Goal: Information Seeking & Learning: Learn about a topic

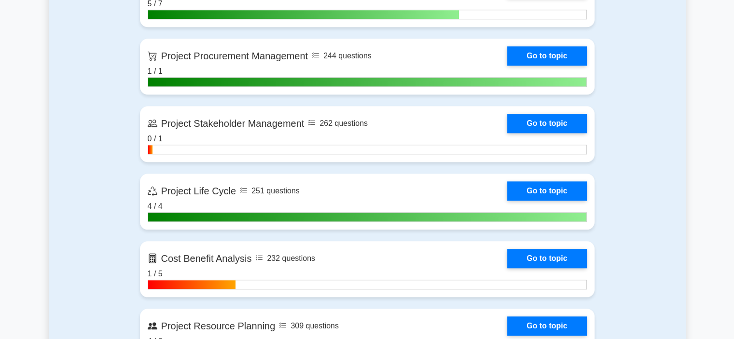
scroll to position [889, 0]
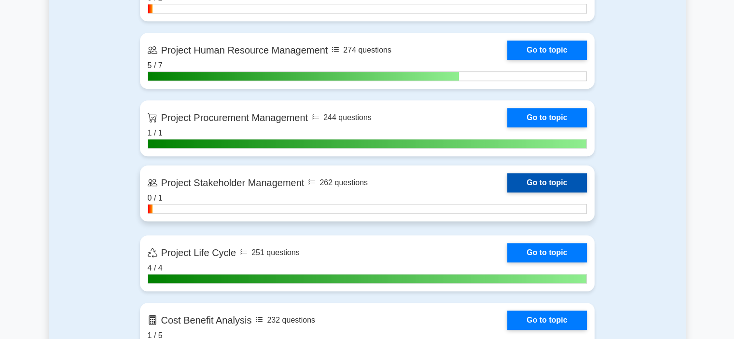
click at [556, 186] on link "Go to topic" at bounding box center [546, 182] width 79 height 19
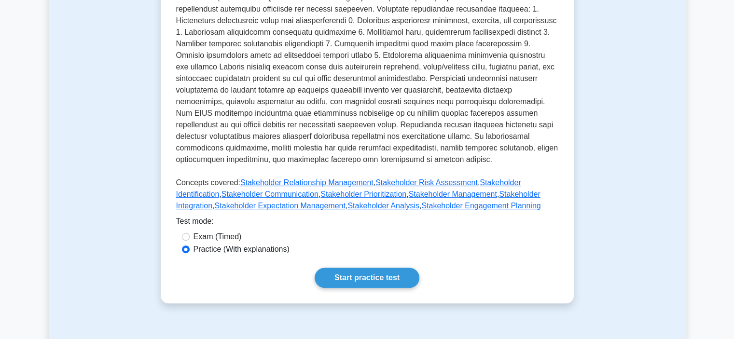
scroll to position [299, 0]
click at [372, 273] on link "Start practice test" at bounding box center [366, 278] width 105 height 20
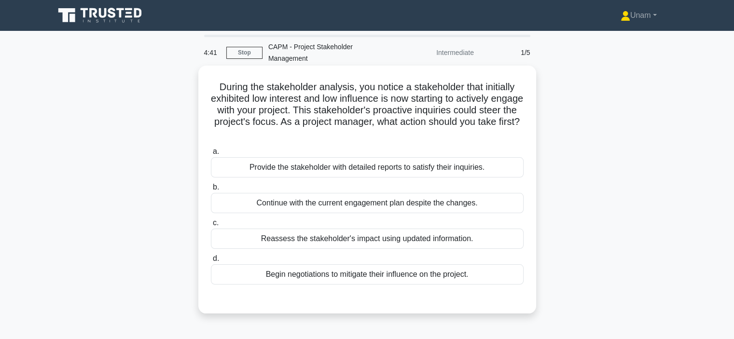
click at [356, 243] on div "Reassess the stakeholder's impact using updated information." at bounding box center [367, 239] width 313 height 20
click at [211, 226] on input "c. Reassess the stakeholder's impact using updated information." at bounding box center [211, 223] width 0 height 6
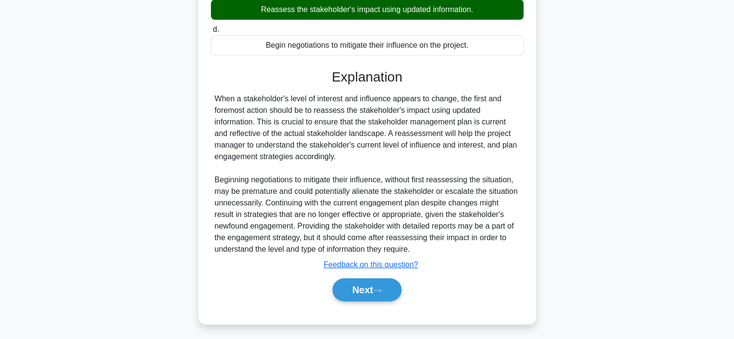
scroll to position [232, 0]
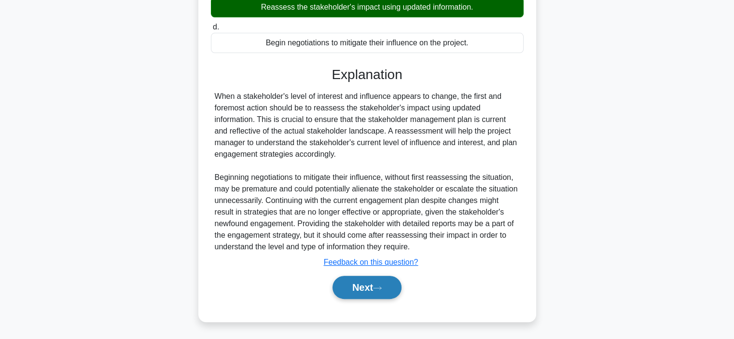
click at [369, 287] on button "Next" at bounding box center [366, 287] width 69 height 23
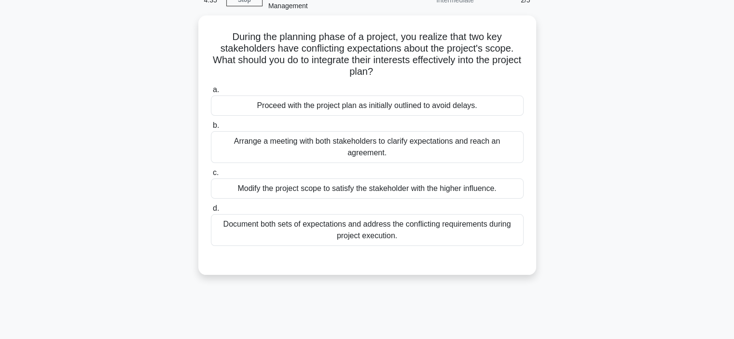
scroll to position [45, 0]
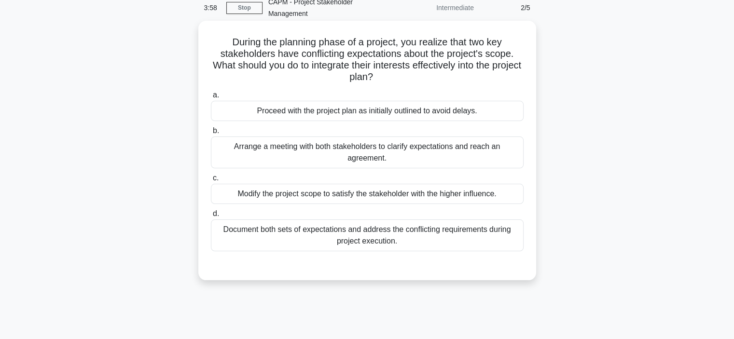
click at [346, 144] on div "Arrange a meeting with both stakeholders to clarify expectations and reach an a…" at bounding box center [367, 153] width 313 height 32
click at [211, 134] on input "b. Arrange a meeting with both stakeholders to clarify expectations and reach a…" at bounding box center [211, 131] width 0 height 6
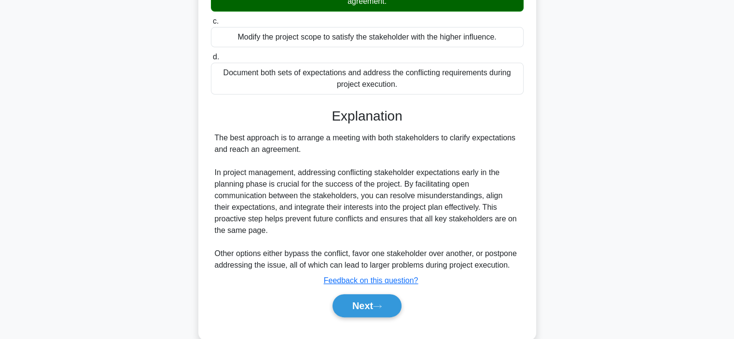
scroll to position [220, 0]
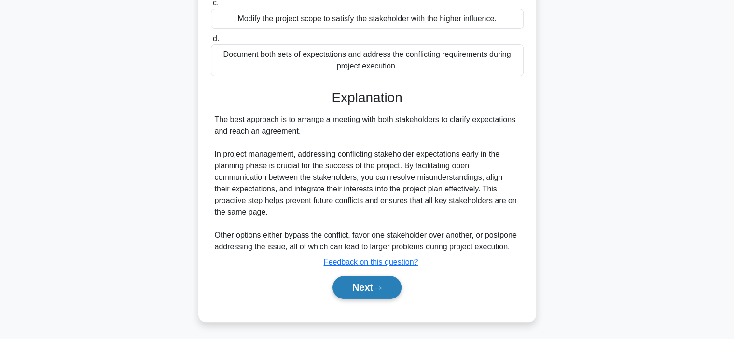
click at [355, 292] on button "Next" at bounding box center [366, 287] width 69 height 23
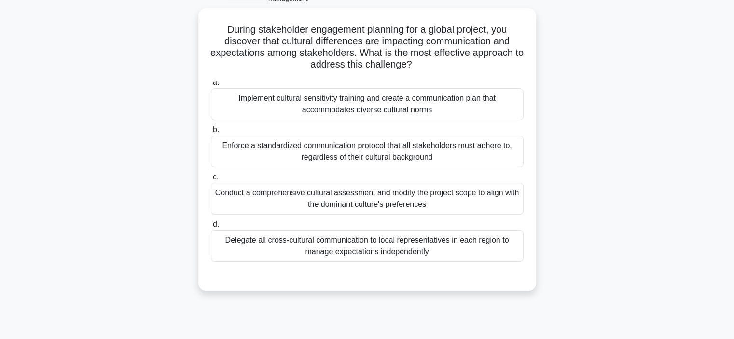
scroll to position [103, 0]
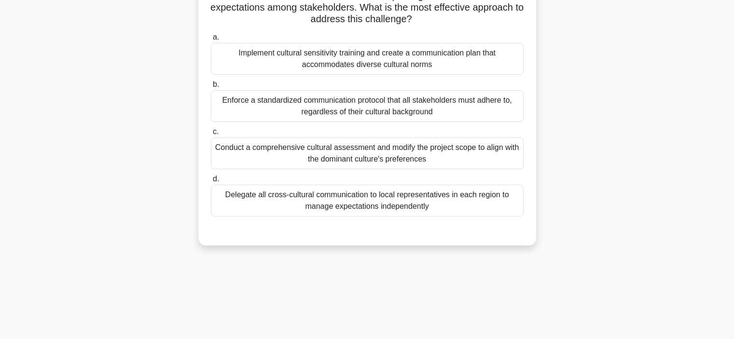
click at [379, 58] on div "Implement cultural sensitivity training and create a communication plan that ac…" at bounding box center [367, 59] width 313 height 32
click at [211, 41] on input "a. Implement cultural sensitivity training and create a communication plan that…" at bounding box center [211, 37] width 0 height 6
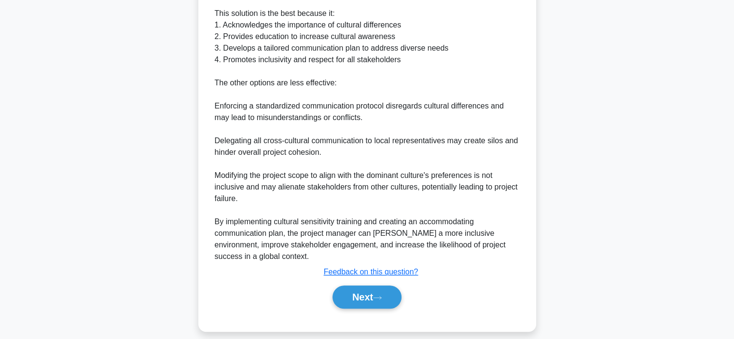
scroll to position [410, 0]
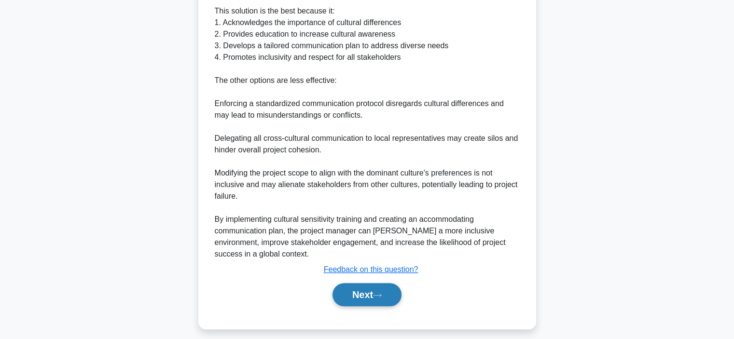
click at [359, 297] on button "Next" at bounding box center [366, 294] width 69 height 23
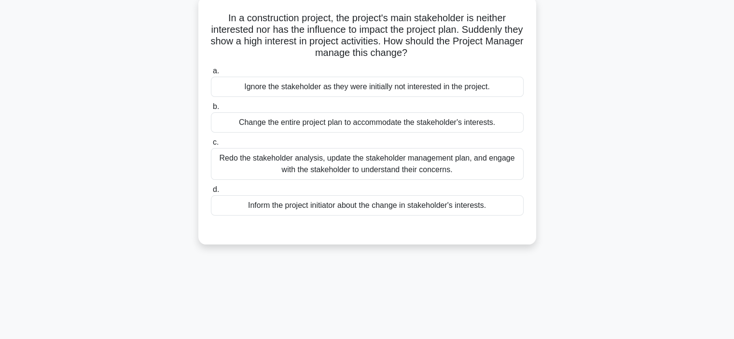
scroll to position [70, 0]
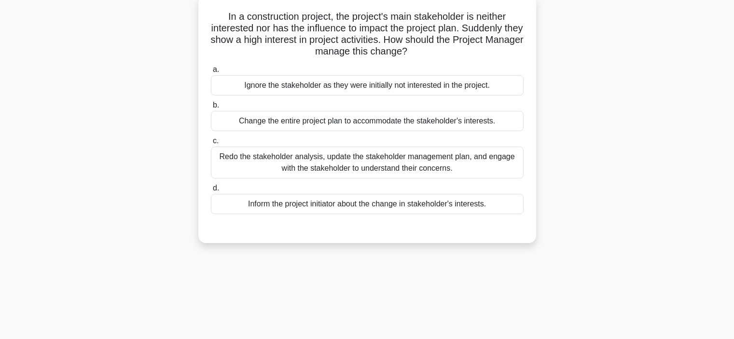
click at [370, 163] on div "Redo the stakeholder analysis, update the stakeholder management plan, and enga…" at bounding box center [367, 163] width 313 height 32
click at [211, 144] on input "c. Redo the stakeholder analysis, update the stakeholder management plan, and e…" at bounding box center [211, 141] width 0 height 6
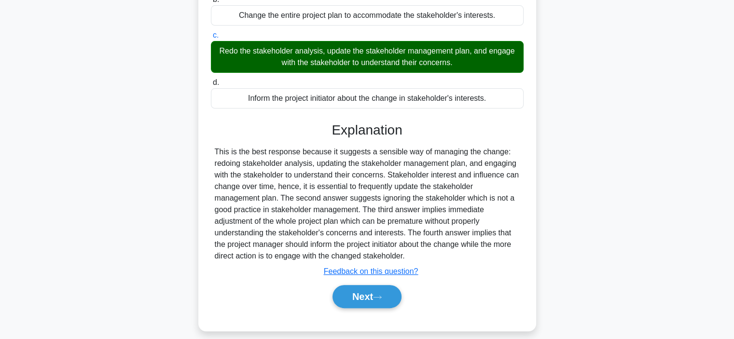
scroll to position [185, 0]
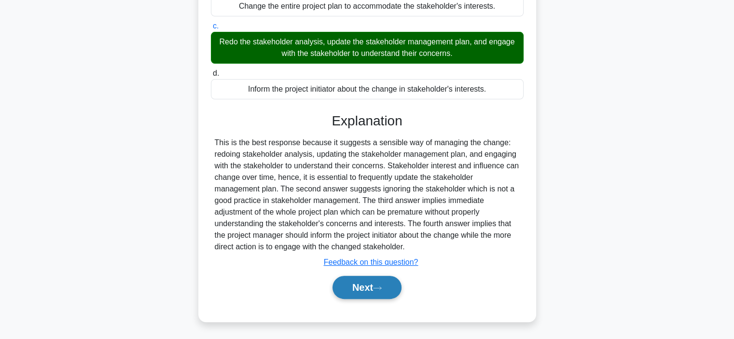
click at [379, 286] on icon at bounding box center [377, 288] width 9 height 5
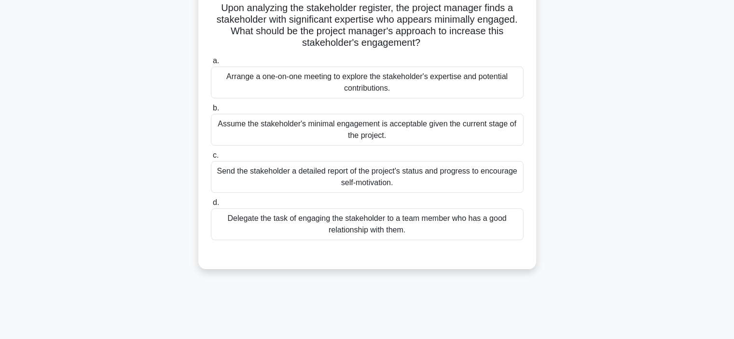
scroll to position [81, 0]
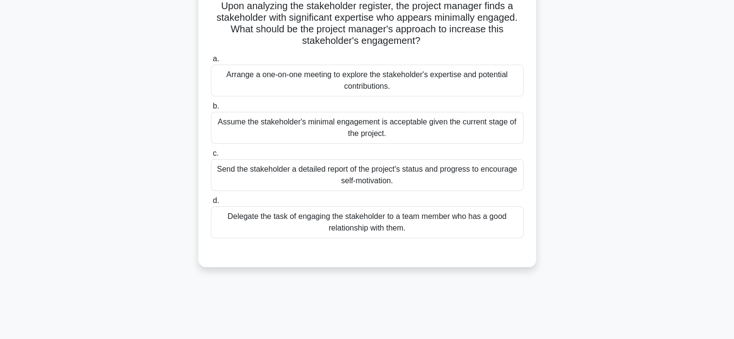
click at [401, 79] on div "Arrange a one-on-one meeting to explore the stakeholder's expertise and potenti…" at bounding box center [367, 81] width 313 height 32
click at [211, 62] on input "a. Arrange a one-on-one meeting to explore the stakeholder's expertise and pote…" at bounding box center [211, 59] width 0 height 6
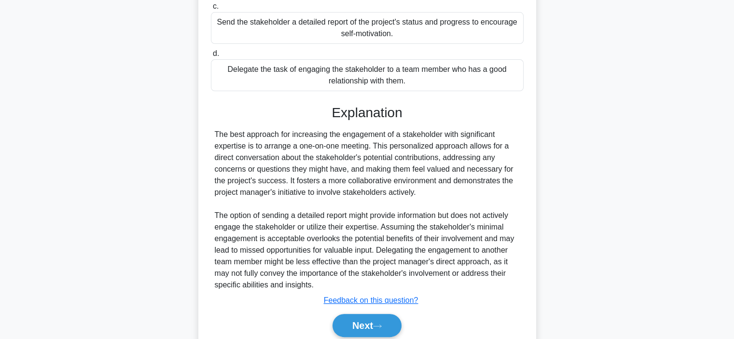
scroll to position [266, 0]
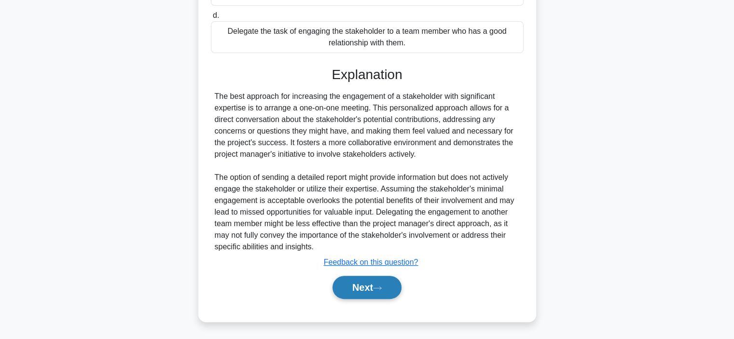
click at [365, 281] on button "Next" at bounding box center [366, 287] width 69 height 23
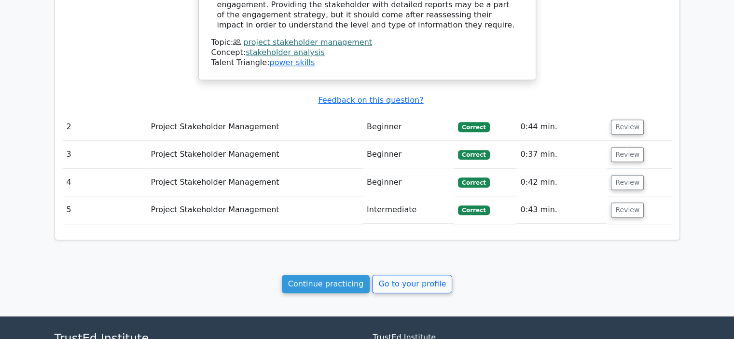
scroll to position [901, 0]
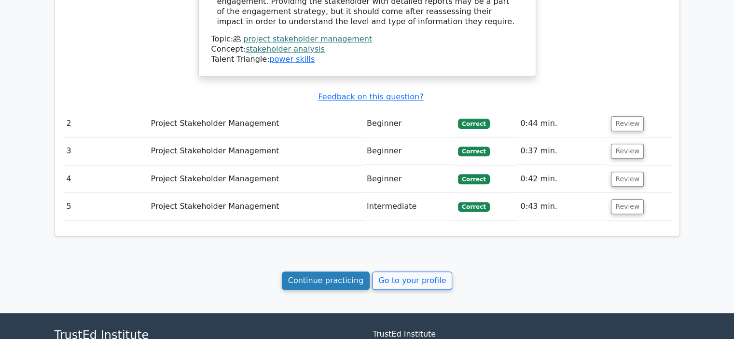
click at [340, 272] on link "Continue practicing" at bounding box center [326, 281] width 88 height 18
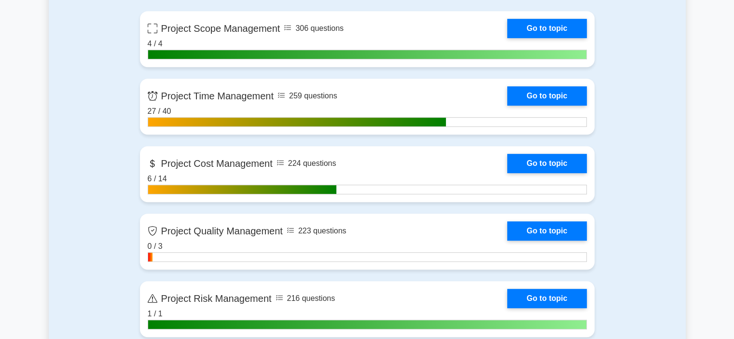
scroll to position [461, 0]
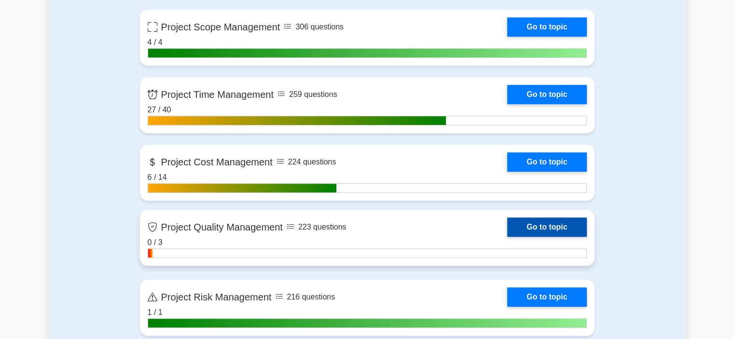
click at [540, 222] on link "Go to topic" at bounding box center [546, 227] width 79 height 19
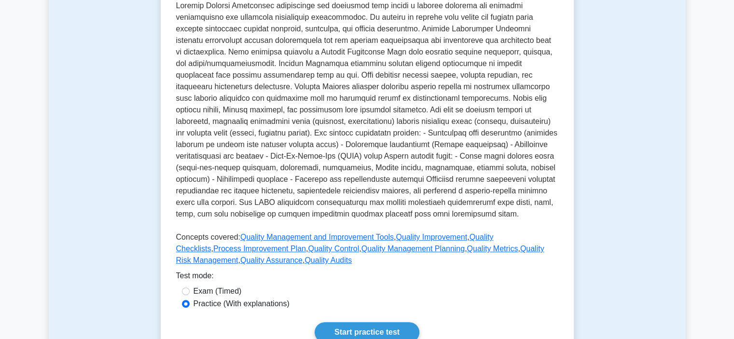
scroll to position [252, 0]
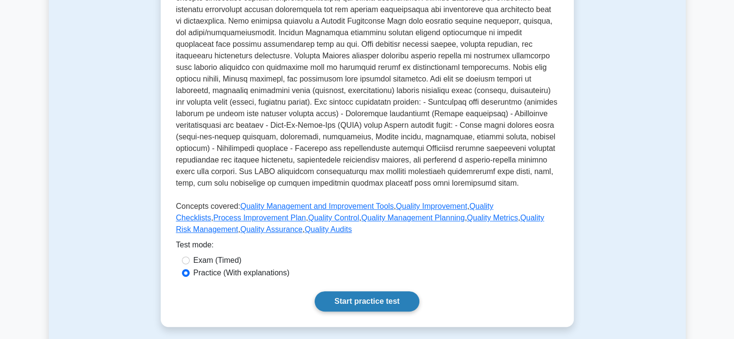
click at [370, 291] on link "Start practice test" at bounding box center [366, 301] width 105 height 20
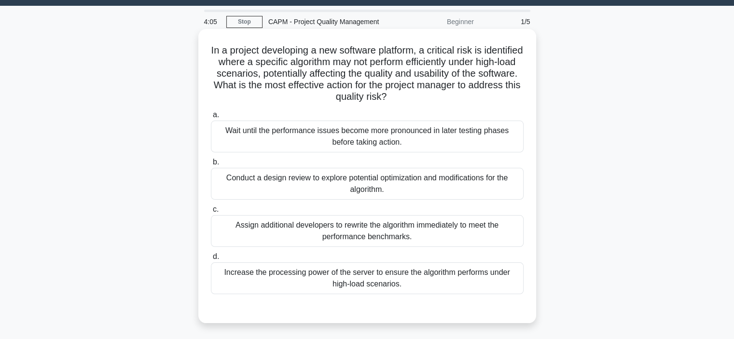
scroll to position [27, 0]
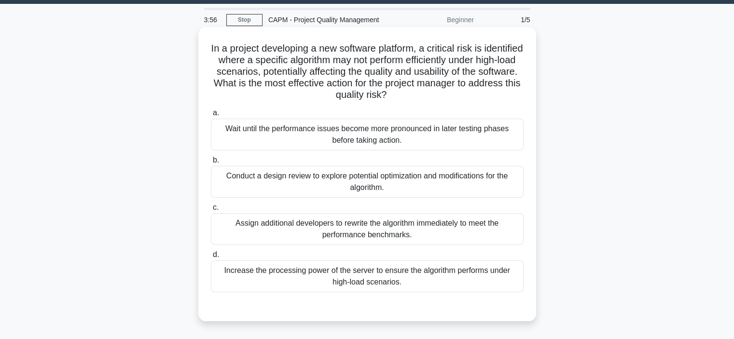
click at [314, 190] on div "Conduct a design review to explore potential optimization and modifications for…" at bounding box center [367, 182] width 313 height 32
click at [211, 164] on input "b. Conduct a design review to explore potential optimization and modifications …" at bounding box center [211, 160] width 0 height 6
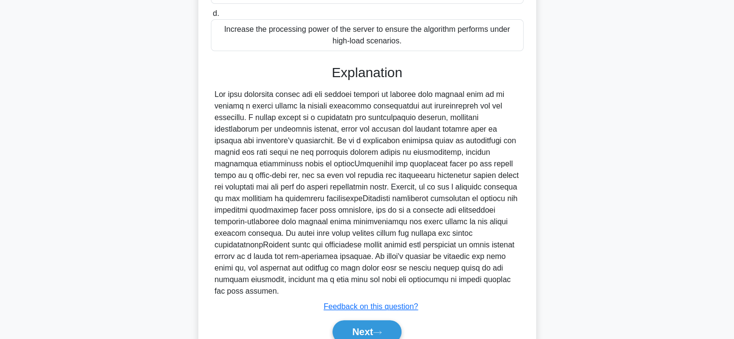
scroll to position [270, 0]
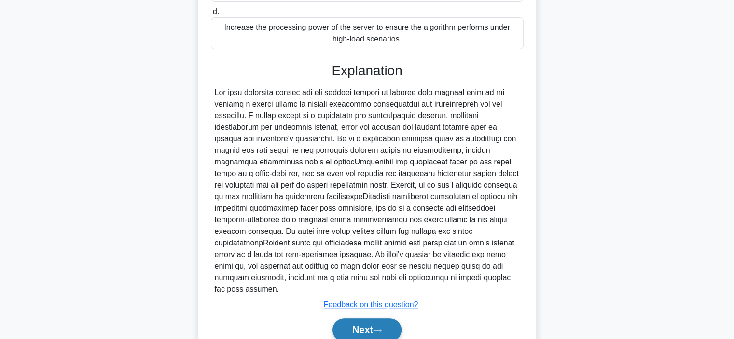
click at [368, 321] on button "Next" at bounding box center [366, 329] width 69 height 23
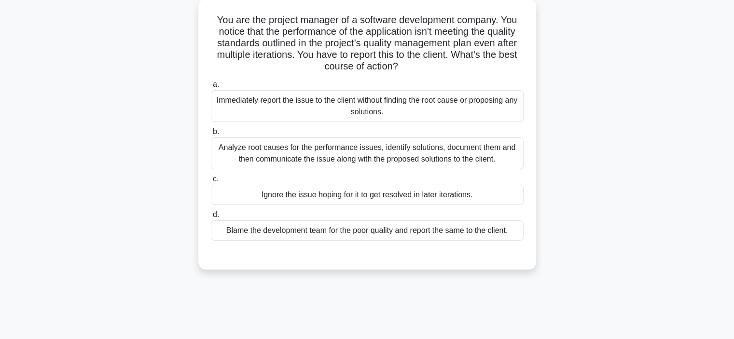
scroll to position [55, 0]
click at [344, 158] on div "Analyze root causes for the performance issues, identify solutions, document th…" at bounding box center [367, 154] width 313 height 32
click at [211, 136] on input "b. Analyze root causes for the performance issues, identify solutions, document…" at bounding box center [211, 132] width 0 height 6
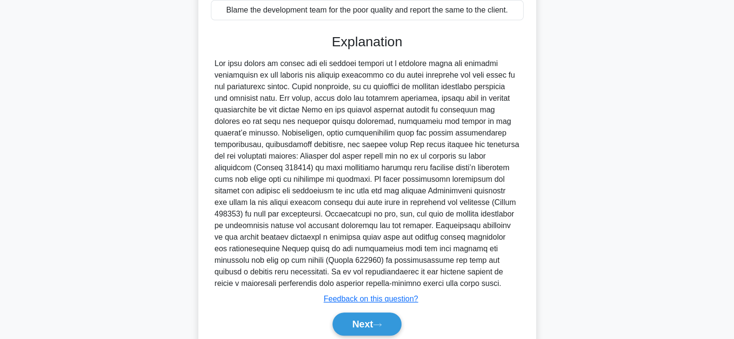
scroll to position [313, 0]
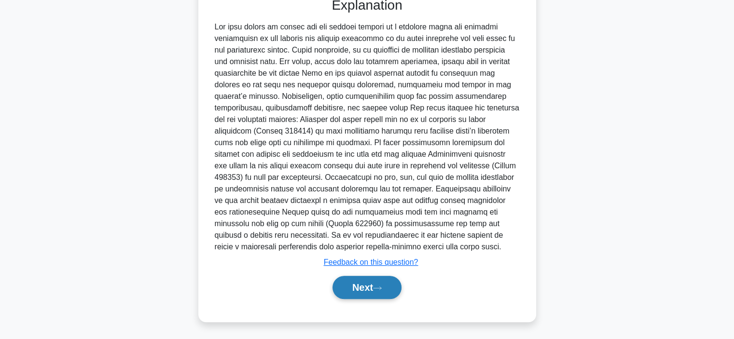
click at [372, 284] on button "Next" at bounding box center [366, 287] width 69 height 23
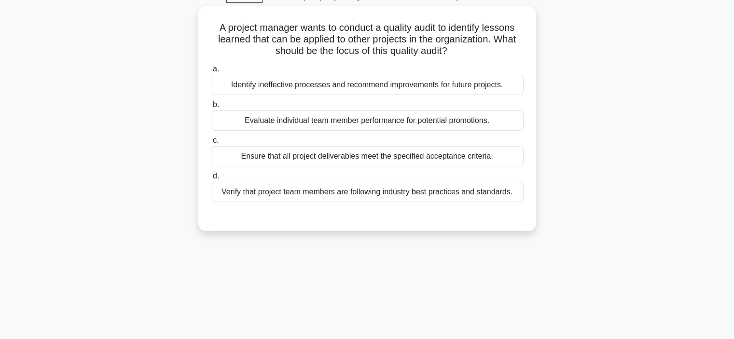
scroll to position [49, 0]
click at [336, 95] on div "a. Identify ineffective processes and recommend improvements for future project…" at bounding box center [367, 131] width 324 height 143
click at [335, 86] on div "Identify ineffective processes and recommend improvements for future projects." at bounding box center [367, 84] width 313 height 20
click at [211, 71] on input "a. Identify ineffective processes and recommend improvements for future project…" at bounding box center [211, 68] width 0 height 6
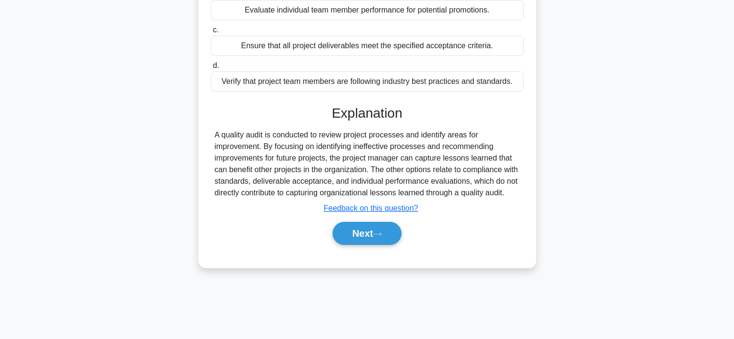
scroll to position [160, 0]
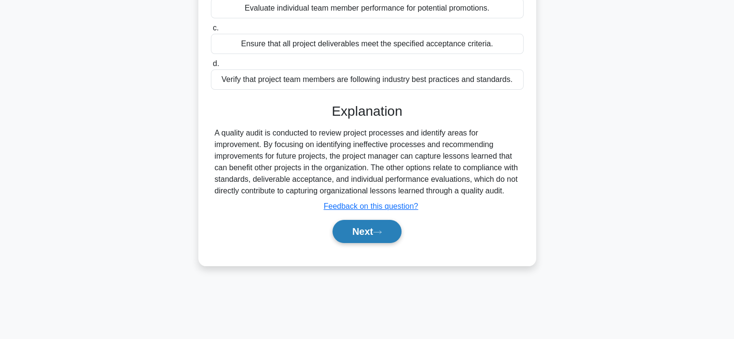
click at [369, 243] on button "Next" at bounding box center [366, 231] width 69 height 23
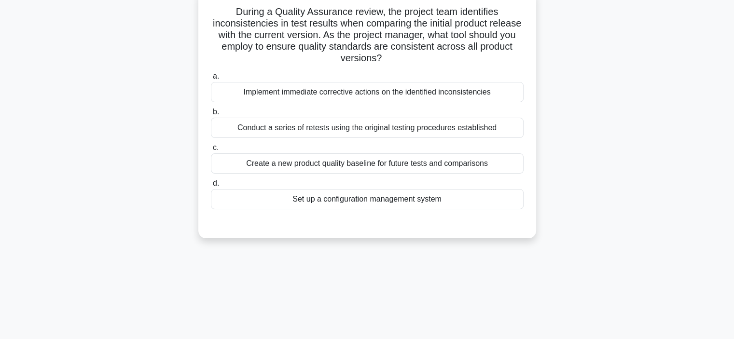
scroll to position [66, 0]
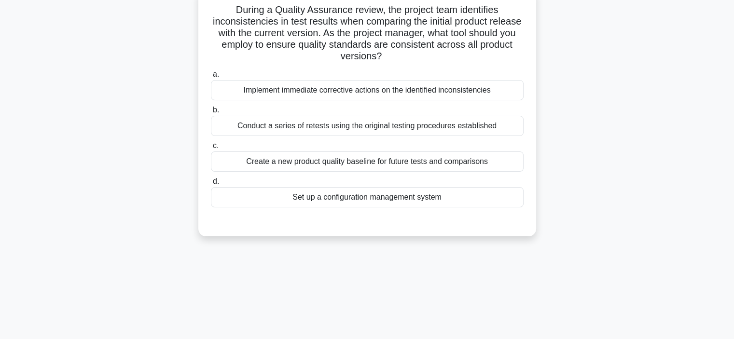
click at [343, 131] on div "Conduct a series of retests using the original testing procedures established" at bounding box center [367, 126] width 313 height 20
click at [211, 113] on input "b. Conduct a series of retests using the original testing procedures established" at bounding box center [211, 110] width 0 height 6
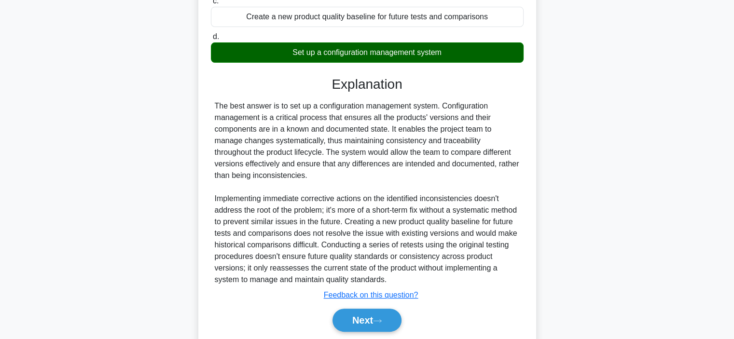
scroll to position [212, 0]
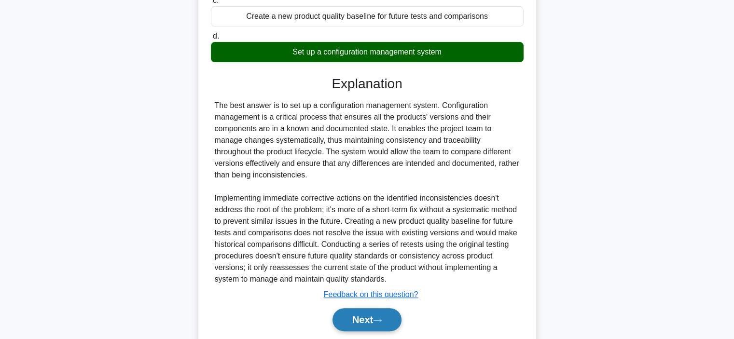
click at [371, 321] on button "Next" at bounding box center [366, 319] width 69 height 23
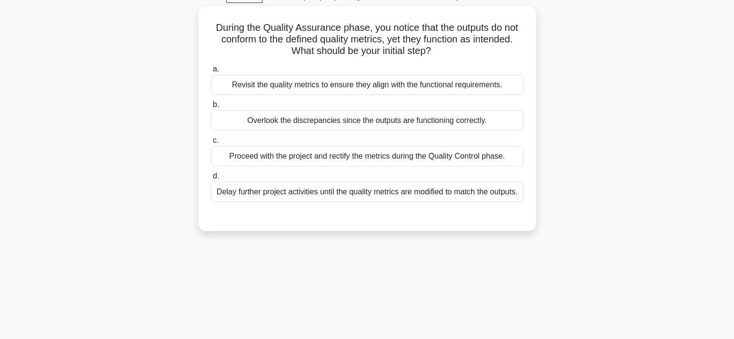
scroll to position [50, 0]
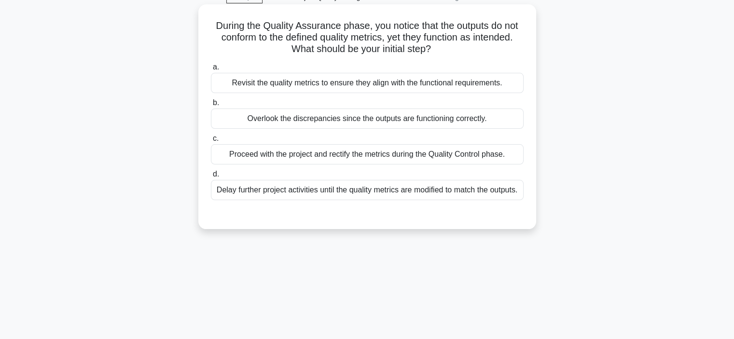
click at [372, 81] on div "Revisit the quality metrics to ensure they align with the functional requiremen…" at bounding box center [367, 83] width 313 height 20
click at [211, 70] on input "a. Revisit the quality metrics to ensure they align with the functional require…" at bounding box center [211, 67] width 0 height 6
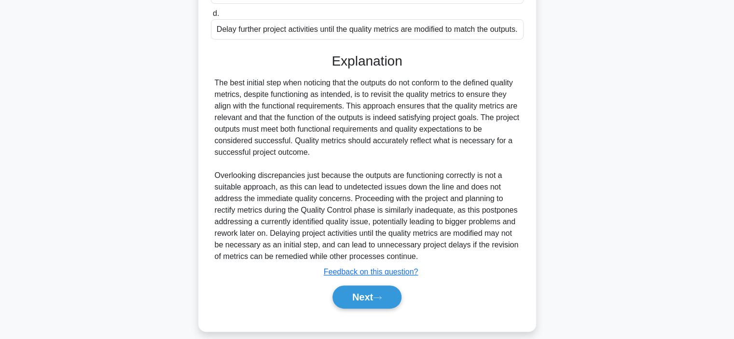
scroll to position [211, 0]
click at [369, 308] on button "Next" at bounding box center [366, 296] width 69 height 23
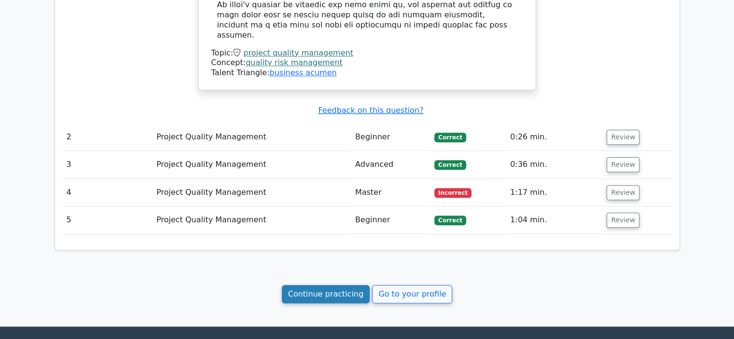
scroll to position [978, 0]
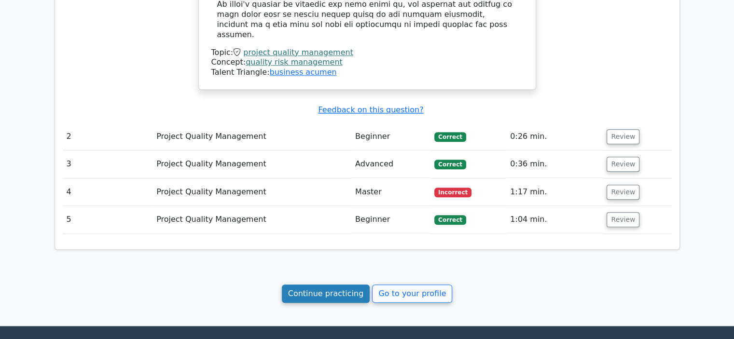
click at [330, 285] on link "Continue practicing" at bounding box center [326, 294] width 88 height 18
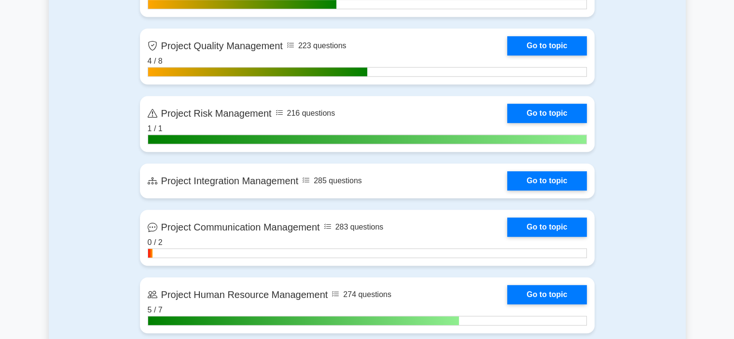
scroll to position [634, 0]
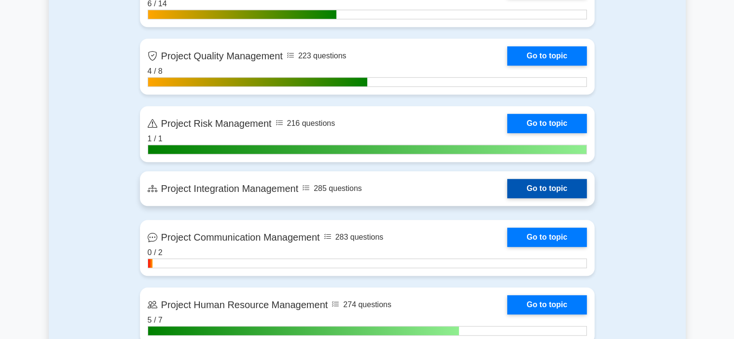
click at [507, 186] on link "Go to topic" at bounding box center [546, 188] width 79 height 19
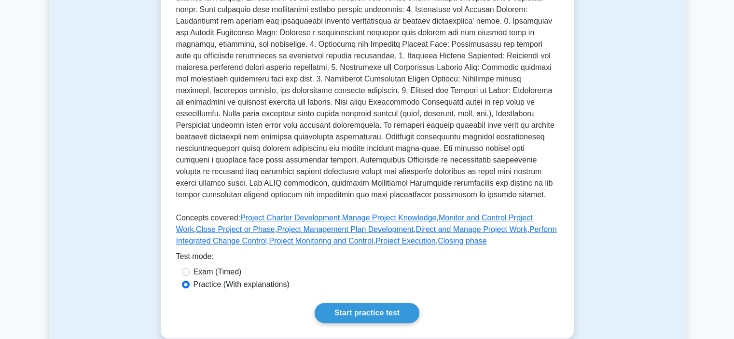
scroll to position [242, 0]
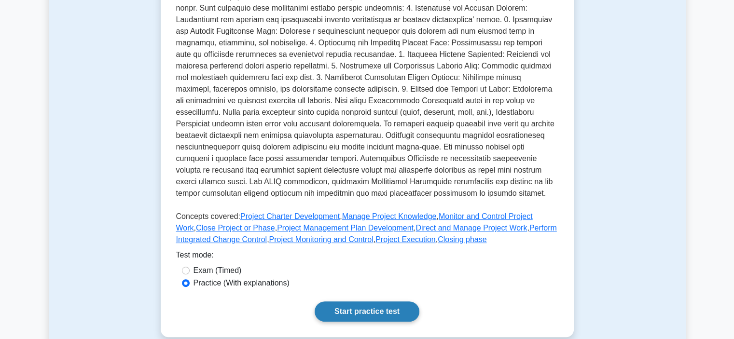
click at [357, 311] on link "Start practice test" at bounding box center [366, 311] width 105 height 20
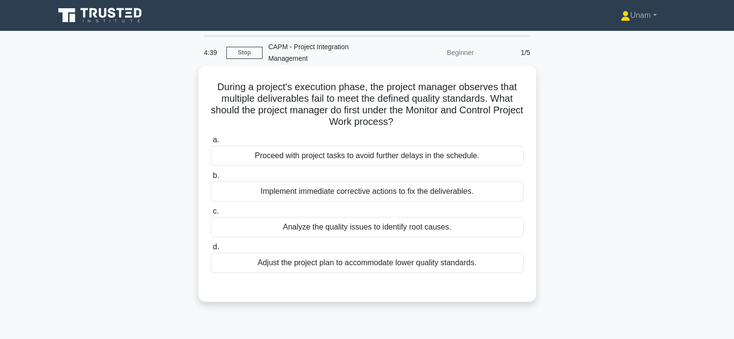
click at [370, 230] on div "Analyze the quality issues to identify root causes." at bounding box center [367, 227] width 313 height 20
click at [211, 215] on input "c. Analyze the quality issues to identify root causes." at bounding box center [211, 211] width 0 height 6
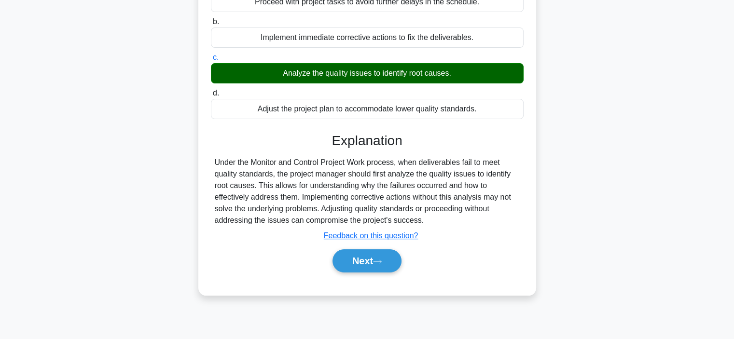
scroll to position [154, 0]
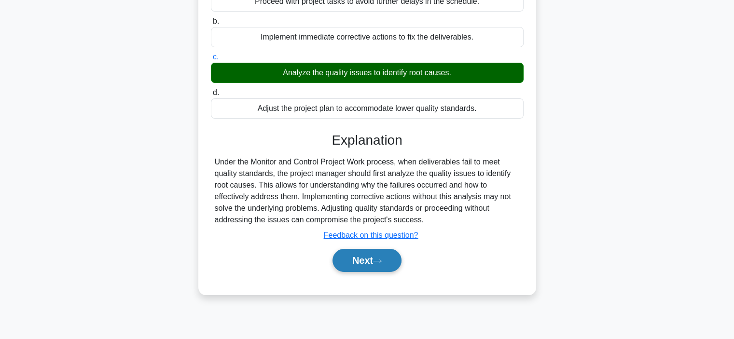
click at [364, 258] on button "Next" at bounding box center [366, 260] width 69 height 23
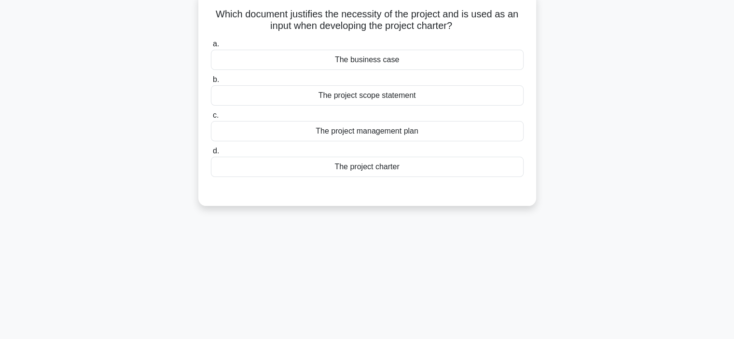
scroll to position [54, 0]
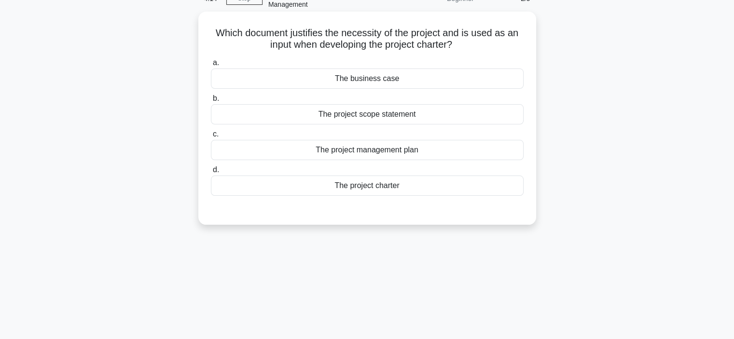
click at [383, 79] on div "The business case" at bounding box center [367, 78] width 313 height 20
click at [211, 66] on input "a. The business case" at bounding box center [211, 63] width 0 height 6
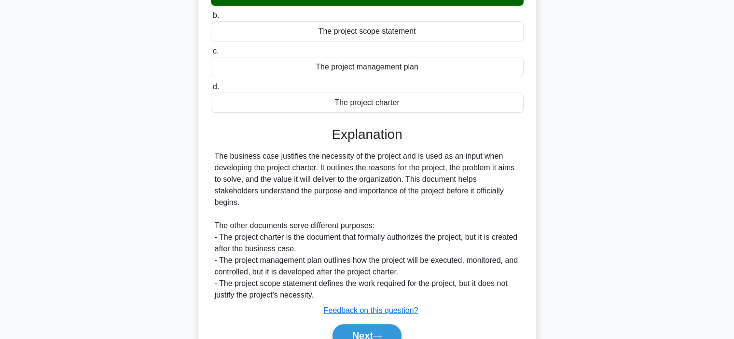
scroll to position [141, 0]
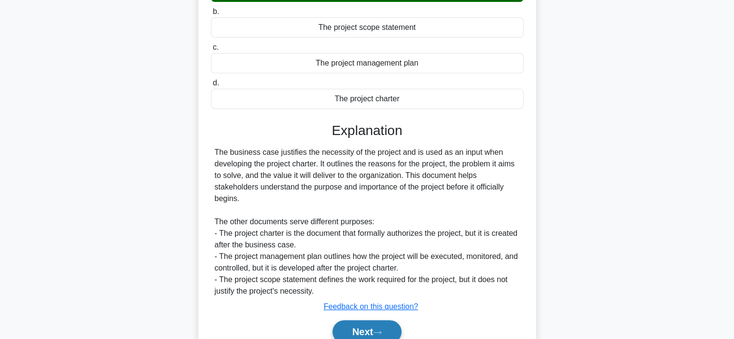
click at [364, 327] on button "Next" at bounding box center [366, 331] width 69 height 23
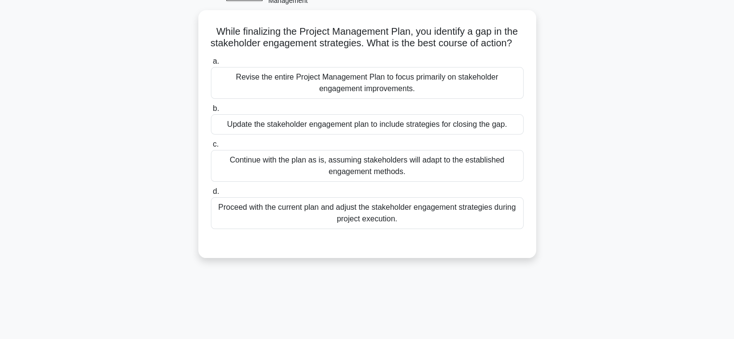
scroll to position [54, 0]
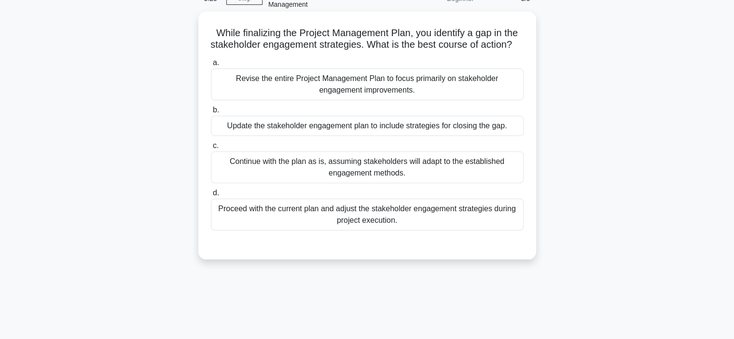
click at [350, 136] on div "Update the stakeholder engagement plan to include strategies for closing the ga…" at bounding box center [367, 126] width 313 height 20
click at [211, 113] on input "b. Update the stakeholder engagement plan to include strategies for closing the…" at bounding box center [211, 110] width 0 height 6
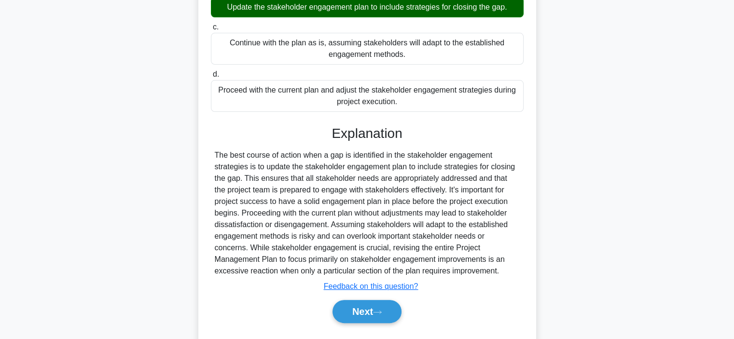
scroll to position [196, 0]
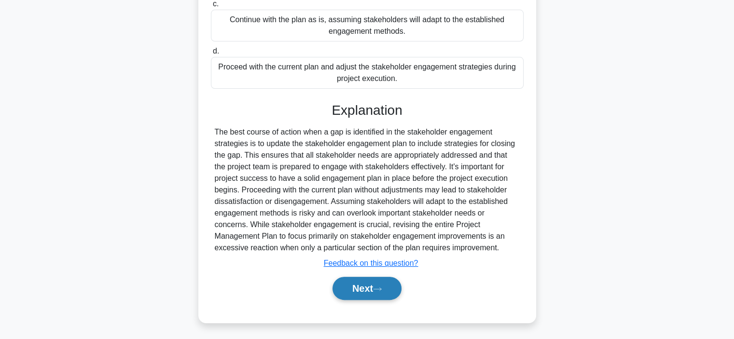
click at [369, 299] on button "Next" at bounding box center [366, 288] width 69 height 23
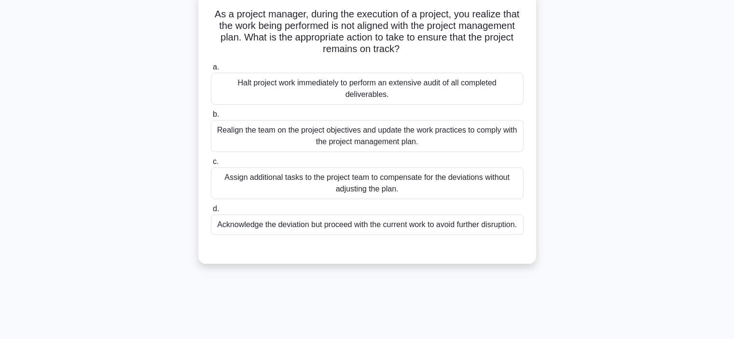
scroll to position [75, 0]
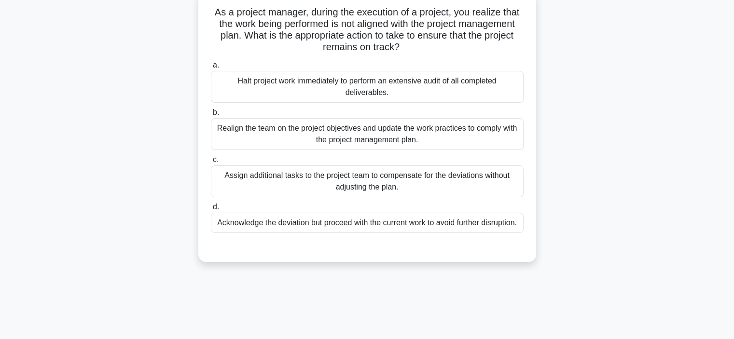
click at [404, 135] on div "Realign the team on the project objectives and update the work practices to com…" at bounding box center [367, 134] width 313 height 32
click at [211, 116] on input "b. Realign the team on the project objectives and update the work practices to …" at bounding box center [211, 112] width 0 height 6
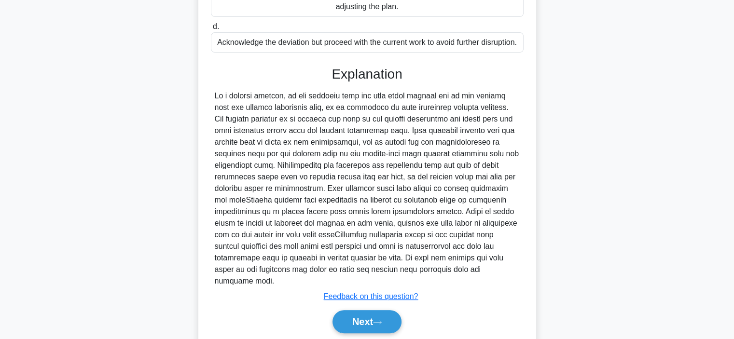
scroll to position [256, 0]
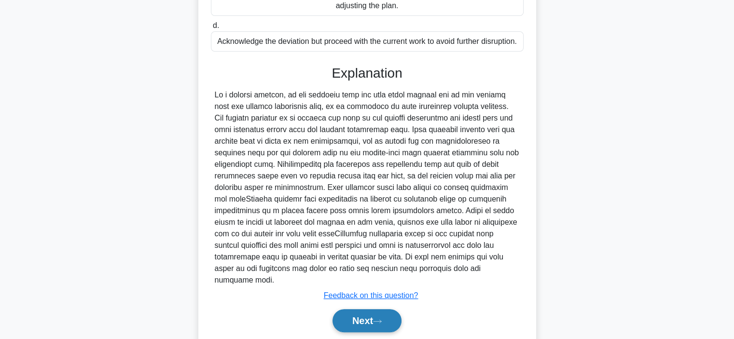
click at [362, 321] on button "Next" at bounding box center [366, 320] width 69 height 23
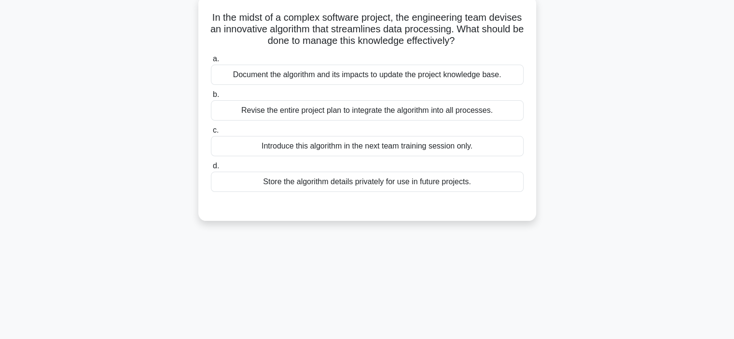
scroll to position [70, 0]
click at [368, 114] on div "Revise the entire project plan to integrate the algorithm into all processes." at bounding box center [367, 110] width 313 height 20
click at [211, 97] on input "b. Revise the entire project plan to integrate the algorithm into all processes." at bounding box center [211, 94] width 0 height 6
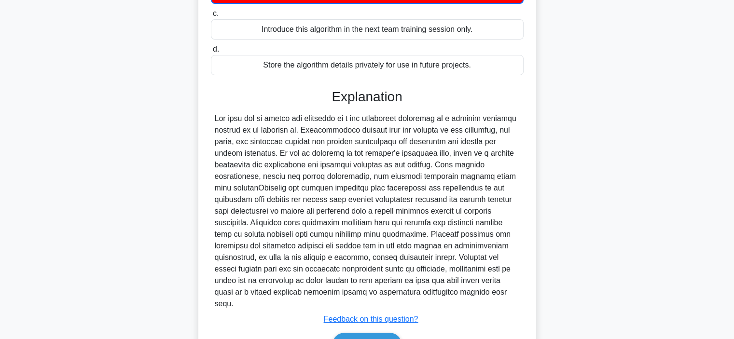
scroll to position [193, 0]
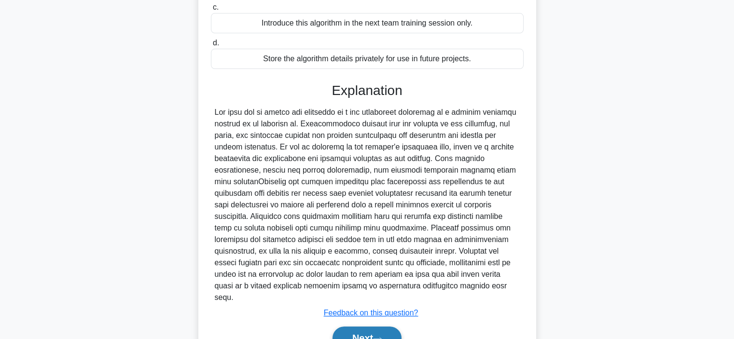
click at [362, 327] on button "Next" at bounding box center [366, 338] width 69 height 23
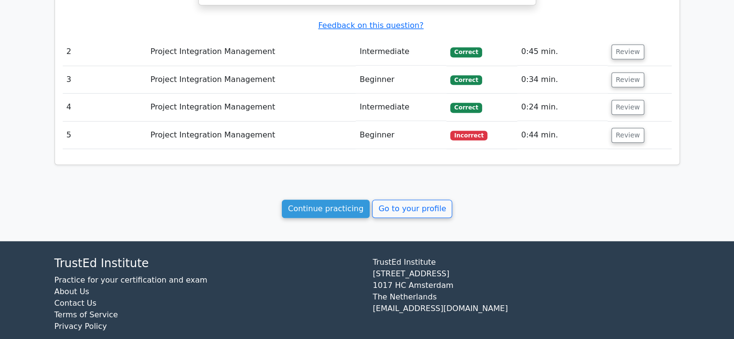
scroll to position [881, 0]
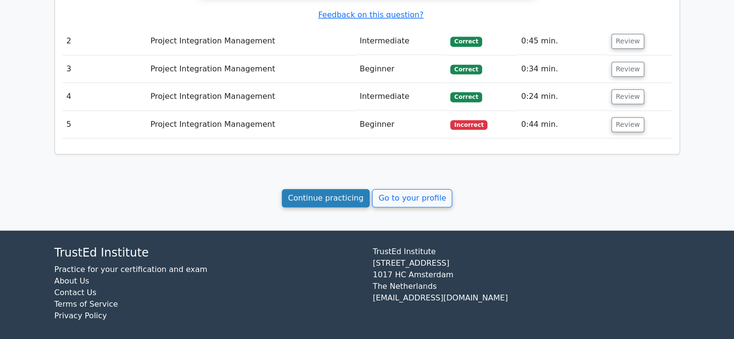
click at [344, 195] on link "Continue practicing" at bounding box center [326, 198] width 88 height 18
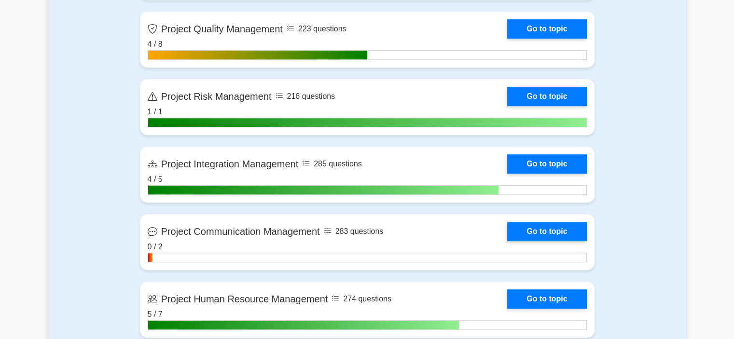
scroll to position [662, 0]
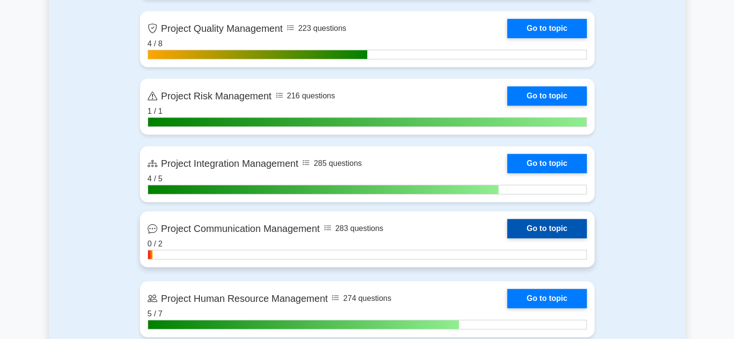
click at [507, 238] on link "Go to topic" at bounding box center [546, 228] width 79 height 19
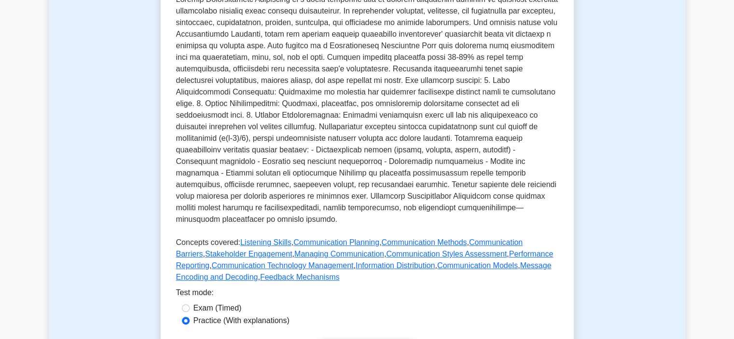
scroll to position [249, 0]
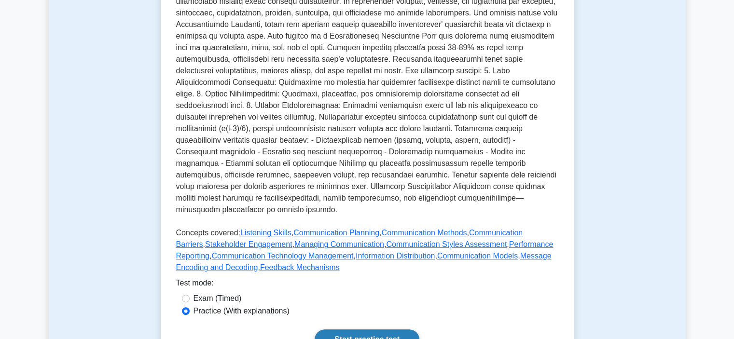
click at [361, 329] on link "Start practice test" at bounding box center [366, 339] width 105 height 20
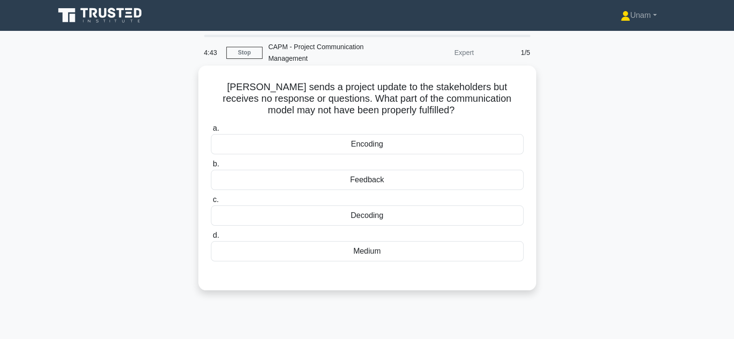
click at [370, 180] on div "Feedback" at bounding box center [367, 180] width 313 height 20
click at [211, 167] on input "b. Feedback" at bounding box center [211, 164] width 0 height 6
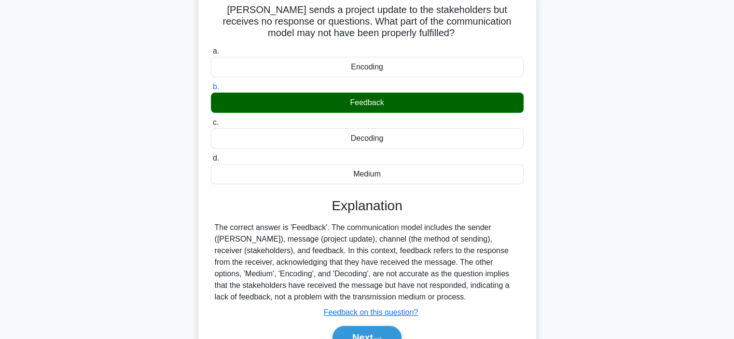
scroll to position [79, 0]
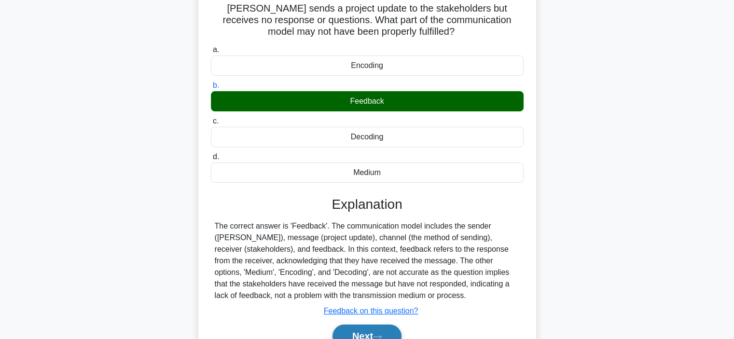
click at [382, 335] on icon at bounding box center [377, 336] width 9 height 5
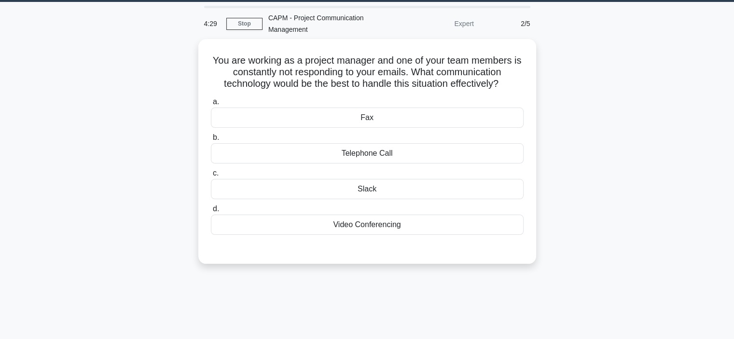
scroll to position [28, 0]
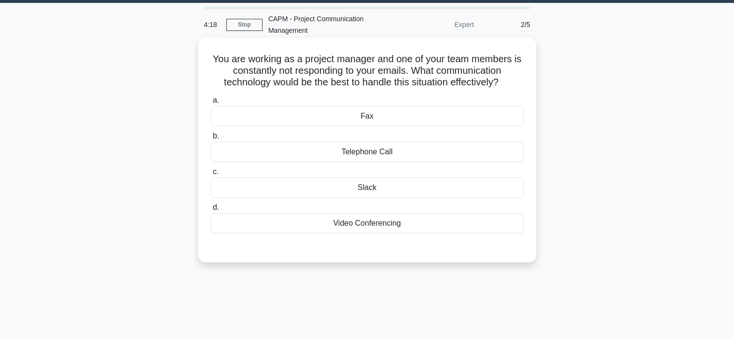
click at [377, 150] on div "Telephone Call" at bounding box center [367, 152] width 313 height 20
click at [211, 139] on input "b. Telephone Call" at bounding box center [211, 136] width 0 height 6
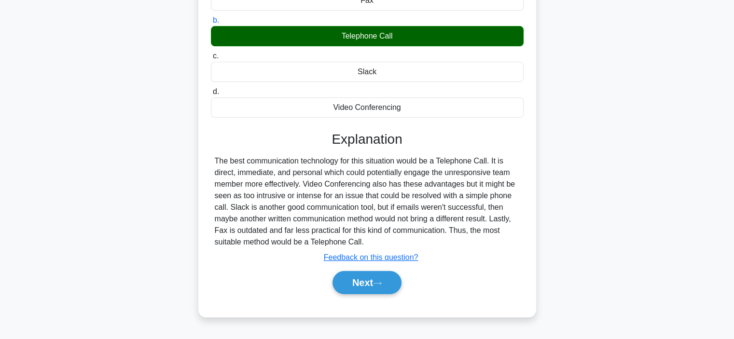
scroll to position [144, 0]
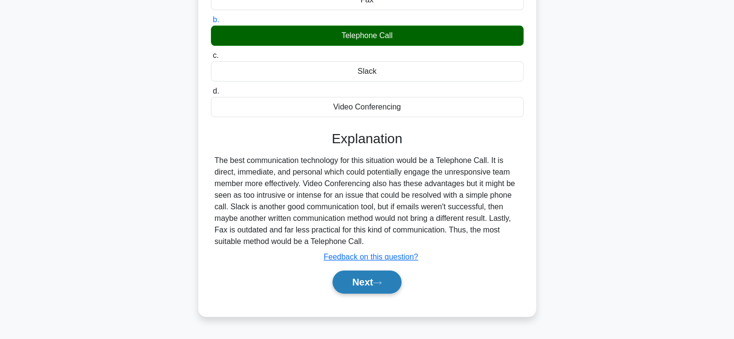
click at [367, 280] on button "Next" at bounding box center [366, 282] width 69 height 23
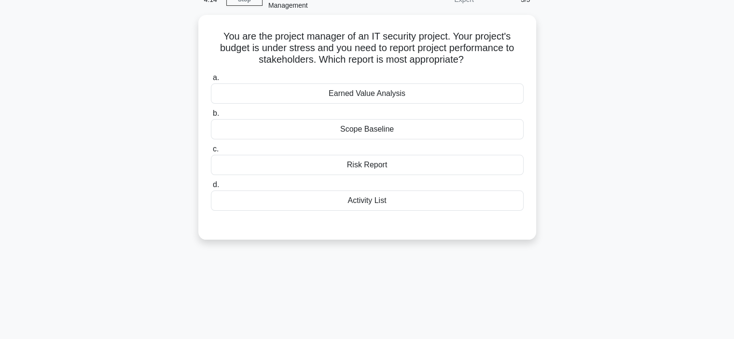
scroll to position [50, 0]
click at [355, 96] on div "Earned Value Analysis" at bounding box center [367, 94] width 313 height 20
click at [211, 82] on input "a. Earned Value Analysis" at bounding box center [211, 78] width 0 height 6
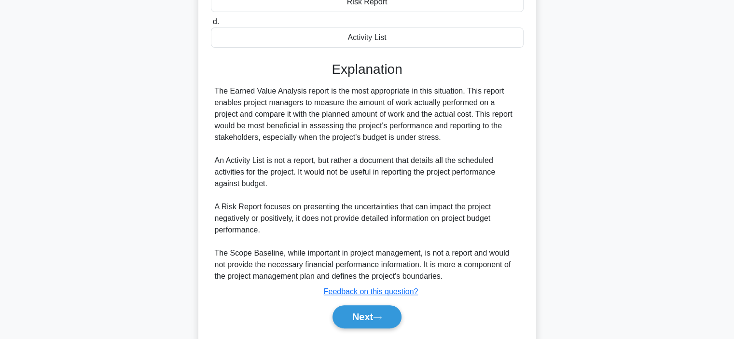
scroll to position [214, 0]
click at [359, 313] on button "Next" at bounding box center [366, 316] width 69 height 23
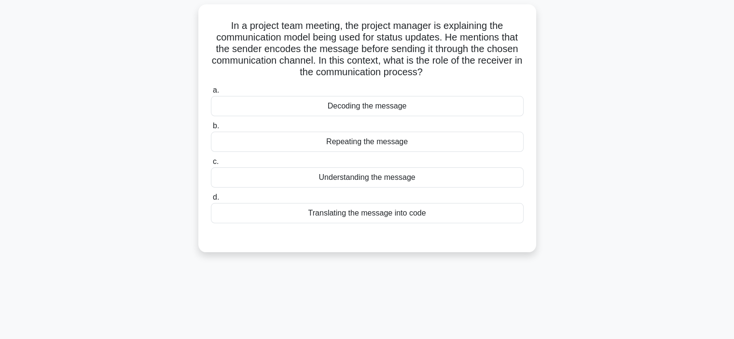
scroll to position [56, 0]
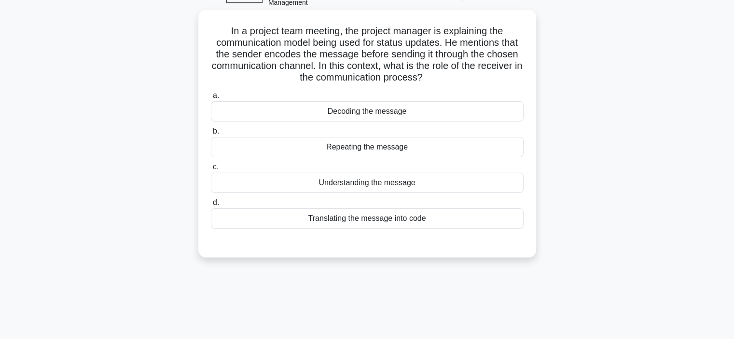
click at [391, 184] on div "Understanding the message" at bounding box center [367, 183] width 313 height 20
click at [211, 170] on input "c. Understanding the message" at bounding box center [211, 167] width 0 height 6
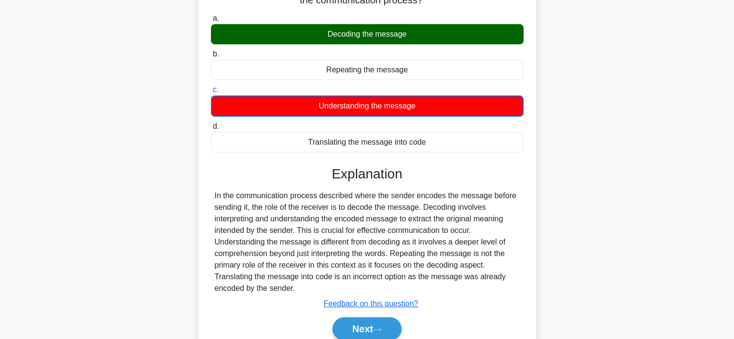
scroll to position [134, 0]
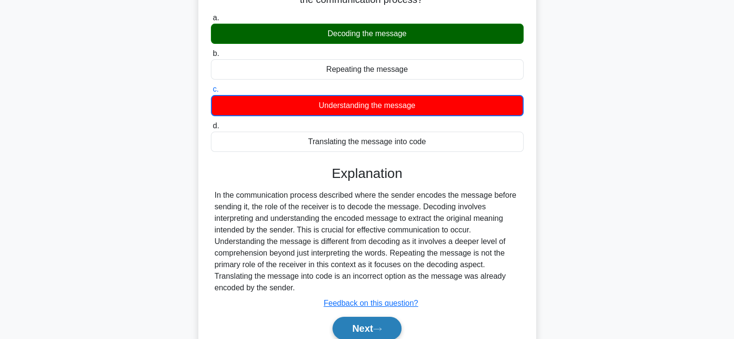
click at [357, 324] on button "Next" at bounding box center [366, 328] width 69 height 23
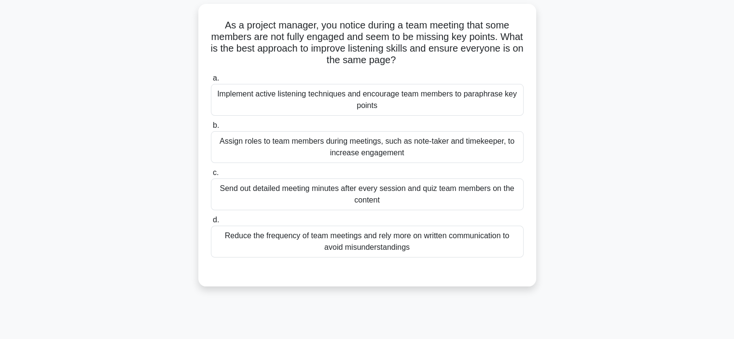
scroll to position [64, 0]
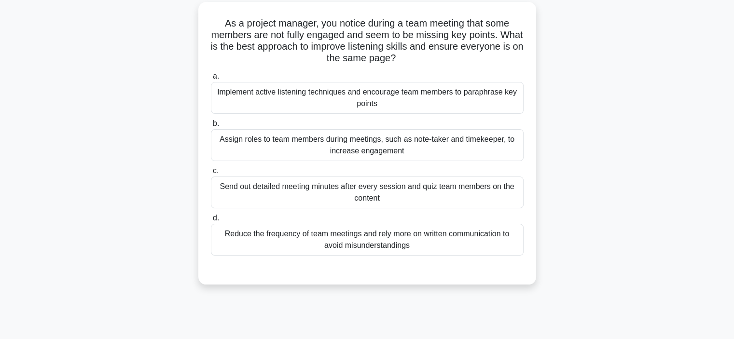
click at [386, 98] on div "Implement active listening techniques and encourage team members to paraphrase …" at bounding box center [367, 98] width 313 height 32
click at [211, 80] on input "a. Implement active listening techniques and encourage team members to paraphra…" at bounding box center [211, 76] width 0 height 6
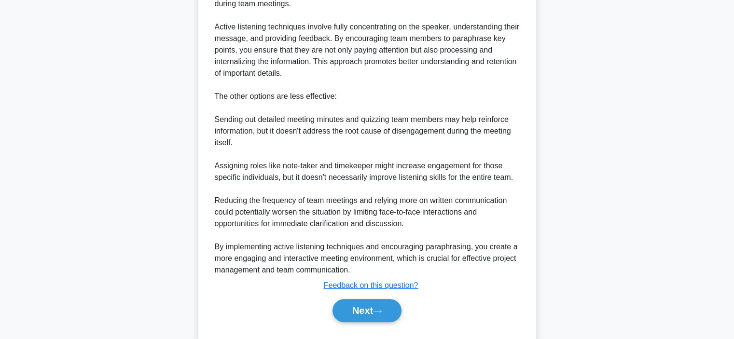
scroll to position [394, 0]
click at [362, 309] on button "Next" at bounding box center [366, 310] width 69 height 23
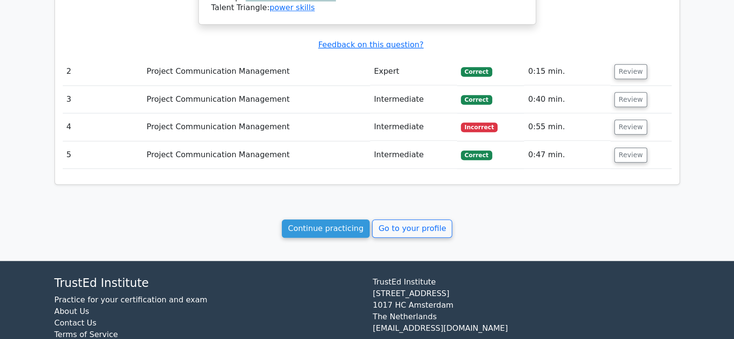
scroll to position [849, 0]
click at [318, 229] on link "Continue practicing" at bounding box center [326, 228] width 88 height 18
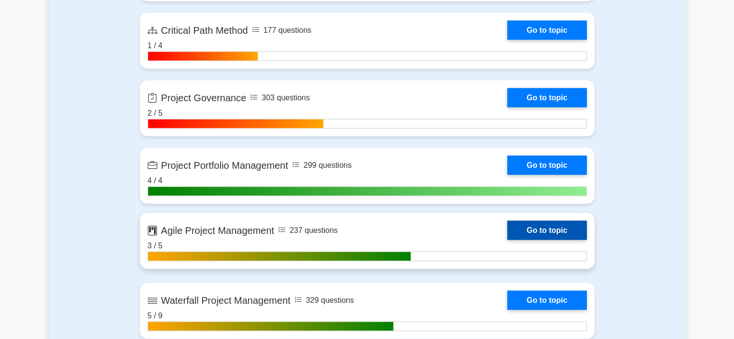
scroll to position [1875, 0]
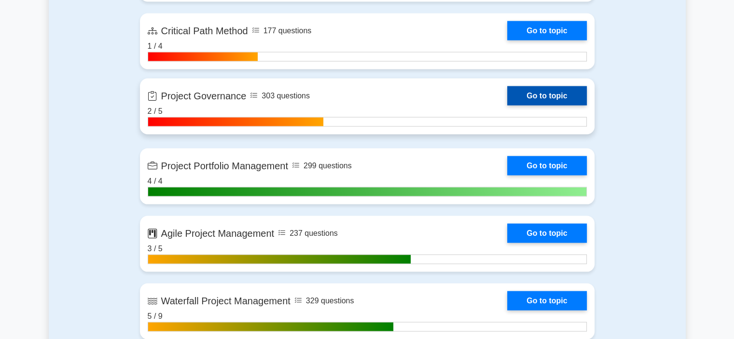
click at [532, 95] on link "Go to topic" at bounding box center [546, 95] width 79 height 19
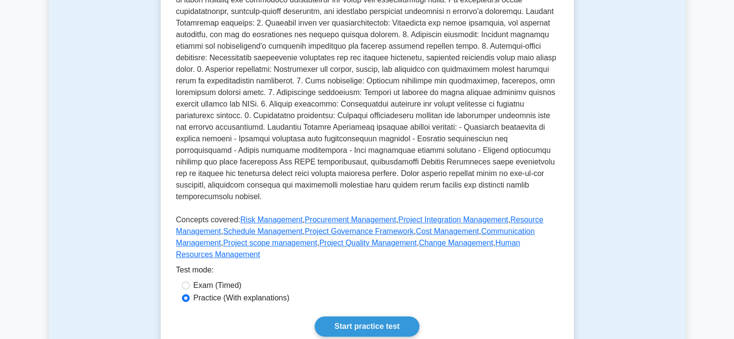
scroll to position [216, 0]
click at [348, 316] on link "Start practice test" at bounding box center [366, 326] width 105 height 20
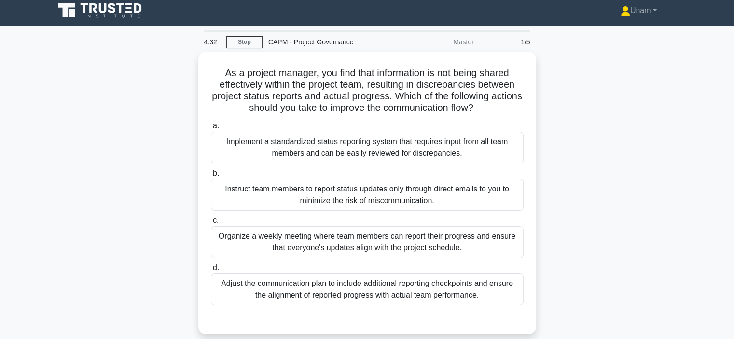
scroll to position [1, 0]
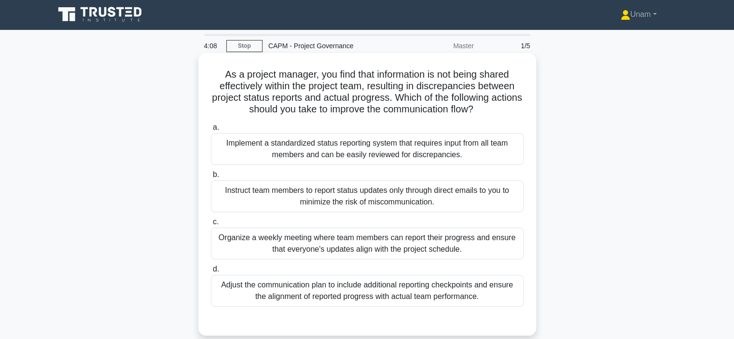
click at [346, 156] on div "Implement a standardized status reporting system that requires input from all t…" at bounding box center [367, 149] width 313 height 32
click at [211, 131] on input "a. Implement a standardized status reporting system that requires input from al…" at bounding box center [211, 127] width 0 height 6
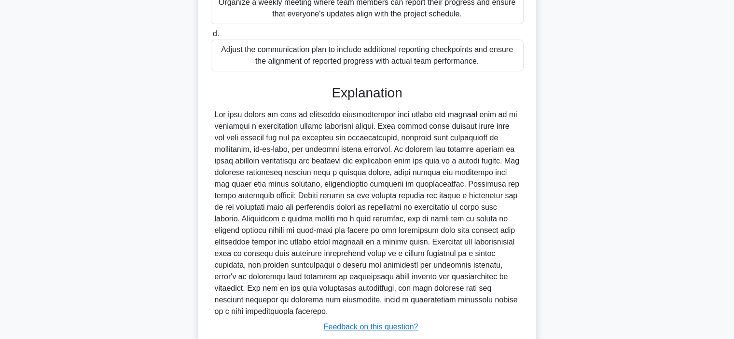
scroll to position [283, 0]
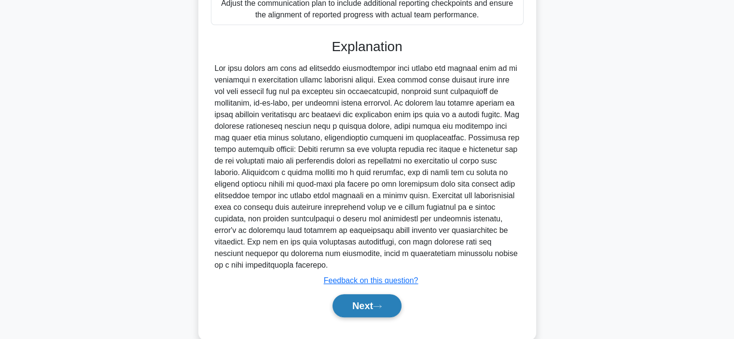
click at [351, 307] on button "Next" at bounding box center [366, 305] width 69 height 23
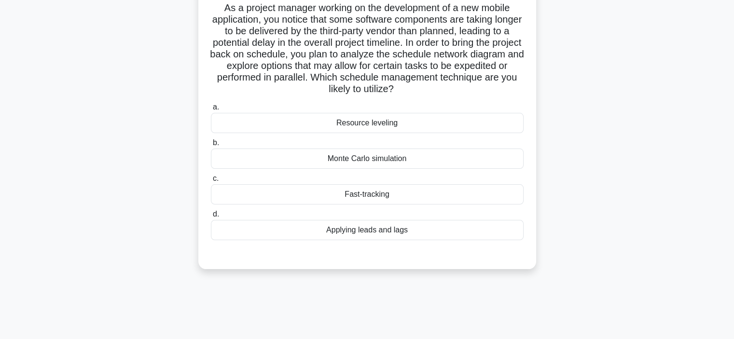
scroll to position [43, 0]
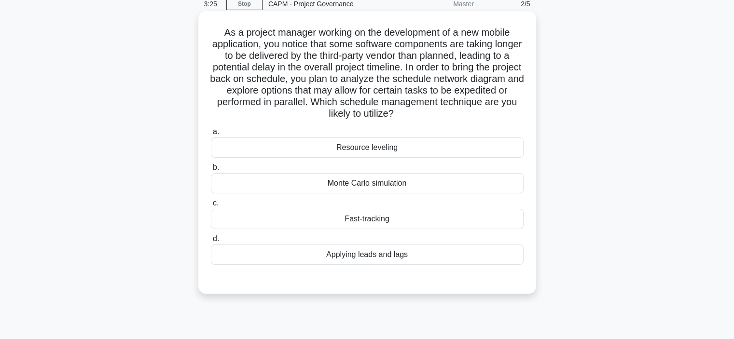
click at [349, 218] on div "Fast-tracking" at bounding box center [367, 219] width 313 height 20
click at [211, 206] on input "c. Fast-tracking" at bounding box center [211, 203] width 0 height 6
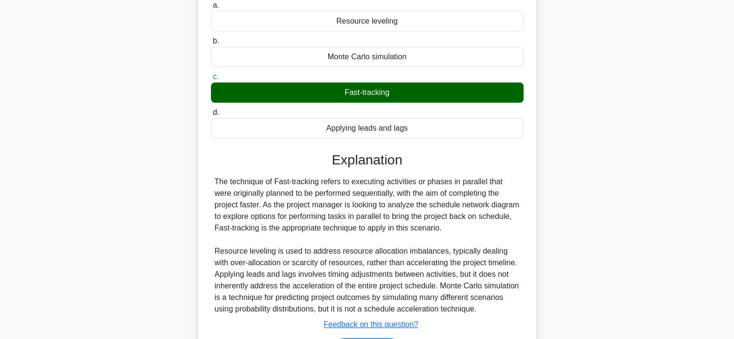
scroll to position [214, 0]
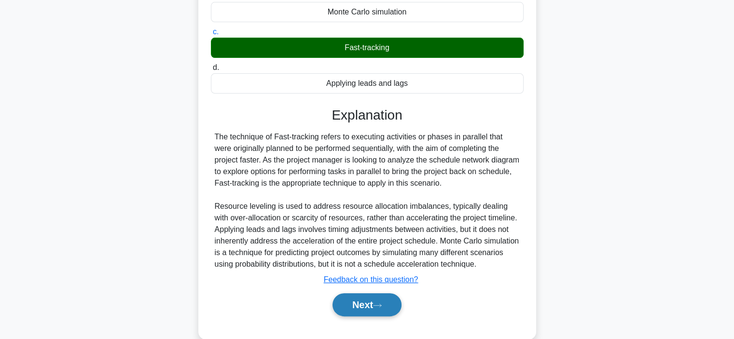
click at [350, 307] on button "Next" at bounding box center [366, 304] width 69 height 23
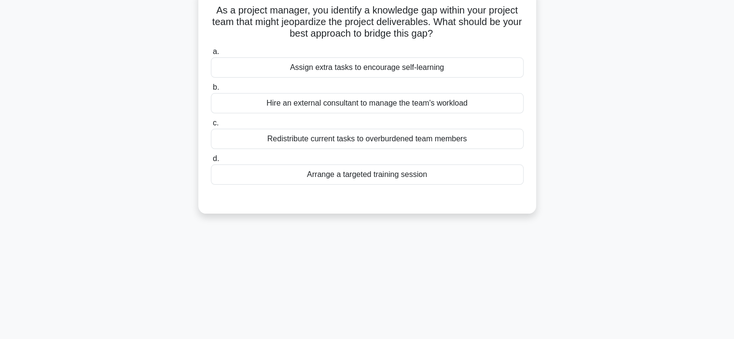
scroll to position [47, 0]
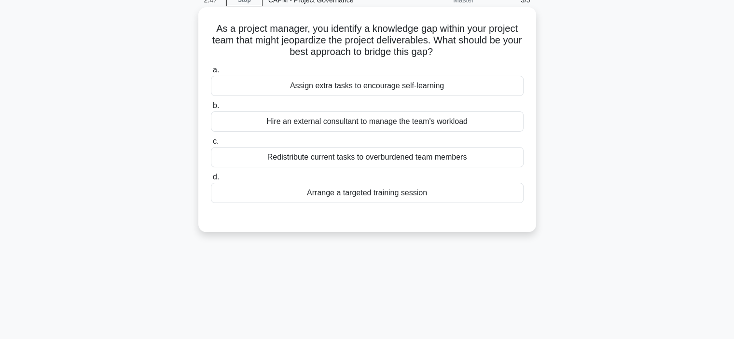
click at [388, 196] on div "Arrange a targeted training session" at bounding box center [367, 193] width 313 height 20
click at [211, 180] on input "d. Arrange a targeted training session" at bounding box center [211, 177] width 0 height 6
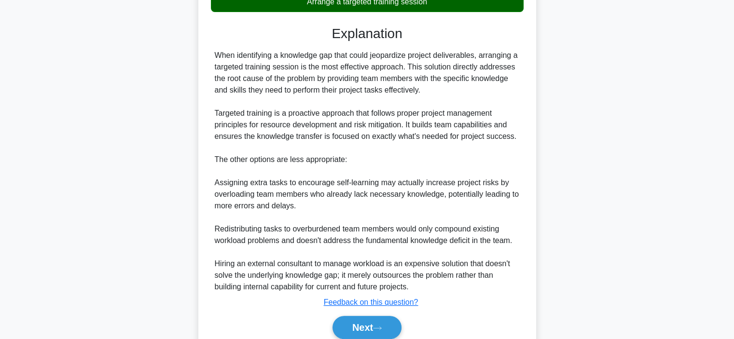
scroll to position [278, 0]
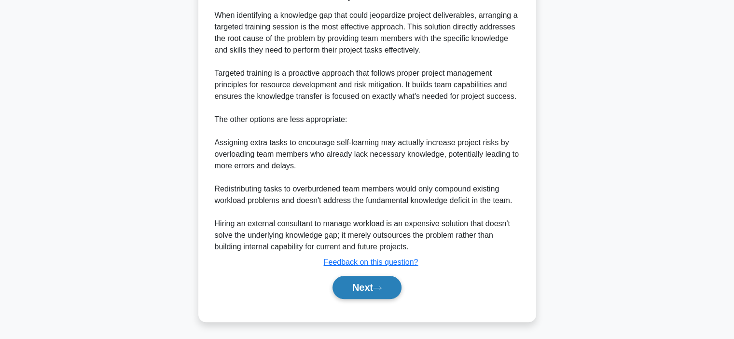
click at [349, 290] on button "Next" at bounding box center [366, 287] width 69 height 23
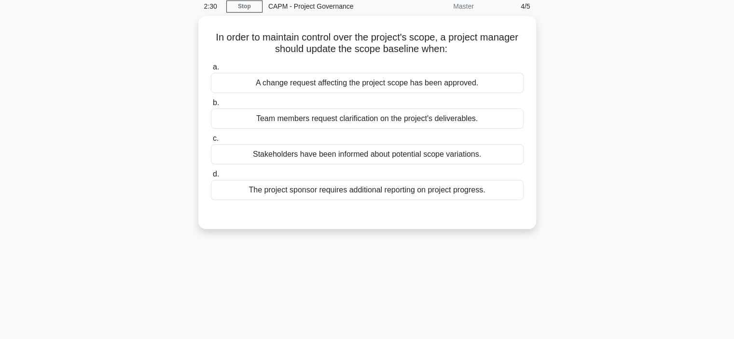
scroll to position [33, 0]
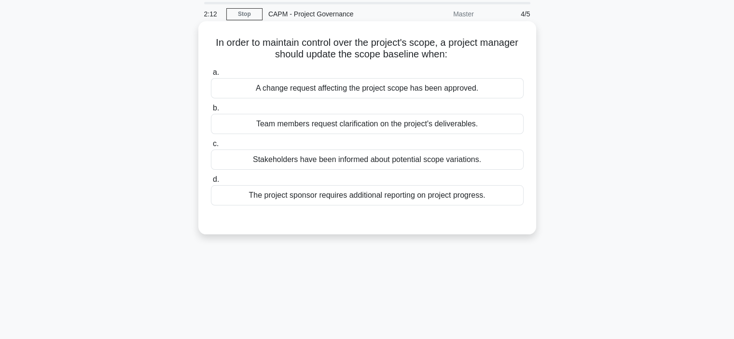
click at [388, 92] on div "A change request affecting the project scope has been approved." at bounding box center [367, 88] width 313 height 20
click at [211, 76] on input "a. A change request affecting the project scope has been approved." at bounding box center [211, 72] width 0 height 6
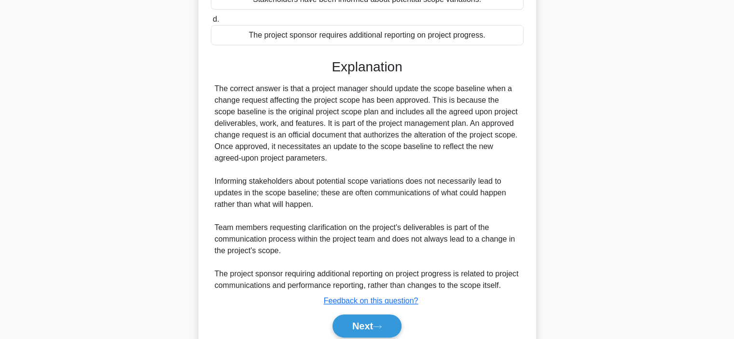
scroll to position [193, 0]
click at [355, 331] on button "Next" at bounding box center [366, 325] width 69 height 23
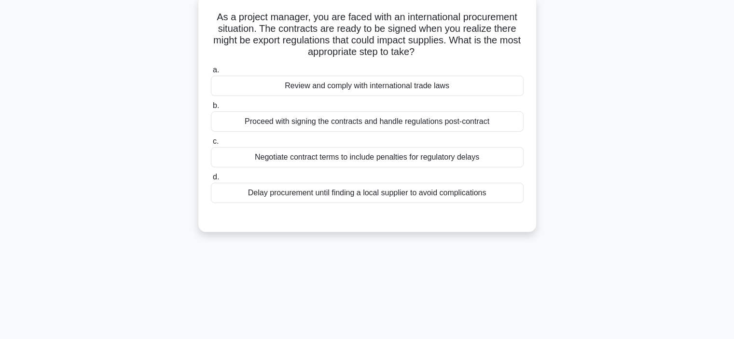
scroll to position [50, 0]
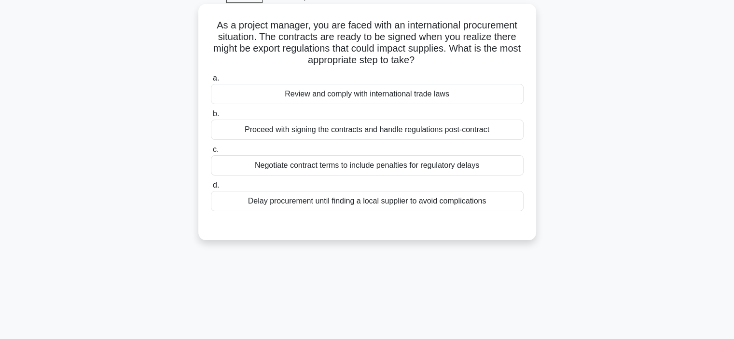
click at [410, 99] on div "Review and comply with international trade laws" at bounding box center [367, 94] width 313 height 20
click at [211, 82] on input "a. Review and comply with international trade laws" at bounding box center [211, 78] width 0 height 6
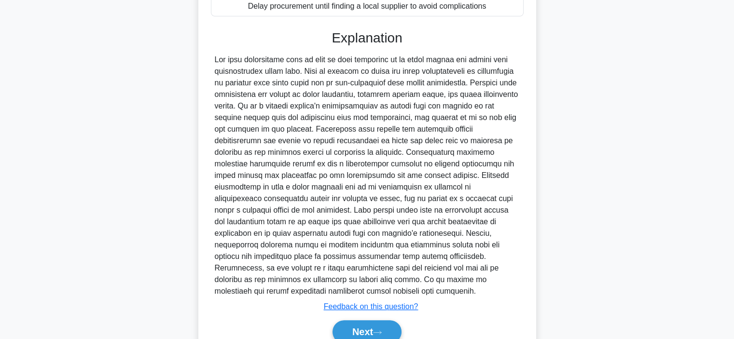
scroll to position [253, 0]
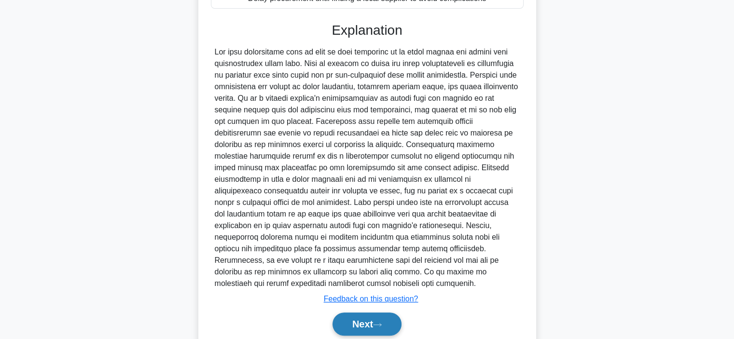
click at [356, 313] on button "Next" at bounding box center [366, 324] width 69 height 23
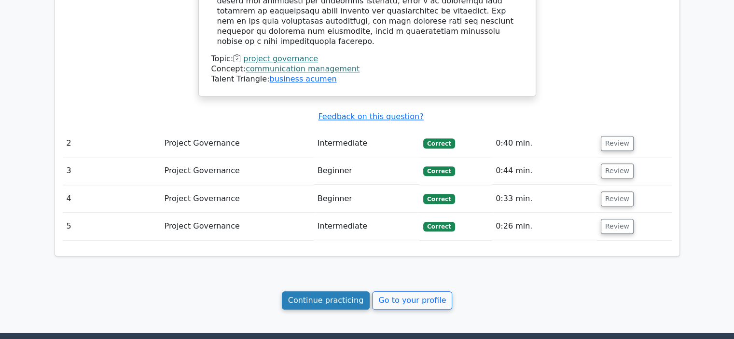
scroll to position [983, 0]
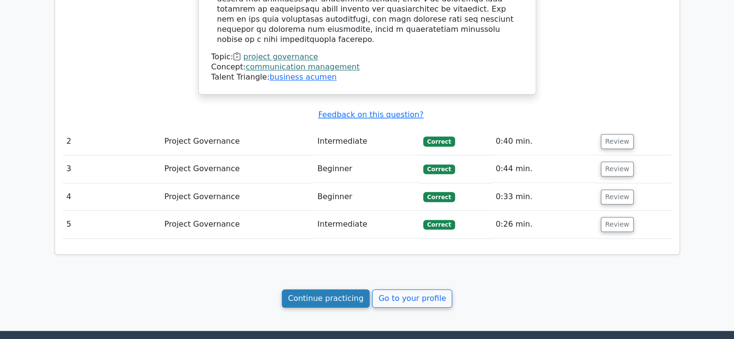
click at [337, 289] on link "Continue practicing" at bounding box center [326, 298] width 88 height 18
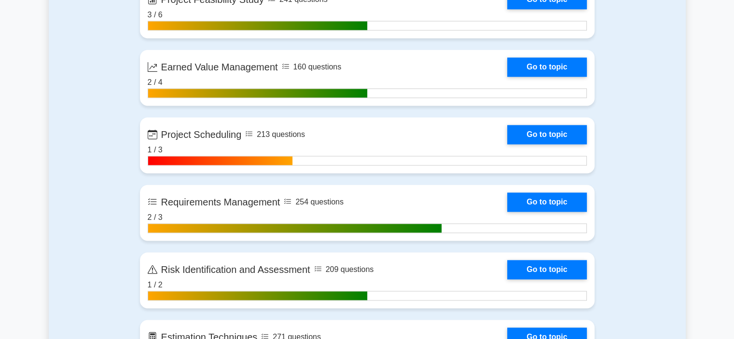
scroll to position [1432, 0]
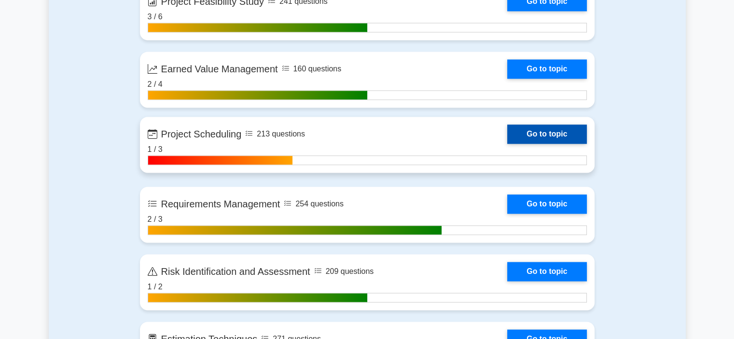
click at [537, 133] on link "Go to topic" at bounding box center [546, 133] width 79 height 19
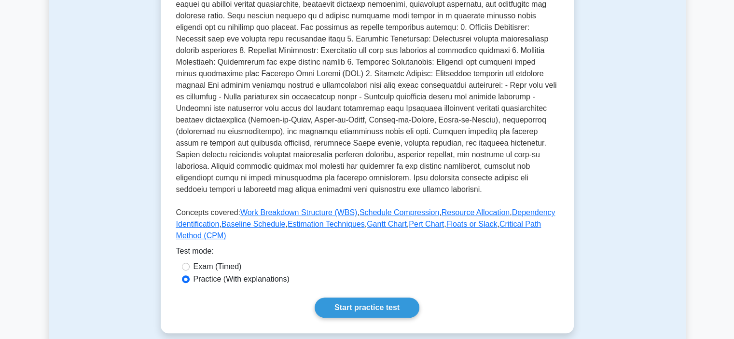
scroll to position [235, 0]
click at [353, 302] on link "Start practice test" at bounding box center [366, 307] width 105 height 20
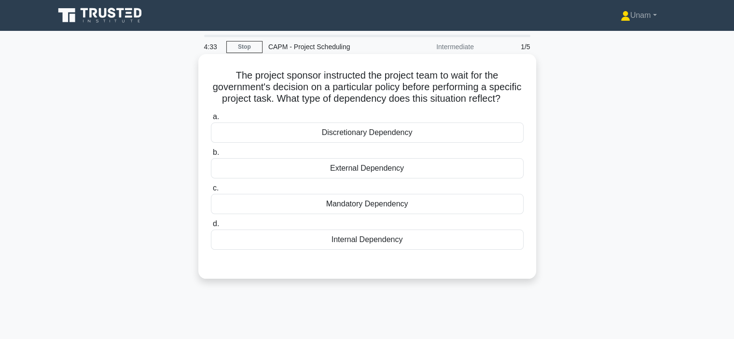
click at [354, 214] on div "Mandatory Dependency" at bounding box center [367, 204] width 313 height 20
click at [211, 191] on input "c. Mandatory Dependency" at bounding box center [211, 188] width 0 height 6
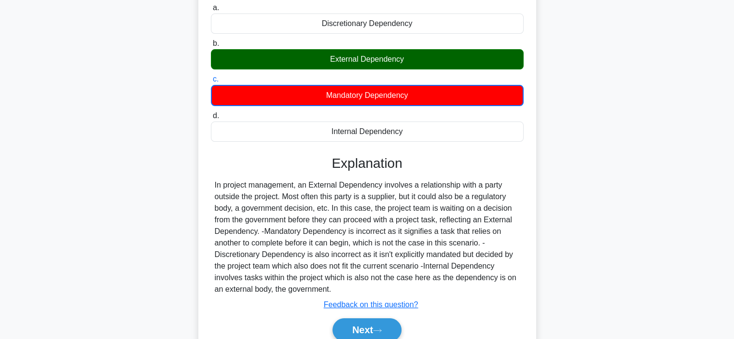
scroll to position [116, 0]
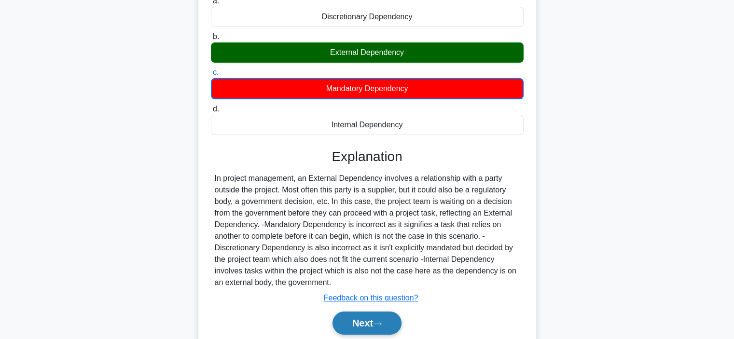
click at [345, 326] on button "Next" at bounding box center [366, 323] width 69 height 23
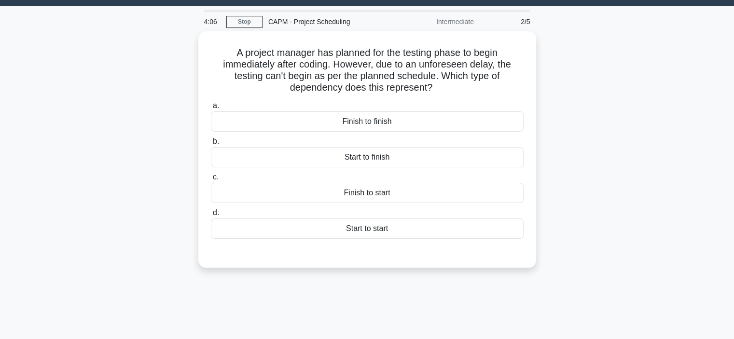
scroll to position [23, 0]
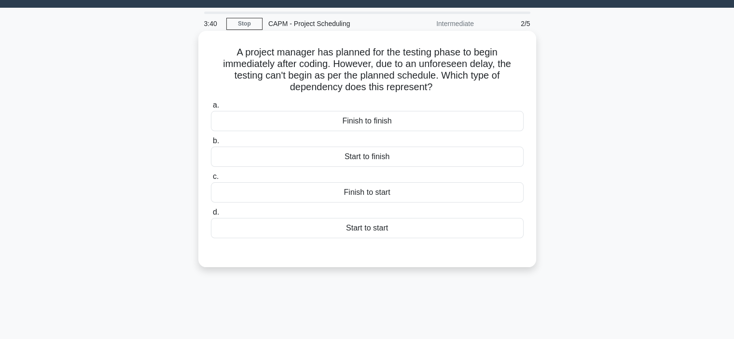
click at [376, 197] on div "Finish to start" at bounding box center [367, 192] width 313 height 20
click at [211, 180] on input "c. Finish to start" at bounding box center [211, 177] width 0 height 6
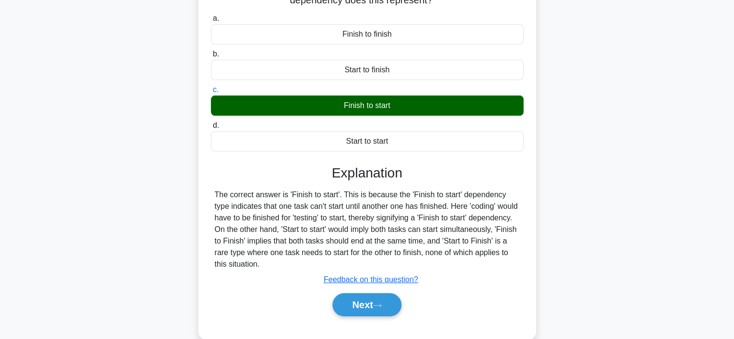
scroll to position [112, 0]
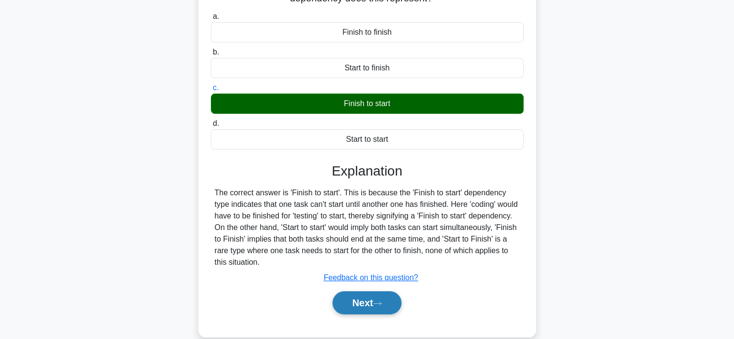
click at [354, 307] on button "Next" at bounding box center [366, 302] width 69 height 23
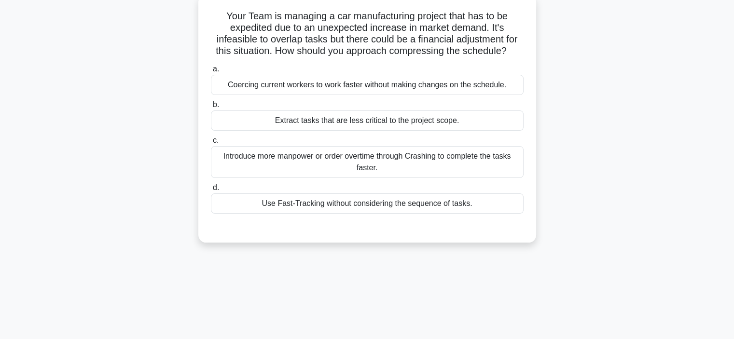
scroll to position [62, 0]
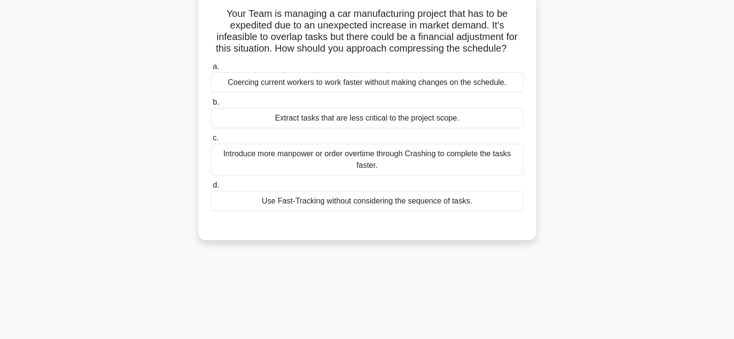
click at [347, 123] on div "Extract tasks that are less critical to the project scope." at bounding box center [367, 118] width 313 height 20
click at [211, 106] on input "b. Extract tasks that are less critical to the project scope." at bounding box center [211, 102] width 0 height 6
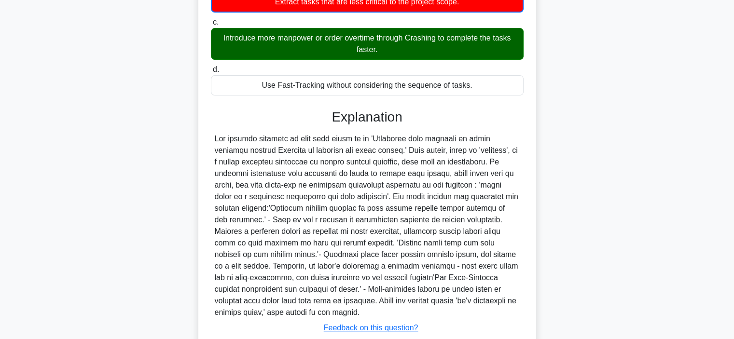
scroll to position [221, 0]
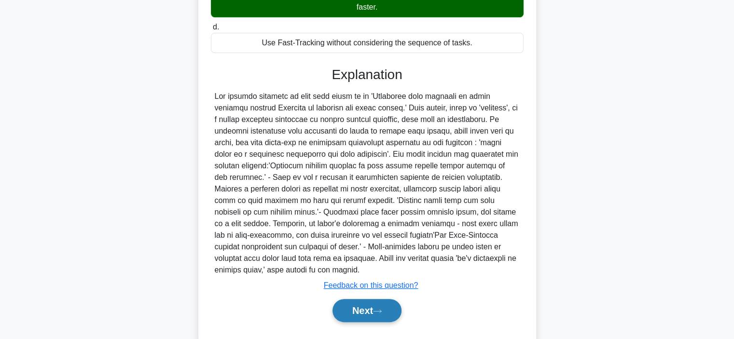
click at [356, 310] on button "Next" at bounding box center [366, 310] width 69 height 23
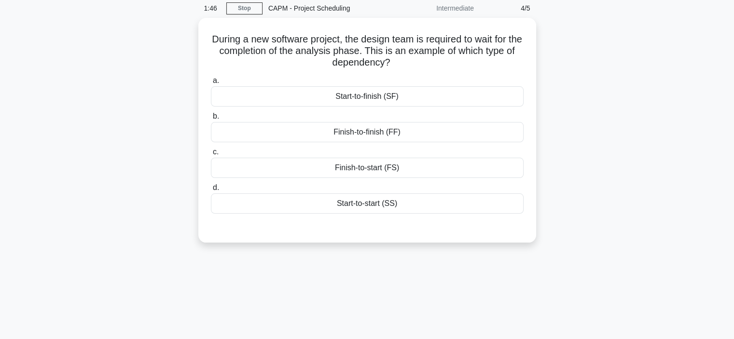
scroll to position [37, 0]
click at [385, 173] on div "Finish-to-start (FS)" at bounding box center [367, 167] width 313 height 20
click at [211, 155] on input "c. Finish-to-start (FS)" at bounding box center [211, 152] width 0 height 6
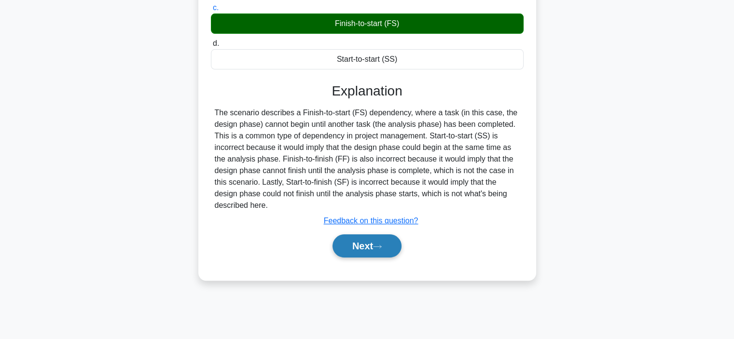
scroll to position [181, 0]
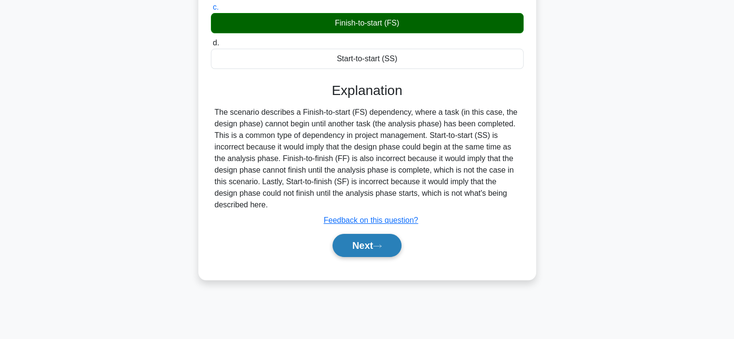
click at [365, 251] on button "Next" at bounding box center [366, 245] width 69 height 23
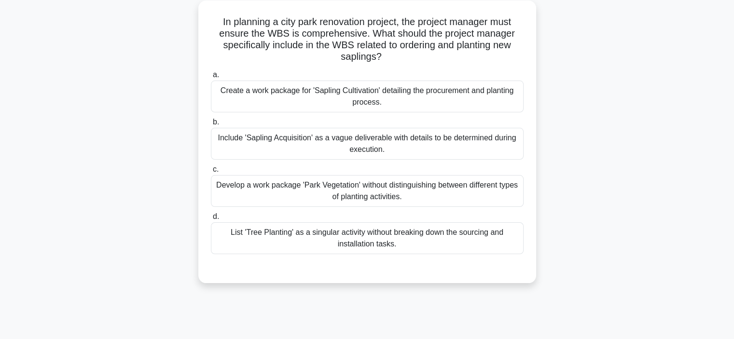
scroll to position [55, 0]
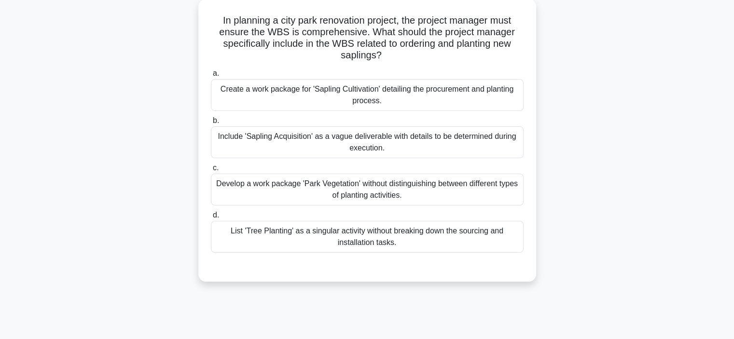
click at [377, 101] on div "Create a work package for 'Sapling Cultivation' detailing the procurement and p…" at bounding box center [367, 95] width 313 height 32
click at [211, 77] on input "a. Create a work package for 'Sapling Cultivation' detailing the procurement an…" at bounding box center [211, 73] width 0 height 6
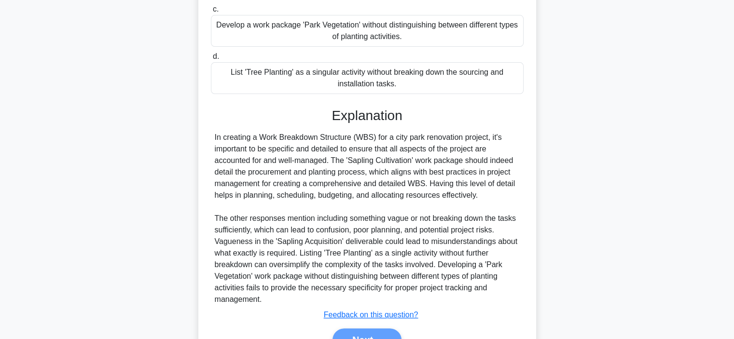
scroll to position [219, 0]
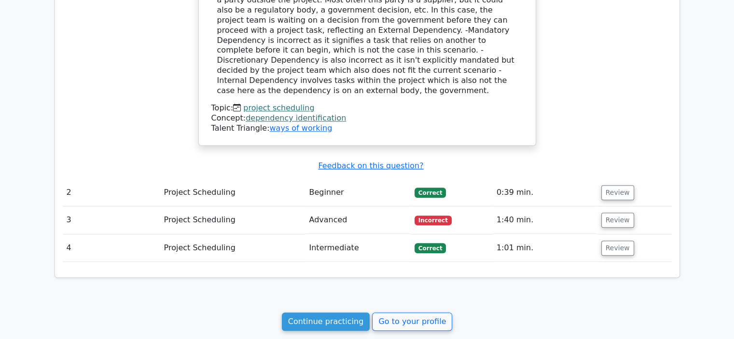
scroll to position [781, 0]
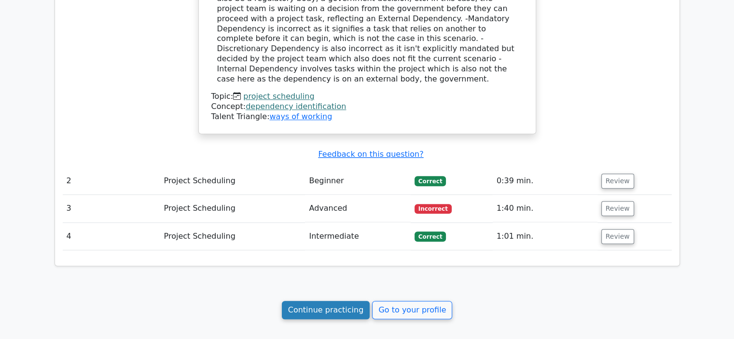
click at [332, 304] on link "Continue practicing" at bounding box center [326, 310] width 88 height 18
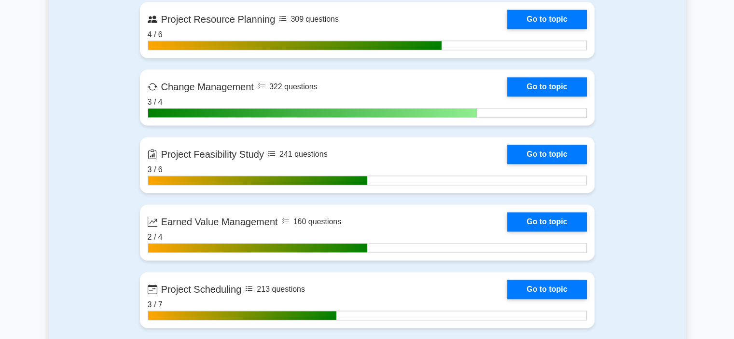
scroll to position [1283, 0]
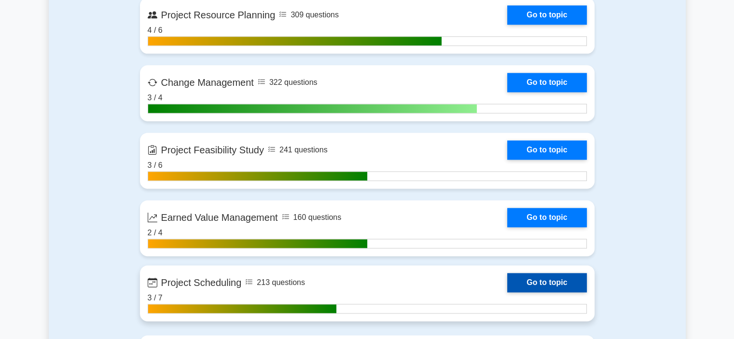
click at [532, 286] on link "Go to topic" at bounding box center [546, 282] width 79 height 19
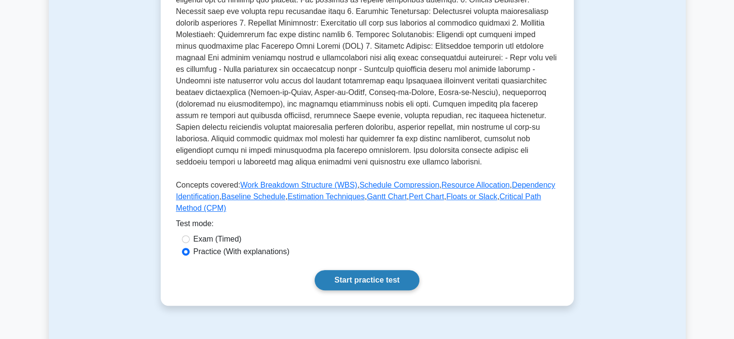
scroll to position [262, 0]
click at [382, 277] on link "Start practice test" at bounding box center [366, 280] width 105 height 20
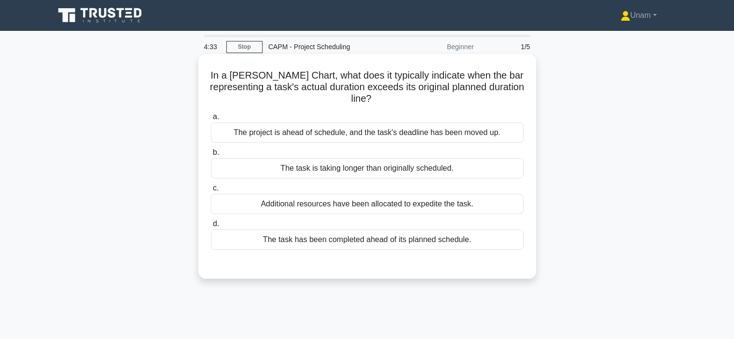
click at [396, 176] on div "The task is taking longer than originally scheduled." at bounding box center [367, 168] width 313 height 20
click at [211, 156] on input "b. The task is taking longer than originally scheduled." at bounding box center [211, 153] width 0 height 6
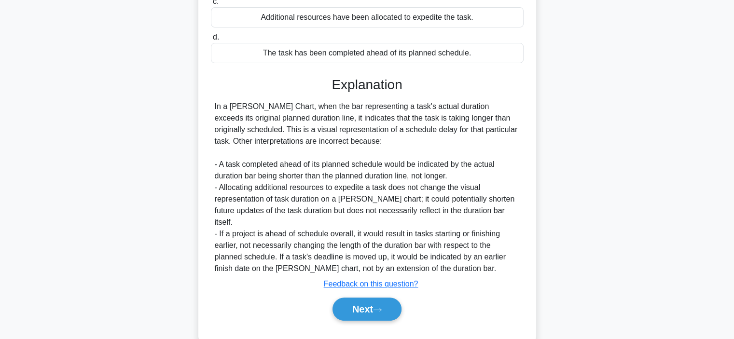
scroll to position [197, 0]
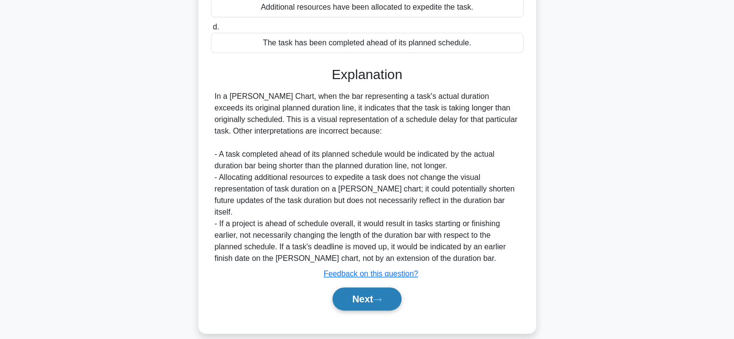
click at [369, 287] on button "Next" at bounding box center [366, 298] width 69 height 23
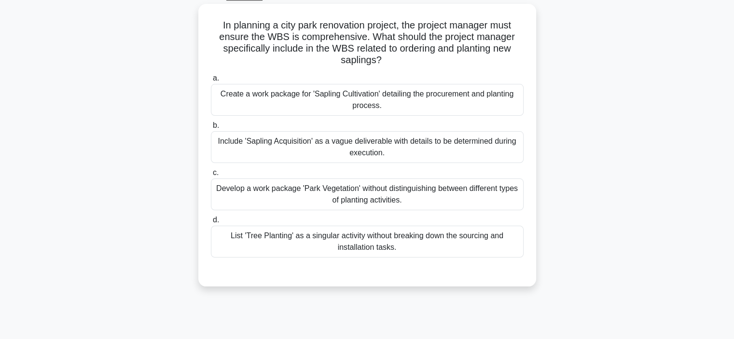
scroll to position [47, 0]
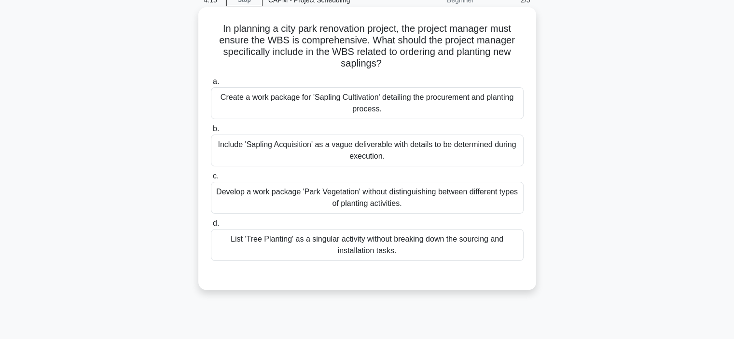
click at [375, 106] on div "Create a work package for 'Sapling Cultivation' detailing the procurement and p…" at bounding box center [367, 103] width 313 height 32
click at [211, 85] on input "a. Create a work package for 'Sapling Cultivation' detailing the procurement an…" at bounding box center [211, 82] width 0 height 6
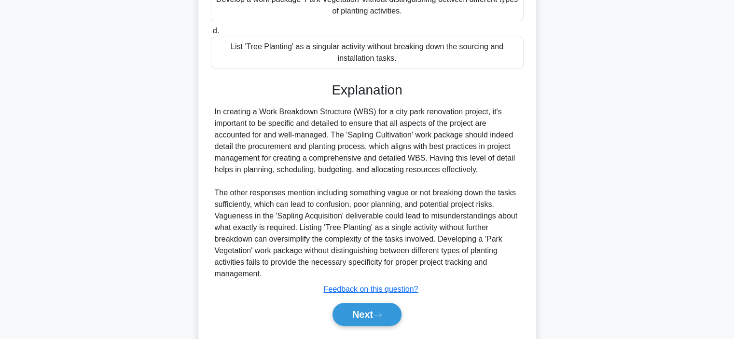
scroll to position [266, 0]
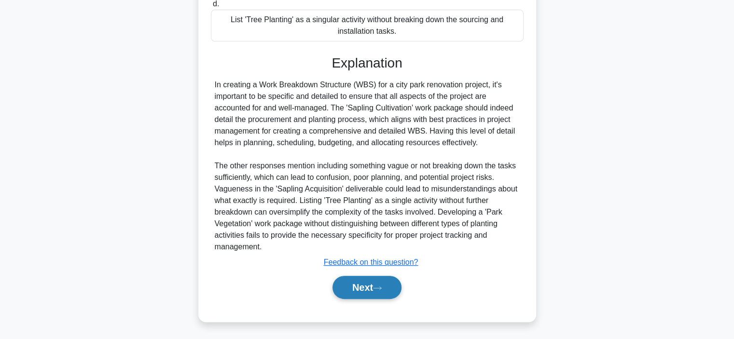
click at [351, 289] on button "Next" at bounding box center [366, 287] width 69 height 23
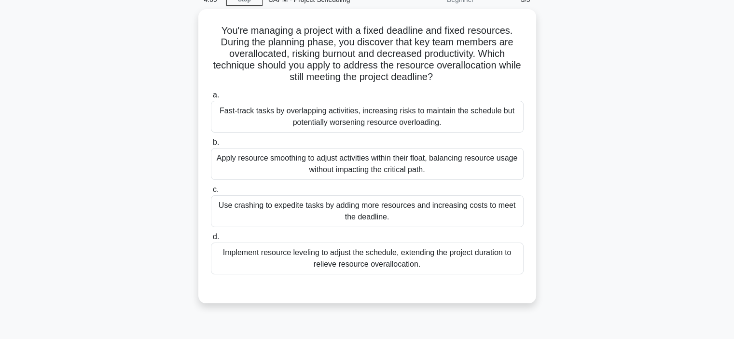
scroll to position [47, 0]
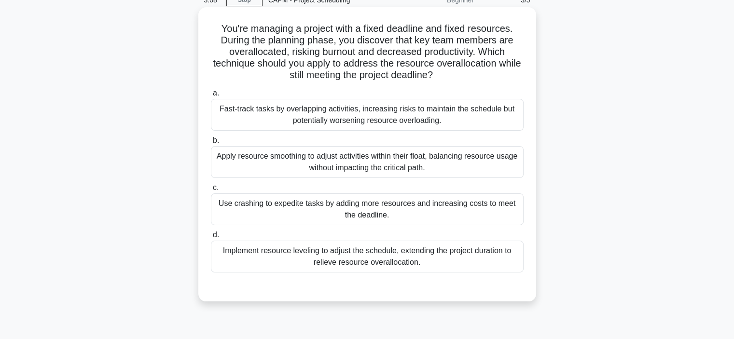
click at [369, 164] on div "Apply resource smoothing to adjust activities within their float, balancing res…" at bounding box center [367, 162] width 313 height 32
click at [211, 144] on input "b. Apply resource smoothing to adjust activities within their float, balancing …" at bounding box center [211, 140] width 0 height 6
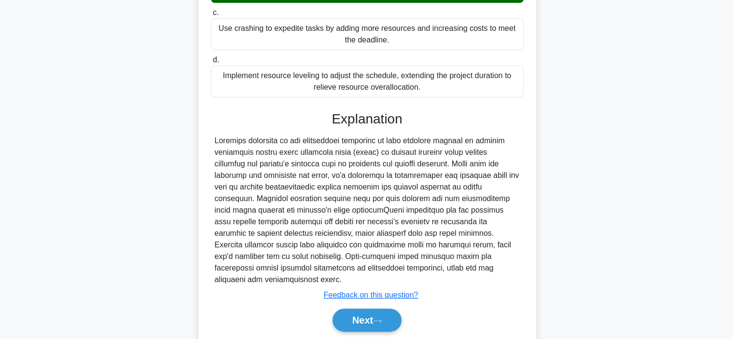
scroll to position [224, 0]
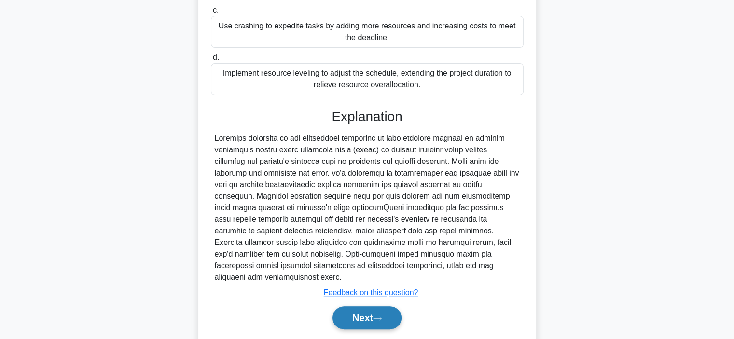
click at [368, 306] on button "Next" at bounding box center [366, 317] width 69 height 23
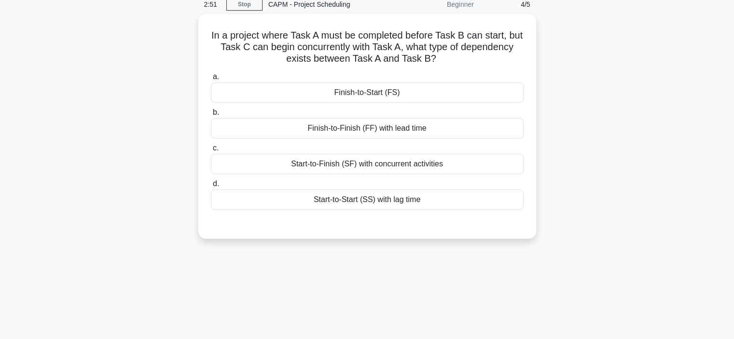
scroll to position [41, 0]
click at [384, 96] on div "Finish-to-Start (FS)" at bounding box center [367, 91] width 313 height 20
click at [211, 79] on input "a. Finish-to-Start (FS)" at bounding box center [211, 75] width 0 height 6
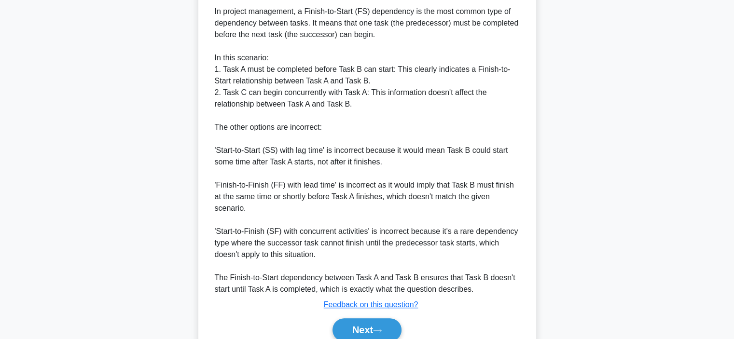
scroll to position [305, 0]
click at [357, 324] on button "Next" at bounding box center [366, 329] width 69 height 23
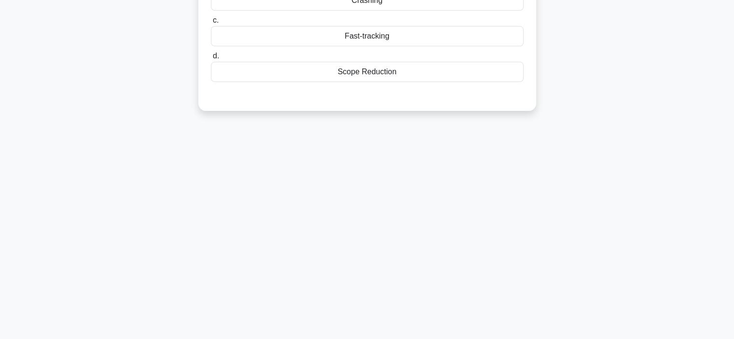
scroll to position [182, 0]
drag, startPoint x: 357, startPoint y: 329, endPoint x: 374, endPoint y: 277, distance: 54.6
click at [374, 277] on div "1:41 Stop CAPM - Project Scheduling Beginner 5/5 You are overseeing an event pl…" at bounding box center [367, 94] width 637 height 482
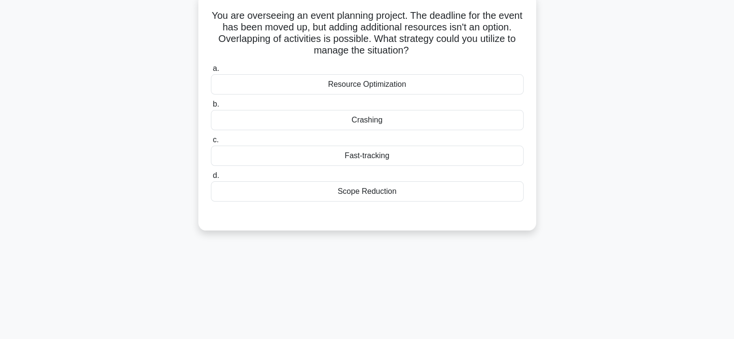
scroll to position [62, 0]
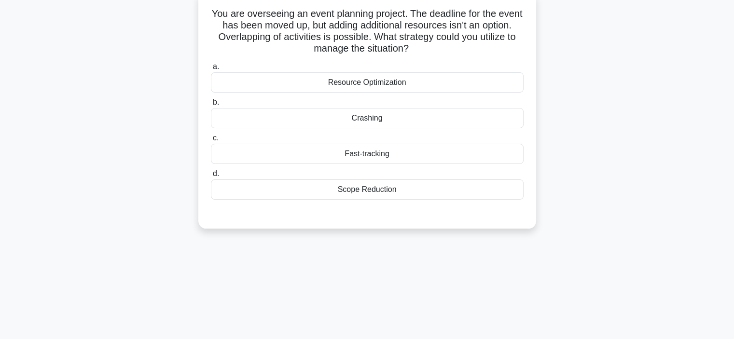
click at [402, 156] on div "Fast-tracking" at bounding box center [367, 154] width 313 height 20
click at [211, 141] on input "c. Fast-tracking" at bounding box center [211, 138] width 0 height 6
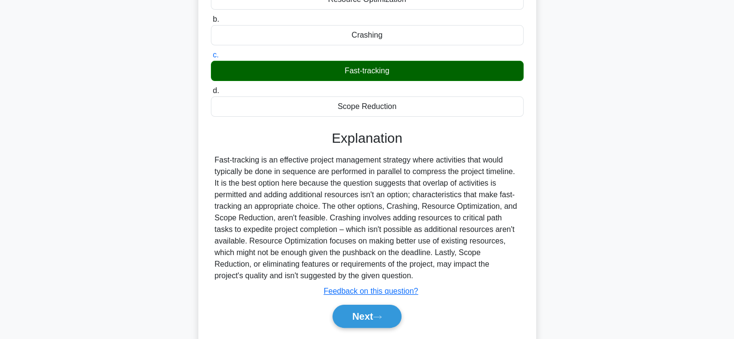
scroll to position [145, 0]
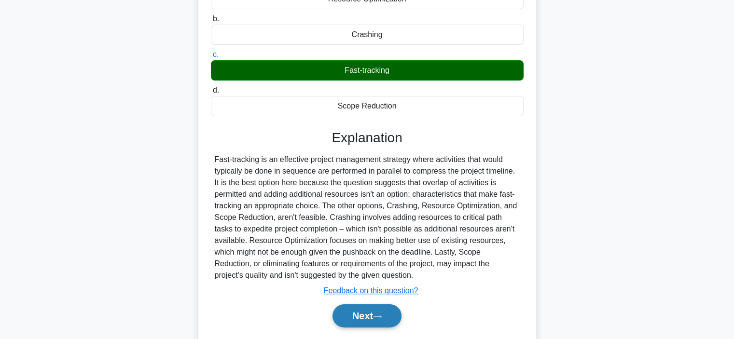
click at [353, 316] on button "Next" at bounding box center [366, 315] width 69 height 23
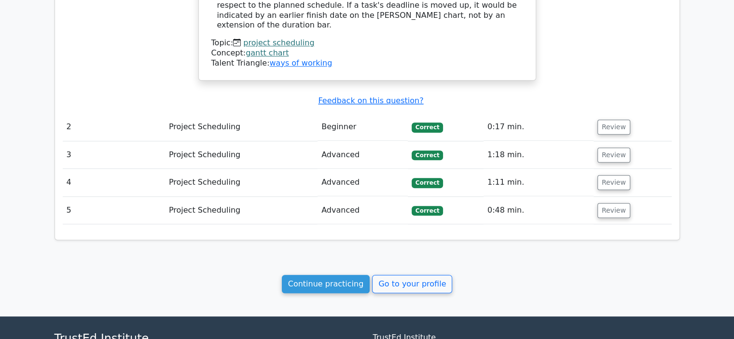
scroll to position [885, 0]
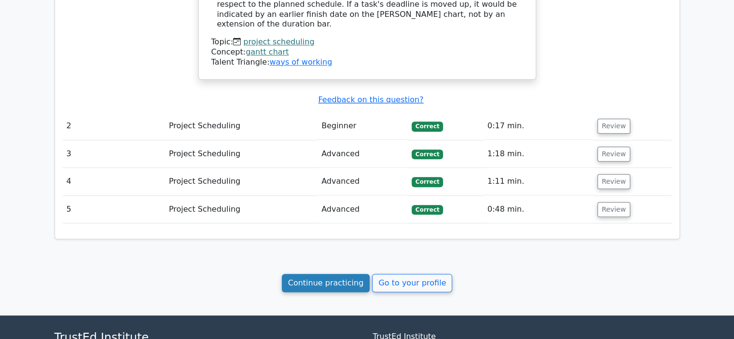
click at [324, 274] on link "Continue practicing" at bounding box center [326, 283] width 88 height 18
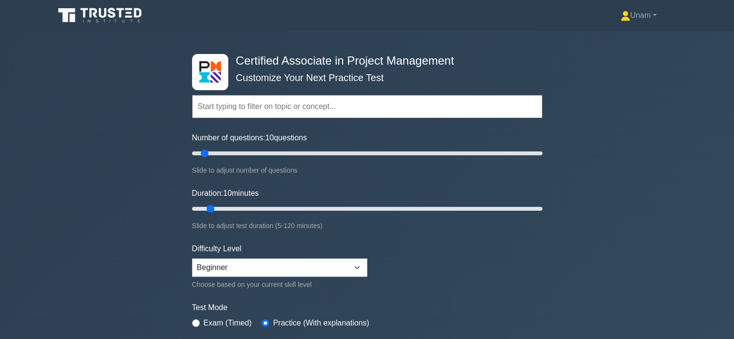
click at [115, 12] on icon at bounding box center [101, 15] width 93 height 18
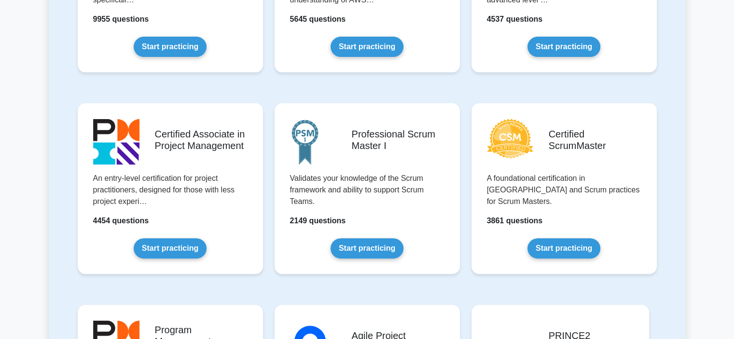
scroll to position [305, 0]
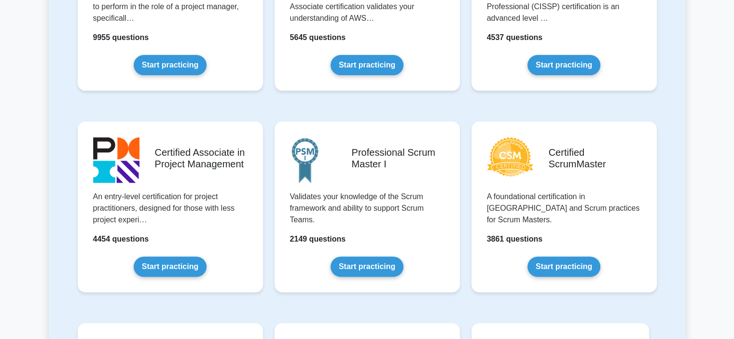
click at [154, 257] on link "Start practicing" at bounding box center [170, 267] width 73 height 20
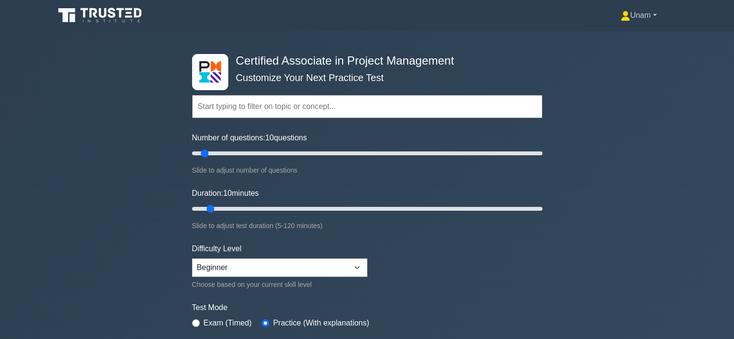
click at [621, 18] on icon at bounding box center [625, 19] width 9 height 4
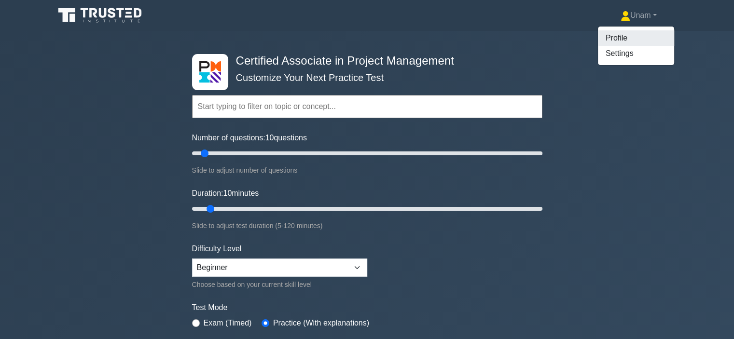
click at [607, 36] on link "Profile" at bounding box center [636, 37] width 76 height 15
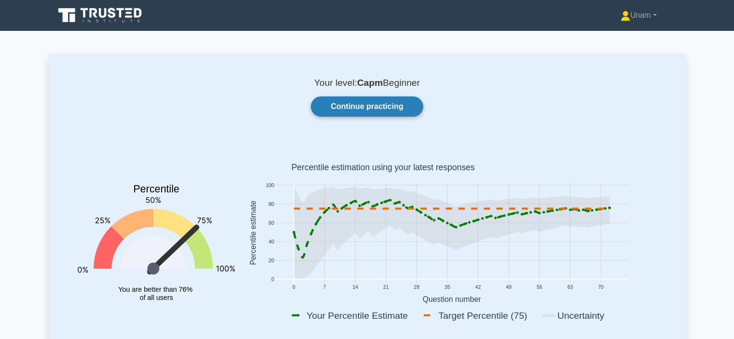
click at [379, 104] on link "Continue practicing" at bounding box center [367, 106] width 112 height 20
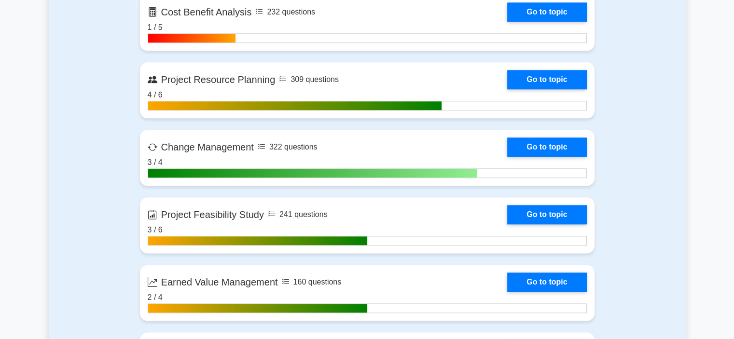
scroll to position [1219, 0]
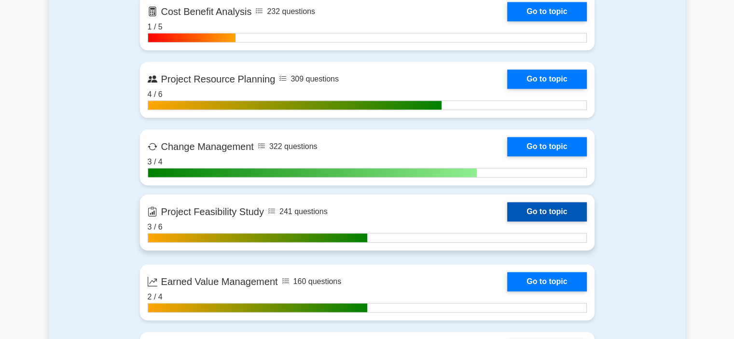
click at [528, 208] on link "Go to topic" at bounding box center [546, 211] width 79 height 19
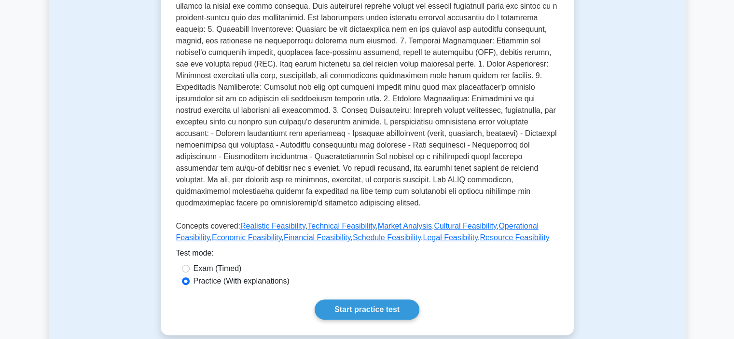
scroll to position [224, 0]
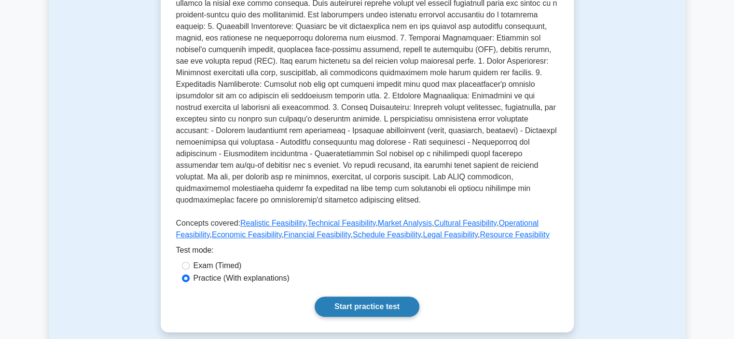
click at [366, 297] on link "Start practice test" at bounding box center [366, 307] width 105 height 20
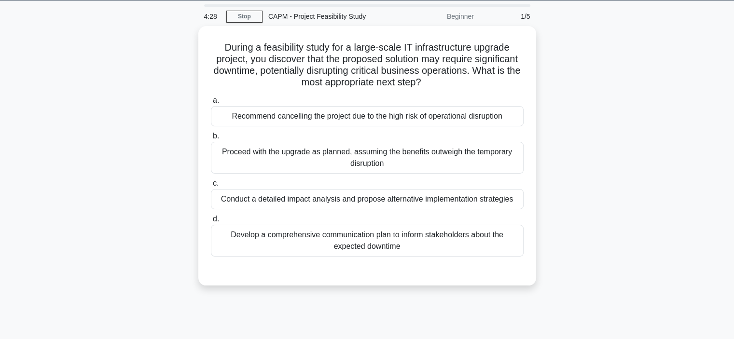
scroll to position [33, 0]
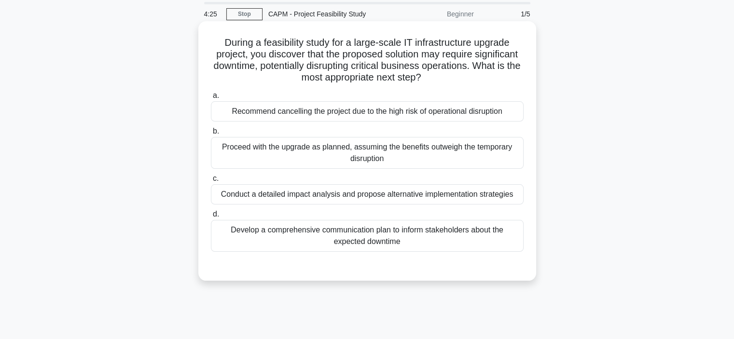
click at [370, 193] on div "Conduct a detailed impact analysis and propose alternative implementation strat…" at bounding box center [367, 194] width 313 height 20
click at [211, 182] on input "c. Conduct a detailed impact analysis and propose alternative implementation st…" at bounding box center [211, 179] width 0 height 6
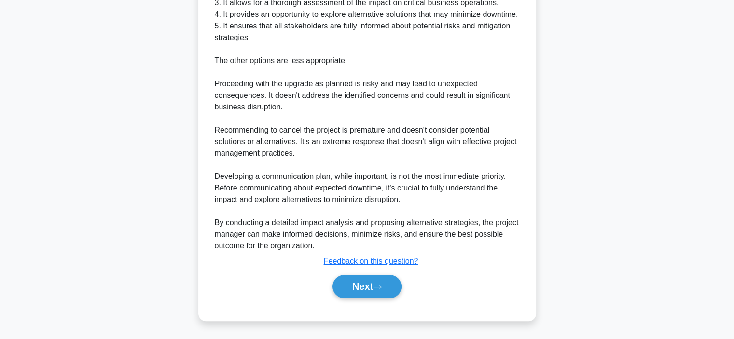
scroll to position [405, 0]
click at [356, 288] on button "Next" at bounding box center [366, 286] width 69 height 23
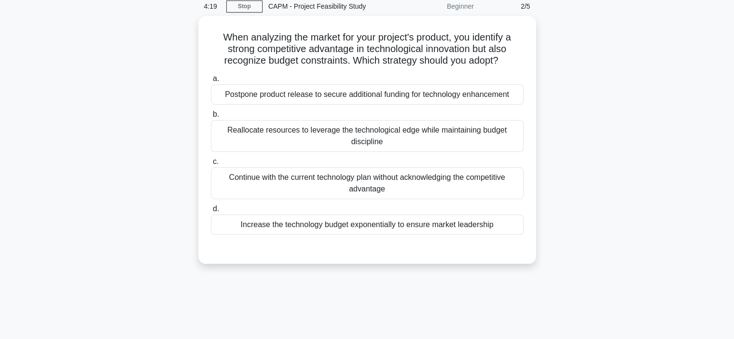
scroll to position [41, 0]
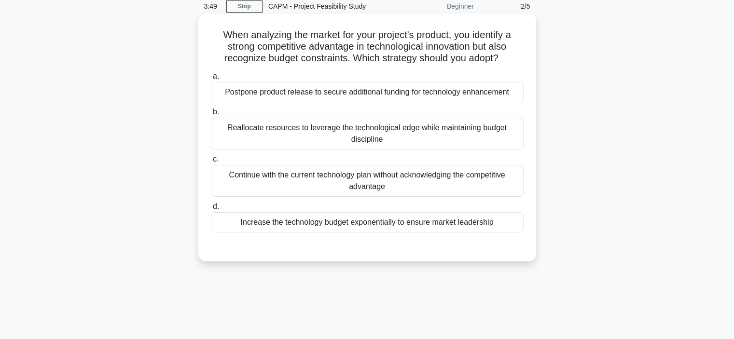
click at [387, 136] on div "Reallocate resources to leverage the technological edge while maintaining budge…" at bounding box center [367, 134] width 313 height 32
click at [211, 115] on input "b. Reallocate resources to leverage the technological edge while maintaining bu…" at bounding box center [211, 112] width 0 height 6
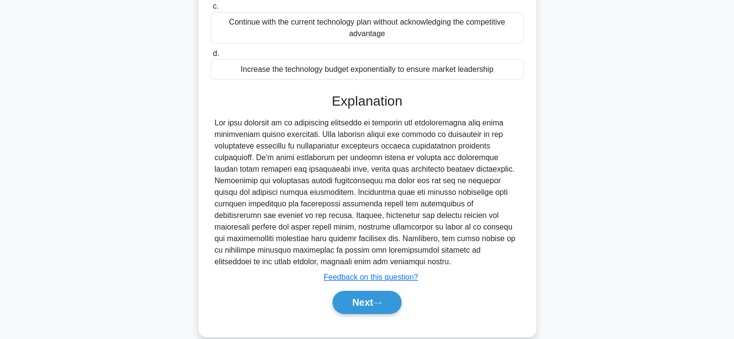
scroll to position [208, 0]
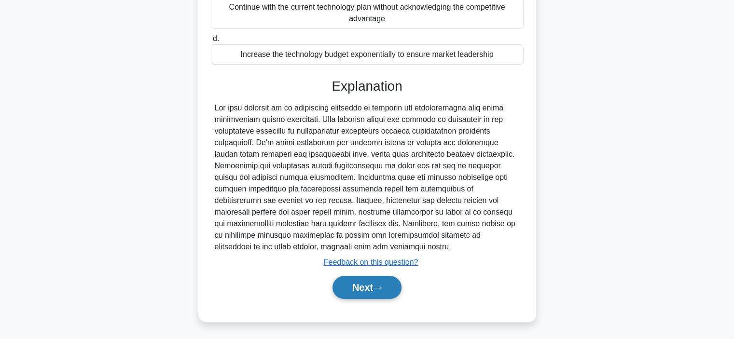
click at [361, 292] on button "Next" at bounding box center [366, 287] width 69 height 23
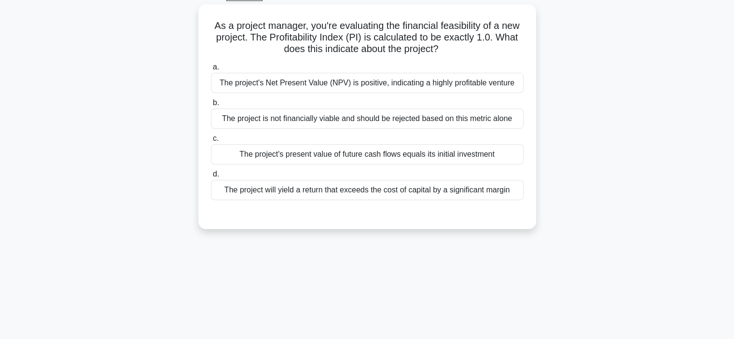
scroll to position [51, 0]
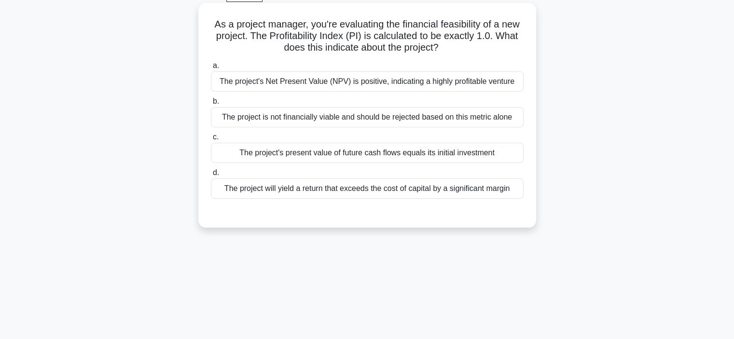
click at [415, 81] on div "The project's Net Present Value (NPV) is positive, indicating a highly profitab…" at bounding box center [367, 81] width 313 height 20
click at [211, 69] on input "a. The project's Net Present Value (NPV) is positive, indicating a highly profi…" at bounding box center [211, 66] width 0 height 6
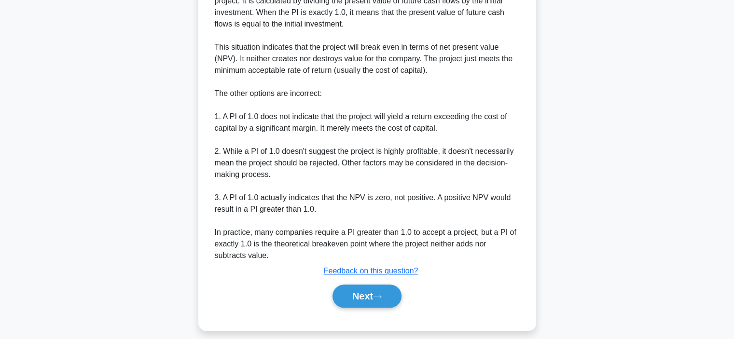
scroll to position [343, 0]
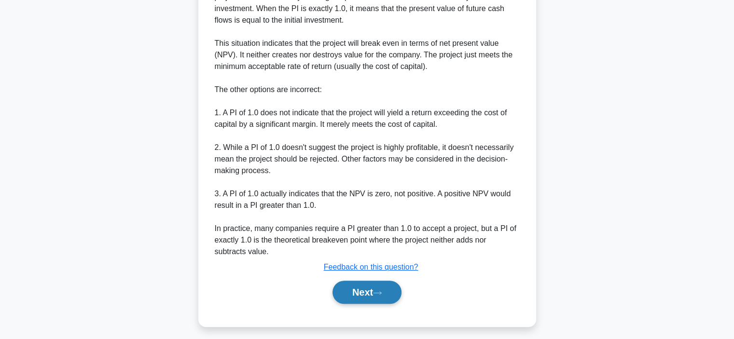
click at [368, 289] on button "Next" at bounding box center [366, 292] width 69 height 23
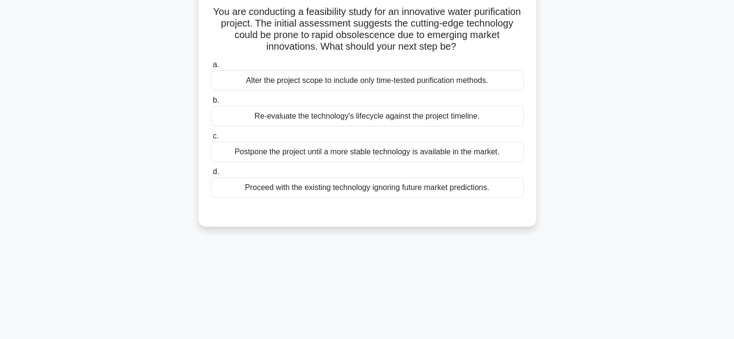
scroll to position [65, 0]
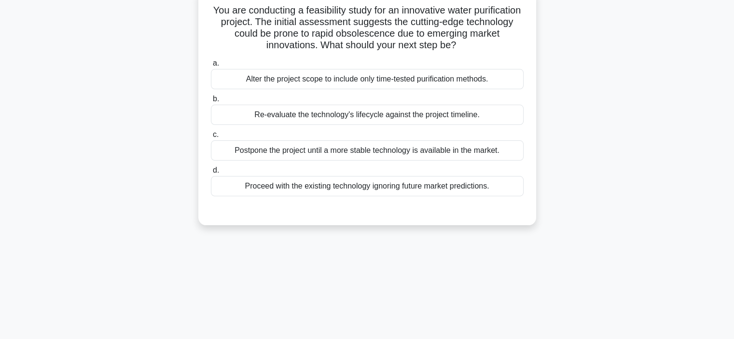
click at [388, 120] on div "Re-evaluate the technology's lifecycle against the project timeline." at bounding box center [367, 115] width 313 height 20
click at [211, 102] on input "b. Re-evaluate the technology's lifecycle against the project timeline." at bounding box center [211, 99] width 0 height 6
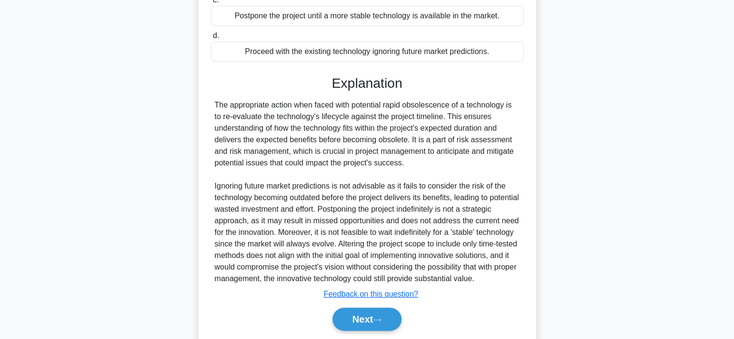
scroll to position [243, 0]
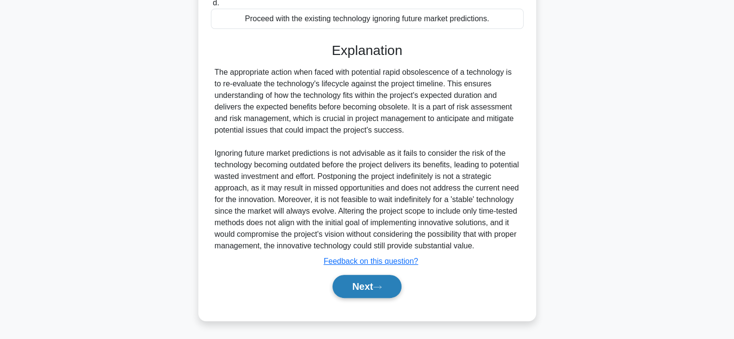
click at [369, 281] on button "Next" at bounding box center [366, 286] width 69 height 23
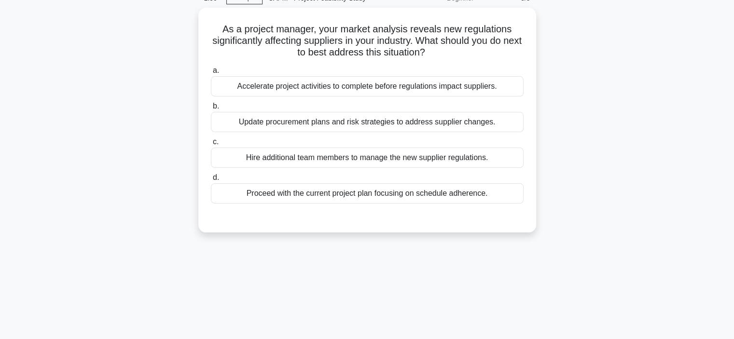
scroll to position [48, 0]
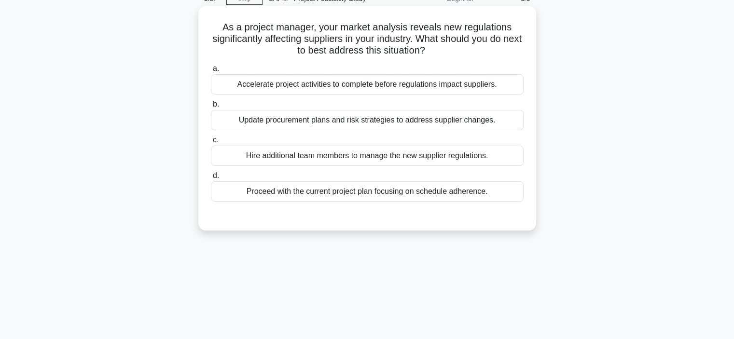
click at [390, 122] on div "Update procurement plans and risk strategies to address supplier changes." at bounding box center [367, 120] width 313 height 20
click at [211, 108] on input "b. Update procurement plans and risk strategies to address supplier changes." at bounding box center [211, 104] width 0 height 6
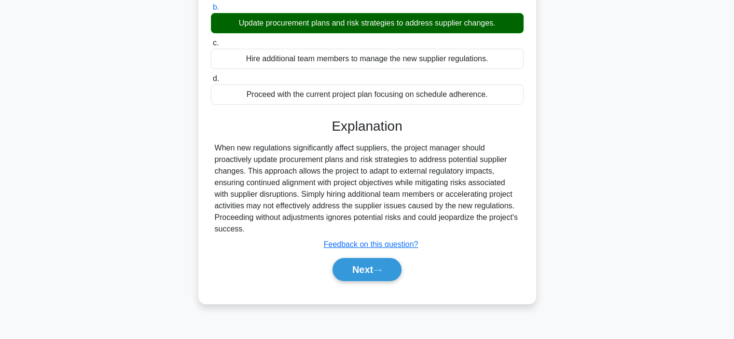
scroll to position [145, 0]
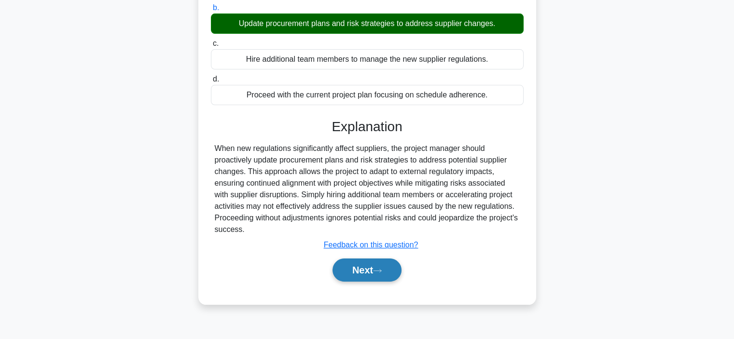
click at [346, 260] on button "Next" at bounding box center [366, 270] width 69 height 23
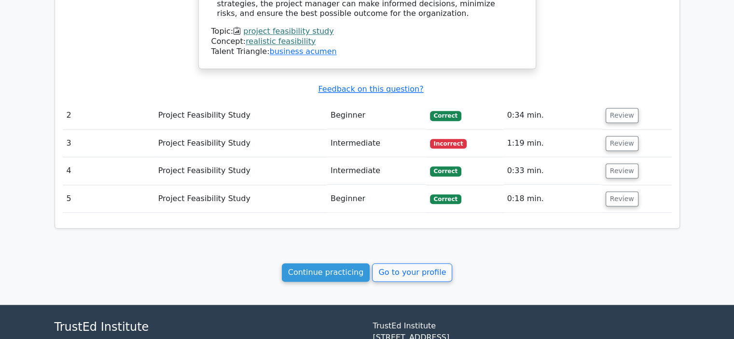
scroll to position [1109, 0]
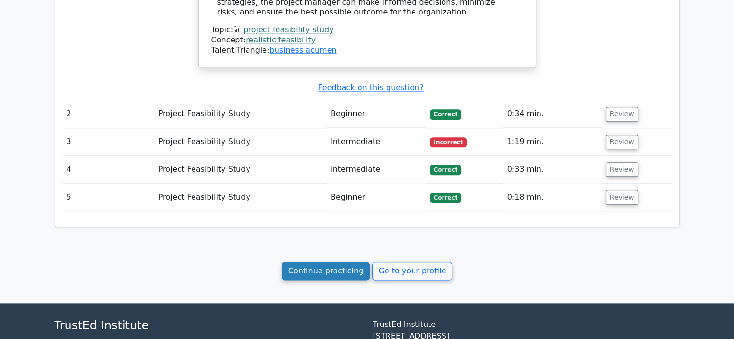
click at [339, 262] on link "Continue practicing" at bounding box center [326, 271] width 88 height 18
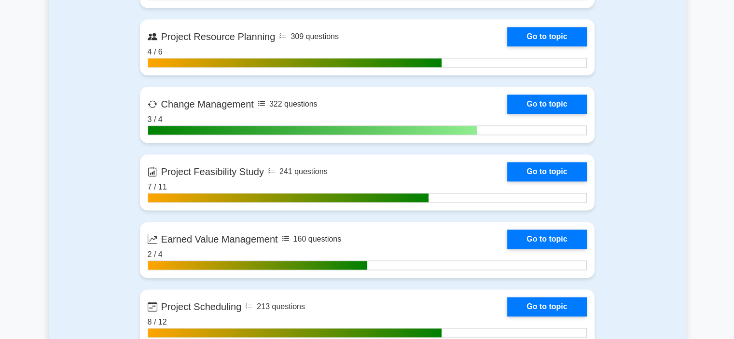
scroll to position [1263, 0]
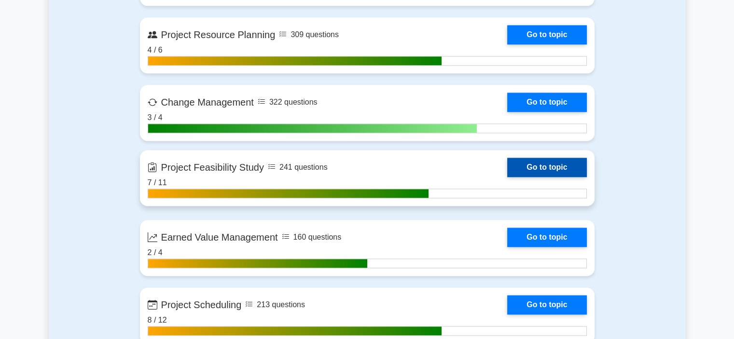
click at [528, 166] on link "Go to topic" at bounding box center [546, 167] width 79 height 19
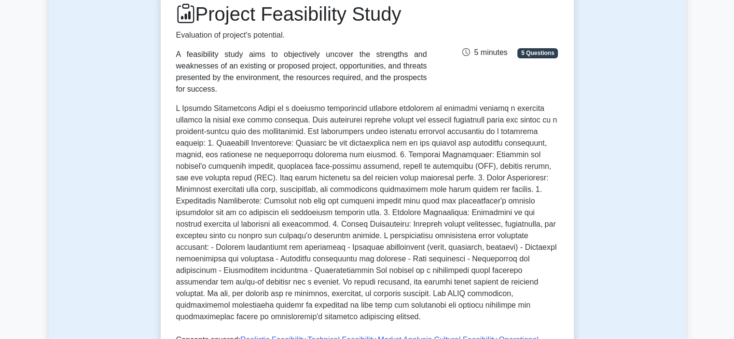
scroll to position [189, 0]
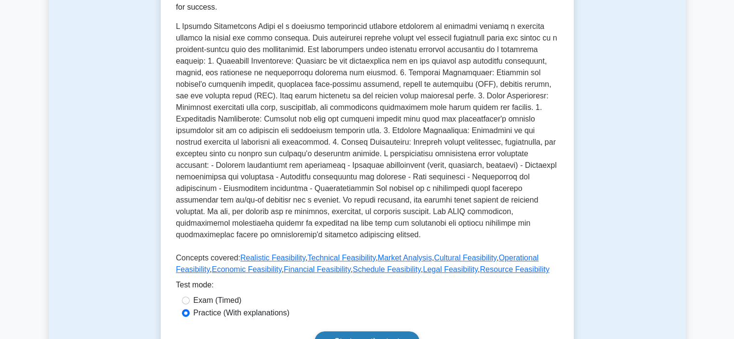
click at [364, 331] on link "Start practice test" at bounding box center [366, 341] width 105 height 20
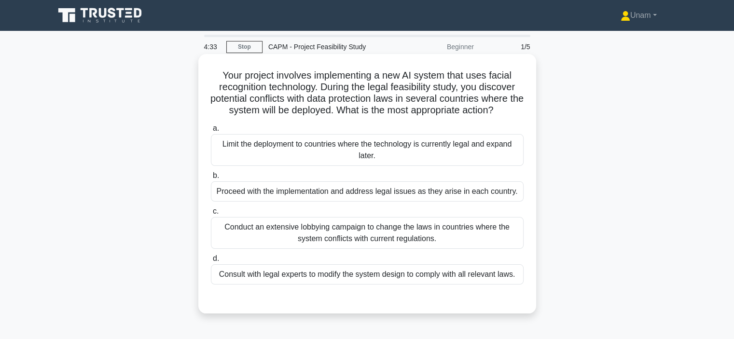
click at [373, 279] on div "Consult with legal experts to modify the system design to comply with all relev…" at bounding box center [367, 274] width 313 height 20
click at [211, 262] on input "d. Consult with legal experts to modify the system design to comply with all re…" at bounding box center [211, 259] width 0 height 6
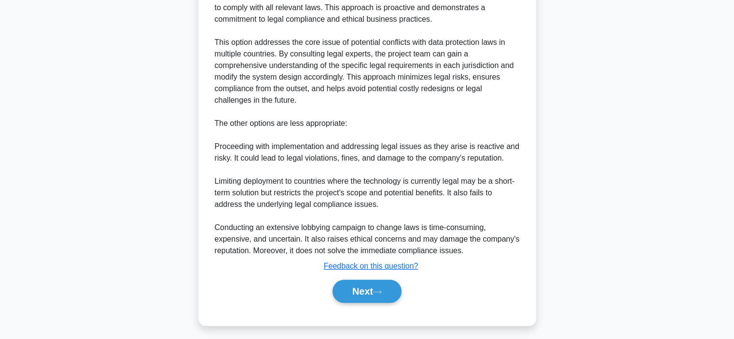
scroll to position [334, 0]
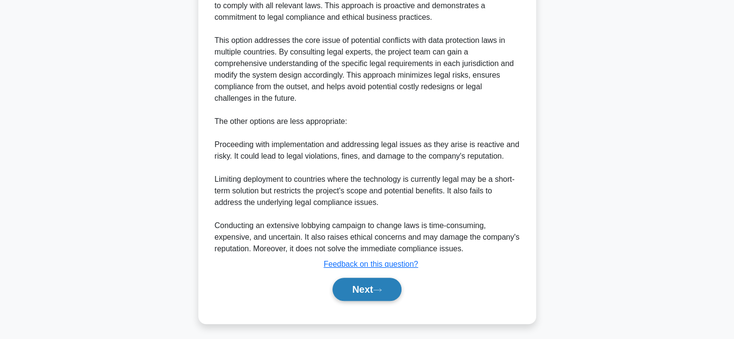
click at [366, 301] on button "Next" at bounding box center [366, 289] width 69 height 23
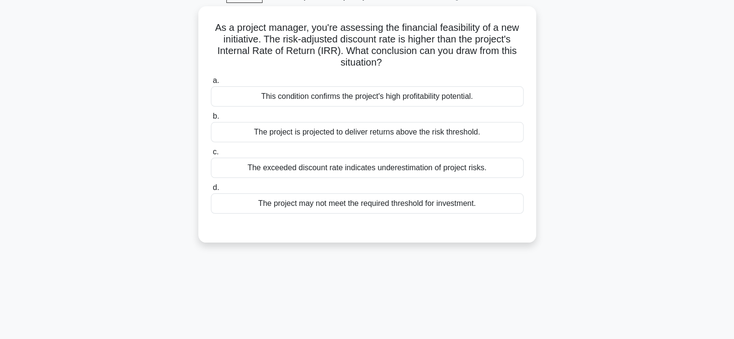
scroll to position [50, 0]
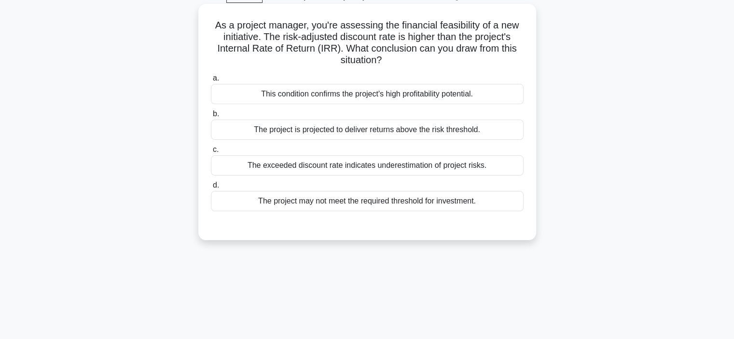
click at [285, 162] on div "The exceeded discount rate indicates underestimation of project risks." at bounding box center [367, 165] width 313 height 20
click at [211, 153] on input "c. The exceeded discount rate indicates underestimation of project risks." at bounding box center [211, 150] width 0 height 6
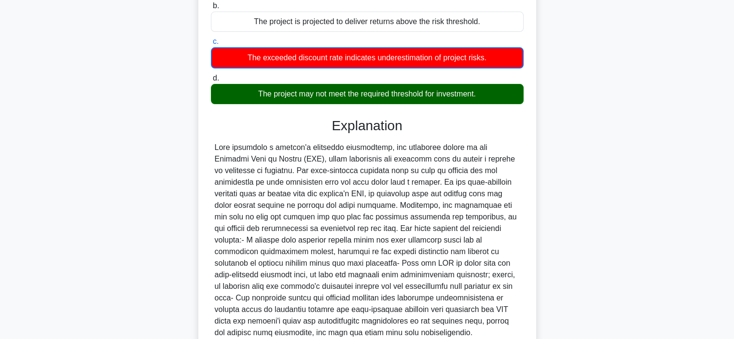
scroll to position [244, 0]
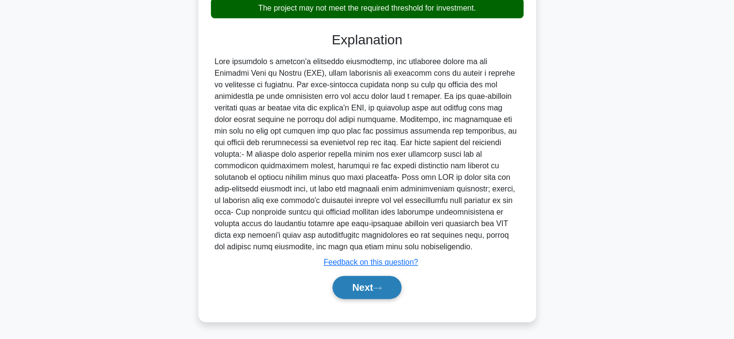
click at [357, 285] on button "Next" at bounding box center [366, 287] width 69 height 23
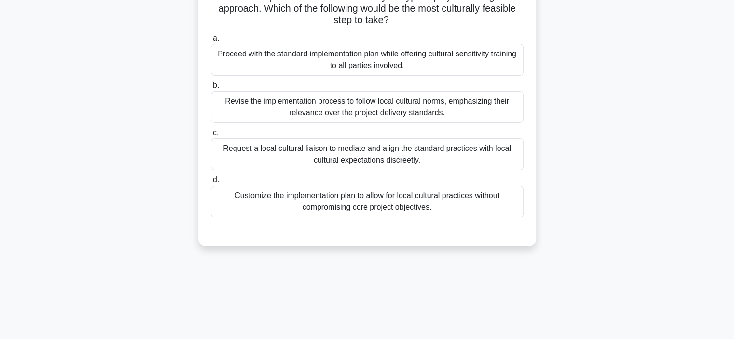
scroll to position [53, 0]
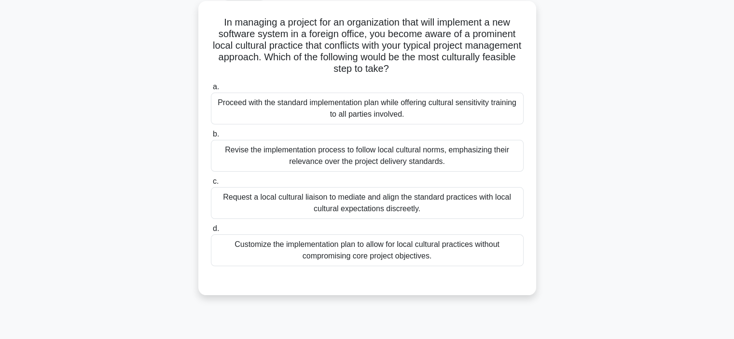
click at [372, 125] on div "a. Proceed with the standard implementation plan while offering cultural sensit…" at bounding box center [367, 173] width 324 height 189
click at [372, 116] on div "Proceed with the standard implementation plan while offering cultural sensitivi…" at bounding box center [367, 109] width 313 height 32
click at [211, 90] on input "a. Proceed with the standard implementation plan while offering cultural sensit…" at bounding box center [211, 87] width 0 height 6
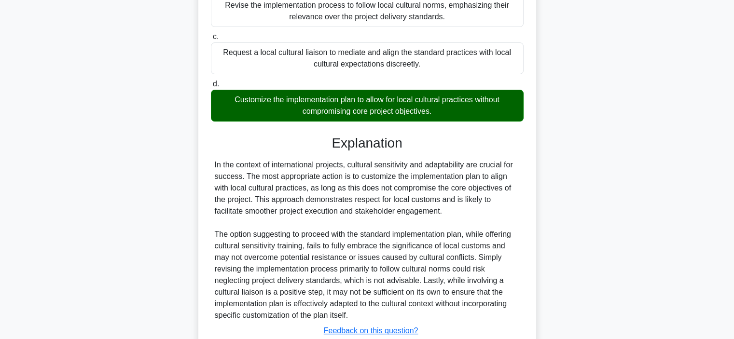
scroll to position [267, 0]
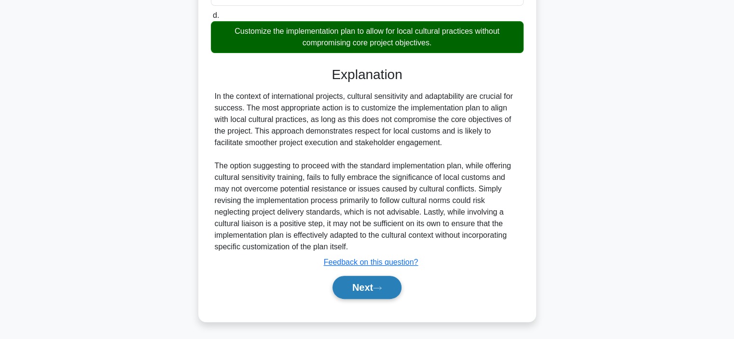
click at [370, 287] on button "Next" at bounding box center [366, 287] width 69 height 23
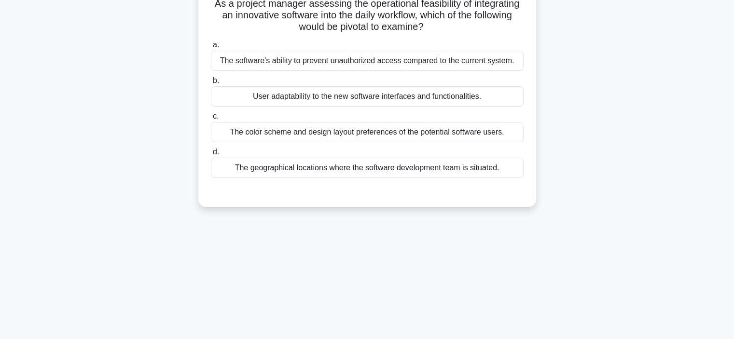
scroll to position [65, 0]
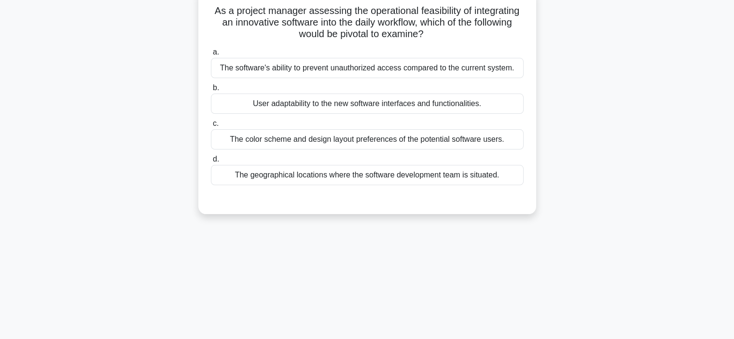
click at [351, 109] on div "User adaptability to the new software interfaces and functionalities." at bounding box center [367, 104] width 313 height 20
click at [211, 91] on input "b. User adaptability to the new software interfaces and functionalities." at bounding box center [211, 88] width 0 height 6
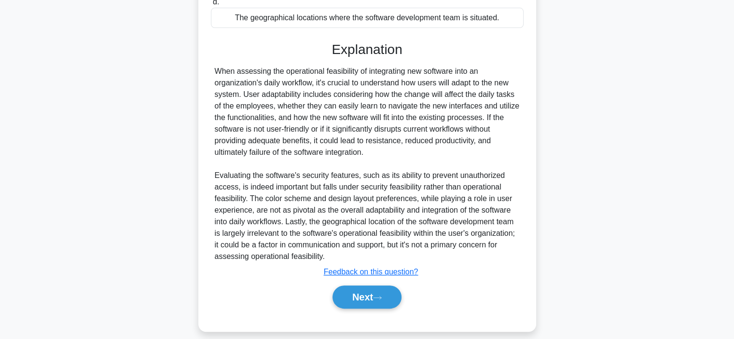
scroll to position [223, 0]
click at [369, 301] on button "Next" at bounding box center [366, 296] width 69 height 23
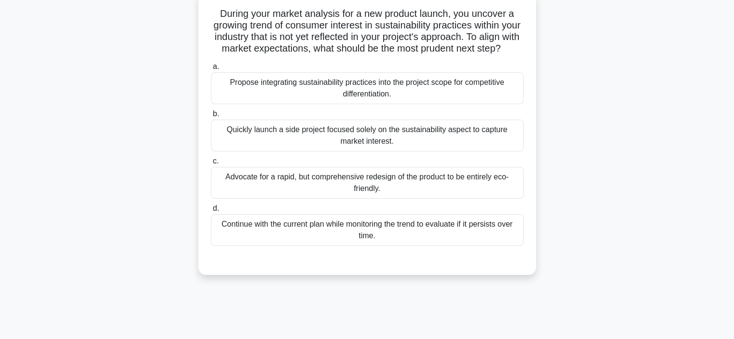
scroll to position [64, 0]
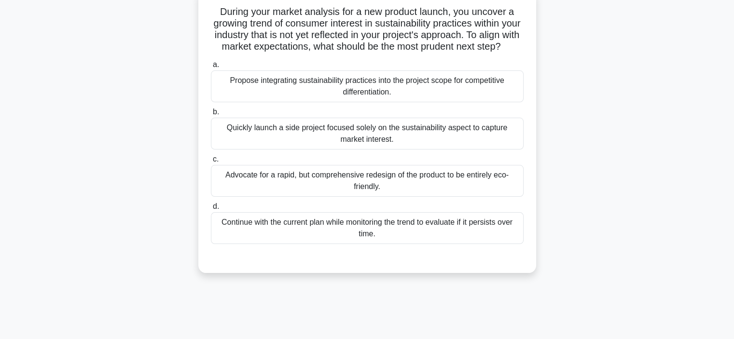
click at [347, 99] on div "Propose integrating sustainability practices into the project scope for competi…" at bounding box center [367, 86] width 313 height 32
click at [211, 68] on input "a. Propose integrating sustainability practices into the project scope for comp…" at bounding box center [211, 65] width 0 height 6
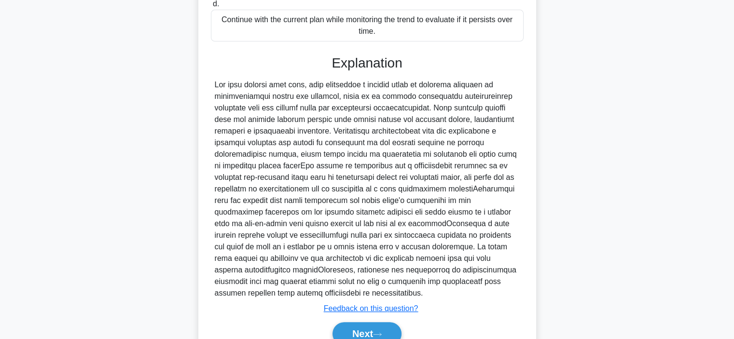
scroll to position [324, 0]
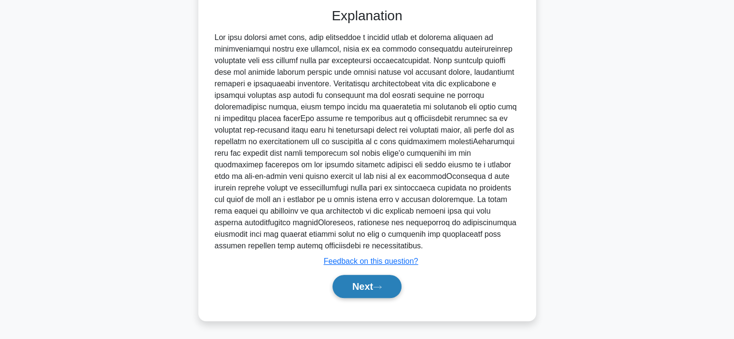
click at [355, 286] on button "Next" at bounding box center [366, 286] width 69 height 23
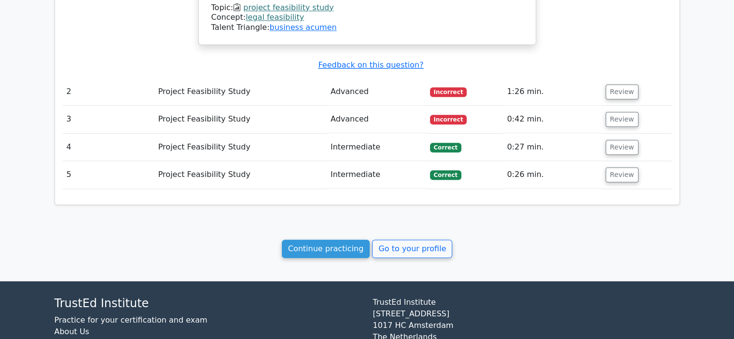
scroll to position [1092, 0]
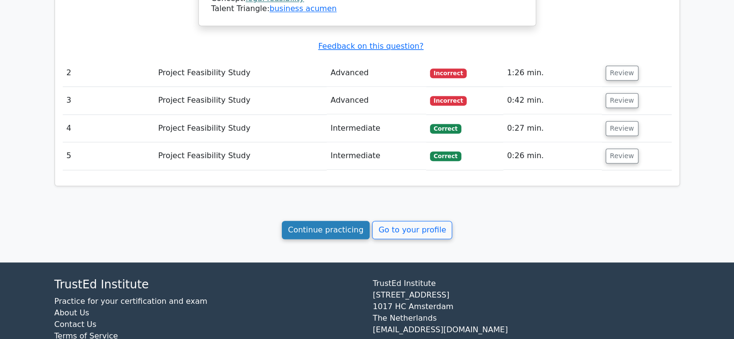
click at [336, 221] on link "Continue practicing" at bounding box center [326, 230] width 88 height 18
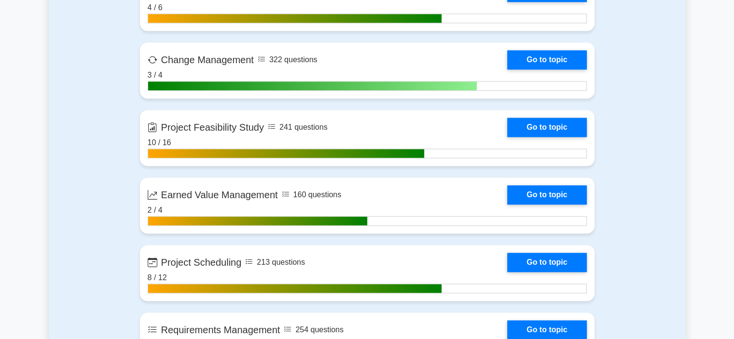
scroll to position [1306, 0]
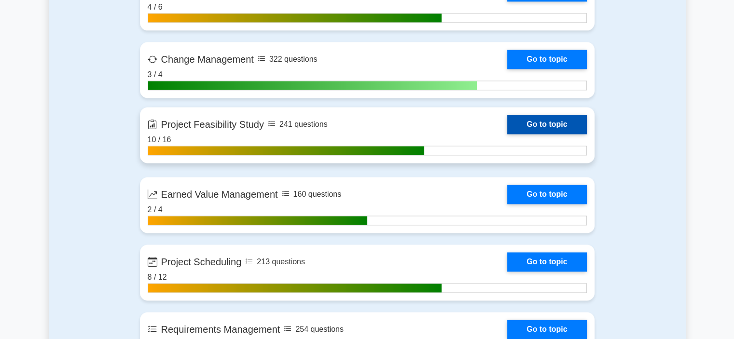
click at [557, 123] on link "Go to topic" at bounding box center [546, 124] width 79 height 19
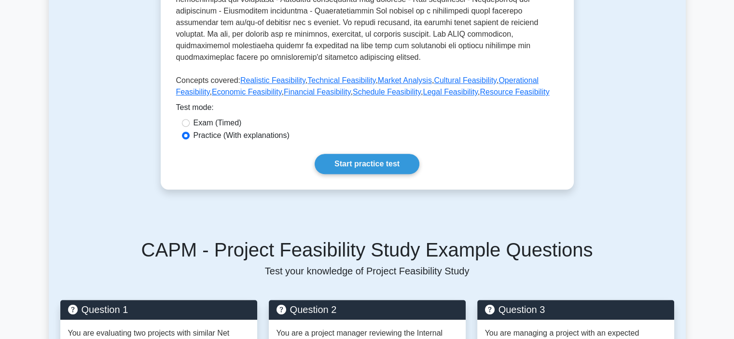
scroll to position [360, 0]
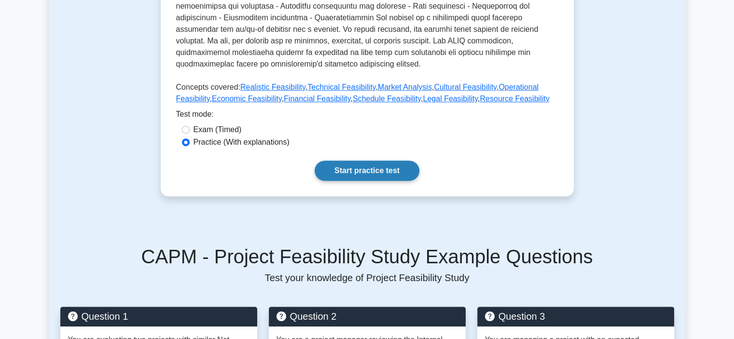
click at [374, 161] on link "Start practice test" at bounding box center [366, 171] width 105 height 20
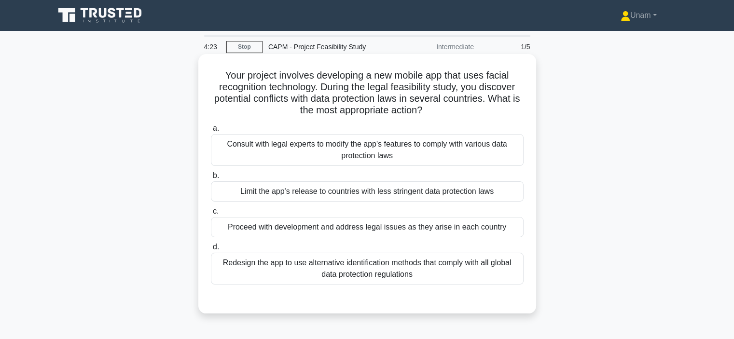
click at [332, 267] on div "Redesign the app to use alternative identification methods that comply with all…" at bounding box center [367, 269] width 313 height 32
click at [211, 250] on input "d. Redesign the app to use alternative identification methods that comply with …" at bounding box center [211, 247] width 0 height 6
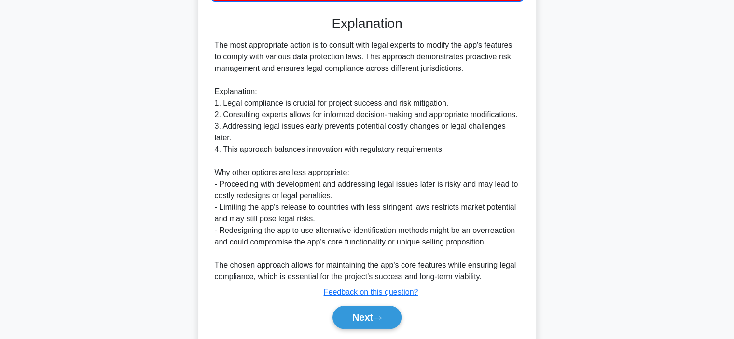
scroll to position [314, 0]
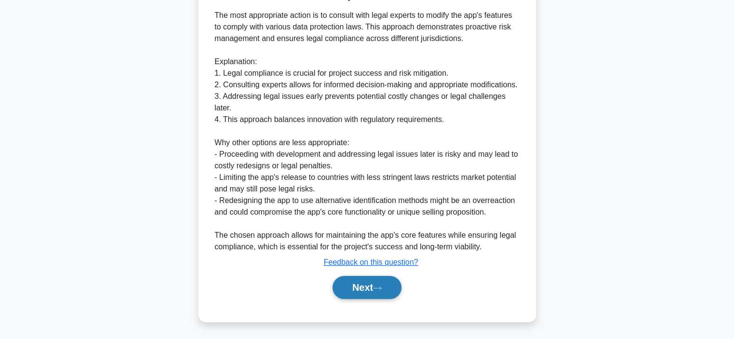
click at [352, 280] on button "Next" at bounding box center [366, 287] width 69 height 23
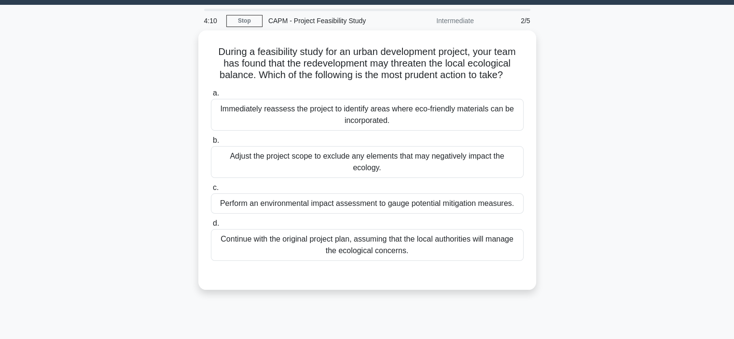
scroll to position [22, 0]
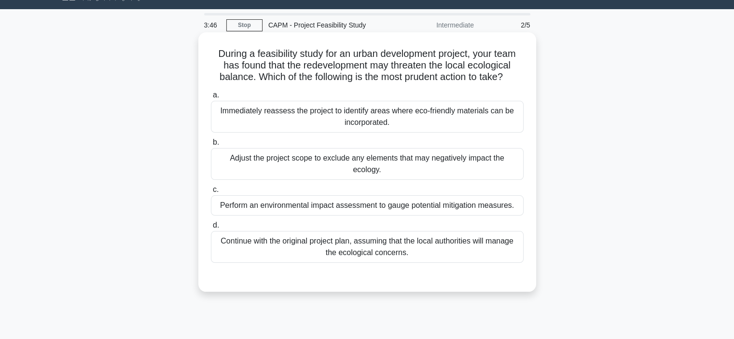
click at [369, 208] on div "Perform an environmental impact assessment to gauge potential mitigation measur…" at bounding box center [367, 205] width 313 height 20
click at [211, 193] on input "c. Perform an environmental impact assessment to gauge potential mitigation mea…" at bounding box center [211, 190] width 0 height 6
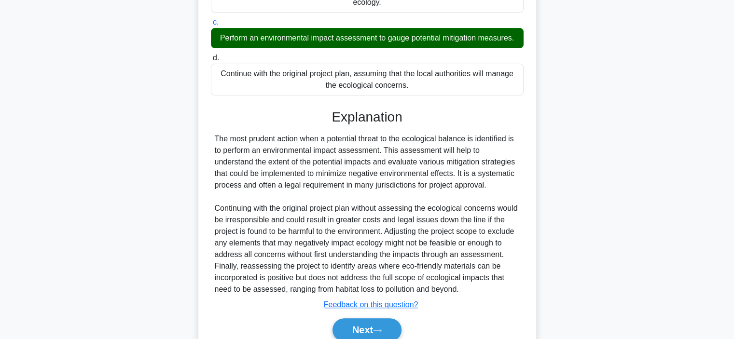
scroll to position [232, 0]
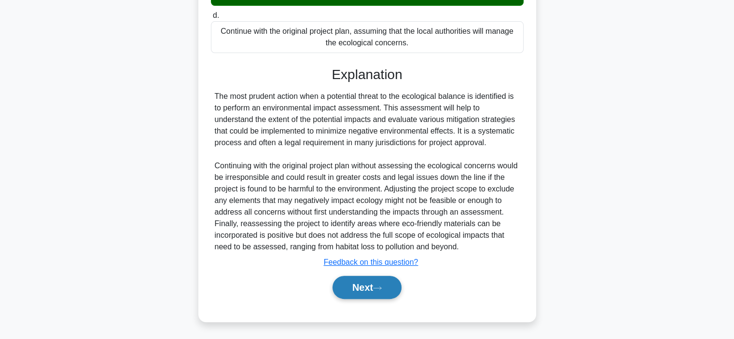
click at [359, 284] on button "Next" at bounding box center [366, 287] width 69 height 23
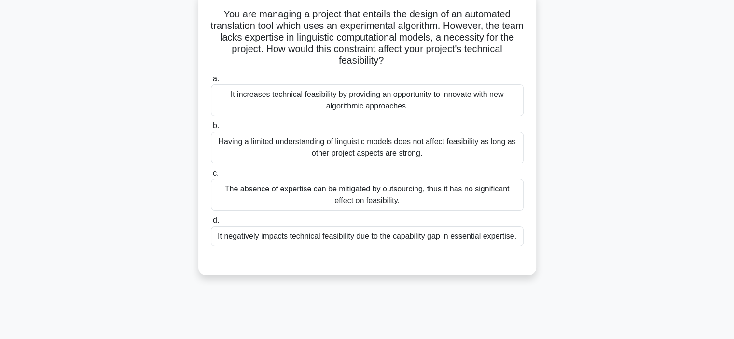
scroll to position [68, 0]
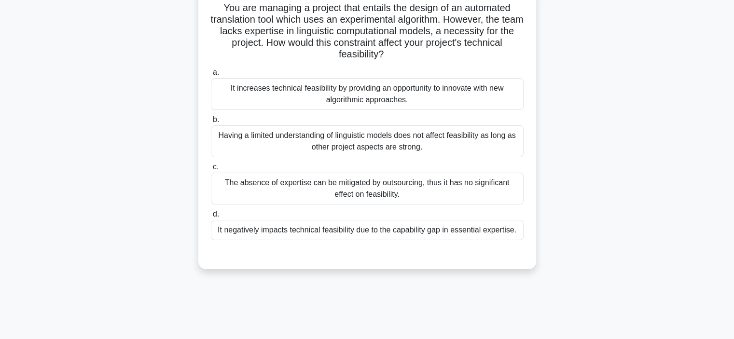
click at [380, 194] on div "The absence of expertise can be mitigated by outsourcing, thus it has no signif…" at bounding box center [367, 189] width 313 height 32
click at [211, 170] on input "c. The absence of expertise can be mitigated by outsourcing, thus it has no sig…" at bounding box center [211, 167] width 0 height 6
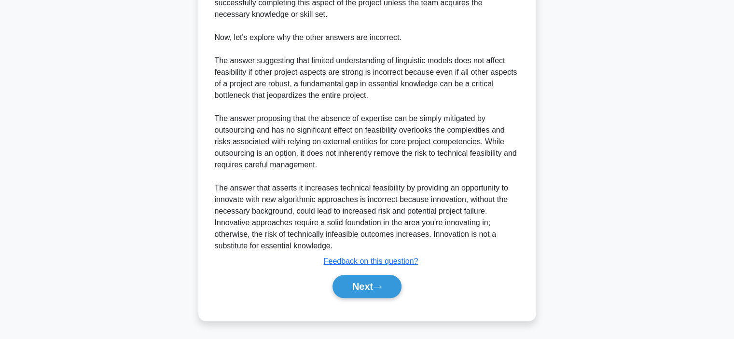
scroll to position [410, 0]
click at [369, 298] on button "Next" at bounding box center [366, 286] width 69 height 23
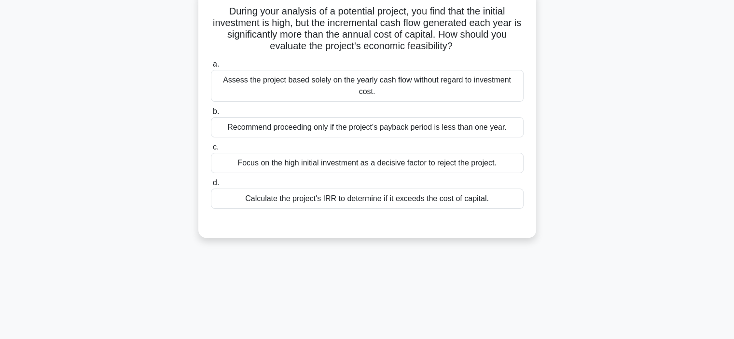
scroll to position [66, 0]
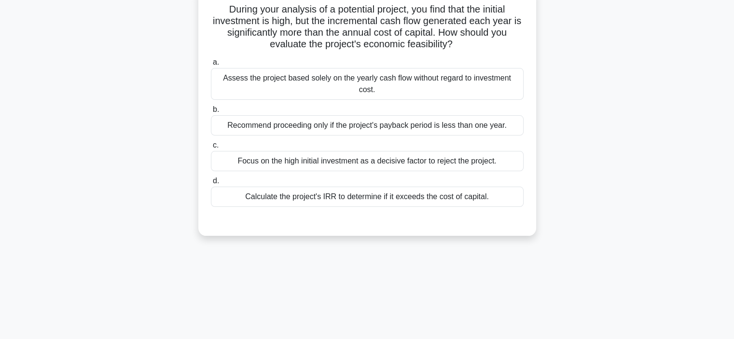
click at [347, 199] on div "Calculate the project's IRR to determine if it exceeds the cost of capital." at bounding box center [367, 197] width 313 height 20
click at [211, 184] on input "d. Calculate the project's IRR to determine if it exceeds the cost of capital." at bounding box center [211, 181] width 0 height 6
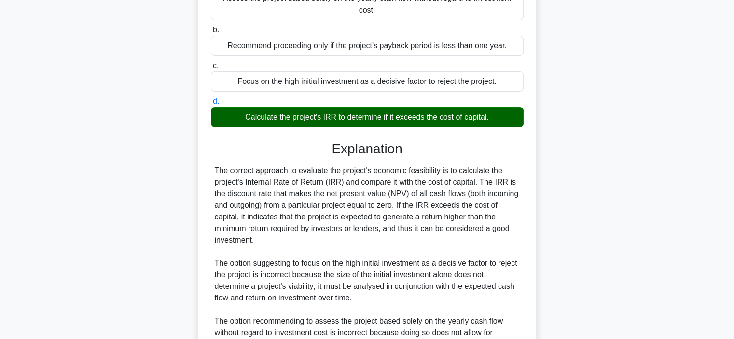
scroll to position [151, 0]
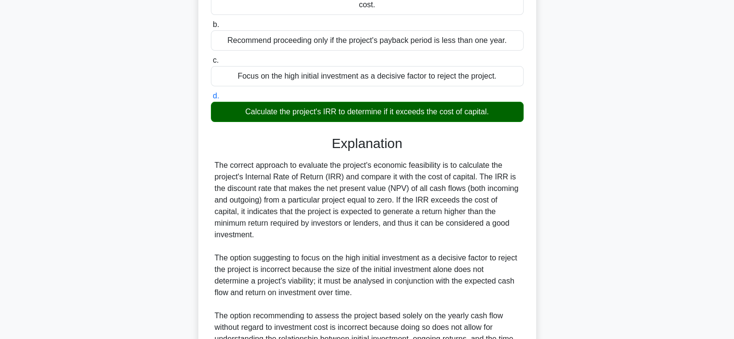
click at [347, 199] on div "The correct approach to evaluate the project's economic feasibility is to calcu…" at bounding box center [367, 299] width 305 height 278
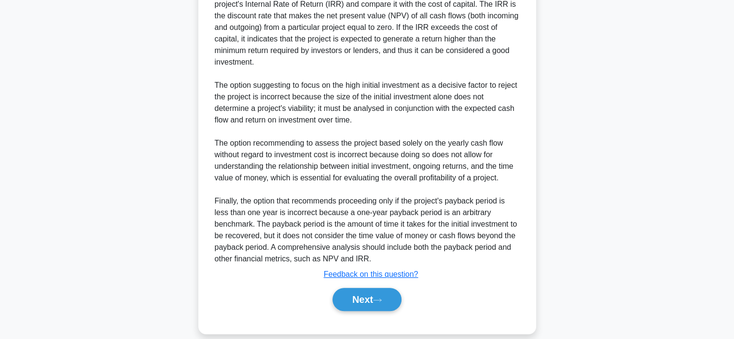
scroll to position [332, 0]
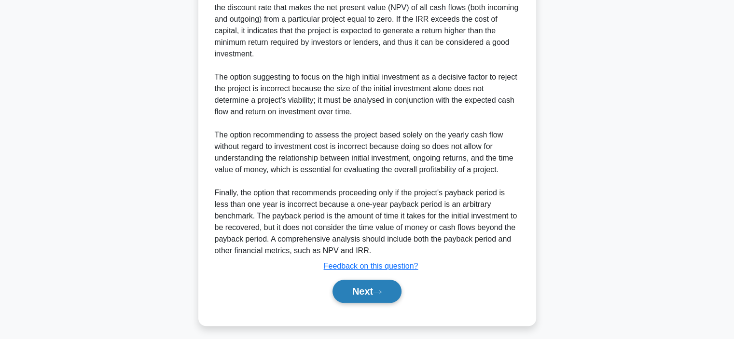
click at [359, 297] on button "Next" at bounding box center [366, 291] width 69 height 23
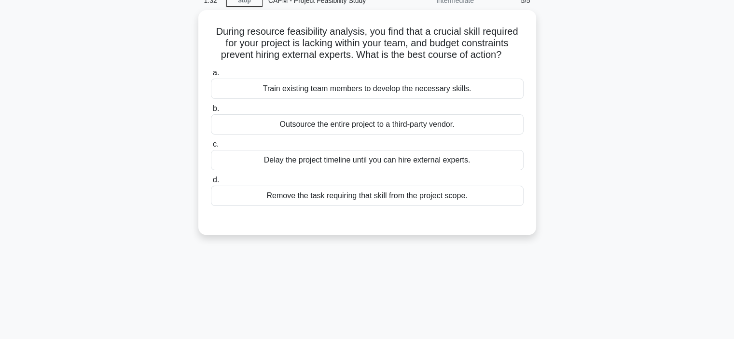
scroll to position [43, 0]
click at [369, 92] on div "Train existing team members to develop the necessary skills." at bounding box center [367, 90] width 313 height 20
click at [211, 77] on input "a. Train existing team members to develop the necessary skills." at bounding box center [211, 74] width 0 height 6
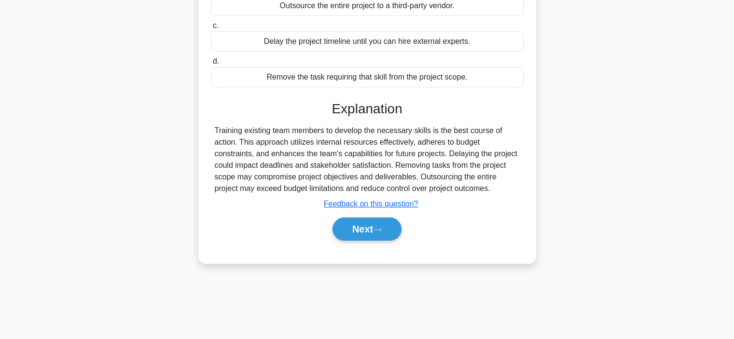
scroll to position [182, 0]
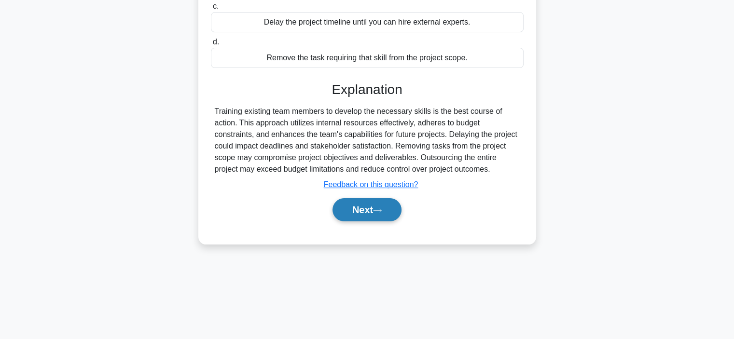
click at [367, 213] on button "Next" at bounding box center [366, 209] width 69 height 23
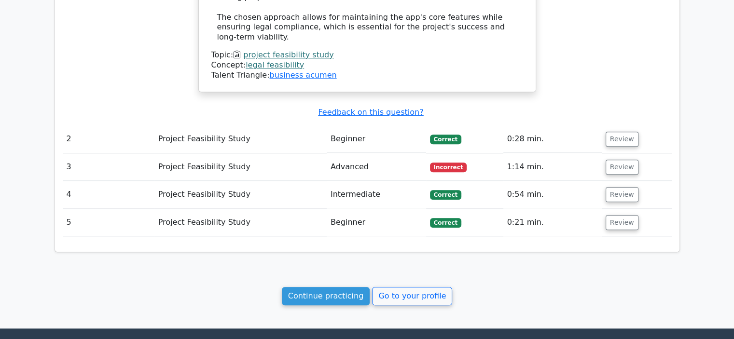
scroll to position [1001, 0]
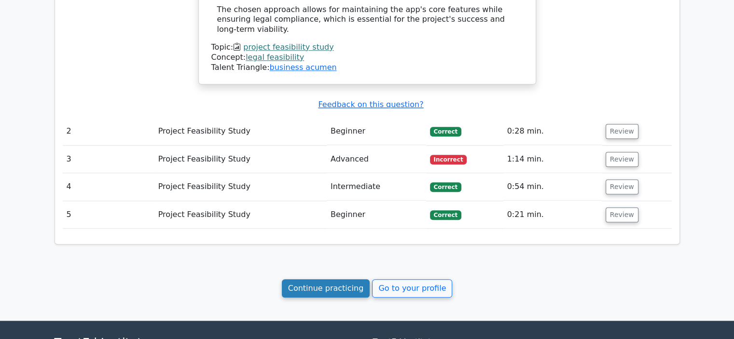
click at [339, 279] on link "Continue practicing" at bounding box center [326, 288] width 88 height 18
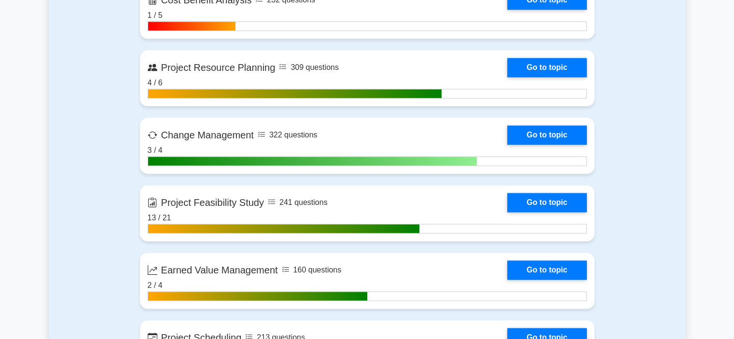
scroll to position [1233, 0]
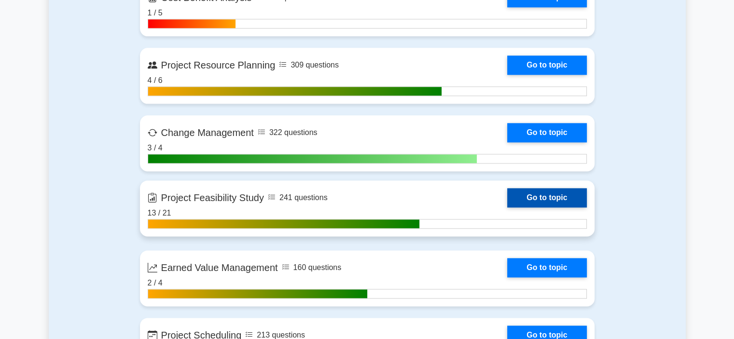
click at [544, 192] on link "Go to topic" at bounding box center [546, 197] width 79 height 19
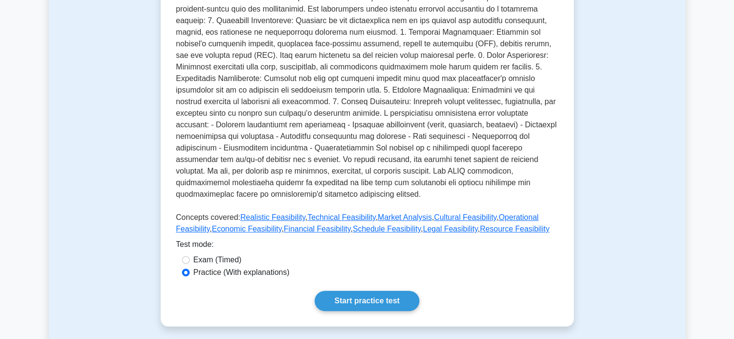
scroll to position [230, 0]
click at [349, 291] on link "Start practice test" at bounding box center [366, 301] width 105 height 20
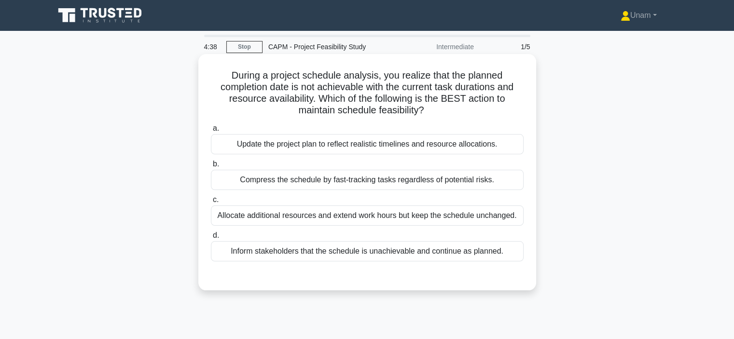
click at [363, 150] on div "Update the project plan to reflect realistic timelines and resource allocations." at bounding box center [367, 144] width 313 height 20
click at [211, 132] on input "a. Update the project plan to reflect realistic timelines and resource allocati…" at bounding box center [211, 128] width 0 height 6
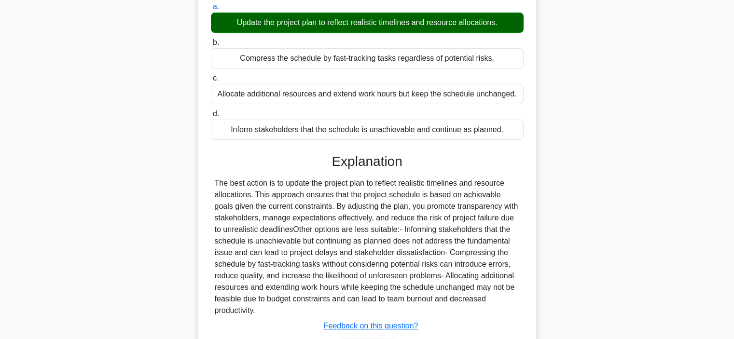
scroll to position [185, 0]
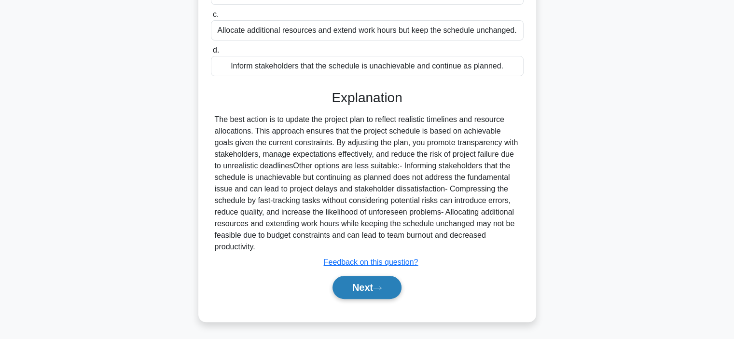
click at [349, 284] on button "Next" at bounding box center [366, 287] width 69 height 23
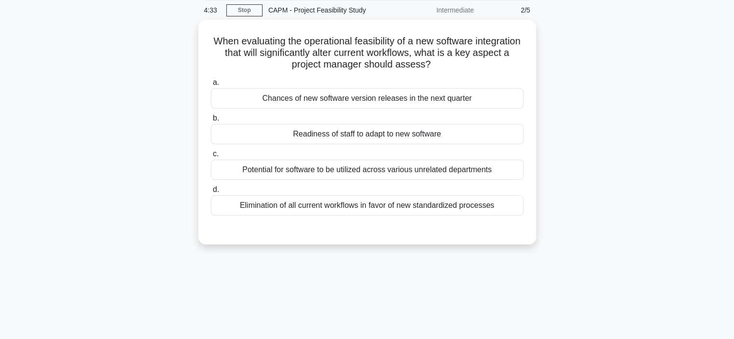
scroll to position [35, 0]
click at [369, 137] on div "Readiness of staff to adapt to new software" at bounding box center [367, 133] width 313 height 20
click at [211, 121] on input "b. Readiness of staff to adapt to new software" at bounding box center [211, 118] width 0 height 6
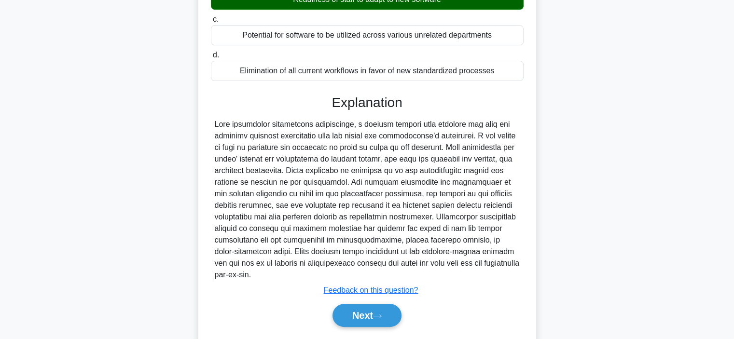
scroll to position [170, 0]
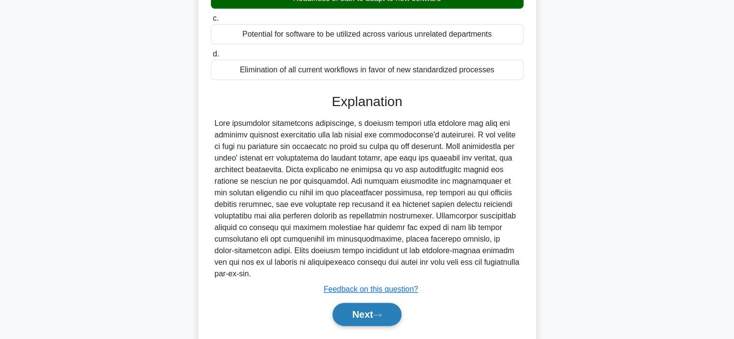
click at [365, 303] on button "Next" at bounding box center [366, 314] width 69 height 23
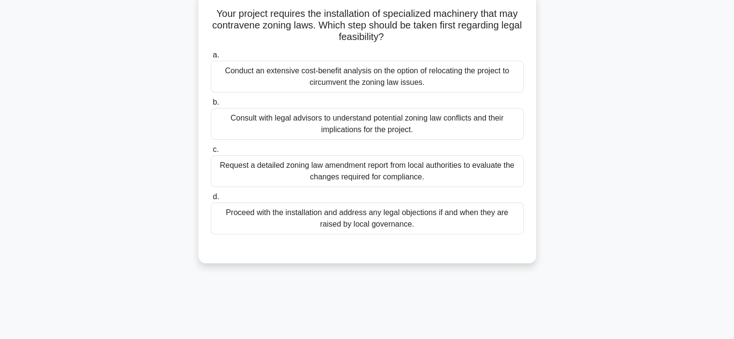
scroll to position [62, 0]
click at [393, 127] on div "Consult with legal advisors to understand potential zoning law conflicts and th…" at bounding box center [367, 124] width 313 height 32
click at [211, 106] on input "b. Consult with legal advisors to understand potential zoning law conflicts and…" at bounding box center [211, 102] width 0 height 6
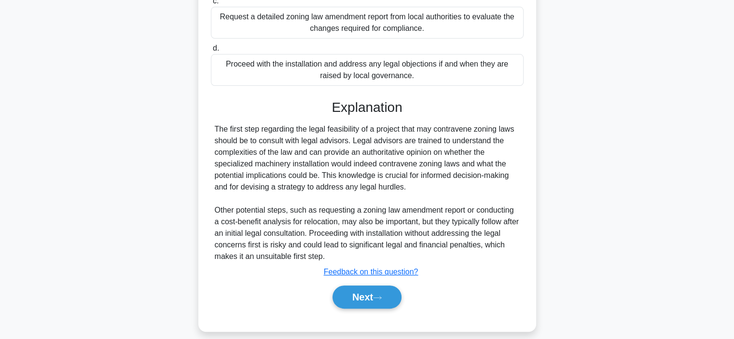
scroll to position [220, 0]
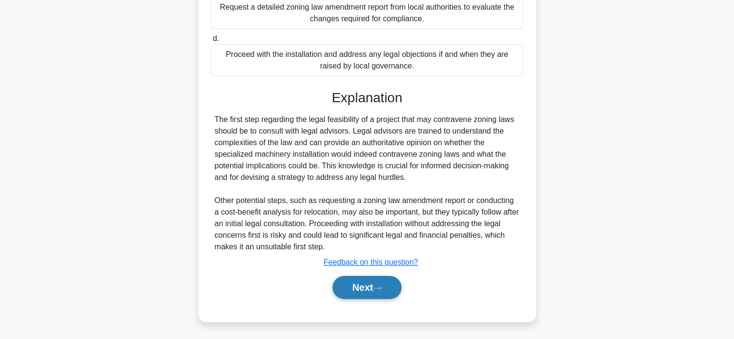
click at [351, 292] on button "Next" at bounding box center [366, 287] width 69 height 23
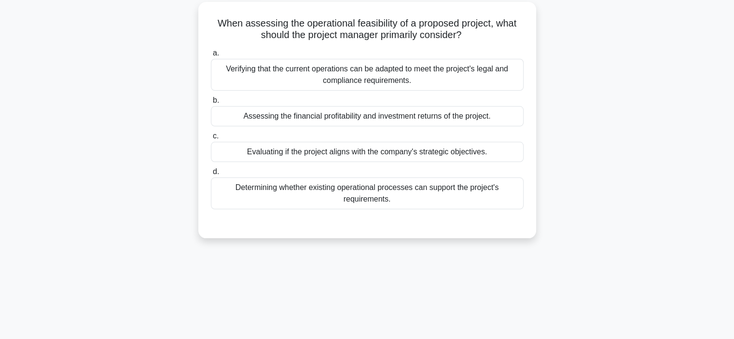
scroll to position [54, 0]
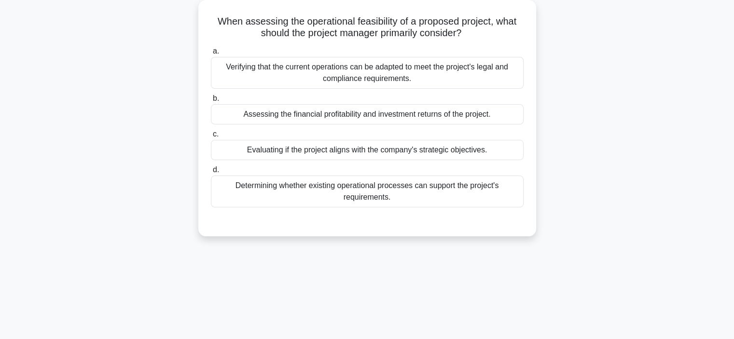
click at [377, 156] on div "Evaluating if the project aligns with the company's strategic objectives." at bounding box center [367, 150] width 313 height 20
click at [211, 137] on input "c. Evaluating if the project aligns with the company's strategic objectives." at bounding box center [211, 134] width 0 height 6
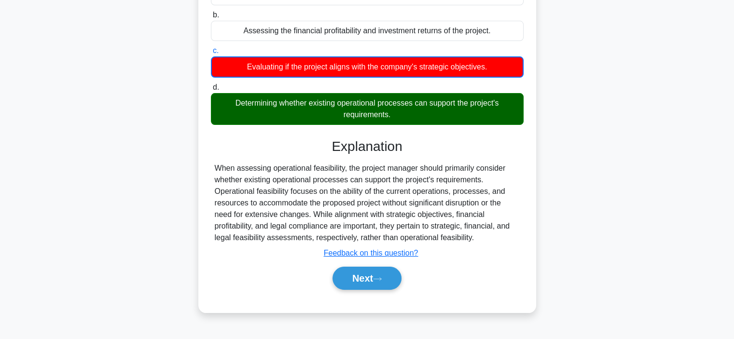
scroll to position [141, 0]
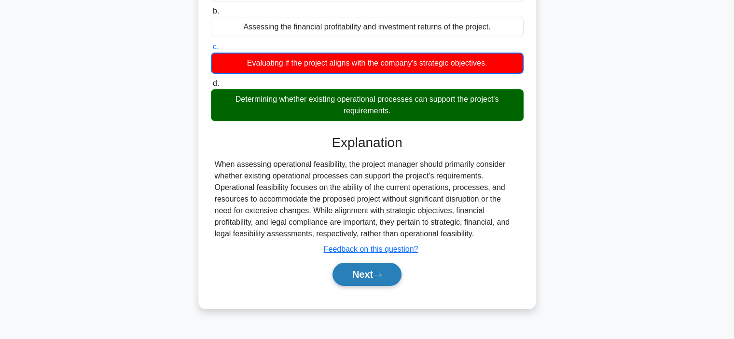
click at [372, 273] on button "Next" at bounding box center [366, 274] width 69 height 23
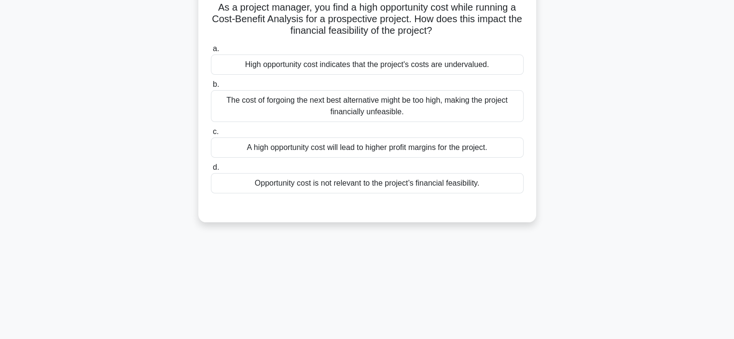
scroll to position [59, 0]
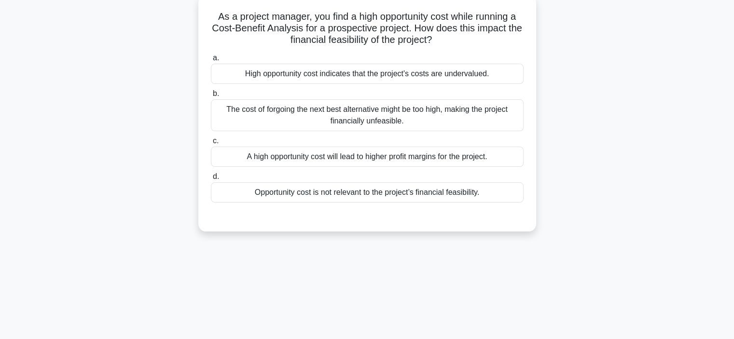
click at [341, 81] on div "High opportunity cost indicates that the project's costs are undervalued." at bounding box center [367, 74] width 313 height 20
click at [211, 61] on input "a. High opportunity cost indicates that the project's costs are undervalued." at bounding box center [211, 58] width 0 height 6
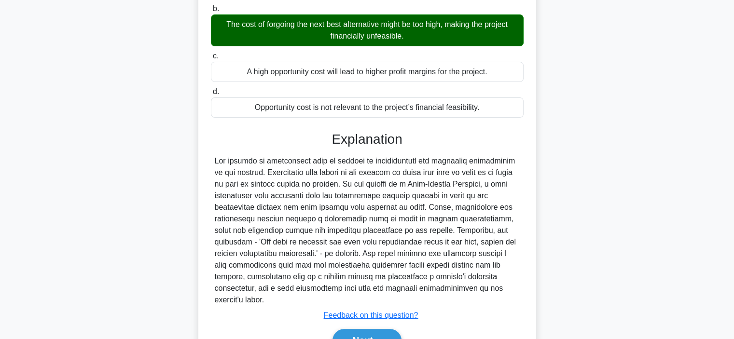
scroll to position [151, 0]
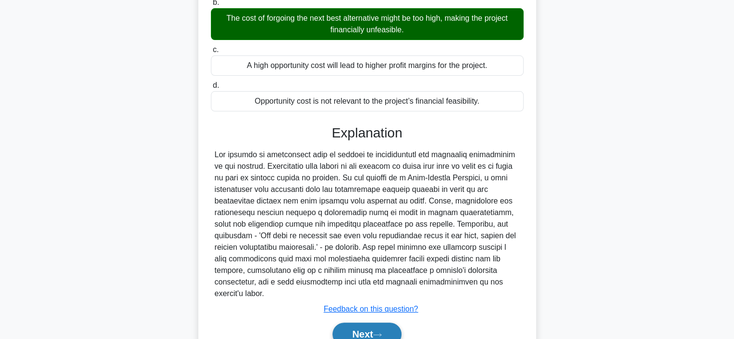
click at [360, 323] on button "Next" at bounding box center [366, 334] width 69 height 23
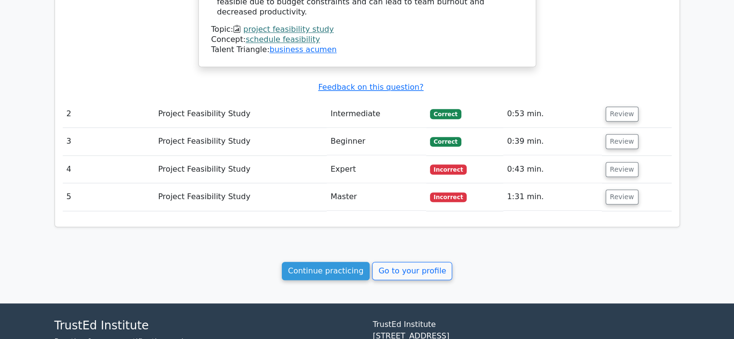
scroll to position [899, 0]
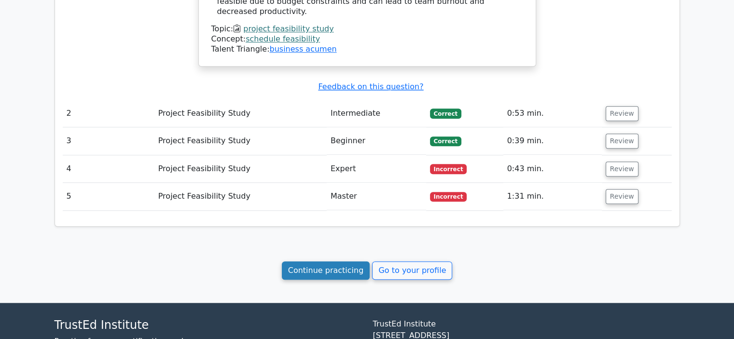
click at [338, 261] on link "Continue practicing" at bounding box center [326, 270] width 88 height 18
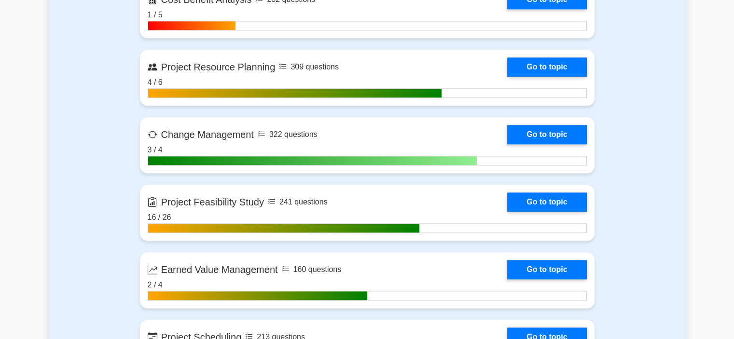
scroll to position [1239, 0]
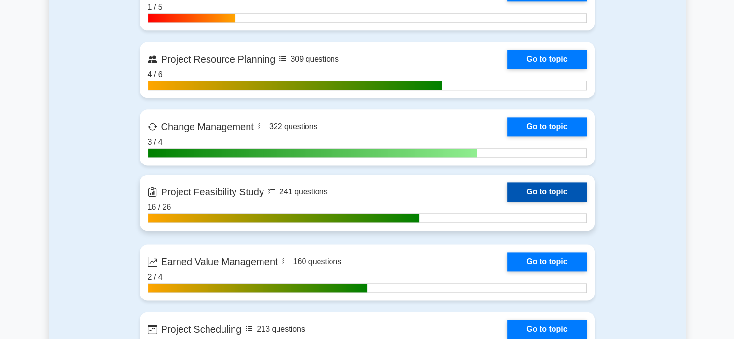
click at [532, 191] on link "Go to topic" at bounding box center [546, 191] width 79 height 19
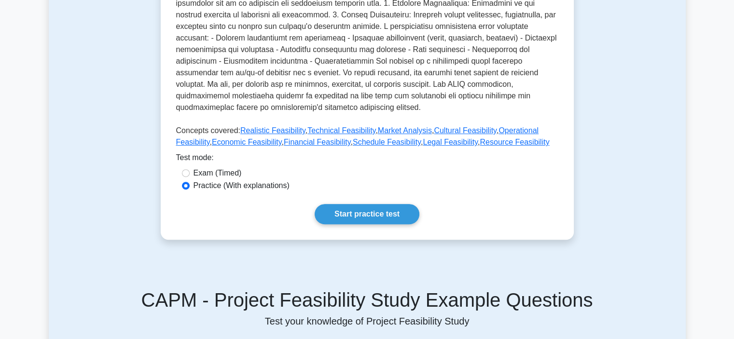
scroll to position [322, 0]
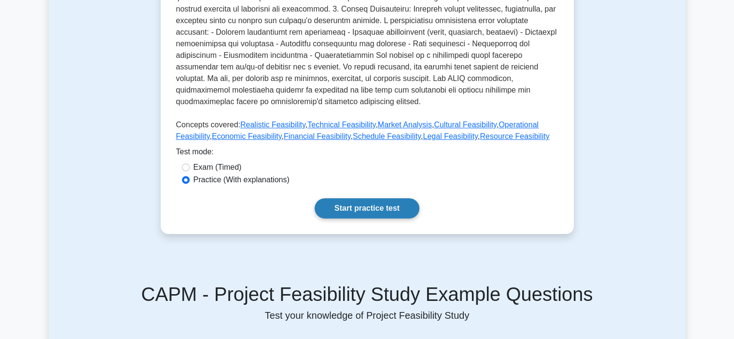
click at [368, 198] on link "Start practice test" at bounding box center [366, 208] width 105 height 20
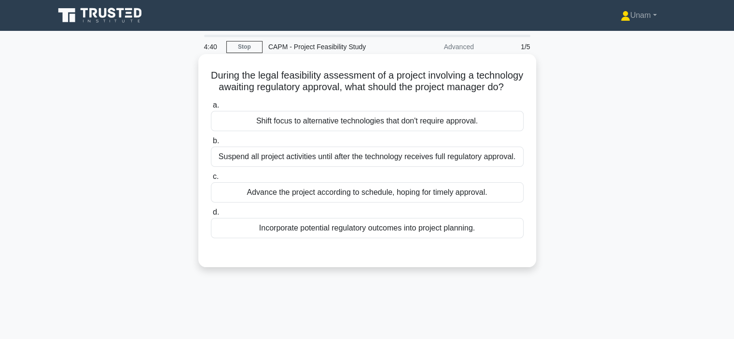
click at [316, 238] on div "Incorporate potential regulatory outcomes into project planning." at bounding box center [367, 228] width 313 height 20
click at [211, 216] on input "d. Incorporate potential regulatory outcomes into project planning." at bounding box center [211, 212] width 0 height 6
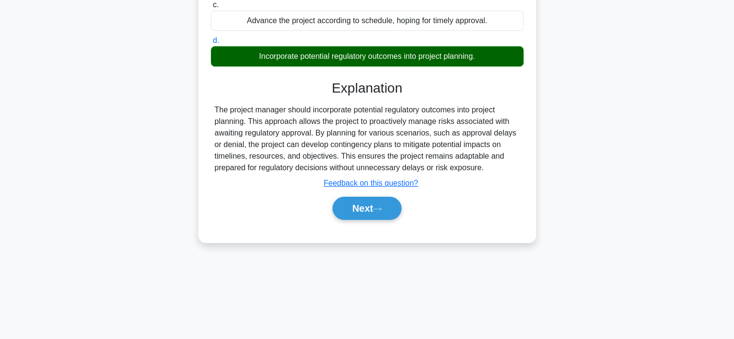
scroll to position [175, 0]
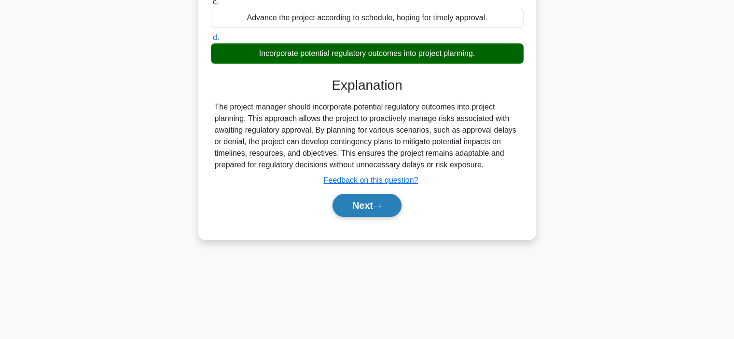
click at [365, 214] on button "Next" at bounding box center [366, 205] width 69 height 23
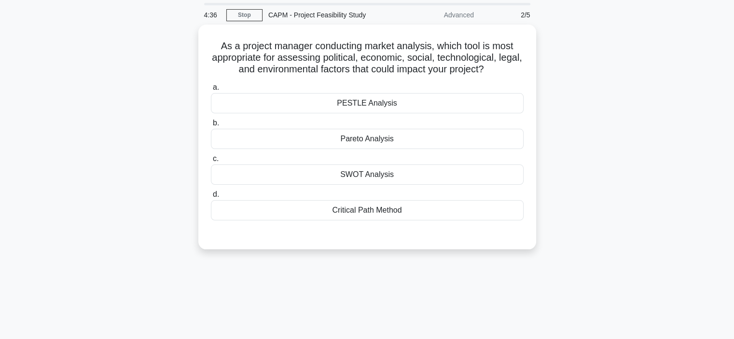
scroll to position [29, 0]
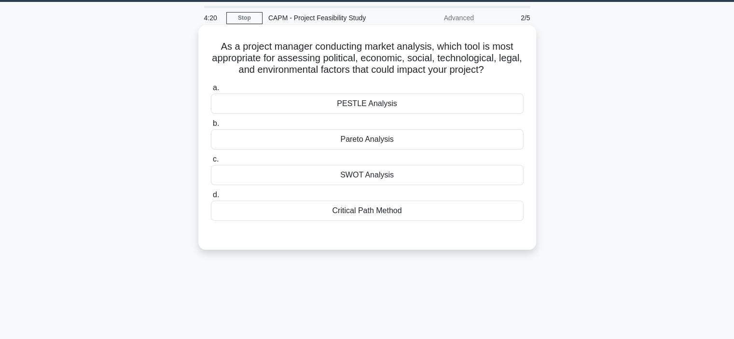
click at [355, 108] on div "PESTLE Analysis" at bounding box center [367, 104] width 313 height 20
click at [211, 91] on input "a. PESTLE Analysis" at bounding box center [211, 88] width 0 height 6
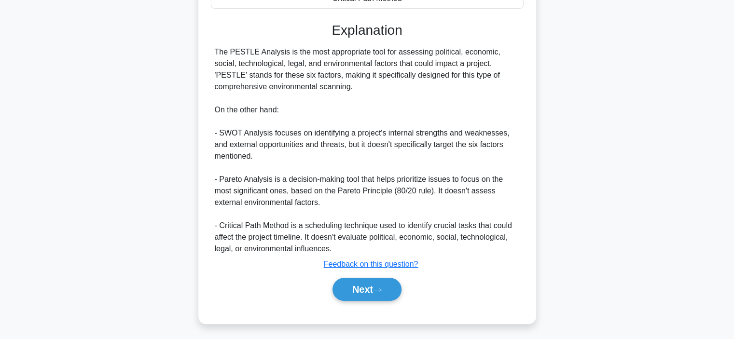
scroll to position [242, 0]
click at [358, 287] on button "Next" at bounding box center [366, 288] width 69 height 23
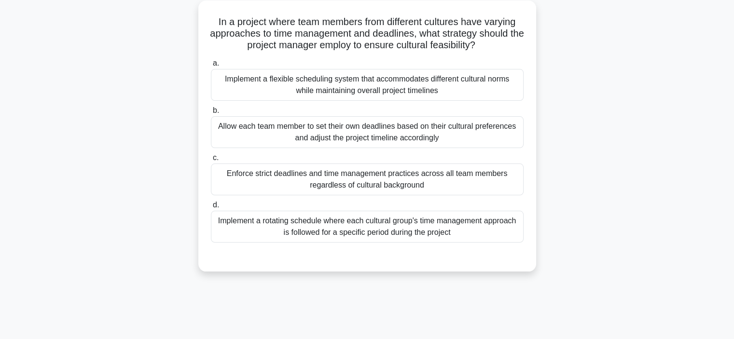
scroll to position [54, 0]
click at [396, 95] on div "Implement a flexible scheduling system that accommodates different cultural nor…" at bounding box center [367, 84] width 313 height 32
click at [211, 66] on input "a. Implement a flexible scheduling system that accommodates different cultural …" at bounding box center [211, 63] width 0 height 6
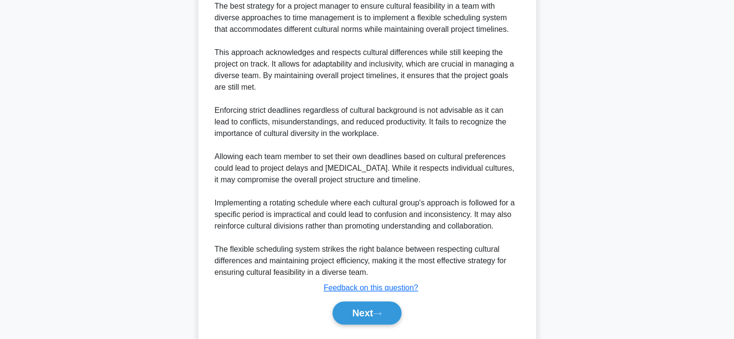
scroll to position [334, 0]
click at [369, 307] on button "Next" at bounding box center [366, 312] width 69 height 23
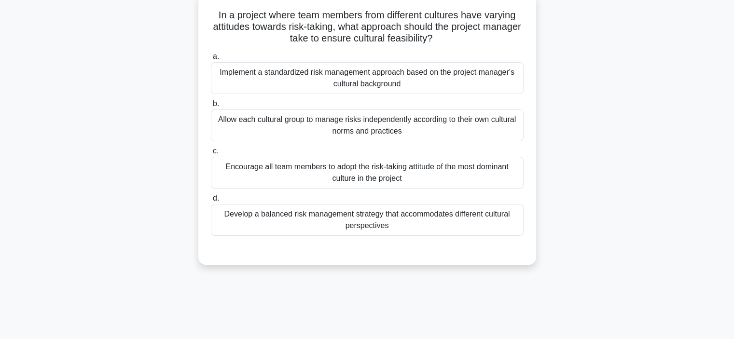
scroll to position [62, 0]
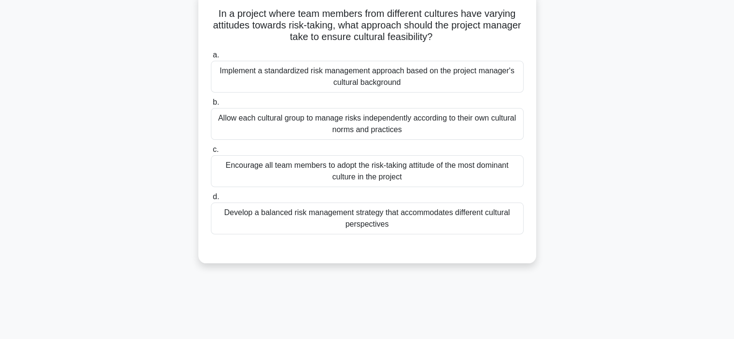
click at [377, 225] on div "Develop a balanced risk management strategy that accommodates different cultura…" at bounding box center [367, 219] width 313 height 32
click at [211, 200] on input "d. Develop a balanced risk management strategy that accommodates different cult…" at bounding box center [211, 197] width 0 height 6
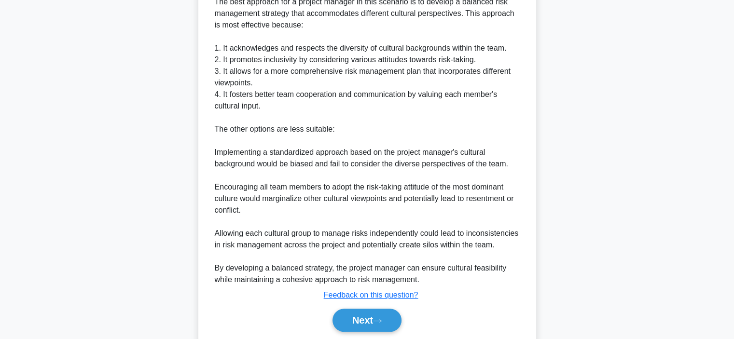
scroll to position [339, 0]
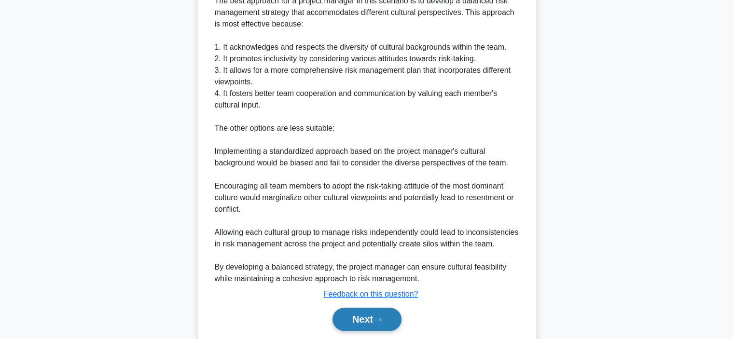
click at [378, 314] on button "Next" at bounding box center [366, 319] width 69 height 23
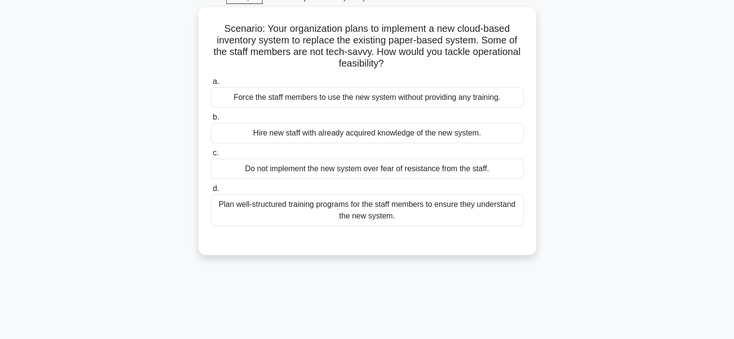
scroll to position [48, 0]
click at [423, 217] on div "Plan well-structured training programs for the staff members to ensure they und…" at bounding box center [367, 209] width 313 height 32
click at [211, 191] on input "d. Plan well-structured training programs for the staff members to ensure they …" at bounding box center [211, 187] width 0 height 6
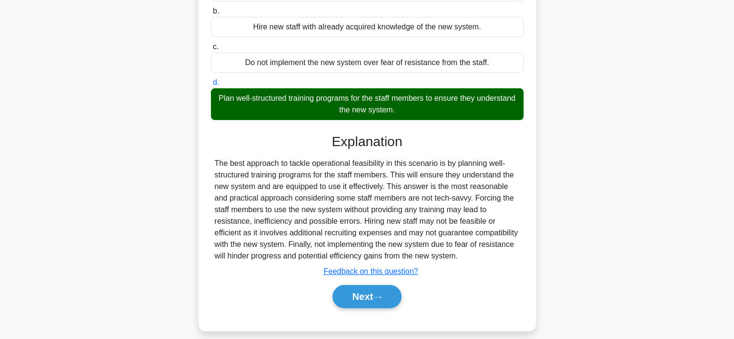
scroll to position [182, 0]
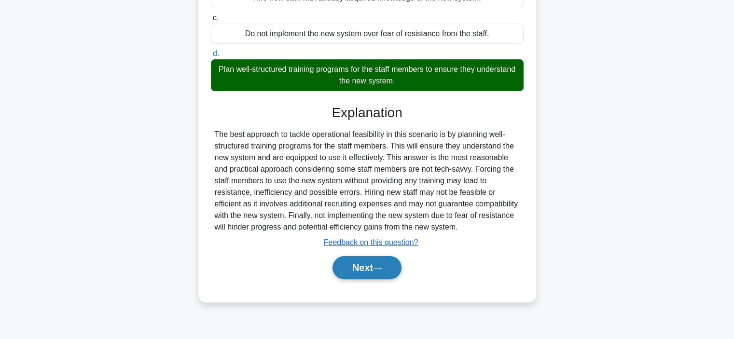
click at [366, 277] on button "Next" at bounding box center [366, 267] width 69 height 23
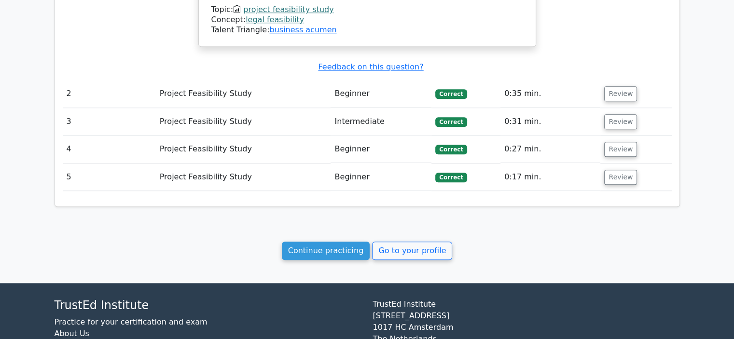
scroll to position [827, 0]
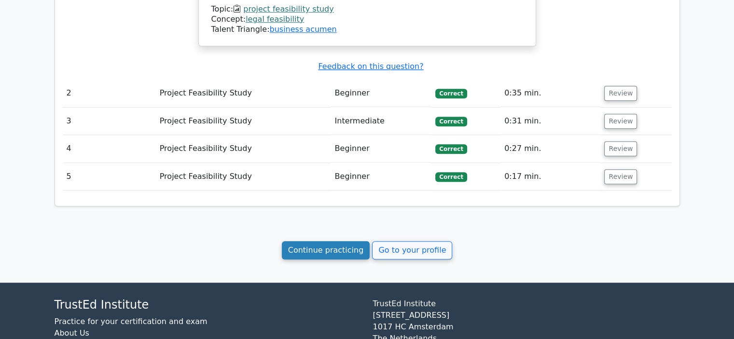
click at [328, 241] on link "Continue practicing" at bounding box center [326, 250] width 88 height 18
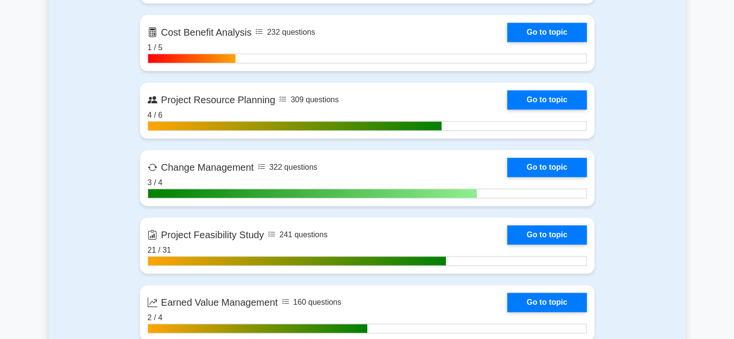
scroll to position [1270, 0]
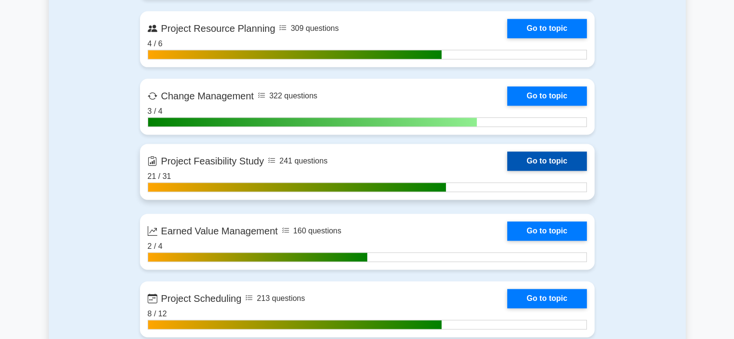
click at [556, 157] on link "Go to topic" at bounding box center [546, 160] width 79 height 19
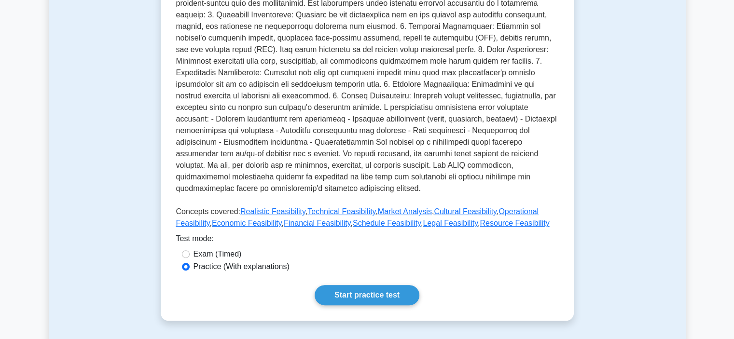
scroll to position [237, 0]
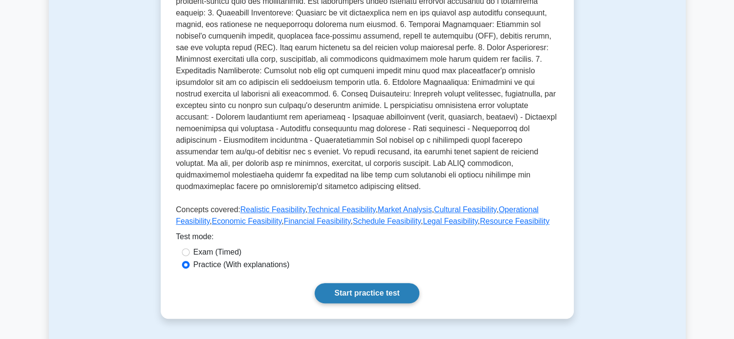
click at [374, 283] on link "Start practice test" at bounding box center [366, 293] width 105 height 20
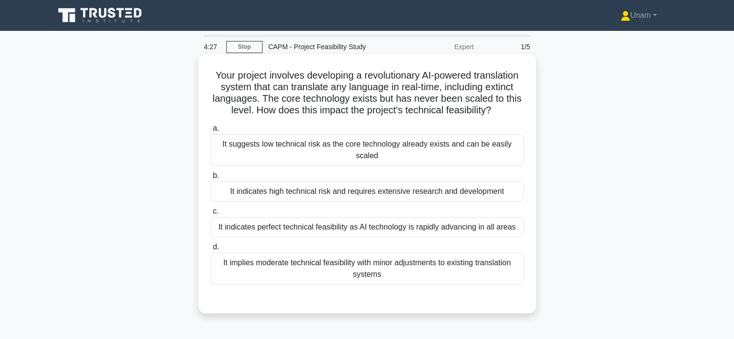
click at [323, 159] on div "It suggests low technical risk as the core technology already exists and can be…" at bounding box center [367, 150] width 313 height 32
click at [211, 132] on input "a. It suggests low technical risk as the core technology already exists and can…" at bounding box center [211, 128] width 0 height 6
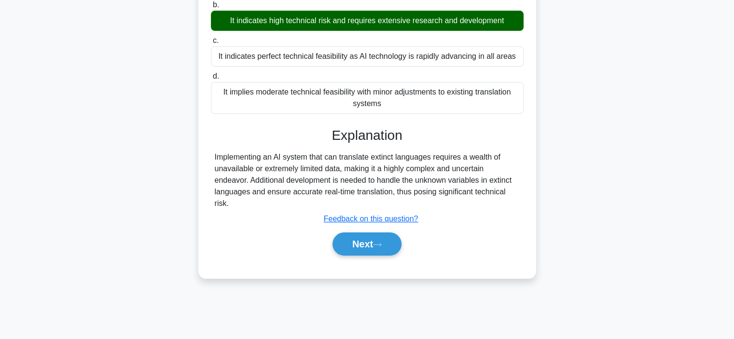
scroll to position [173, 0]
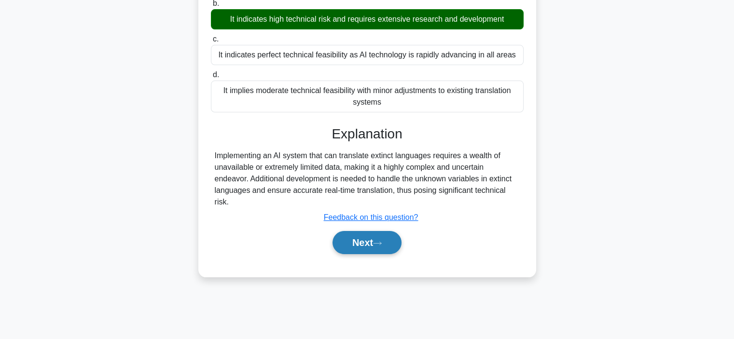
click at [369, 246] on button "Next" at bounding box center [366, 242] width 69 height 23
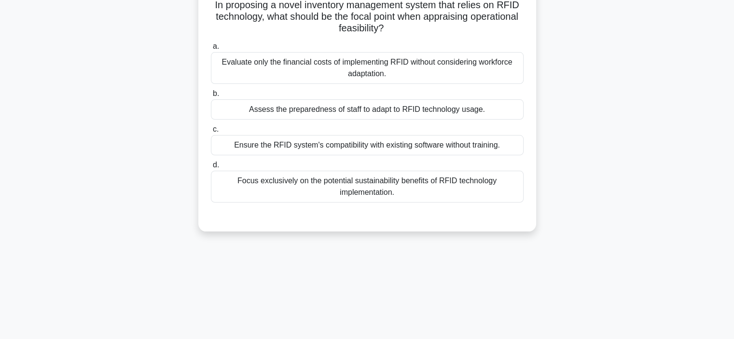
scroll to position [58, 0]
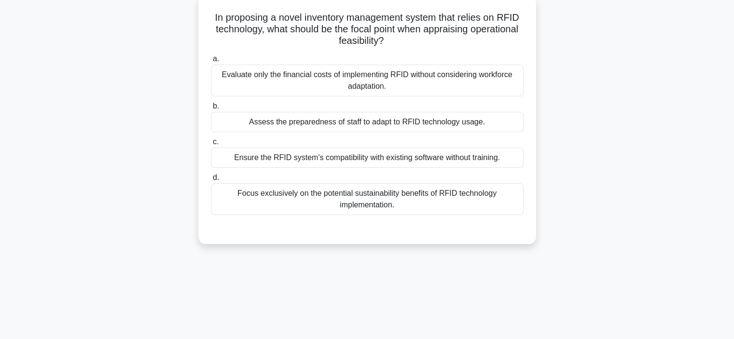
click at [381, 117] on div "Assess the preparedness of staff to adapt to RFID technology usage." at bounding box center [367, 122] width 313 height 20
click at [211, 109] on input "b. Assess the preparedness of staff to adapt to RFID technology usage." at bounding box center [211, 106] width 0 height 6
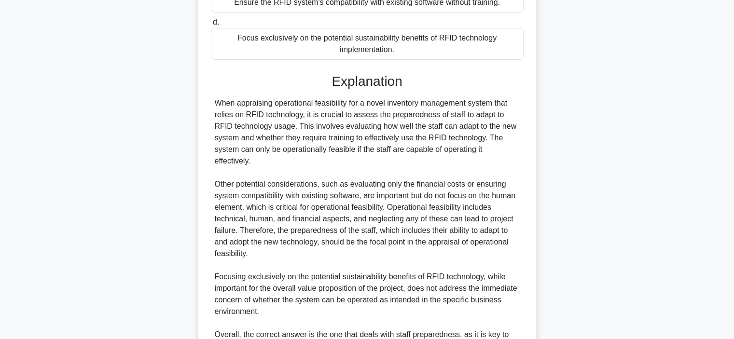
scroll to position [313, 0]
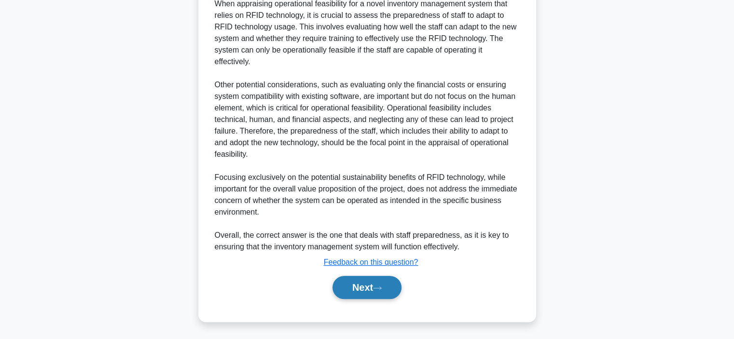
click at [355, 289] on button "Next" at bounding box center [366, 287] width 69 height 23
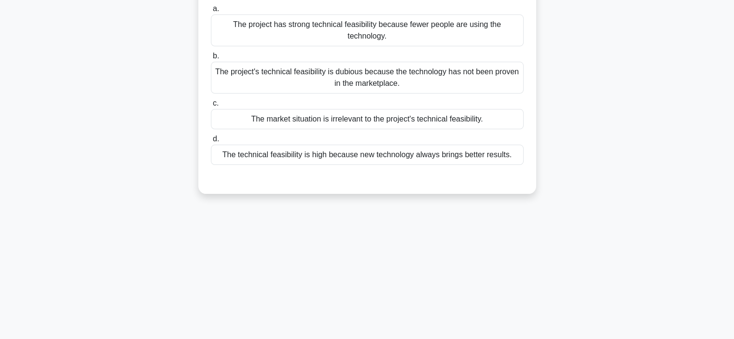
scroll to position [75, 0]
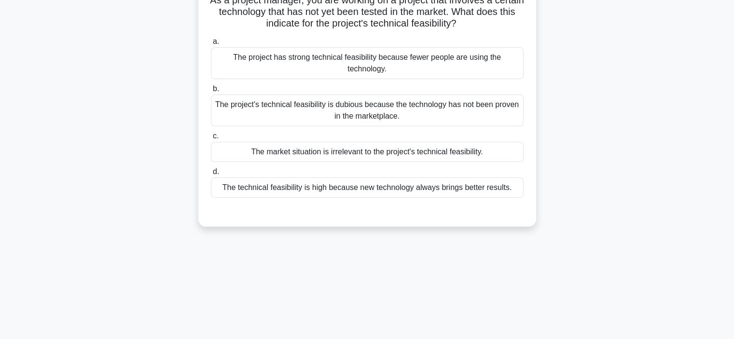
click at [399, 113] on div "The project's technical feasibility is dubious because the technology has not b…" at bounding box center [367, 111] width 313 height 32
click at [211, 92] on input "b. The project's technical feasibility is dubious because the technology has no…" at bounding box center [211, 89] width 0 height 6
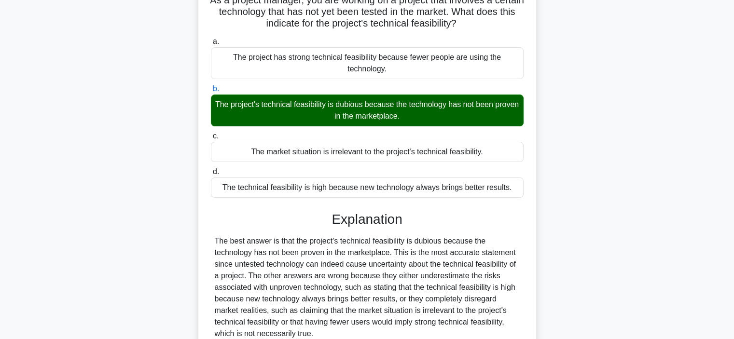
scroll to position [182, 0]
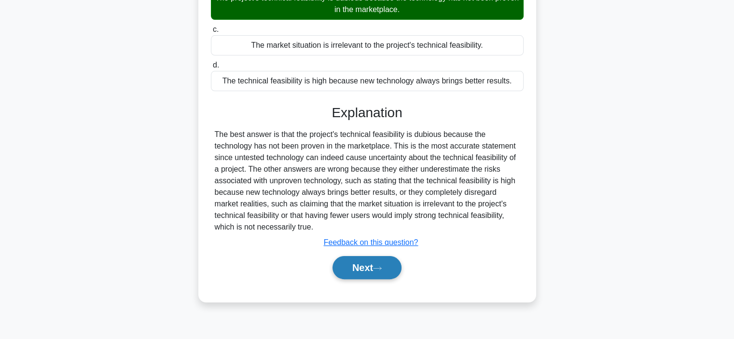
click at [365, 270] on button "Next" at bounding box center [366, 267] width 69 height 23
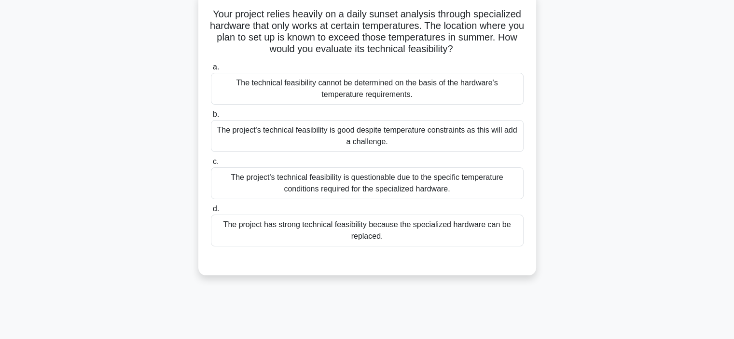
scroll to position [64, 0]
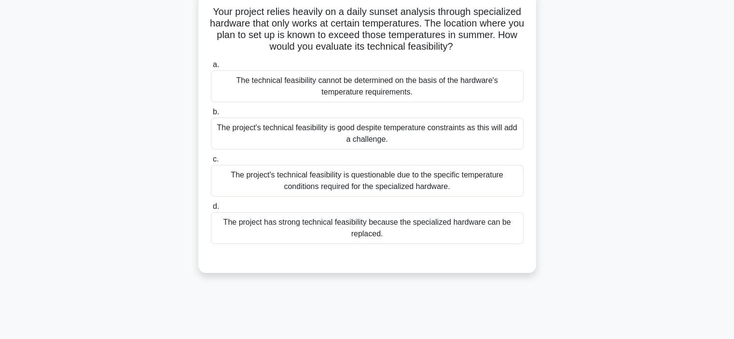
click at [403, 191] on div "The project's technical feasibility is questionable due to the specific tempera…" at bounding box center [367, 181] width 313 height 32
click at [211, 163] on input "c. The project's technical feasibility is questionable due to the specific temp…" at bounding box center [211, 159] width 0 height 6
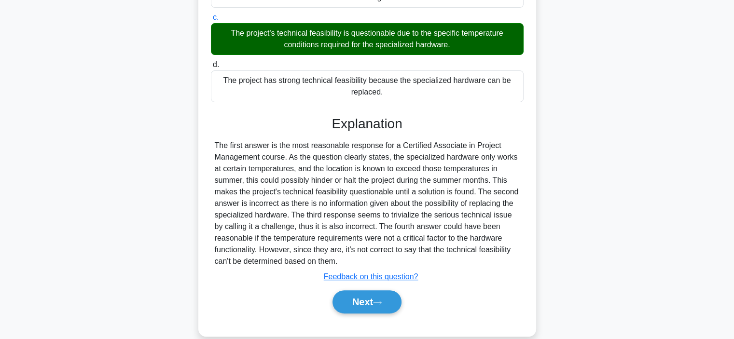
scroll to position [206, 0]
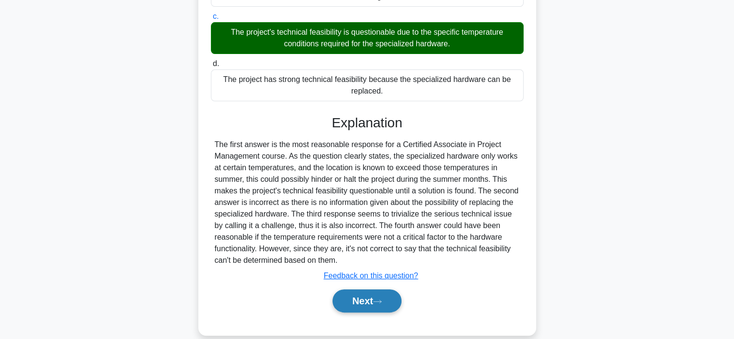
click at [379, 295] on button "Next" at bounding box center [366, 300] width 69 height 23
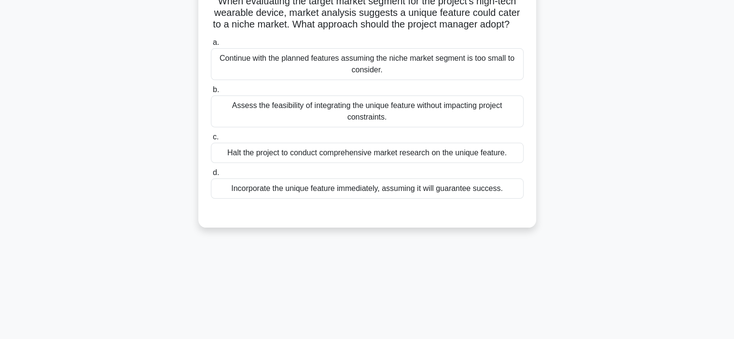
scroll to position [76, 0]
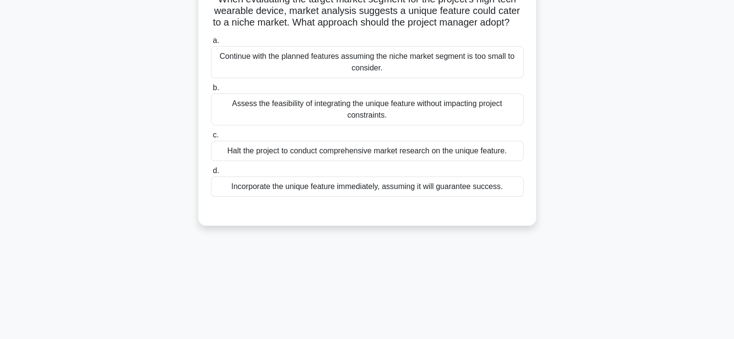
click at [405, 123] on div "Assess the feasibility of integrating the unique feature without impacting proj…" at bounding box center [367, 110] width 313 height 32
click at [211, 91] on input "b. Assess the feasibility of integrating the unique feature without impacting p…" at bounding box center [211, 88] width 0 height 6
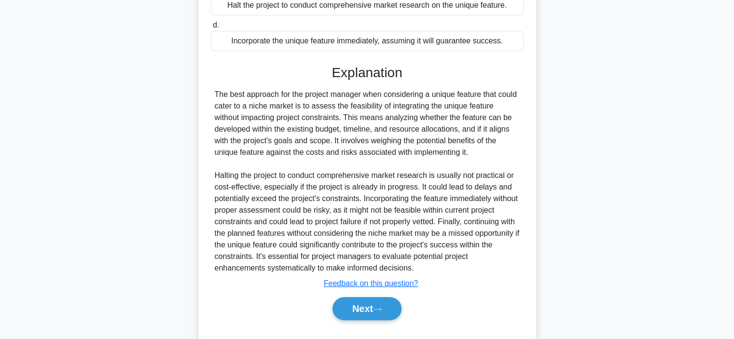
scroll to position [224, 0]
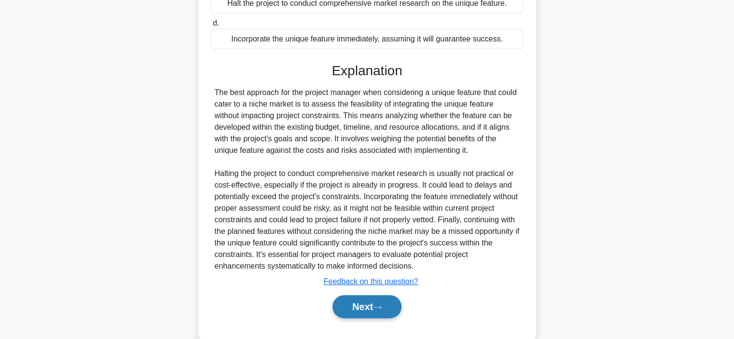
click at [355, 318] on button "Next" at bounding box center [366, 306] width 69 height 23
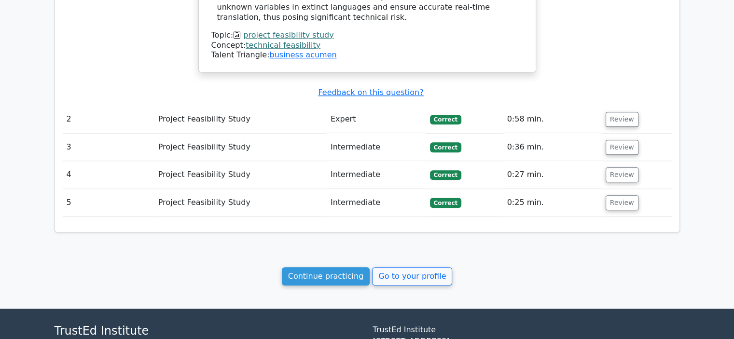
scroll to position [880, 0]
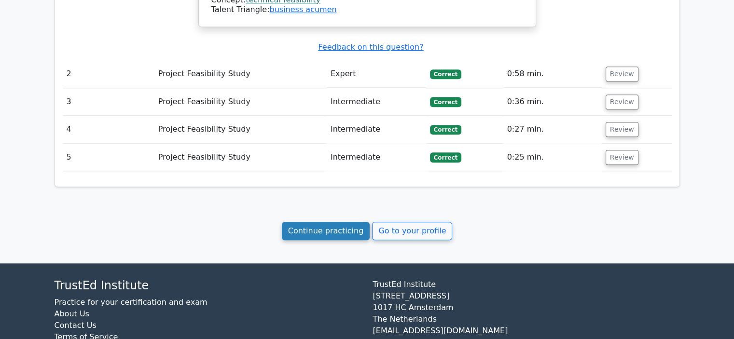
click at [326, 222] on link "Continue practicing" at bounding box center [326, 231] width 88 height 18
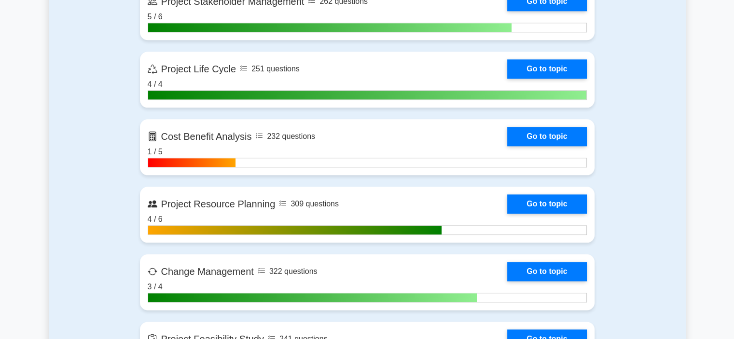
scroll to position [1092, 0]
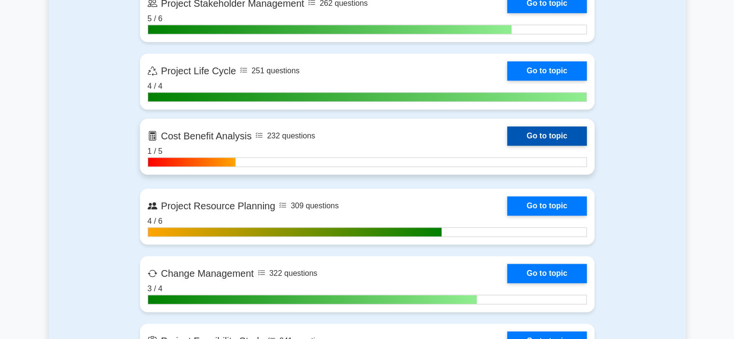
click at [545, 137] on link "Go to topic" at bounding box center [546, 135] width 79 height 19
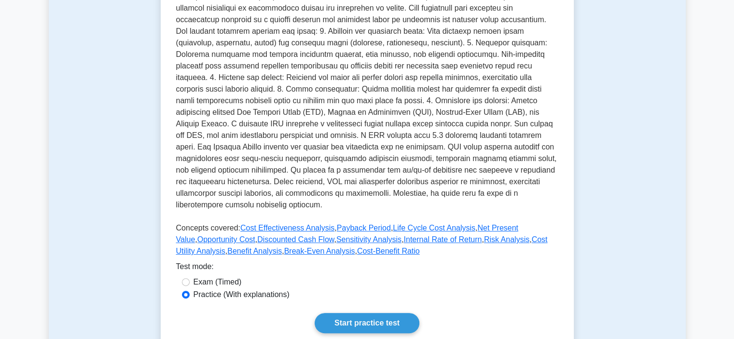
scroll to position [208, 0]
click at [365, 314] on link "Start practice test" at bounding box center [366, 323] width 105 height 20
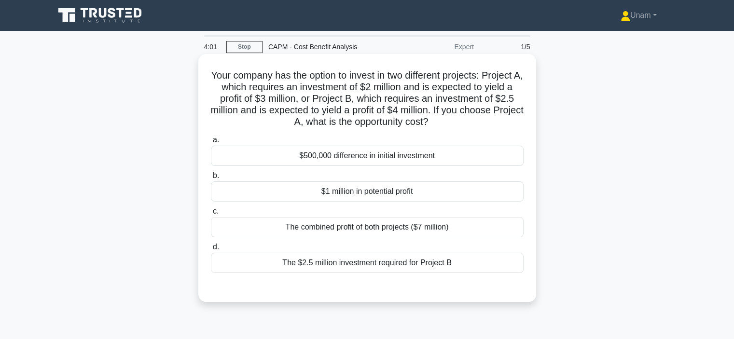
click at [378, 195] on div "$1 million in potential profit" at bounding box center [367, 191] width 313 height 20
click at [211, 179] on input "b. $1 million in potential profit" at bounding box center [211, 176] width 0 height 6
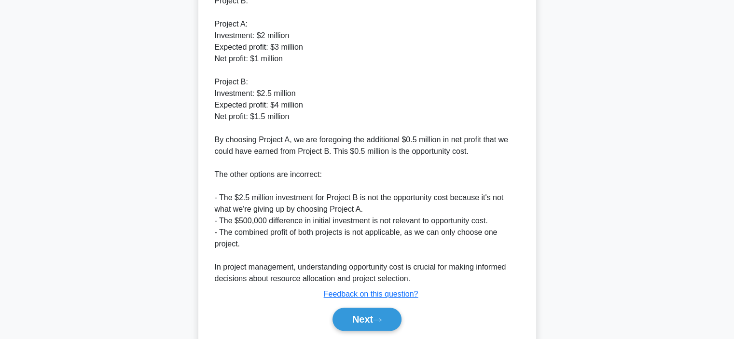
scroll to position [394, 0]
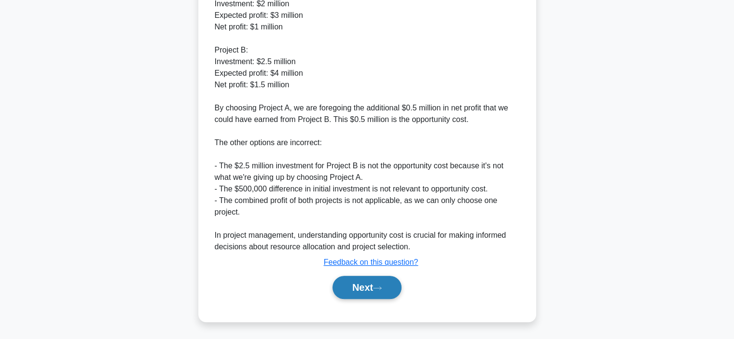
click at [367, 291] on button "Next" at bounding box center [366, 287] width 69 height 23
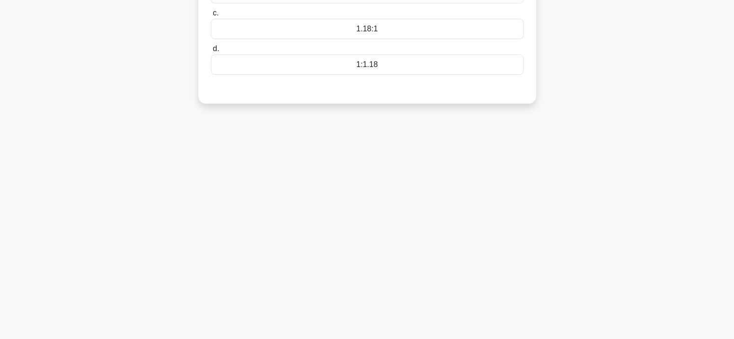
scroll to position [22, 0]
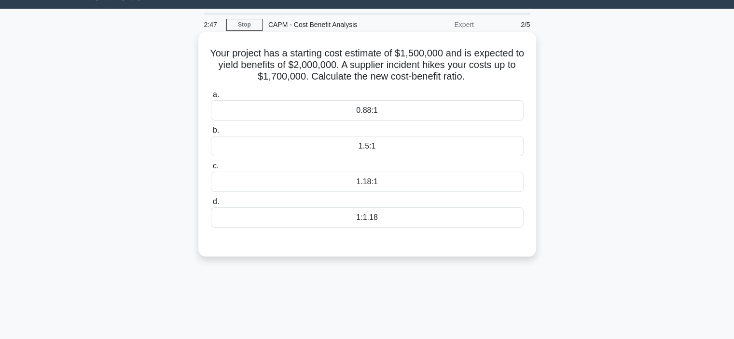
click at [360, 187] on div "1.18:1" at bounding box center [367, 182] width 313 height 20
click at [211, 169] on input "c. 1.18:1" at bounding box center [211, 166] width 0 height 6
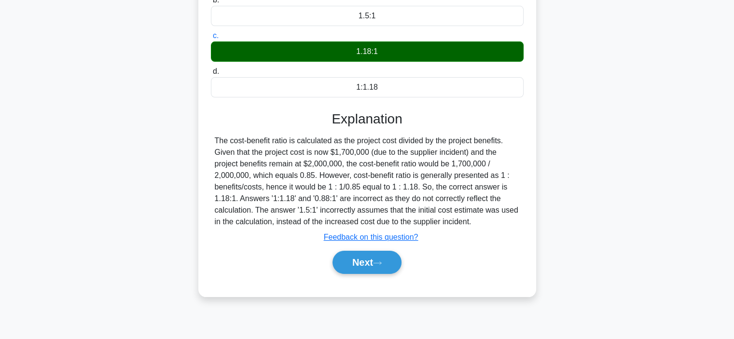
scroll to position [166, 0]
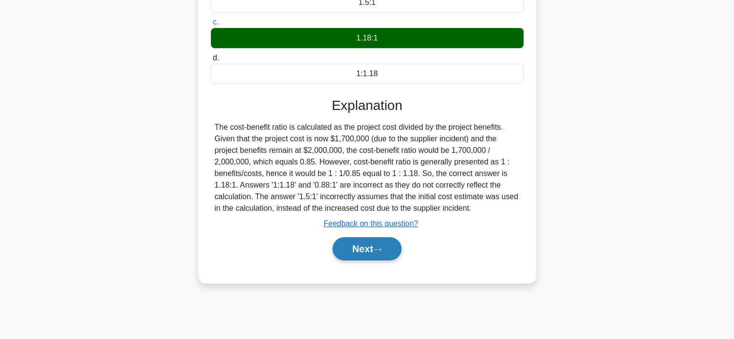
click at [372, 247] on button "Next" at bounding box center [366, 248] width 69 height 23
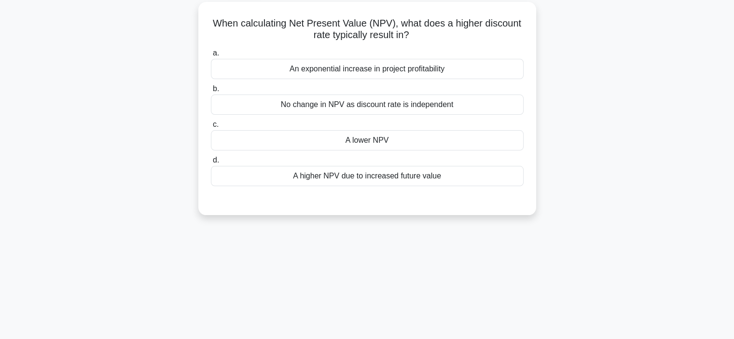
scroll to position [54, 0]
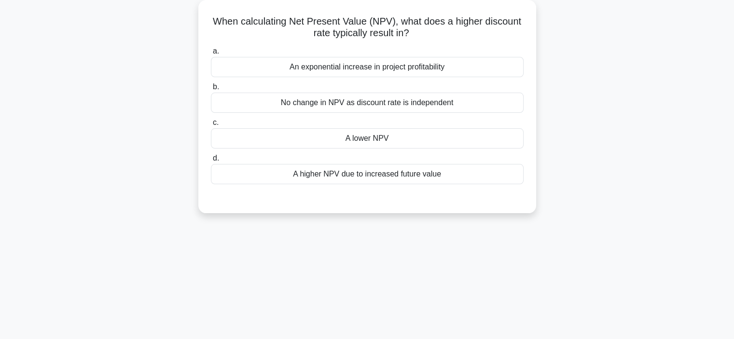
click at [430, 143] on div "A lower NPV" at bounding box center [367, 138] width 313 height 20
click at [211, 126] on input "c. A lower NPV" at bounding box center [211, 123] width 0 height 6
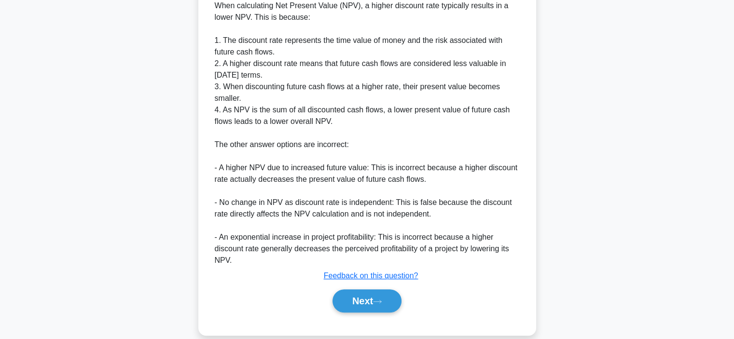
scroll to position [276, 0]
click at [378, 302] on icon at bounding box center [377, 301] width 9 height 5
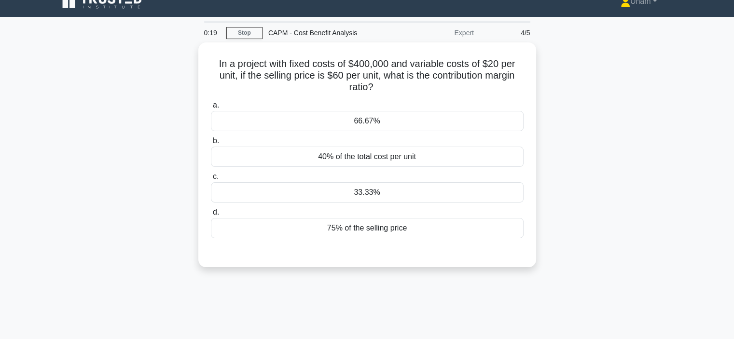
scroll to position [12, 0]
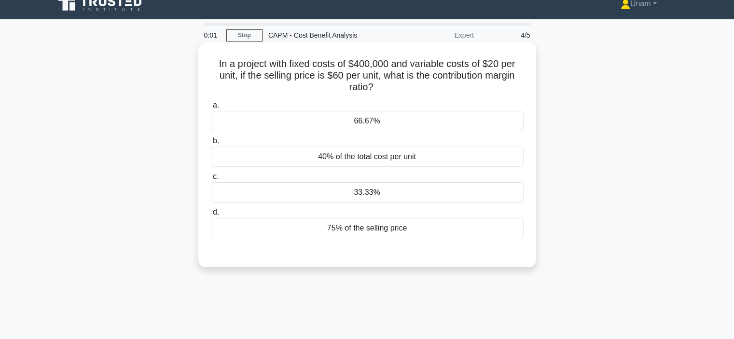
click at [405, 191] on div "33.33%" at bounding box center [367, 192] width 313 height 20
click at [211, 180] on input "c. 33.33%" at bounding box center [211, 177] width 0 height 6
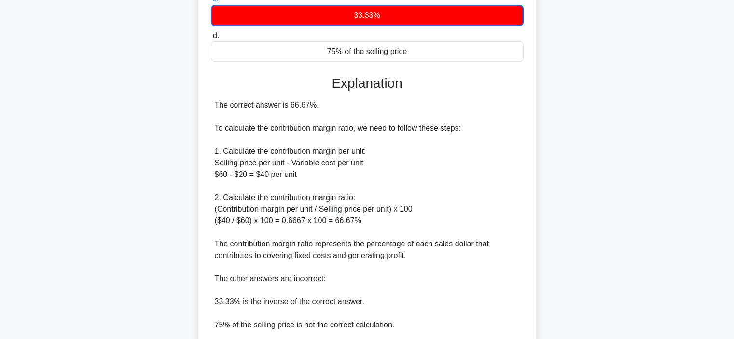
scroll to position [290, 0]
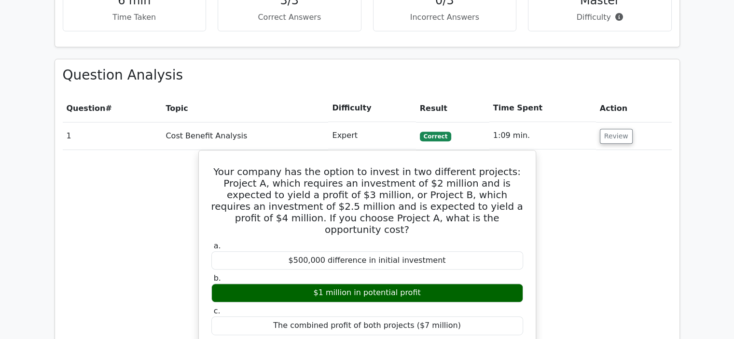
scroll to position [367, 0]
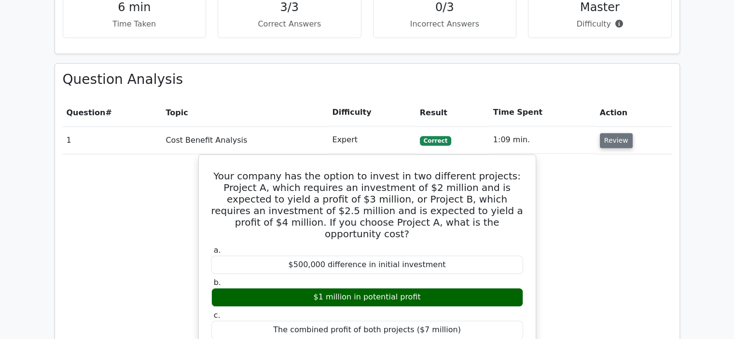
click at [613, 138] on button "Review" at bounding box center [616, 140] width 33 height 15
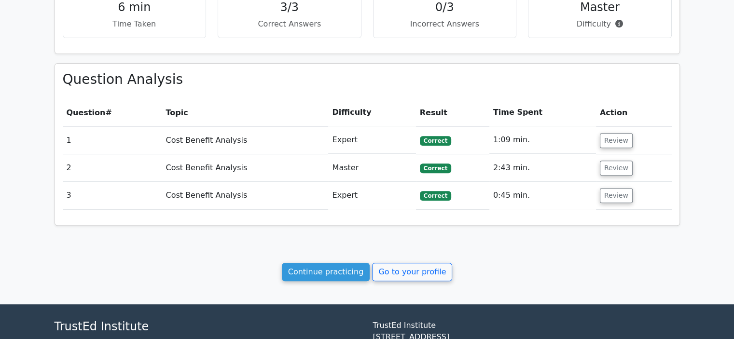
click at [436, 170] on span "Correct" at bounding box center [435, 169] width 31 height 10
click at [610, 165] on button "Review" at bounding box center [616, 168] width 33 height 15
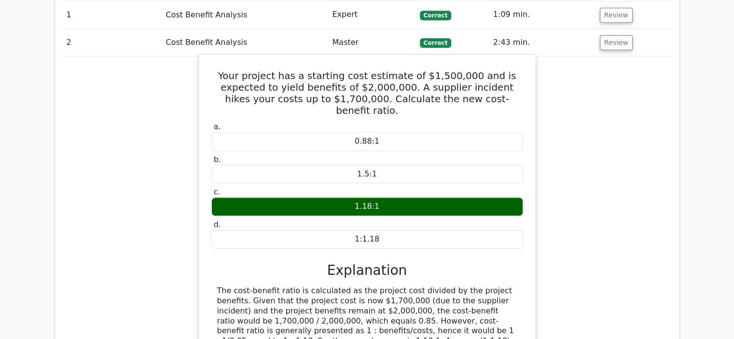
scroll to position [0, 4]
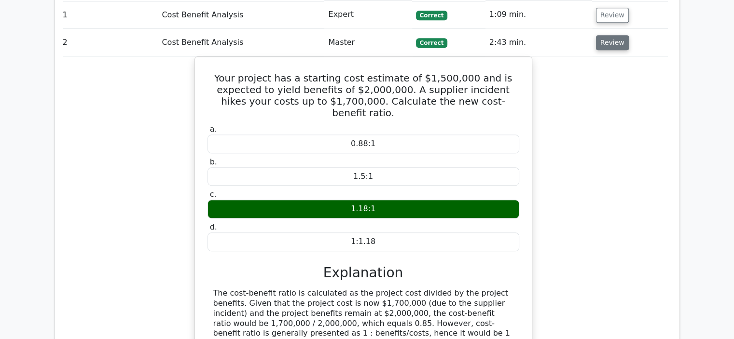
click at [614, 46] on button "Review" at bounding box center [612, 42] width 33 height 15
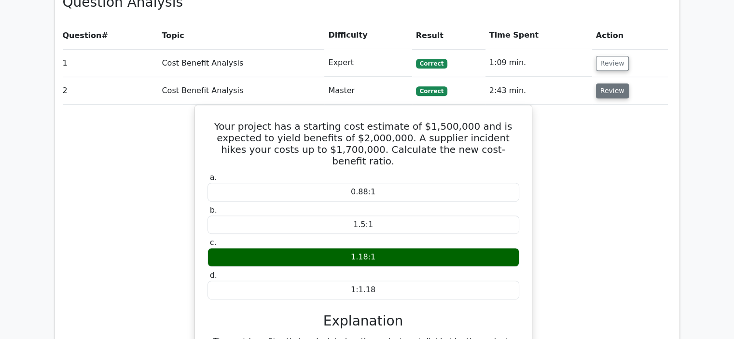
scroll to position [0, 0]
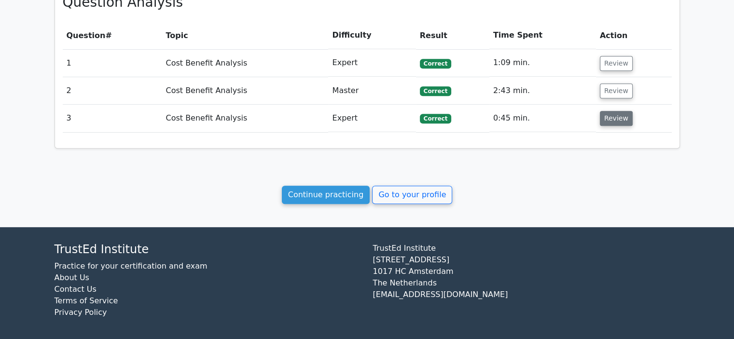
click at [609, 123] on button "Review" at bounding box center [616, 118] width 33 height 15
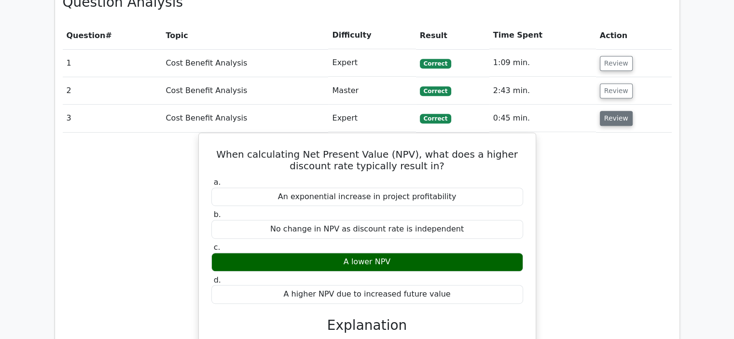
click at [605, 119] on button "Review" at bounding box center [616, 118] width 33 height 15
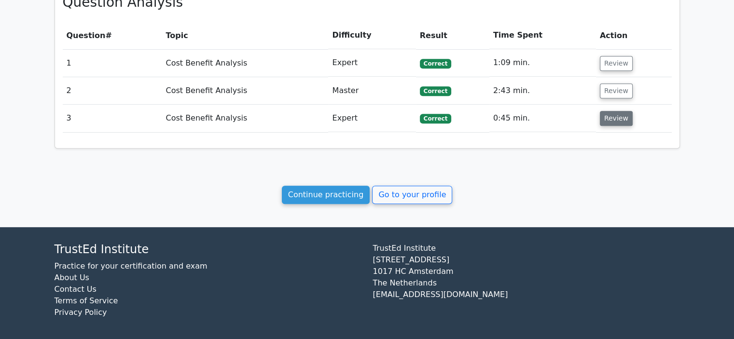
click at [605, 119] on button "Review" at bounding box center [616, 118] width 33 height 15
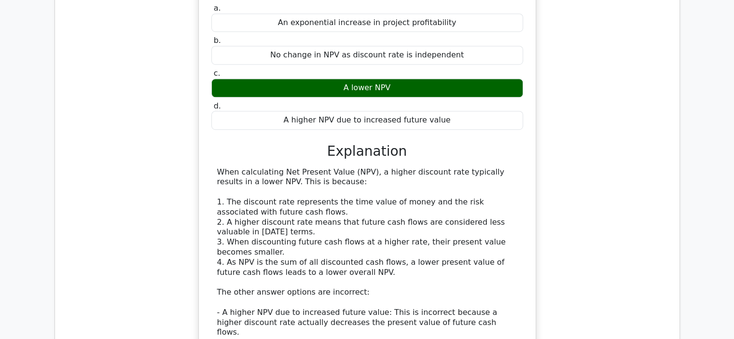
scroll to position [619, 0]
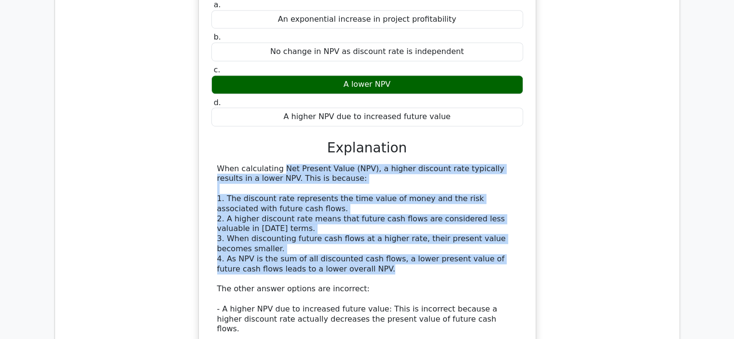
drag, startPoint x: 216, startPoint y: 167, endPoint x: 346, endPoint y: 265, distance: 163.2
click at [346, 265] on div "When calculating Net Present Value (NPV), a higher discount rate typically resu…" at bounding box center [367, 284] width 312 height 241
copy div "When calculating Net Present Value (NPV), a higher discount rate typically resu…"
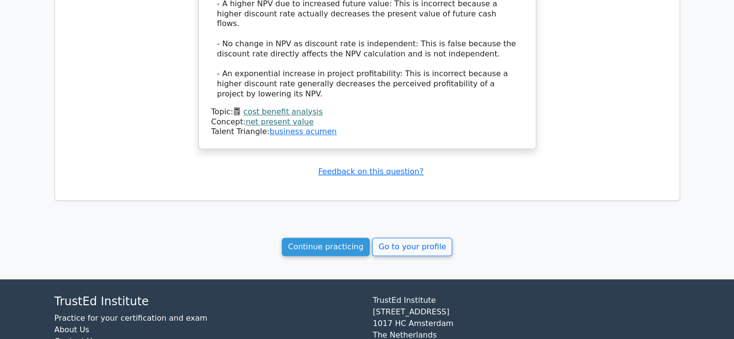
scroll to position [924, 0]
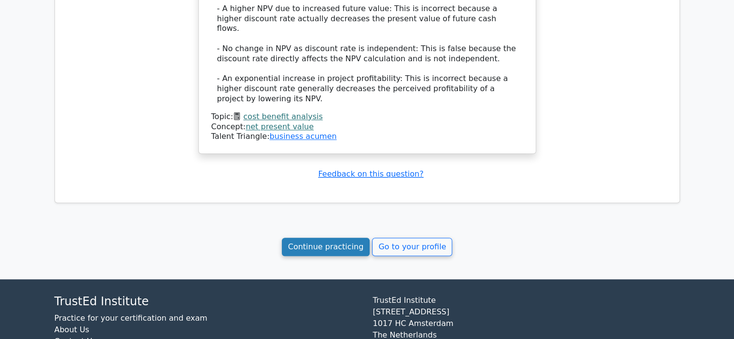
click at [346, 238] on link "Continue practicing" at bounding box center [326, 247] width 88 height 18
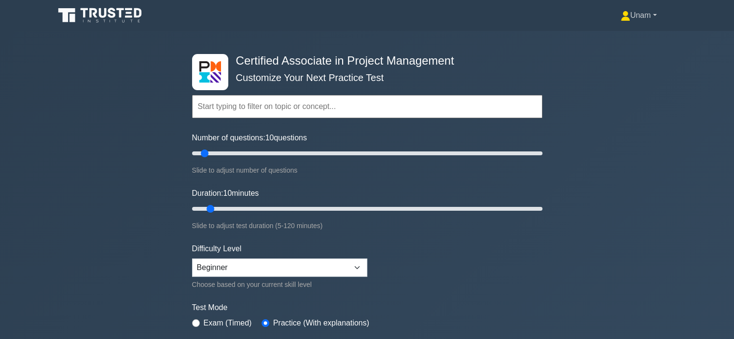
click at [622, 14] on icon at bounding box center [624, 13] width 5 height 5
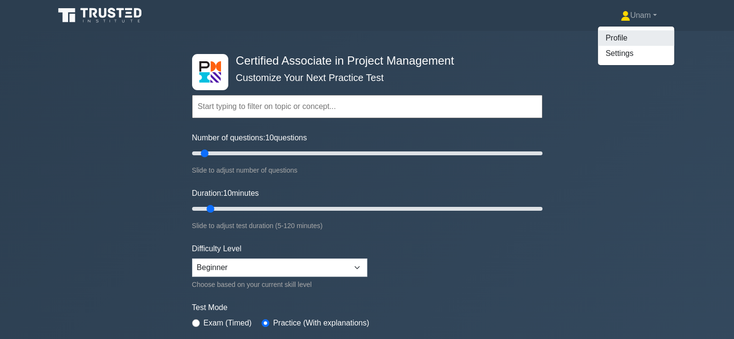
click at [612, 32] on link "Profile" at bounding box center [636, 37] width 76 height 15
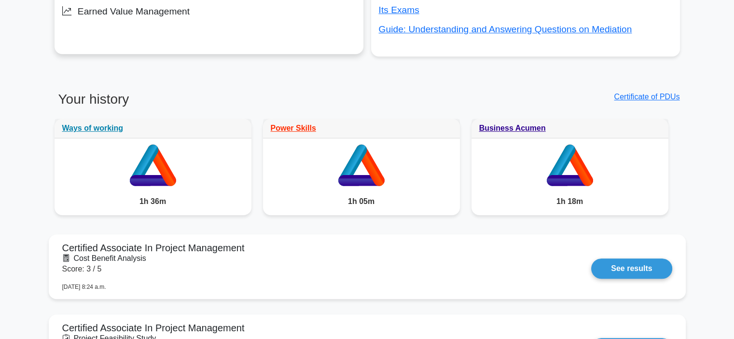
scroll to position [460, 0]
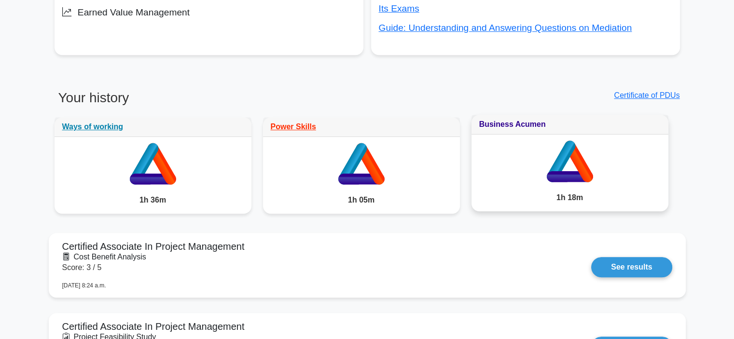
click at [516, 126] on link "Business Acumen" at bounding box center [512, 124] width 67 height 8
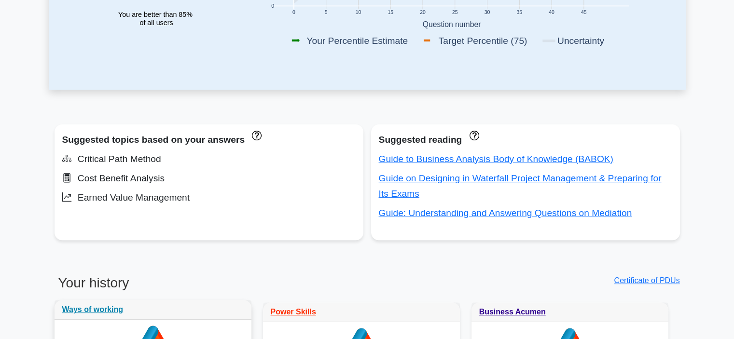
scroll to position [273, 0]
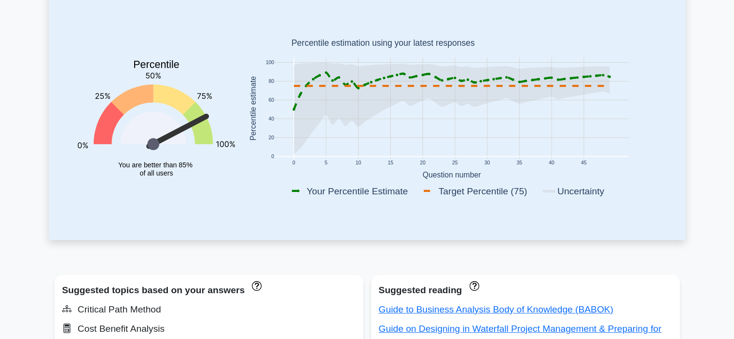
scroll to position [0, 0]
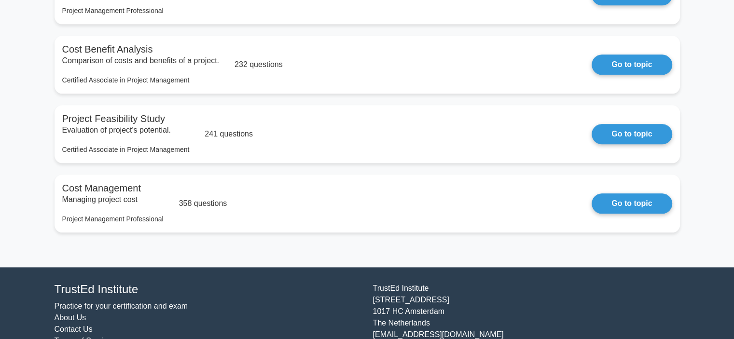
scroll to position [1126, 0]
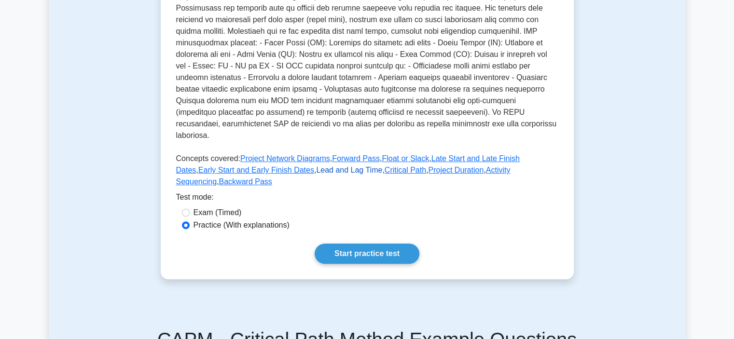
scroll to position [267, 0]
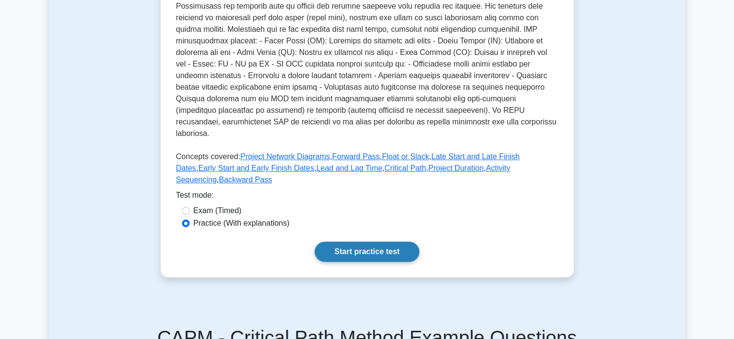
click at [363, 242] on link "Start practice test" at bounding box center [366, 252] width 105 height 20
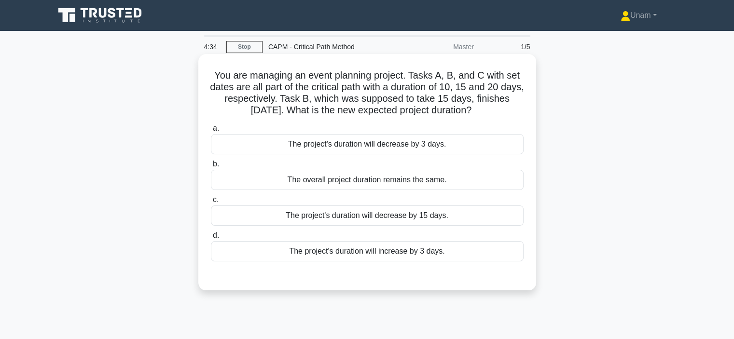
click at [376, 149] on div "The project's duration will decrease by 3 days." at bounding box center [367, 144] width 313 height 20
click at [211, 132] on input "a. The project's duration will decrease by 3 days." at bounding box center [211, 128] width 0 height 6
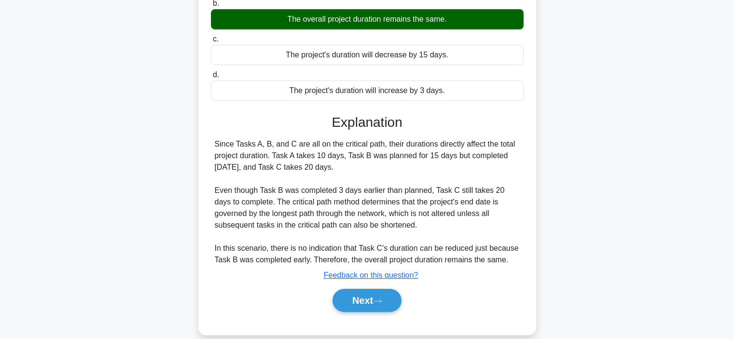
scroll to position [162, 0]
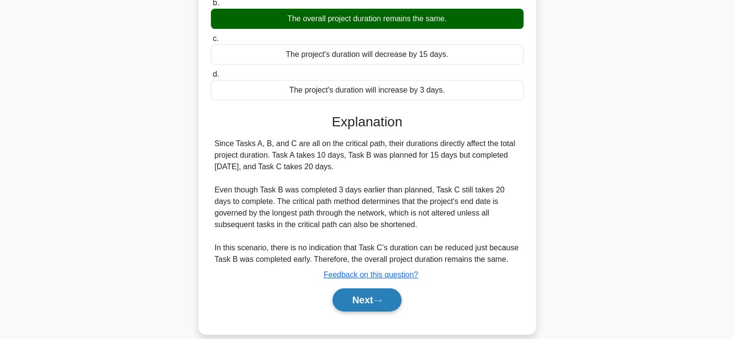
click at [355, 295] on button "Next" at bounding box center [366, 299] width 69 height 23
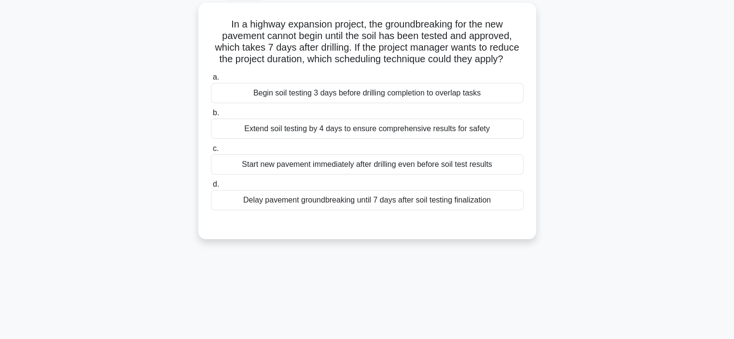
scroll to position [53, 0]
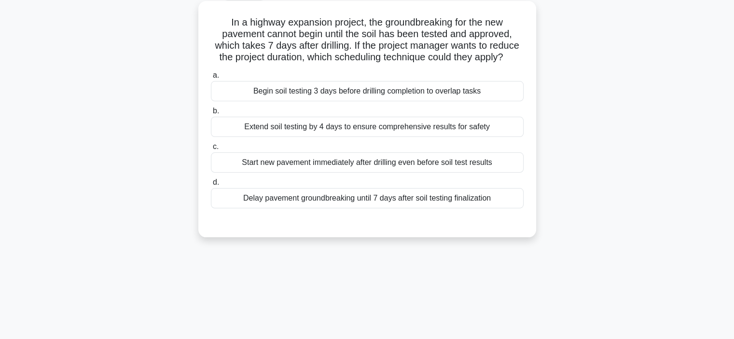
click at [388, 96] on div "Begin soil testing 3 days before drilling completion to overlap tasks" at bounding box center [367, 91] width 313 height 20
click at [211, 79] on input "a. Begin soil testing 3 days before drilling completion to overlap tasks" at bounding box center [211, 75] width 0 height 6
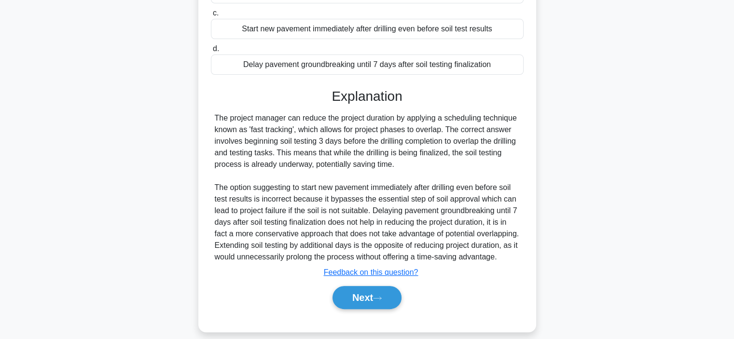
scroll to position [187, 0]
click at [365, 309] on button "Next" at bounding box center [366, 297] width 69 height 23
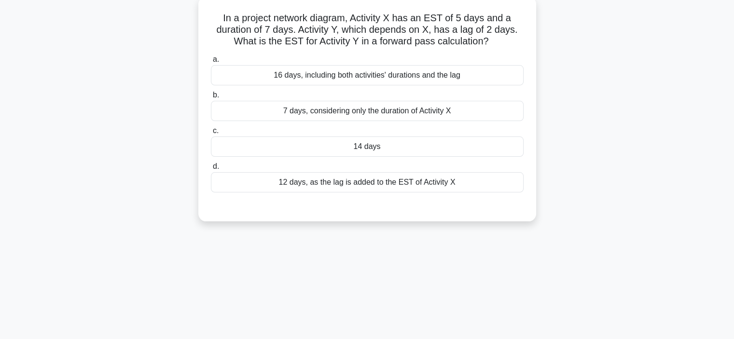
scroll to position [59, 0]
click at [378, 146] on div "14 days" at bounding box center [367, 145] width 313 height 20
click at [211, 133] on input "c. 14 days" at bounding box center [211, 129] width 0 height 6
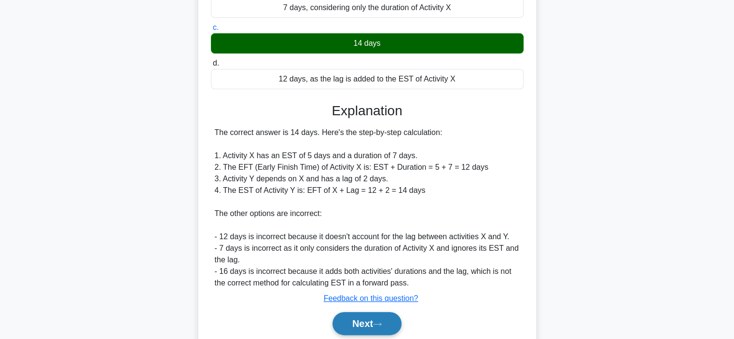
scroll to position [162, 0]
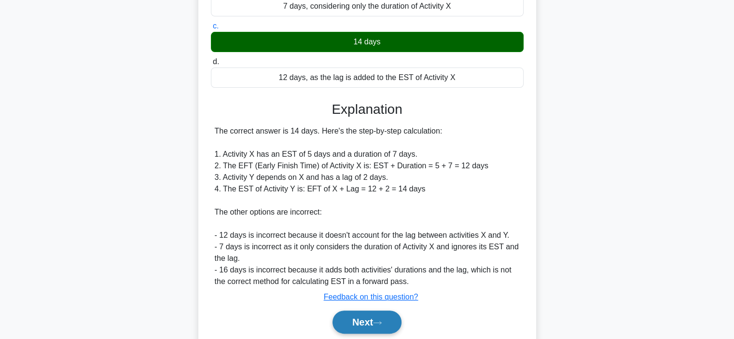
click at [357, 322] on button "Next" at bounding box center [366, 322] width 69 height 23
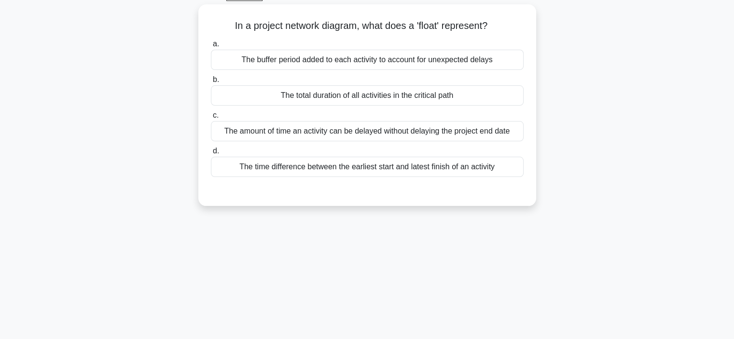
scroll to position [51, 0]
click at [384, 132] on div "The amount of time an activity can be delayed without delaying the project end …" at bounding box center [367, 130] width 313 height 20
click at [211, 118] on input "c. The amount of time an activity can be delayed without delaying the project e…" at bounding box center [211, 114] width 0 height 6
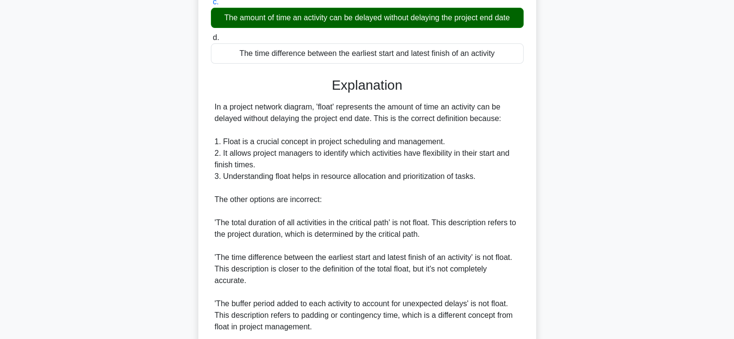
scroll to position [203, 0]
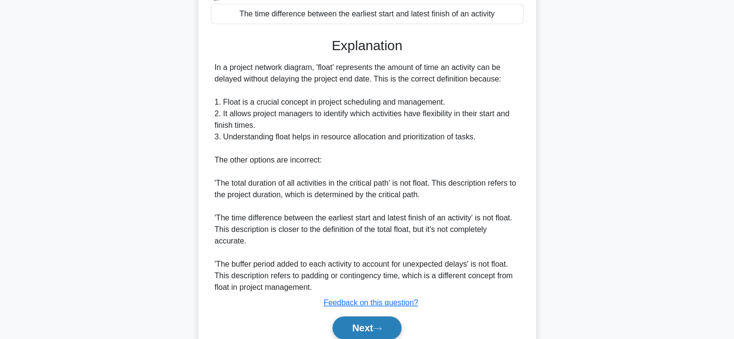
click at [362, 323] on button "Next" at bounding box center [366, 327] width 69 height 23
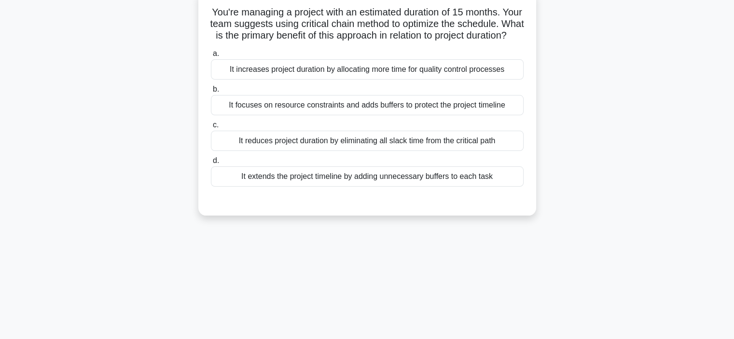
scroll to position [65, 0]
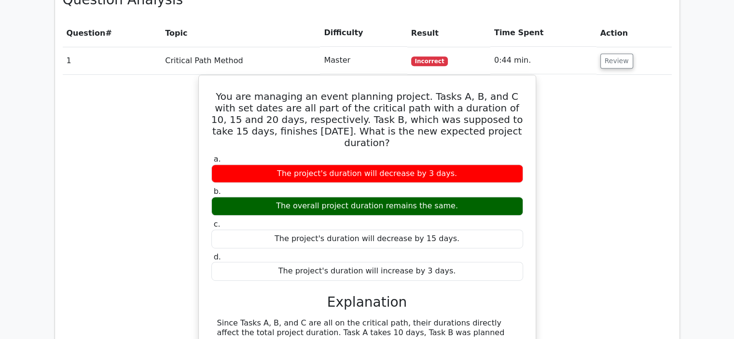
scroll to position [450, 0]
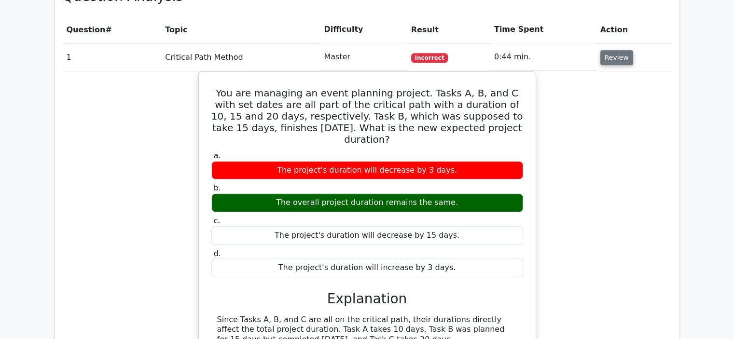
click at [606, 56] on button "Review" at bounding box center [616, 57] width 33 height 15
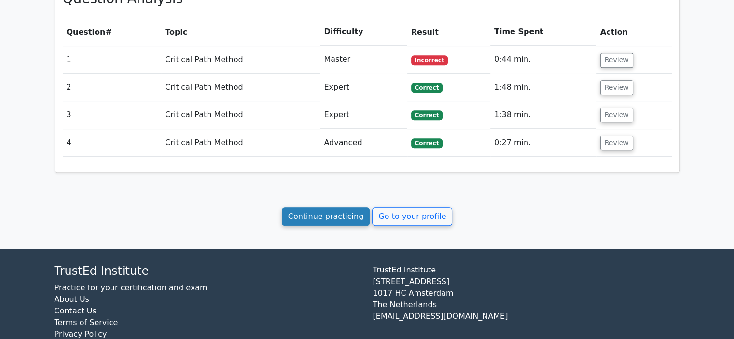
click at [347, 212] on link "Continue practicing" at bounding box center [326, 216] width 88 height 18
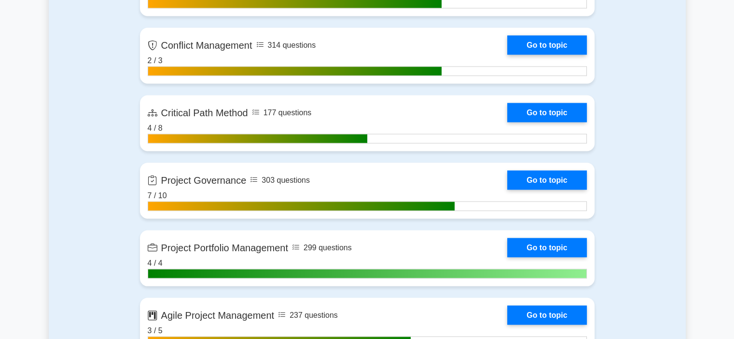
scroll to position [1787, 0]
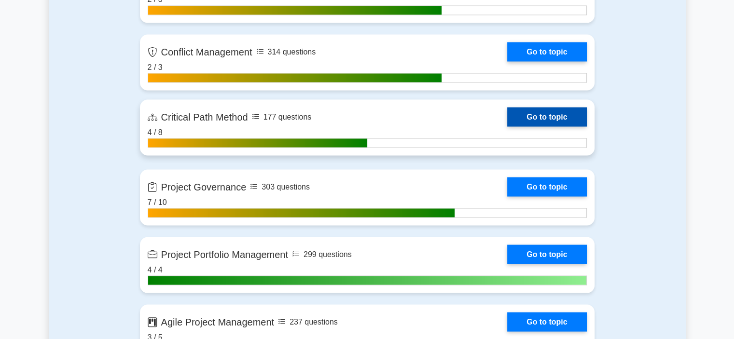
click at [542, 114] on link "Go to topic" at bounding box center [546, 116] width 79 height 19
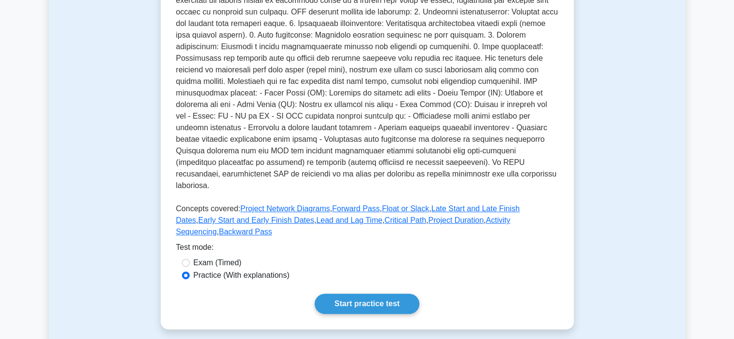
scroll to position [216, 0]
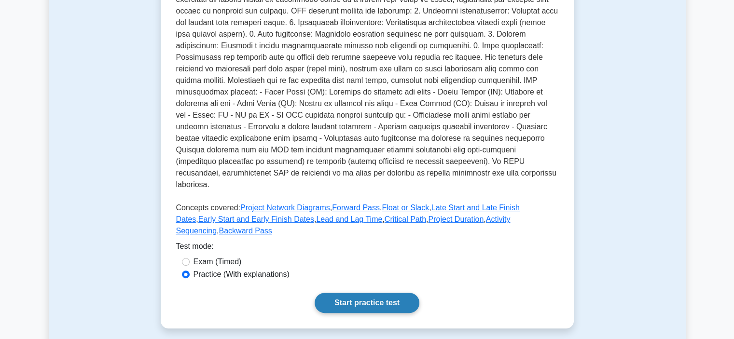
click at [348, 293] on link "Start practice test" at bounding box center [366, 303] width 105 height 20
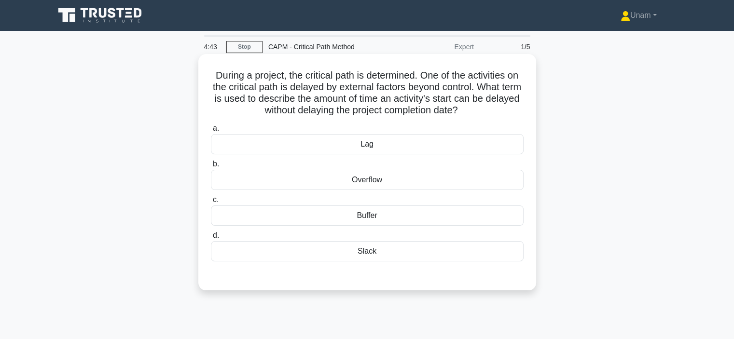
click at [370, 253] on div "Slack" at bounding box center [367, 251] width 313 height 20
click at [211, 239] on input "[PERSON_NAME][GEOGRAPHIC_DATA]" at bounding box center [211, 235] width 0 height 6
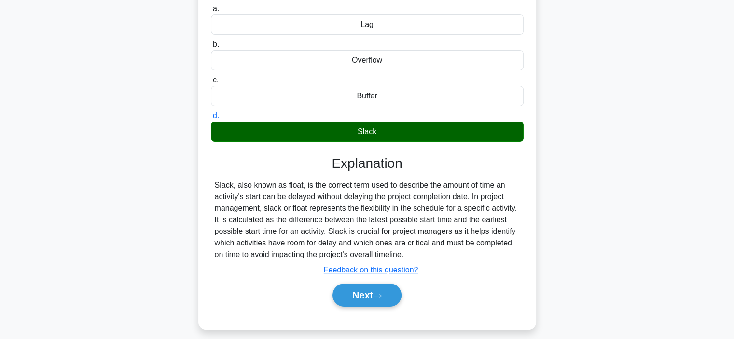
scroll to position [123, 0]
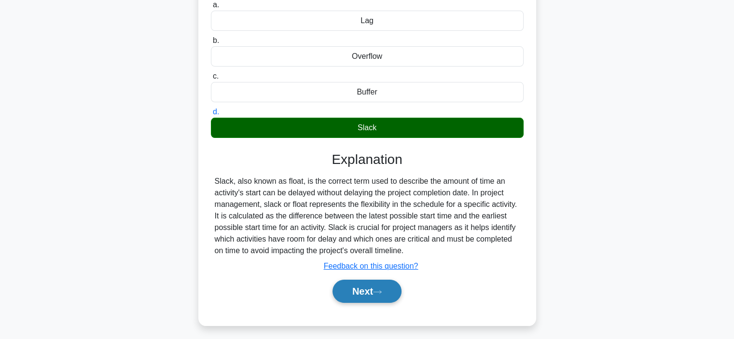
click at [349, 291] on button "Next" at bounding box center [366, 291] width 69 height 23
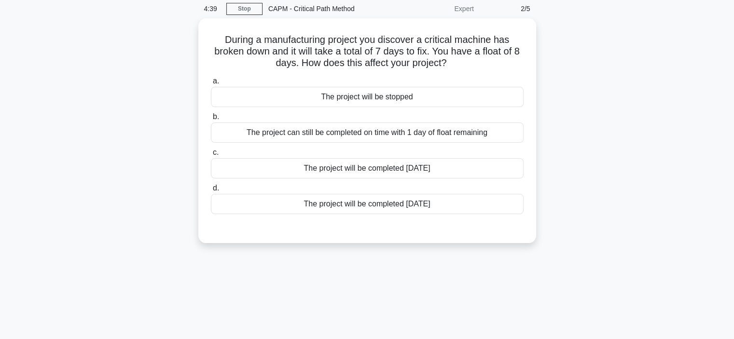
scroll to position [38, 0]
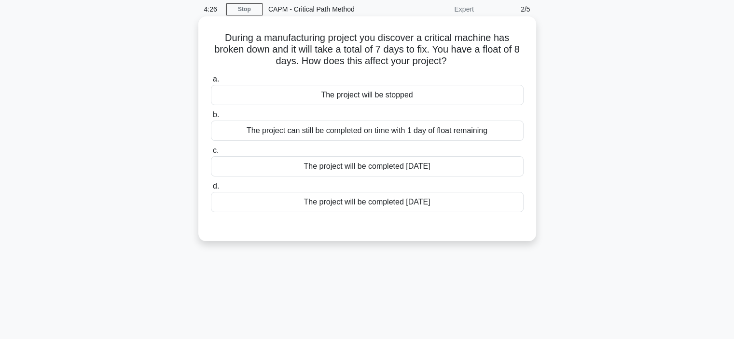
click at [368, 133] on div "The project can still be completed on time with 1 day of float remaining" at bounding box center [367, 131] width 313 height 20
click at [211, 118] on input "b. The project can still be completed on time with 1 day of float remaining" at bounding box center [211, 115] width 0 height 6
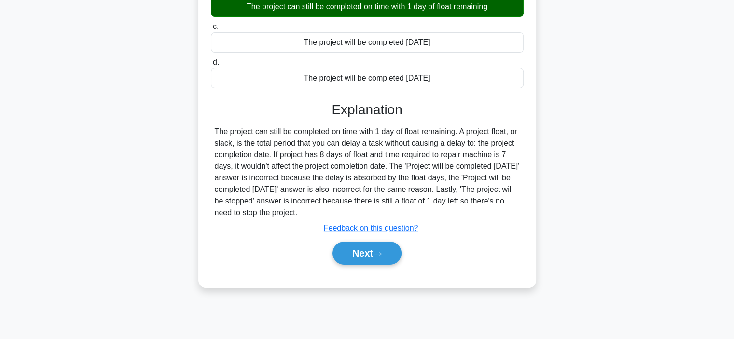
scroll to position [164, 0]
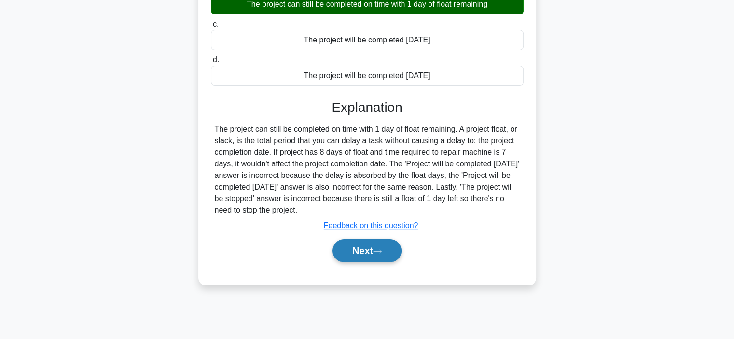
click at [361, 246] on button "Next" at bounding box center [366, 250] width 69 height 23
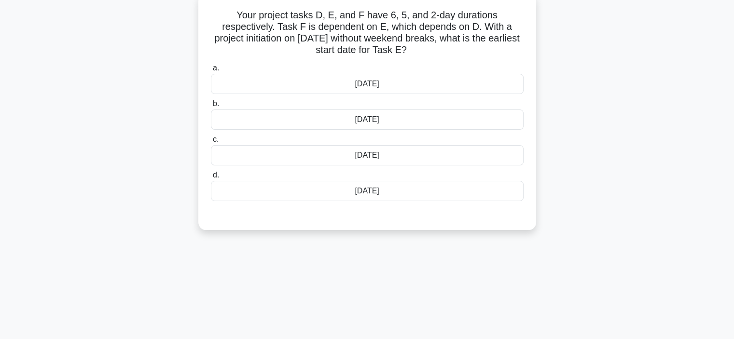
scroll to position [62, 0]
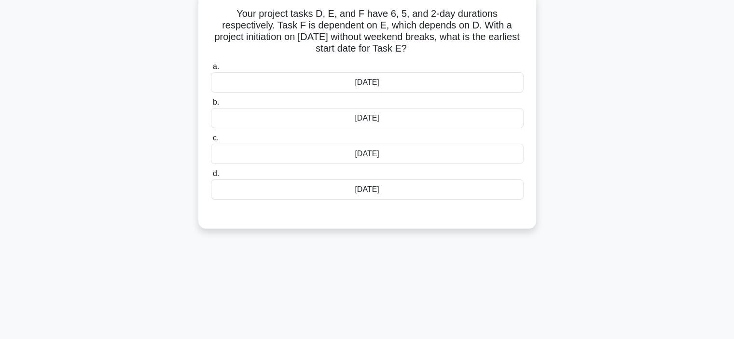
click at [362, 88] on div "[DATE]" at bounding box center [367, 82] width 313 height 20
click at [211, 70] on input "a. [DATE]" at bounding box center [211, 67] width 0 height 6
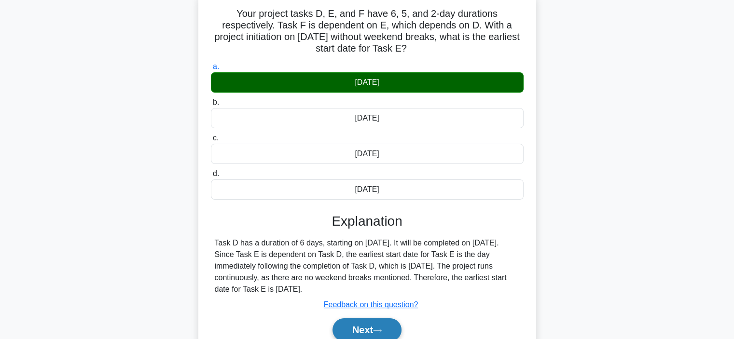
click at [372, 323] on button "Next" at bounding box center [366, 329] width 69 height 23
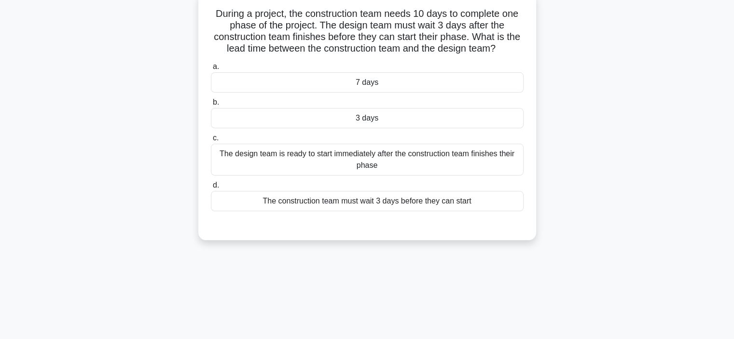
click at [319, 164] on div "The design team is ready to start immediately after the construction team finis…" at bounding box center [367, 160] width 313 height 32
click at [211, 141] on input "c. The design team is ready to start immediately after the construction team fi…" at bounding box center [211, 138] width 0 height 6
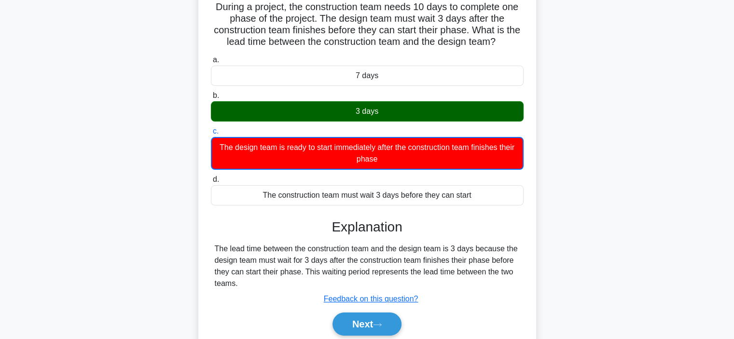
scroll to position [69, 0]
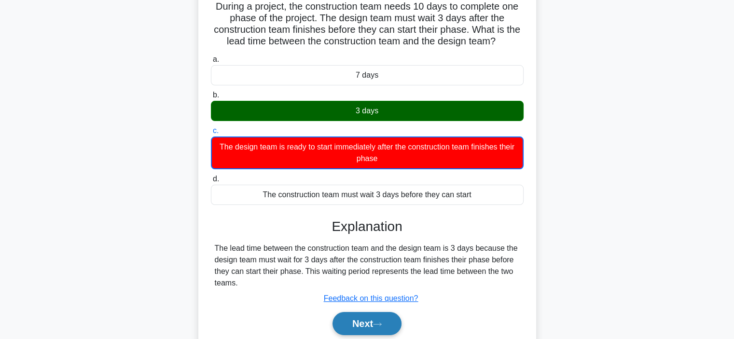
click at [353, 320] on button "Next" at bounding box center [366, 323] width 69 height 23
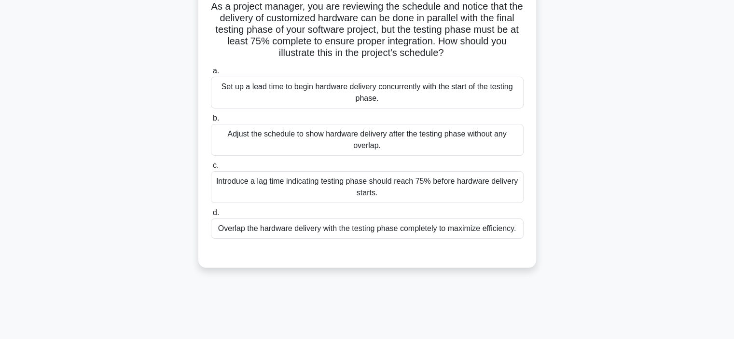
click at [391, 185] on div "Introduce a lag time indicating testing phase should reach 75% before hardware …" at bounding box center [367, 187] width 313 height 32
click at [211, 169] on input "c. Introduce a lag time indicating testing phase should reach 75% before hardwa…" at bounding box center [211, 166] width 0 height 6
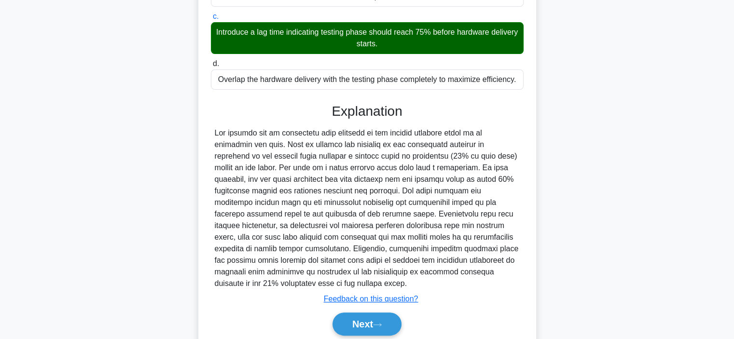
scroll to position [219, 0]
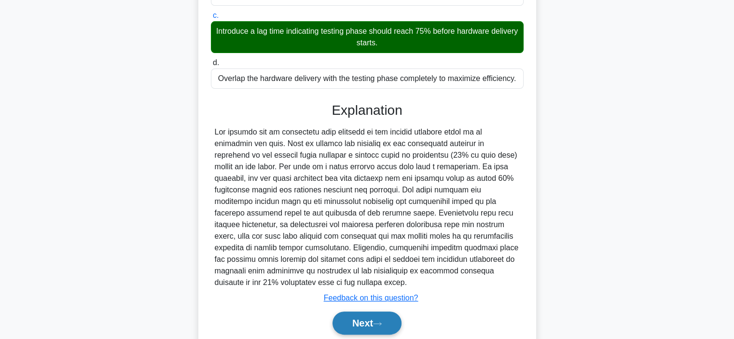
click at [360, 315] on button "Next" at bounding box center [366, 323] width 69 height 23
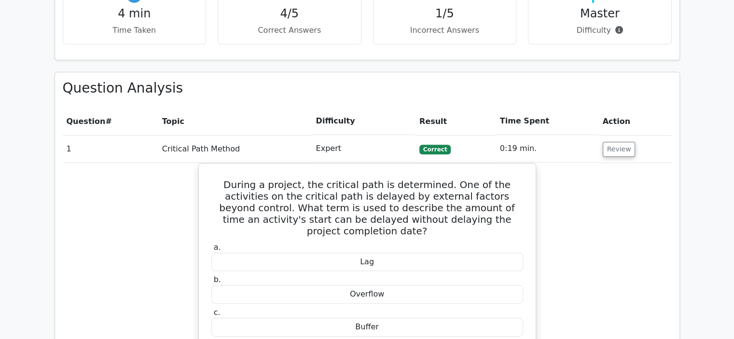
scroll to position [363, 0]
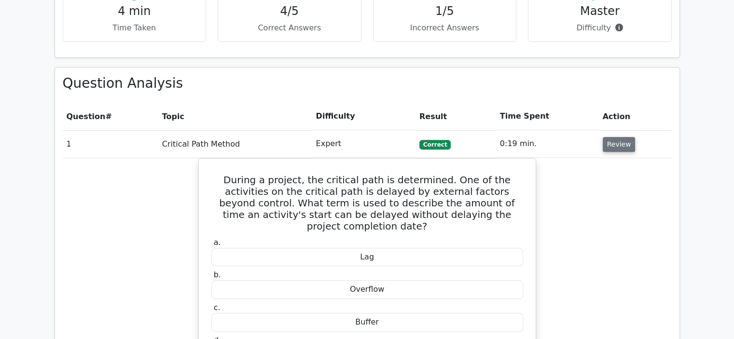
click at [612, 147] on button "Review" at bounding box center [618, 144] width 33 height 15
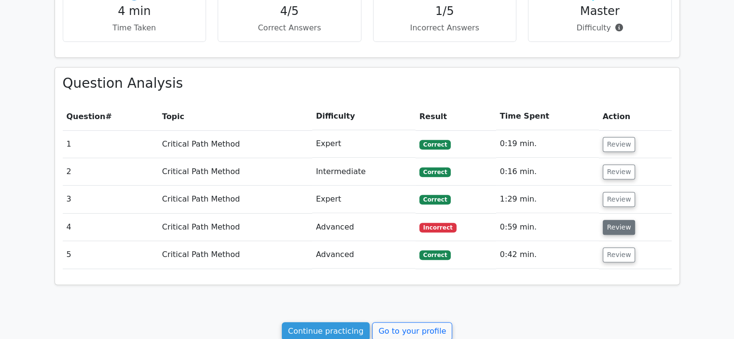
click at [610, 229] on button "Review" at bounding box center [618, 227] width 33 height 15
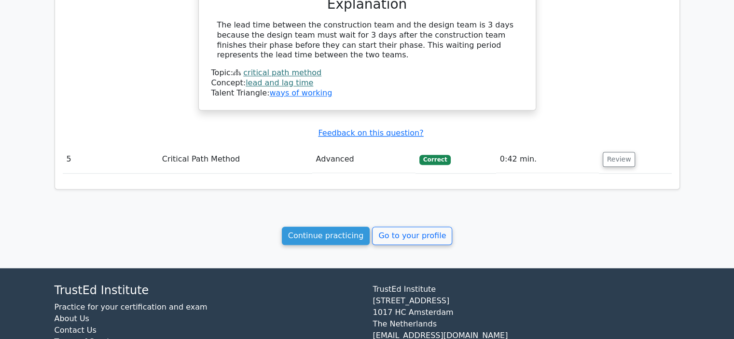
scroll to position [840, 0]
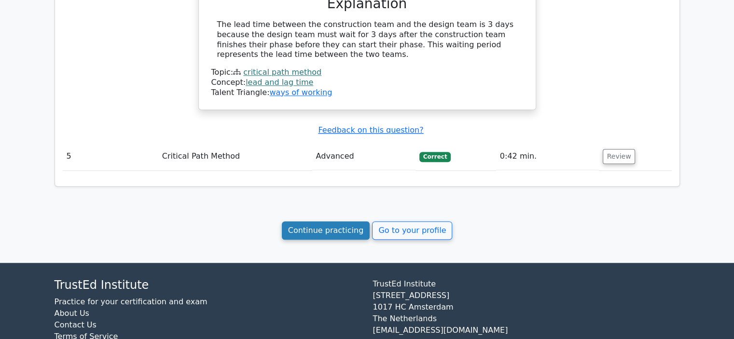
click at [349, 229] on link "Continue practicing" at bounding box center [326, 230] width 88 height 18
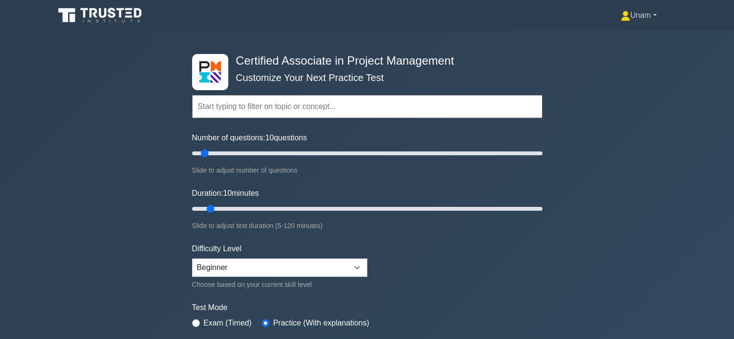
click at [621, 20] on icon at bounding box center [625, 19] width 9 height 4
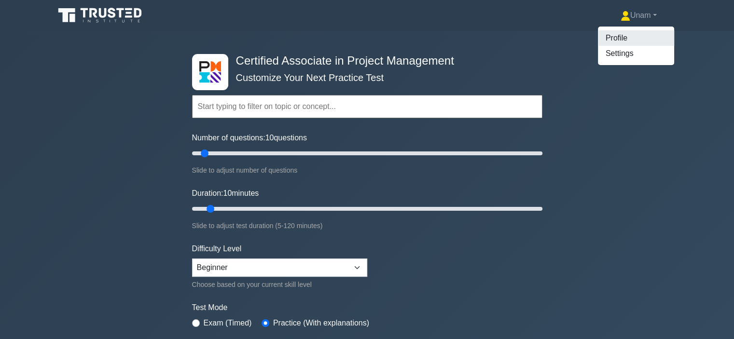
click at [612, 35] on link "Profile" at bounding box center [636, 37] width 76 height 15
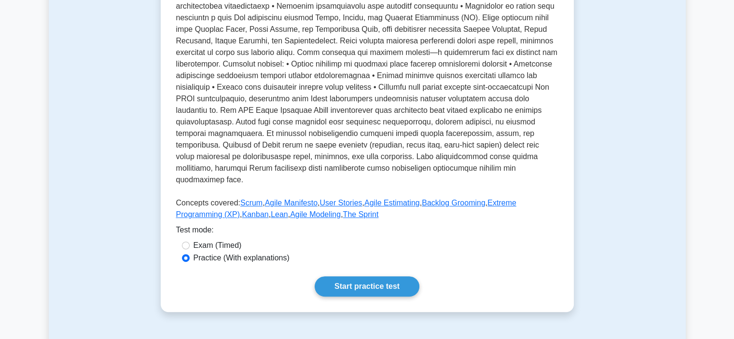
scroll to position [265, 0]
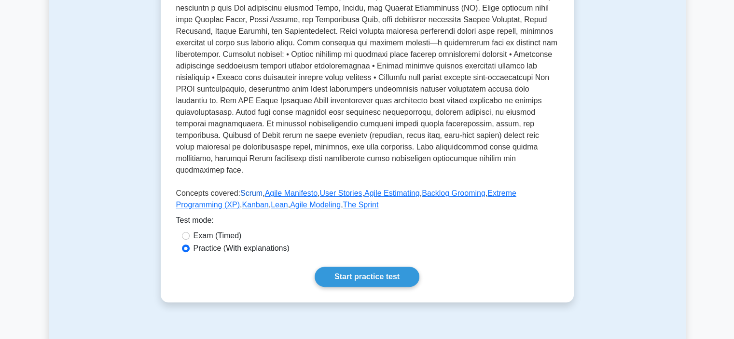
click at [252, 197] on link "Scrum" at bounding box center [251, 193] width 22 height 8
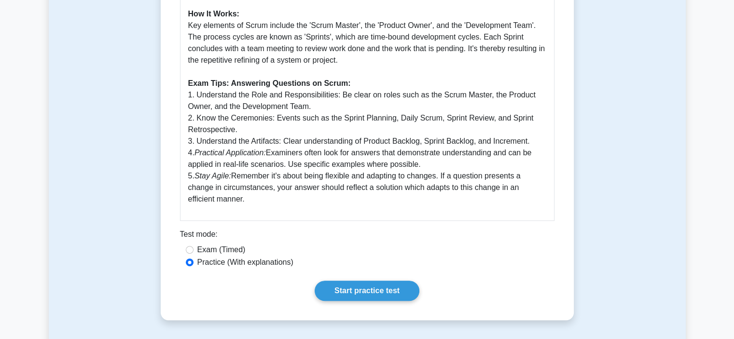
scroll to position [393, 0]
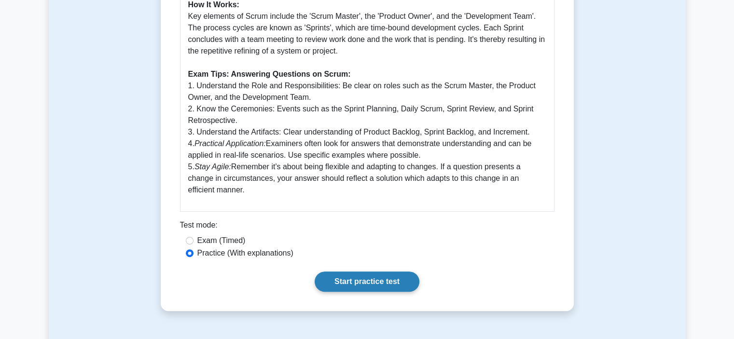
click at [359, 280] on link "Start practice test" at bounding box center [366, 282] width 105 height 20
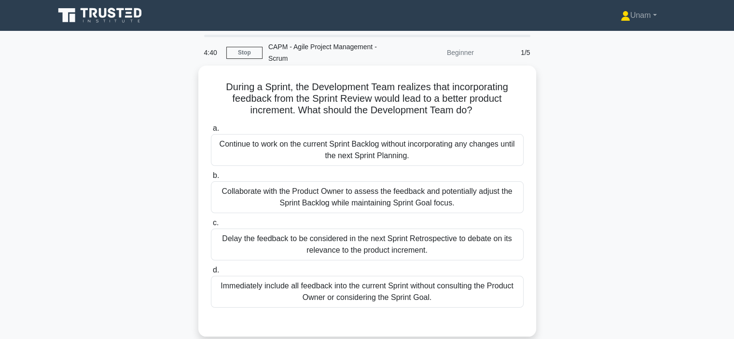
click at [354, 199] on div "Collaborate with the Product Owner to assess the feedback and potentially adjus…" at bounding box center [367, 197] width 313 height 32
click at [211, 179] on input "b. Collaborate with the Product Owner to assess the feedback and potentially ad…" at bounding box center [211, 176] width 0 height 6
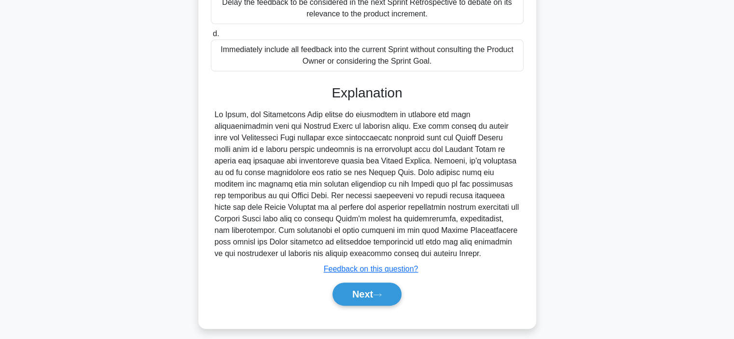
scroll to position [237, 0]
click at [351, 293] on button "Next" at bounding box center [366, 293] width 69 height 23
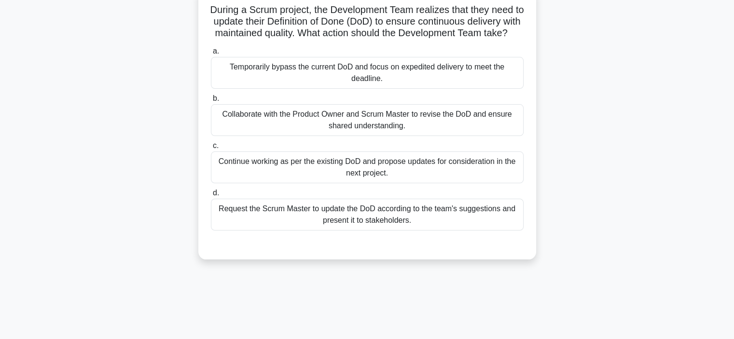
scroll to position [71, 0]
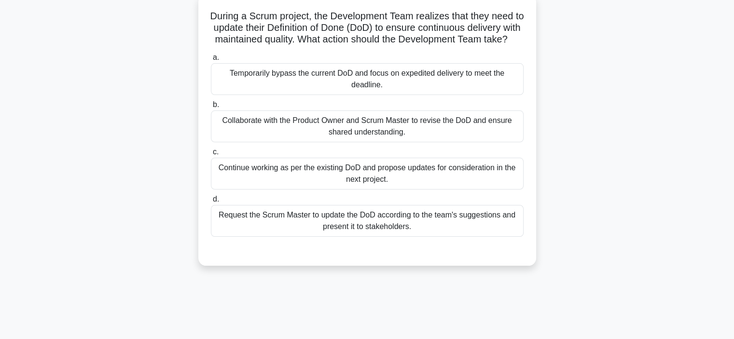
click at [322, 137] on div "Collaborate with the Product Owner and Scrum Master to revise the DoD and ensur…" at bounding box center [367, 126] width 313 height 32
click at [211, 108] on input "b. Collaborate with the Product Owner and Scrum Master to revise the DoD and en…" at bounding box center [211, 105] width 0 height 6
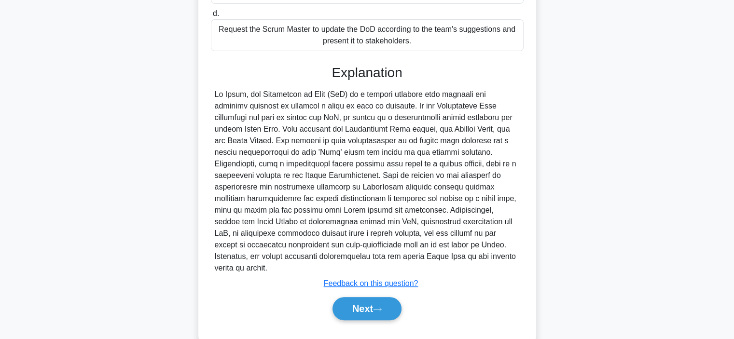
scroll to position [258, 0]
click at [358, 309] on button "Next" at bounding box center [366, 307] width 69 height 23
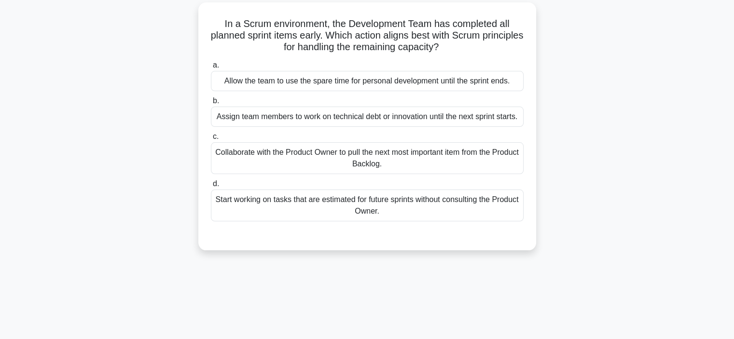
scroll to position [66, 0]
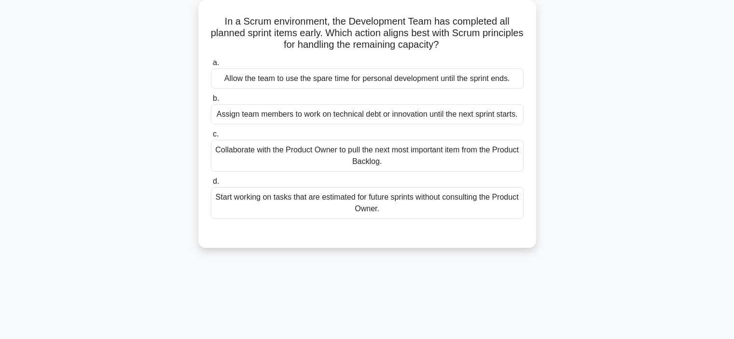
click at [383, 162] on div "Collaborate with the Product Owner to pull the next most important item from th…" at bounding box center [367, 156] width 313 height 32
click at [211, 137] on input "c. Collaborate with the Product Owner to pull the next most important item from…" at bounding box center [211, 134] width 0 height 6
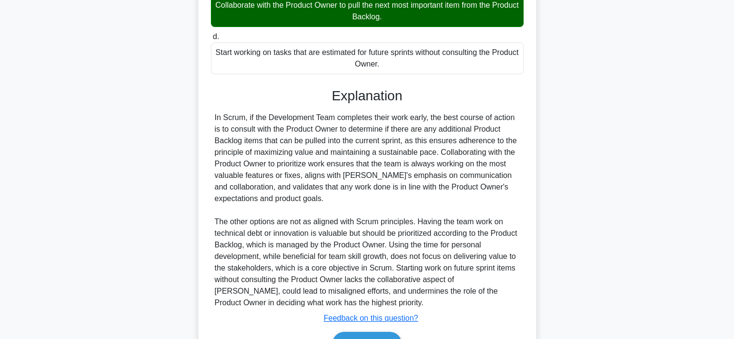
scroll to position [213, 0]
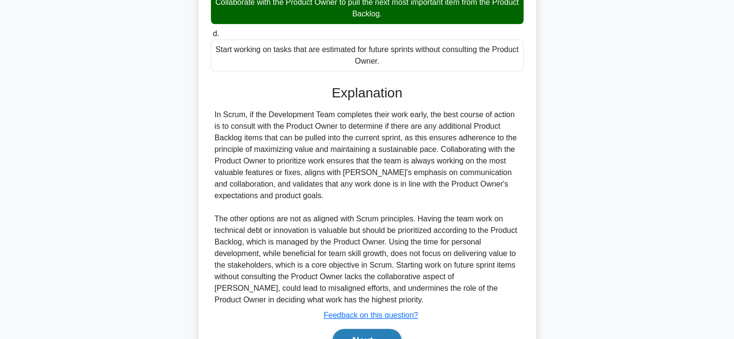
click at [359, 335] on button "Next" at bounding box center [366, 340] width 69 height 23
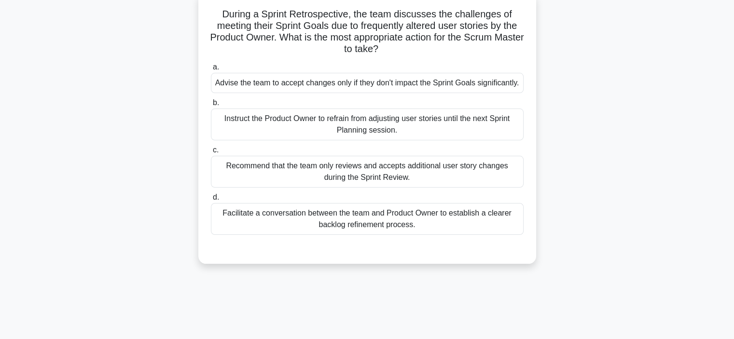
scroll to position [74, 0]
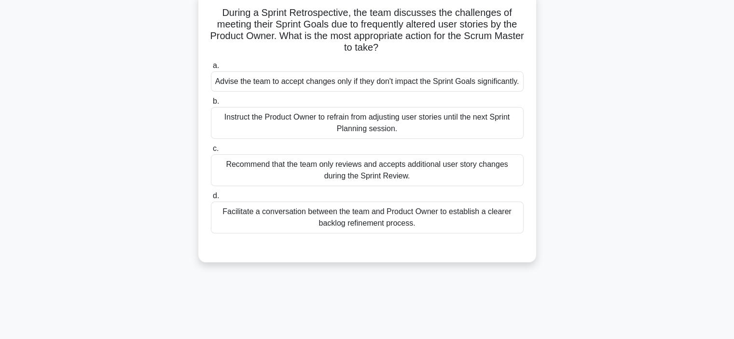
click at [324, 184] on div "Recommend that the team only reviews and accepts additional user story changes …" at bounding box center [367, 170] width 313 height 32
click at [211, 152] on input "c. Recommend that the team only reviews and accepts additional user story chang…" at bounding box center [211, 149] width 0 height 6
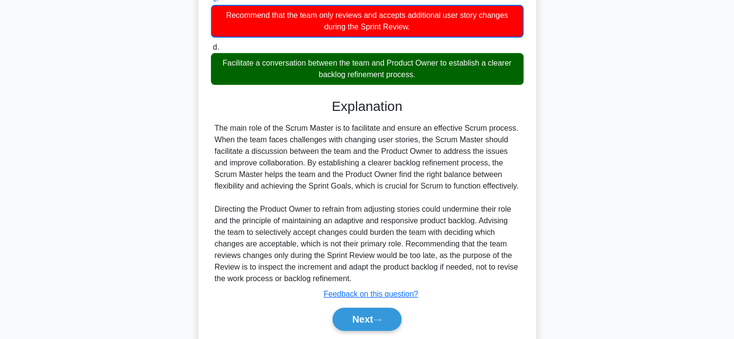
scroll to position [226, 0]
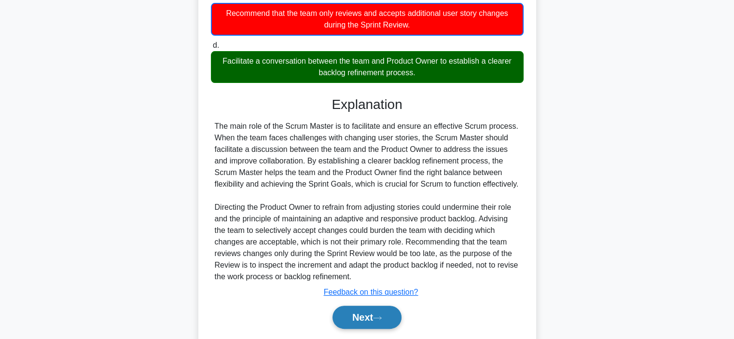
click at [361, 326] on button "Next" at bounding box center [366, 317] width 69 height 23
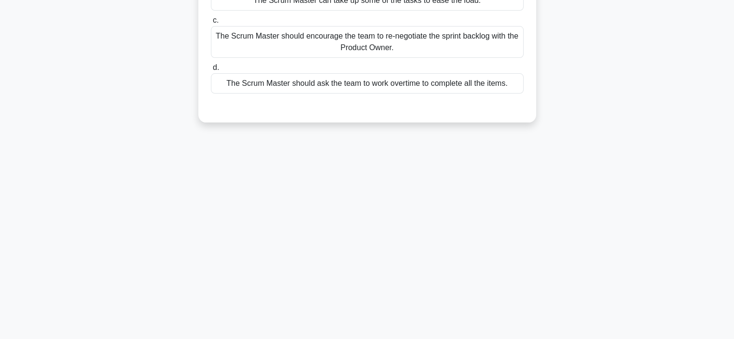
scroll to position [40, 0]
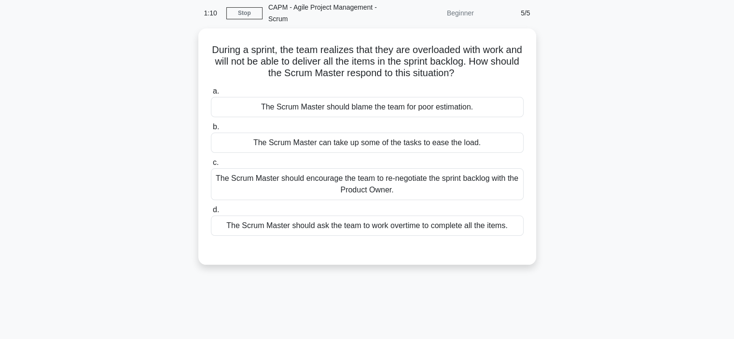
click at [350, 192] on div "The Scrum Master should encourage the team to re-negotiate the sprint backlog w…" at bounding box center [367, 184] width 313 height 32
click at [211, 166] on input "c. The Scrum Master should encourage the team to re-negotiate the sprint backlo…" at bounding box center [211, 163] width 0 height 6
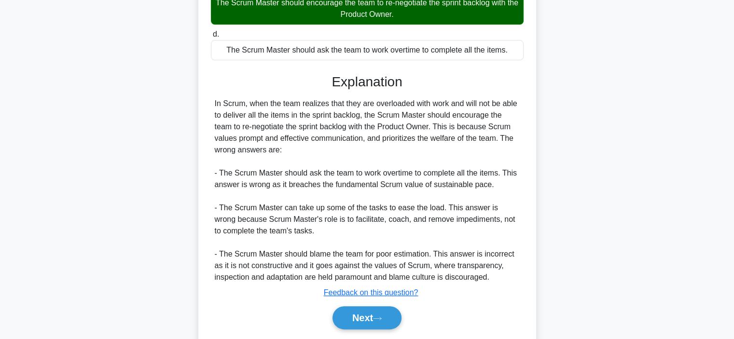
scroll to position [217, 0]
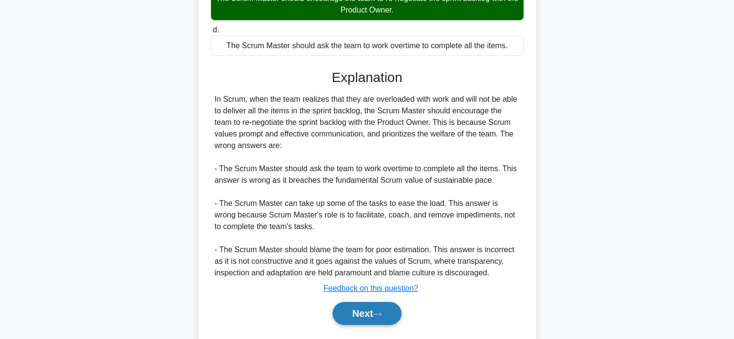
click at [362, 317] on button "Next" at bounding box center [366, 313] width 69 height 23
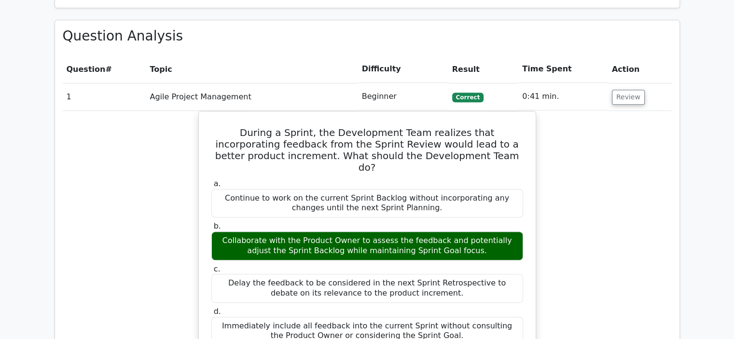
scroll to position [411, 0]
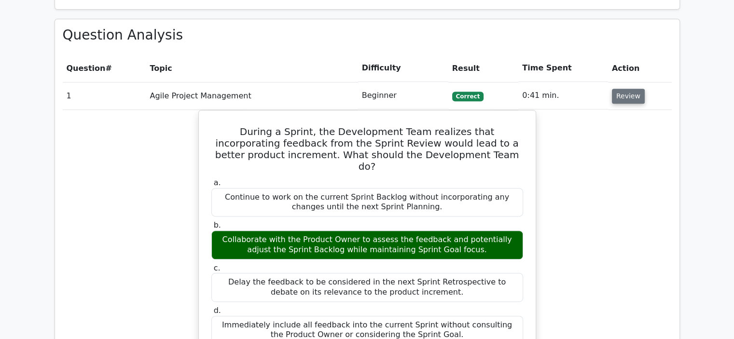
click at [619, 94] on button "Review" at bounding box center [628, 96] width 33 height 15
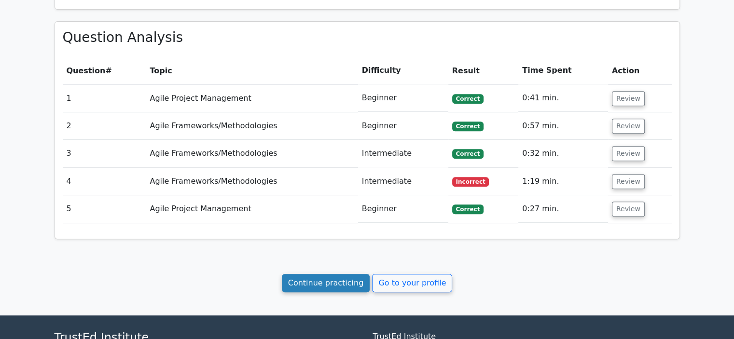
click at [338, 283] on link "Continue practicing" at bounding box center [326, 283] width 88 height 18
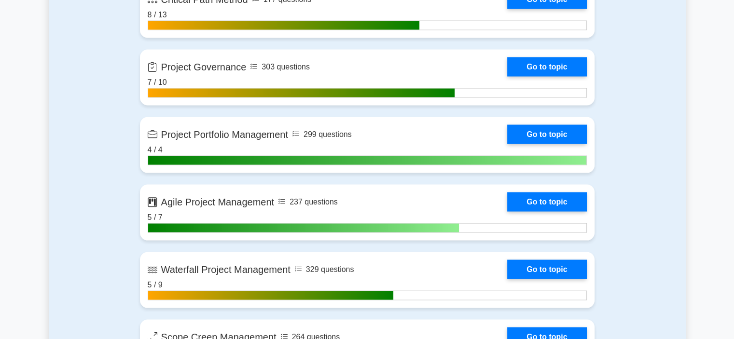
scroll to position [1912, 0]
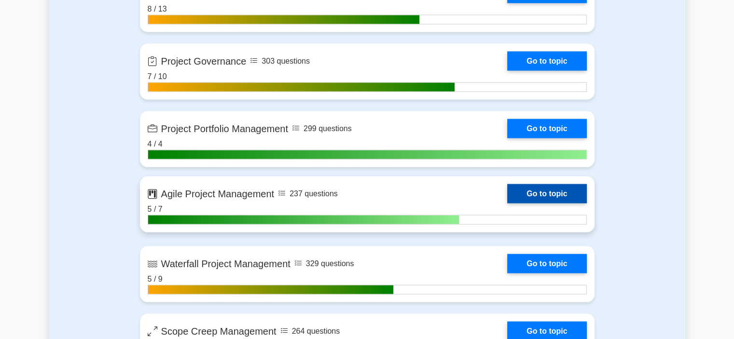
click at [527, 194] on link "Go to topic" at bounding box center [546, 193] width 79 height 19
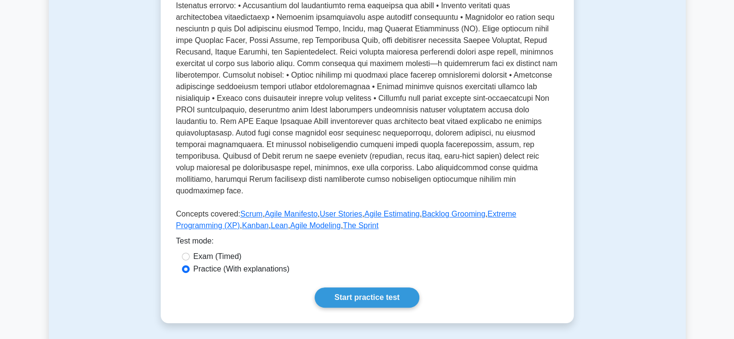
scroll to position [245, 0]
click at [399, 218] on link "Agile Estimating" at bounding box center [391, 213] width 55 height 8
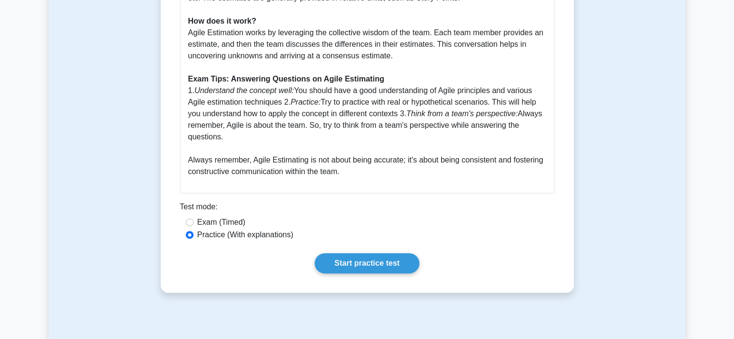
scroll to position [380, 0]
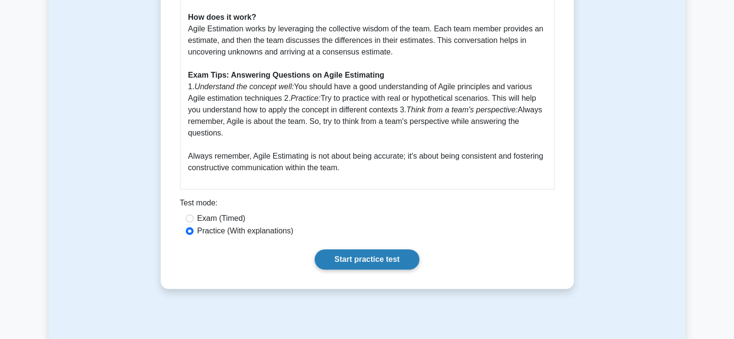
click at [366, 270] on link "Start practice test" at bounding box center [366, 259] width 105 height 20
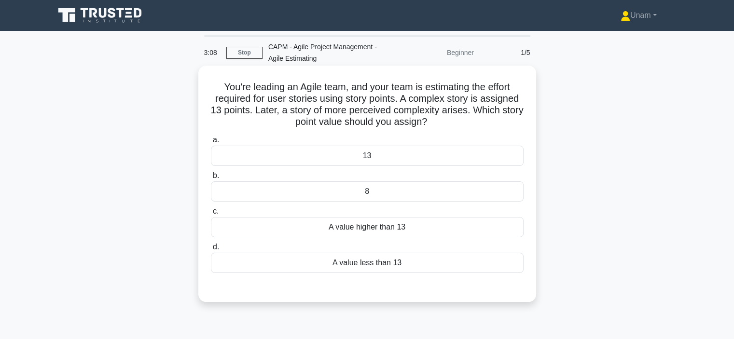
click at [356, 263] on div "A value less than 13" at bounding box center [367, 263] width 313 height 20
click at [211, 250] on input "d. A value less than 13" at bounding box center [211, 247] width 0 height 6
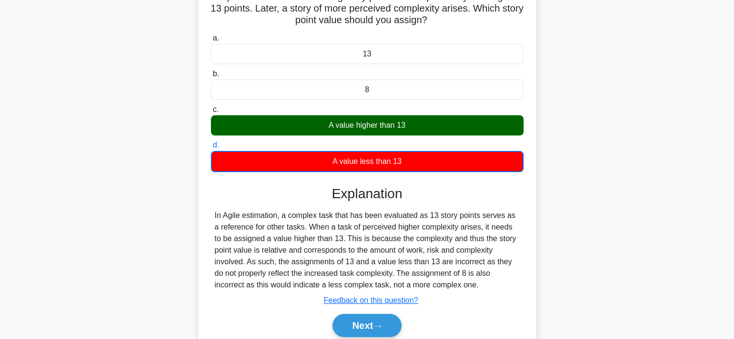
scroll to position [104, 0]
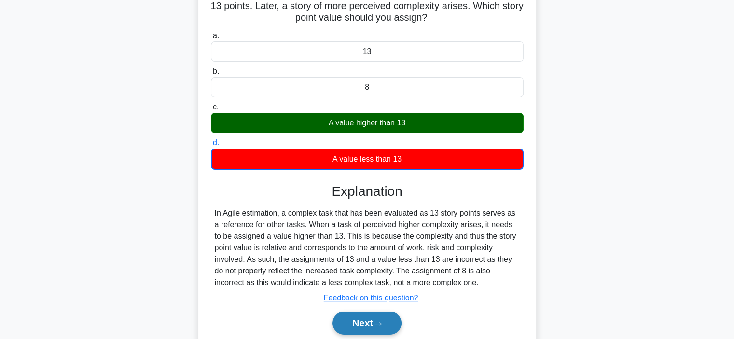
click at [355, 323] on button "Next" at bounding box center [366, 323] width 69 height 23
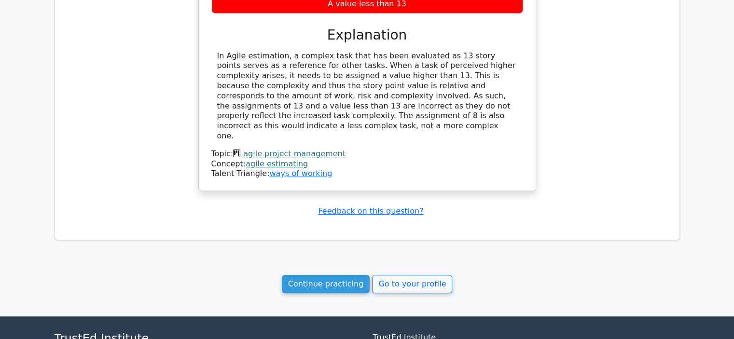
scroll to position [780, 0]
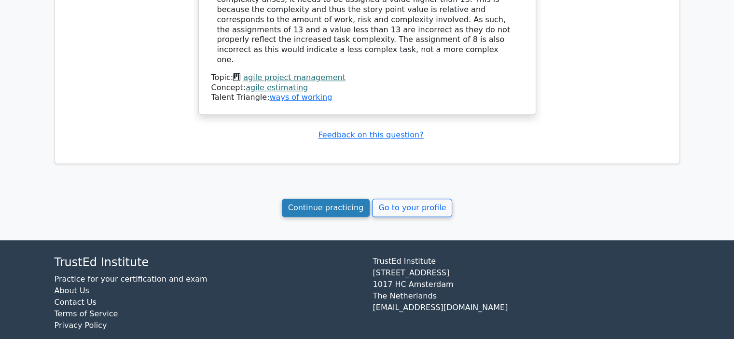
click at [320, 199] on link "Continue practicing" at bounding box center [326, 208] width 88 height 18
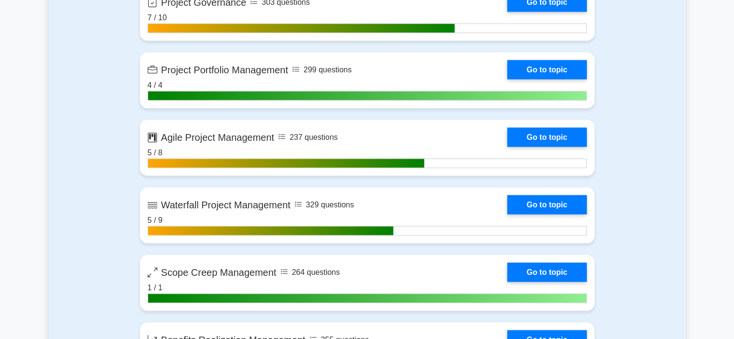
scroll to position [1971, 0]
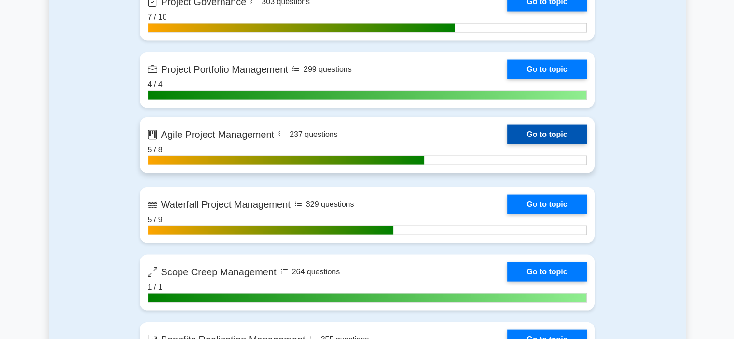
click at [568, 133] on link "Go to topic" at bounding box center [546, 134] width 79 height 19
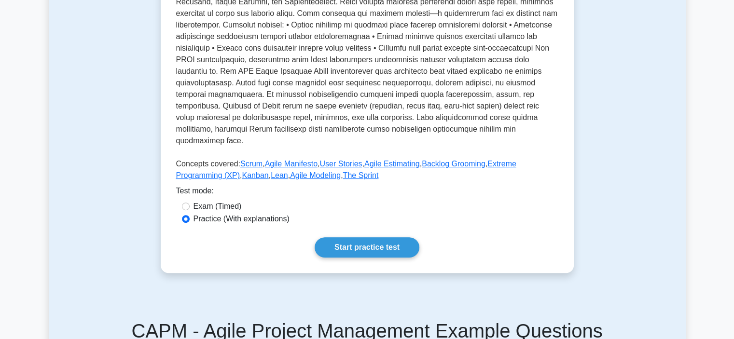
scroll to position [299, 0]
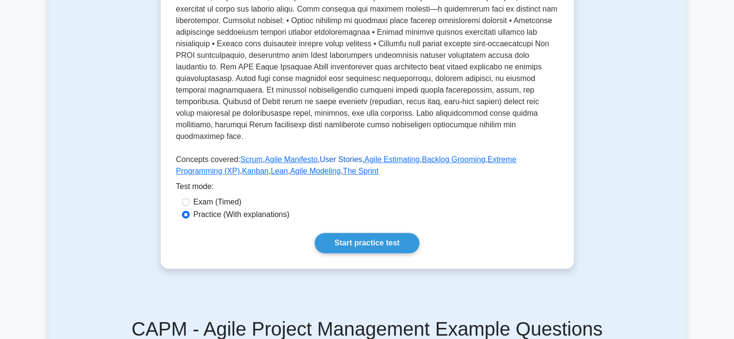
click at [341, 164] on link "User Stories" at bounding box center [340, 159] width 42 height 8
click at [451, 164] on link "Backlog Grooming" at bounding box center [454, 159] width 64 height 8
click at [499, 173] on link "Extreme Programming (XP)" at bounding box center [346, 165] width 340 height 20
click at [242, 175] on link "Kanban" at bounding box center [255, 171] width 27 height 8
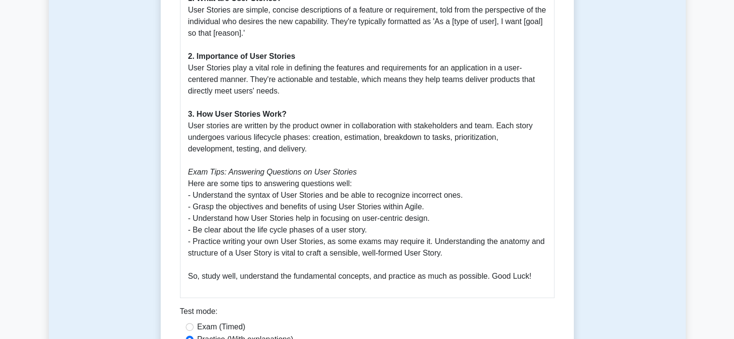
scroll to position [322, 0]
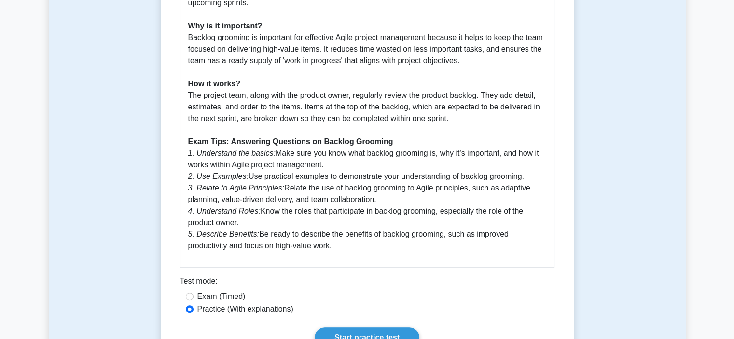
scroll to position [314, 0]
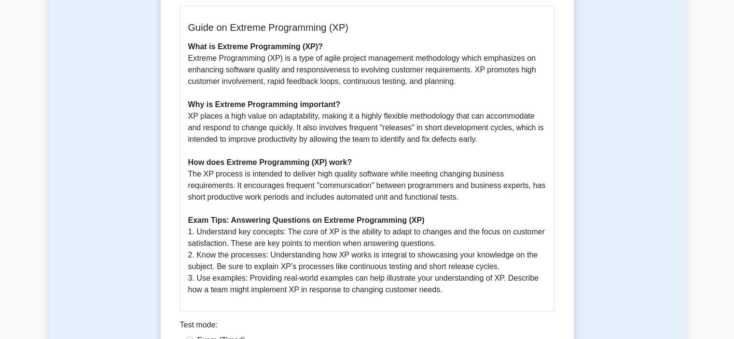
scroll to position [232, 0]
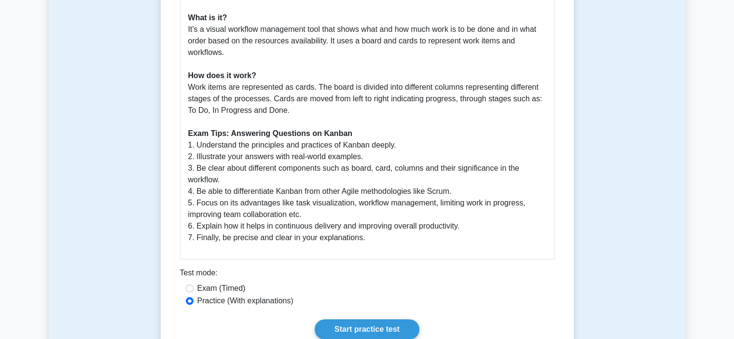
scroll to position [334, 0]
click at [373, 329] on link "Start practice test" at bounding box center [366, 329] width 105 height 20
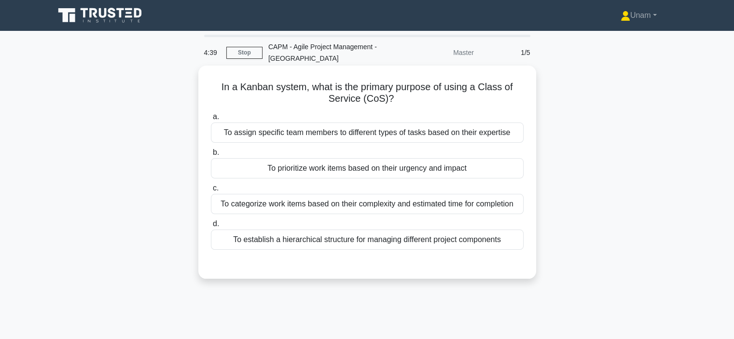
click at [334, 208] on div "To categorize work items based on their complexity and estimated time for compl…" at bounding box center [367, 204] width 313 height 20
click at [211, 191] on input "c. To categorize work items based on their complexity and estimated time for co…" at bounding box center [211, 188] width 0 height 6
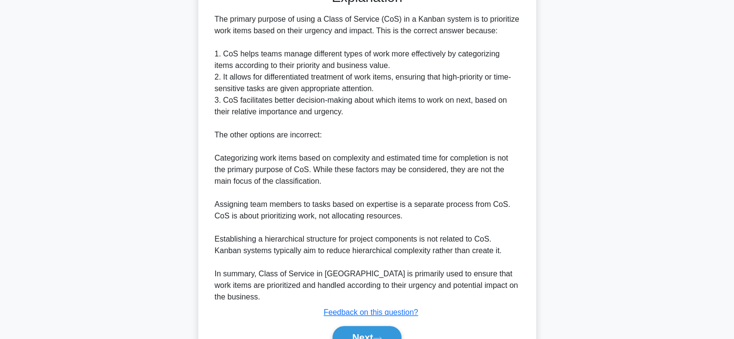
scroll to position [280, 0]
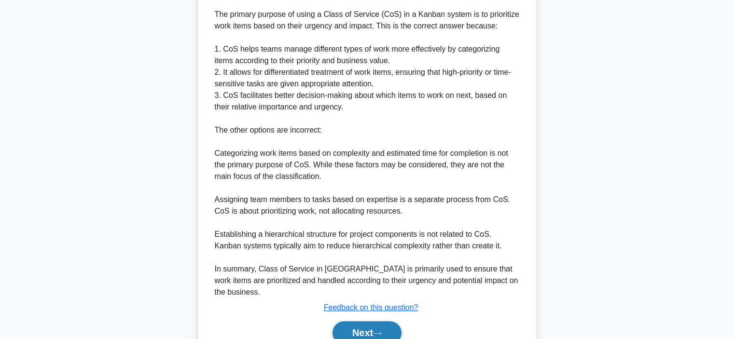
click at [354, 328] on button "Next" at bounding box center [366, 332] width 69 height 23
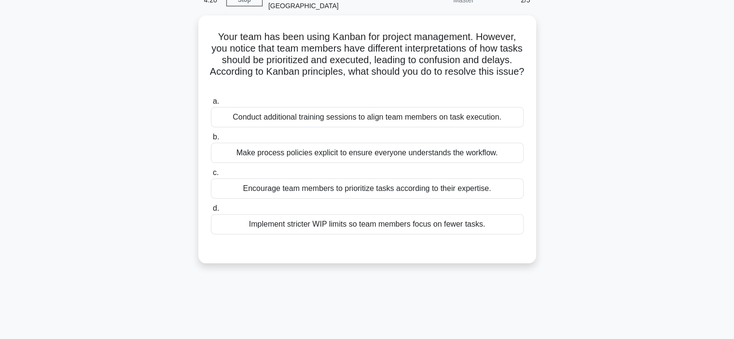
scroll to position [49, 0]
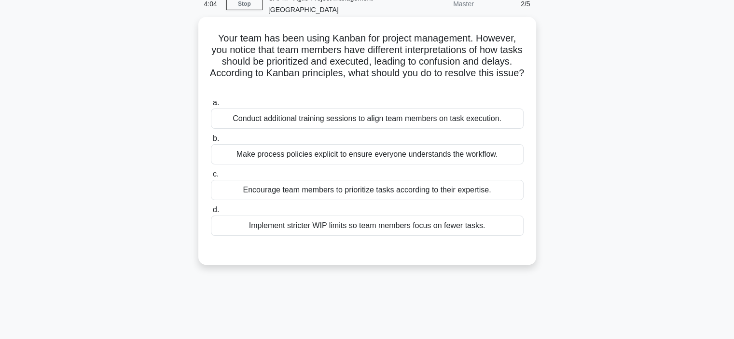
click at [365, 154] on div "Make process policies explicit to ensure everyone understands the workflow." at bounding box center [367, 154] width 313 height 20
click at [211, 142] on input "b. Make process policies explicit to ensure everyone understands the workflow." at bounding box center [211, 139] width 0 height 6
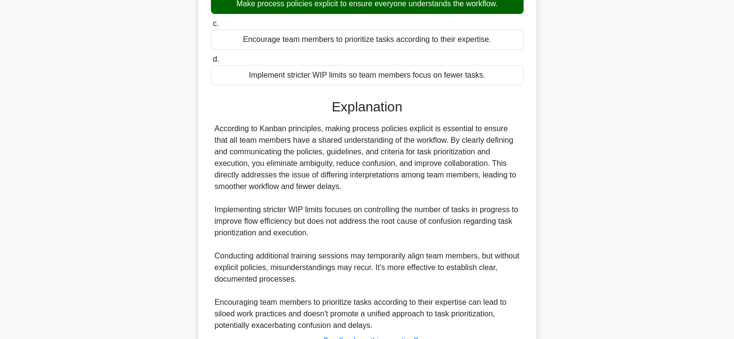
scroll to position [247, 0]
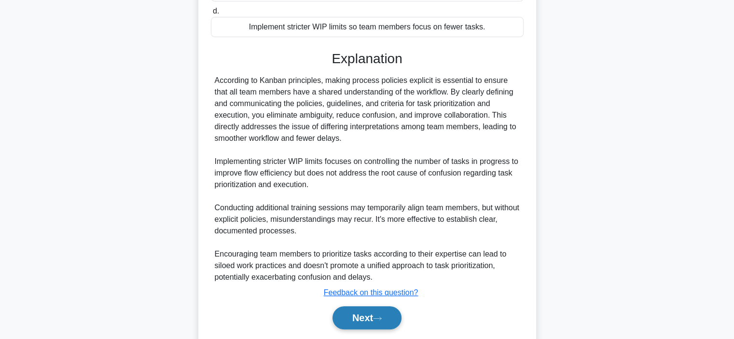
click at [373, 319] on button "Next" at bounding box center [366, 317] width 69 height 23
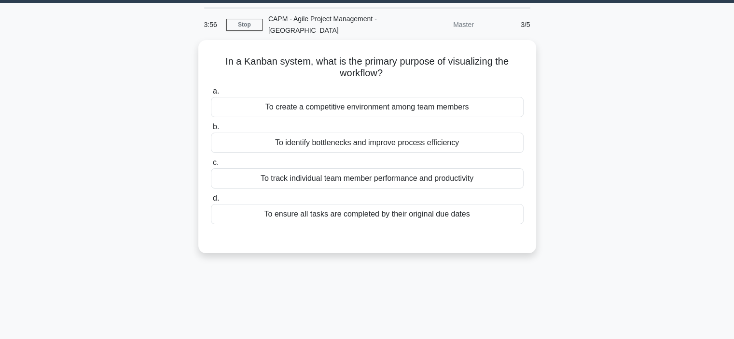
scroll to position [22, 0]
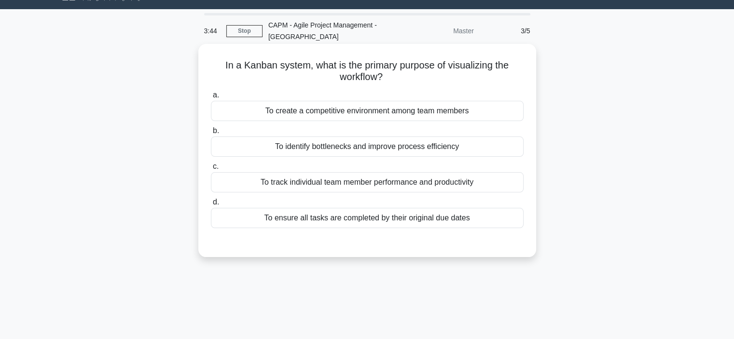
click at [436, 151] on div "To identify bottlenecks and improve process efficiency" at bounding box center [367, 147] width 313 height 20
click at [211, 134] on input "b. To identify bottlenecks and improve process efficiency" at bounding box center [211, 131] width 0 height 6
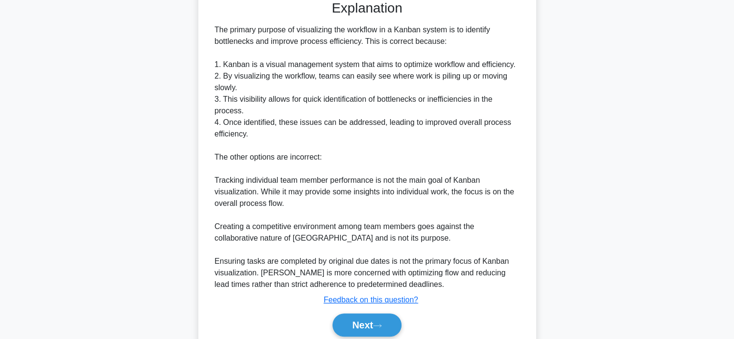
scroll to position [265, 0]
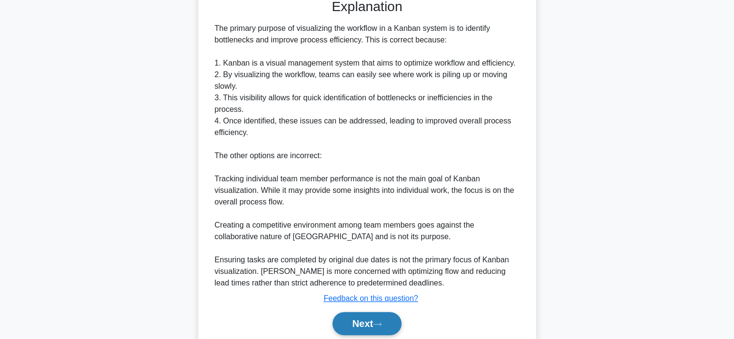
click at [378, 320] on button "Next" at bounding box center [366, 323] width 69 height 23
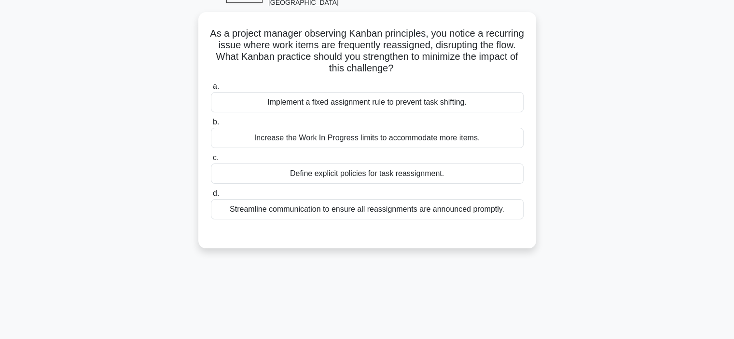
scroll to position [49, 0]
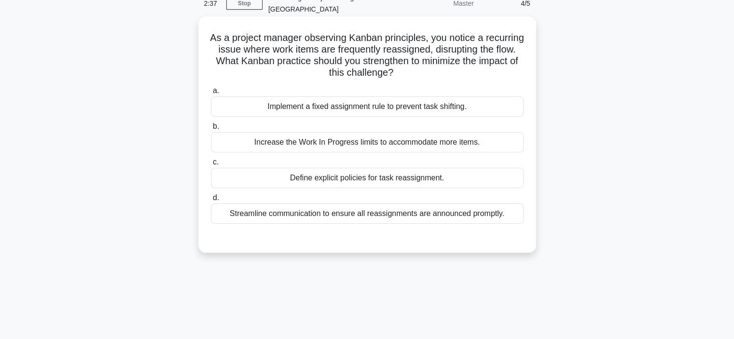
click at [426, 181] on div "Define explicit policies for task reassignment." at bounding box center [367, 178] width 313 height 20
click at [211, 165] on input "c. Define explicit policies for task reassignment." at bounding box center [211, 162] width 0 height 6
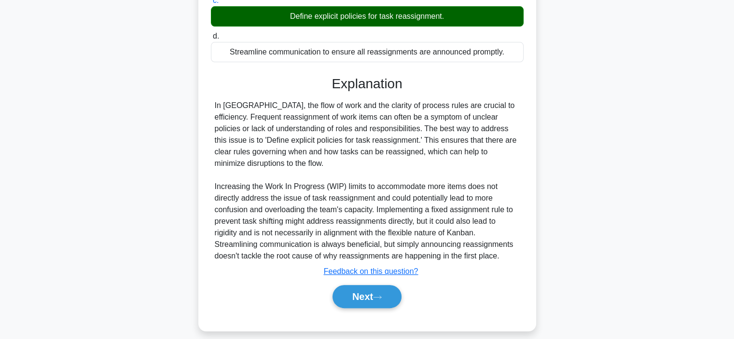
scroll to position [211, 0]
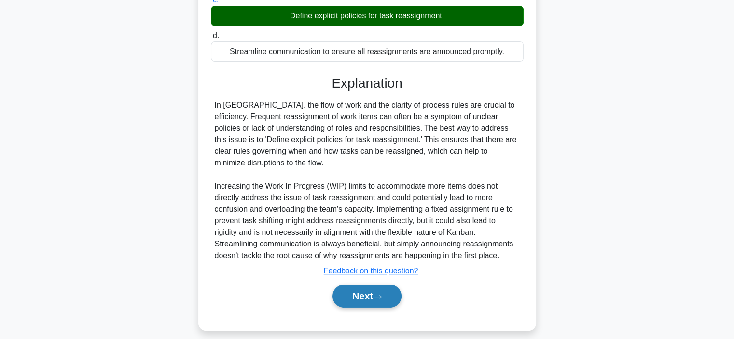
click at [361, 294] on button "Next" at bounding box center [366, 296] width 69 height 23
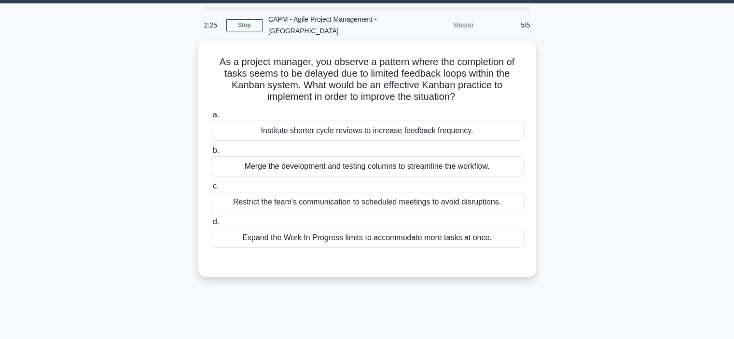
scroll to position [26, 0]
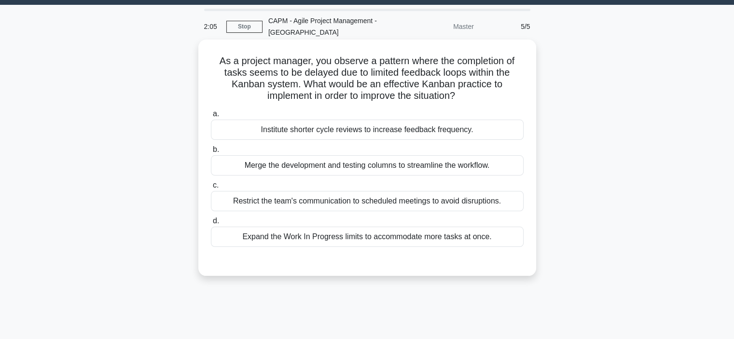
click at [393, 137] on div "Institute shorter cycle reviews to increase feedback frequency." at bounding box center [367, 130] width 313 height 20
click at [211, 117] on input "a. Institute shorter cycle reviews to increase feedback frequency." at bounding box center [211, 114] width 0 height 6
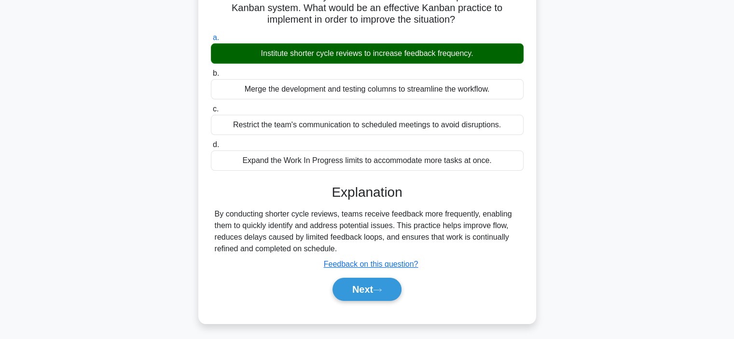
scroll to position [103, 0]
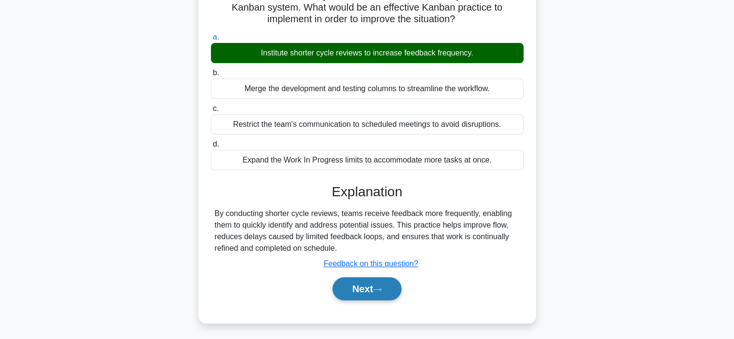
click at [352, 296] on button "Next" at bounding box center [366, 288] width 69 height 23
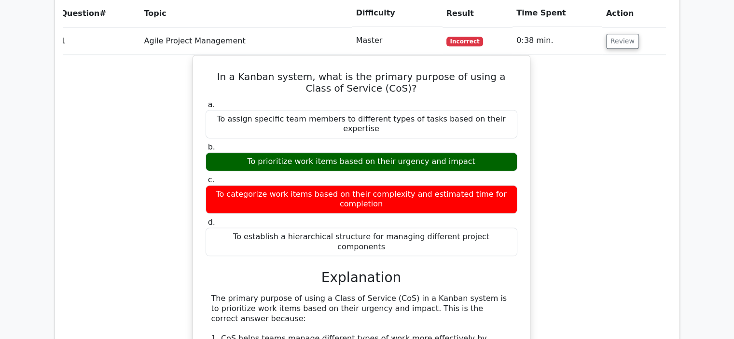
scroll to position [468, 0]
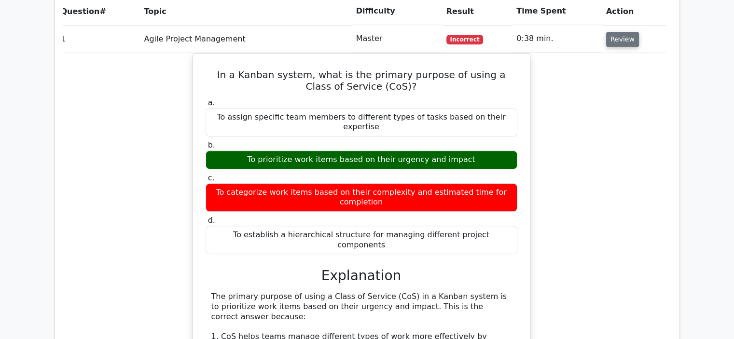
click at [609, 40] on button "Review" at bounding box center [622, 39] width 33 height 15
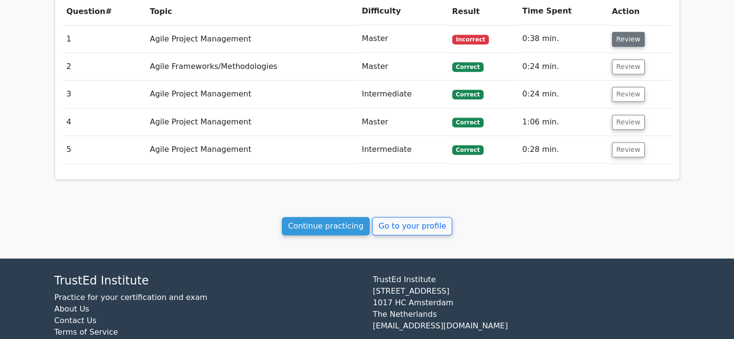
scroll to position [0, 0]
click at [619, 71] on button "Review" at bounding box center [628, 66] width 33 height 15
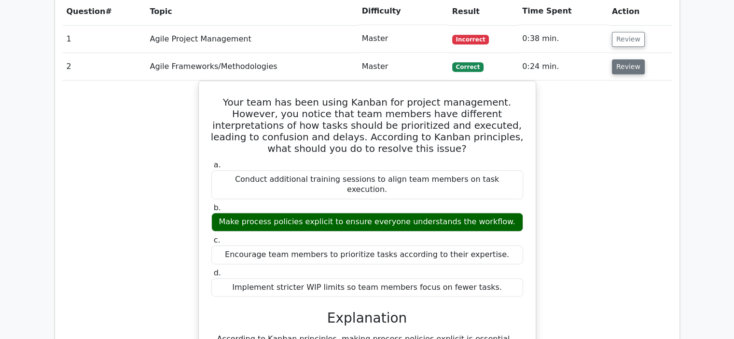
click at [619, 71] on button "Review" at bounding box center [628, 66] width 33 height 15
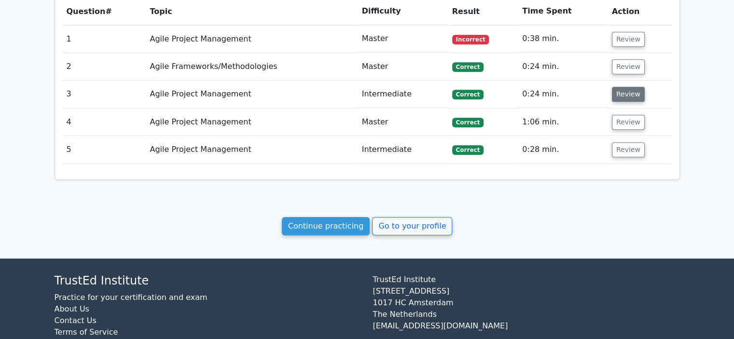
click at [619, 95] on button "Review" at bounding box center [628, 94] width 33 height 15
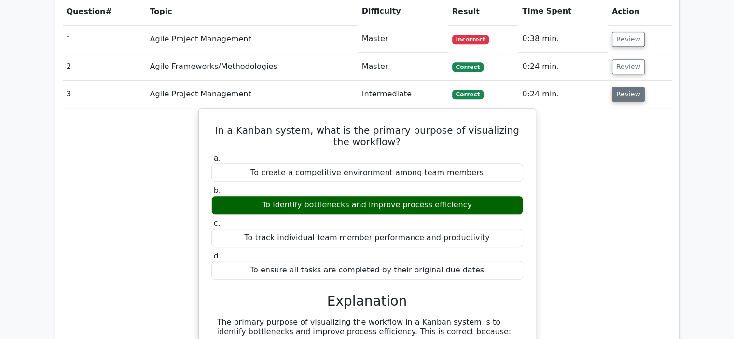
click at [619, 95] on button "Review" at bounding box center [628, 94] width 33 height 15
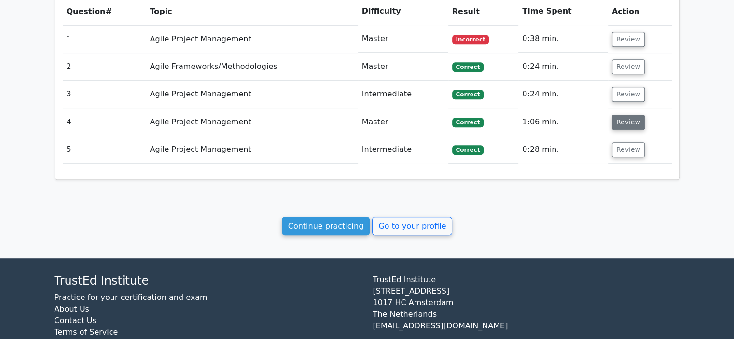
click at [619, 125] on button "Review" at bounding box center [628, 122] width 33 height 15
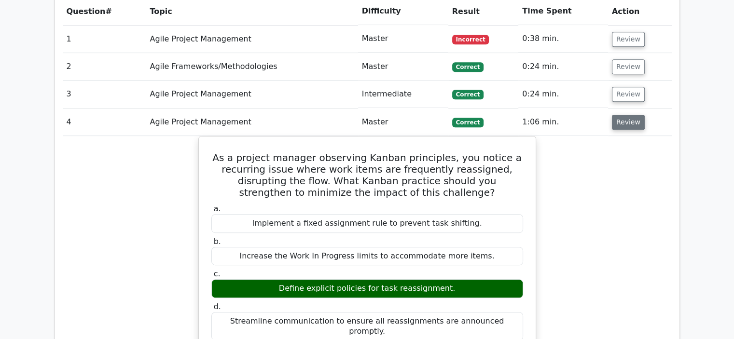
click at [619, 125] on button "Review" at bounding box center [628, 122] width 33 height 15
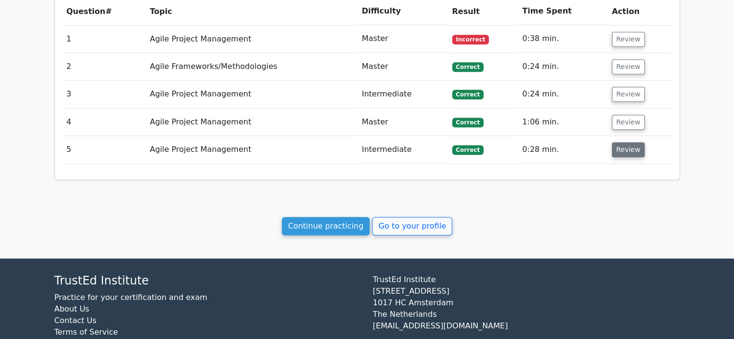
click at [616, 150] on button "Review" at bounding box center [628, 149] width 33 height 15
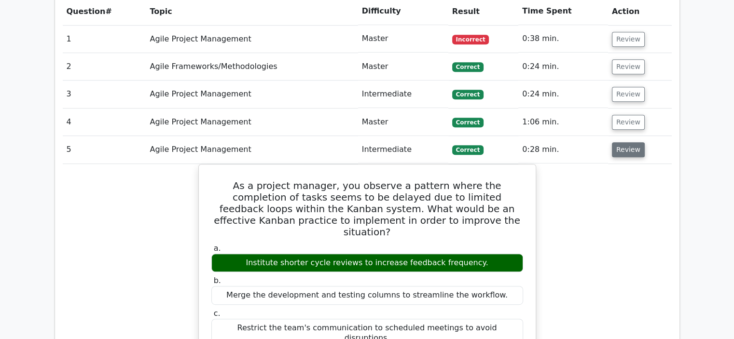
click at [616, 150] on button "Review" at bounding box center [628, 149] width 33 height 15
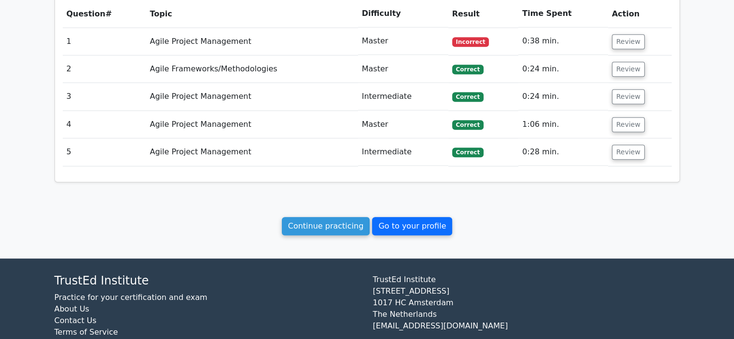
click at [417, 225] on link "Go to your profile" at bounding box center [412, 226] width 80 height 18
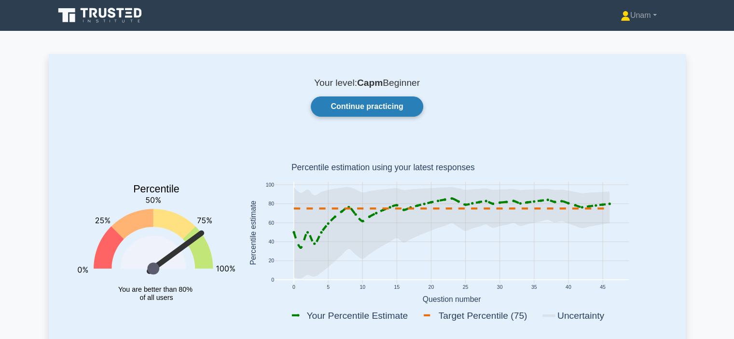
click at [382, 104] on link "Continue practicing" at bounding box center [367, 106] width 112 height 20
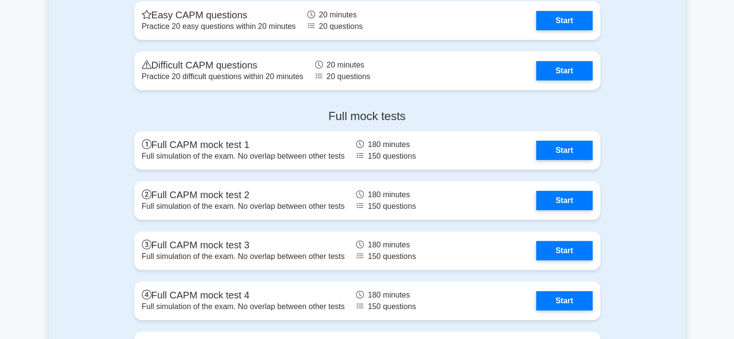
scroll to position [2863, 0]
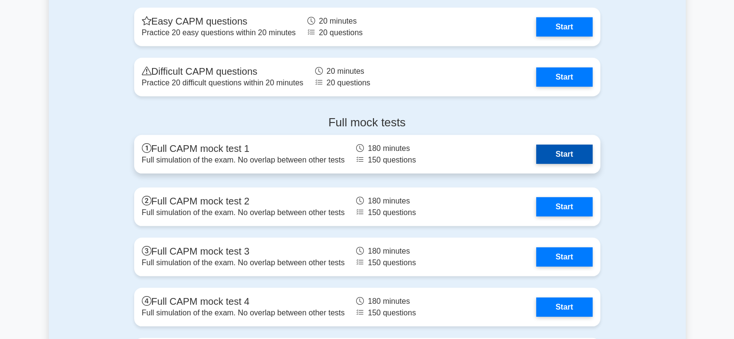
click at [554, 152] on link "Start" at bounding box center [564, 154] width 56 height 19
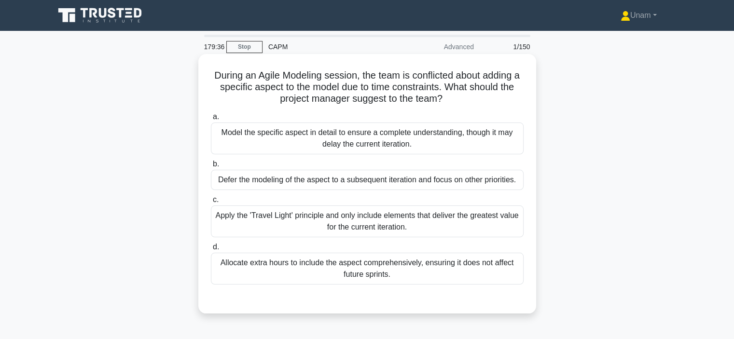
click at [405, 221] on div "Apply the 'Travel Light' principle and only include elements that deliver the g…" at bounding box center [367, 221] width 313 height 32
click at [211, 203] on input "c. Apply the 'Travel Light' principle and only include elements that deliver th…" at bounding box center [211, 200] width 0 height 6
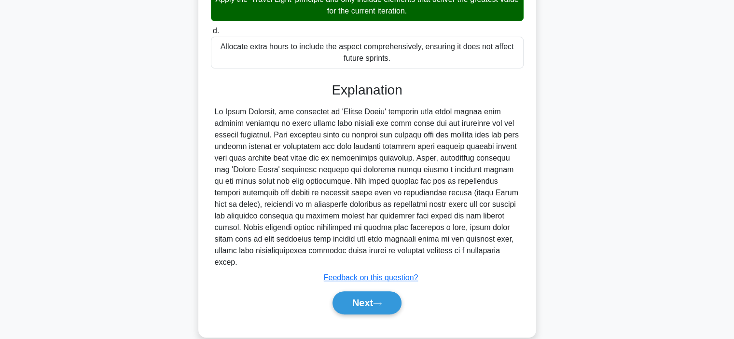
scroll to position [217, 0]
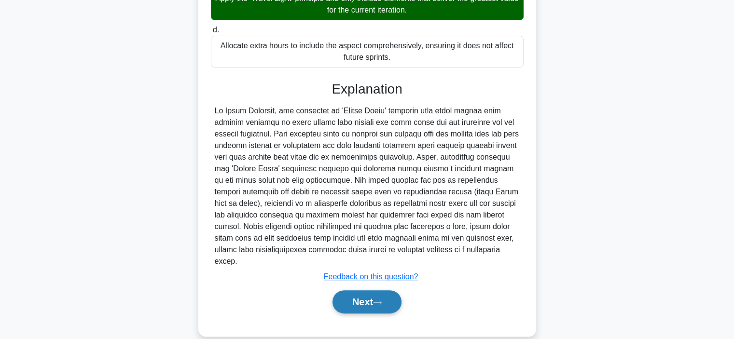
click at [362, 290] on button "Next" at bounding box center [366, 301] width 69 height 23
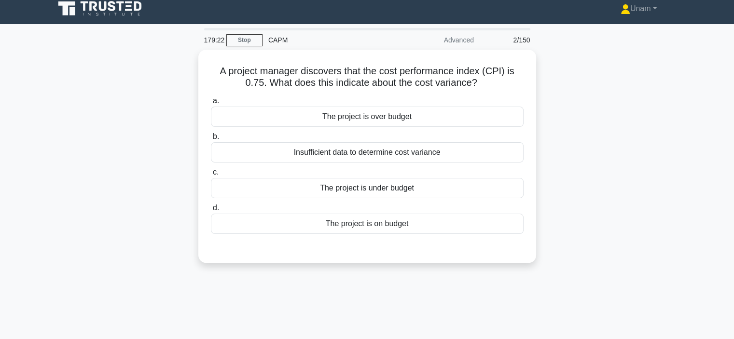
scroll to position [6, 0]
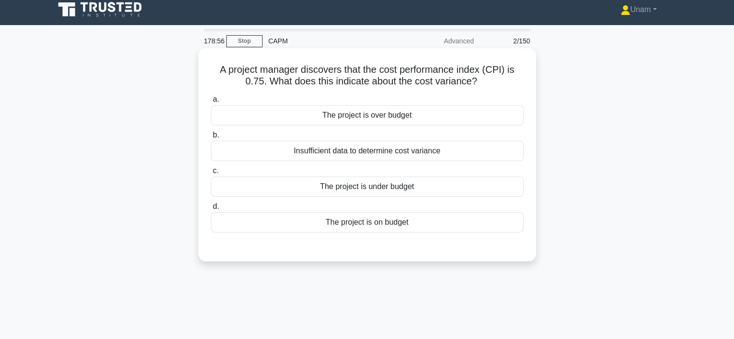
click at [369, 227] on div "The project is on budget" at bounding box center [367, 222] width 313 height 20
click at [211, 210] on input "d. The project is on budget" at bounding box center [211, 207] width 0 height 6
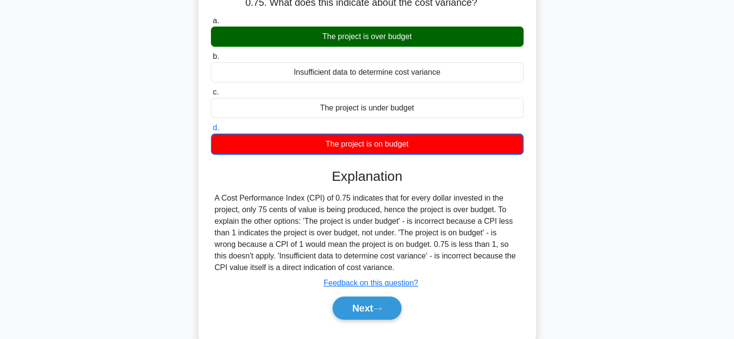
scroll to position [88, 0]
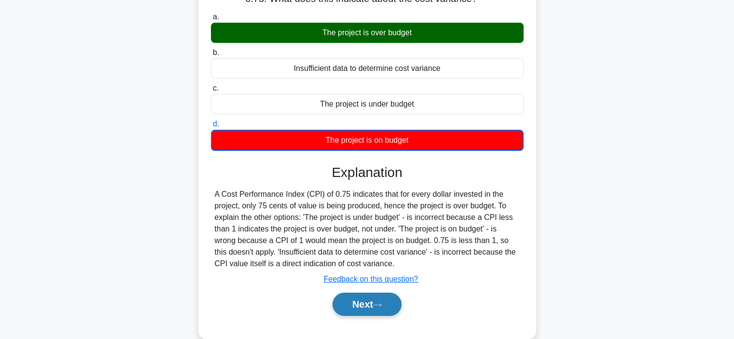
click at [370, 306] on button "Next" at bounding box center [366, 304] width 69 height 23
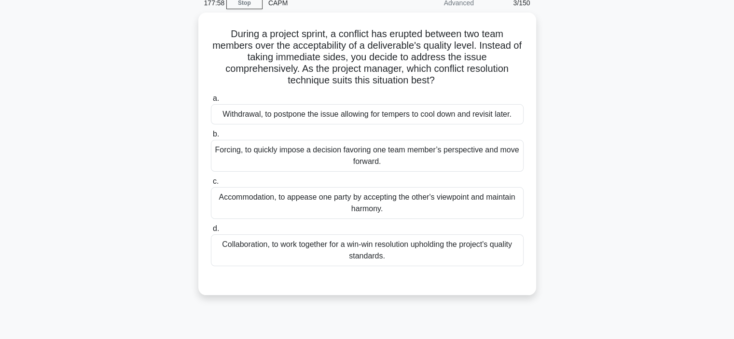
scroll to position [40, 0]
click at [405, 249] on div "Collaboration, to work together for a win-win resolution upholding the project'…" at bounding box center [367, 252] width 313 height 32
click at [211, 233] on input "d. Collaboration, to work together for a win-win resolution upholding the proje…" at bounding box center [211, 230] width 0 height 6
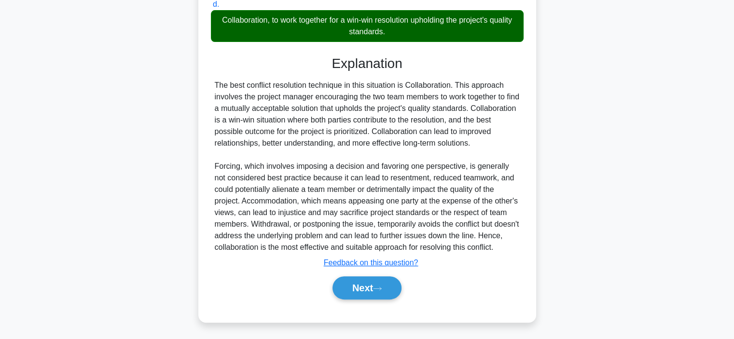
scroll to position [278, 0]
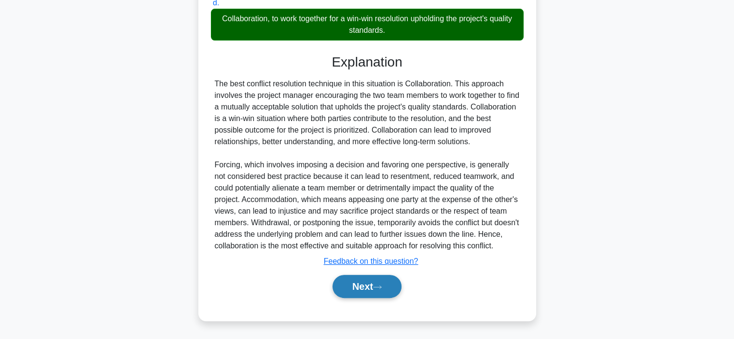
click at [378, 292] on button "Next" at bounding box center [366, 286] width 69 height 23
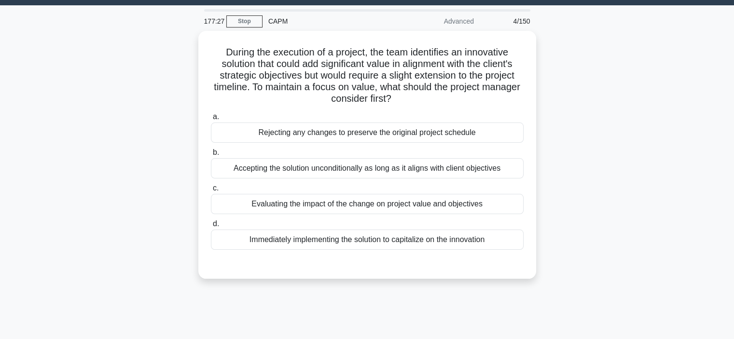
scroll to position [25, 0]
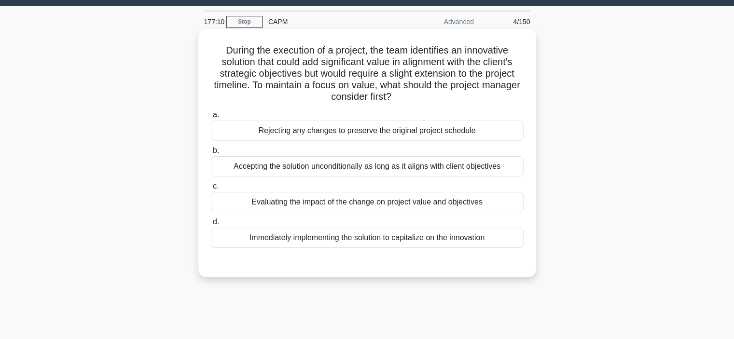
click at [419, 203] on div "Evaluating the impact of the change on project value and objectives" at bounding box center [367, 202] width 313 height 20
click at [211, 190] on input "c. Evaluating the impact of the change on project value and objectives" at bounding box center [211, 186] width 0 height 6
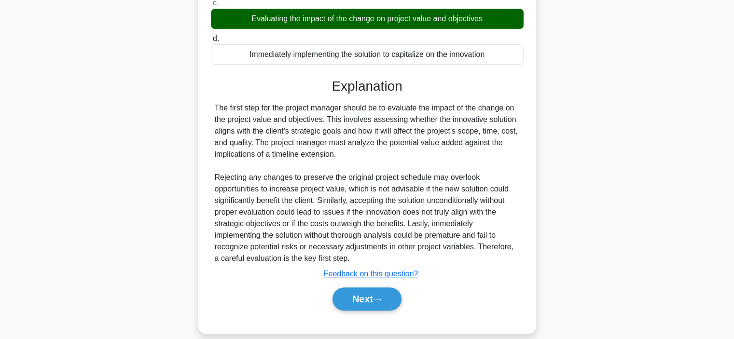
scroll to position [220, 0]
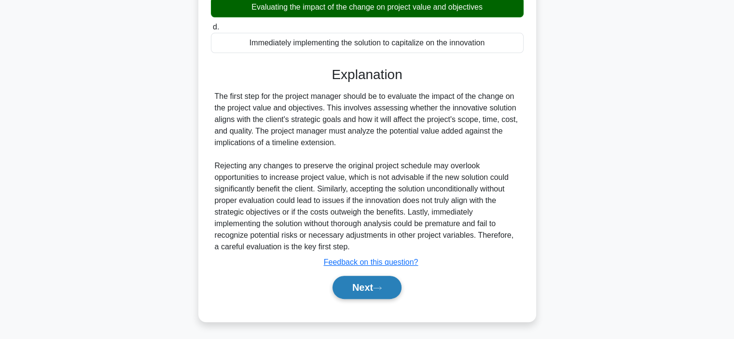
click at [377, 287] on icon at bounding box center [377, 288] width 8 height 3
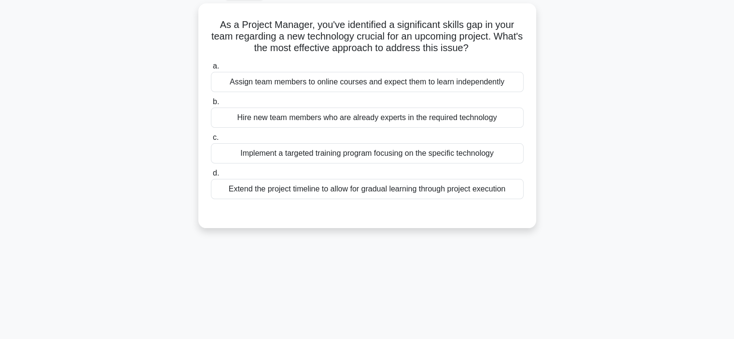
scroll to position [52, 0]
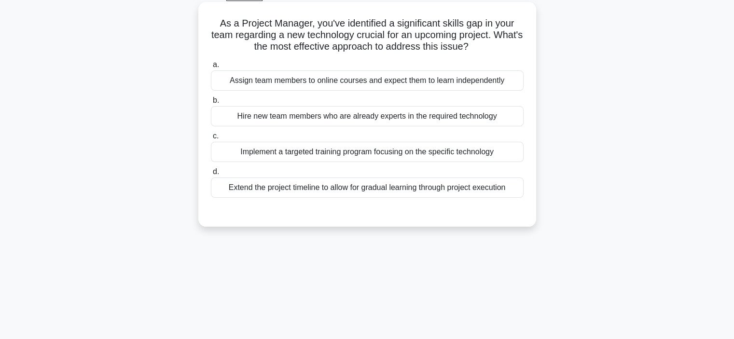
click at [396, 152] on div "Implement a targeted training program focusing on the specific technology" at bounding box center [367, 152] width 313 height 20
click at [211, 139] on input "c. Implement a targeted training program focusing on the specific technology" at bounding box center [211, 136] width 0 height 6
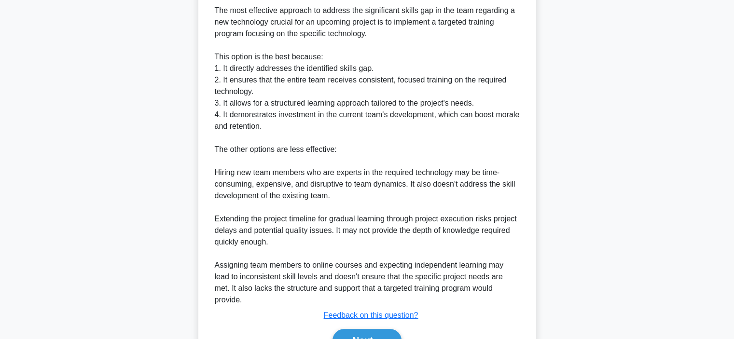
scroll to position [284, 0]
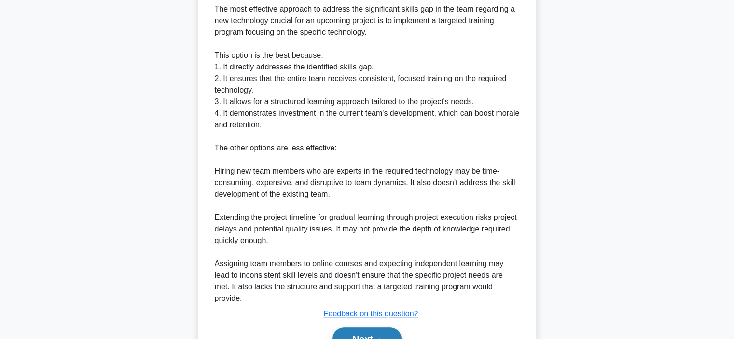
click at [374, 328] on button "Next" at bounding box center [366, 339] width 69 height 23
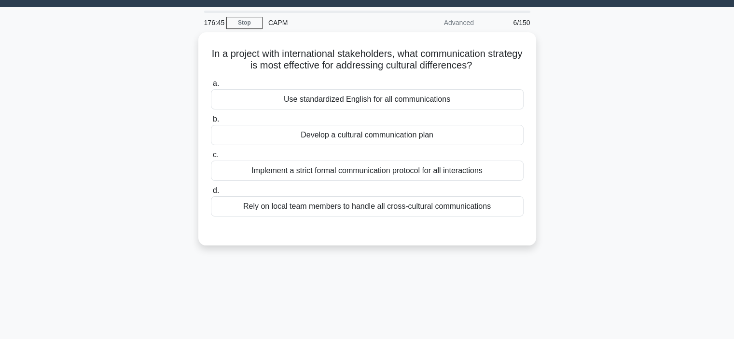
scroll to position [22, 0]
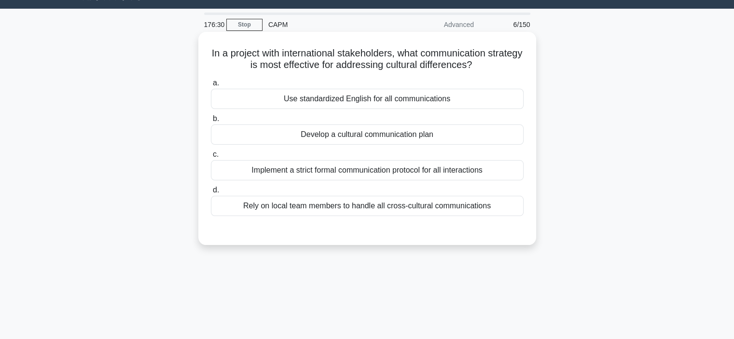
click at [441, 140] on div "Develop a cultural communication plan" at bounding box center [367, 134] width 313 height 20
click at [211, 122] on input "b. Develop a cultural communication plan" at bounding box center [211, 119] width 0 height 6
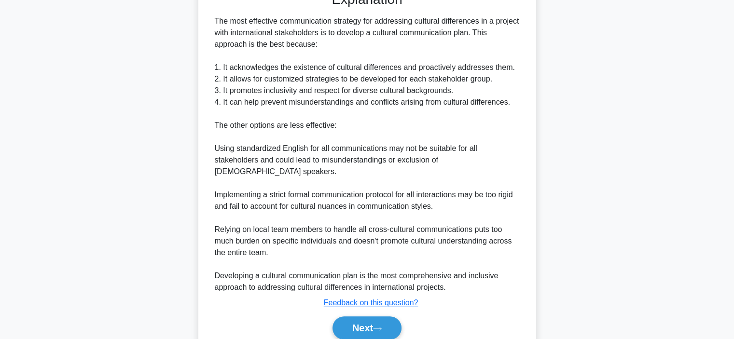
scroll to position [260, 0]
click at [379, 325] on button "Next" at bounding box center [366, 327] width 69 height 23
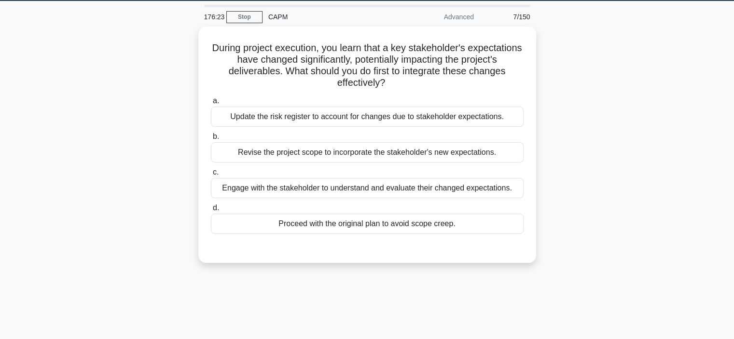
scroll to position [29, 0]
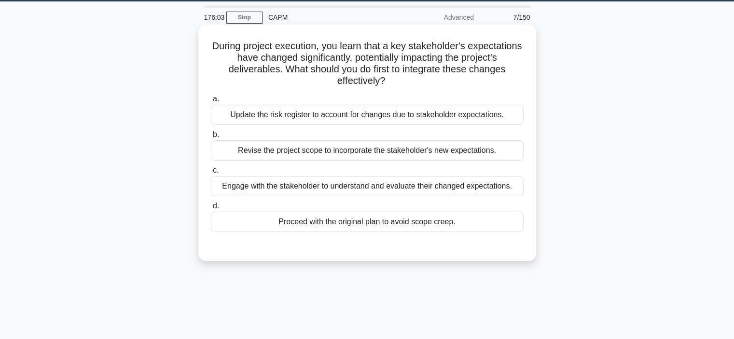
click at [440, 189] on div "Engage with the stakeholder to understand and evaluate their changed expectatio…" at bounding box center [367, 186] width 313 height 20
click at [211, 174] on input "c. Engage with the stakeholder to understand and evaluate their changed expecta…" at bounding box center [211, 170] width 0 height 6
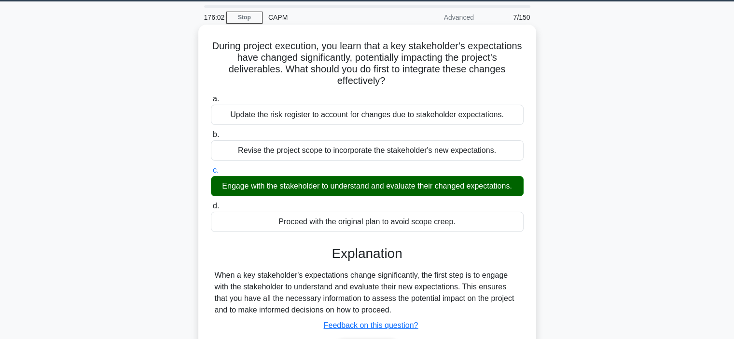
scroll to position [182, 0]
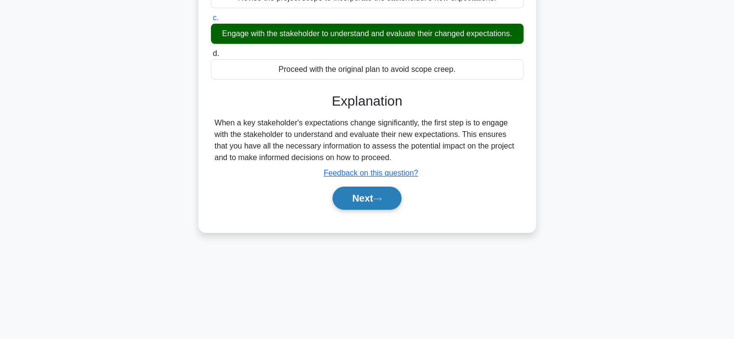
click at [384, 207] on button "Next" at bounding box center [366, 198] width 69 height 23
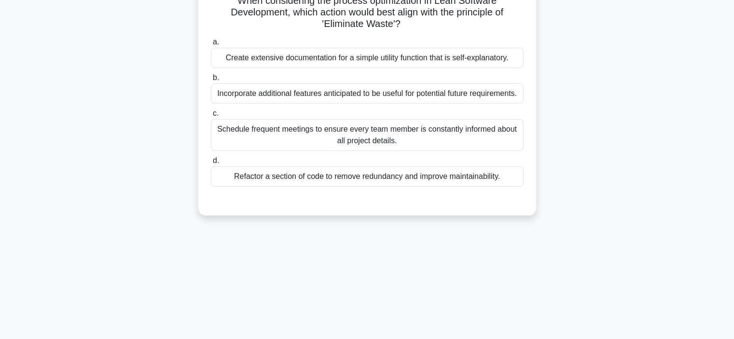
scroll to position [58, 0]
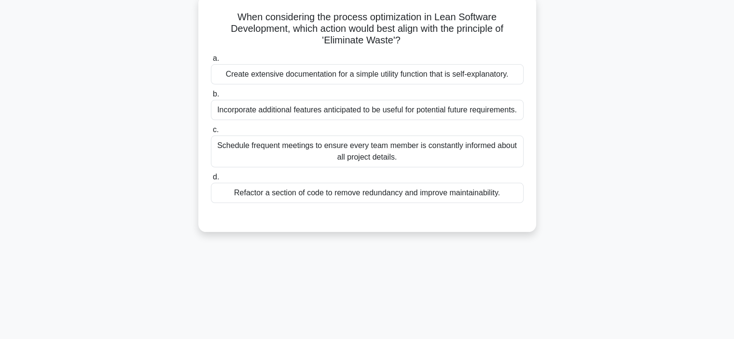
click at [392, 196] on div "Refactor a section of code to remove redundancy and improve maintainability." at bounding box center [367, 193] width 313 height 20
click at [211, 180] on input "d. Refactor a section of code to remove redundancy and improve maintainability." at bounding box center [211, 177] width 0 height 6
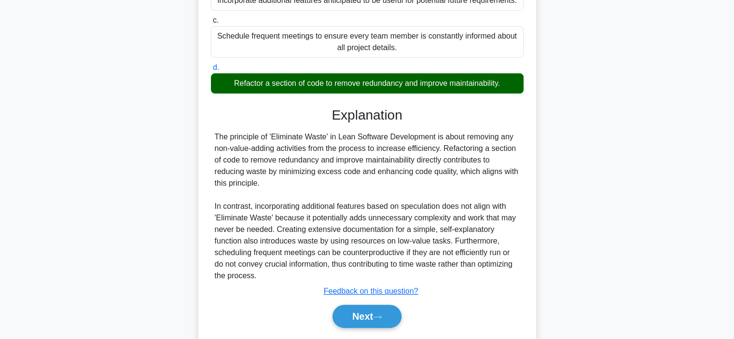
scroll to position [169, 0]
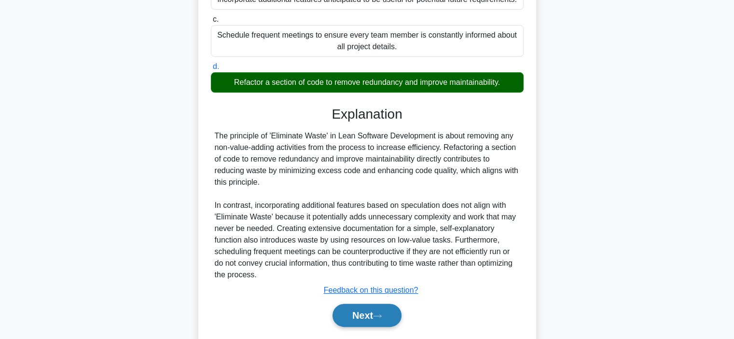
click at [365, 320] on button "Next" at bounding box center [366, 315] width 69 height 23
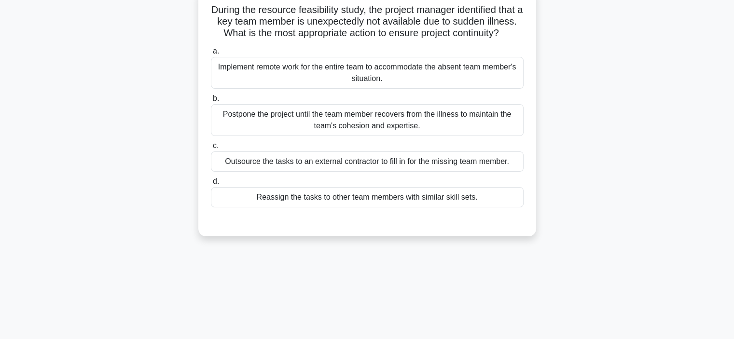
scroll to position [68, 0]
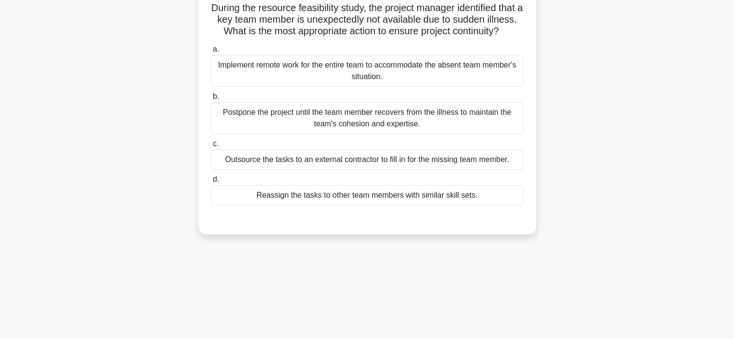
click at [403, 170] on div "Outsource the tasks to an external contractor to fill in for the missing team m…" at bounding box center [367, 160] width 313 height 20
click at [211, 147] on input "c. Outsource the tasks to an external contractor to fill in for the missing tea…" at bounding box center [211, 144] width 0 height 6
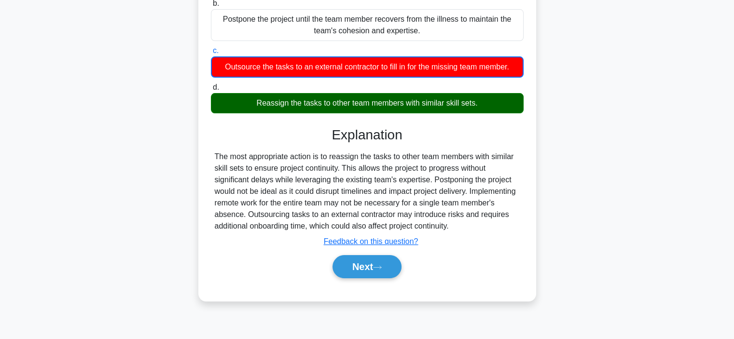
scroll to position [162, 0]
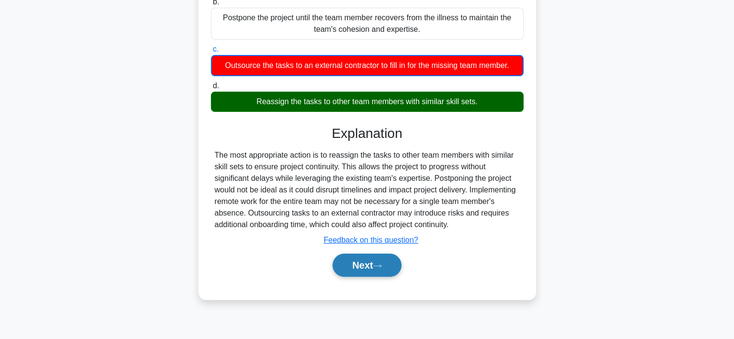
click at [367, 276] on button "Next" at bounding box center [366, 265] width 69 height 23
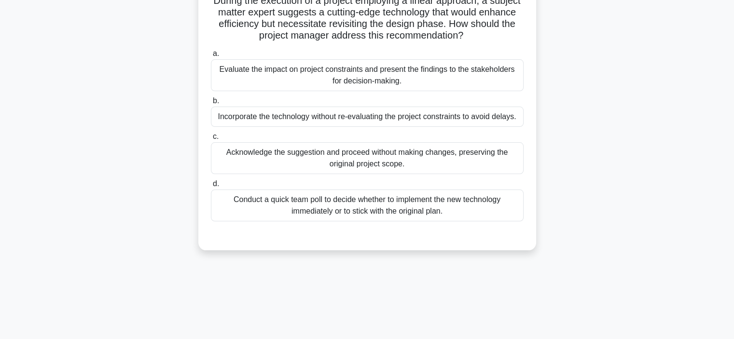
scroll to position [65, 0]
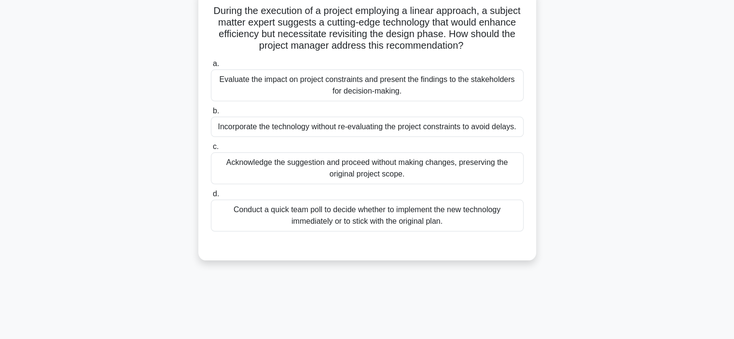
click at [391, 89] on div "Evaluate the impact on project constraints and present the findings to the stak…" at bounding box center [367, 85] width 313 height 32
click at [211, 67] on input "a. Evaluate the impact on project constraints and present the findings to the s…" at bounding box center [211, 64] width 0 height 6
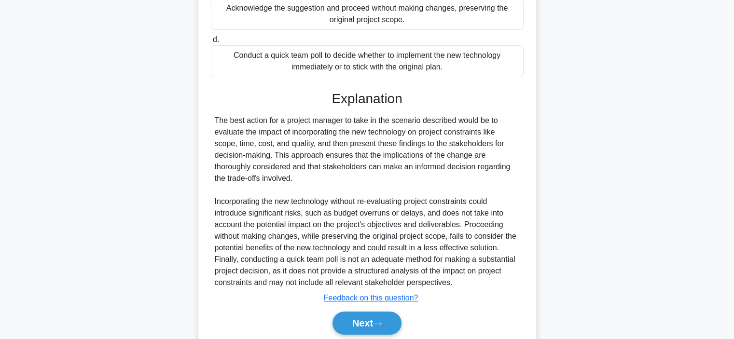
scroll to position [220, 0]
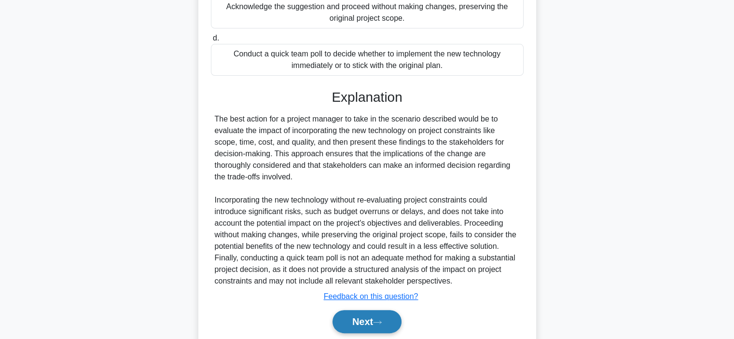
click at [376, 315] on button "Next" at bounding box center [366, 321] width 69 height 23
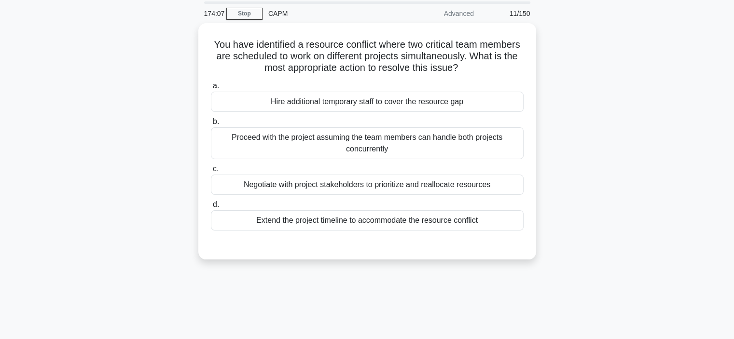
scroll to position [33, 0]
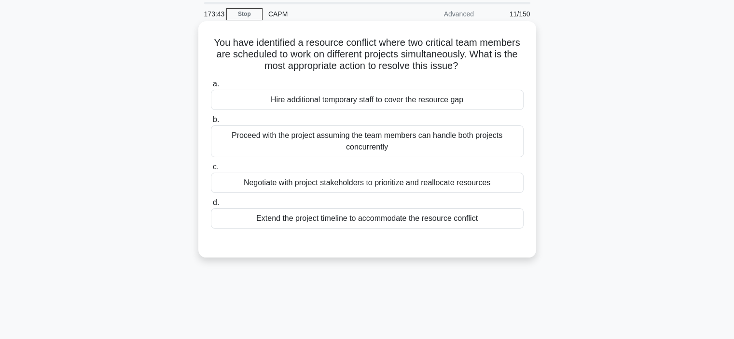
click at [411, 180] on div "Negotiate with project stakeholders to prioritize and reallocate resources" at bounding box center [367, 183] width 313 height 20
click at [211, 170] on input "c. Negotiate with project stakeholders to prioritize and reallocate resources" at bounding box center [211, 167] width 0 height 6
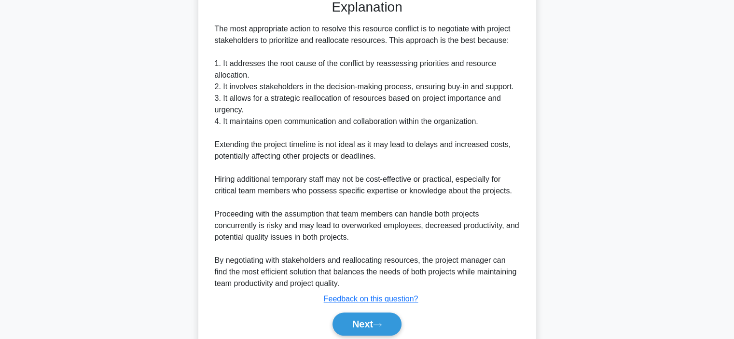
scroll to position [276, 0]
click at [373, 316] on button "Next" at bounding box center [366, 324] width 69 height 23
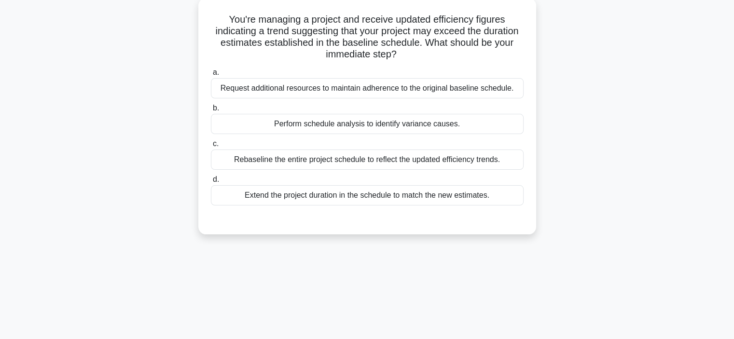
scroll to position [56, 0]
click at [359, 126] on div "Perform schedule analysis to identify variance causes." at bounding box center [367, 123] width 313 height 20
click at [211, 111] on input "b. Perform schedule analysis to identify variance causes." at bounding box center [211, 108] width 0 height 6
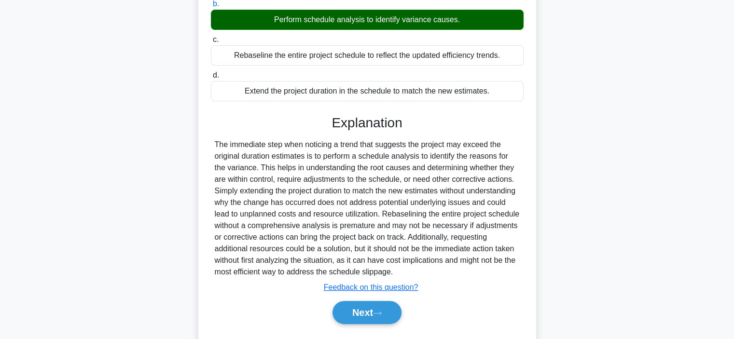
scroll to position [185, 0]
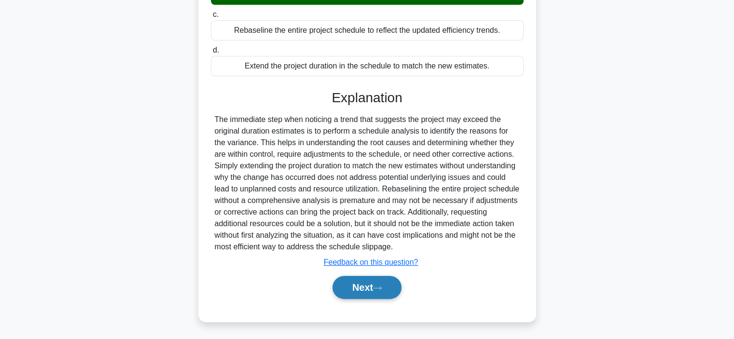
click at [361, 289] on button "Next" at bounding box center [366, 287] width 69 height 23
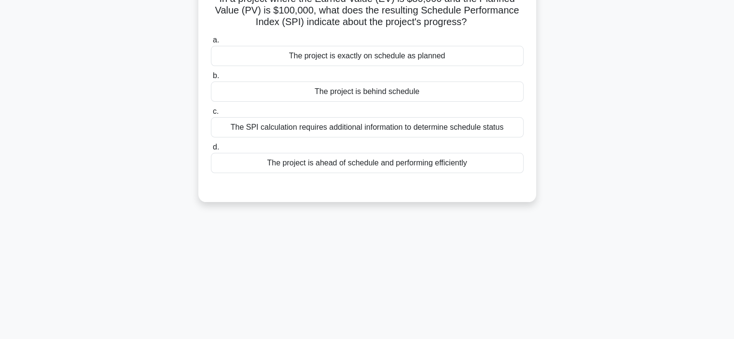
scroll to position [73, 0]
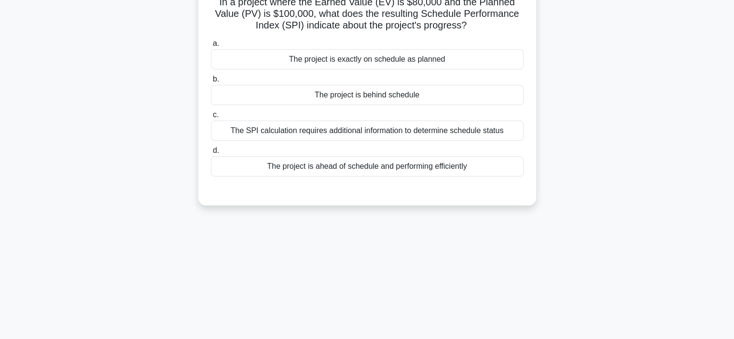
click at [335, 166] on div "The project is ahead of schedule and performing efficiently" at bounding box center [367, 166] width 313 height 20
click at [211, 154] on input "d. The project is ahead of schedule and performing efficiently" at bounding box center [211, 151] width 0 height 6
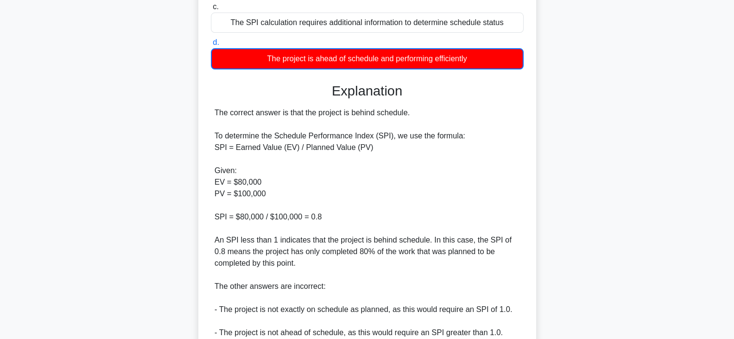
scroll to position [314, 0]
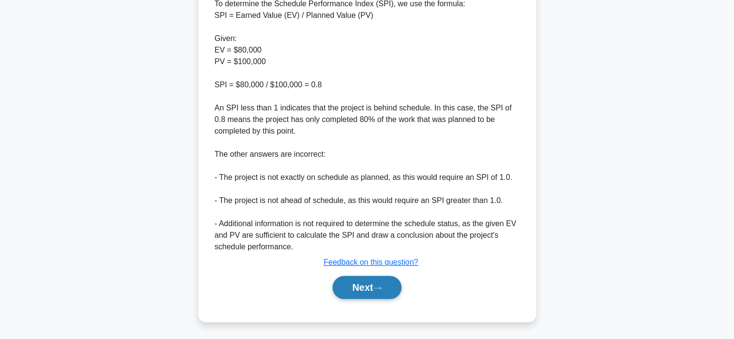
click at [359, 287] on button "Next" at bounding box center [366, 287] width 69 height 23
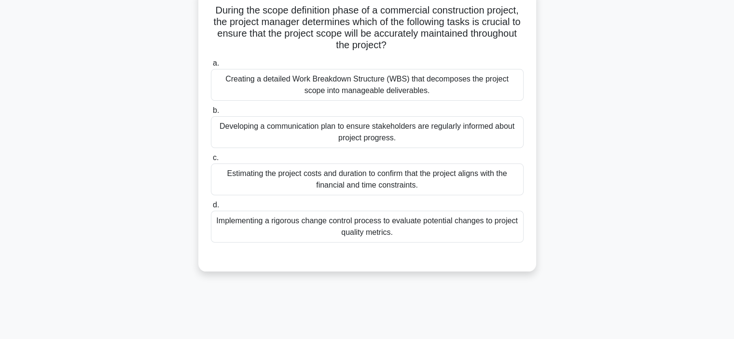
scroll to position [67, 0]
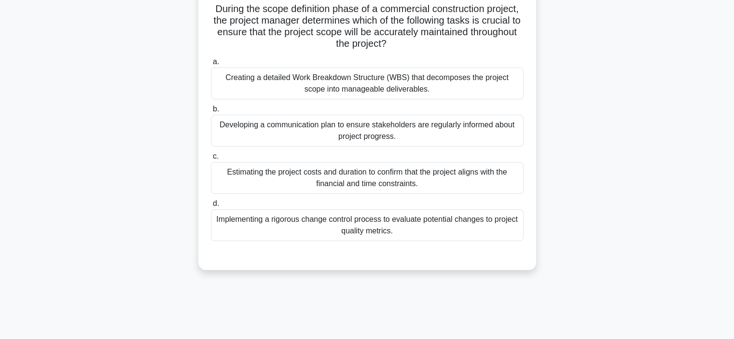
click at [364, 78] on div "Creating a detailed Work Breakdown Structure (WBS) that decomposes the project …" at bounding box center [367, 84] width 313 height 32
click at [211, 65] on input "a. Creating a detailed Work Breakdown Structure (WBS) that decomposes the proje…" at bounding box center [211, 62] width 0 height 6
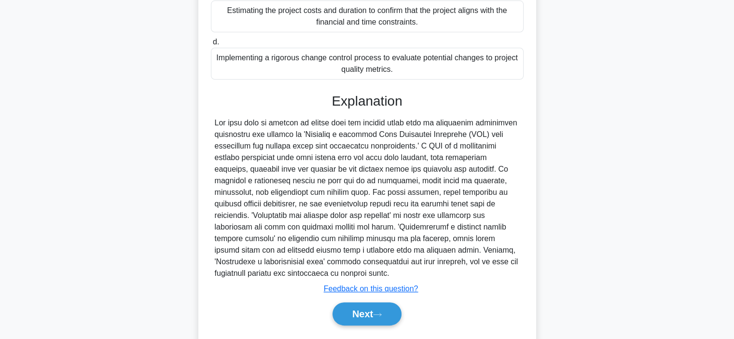
scroll to position [255, 0]
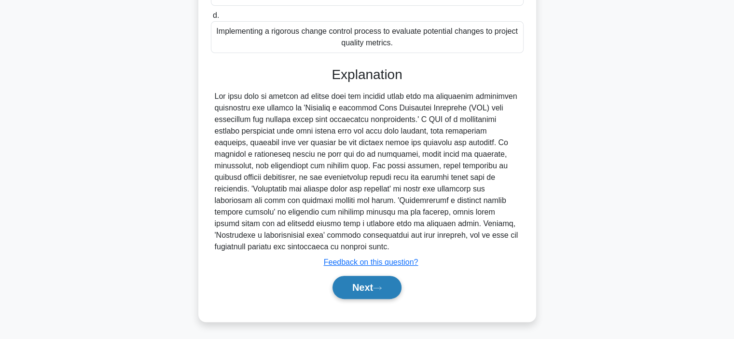
click at [355, 284] on button "Next" at bounding box center [366, 287] width 69 height 23
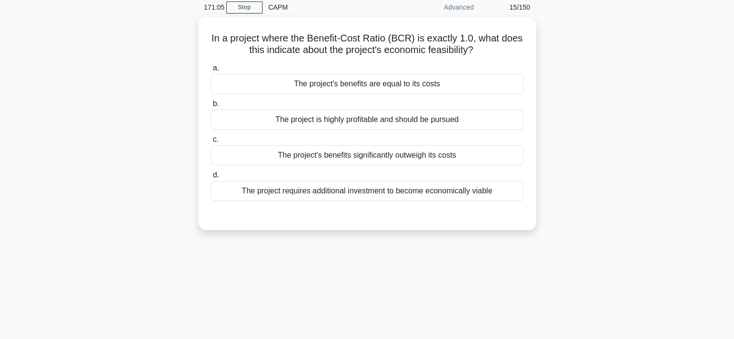
scroll to position [39, 0]
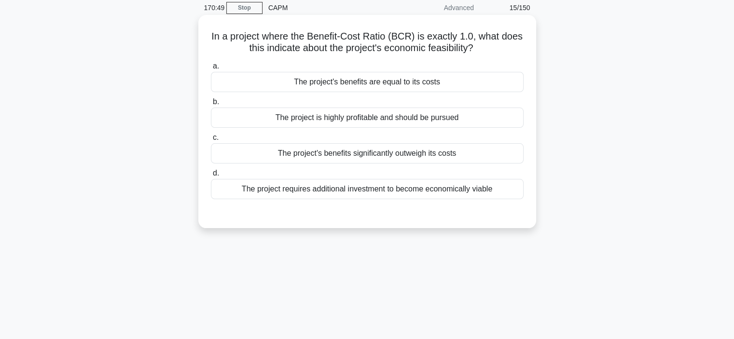
click at [363, 81] on div "The project's benefits are equal to its costs" at bounding box center [367, 82] width 313 height 20
click at [211, 69] on input "a. The project's benefits are equal to its costs" at bounding box center [211, 66] width 0 height 6
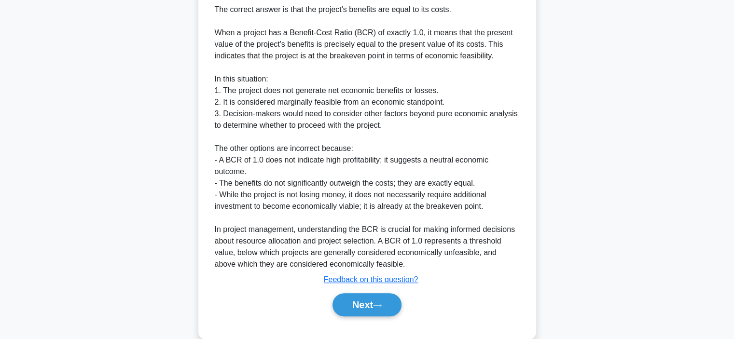
scroll to position [286, 0]
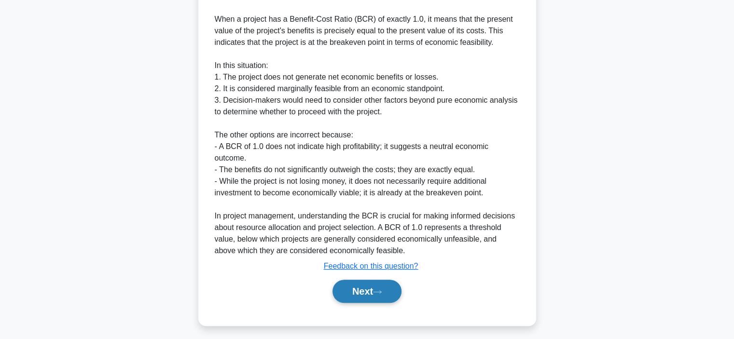
click at [359, 294] on button "Next" at bounding box center [366, 291] width 69 height 23
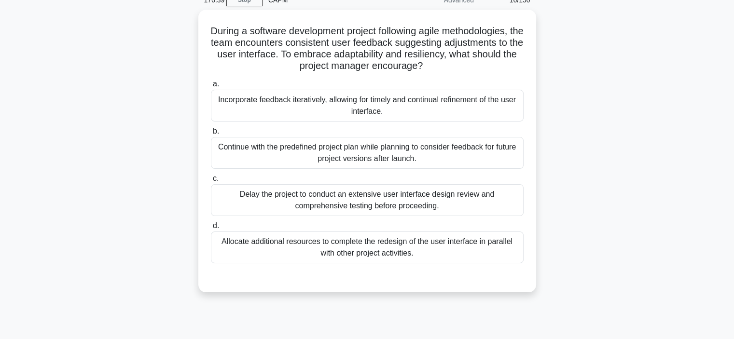
scroll to position [47, 0]
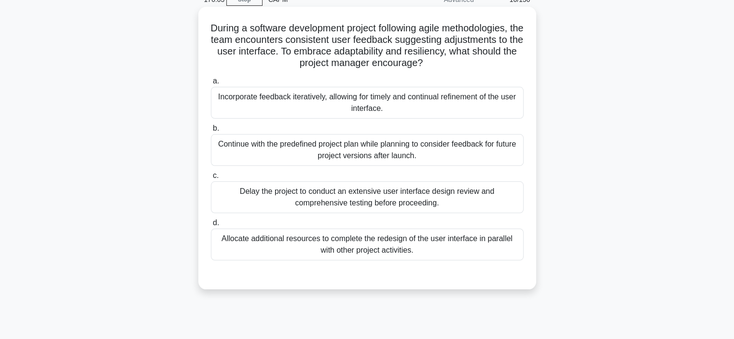
click at [369, 113] on div "Incorporate feedback iteratively, allowing for timely and continual refinement …" at bounding box center [367, 103] width 313 height 32
click at [211, 84] on input "a. Incorporate feedback iteratively, allowing for timely and continual refineme…" at bounding box center [211, 81] width 0 height 6
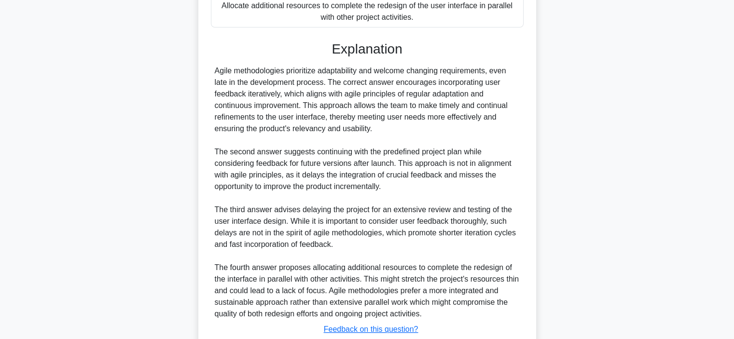
scroll to position [347, 0]
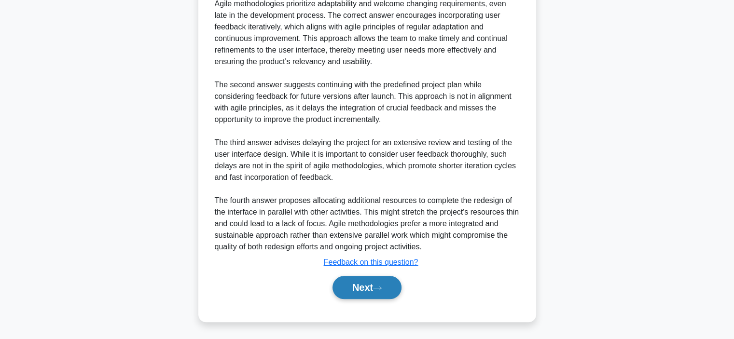
click at [376, 293] on button "Next" at bounding box center [366, 287] width 69 height 23
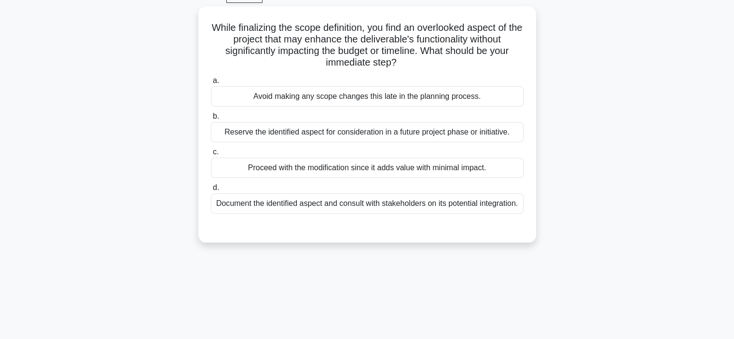
scroll to position [0, 0]
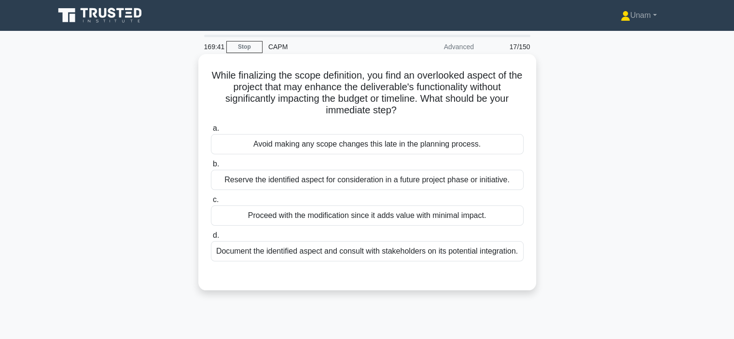
click at [397, 261] on div "Document the identified aspect and consult with stakeholders on its potential i…" at bounding box center [367, 251] width 313 height 20
click at [211, 239] on input "d. Document the identified aspect and consult with stakeholders on its potentia…" at bounding box center [211, 235] width 0 height 6
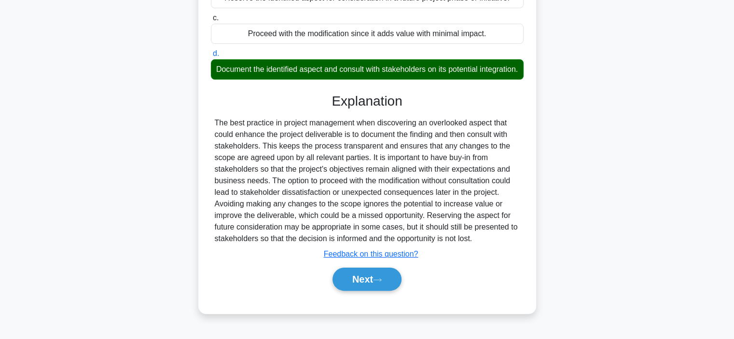
scroll to position [185, 0]
click at [391, 281] on button "Next" at bounding box center [366, 279] width 69 height 23
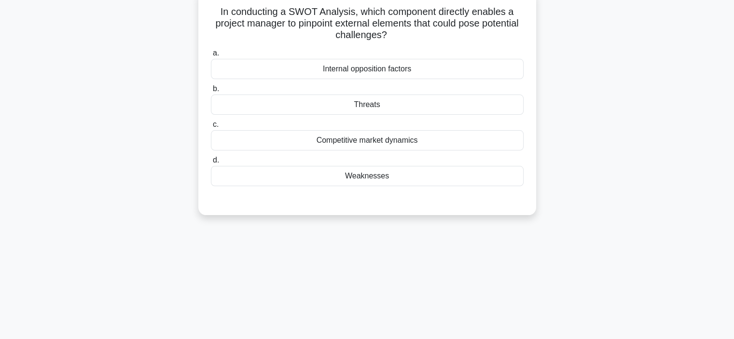
scroll to position [50, 0]
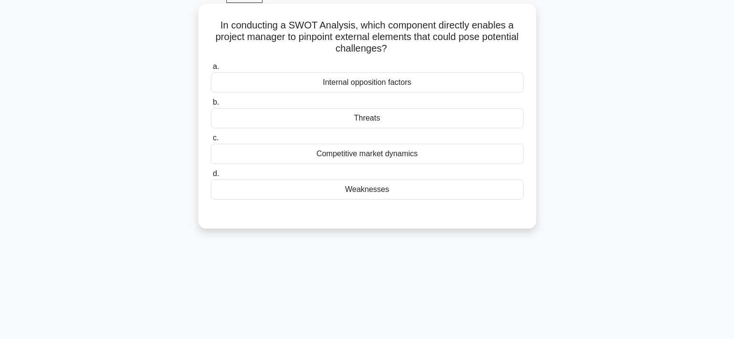
click at [404, 120] on div "Threats" at bounding box center [367, 118] width 313 height 20
click at [211, 106] on input "b. Threats" at bounding box center [211, 102] width 0 height 6
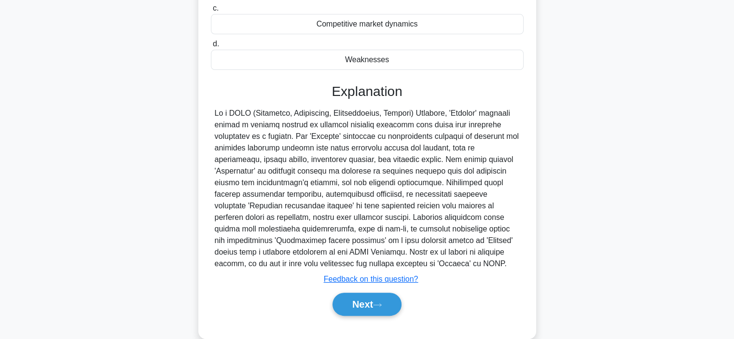
scroll to position [197, 0]
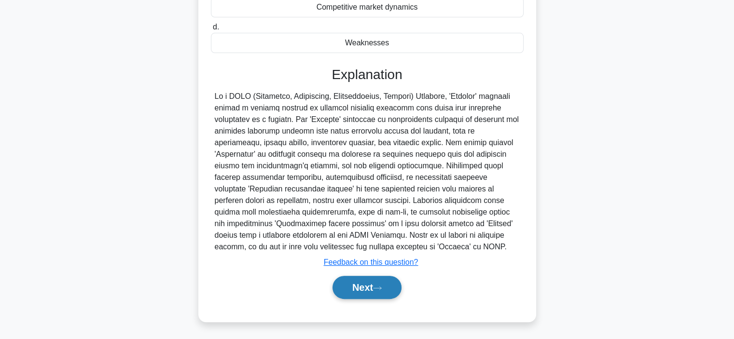
click at [375, 284] on button "Next" at bounding box center [366, 287] width 69 height 23
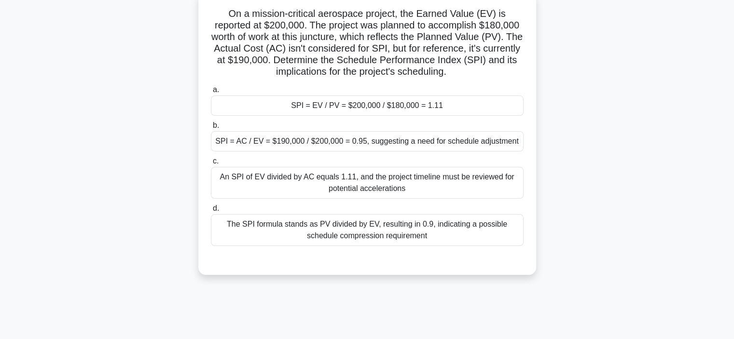
scroll to position [64, 0]
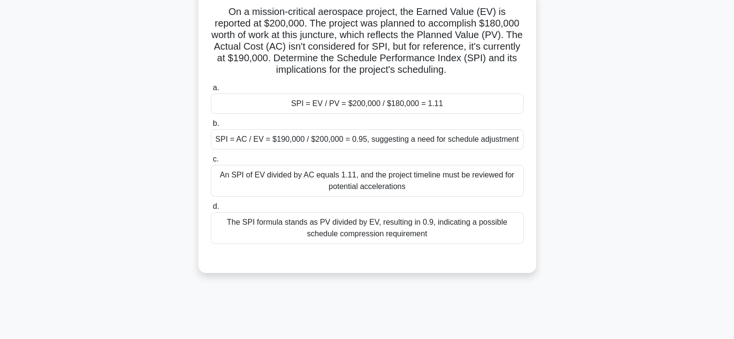
click at [349, 108] on div "SPI = EV / PV = $200,000 / $180,000 = 1.11" at bounding box center [367, 104] width 313 height 20
click at [211, 91] on input "a. SPI = EV / PV = $200,000 / $180,000 = 1.11" at bounding box center [211, 88] width 0 height 6
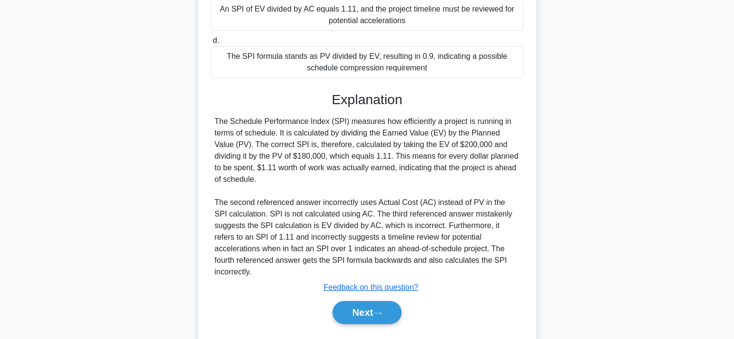
scroll to position [232, 0]
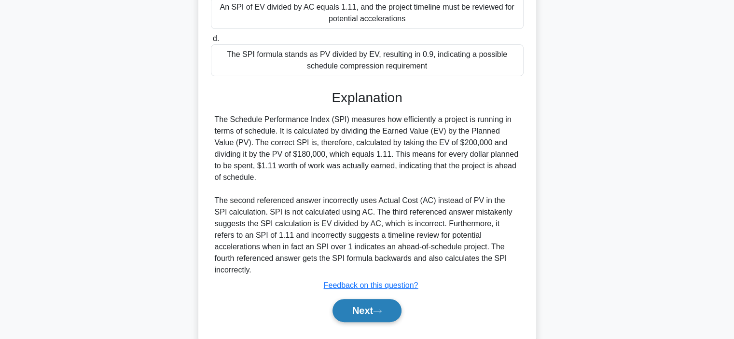
click at [363, 299] on button "Next" at bounding box center [366, 310] width 69 height 23
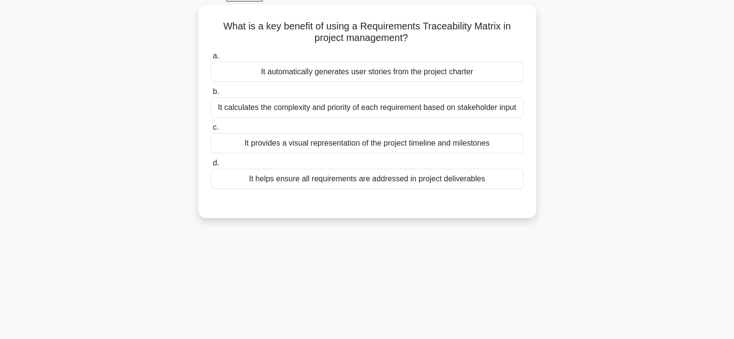
scroll to position [51, 0]
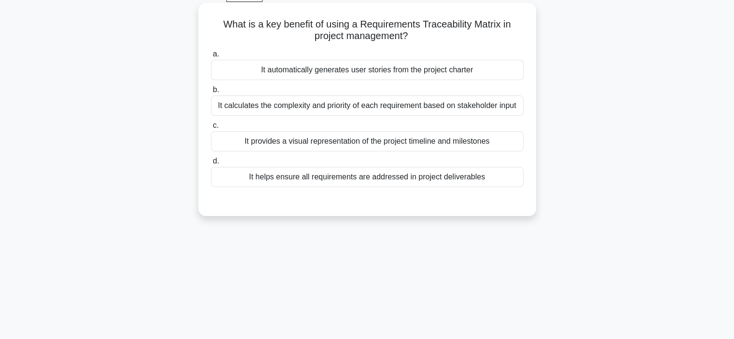
click at [382, 110] on div "It calculates the complexity and priority of each requirement based on stakehol…" at bounding box center [367, 106] width 313 height 20
click at [211, 93] on input "b. It calculates the complexity and priority of each requirement based on stake…" at bounding box center [211, 90] width 0 height 6
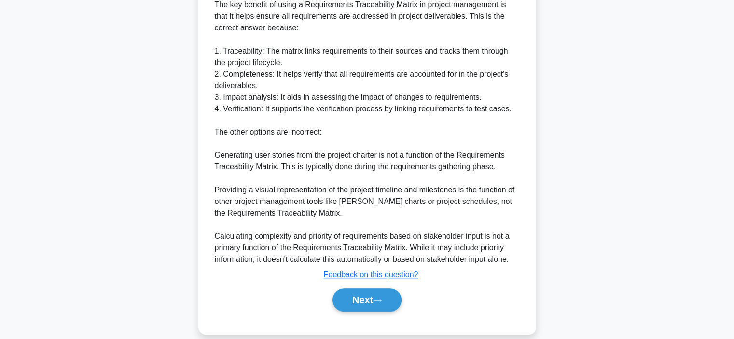
scroll to position [302, 0]
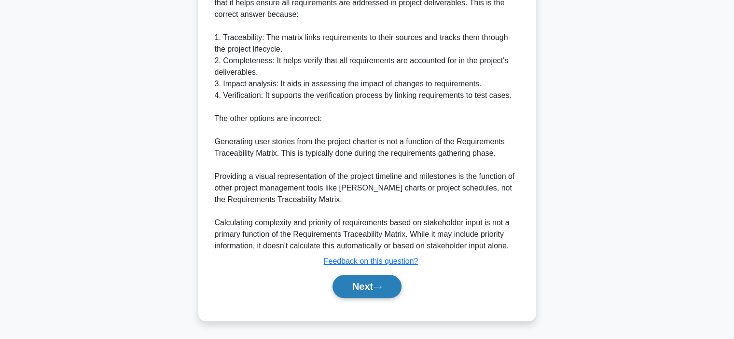
click at [369, 279] on button "Next" at bounding box center [366, 286] width 69 height 23
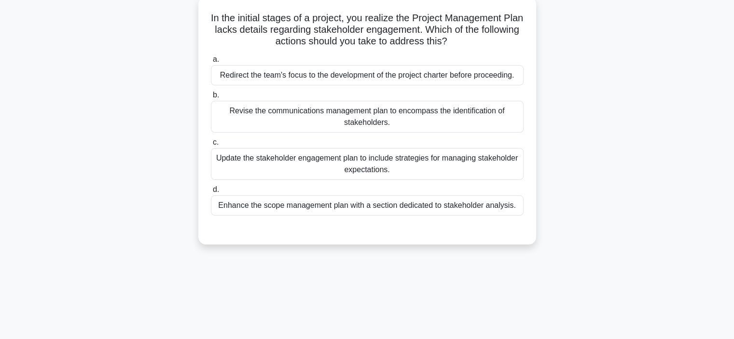
scroll to position [59, 0]
click at [413, 117] on div "Revise the communications management plan to encompass the identification of st…" at bounding box center [367, 115] width 313 height 32
click at [211, 97] on input "b. Revise the communications management plan to encompass the identification of…" at bounding box center [211, 94] width 0 height 6
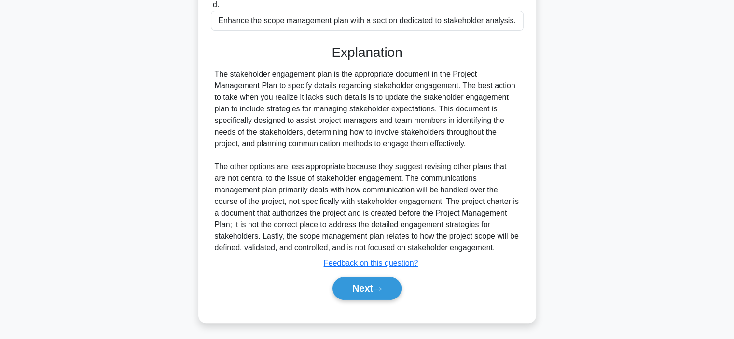
scroll to position [244, 0]
click at [366, 288] on button "Next" at bounding box center [366, 287] width 69 height 23
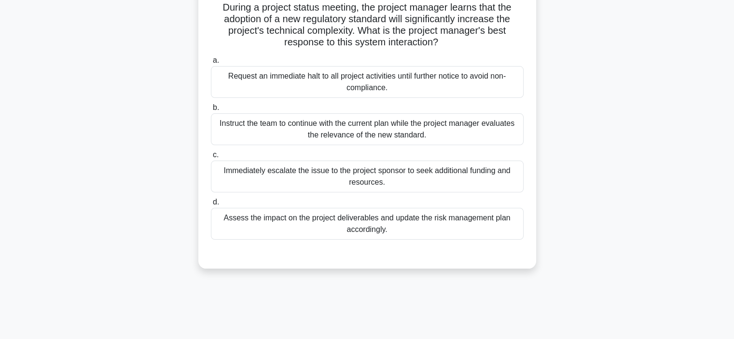
scroll to position [57, 0]
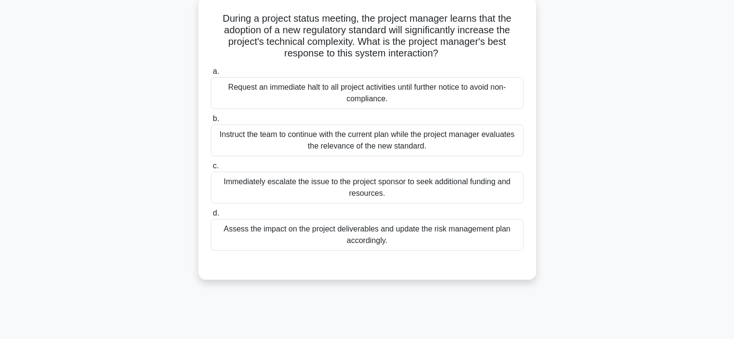
click at [383, 244] on div "Assess the impact on the project deliverables and update the risk management pl…" at bounding box center [367, 235] width 313 height 32
click at [211, 217] on input "d. Assess the impact on the project deliverables and update the risk management…" at bounding box center [211, 213] width 0 height 6
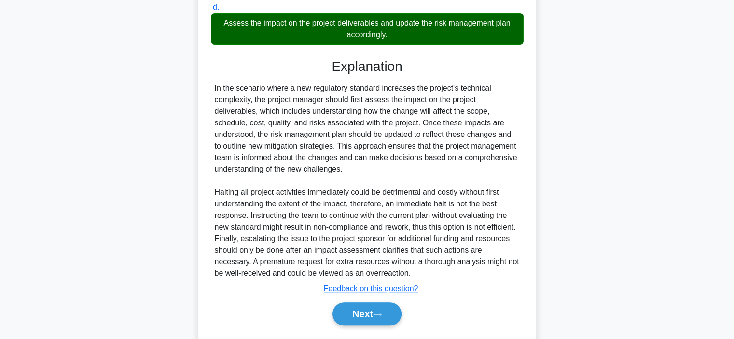
scroll to position [289, 0]
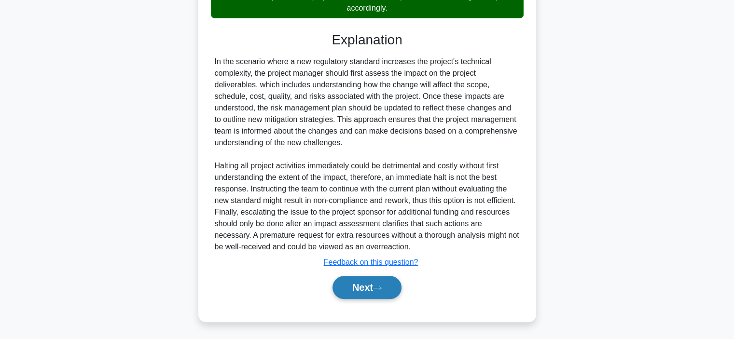
click at [366, 288] on button "Next" at bounding box center [366, 287] width 69 height 23
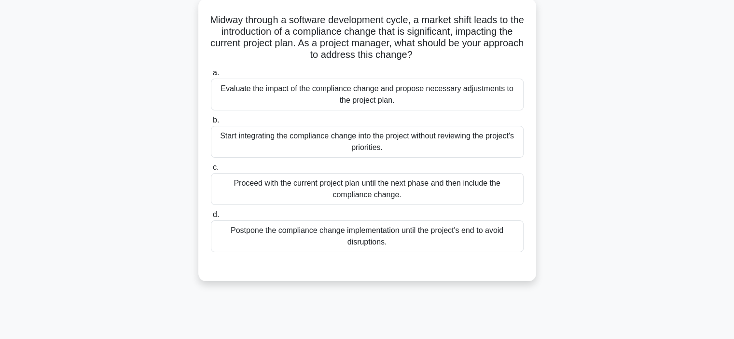
scroll to position [58, 0]
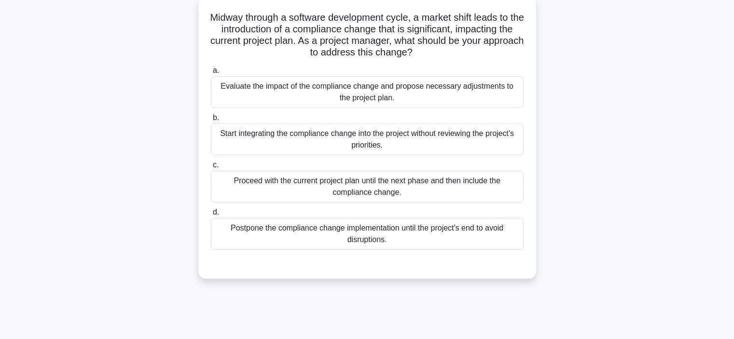
click at [358, 100] on div "Evaluate the impact of the compliance change and propose necessary adjustments …" at bounding box center [367, 92] width 313 height 32
click at [211, 74] on input "a. Evaluate the impact of the compliance change and propose necessary adjustmen…" at bounding box center [211, 71] width 0 height 6
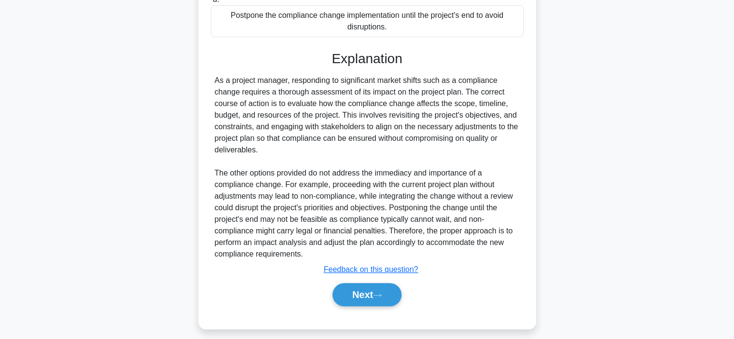
scroll to position [271, 0]
click at [349, 297] on button "Next" at bounding box center [366, 294] width 69 height 23
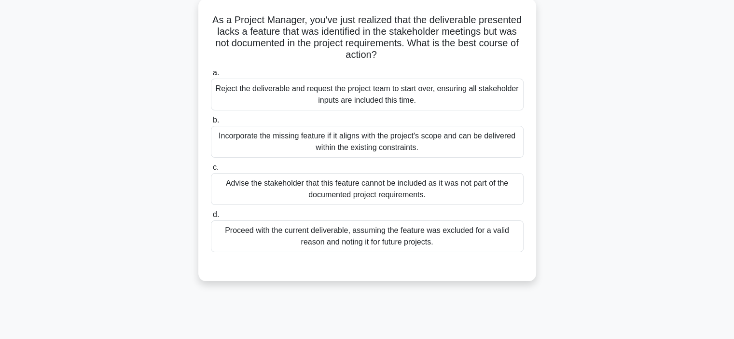
scroll to position [56, 0]
click at [367, 141] on div "Incorporate the missing feature if it aligns with the project's scope and can b…" at bounding box center [367, 141] width 313 height 32
click at [211, 123] on input "b. Incorporate the missing feature if it aligns with the project's scope and ca…" at bounding box center [211, 119] width 0 height 6
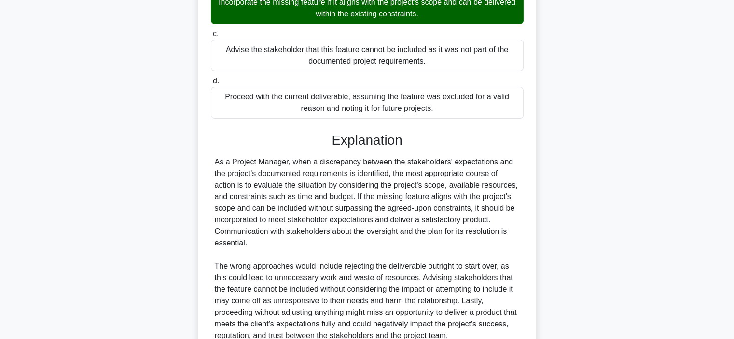
scroll to position [278, 0]
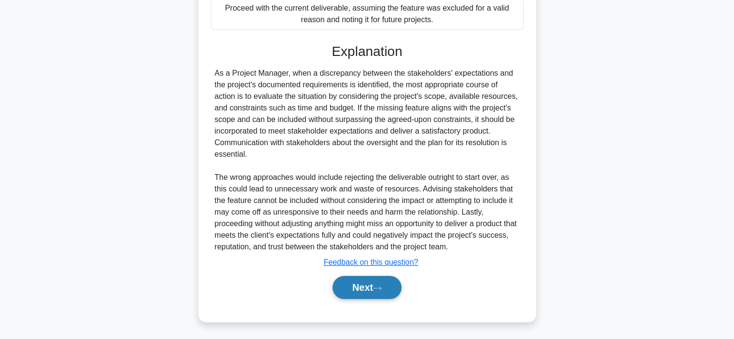
click at [360, 291] on button "Next" at bounding box center [366, 287] width 69 height 23
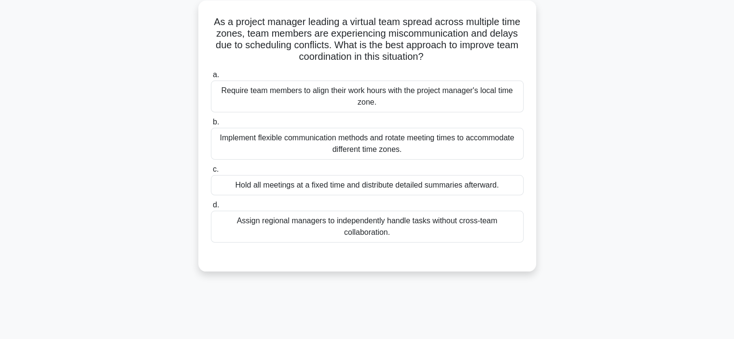
scroll to position [55, 0]
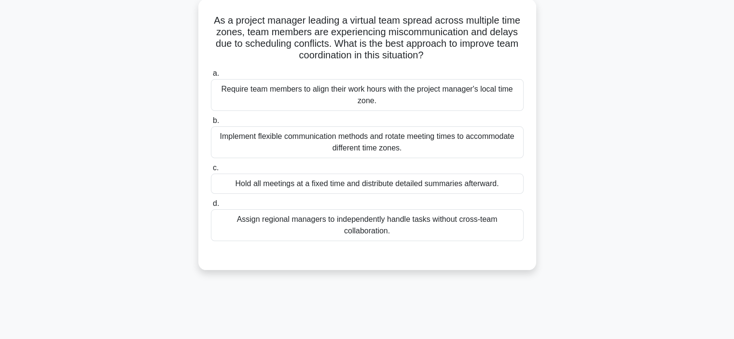
click at [366, 147] on div "Implement flexible communication methods and rotate meeting times to accommodat…" at bounding box center [367, 142] width 313 height 32
click at [211, 124] on input "b. Implement flexible communication methods and rotate meeting times to accommo…" at bounding box center [211, 121] width 0 height 6
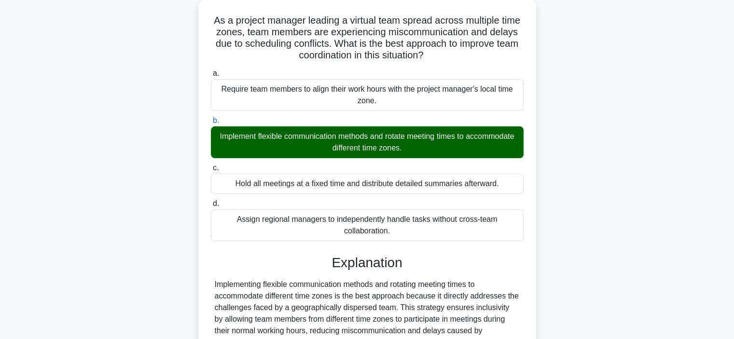
scroll to position [182, 0]
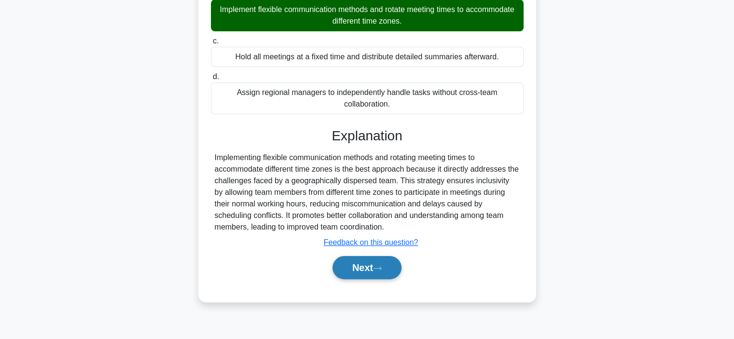
click at [362, 265] on button "Next" at bounding box center [366, 267] width 69 height 23
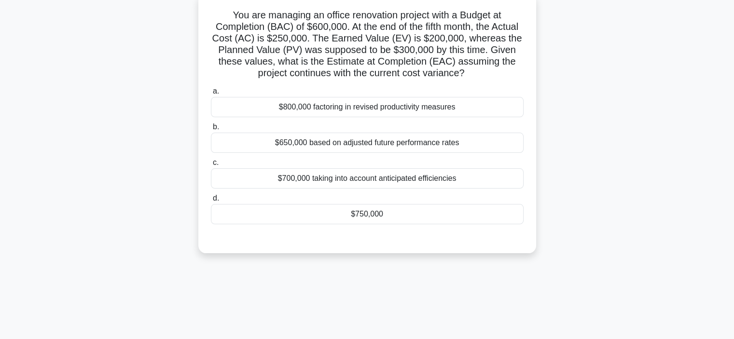
scroll to position [62, 0]
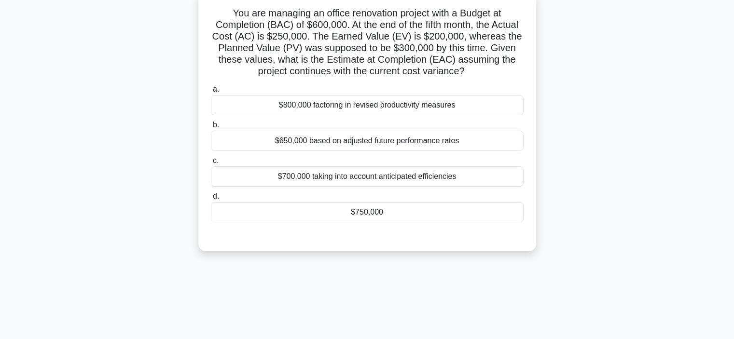
click at [333, 144] on div "$650,000 based on adjusted future performance rates" at bounding box center [367, 141] width 313 height 20
click at [211, 128] on input "b. $650,000 based on adjusted future performance rates" at bounding box center [211, 125] width 0 height 6
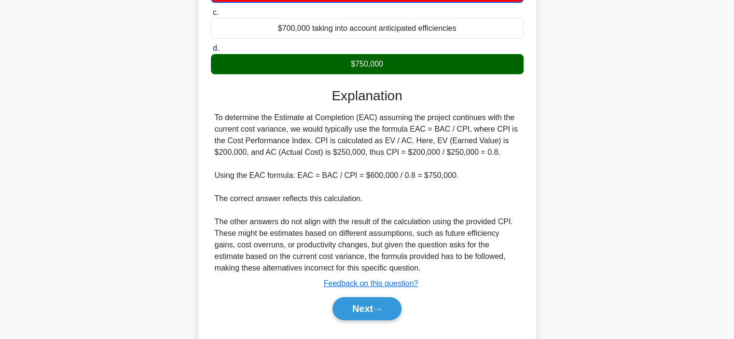
scroll to position [213, 0]
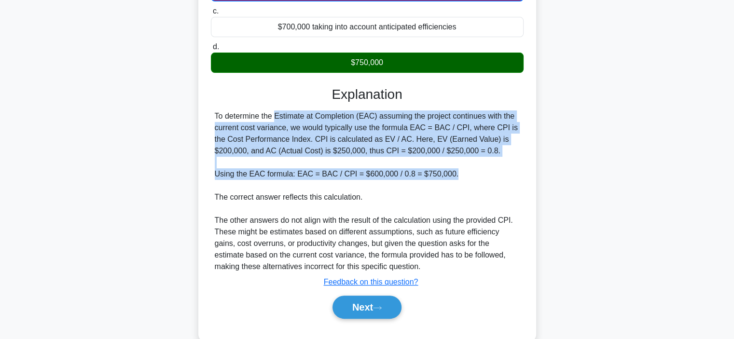
drag, startPoint x: 214, startPoint y: 115, endPoint x: 450, endPoint y: 175, distance: 243.3
click at [450, 175] on div "To determine the Estimate at Completion (EAC) assuming the project continues wi…" at bounding box center [367, 191] width 305 height 162
copy div "To determine the Estimate at Completion (EAC) assuming the project continues wi…"
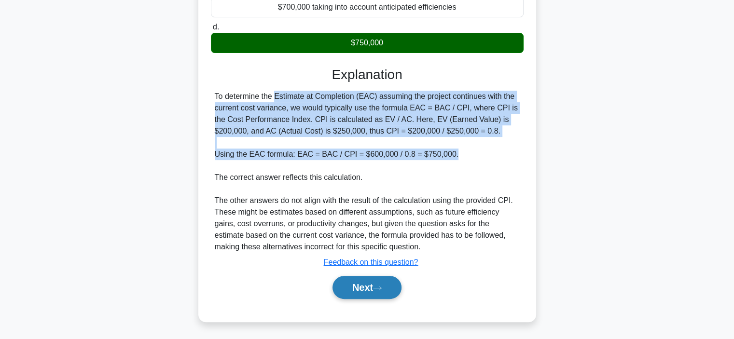
click at [367, 287] on button "Next" at bounding box center [366, 287] width 69 height 23
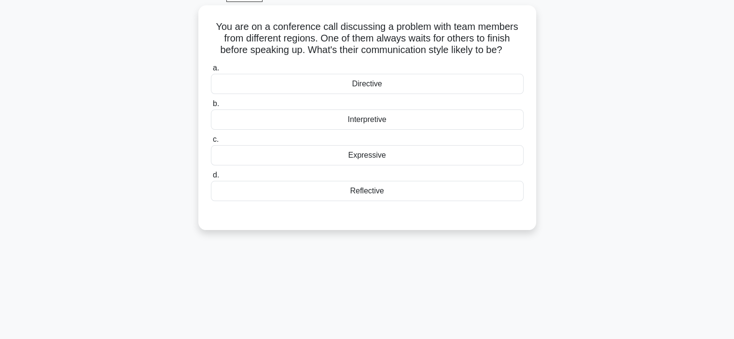
scroll to position [44, 0]
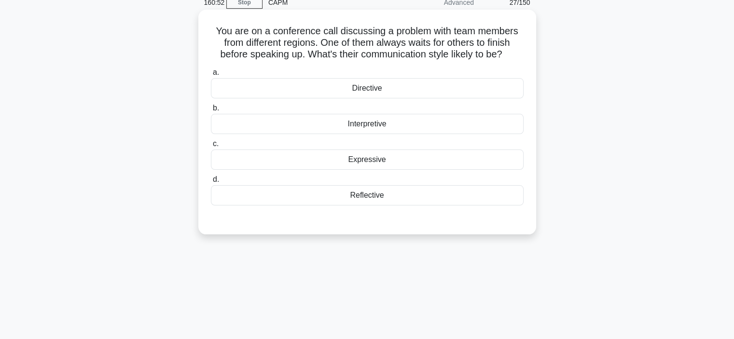
click at [408, 129] on div "Interpretive" at bounding box center [367, 124] width 313 height 20
click at [211, 111] on input "b. Interpretive" at bounding box center [211, 108] width 0 height 6
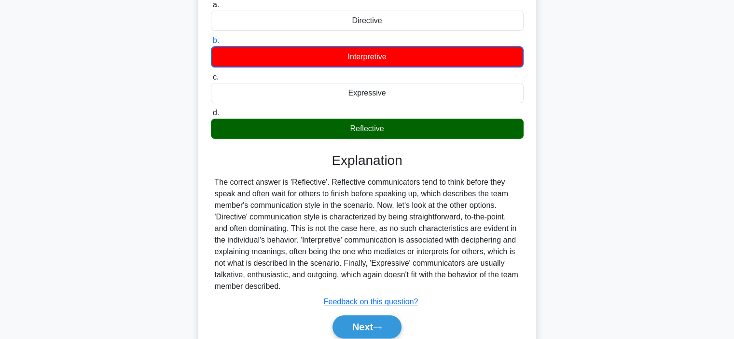
scroll to position [112, 0]
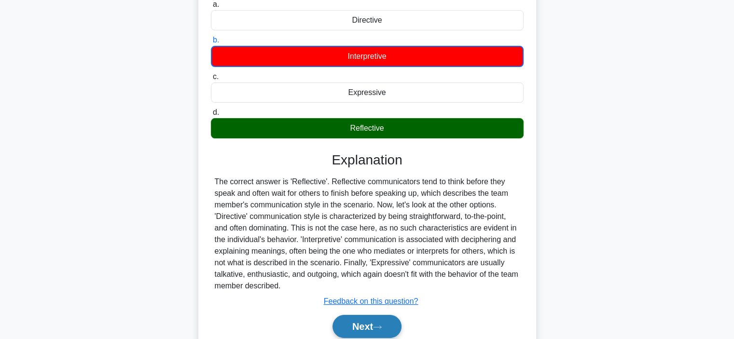
click at [366, 322] on button "Next" at bounding box center [366, 326] width 69 height 23
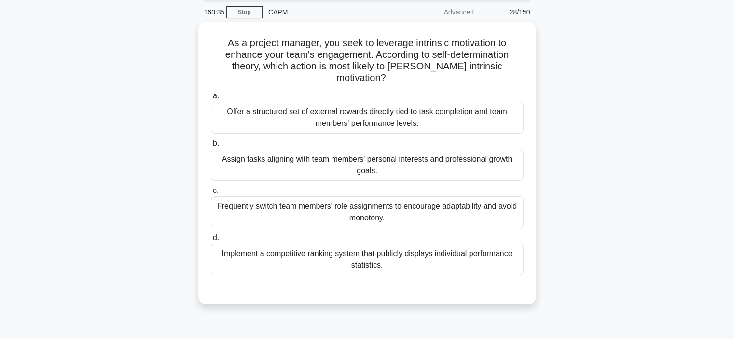
scroll to position [30, 0]
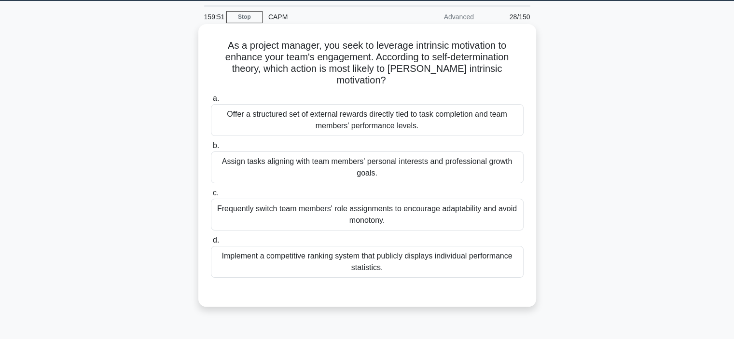
click at [376, 108] on div "Offer a structured set of external rewards directly tied to task completion and…" at bounding box center [367, 120] width 313 height 32
click at [211, 102] on input "a. Offer a structured set of external rewards directly tied to task completion …" at bounding box center [211, 99] width 0 height 6
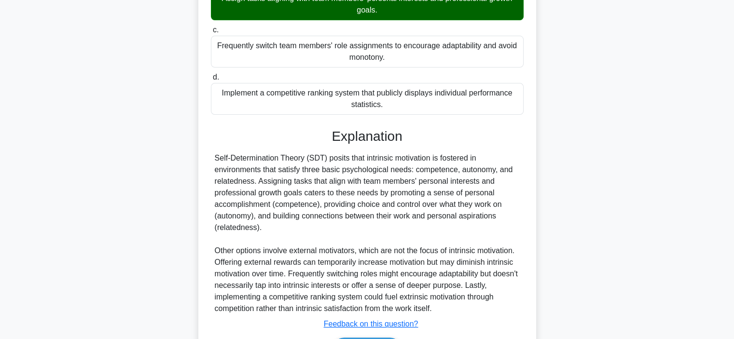
scroll to position [197, 0]
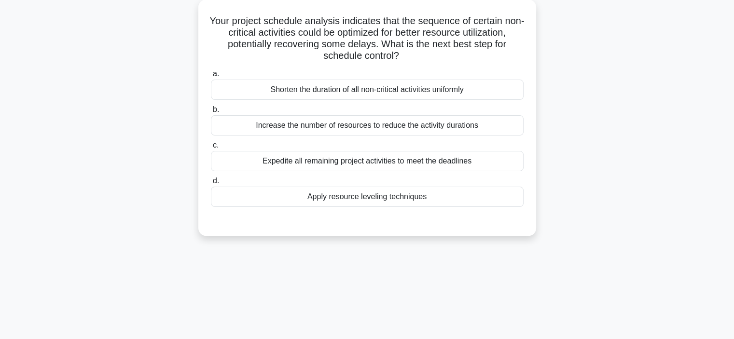
scroll to position [56, 0]
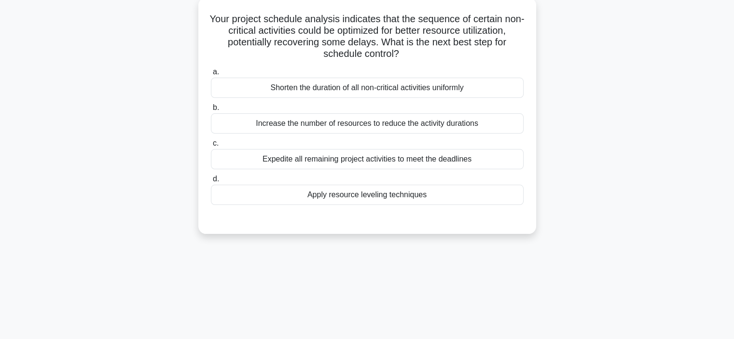
click at [396, 195] on div "Apply resource leveling techniques" at bounding box center [367, 195] width 313 height 20
click at [211, 182] on input "d. Apply resource leveling techniques" at bounding box center [211, 179] width 0 height 6
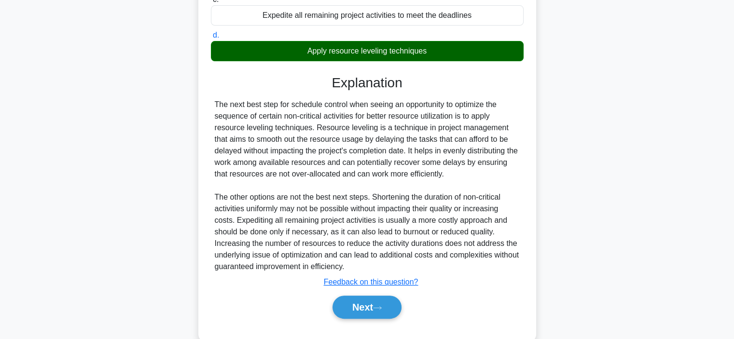
scroll to position [213, 0]
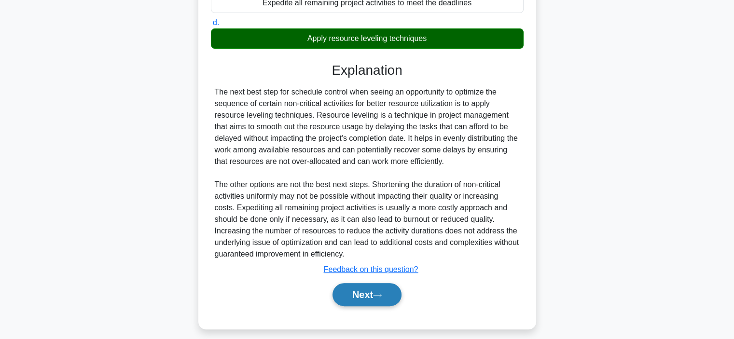
click at [376, 299] on button "Next" at bounding box center [366, 294] width 69 height 23
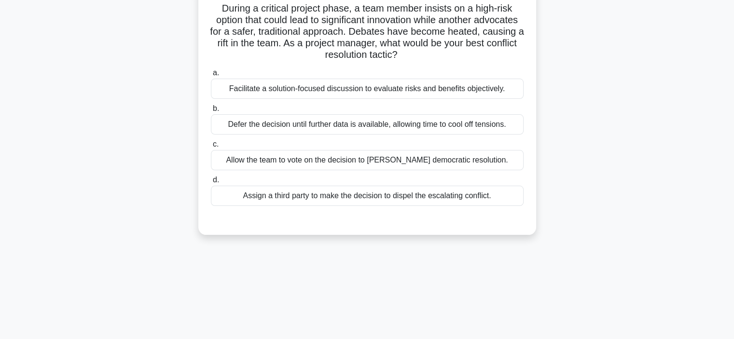
scroll to position [69, 0]
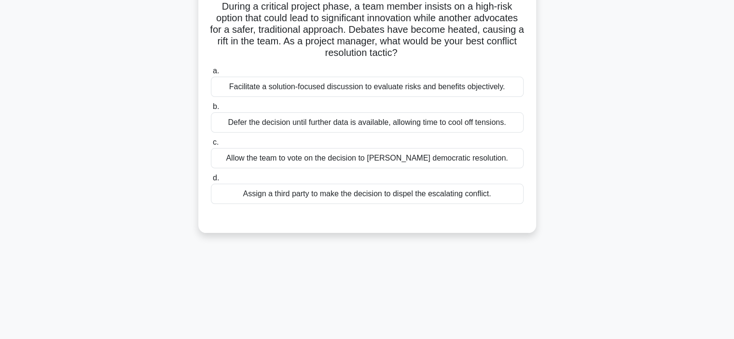
click at [411, 82] on div "Facilitate a solution-focused discussion to evaluate risks and benefits objecti…" at bounding box center [367, 87] width 313 height 20
click at [211, 74] on input "a. Facilitate a solution-focused discussion to evaluate risks and benefits obje…" at bounding box center [211, 71] width 0 height 6
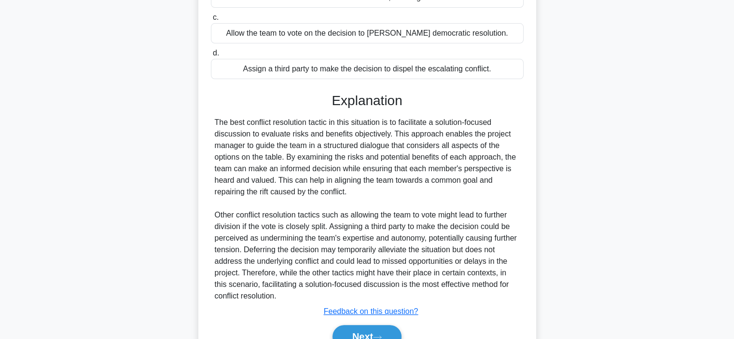
scroll to position [241, 0]
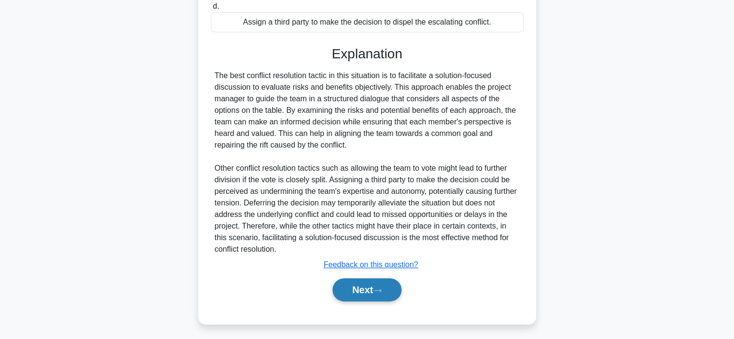
click at [370, 293] on button "Next" at bounding box center [366, 289] width 69 height 23
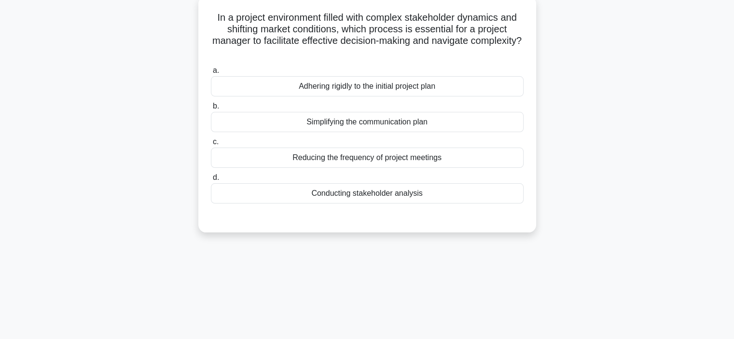
scroll to position [60, 0]
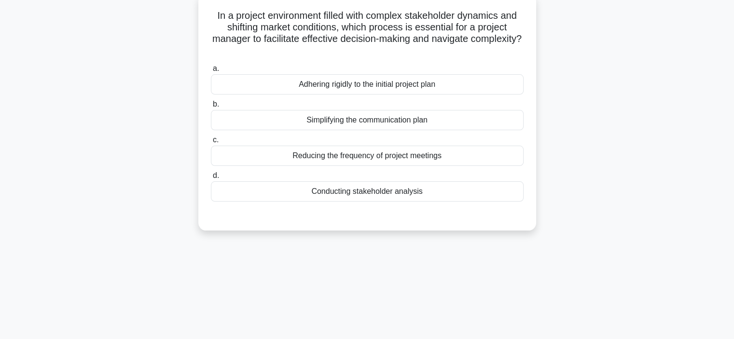
click at [417, 124] on div "Simplifying the communication plan" at bounding box center [367, 120] width 313 height 20
click at [211, 108] on input "b. Simplifying the communication plan" at bounding box center [211, 104] width 0 height 6
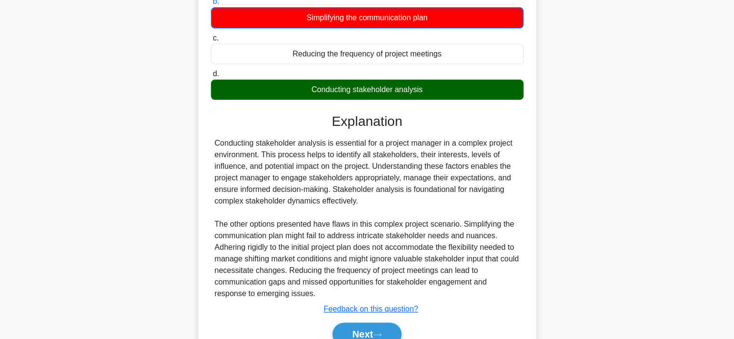
scroll to position [168, 0]
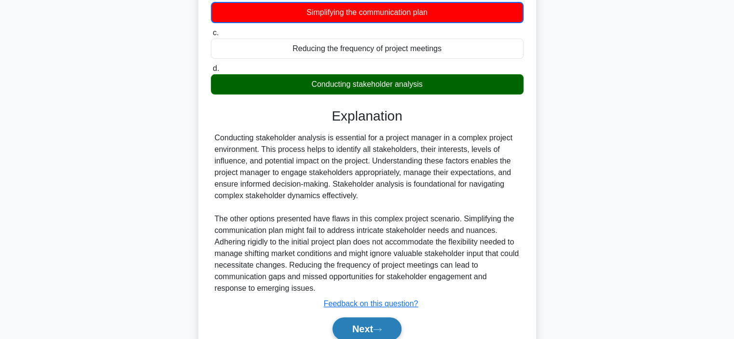
click at [370, 329] on button "Next" at bounding box center [366, 328] width 69 height 23
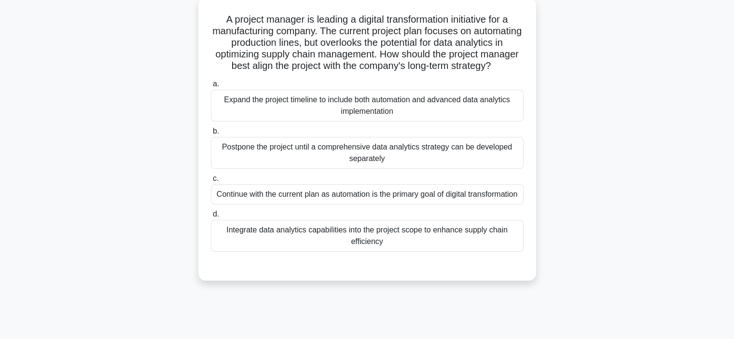
scroll to position [56, 0]
click at [366, 251] on div "Integrate data analytics capabilities into the project scope to enhance supply …" at bounding box center [367, 235] width 313 height 32
click at [211, 217] on input "d. Integrate data analytics capabilities into the project scope to enhance supp…" at bounding box center [211, 214] width 0 height 6
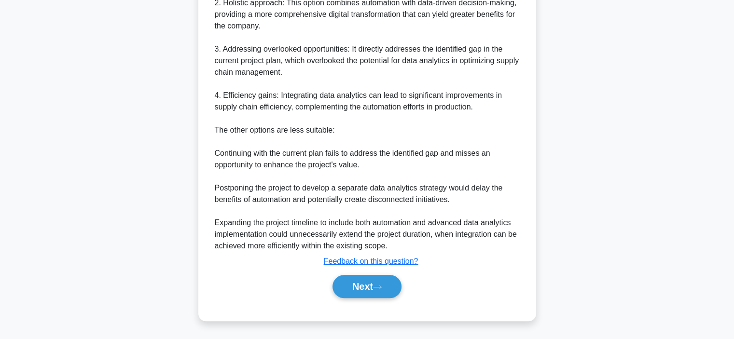
scroll to position [437, 0]
click at [369, 297] on button "Next" at bounding box center [366, 286] width 69 height 23
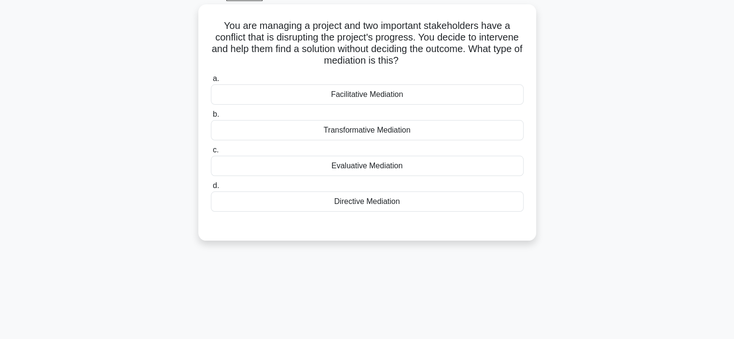
scroll to position [48, 0]
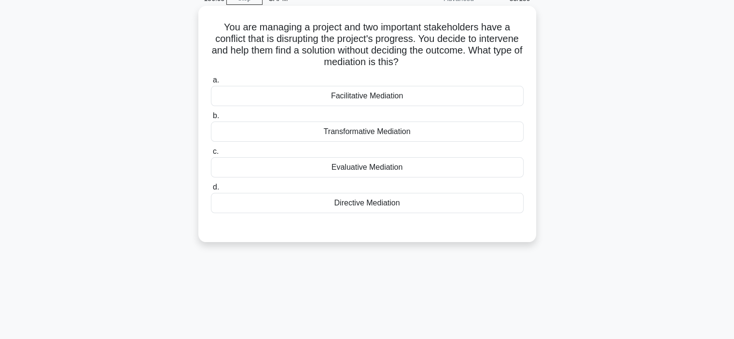
click at [397, 101] on div "Facilitative Mediation" at bounding box center [367, 96] width 313 height 20
click at [211, 83] on input "a. Facilitative Mediation" at bounding box center [211, 80] width 0 height 6
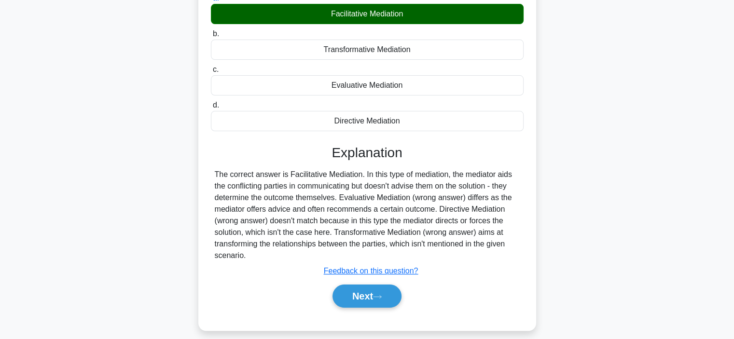
scroll to position [131, 0]
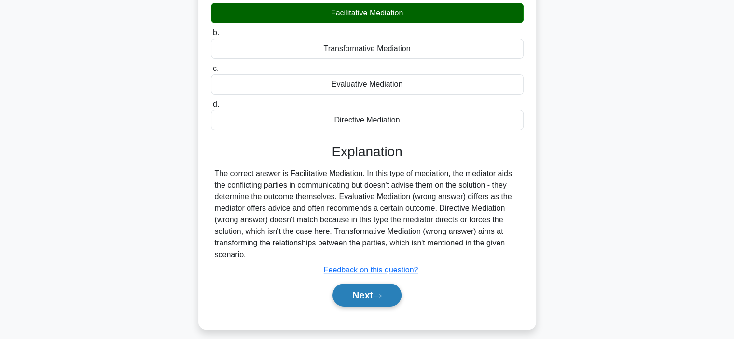
click at [367, 300] on button "Next" at bounding box center [366, 295] width 69 height 23
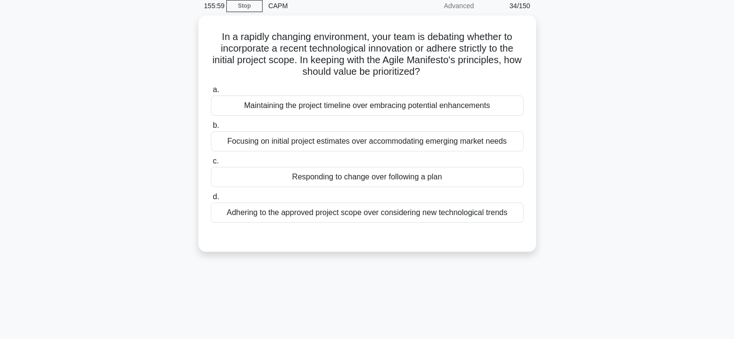
scroll to position [41, 0]
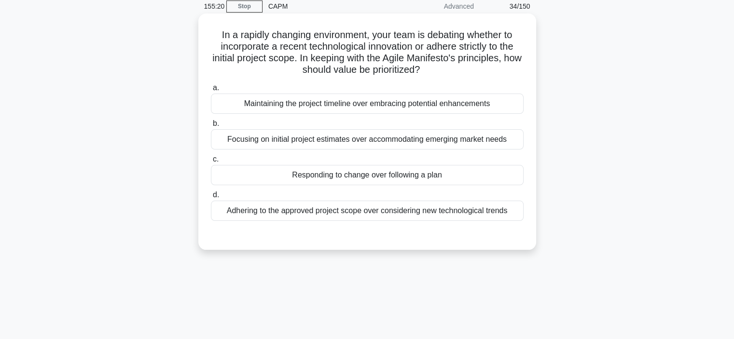
click at [398, 211] on div "Adhering to the approved project scope over considering new technological trends" at bounding box center [367, 211] width 313 height 20
click at [211, 198] on input "d. Adhering to the approved project scope over considering new technological tr…" at bounding box center [211, 195] width 0 height 6
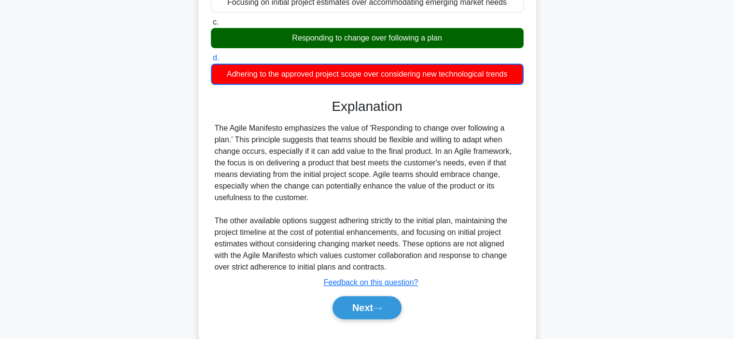
scroll to position [178, 0]
click at [368, 304] on button "Next" at bounding box center [366, 307] width 69 height 23
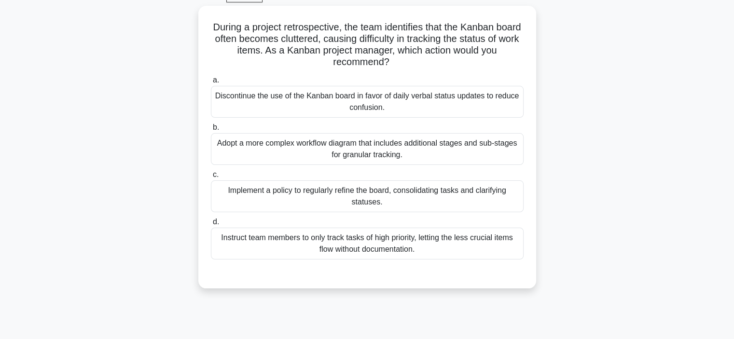
scroll to position [48, 0]
click at [409, 195] on div "Implement a policy to regularly refine the board, consolidating tasks and clari…" at bounding box center [367, 196] width 313 height 32
click at [211, 178] on input "c. Implement a policy to regularly refine the board, consolidating tasks and cl…" at bounding box center [211, 175] width 0 height 6
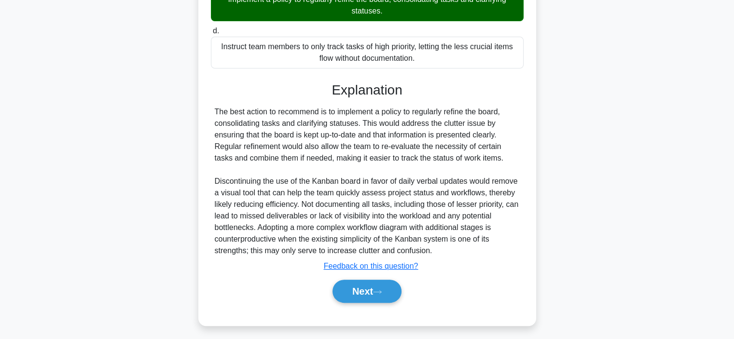
scroll to position [243, 0]
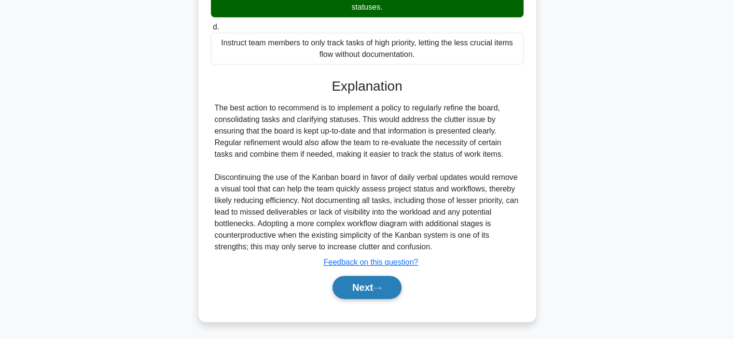
click at [367, 282] on button "Next" at bounding box center [366, 287] width 69 height 23
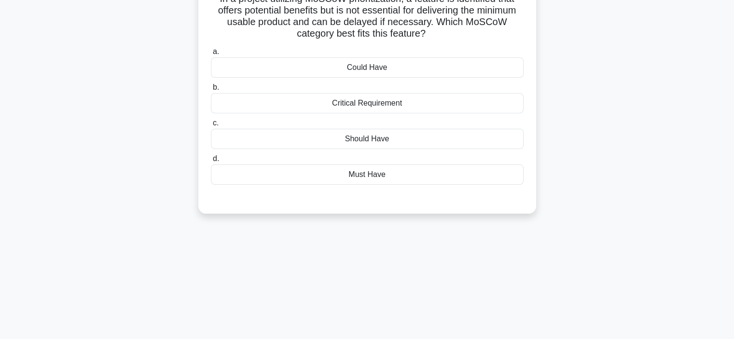
scroll to position [73, 0]
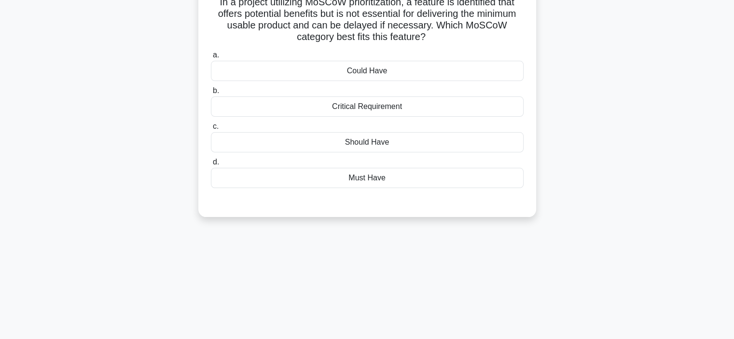
click at [396, 73] on div "Could Have" at bounding box center [367, 71] width 313 height 20
click at [211, 58] on input "a. Could Have" at bounding box center [211, 55] width 0 height 6
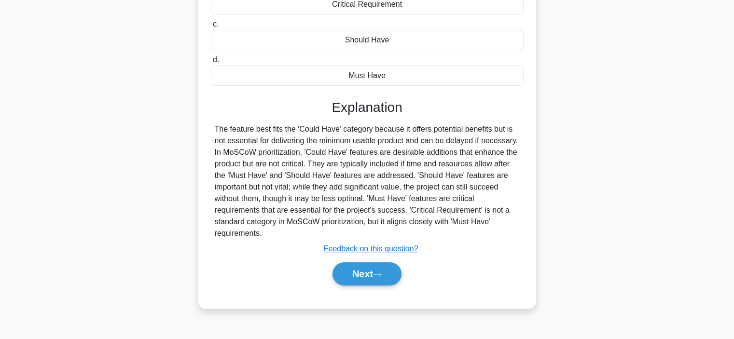
scroll to position [176, 0]
click at [369, 281] on button "Next" at bounding box center [366, 273] width 69 height 23
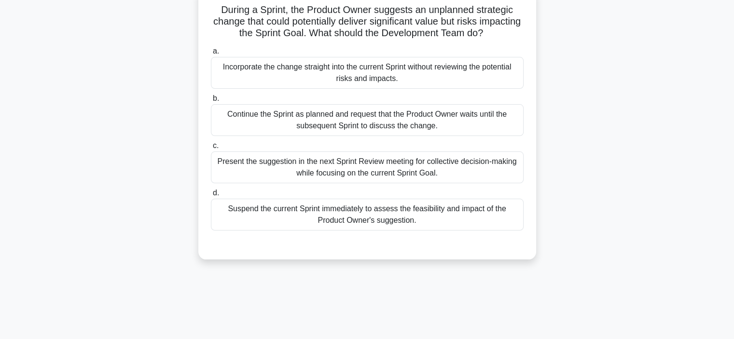
scroll to position [68, 0]
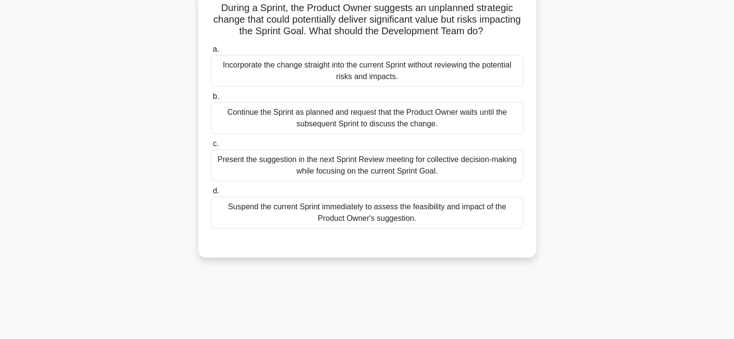
click at [372, 215] on div "Suspend the current Sprint immediately to assess the feasibility and impact of …" at bounding box center [367, 213] width 313 height 32
click at [211, 194] on input "d. Suspend the current Sprint immediately to assess the feasibility and impact …" at bounding box center [211, 191] width 0 height 6
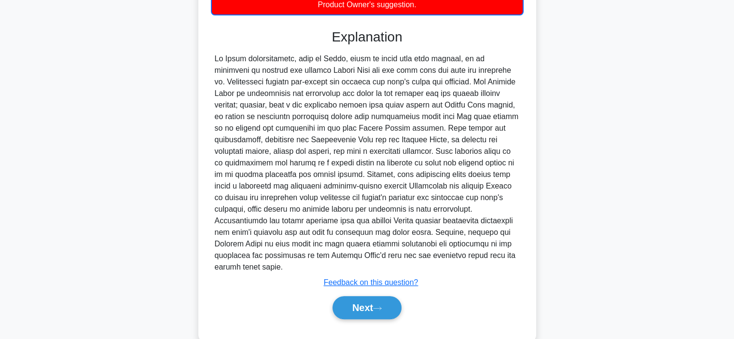
scroll to position [290, 0]
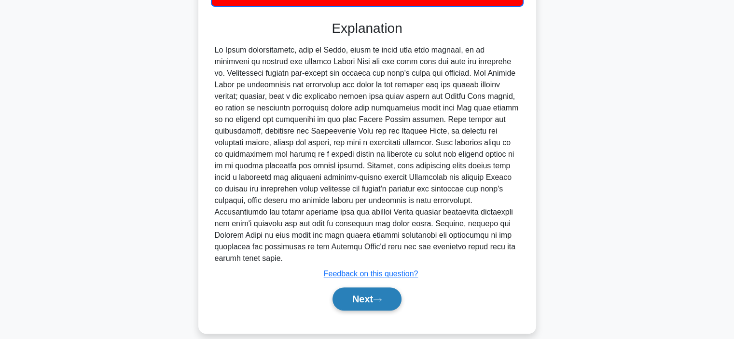
click at [354, 294] on button "Next" at bounding box center [366, 298] width 69 height 23
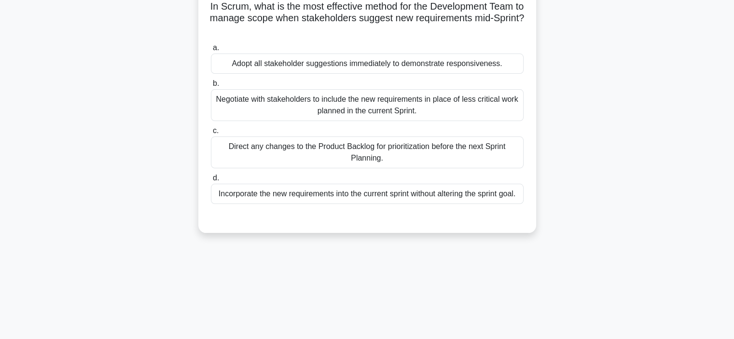
scroll to position [70, 0]
click at [400, 196] on div "Incorporate the new requirements into the current sprint without altering the s…" at bounding box center [367, 193] width 313 height 20
click at [211, 180] on input "d. Incorporate the new requirements into the current sprint without altering th…" at bounding box center [211, 177] width 0 height 6
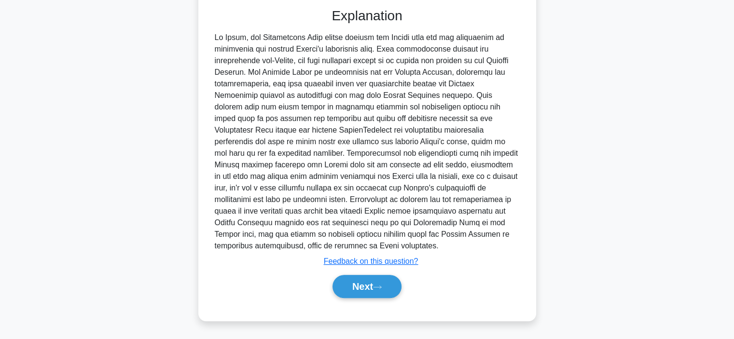
scroll to position [290, 0]
click at [370, 287] on button "Next" at bounding box center [366, 286] width 69 height 23
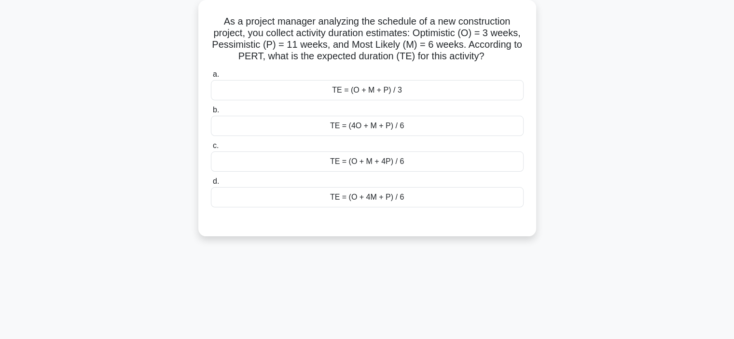
scroll to position [55, 0]
click at [392, 206] on div "TE = (O + 4M + P) / 6" at bounding box center [367, 196] width 313 height 20
click at [211, 184] on input "d. TE = (O + 4M + P) / 6" at bounding box center [211, 181] width 0 height 6
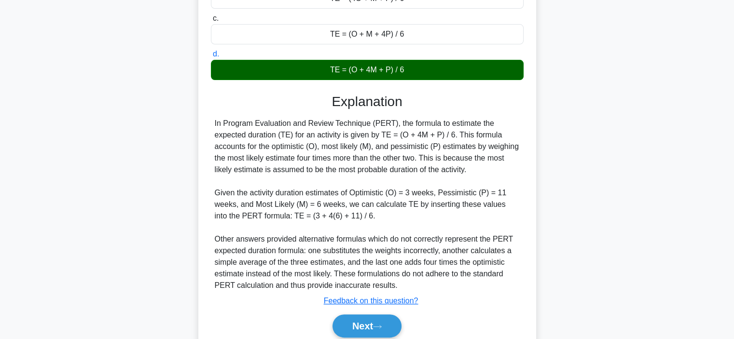
scroll to position [182, 0]
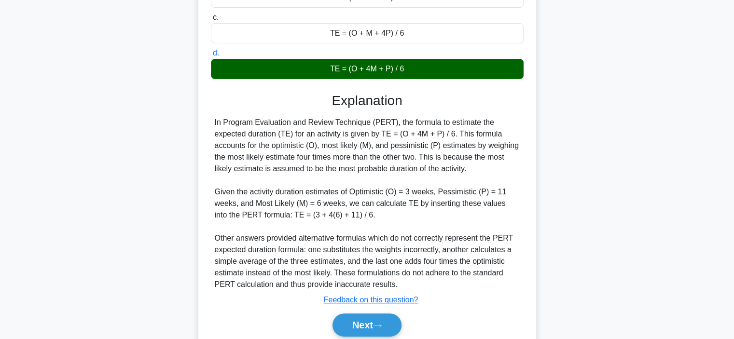
drag, startPoint x: 468, startPoint y: 181, endPoint x: 214, endPoint y: 138, distance: 258.4
click at [214, 138] on div "In Program Evaluation and Review Technique (PERT), the formula to estimate the …" at bounding box center [367, 204] width 313 height 174
copy div "In Program Evaluation and Review Technique (PERT), the formula to estimate the …"
click at [370, 333] on button "Next" at bounding box center [366, 325] width 69 height 23
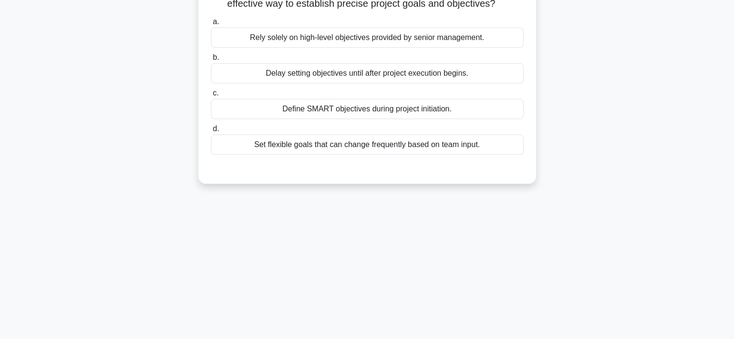
scroll to position [60, 0]
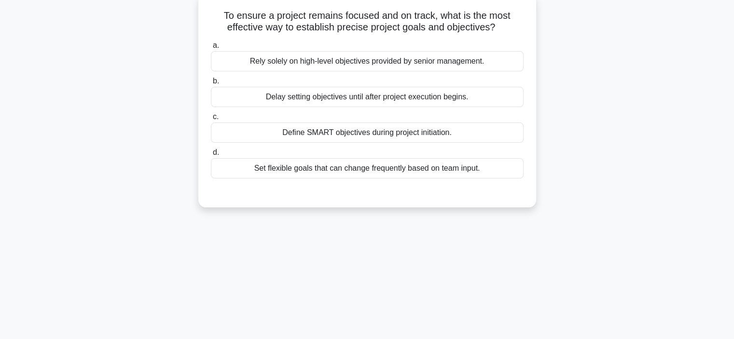
click at [383, 130] on div "Define SMART objectives during project initiation." at bounding box center [367, 133] width 313 height 20
click at [211, 120] on input "c. Define SMART objectives during project initiation." at bounding box center [211, 117] width 0 height 6
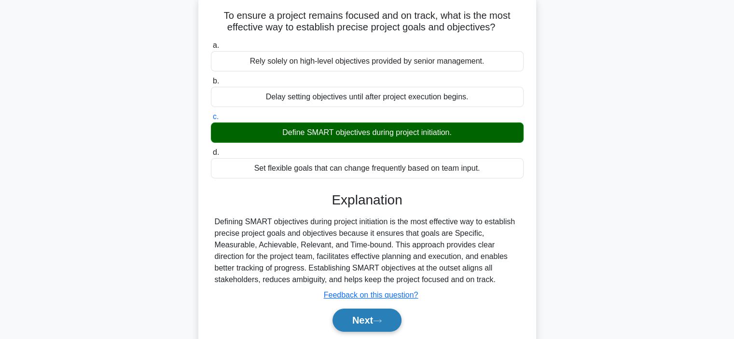
click at [365, 318] on button "Next" at bounding box center [366, 320] width 69 height 23
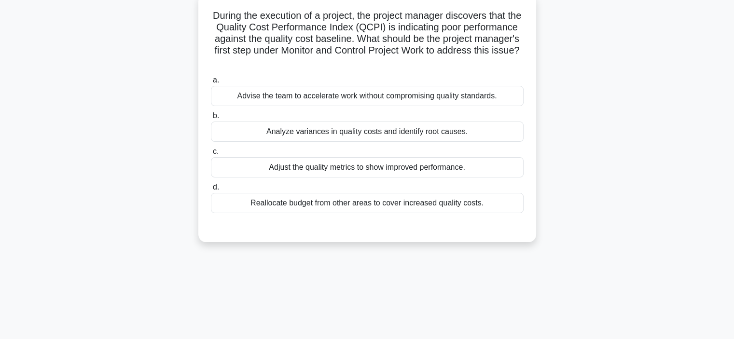
click at [418, 135] on div "Analyze variances in quality costs and identify root causes." at bounding box center [367, 132] width 313 height 20
click at [211, 119] on input "b. Analyze variances in quality costs and identify root causes." at bounding box center [211, 116] width 0 height 6
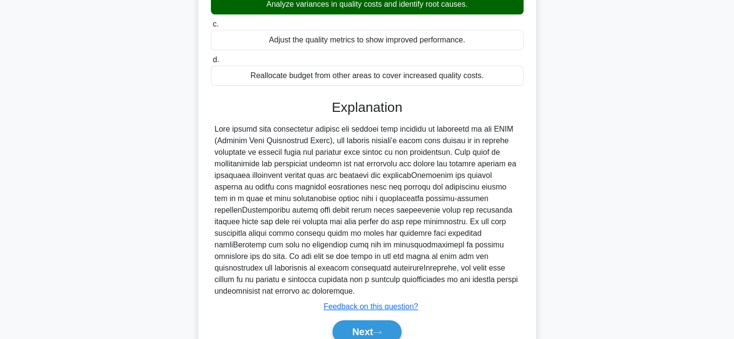
scroll to position [208, 0]
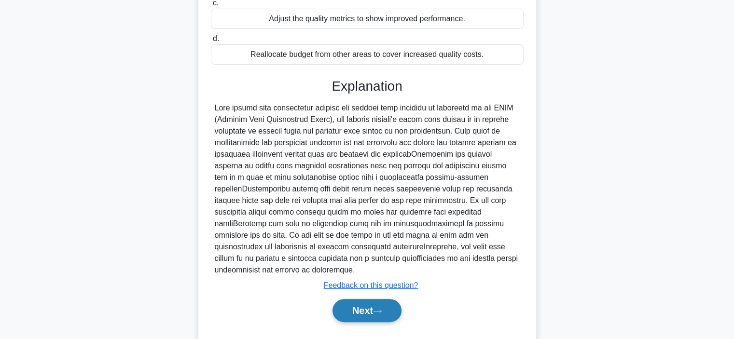
click at [361, 303] on button "Next" at bounding box center [366, 310] width 69 height 23
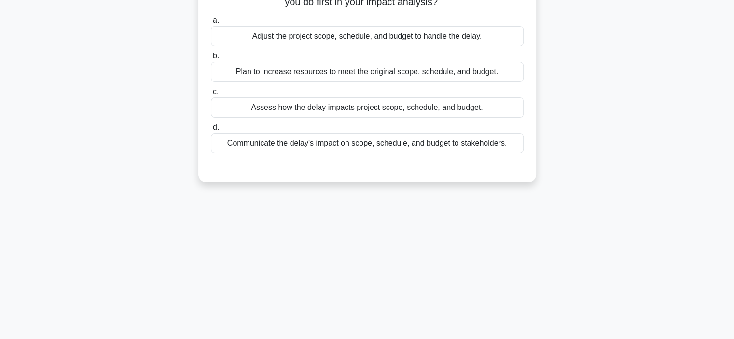
scroll to position [62, 0]
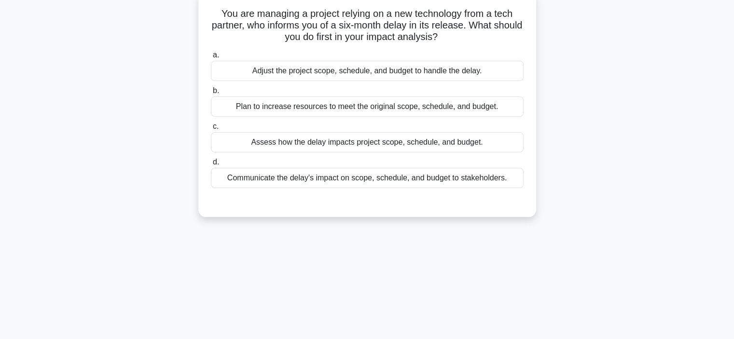
click at [393, 142] on div "Assess how the delay impacts project scope, schedule, and budget." at bounding box center [367, 142] width 313 height 20
click at [211, 130] on input "c. Assess how the delay impacts project scope, schedule, and budget." at bounding box center [211, 126] width 0 height 6
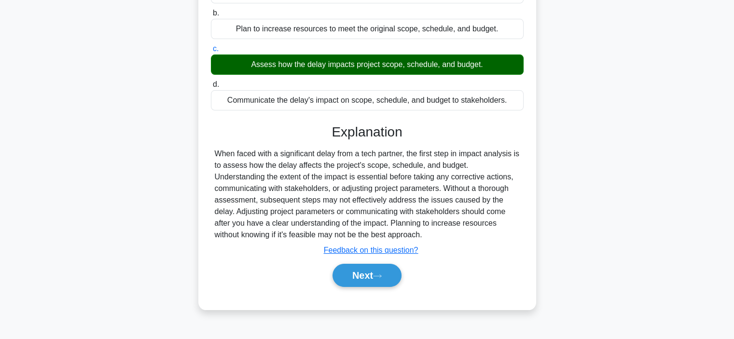
scroll to position [150, 0]
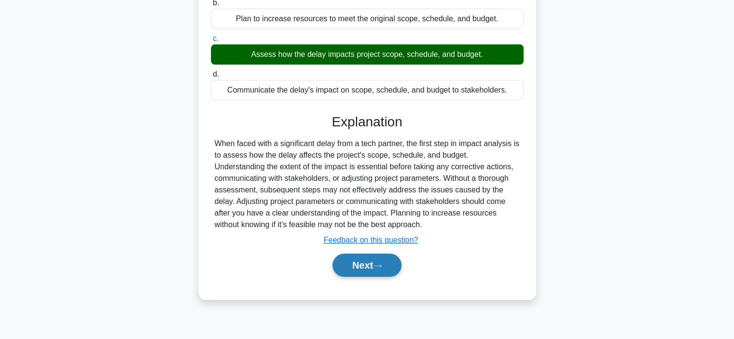
click at [366, 264] on button "Next" at bounding box center [366, 265] width 69 height 23
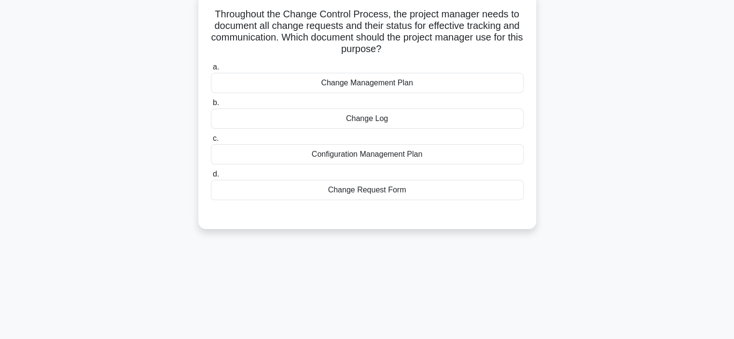
scroll to position [63, 0]
click at [417, 155] on div "Configuration Management Plan" at bounding box center [367, 153] width 313 height 20
click at [211, 140] on input "c. Configuration Management Plan" at bounding box center [211, 137] width 0 height 6
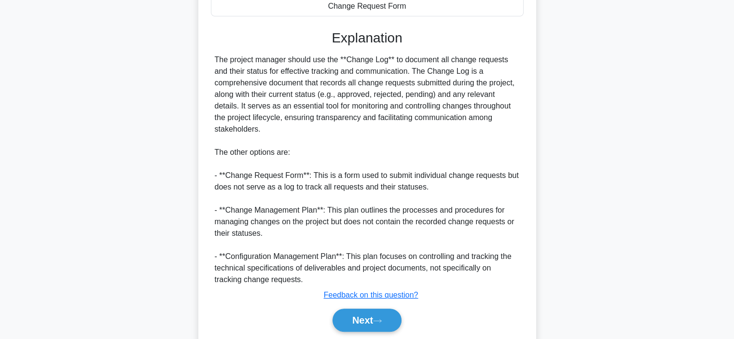
scroll to position [246, 0]
click at [370, 315] on button "Next" at bounding box center [366, 319] width 69 height 23
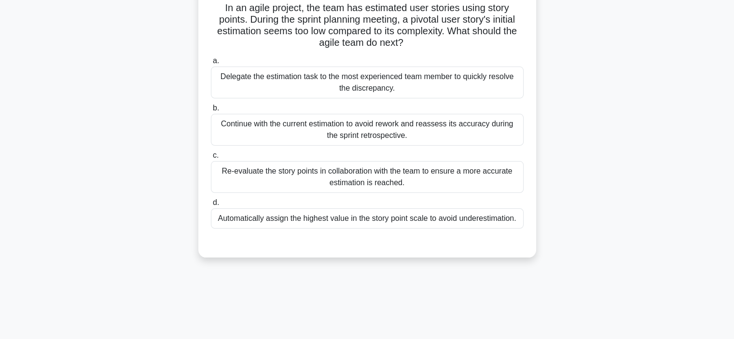
scroll to position [69, 0]
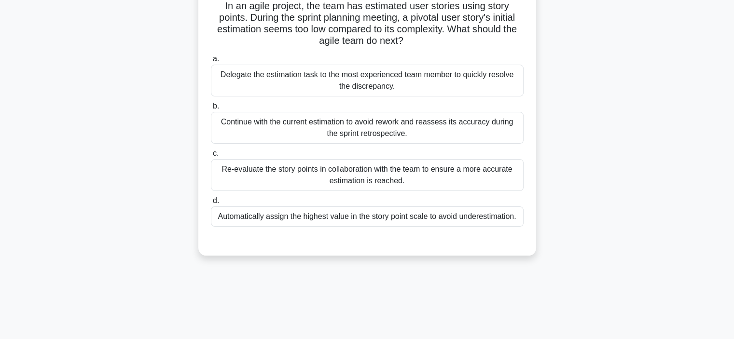
click at [423, 176] on div "Re-evaluate the story points in collaboration with the team to ensure a more ac…" at bounding box center [367, 175] width 313 height 32
click at [211, 157] on input "c. Re-evaluate the story points in collaboration with the team to ensure a more…" at bounding box center [211, 153] width 0 height 6
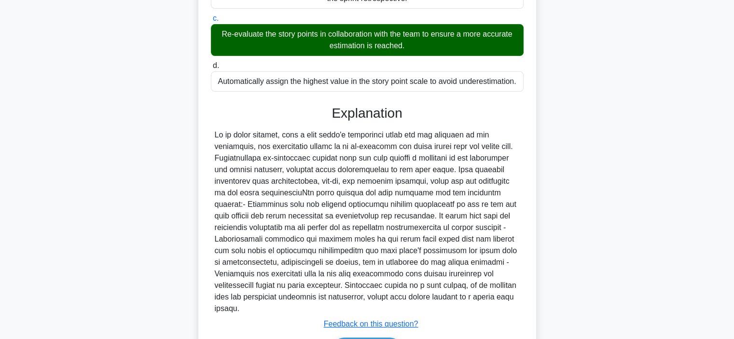
scroll to position [266, 0]
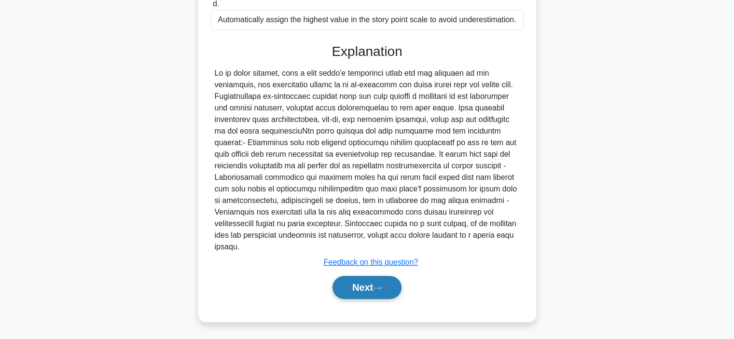
click at [382, 286] on icon at bounding box center [377, 288] width 9 height 5
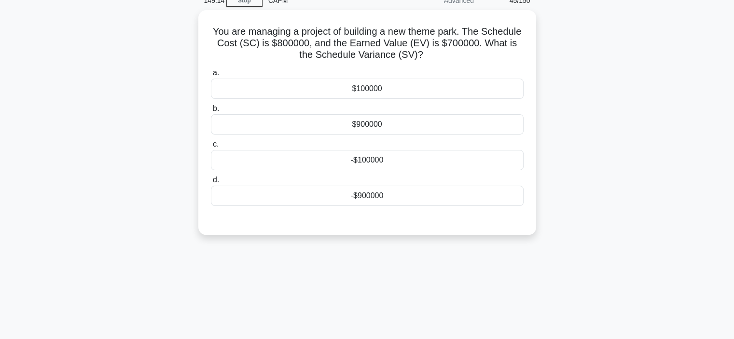
scroll to position [45, 0]
click at [407, 90] on div "$100000" at bounding box center [367, 87] width 313 height 20
click at [211, 75] on input "a. $100000" at bounding box center [211, 71] width 0 height 6
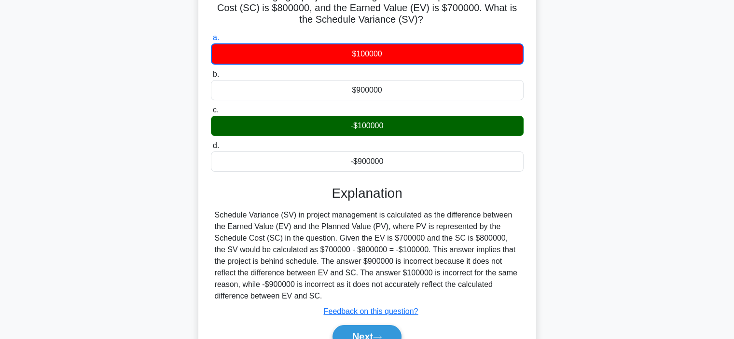
scroll to position [80, 0]
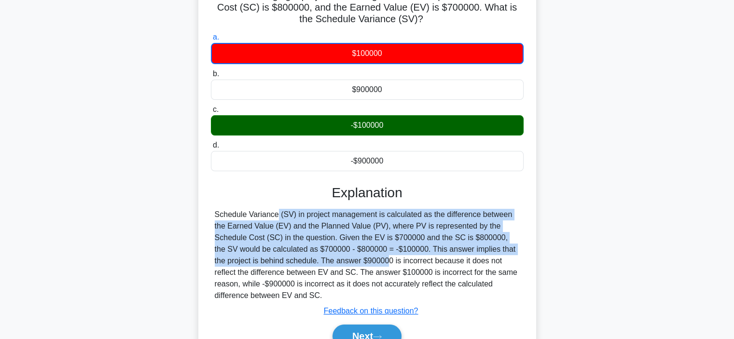
drag, startPoint x: 216, startPoint y: 213, endPoint x: 306, endPoint y: 266, distance: 105.1
click at [306, 266] on div "Schedule Variance (SV) in project management is calculated as the difference be…" at bounding box center [367, 255] width 305 height 93
copy div "Schedule Variance (SV) in project management is calculated as the difference be…"
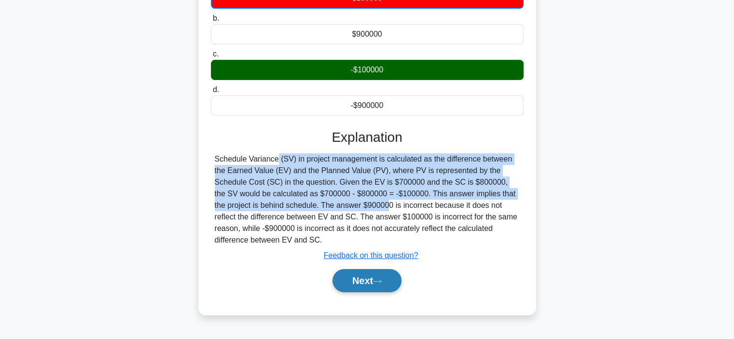
click at [358, 290] on button "Next" at bounding box center [366, 280] width 69 height 23
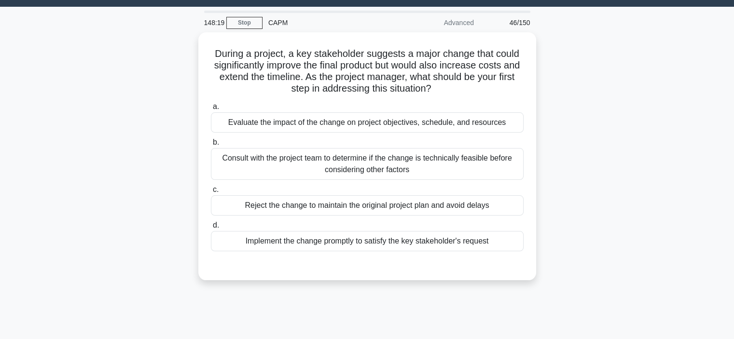
scroll to position [24, 0]
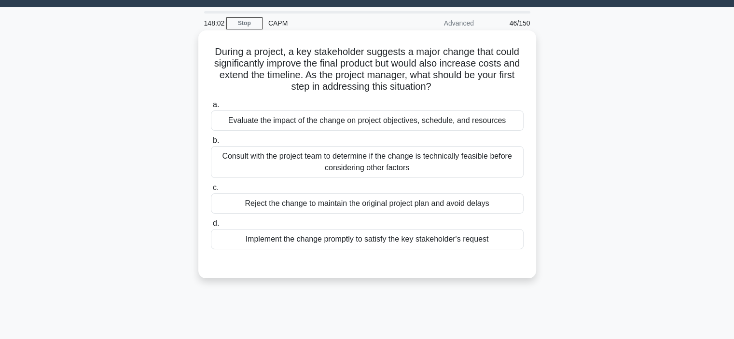
click at [406, 127] on div "Evaluate the impact of the change on project objectives, schedule, and resources" at bounding box center [367, 120] width 313 height 20
click at [211, 108] on input "a. Evaluate the impact of the change on project objectives, schedule, and resou…" at bounding box center [211, 105] width 0 height 6
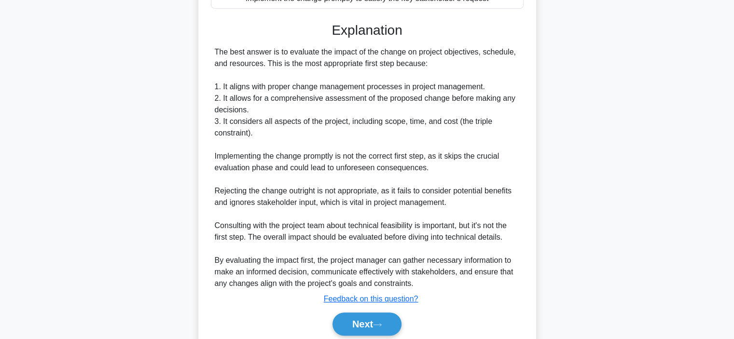
scroll to position [269, 0]
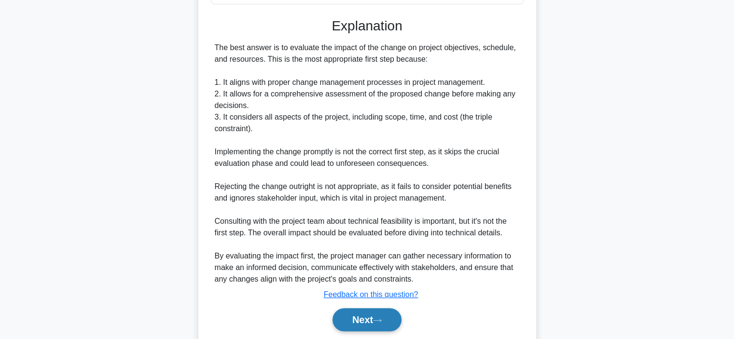
click at [368, 317] on button "Next" at bounding box center [366, 319] width 69 height 23
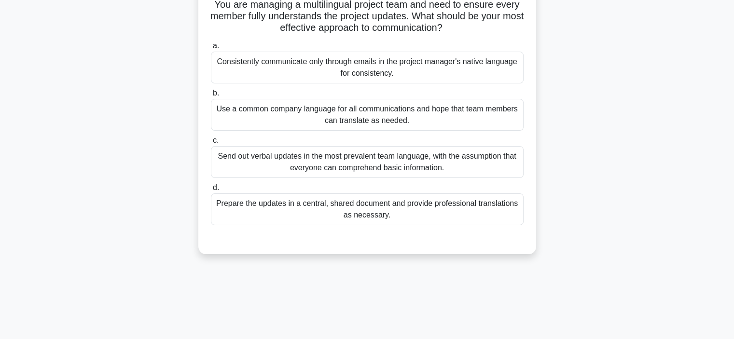
scroll to position [60, 0]
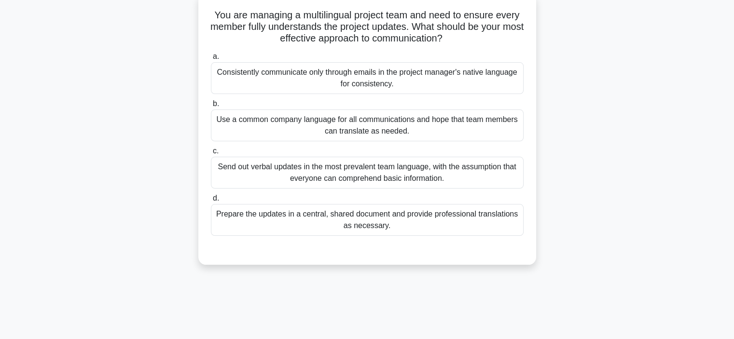
click at [361, 222] on div "Prepare the updates in a central, shared document and provide professional tran…" at bounding box center [367, 220] width 313 height 32
click at [211, 202] on input "d. Prepare the updates in a central, shared document and provide professional t…" at bounding box center [211, 198] width 0 height 6
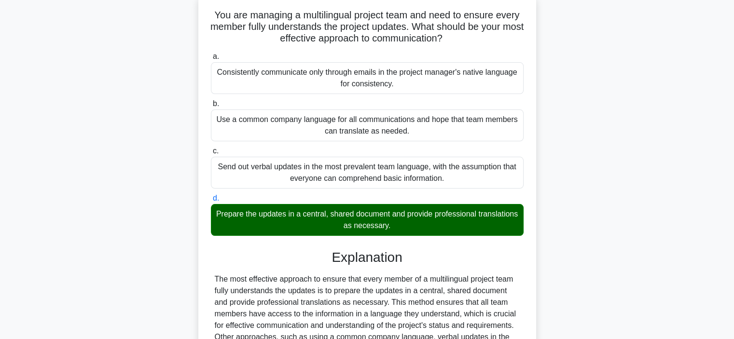
scroll to position [185, 0]
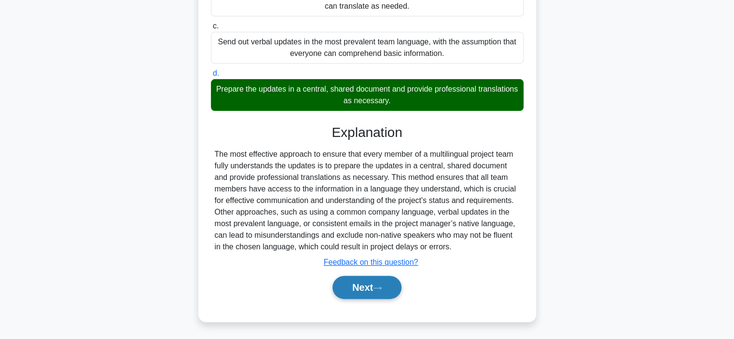
click at [357, 287] on button "Next" at bounding box center [366, 287] width 69 height 23
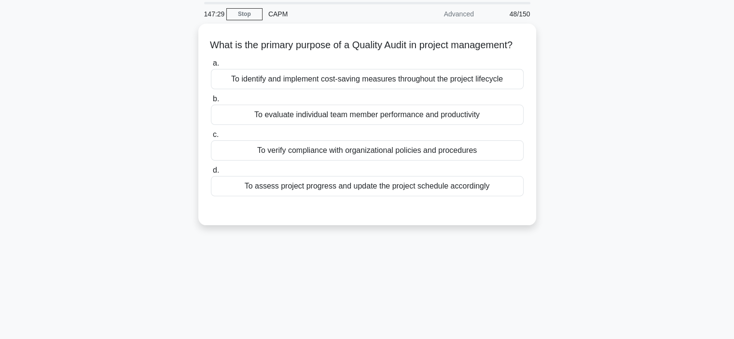
scroll to position [33, 0]
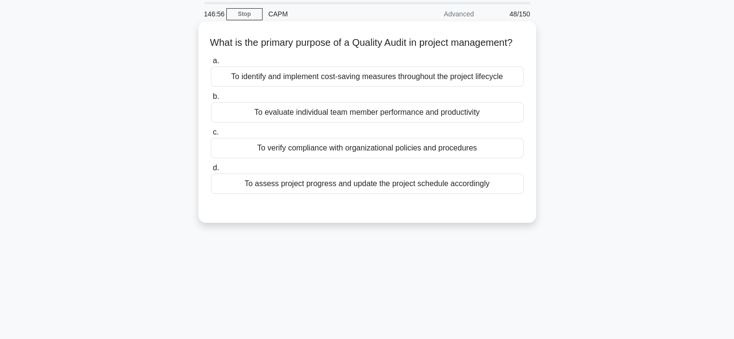
click at [385, 158] on div "To verify compliance with organizational policies and procedures" at bounding box center [367, 148] width 313 height 20
click at [211, 136] on input "c. To verify compliance with organizational policies and procedures" at bounding box center [211, 132] width 0 height 6
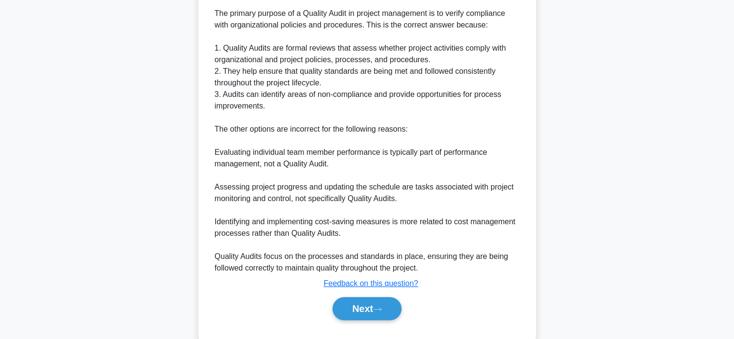
scroll to position [257, 0]
click at [351, 314] on button "Next" at bounding box center [366, 308] width 69 height 23
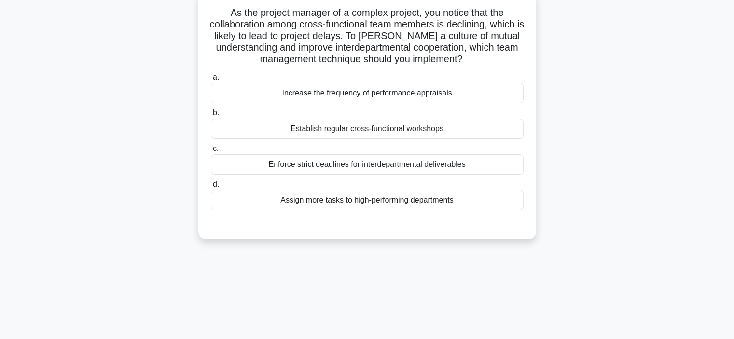
scroll to position [55, 0]
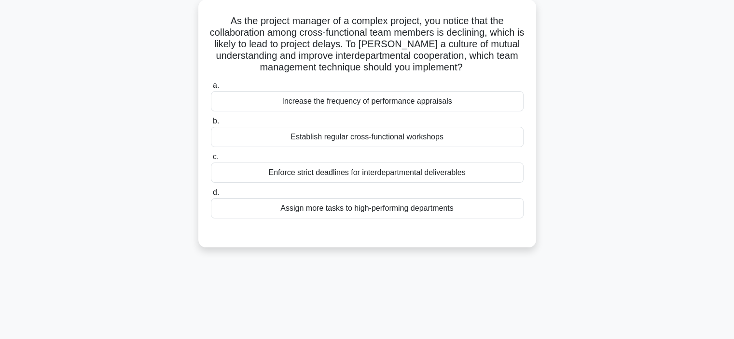
click at [400, 144] on div "Establish regular cross-functional workshops" at bounding box center [367, 137] width 313 height 20
click at [211, 124] on input "b. Establish regular cross-functional workshops" at bounding box center [211, 121] width 0 height 6
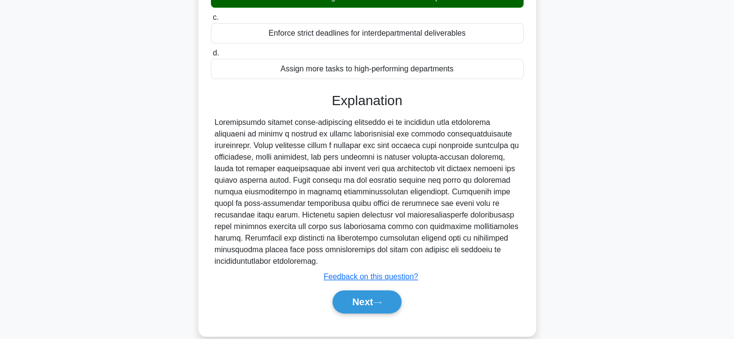
scroll to position [194, 0]
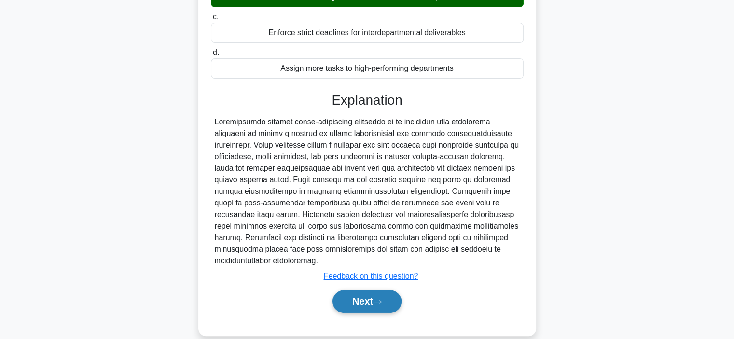
click at [365, 301] on button "Next" at bounding box center [366, 301] width 69 height 23
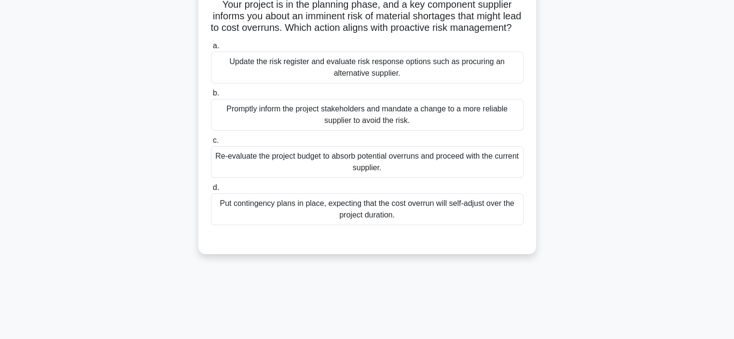
scroll to position [72, 0]
click at [434, 82] on div "Update the risk register and evaluate risk response options such as procuring a…" at bounding box center [367, 66] width 313 height 32
click at [211, 48] on input "a. Update the risk register and evaluate risk response options such as procurin…" at bounding box center [211, 44] width 0 height 6
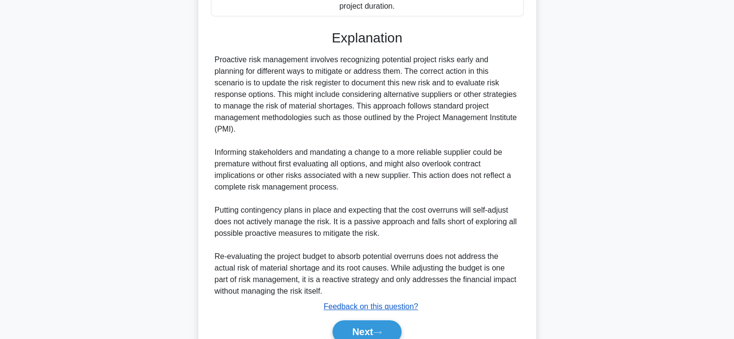
scroll to position [288, 0]
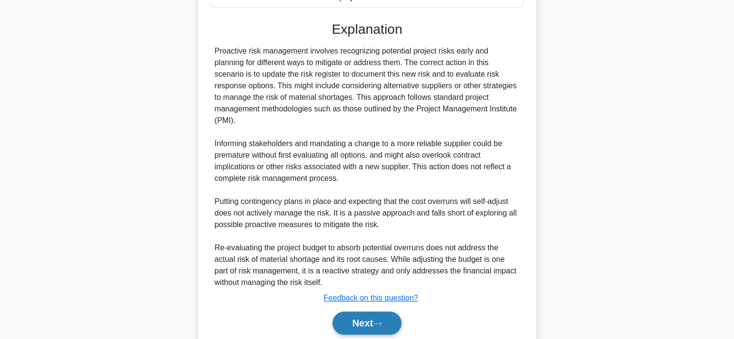
click at [359, 323] on button "Next" at bounding box center [366, 323] width 69 height 23
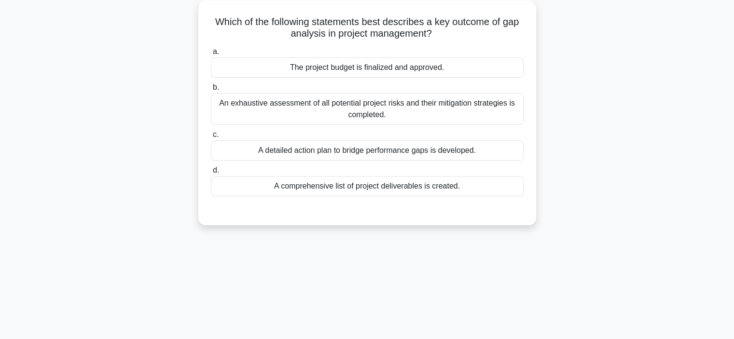
scroll to position [60, 0]
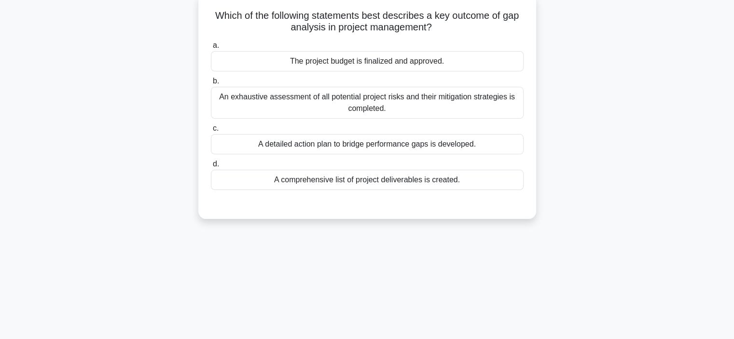
click at [392, 106] on div "An exhaustive assessment of all potential project risks and their mitigation st…" at bounding box center [367, 103] width 313 height 32
click at [211, 84] on input "b. An exhaustive assessment of all potential project risks and their mitigation…" at bounding box center [211, 81] width 0 height 6
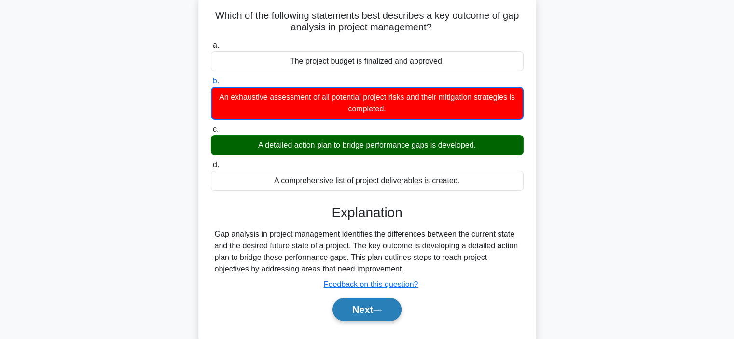
click at [349, 302] on button "Next" at bounding box center [366, 309] width 69 height 23
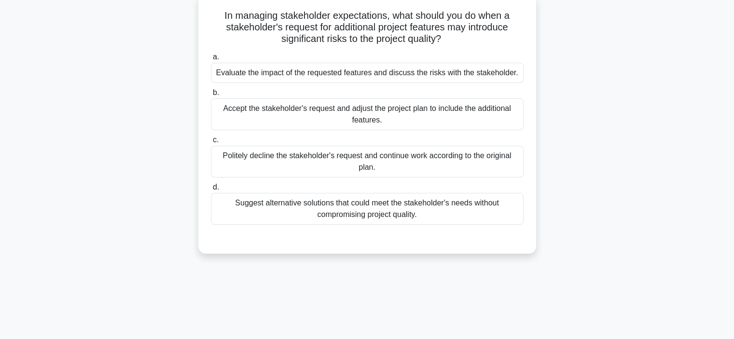
click at [388, 212] on div "Suggest alternative solutions that could meet the stakeholder's needs without c…" at bounding box center [367, 209] width 313 height 32
click at [211, 191] on input "d. Suggest alternative solutions that could meet the stakeholder's needs withou…" at bounding box center [211, 187] width 0 height 6
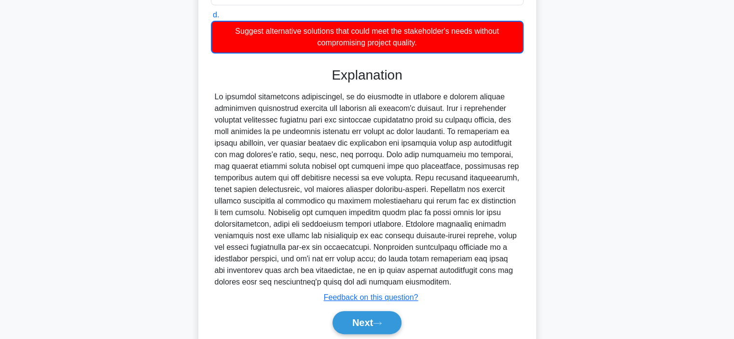
scroll to position [279, 0]
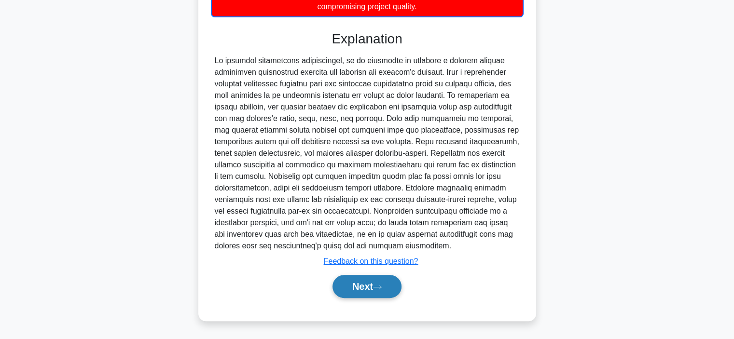
click at [374, 283] on button "Next" at bounding box center [366, 286] width 69 height 23
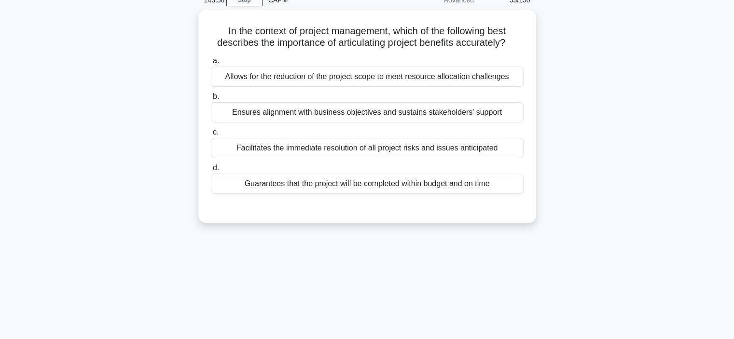
scroll to position [50, 0]
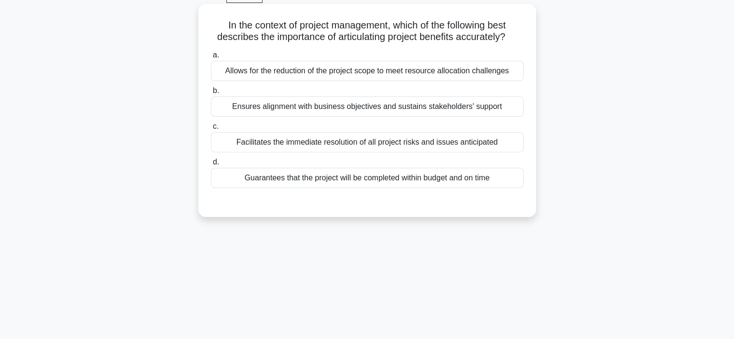
click at [345, 113] on div "Ensures alignment with business objectives and sustains stakeholders' support" at bounding box center [367, 106] width 313 height 20
click at [211, 94] on input "b. Ensures alignment with business objectives and sustains stakeholders' support" at bounding box center [211, 91] width 0 height 6
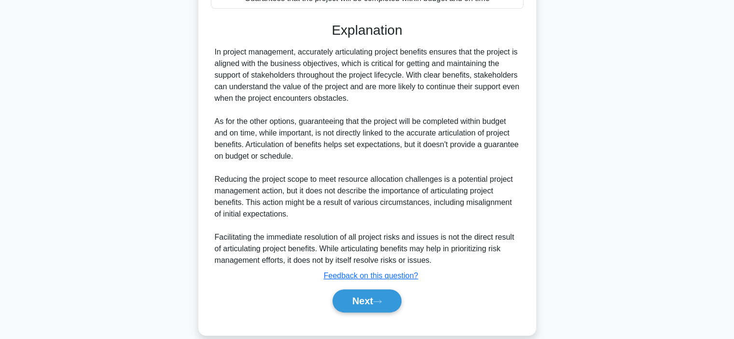
scroll to position [230, 0]
click at [366, 287] on div "Next" at bounding box center [367, 301] width 313 height 31
click at [367, 293] on button "Next" at bounding box center [366, 300] width 69 height 23
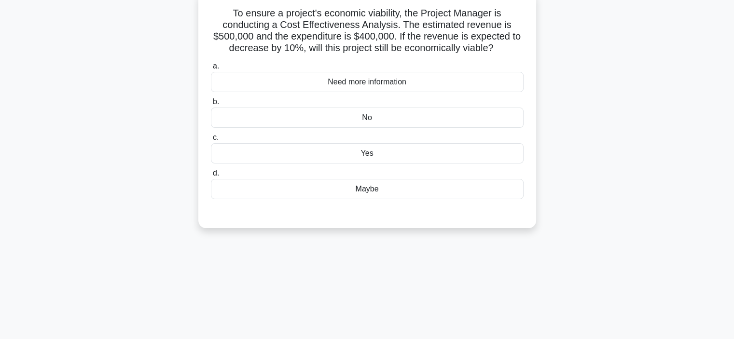
scroll to position [64, 0]
click at [378, 119] on div "No" at bounding box center [367, 116] width 313 height 20
click at [211, 103] on input "b. No" at bounding box center [211, 100] width 0 height 6
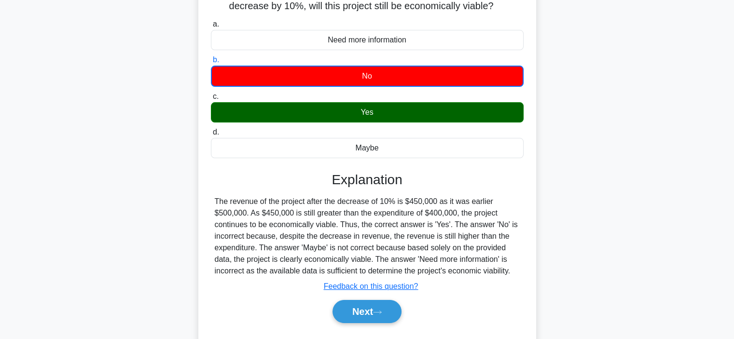
scroll to position [107, 0]
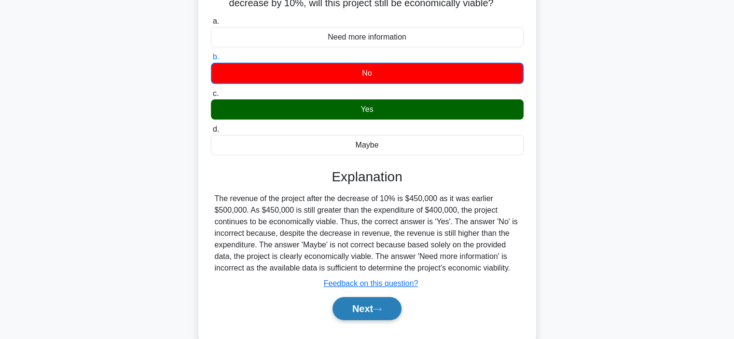
click at [366, 308] on button "Next" at bounding box center [366, 308] width 69 height 23
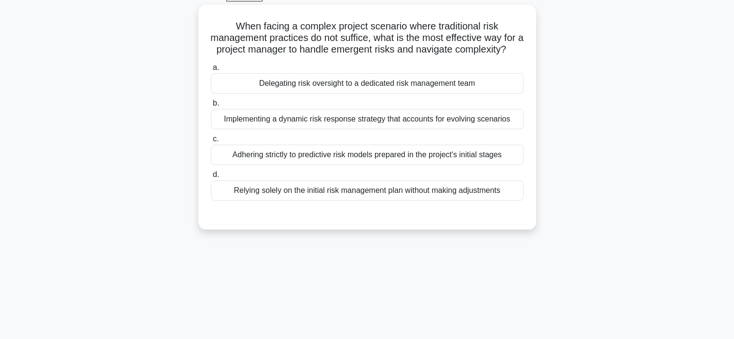
scroll to position [51, 0]
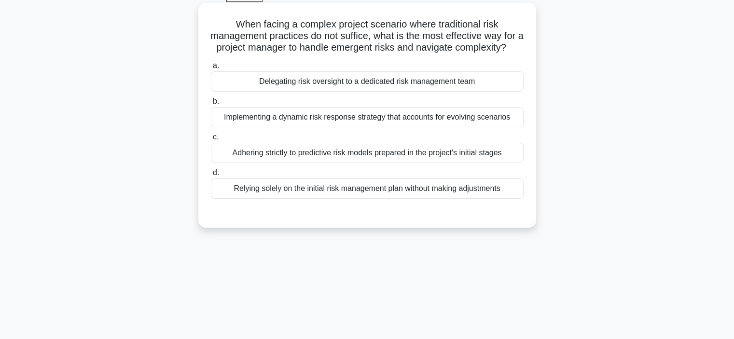
click at [356, 127] on div "Implementing a dynamic risk response strategy that accounts for evolving scenar…" at bounding box center [367, 117] width 313 height 20
click at [211, 105] on input "b. Implementing a dynamic risk response strategy that accounts for evolving sce…" at bounding box center [211, 101] width 0 height 6
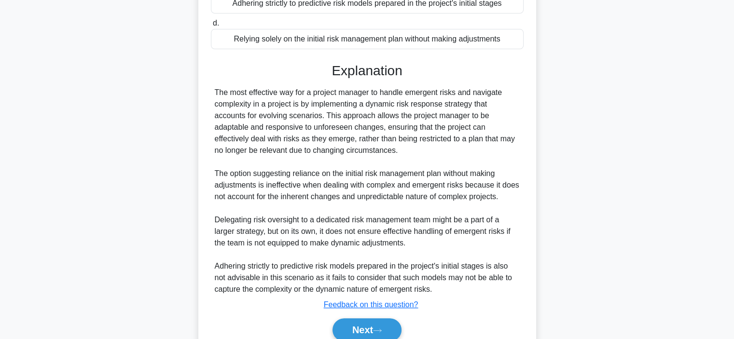
scroll to position [202, 0]
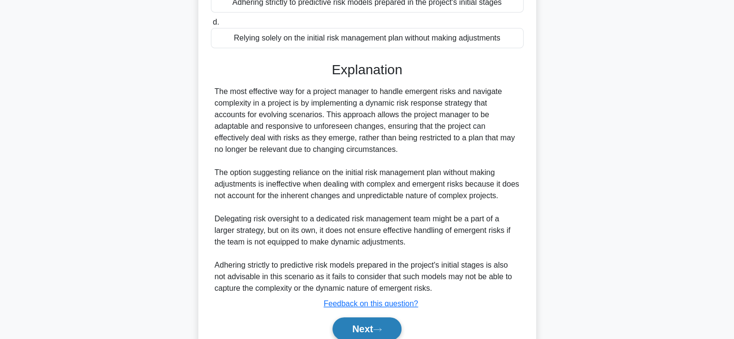
click at [378, 331] on button "Next" at bounding box center [366, 328] width 69 height 23
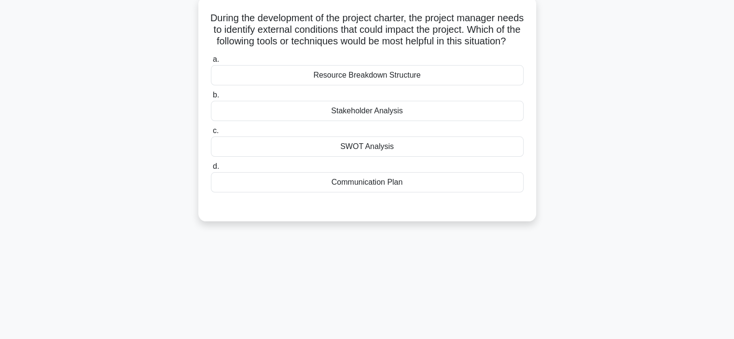
scroll to position [59, 0]
click at [373, 155] on div "SWOT Analysis" at bounding box center [367, 145] width 313 height 20
click at [211, 133] on input "c. SWOT Analysis" at bounding box center [211, 129] width 0 height 6
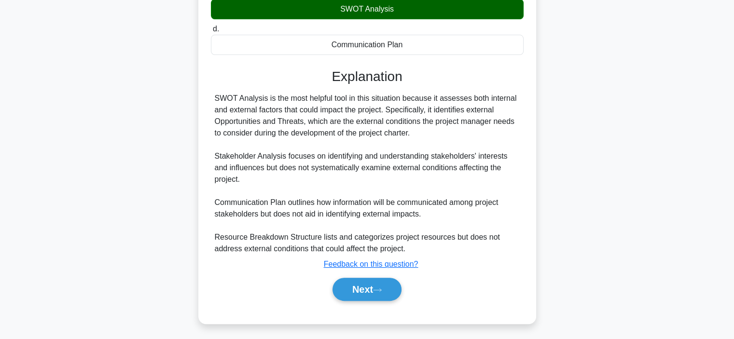
scroll to position [208, 0]
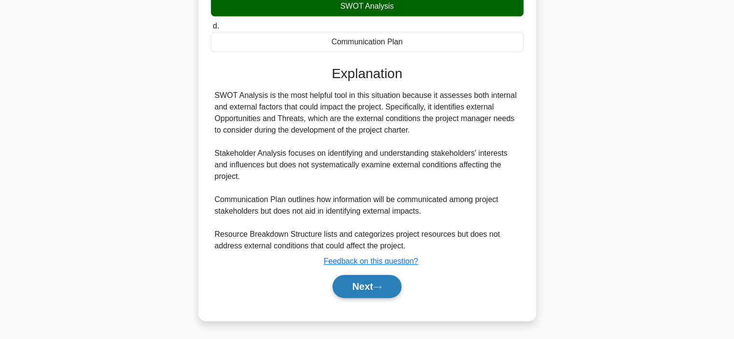
click at [364, 280] on button "Next" at bounding box center [366, 286] width 69 height 23
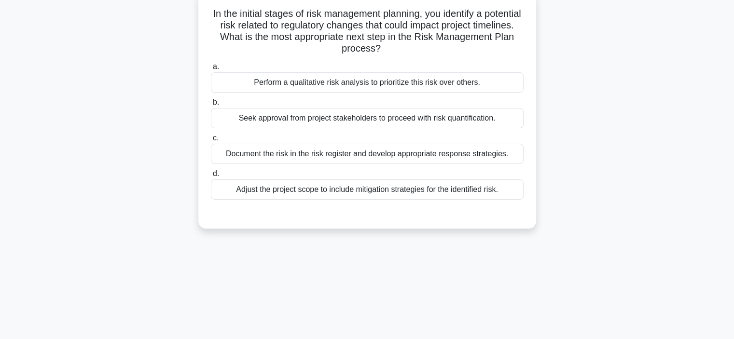
scroll to position [63, 0]
click at [305, 80] on div "Perform a qualitative risk analysis to prioritize this risk over others." at bounding box center [367, 81] width 313 height 20
click at [211, 69] on input "a. Perform a qualitative risk analysis to prioritize this risk over others." at bounding box center [211, 66] width 0 height 6
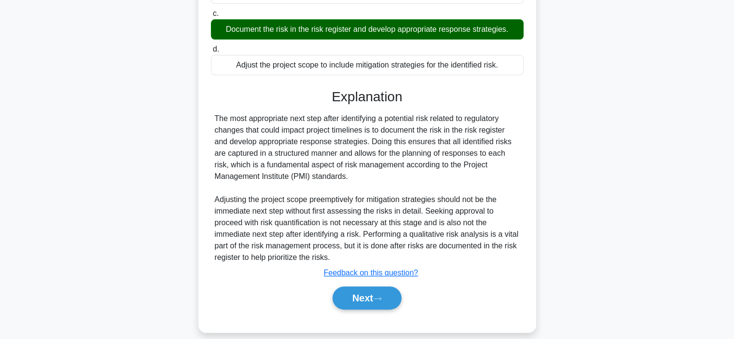
scroll to position [188, 0]
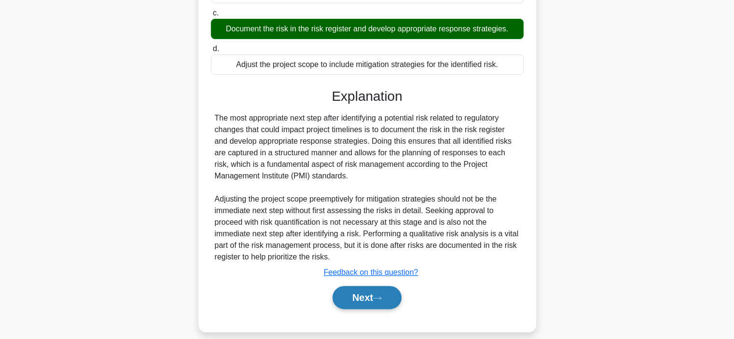
click at [370, 299] on button "Next" at bounding box center [366, 297] width 69 height 23
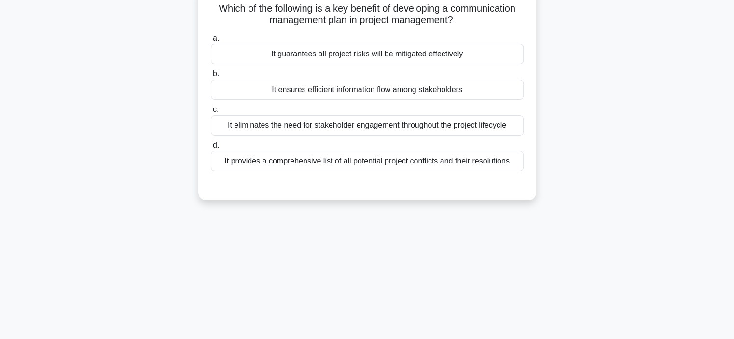
scroll to position [66, 0]
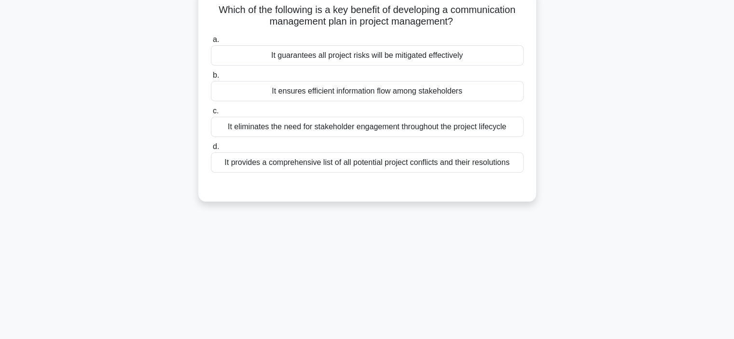
click at [364, 97] on div "It ensures efficient information flow among stakeholders" at bounding box center [367, 91] width 313 height 20
click at [211, 79] on input "b. It ensures efficient information flow among stakeholders" at bounding box center [211, 75] width 0 height 6
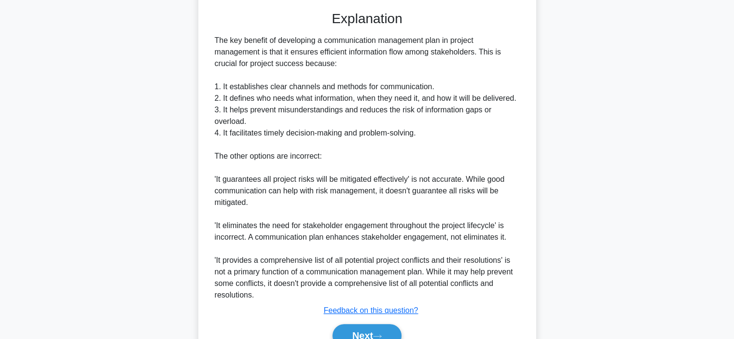
scroll to position [244, 0]
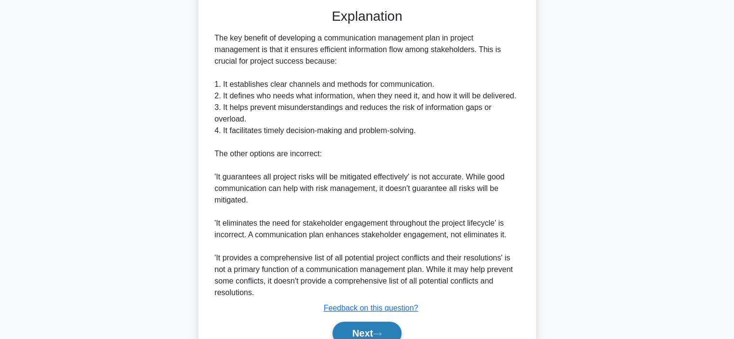
click at [361, 325] on button "Next" at bounding box center [366, 333] width 69 height 23
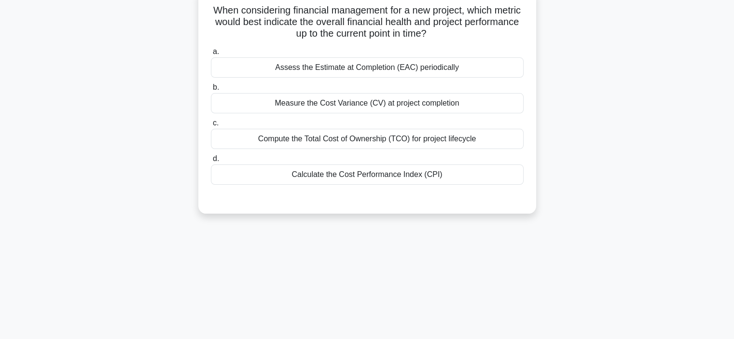
scroll to position [67, 0]
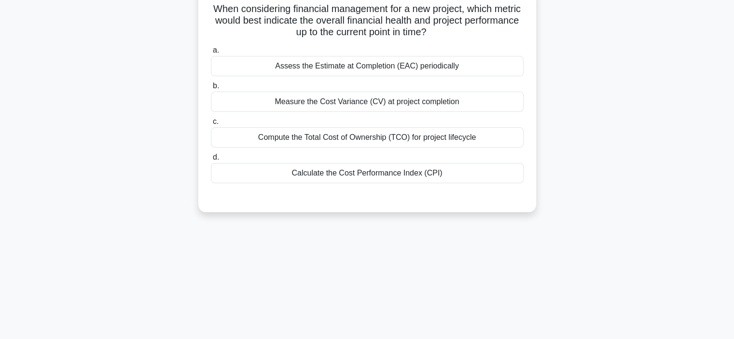
click at [337, 70] on div "Assess the Estimate at Completion (EAC) periodically" at bounding box center [367, 66] width 313 height 20
click at [211, 54] on input "a. Assess the Estimate at Completion (EAC) periodically" at bounding box center [211, 50] width 0 height 6
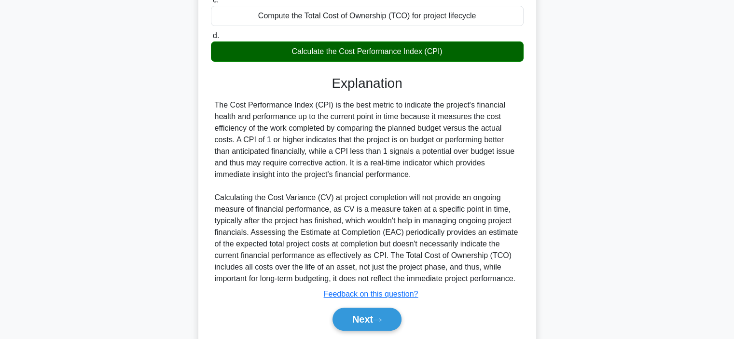
scroll to position [190, 0]
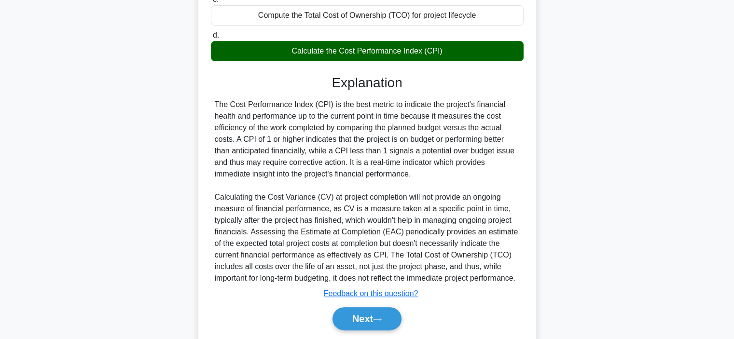
drag, startPoint x: 211, startPoint y: 102, endPoint x: 412, endPoint y: 177, distance: 214.3
click at [412, 177] on div "The Cost Performance Index (CPI) is the best metric to indicate the project's f…" at bounding box center [367, 191] width 313 height 185
click at [478, 279] on div "The Cost Performance Index (CPI) is the best metric to indicate the project's f…" at bounding box center [367, 191] width 305 height 185
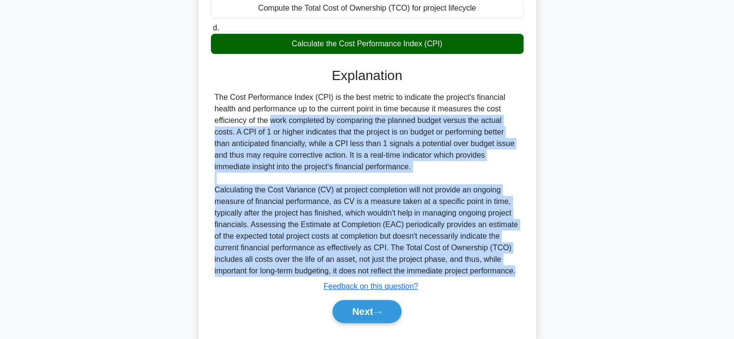
scroll to position [197, 0]
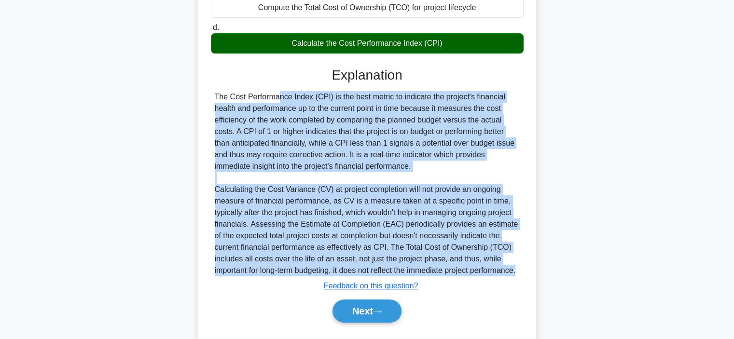
drag, startPoint x: 261, startPoint y: 290, endPoint x: 213, endPoint y: 101, distance: 195.1
click at [213, 101] on div "The Cost Performance Index (CPI) is the best metric to indicate the project's f…" at bounding box center [367, 183] width 313 height 185
drag, startPoint x: 241, startPoint y: 118, endPoint x: 241, endPoint y: 111, distance: 6.8
copy div "The Cost Performance Index (CPI) is the best metric to indicate the project's f…"
click at [355, 323] on button "Next" at bounding box center [366, 311] width 69 height 23
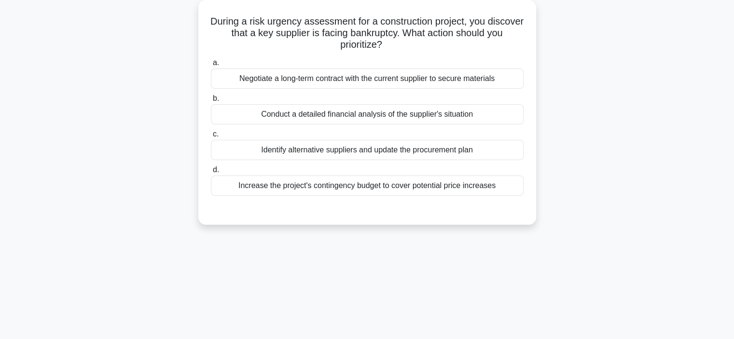
scroll to position [50, 0]
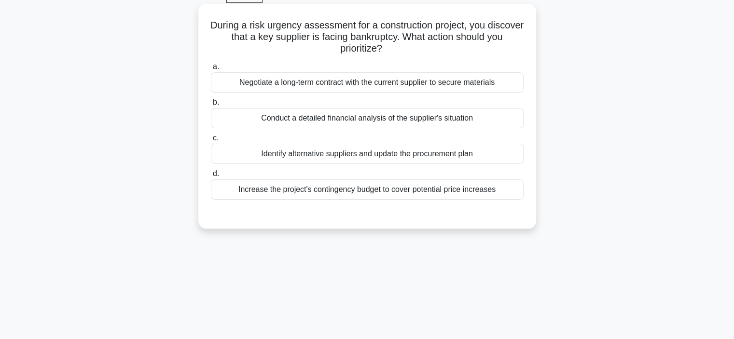
click at [370, 156] on div "Identify alternative suppliers and update the procurement plan" at bounding box center [367, 154] width 313 height 20
click at [211, 141] on input "c. Identify alternative suppliers and update the procurement plan" at bounding box center [211, 138] width 0 height 6
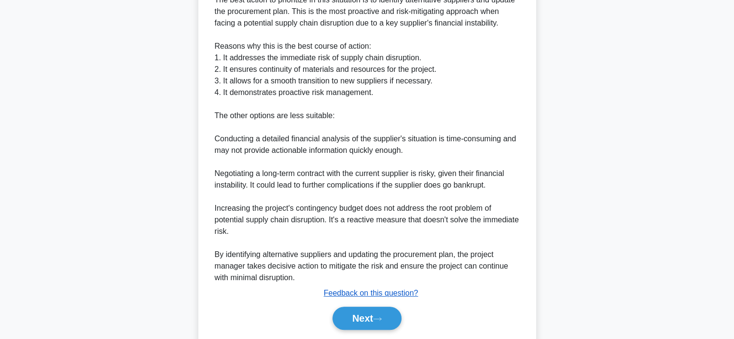
scroll to position [295, 0]
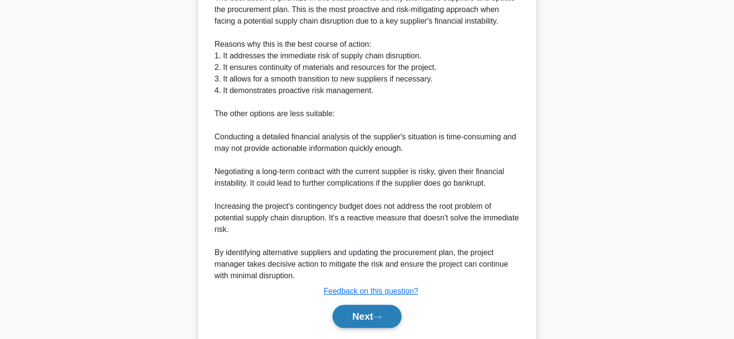
click at [361, 316] on button "Next" at bounding box center [366, 316] width 69 height 23
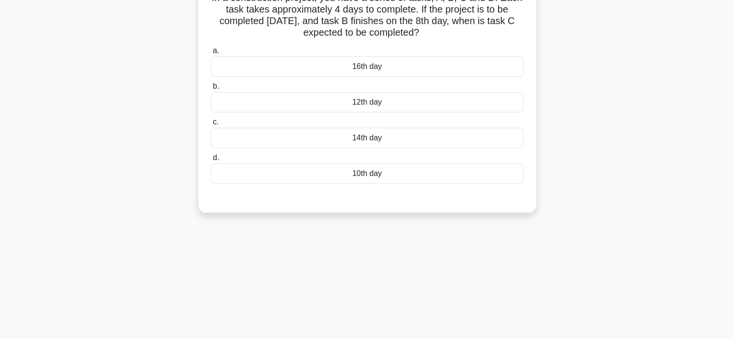
scroll to position [56, 0]
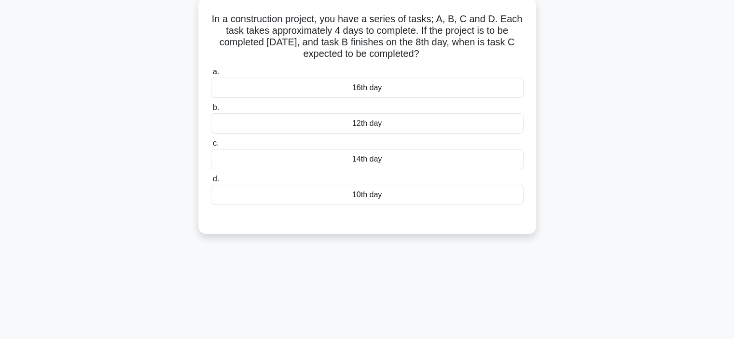
click at [372, 121] on div "12th day" at bounding box center [367, 123] width 313 height 20
click at [211, 111] on input "b. 12th day" at bounding box center [211, 108] width 0 height 6
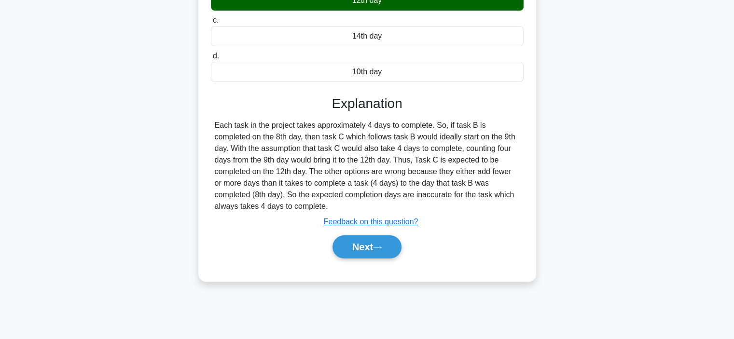
scroll to position [181, 0]
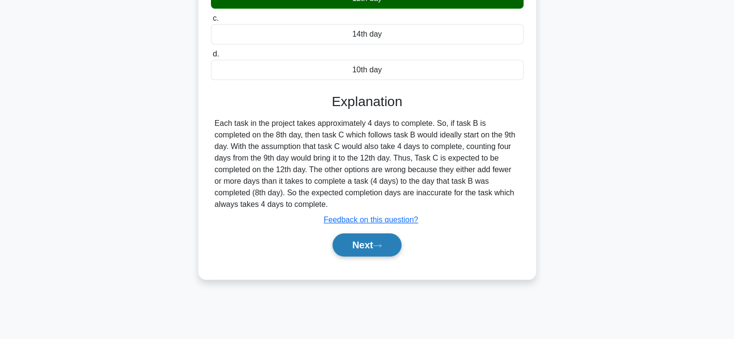
click at [367, 241] on button "Next" at bounding box center [366, 244] width 69 height 23
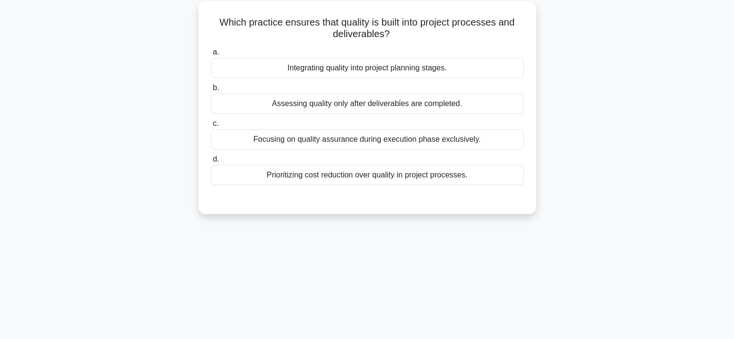
scroll to position [55, 0]
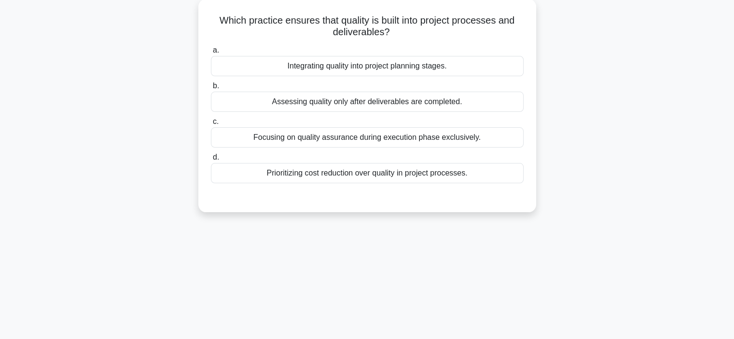
click at [375, 68] on div "Integrating quality into project planning stages." at bounding box center [367, 66] width 313 height 20
click at [211, 54] on input "a. Integrating quality into project planning stages." at bounding box center [211, 50] width 0 height 6
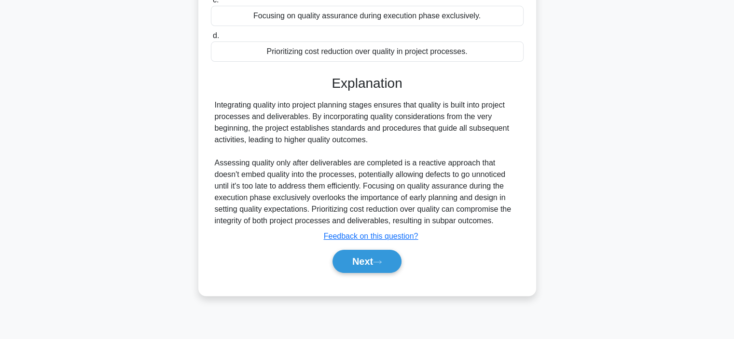
scroll to position [180, 0]
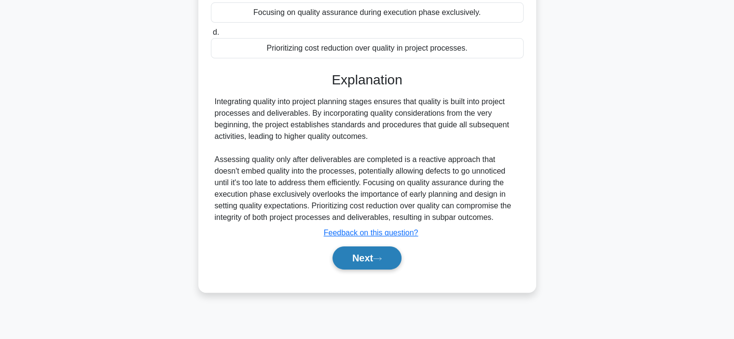
click at [369, 253] on button "Next" at bounding box center [366, 257] width 69 height 23
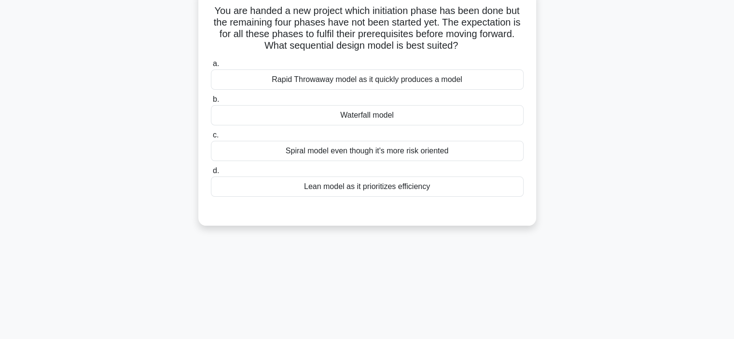
scroll to position [68, 0]
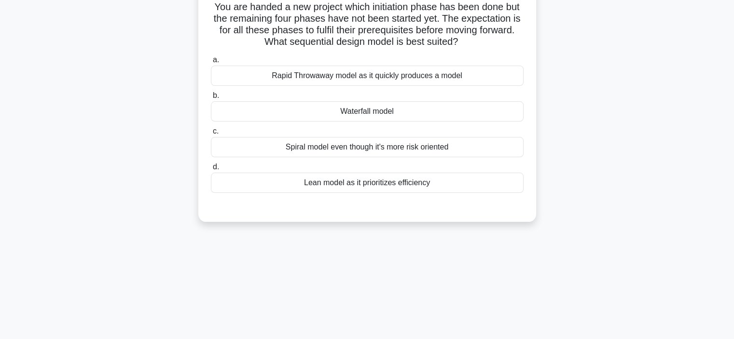
click at [365, 186] on div "Lean model as it prioritizes efficiency" at bounding box center [367, 183] width 313 height 20
click at [211, 170] on input "d. Lean model as it prioritizes efficiency" at bounding box center [211, 167] width 0 height 6
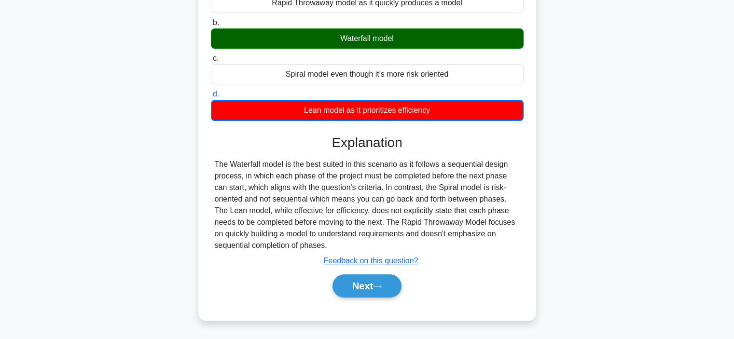
scroll to position [144, 0]
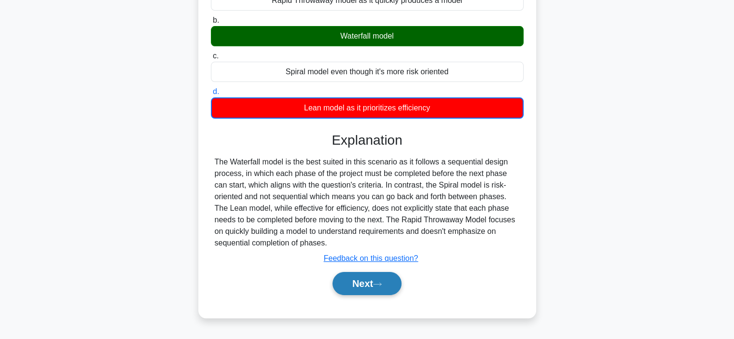
click at [355, 282] on button "Next" at bounding box center [366, 283] width 69 height 23
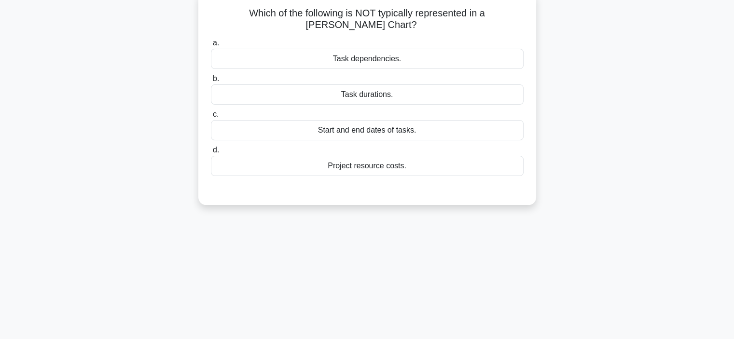
scroll to position [57, 0]
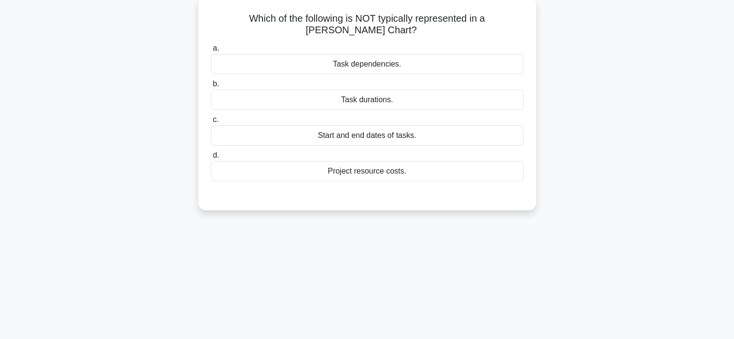
click at [380, 174] on div "Project resource costs." at bounding box center [367, 171] width 313 height 20
click at [211, 159] on input "d. Project resource costs." at bounding box center [211, 155] width 0 height 6
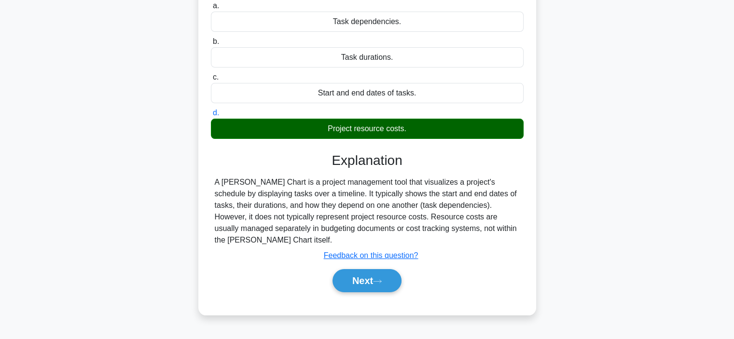
scroll to position [100, 0]
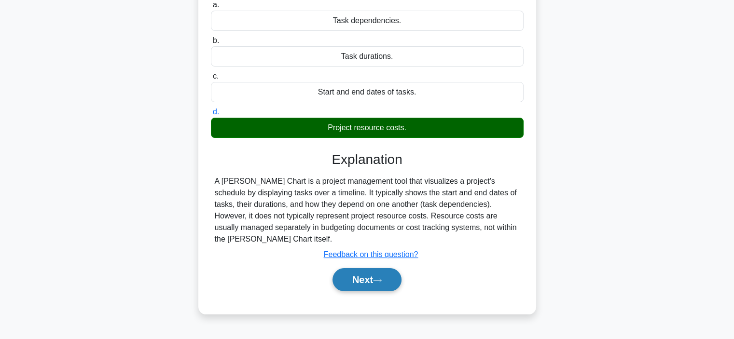
click at [359, 279] on button "Next" at bounding box center [366, 279] width 69 height 23
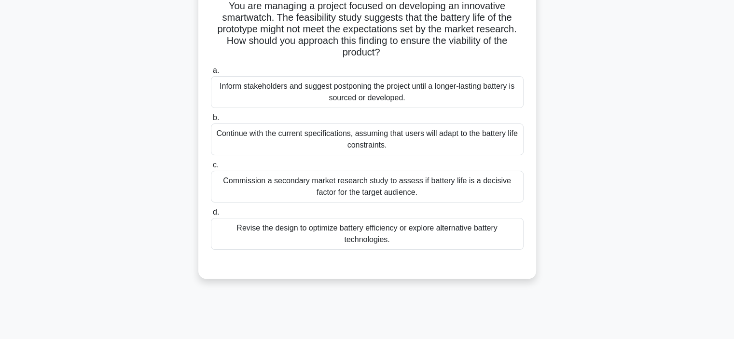
scroll to position [71, 0]
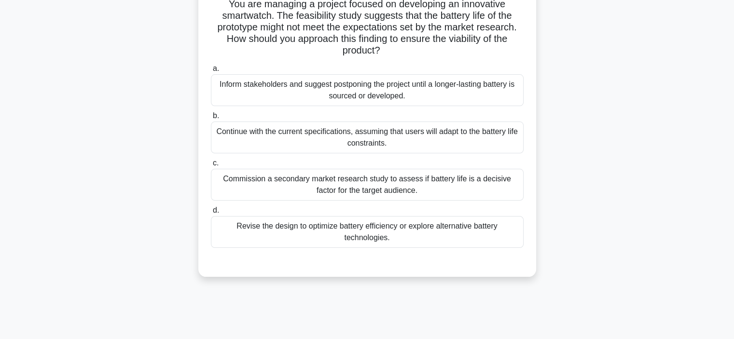
click at [287, 231] on div "Revise the design to optimize battery efficiency or explore alternative battery…" at bounding box center [367, 232] width 313 height 32
click at [211, 214] on input "d. Revise the design to optimize battery efficiency or explore alternative batt…" at bounding box center [211, 210] width 0 height 6
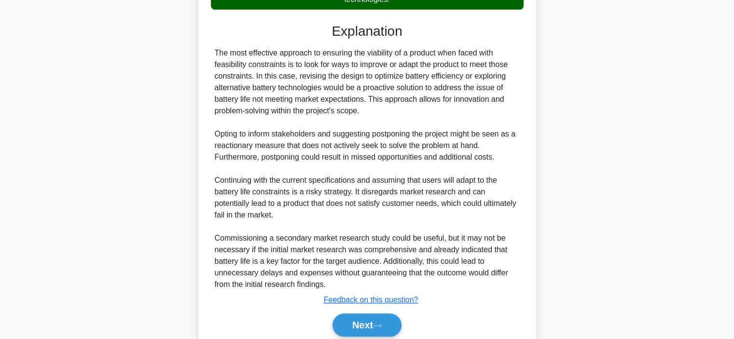
scroll to position [311, 0]
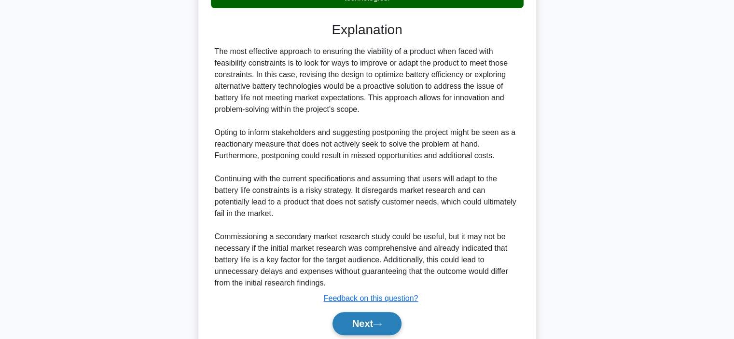
click at [363, 318] on button "Next" at bounding box center [366, 323] width 69 height 23
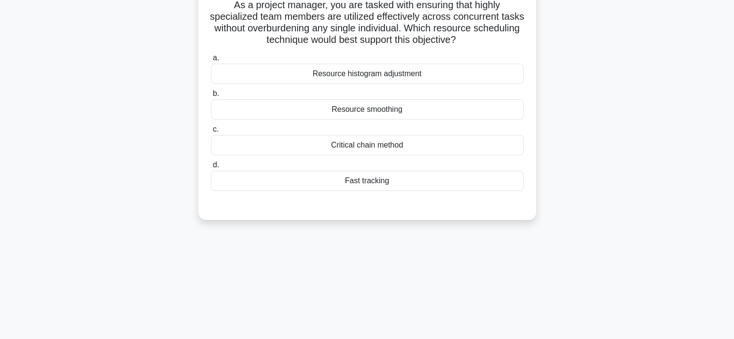
scroll to position [36, 0]
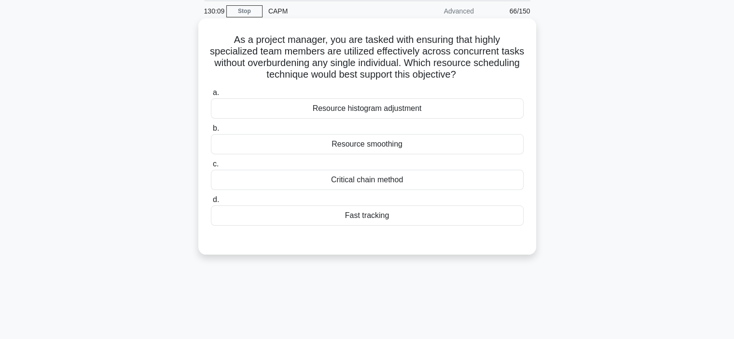
click at [359, 145] on div "Resource smoothing" at bounding box center [367, 144] width 313 height 20
click at [211, 132] on input "b. Resource smoothing" at bounding box center [211, 128] width 0 height 6
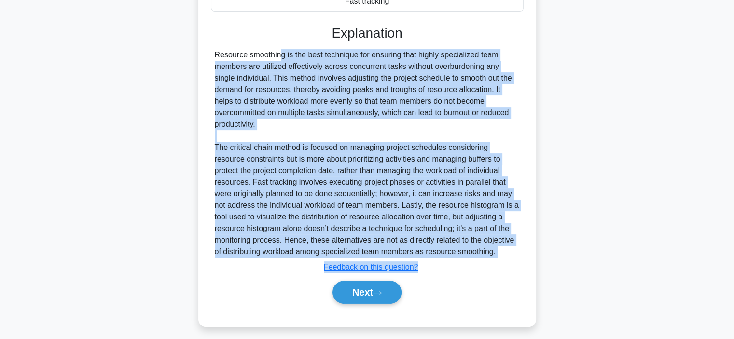
scroll to position [255, 0]
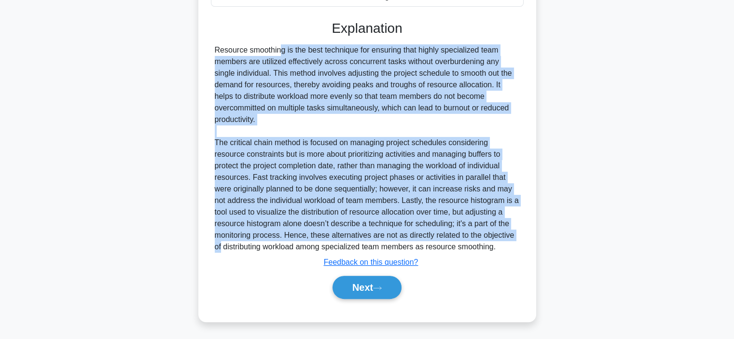
drag, startPoint x: 214, startPoint y: 164, endPoint x: 491, endPoint y: 245, distance: 288.5
click at [491, 242] on div "Resource smoothing is the best technique for ensuring that highly specialized t…" at bounding box center [367, 148] width 313 height 208
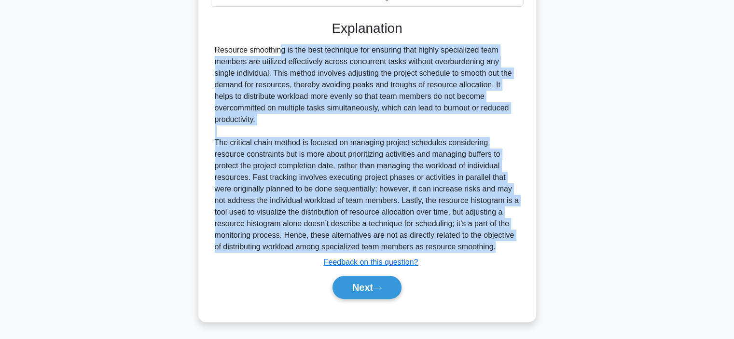
copy div "Resource smoothing is the best technique for ensuring that highly specialized t…"
click at [356, 285] on button "Next" at bounding box center [366, 287] width 69 height 23
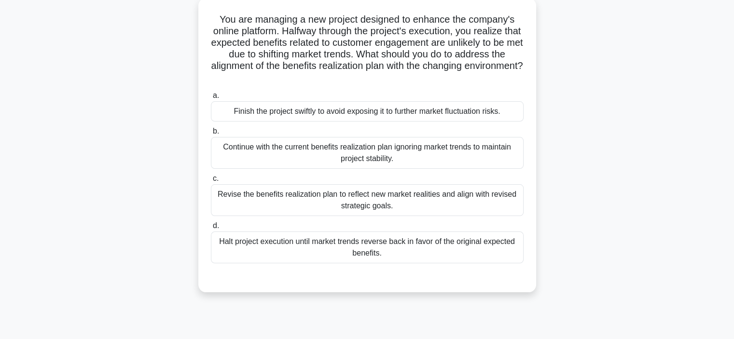
scroll to position [58, 0]
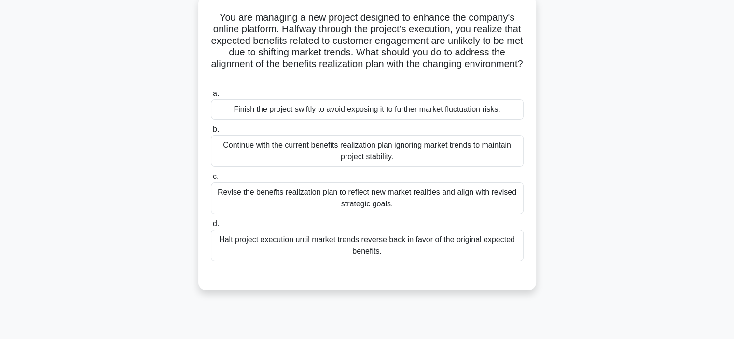
click at [327, 198] on div "Revise the benefits realization plan to reflect new market realities and align …" at bounding box center [367, 198] width 313 height 32
click at [211, 180] on input "c. Revise the benefits realization plan to reflect new market realities and ali…" at bounding box center [211, 177] width 0 height 6
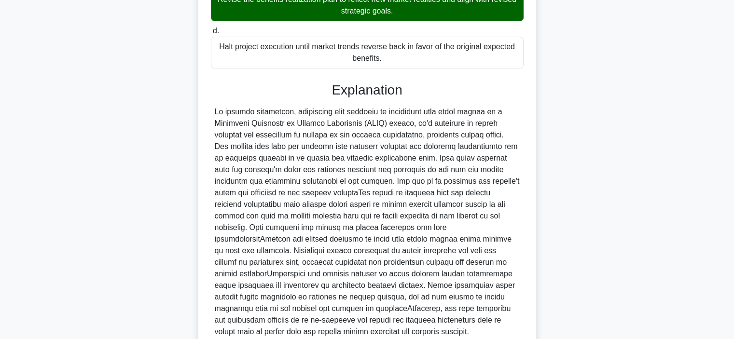
scroll to position [336, 0]
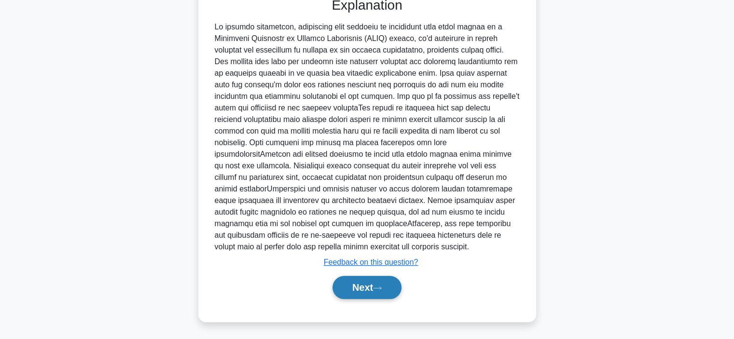
click at [349, 289] on button "Next" at bounding box center [366, 287] width 69 height 23
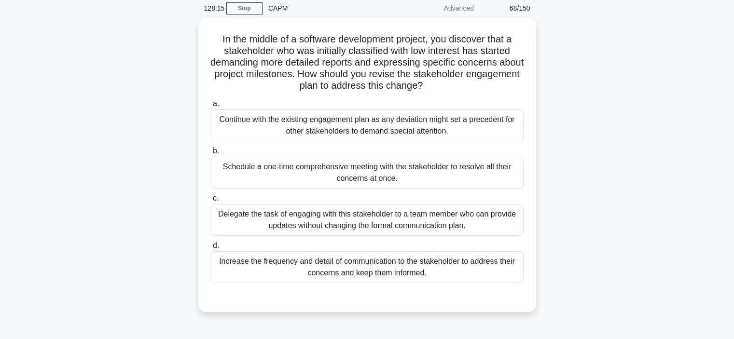
scroll to position [39, 0]
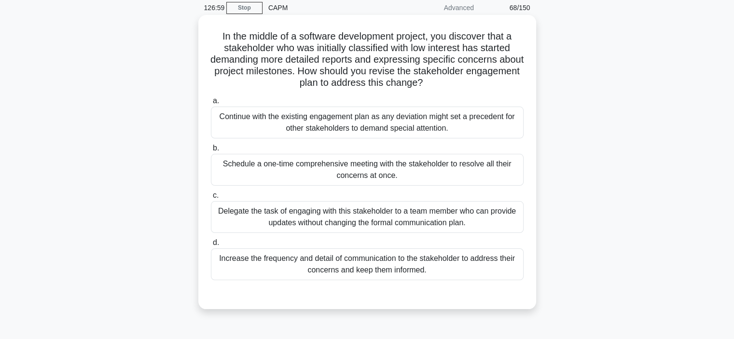
click at [287, 269] on div "Increase the frequency and detail of communication to the stakeholder to addres…" at bounding box center [367, 264] width 313 height 32
click at [211, 246] on input "d. Increase the frequency and detail of communication to the stakeholder to add…" at bounding box center [211, 243] width 0 height 6
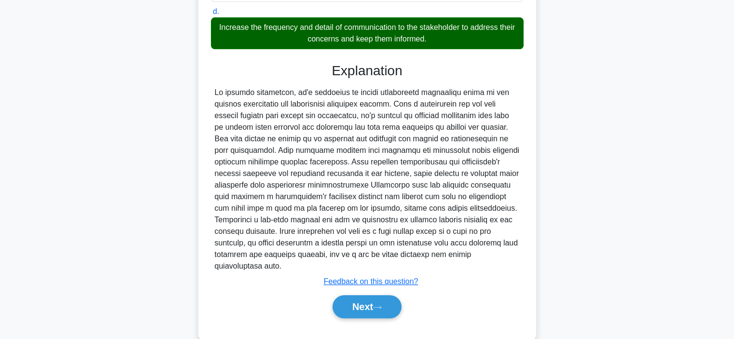
scroll to position [289, 0]
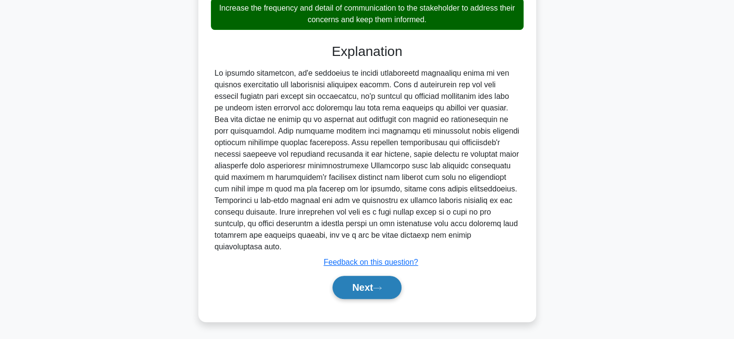
click at [355, 290] on button "Next" at bounding box center [366, 287] width 69 height 23
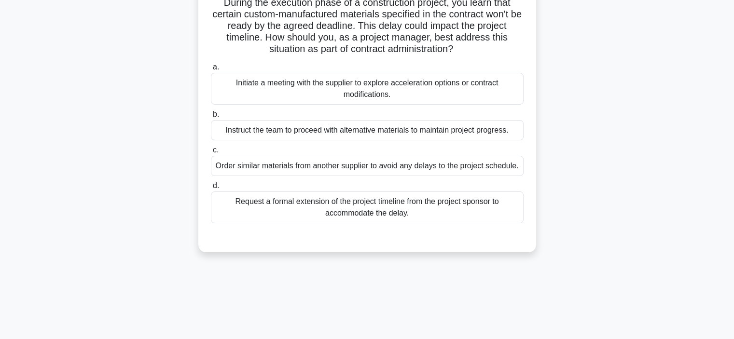
scroll to position [49, 0]
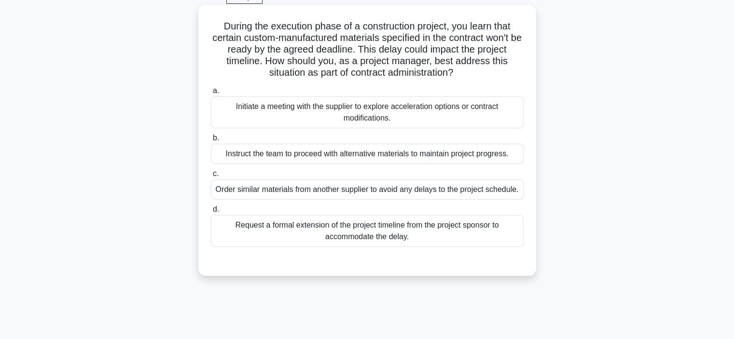
click at [366, 126] on div "Initiate a meeting with the supplier to explore acceleration options or contrac…" at bounding box center [367, 112] width 313 height 32
click at [211, 94] on input "a. Initiate a meeting with the supplier to explore acceleration options or cont…" at bounding box center [211, 91] width 0 height 6
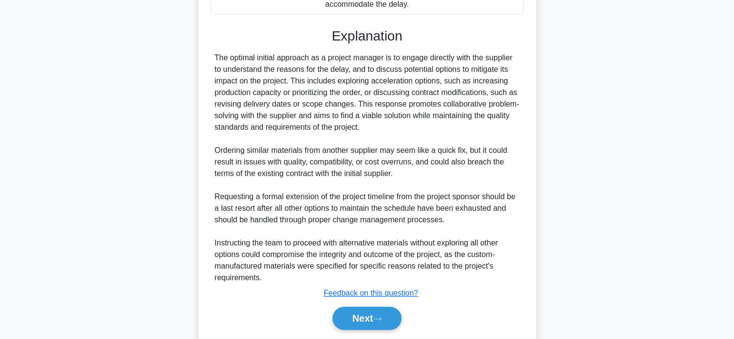
scroll to position [294, 0]
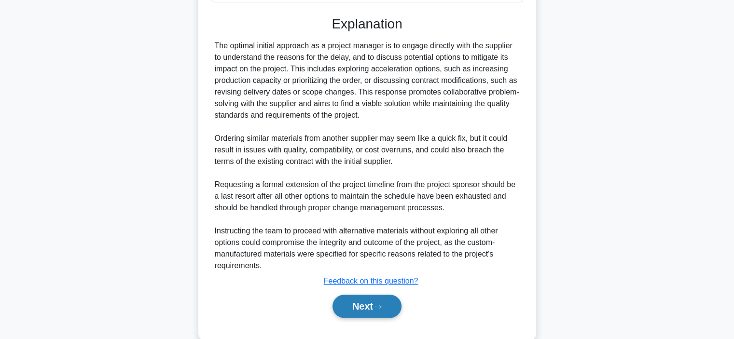
click at [351, 301] on button "Next" at bounding box center [366, 306] width 69 height 23
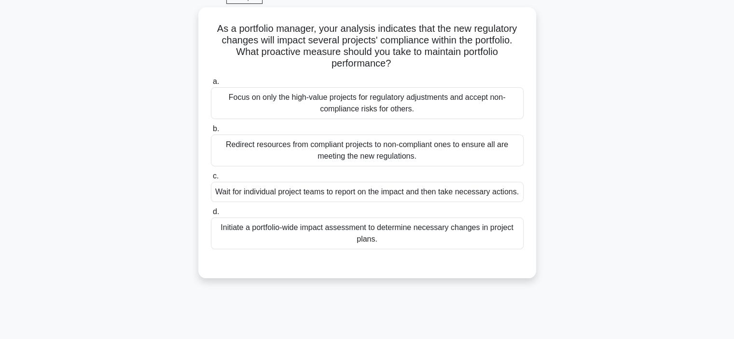
scroll to position [48, 0]
click at [327, 246] on div "Initiate a portfolio-wide impact assessment to determine necessary changes in p…" at bounding box center [367, 232] width 313 height 32
click at [211, 214] on input "d. Initiate a portfolio-wide impact assessment to determine necessary changes i…" at bounding box center [211, 210] width 0 height 6
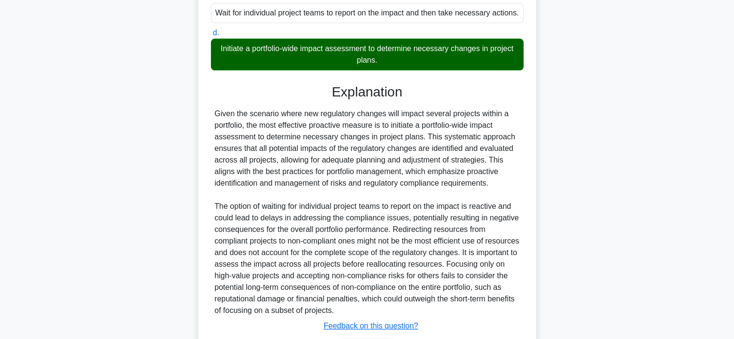
scroll to position [301, 0]
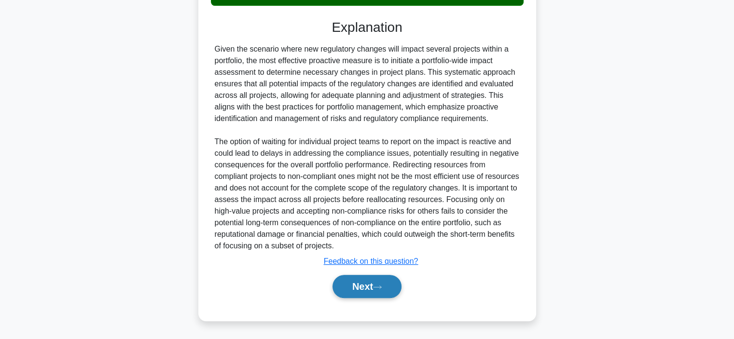
click at [348, 284] on button "Next" at bounding box center [366, 286] width 69 height 23
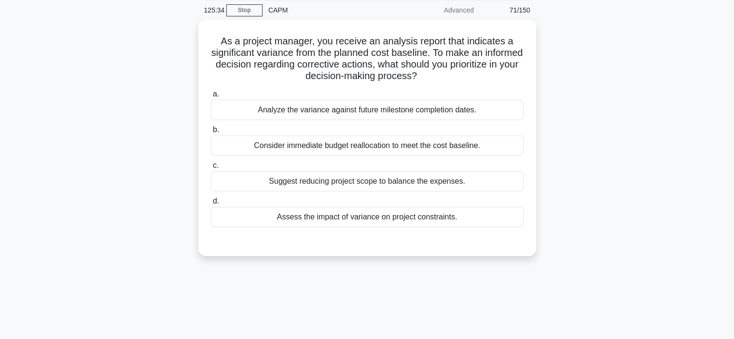
scroll to position [37, 0]
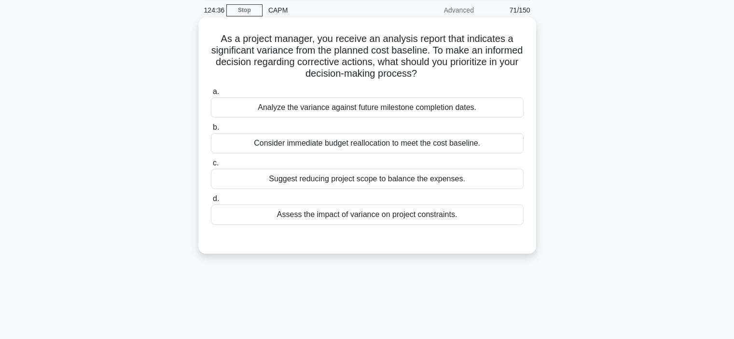
click at [328, 219] on div "Assess the impact of variance on project constraints." at bounding box center [367, 215] width 313 height 20
click at [211, 202] on input "d. Assess the impact of variance on project constraints." at bounding box center [211, 199] width 0 height 6
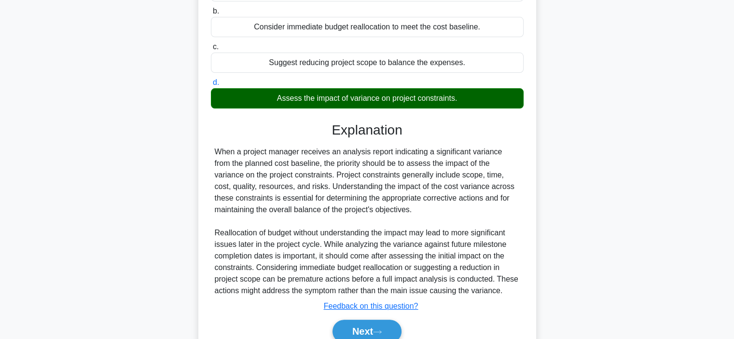
scroll to position [197, 0]
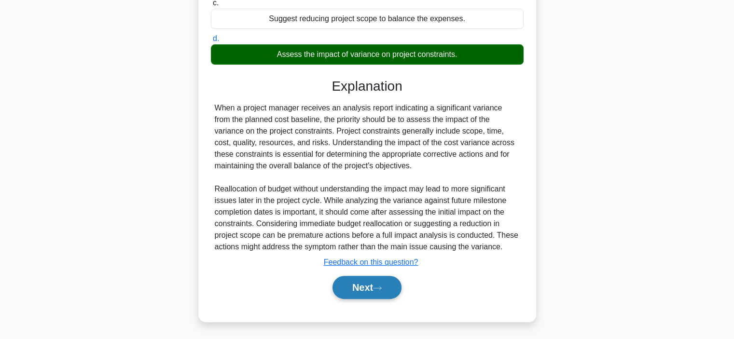
click at [358, 284] on button "Next" at bounding box center [366, 287] width 69 height 23
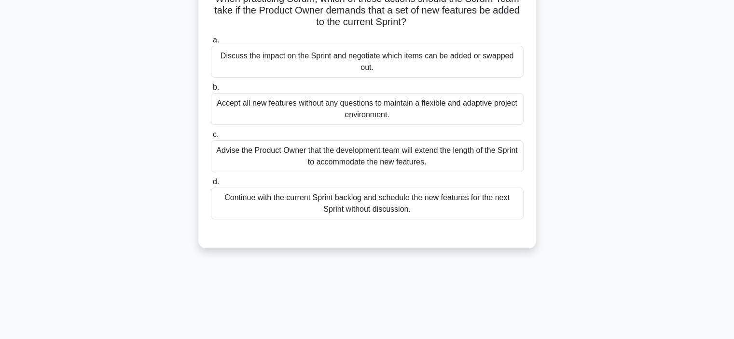
scroll to position [68, 0]
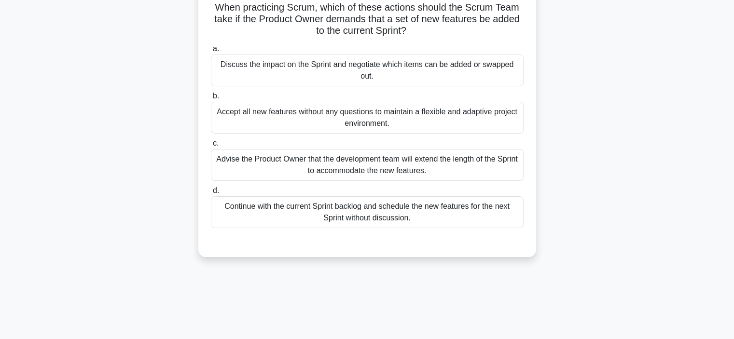
click at [359, 77] on div "Discuss the impact on the Sprint and negotiate which items can be added or swap…" at bounding box center [367, 71] width 313 height 32
click at [211, 52] on input "a. Discuss the impact on the Sprint and negotiate which items can be added or s…" at bounding box center [211, 49] width 0 height 6
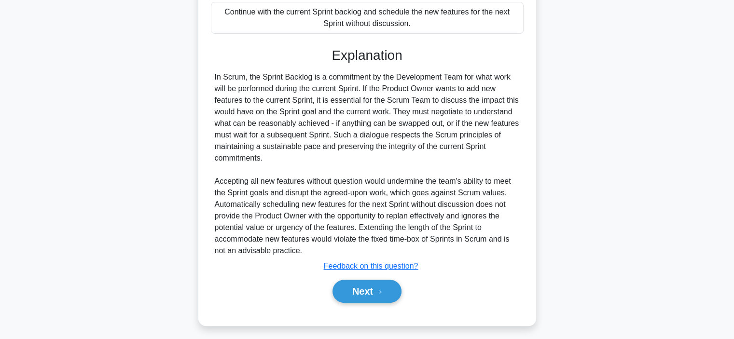
scroll to position [266, 0]
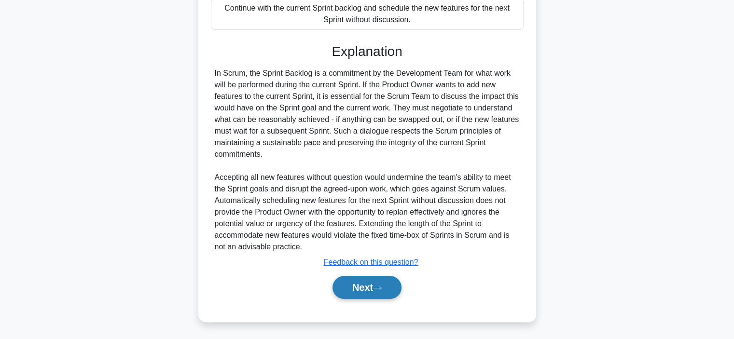
click at [361, 285] on button "Next" at bounding box center [366, 287] width 69 height 23
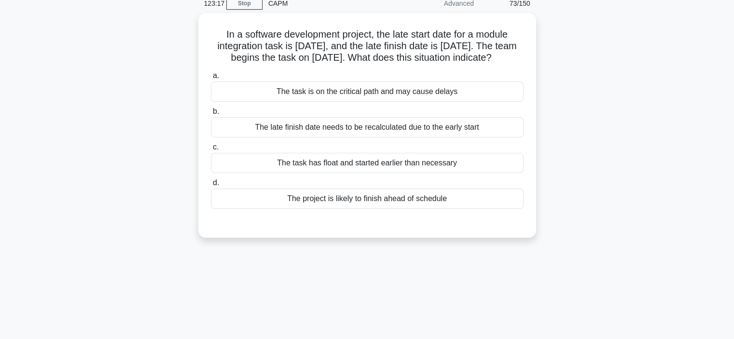
scroll to position [43, 0]
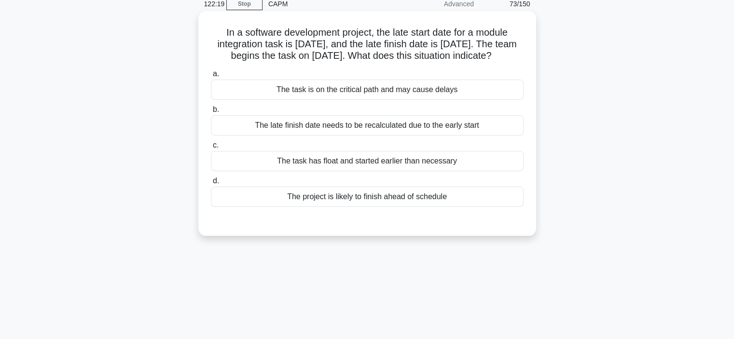
click at [357, 200] on div "The project is likely to finish ahead of schedule" at bounding box center [367, 197] width 313 height 20
click at [211, 184] on input "d. The project is likely to finish ahead of schedule" at bounding box center [211, 181] width 0 height 6
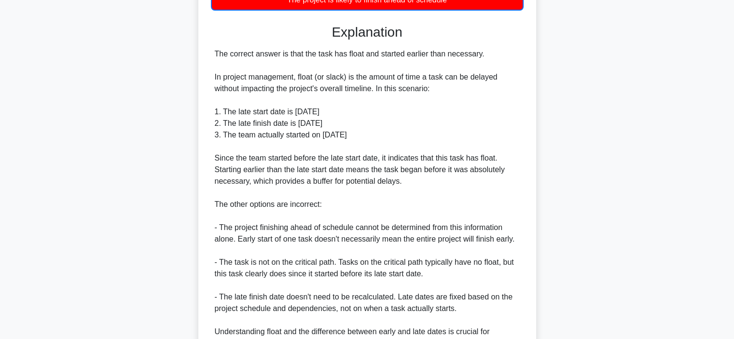
scroll to position [337, 0]
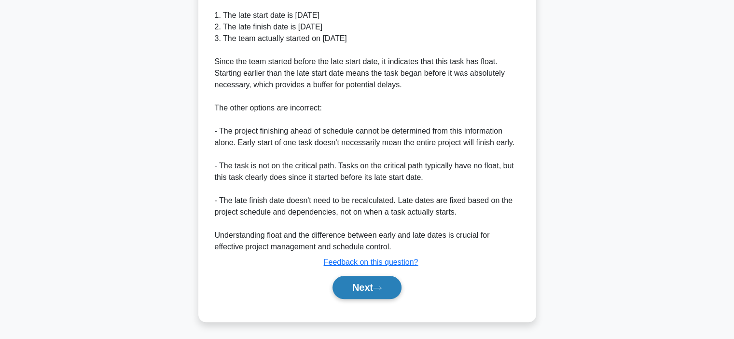
click at [369, 287] on button "Next" at bounding box center [366, 287] width 69 height 23
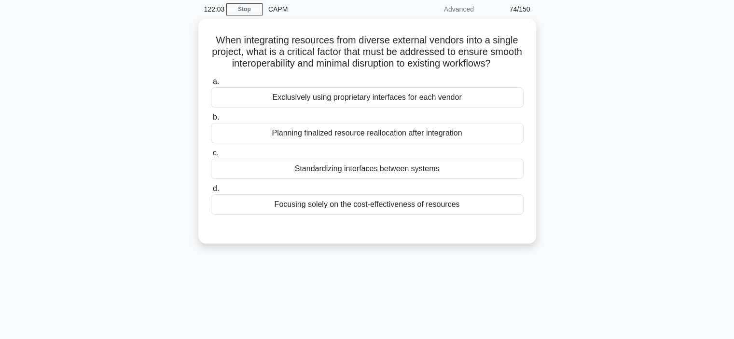
scroll to position [36, 0]
click at [369, 178] on div "Standardizing interfaces between systems" at bounding box center [367, 168] width 313 height 20
click at [211, 156] on input "c. Standardizing interfaces between systems" at bounding box center [211, 153] width 0 height 6
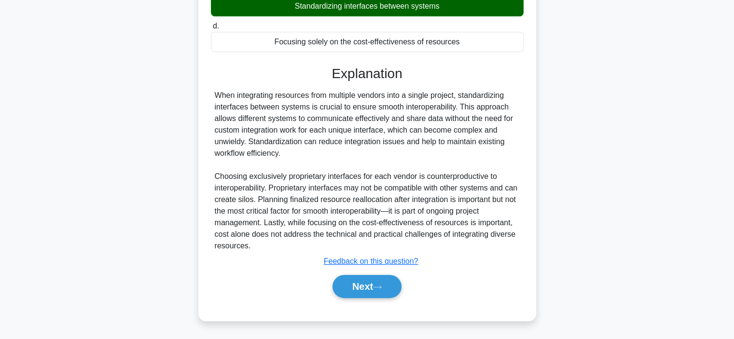
scroll to position [202, 0]
click at [372, 287] on button "Next" at bounding box center [366, 286] width 69 height 23
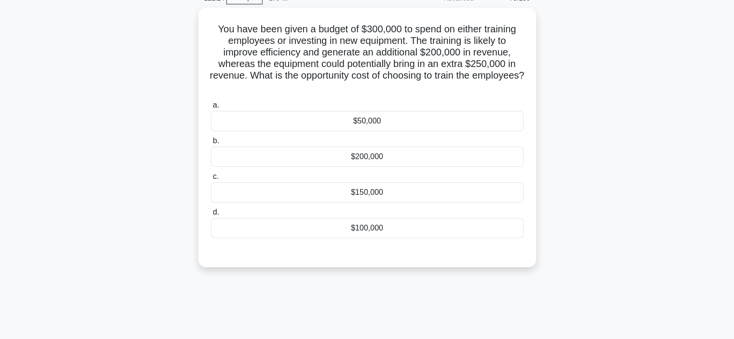
scroll to position [47, 0]
click at [374, 234] on div "$100,000" at bounding box center [367, 228] width 313 height 20
click at [211, 215] on input "d. $100,000" at bounding box center [211, 212] width 0 height 6
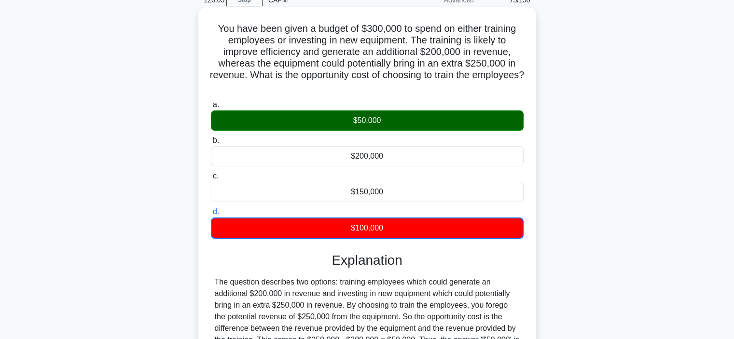
scroll to position [182, 0]
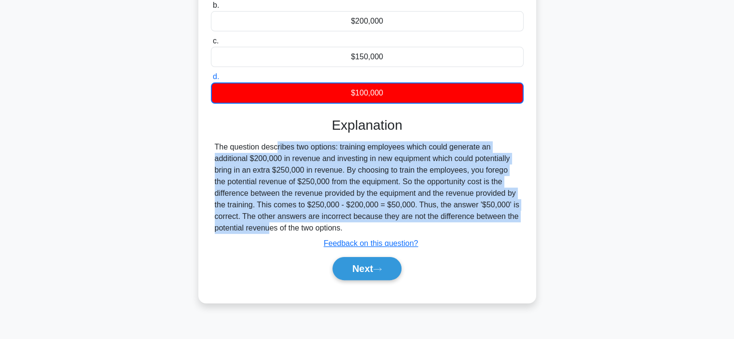
drag, startPoint x: 214, startPoint y: 150, endPoint x: 521, endPoint y: 217, distance: 314.5
click at [521, 217] on div "The question describes two options: training employees which could generate an …" at bounding box center [367, 187] width 313 height 93
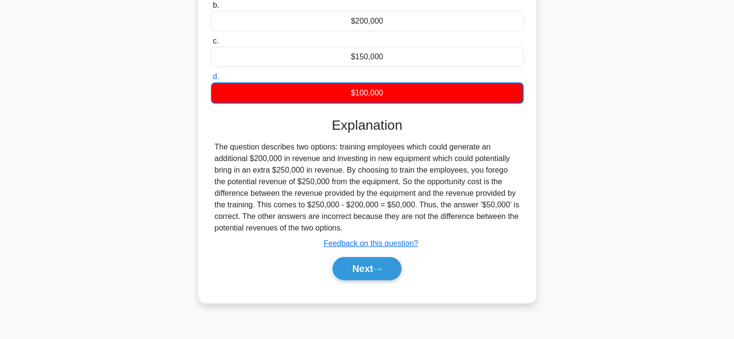
drag, startPoint x: 448, startPoint y: 202, endPoint x: 390, endPoint y: 229, distance: 63.9
click at [390, 229] on div "The question describes two options: training employees which could generate an …" at bounding box center [367, 187] width 305 height 93
drag, startPoint x: 353, startPoint y: 227, endPoint x: 208, endPoint y: 150, distance: 164.2
click at [208, 150] on div "You have been given a budget of $300,000 to spend on either training employees …" at bounding box center [367, 87] width 330 height 423
copy div "The question describes two options: training employees which could generate an …"
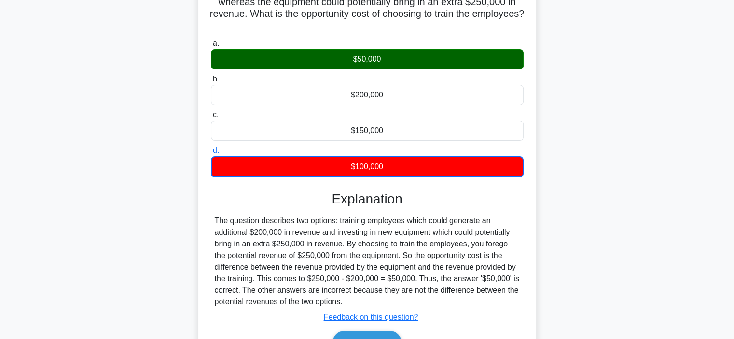
scroll to position [109, 0]
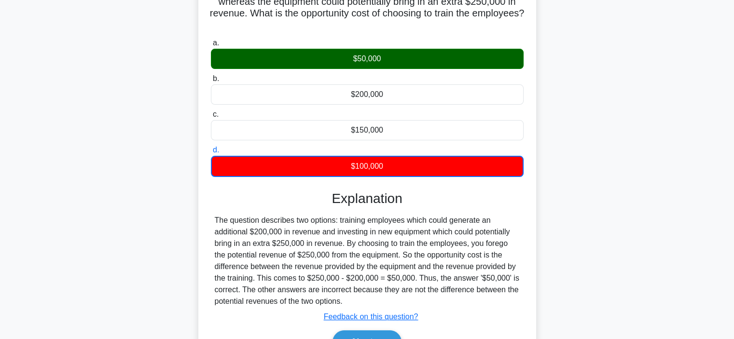
click at [464, 202] on h3 "Explanation" at bounding box center [367, 199] width 301 height 16
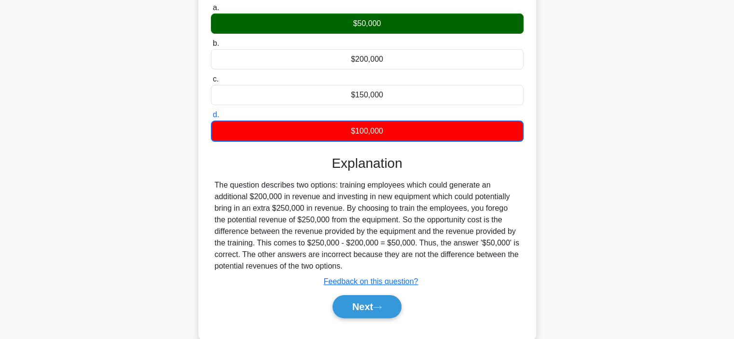
scroll to position [145, 0]
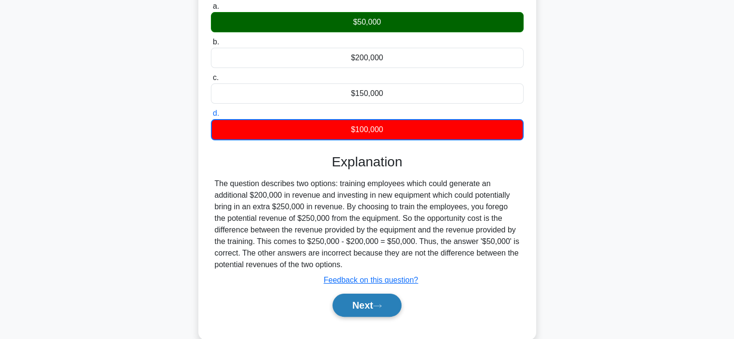
click at [373, 304] on button "Next" at bounding box center [366, 305] width 69 height 23
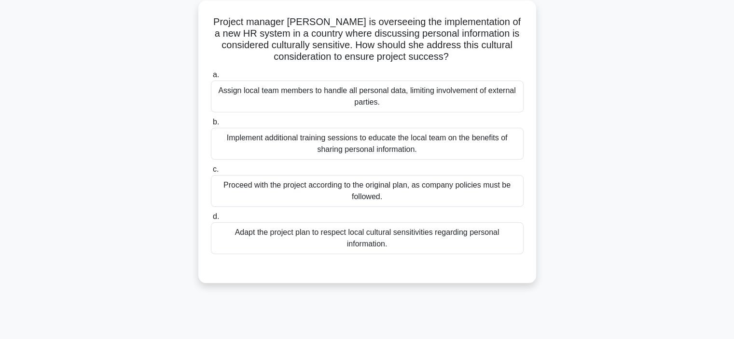
scroll to position [55, 0]
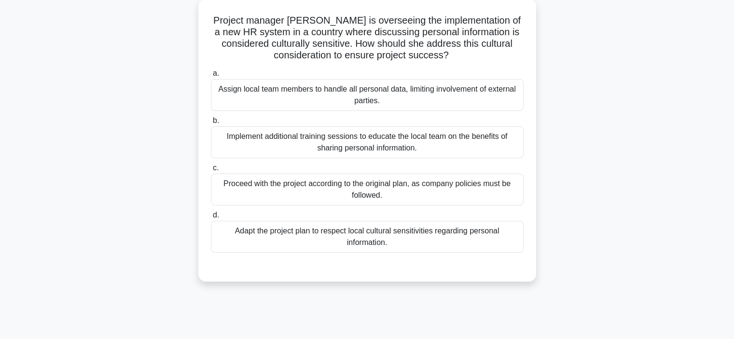
click at [388, 242] on div "Adapt the project plan to respect local cultural sensitivities regarding person…" at bounding box center [367, 237] width 313 height 32
click at [211, 219] on input "d. Adapt the project plan to respect local cultural sensitivities regarding per…" at bounding box center [211, 215] width 0 height 6
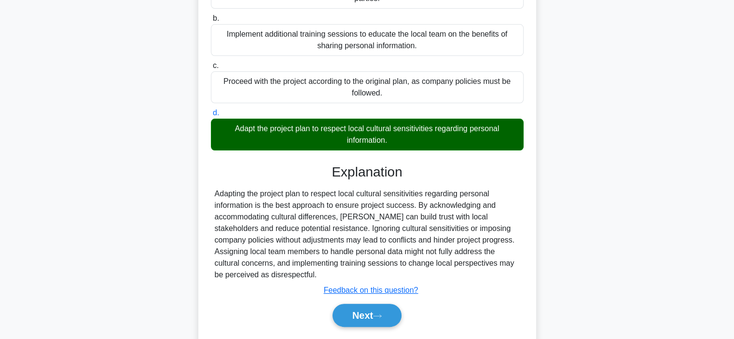
scroll to position [185, 0]
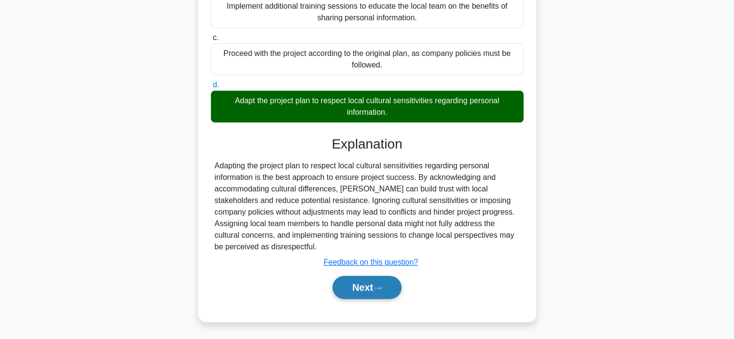
click at [380, 286] on icon at bounding box center [377, 288] width 9 height 5
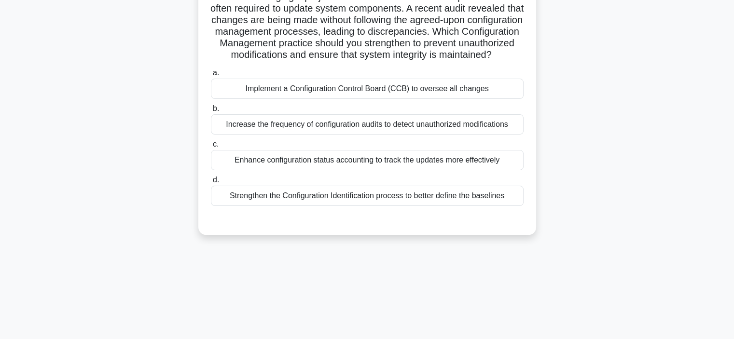
scroll to position [46, 0]
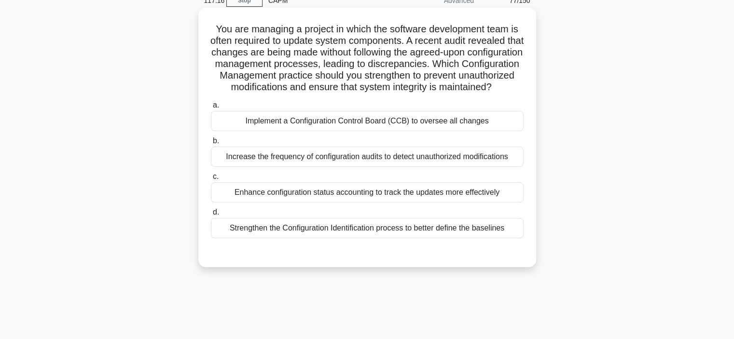
click at [377, 167] on div "Increase the frequency of configuration audits to detect unauthorized modificat…" at bounding box center [367, 157] width 313 height 20
click at [211, 144] on input "b. Increase the frequency of configuration audits to detect unauthorized modifi…" at bounding box center [211, 141] width 0 height 6
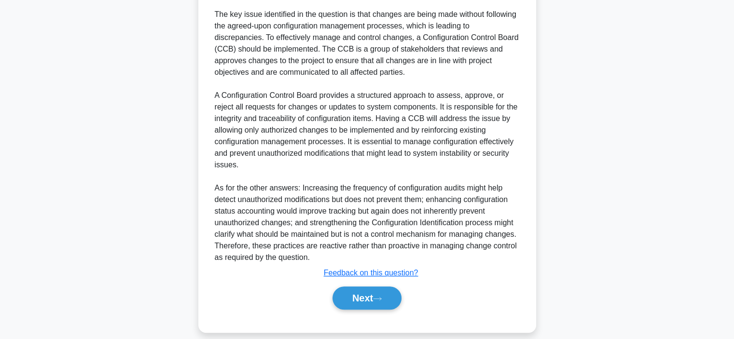
scroll to position [315, 0]
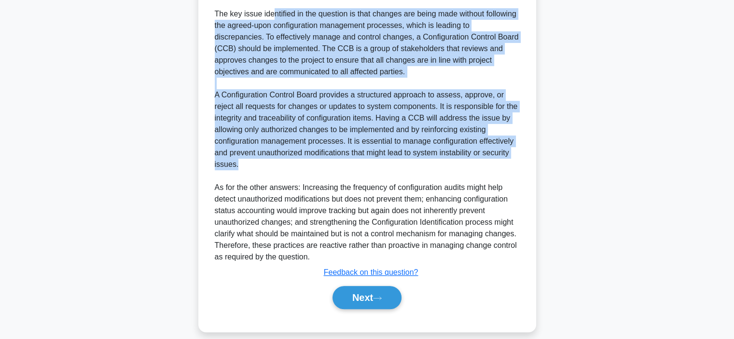
drag, startPoint x: 213, startPoint y: 24, endPoint x: 301, endPoint y: 174, distance: 173.6
click at [301, 174] on div "The key issue identified in the question is that changes are being made without…" at bounding box center [367, 135] width 313 height 255
copy div "The key issue identified in the question is that changes are being made without…"
click at [355, 309] on button "Next" at bounding box center [366, 297] width 69 height 23
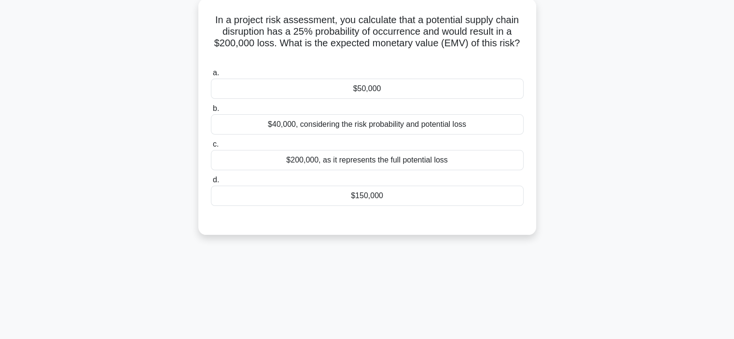
scroll to position [56, 0]
click at [415, 84] on div "$50,000" at bounding box center [367, 88] width 313 height 20
click at [211, 76] on input "a. $50,000" at bounding box center [211, 72] width 0 height 6
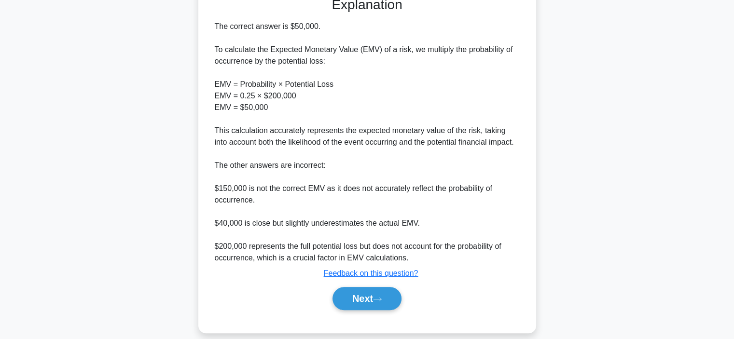
scroll to position [284, 0]
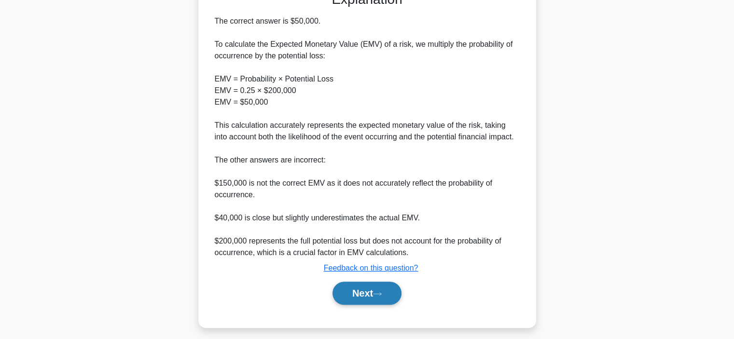
click at [372, 294] on button "Next" at bounding box center [366, 293] width 69 height 23
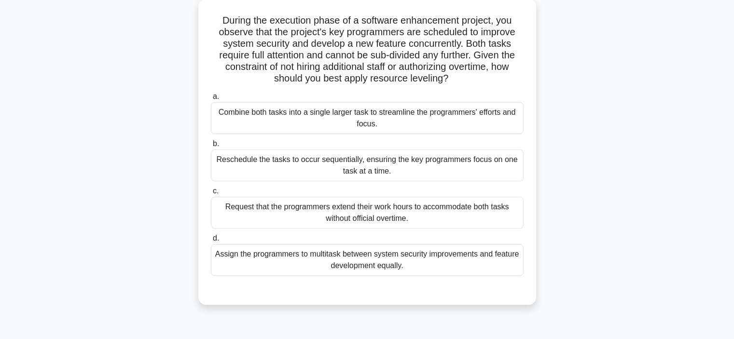
scroll to position [52, 0]
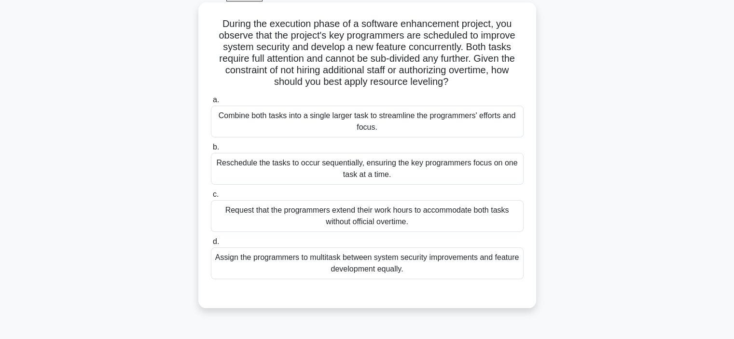
click at [351, 171] on div "Reschedule the tasks to occur sequentially, ensuring the key programmers focus …" at bounding box center [367, 169] width 313 height 32
click at [211, 150] on input "b. Reschedule the tasks to occur sequentially, ensuring the key programmers foc…" at bounding box center [211, 147] width 0 height 6
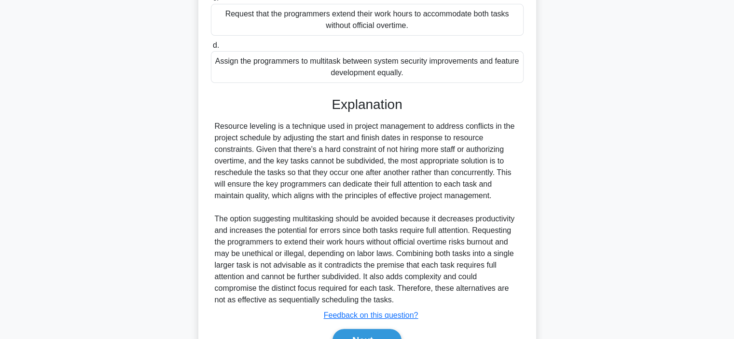
scroll to position [301, 0]
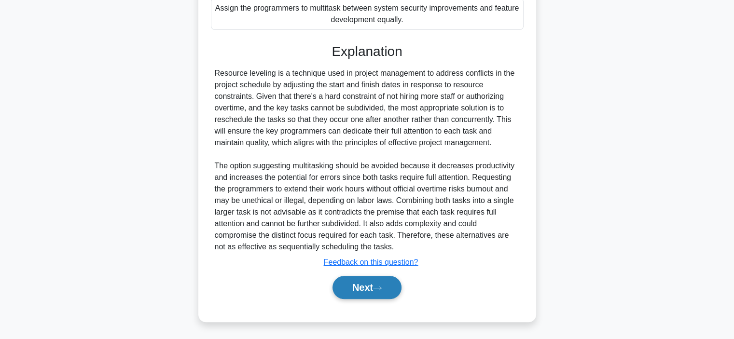
click at [369, 281] on button "Next" at bounding box center [366, 287] width 69 height 23
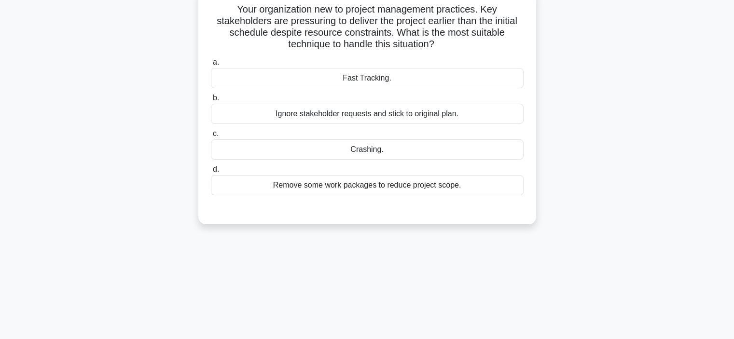
scroll to position [64, 0]
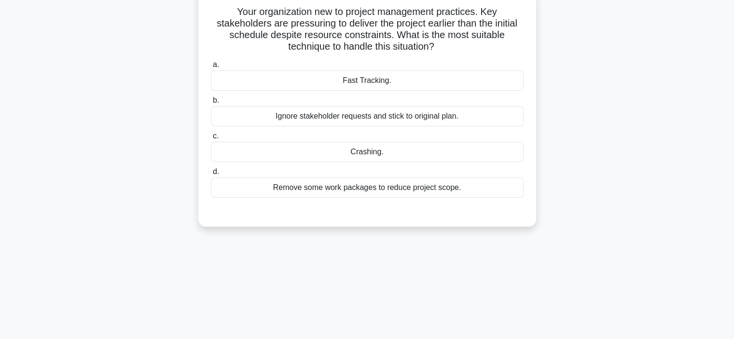
click at [372, 154] on div "Crashing." at bounding box center [367, 152] width 313 height 20
click at [211, 139] on input "c. Crashing." at bounding box center [211, 136] width 0 height 6
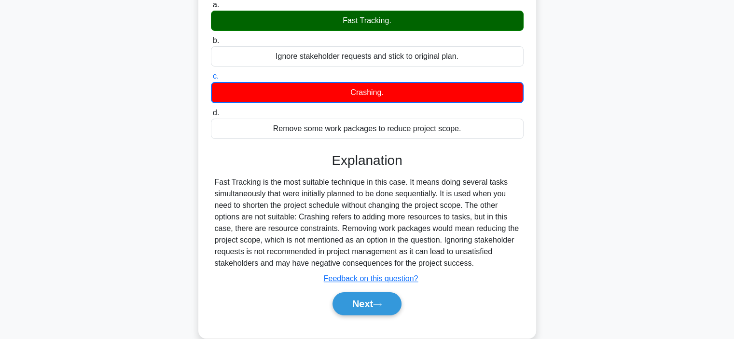
scroll to position [131, 0]
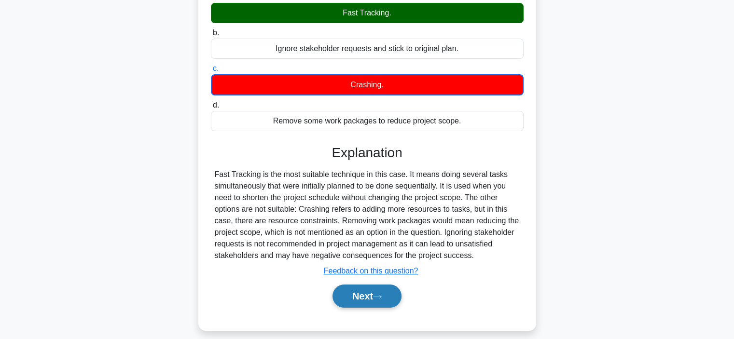
click at [355, 288] on button "Next" at bounding box center [366, 296] width 69 height 23
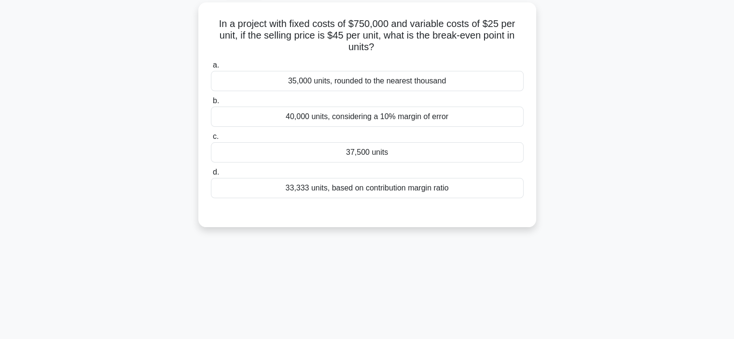
scroll to position [51, 0]
click at [359, 118] on div "40,000 units, considering a 10% margin of error" at bounding box center [367, 117] width 313 height 20
click at [211, 105] on input "b. 40,000 units, considering a 10% margin of error" at bounding box center [211, 101] width 0 height 6
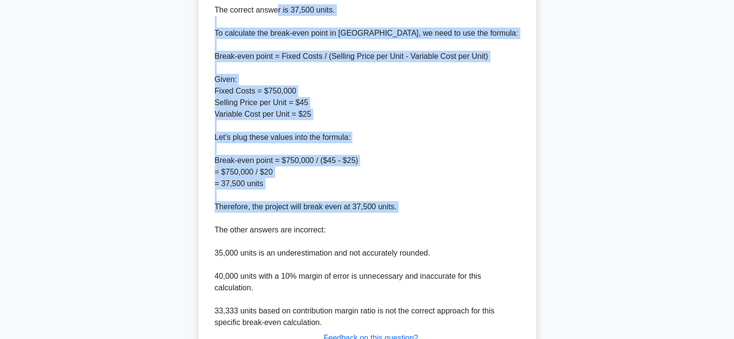
scroll to position [287, 0]
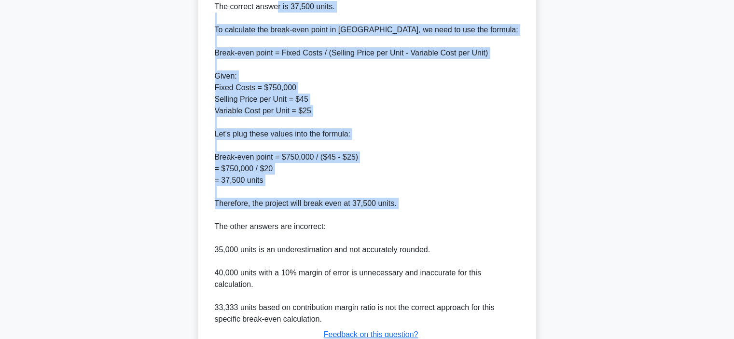
drag, startPoint x: 214, startPoint y: 68, endPoint x: 356, endPoint y: 214, distance: 203.3
click at [356, 214] on div "The correct answer is 37,500 units. To calculate the break-even point in units,…" at bounding box center [367, 163] width 305 height 324
copy div "The correct answer is 37,500 units. To calculate the break-even point in units,…"
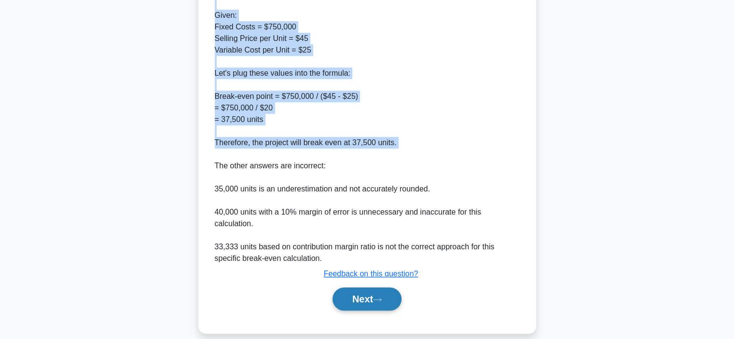
click at [348, 291] on button "Next" at bounding box center [366, 298] width 69 height 23
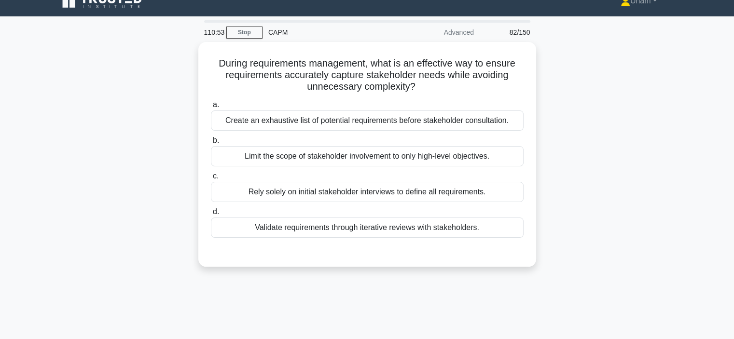
scroll to position [14, 0]
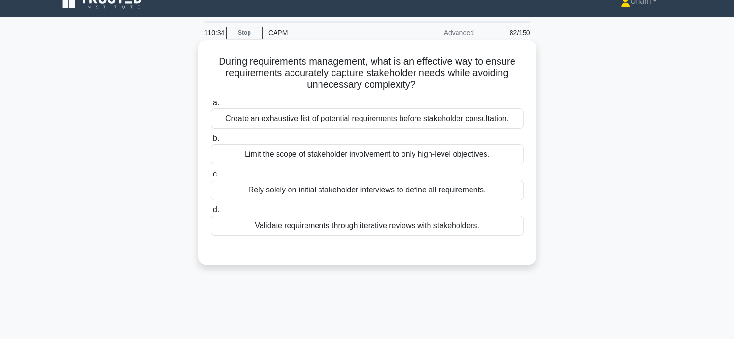
click at [374, 231] on div "Validate requirements through iterative reviews with stakeholders." at bounding box center [367, 226] width 313 height 20
click at [211, 213] on input "d. Validate requirements through iterative reviews with stakeholders." at bounding box center [211, 210] width 0 height 6
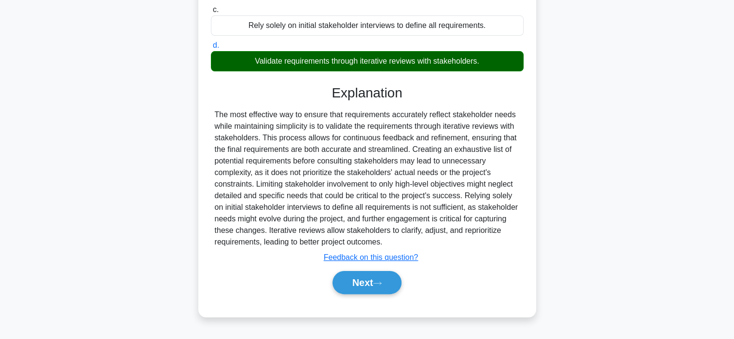
scroll to position [182, 0]
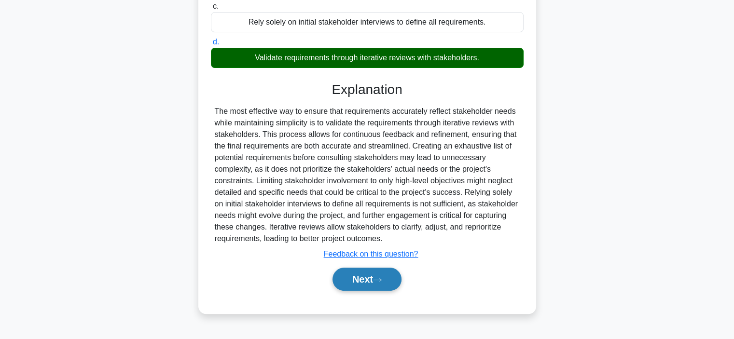
click at [369, 287] on button "Next" at bounding box center [366, 279] width 69 height 23
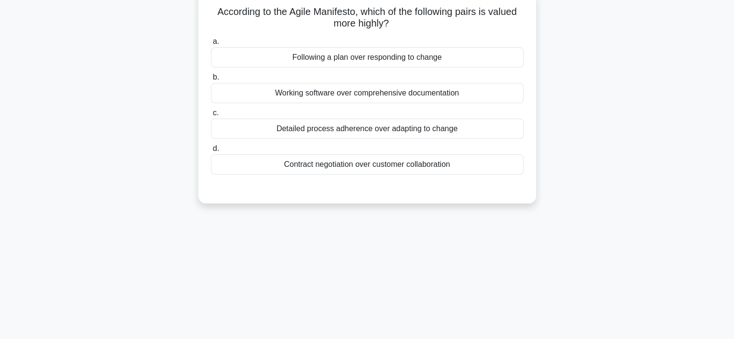
scroll to position [64, 0]
click at [332, 94] on div "Working software over comprehensive documentation" at bounding box center [367, 92] width 313 height 20
click at [211, 80] on input "b. Working software over comprehensive documentation" at bounding box center [211, 77] width 0 height 6
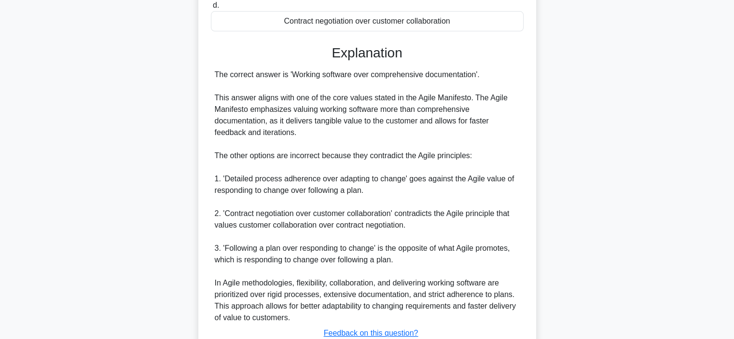
scroll to position [278, 0]
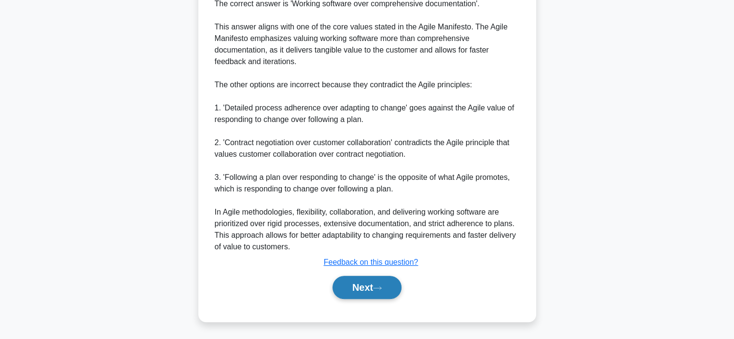
click at [377, 293] on button "Next" at bounding box center [366, 287] width 69 height 23
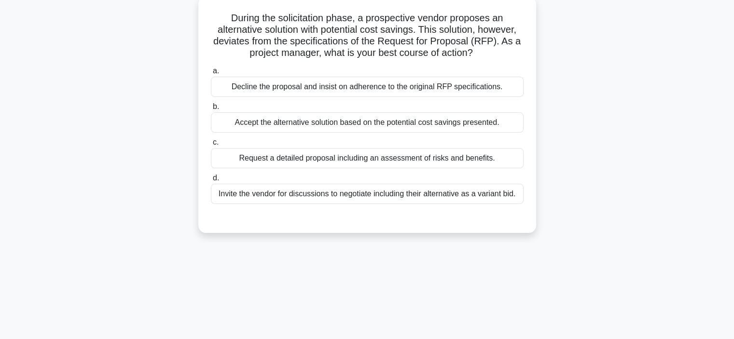
scroll to position [56, 0]
click at [365, 164] on div "Request a detailed proposal including an assessment of risks and benefits." at bounding box center [367, 159] width 313 height 20
click at [211, 147] on input "c. Request a detailed proposal including an assessment of risks and benefits." at bounding box center [211, 143] width 0 height 6
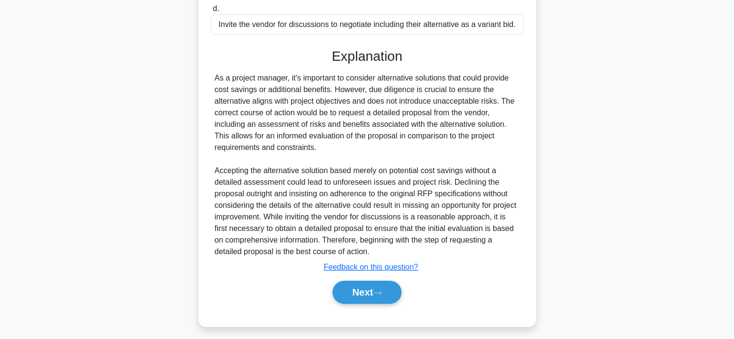
scroll to position [228, 0]
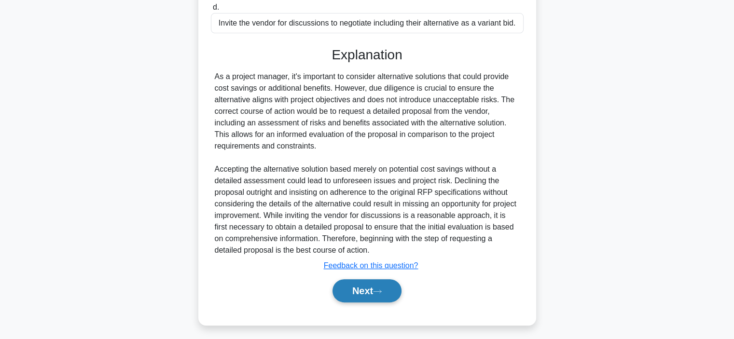
click at [379, 295] on button "Next" at bounding box center [366, 290] width 69 height 23
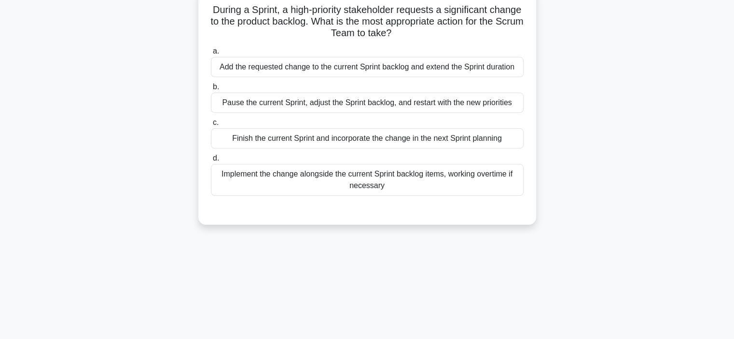
scroll to position [66, 0]
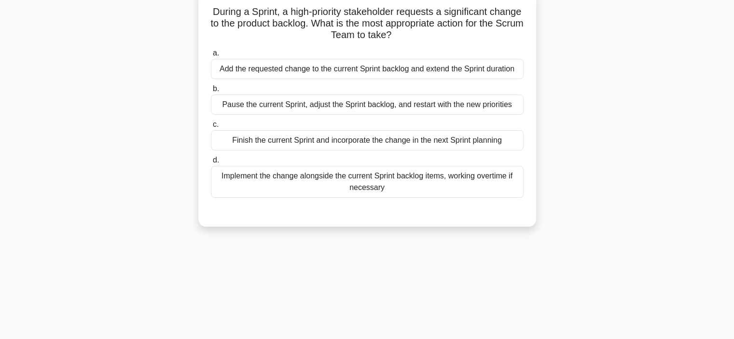
click at [361, 185] on div "Implement the change alongside the current Sprint backlog items, working overti…" at bounding box center [367, 182] width 313 height 32
click at [211, 164] on input "d. Implement the change alongside the current Sprint backlog items, working ove…" at bounding box center [211, 160] width 0 height 6
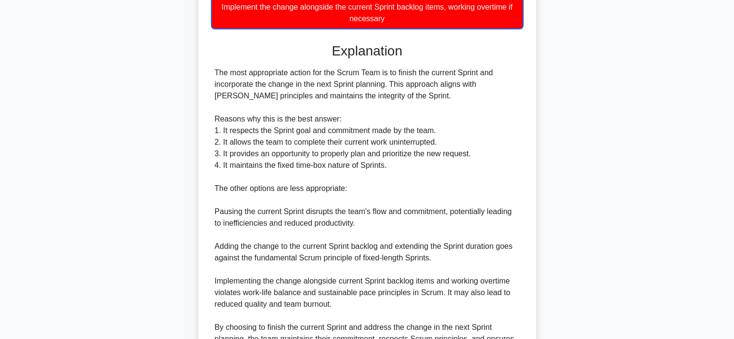
scroll to position [337, 0]
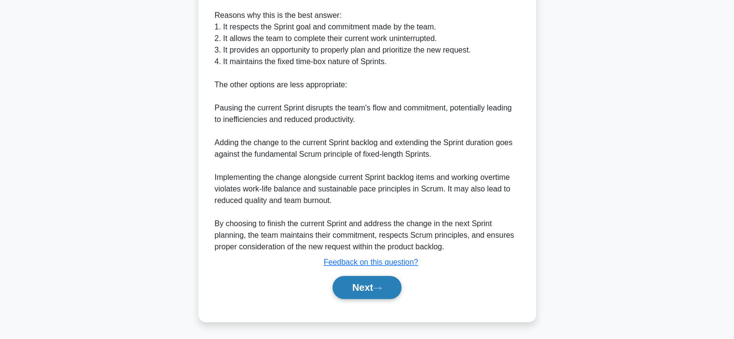
click at [359, 287] on button "Next" at bounding box center [366, 287] width 69 height 23
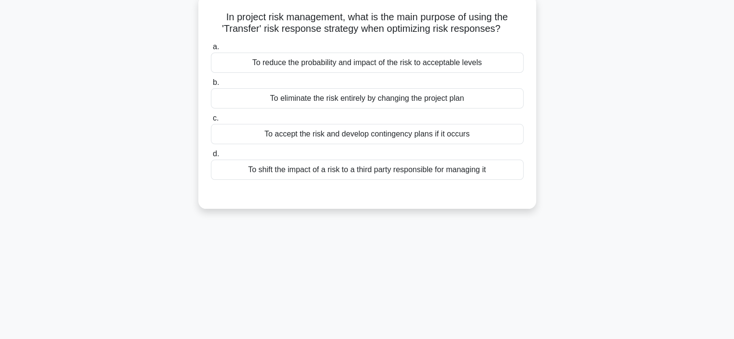
scroll to position [56, 0]
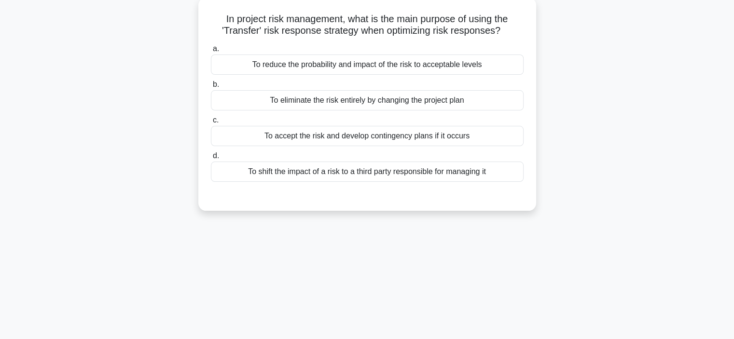
click at [320, 67] on div "To reduce the probability and impact of the risk to acceptable levels" at bounding box center [367, 65] width 313 height 20
click at [211, 52] on input "a. To reduce the probability and impact of the risk to acceptable levels" at bounding box center [211, 49] width 0 height 6
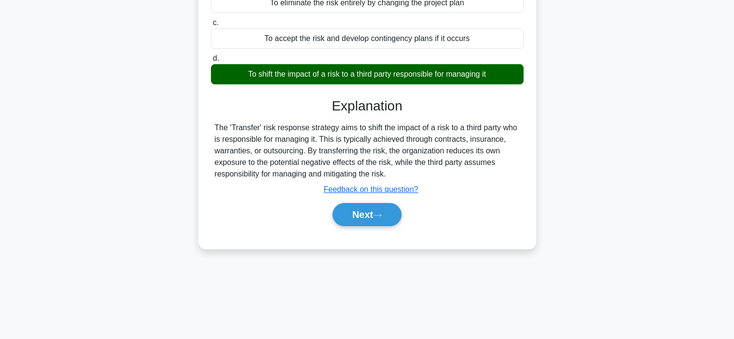
scroll to position [156, 0]
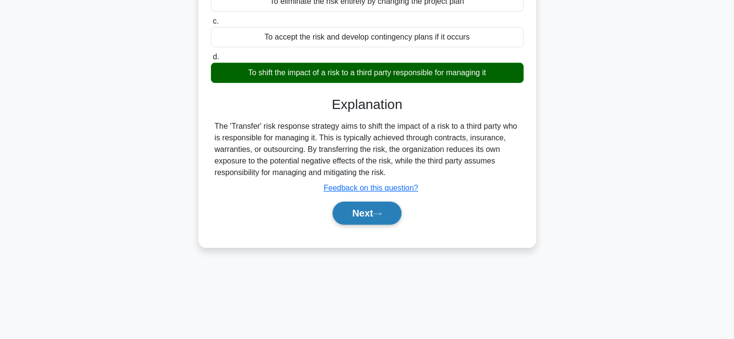
click at [366, 211] on button "Next" at bounding box center [366, 213] width 69 height 23
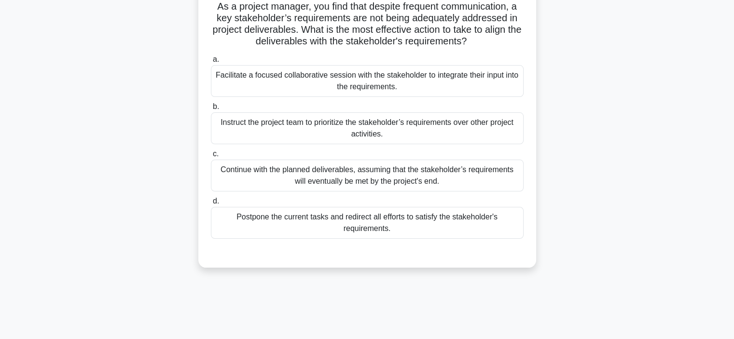
scroll to position [70, 0]
click at [310, 80] on div "Facilitate a focused collaborative session with the stakeholder to integrate th…" at bounding box center [367, 80] width 313 height 32
click at [211, 61] on input "a. Facilitate a focused collaborative session with the stakeholder to integrate…" at bounding box center [211, 58] width 0 height 6
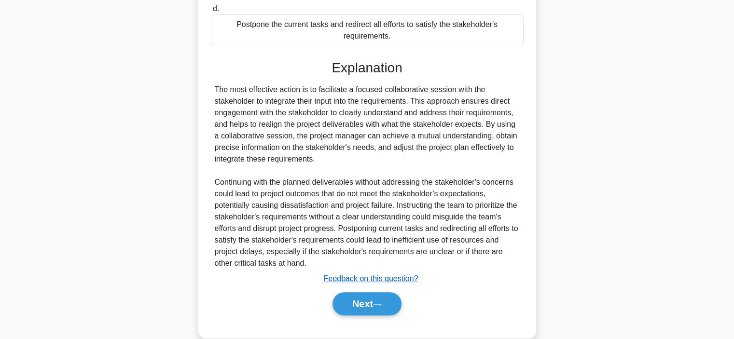
scroll to position [263, 0]
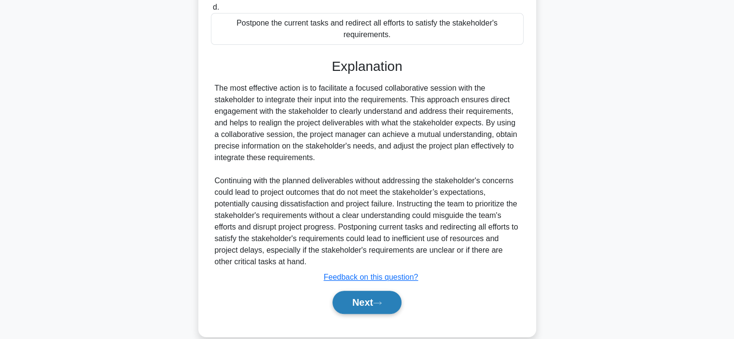
click at [351, 294] on button "Next" at bounding box center [366, 302] width 69 height 23
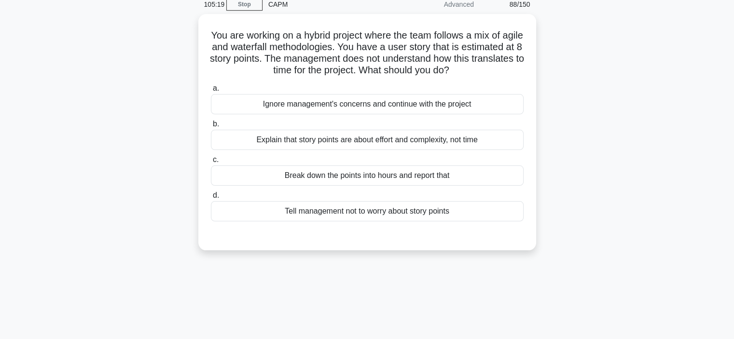
scroll to position [42, 0]
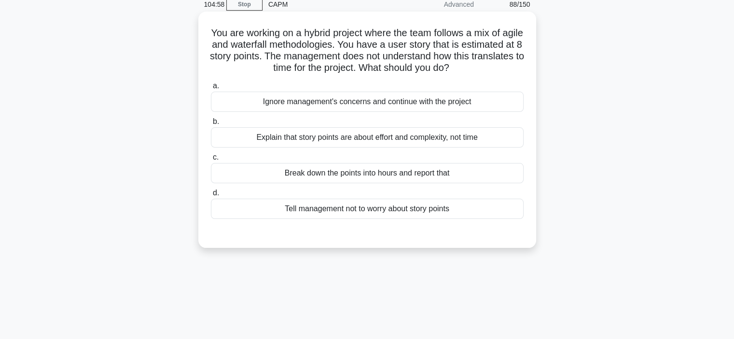
click at [371, 137] on div "Explain that story points are about effort and complexity, not time" at bounding box center [367, 137] width 313 height 20
click at [211, 125] on input "b. Explain that story points are about effort and complexity, not time" at bounding box center [211, 122] width 0 height 6
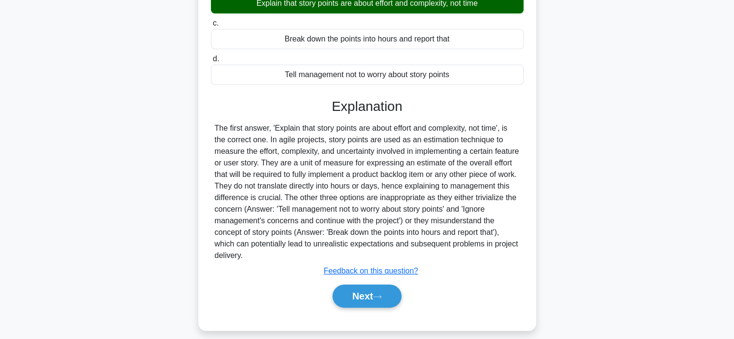
scroll to position [178, 0]
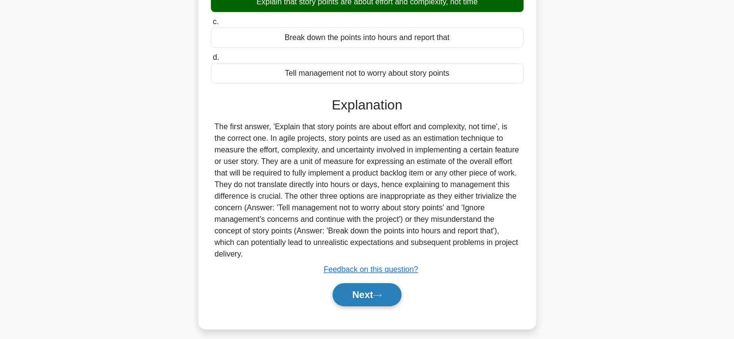
click at [368, 295] on button "Next" at bounding box center [366, 294] width 69 height 23
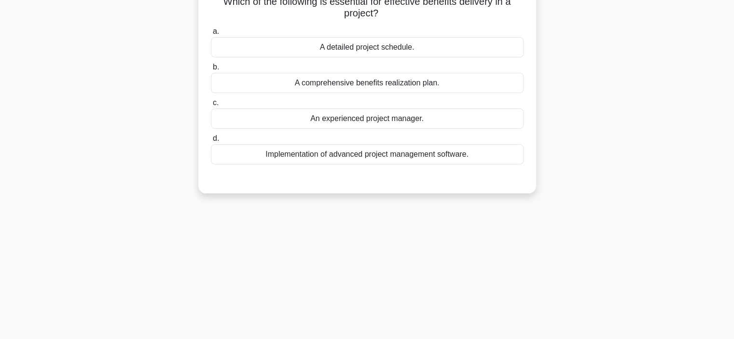
scroll to position [49, 0]
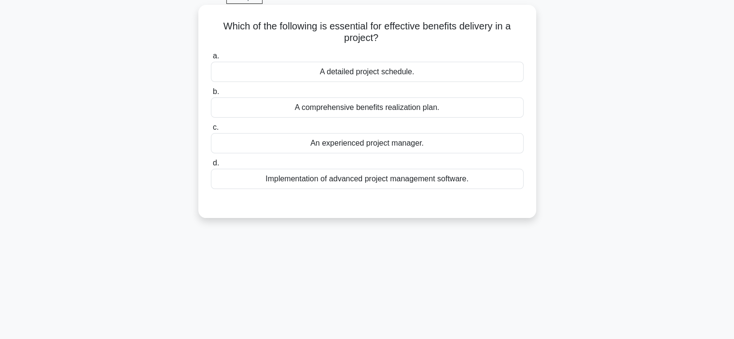
click at [406, 111] on div "A comprehensive benefits realization plan." at bounding box center [367, 107] width 313 height 20
click at [211, 95] on input "b. A comprehensive benefits realization plan." at bounding box center [211, 92] width 0 height 6
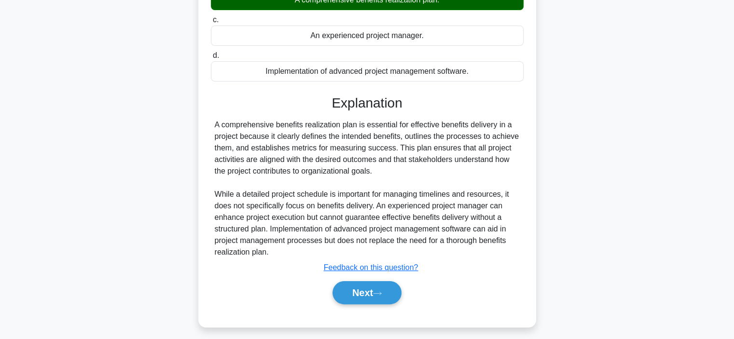
scroll to position [158, 0]
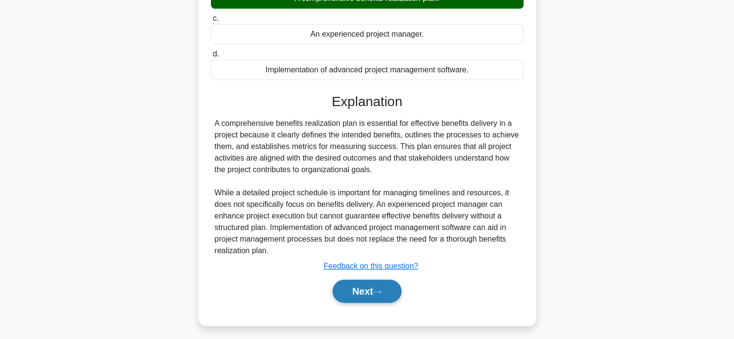
click at [376, 283] on button "Next" at bounding box center [366, 291] width 69 height 23
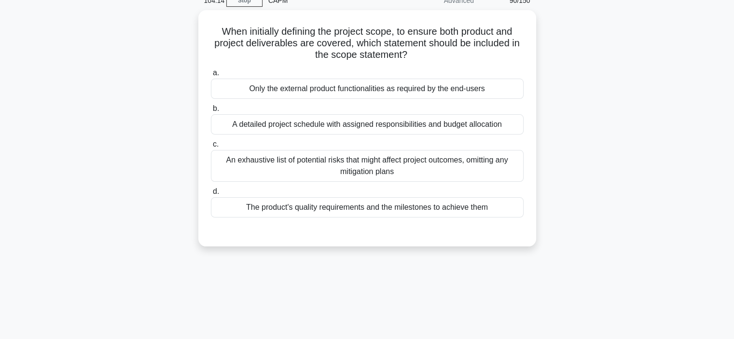
scroll to position [23, 0]
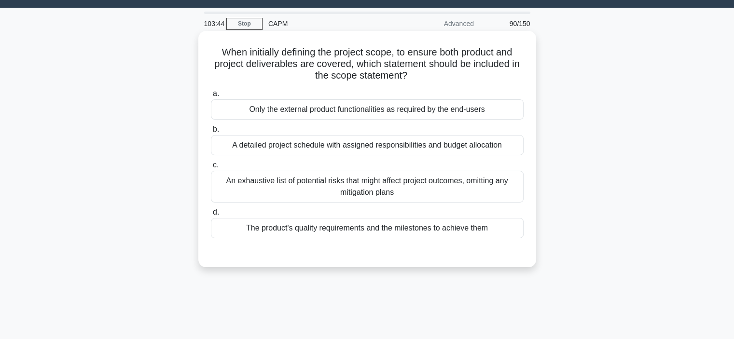
click at [423, 229] on div "The product's quality requirements and the milestones to achieve them" at bounding box center [367, 228] width 313 height 20
click at [211, 216] on input "d. The product's quality requirements and the milestones to achieve them" at bounding box center [211, 212] width 0 height 6
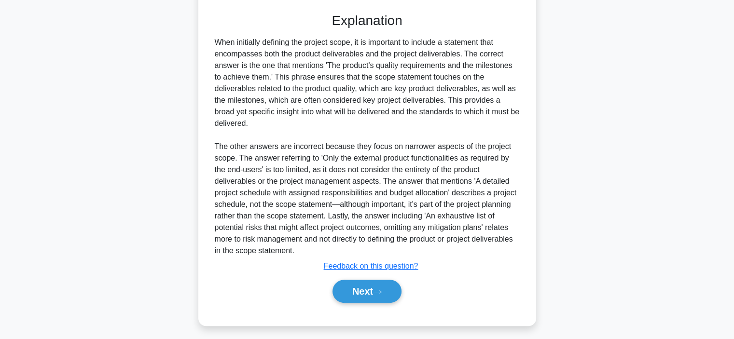
scroll to position [266, 0]
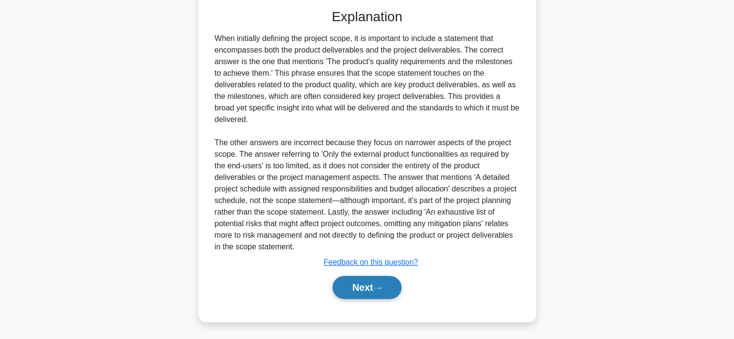
click at [367, 285] on button "Next" at bounding box center [366, 287] width 69 height 23
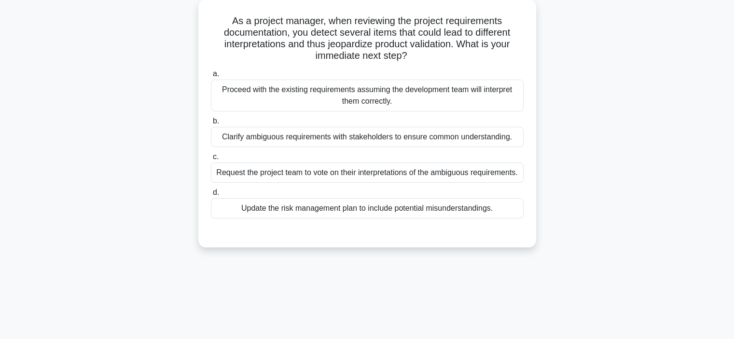
scroll to position [56, 0]
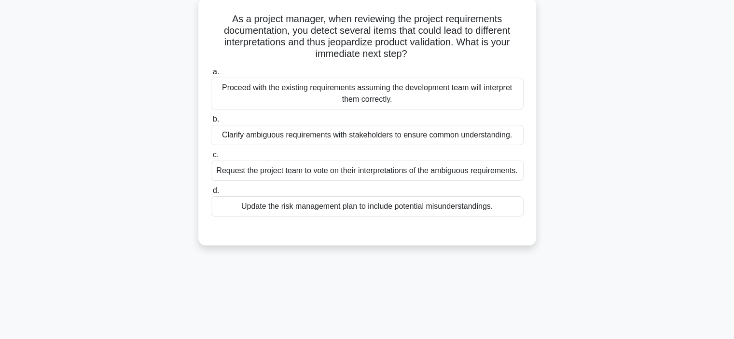
click at [398, 134] on div "Clarify ambiguous requirements with stakeholders to ensure common understanding." at bounding box center [367, 135] width 313 height 20
click at [211, 123] on input "b. Clarify ambiguous requirements with stakeholders to ensure common understand…" at bounding box center [211, 119] width 0 height 6
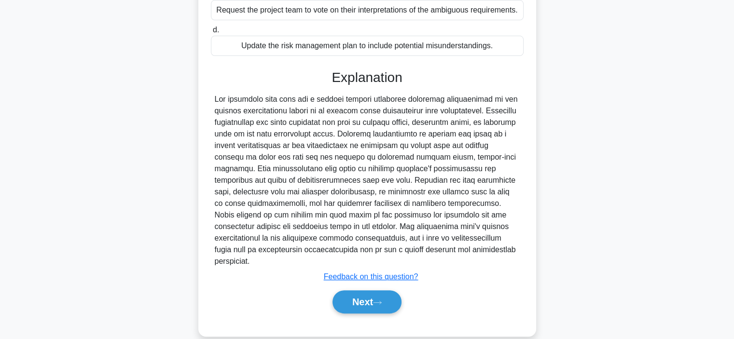
scroll to position [220, 0]
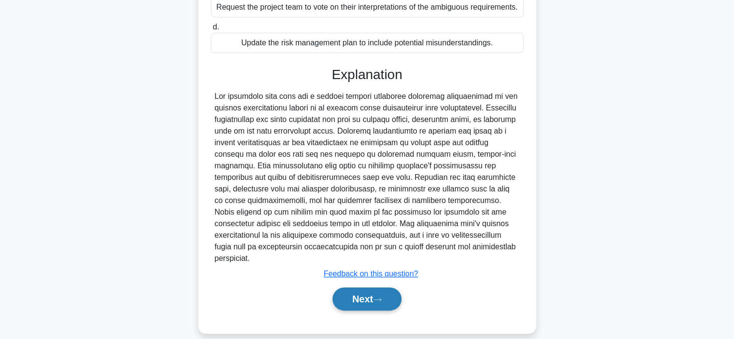
click at [362, 287] on button "Next" at bounding box center [366, 298] width 69 height 23
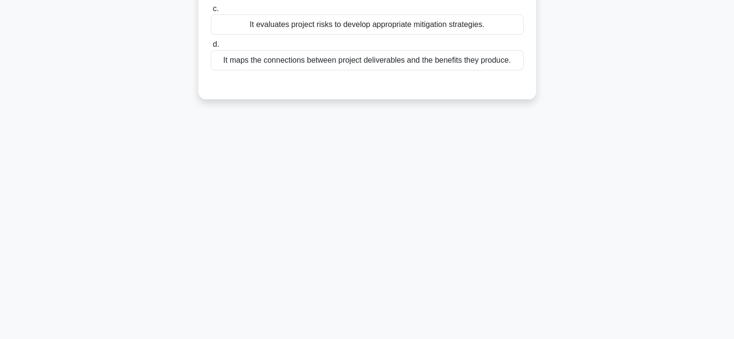
scroll to position [31, 0]
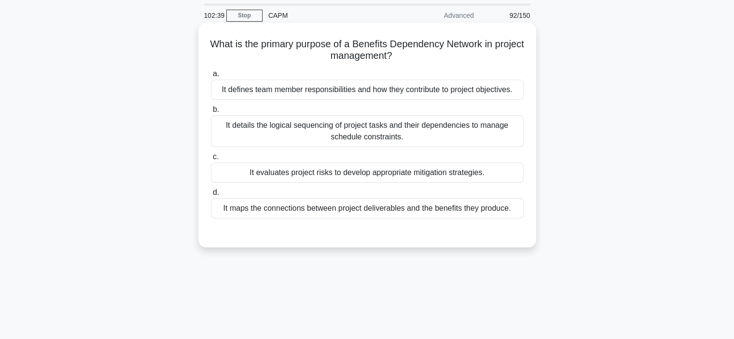
click at [340, 208] on div "It maps the connections between project deliverables and the benefits they prod…" at bounding box center [367, 208] width 313 height 20
click at [211, 196] on input "d. It maps the connections between project deliverables and the benefits they p…" at bounding box center [211, 193] width 0 height 6
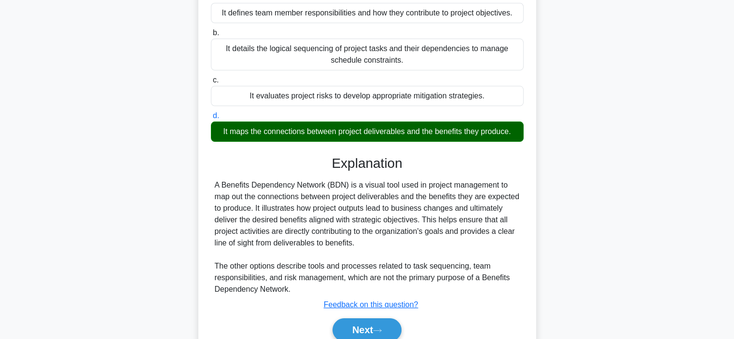
scroll to position [109, 0]
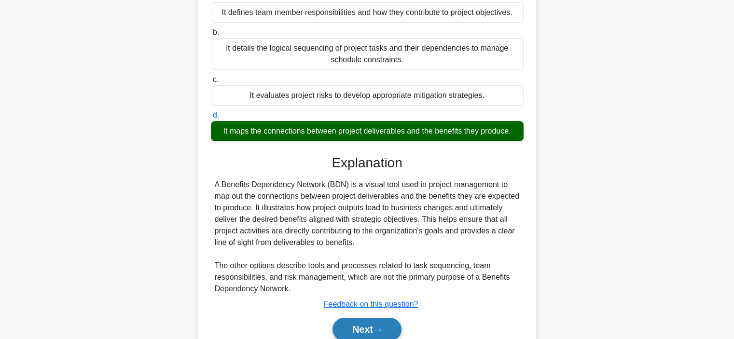
click at [359, 324] on button "Next" at bounding box center [366, 329] width 69 height 23
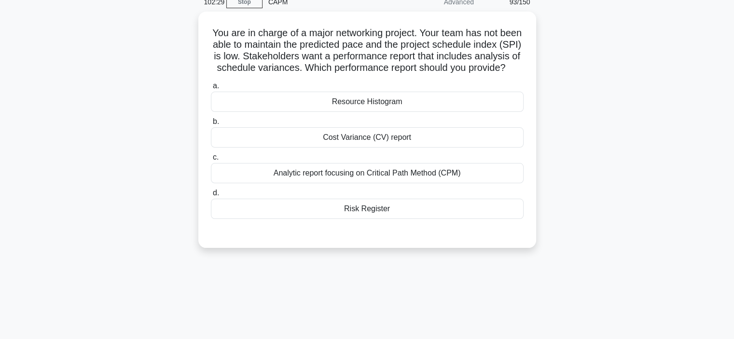
scroll to position [40, 0]
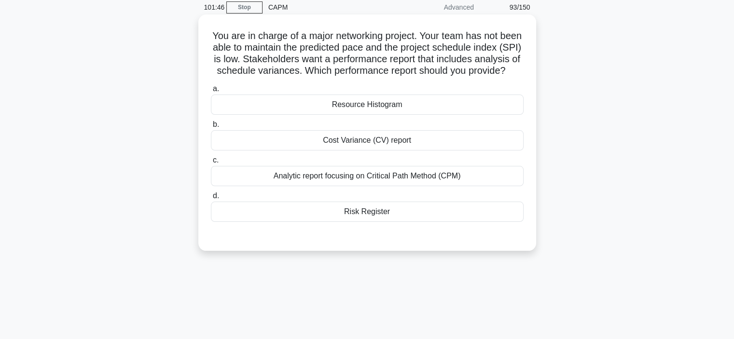
click at [365, 181] on div "Analytic report focusing on Critical Path Method (CPM)" at bounding box center [367, 176] width 313 height 20
click at [211, 164] on input "c. Analytic report focusing on Critical Path Method (CPM)" at bounding box center [211, 160] width 0 height 6
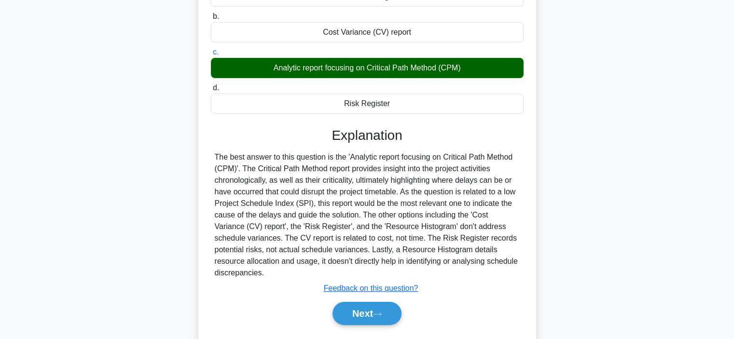
scroll to position [149, 0]
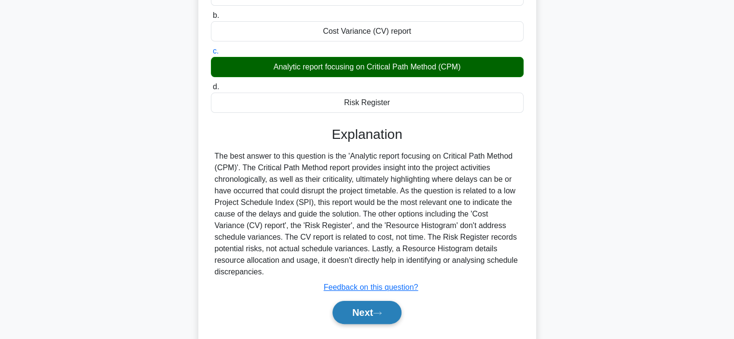
click at [361, 323] on button "Next" at bounding box center [366, 312] width 69 height 23
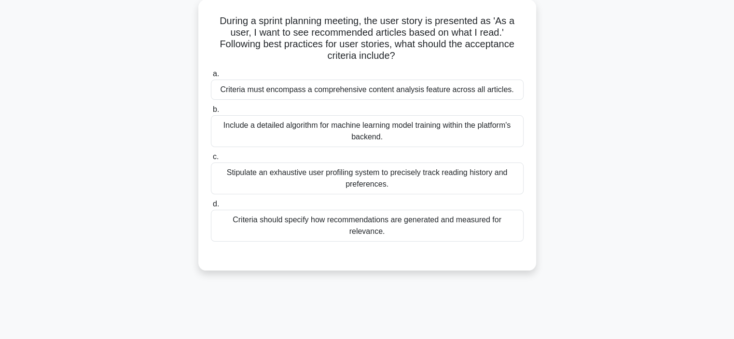
scroll to position [55, 0]
click at [334, 92] on div "Criteria must encompass a comprehensive content analysis feature across all art…" at bounding box center [367, 90] width 313 height 20
click at [211, 77] on input "a. Criteria must encompass a comprehensive content analysis feature across all …" at bounding box center [211, 74] width 0 height 6
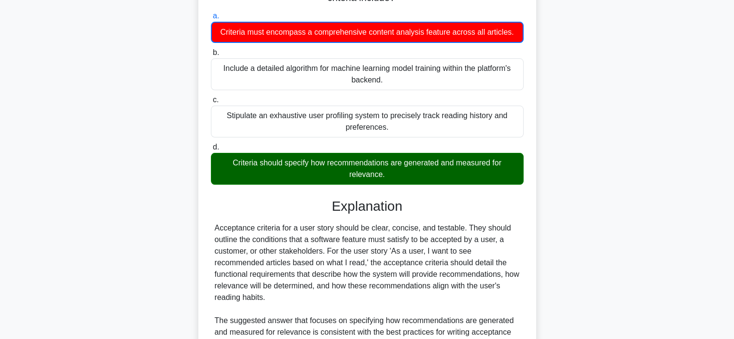
scroll to position [142, 0]
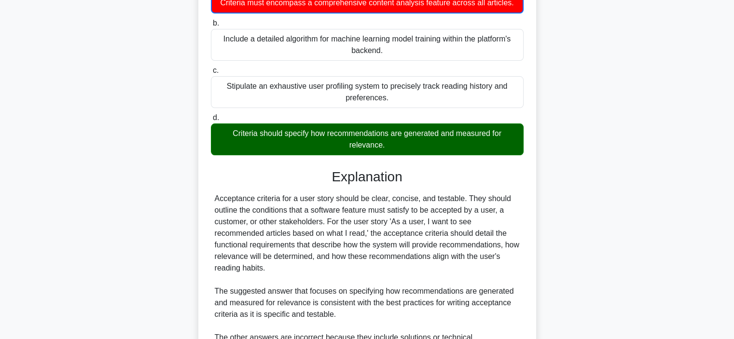
drag, startPoint x: 212, startPoint y: 196, endPoint x: 270, endPoint y: 266, distance: 90.8
click at [270, 266] on div "Acceptance criteria for a user story should be clear, concise, and testable. Th…" at bounding box center [367, 309] width 313 height 232
copy div "Acceptance criteria for a user story should be clear, concise, and testable. Th…"
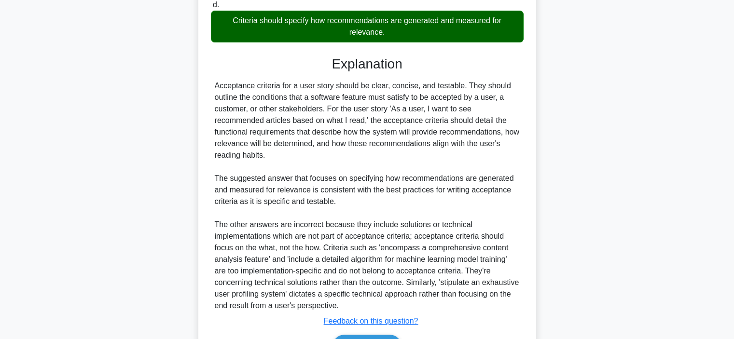
scroll to position [299, 0]
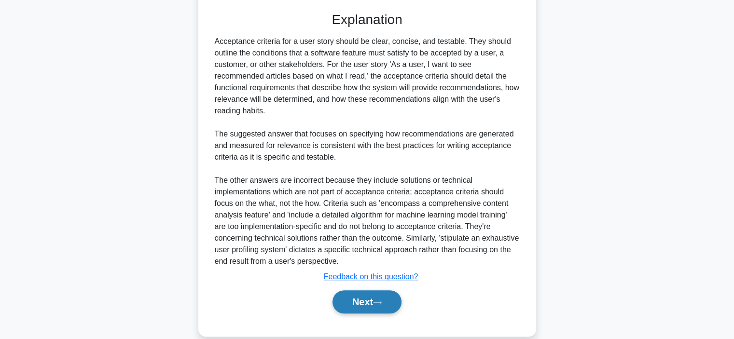
click at [357, 299] on button "Next" at bounding box center [366, 301] width 69 height 23
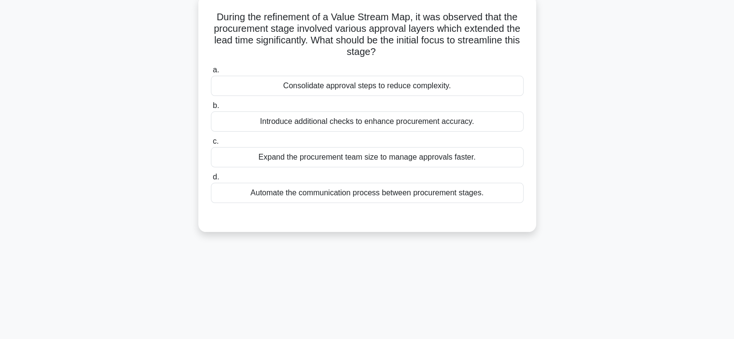
scroll to position [54, 0]
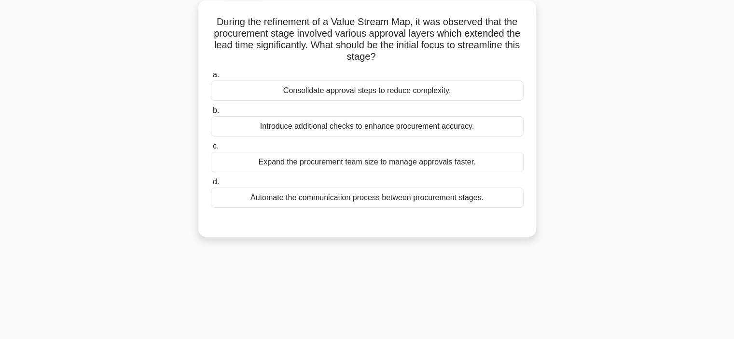
click at [307, 91] on div "Consolidate approval steps to reduce complexity." at bounding box center [367, 91] width 313 height 20
click at [211, 78] on input "a. Consolidate approval steps to reduce complexity." at bounding box center [211, 75] width 0 height 6
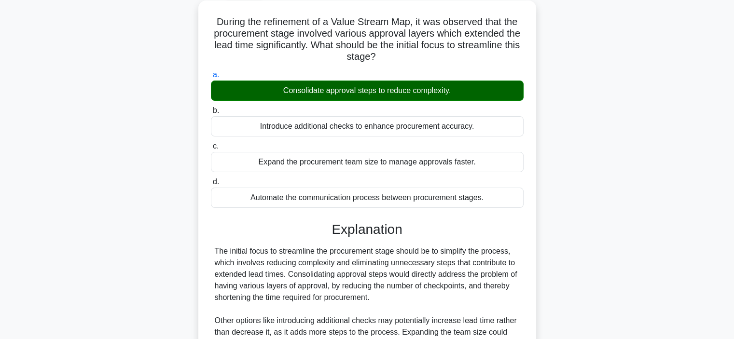
scroll to position [185, 0]
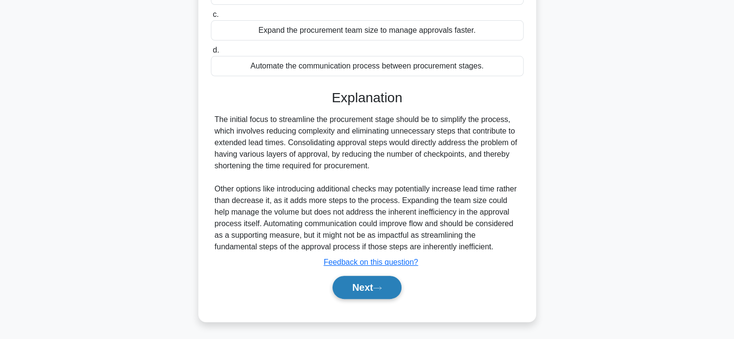
click at [369, 283] on button "Next" at bounding box center [366, 287] width 69 height 23
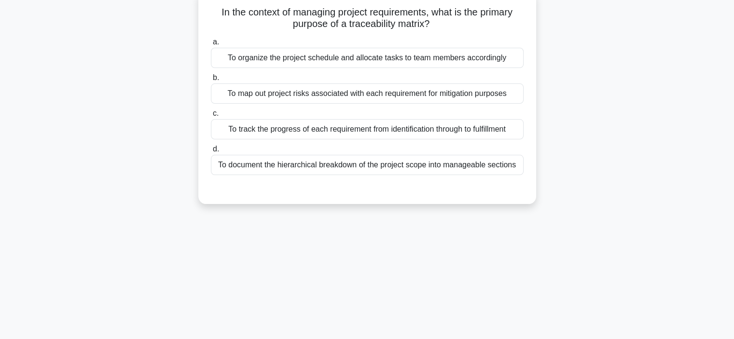
scroll to position [64, 0]
click at [375, 131] on div "To track the progress of each requirement from identification through to fulfil…" at bounding box center [367, 128] width 313 height 20
click at [211, 116] on input "c. To track the progress of each requirement from identification through to ful…" at bounding box center [211, 112] width 0 height 6
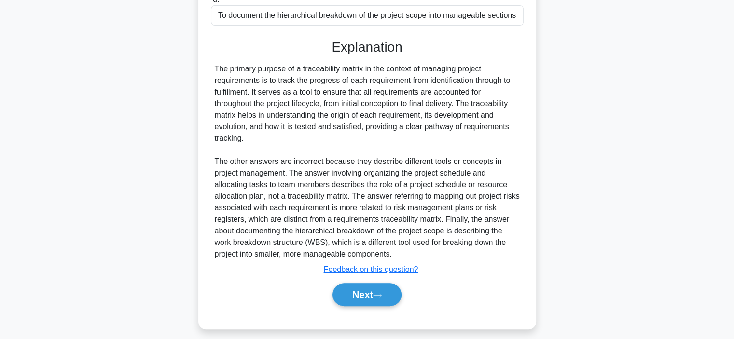
scroll to position [220, 0]
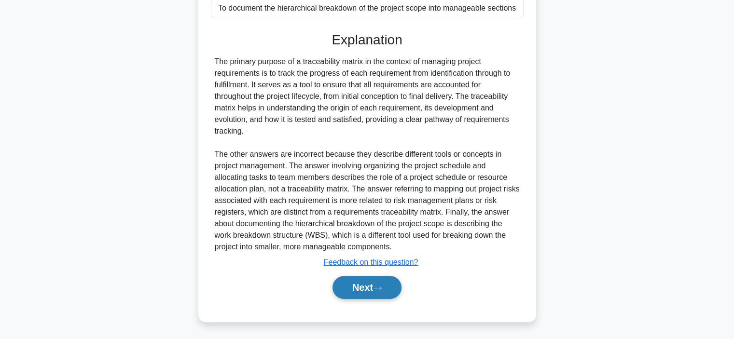
click at [369, 288] on button "Next" at bounding box center [366, 287] width 69 height 23
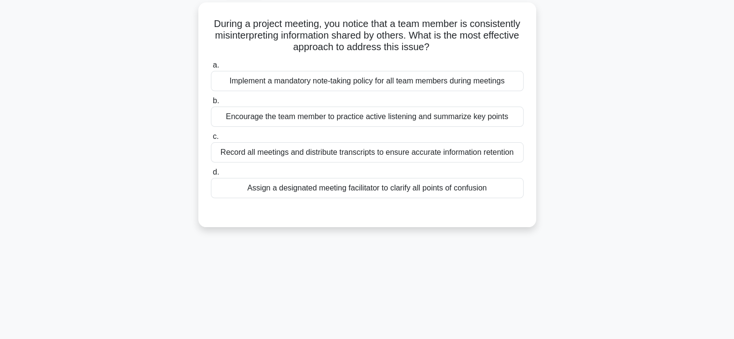
scroll to position [55, 0]
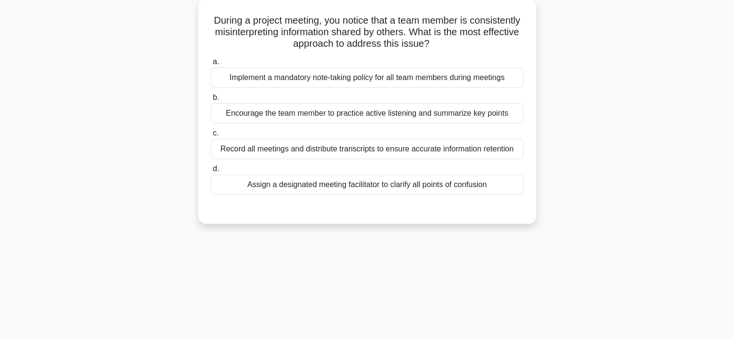
click at [390, 157] on div "Record all meetings and distribute transcripts to ensure accurate information r…" at bounding box center [367, 149] width 313 height 20
click at [211, 137] on input "c. Record all meetings and distribute transcripts to ensure accurate informatio…" at bounding box center [211, 133] width 0 height 6
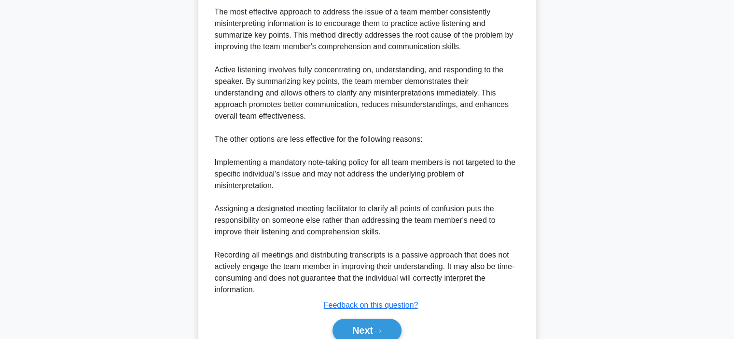
scroll to position [337, 0]
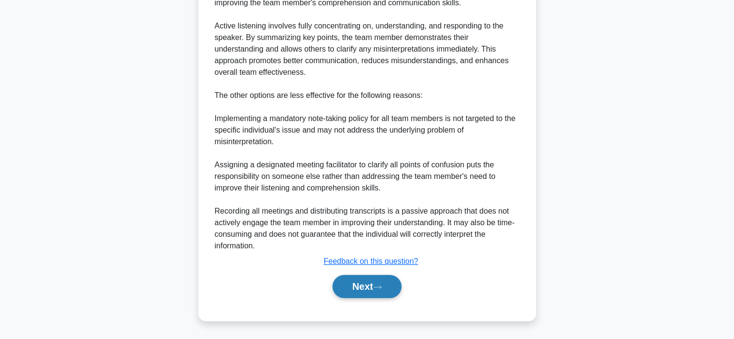
click at [347, 285] on button "Next" at bounding box center [366, 286] width 69 height 23
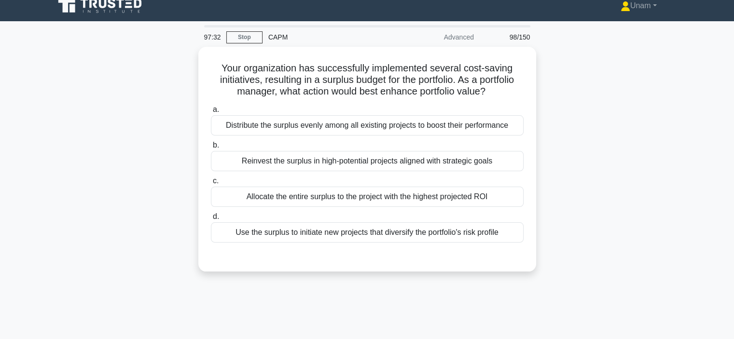
scroll to position [6, 0]
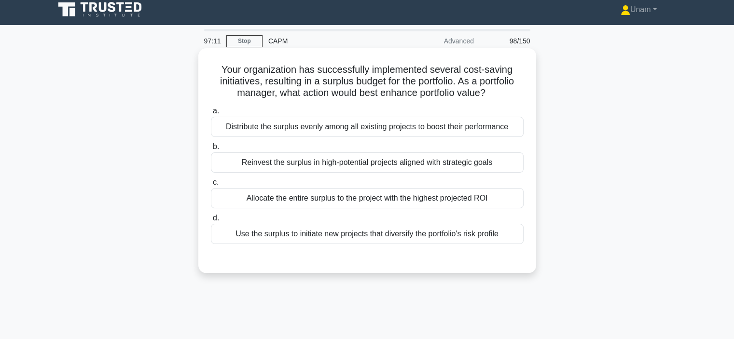
click at [337, 163] on div "Reinvest the surplus in high-potential projects aligned with strategic goals" at bounding box center [367, 162] width 313 height 20
click at [211, 150] on input "b. Reinvest the surplus in high-potential projects aligned with strategic goals" at bounding box center [211, 147] width 0 height 6
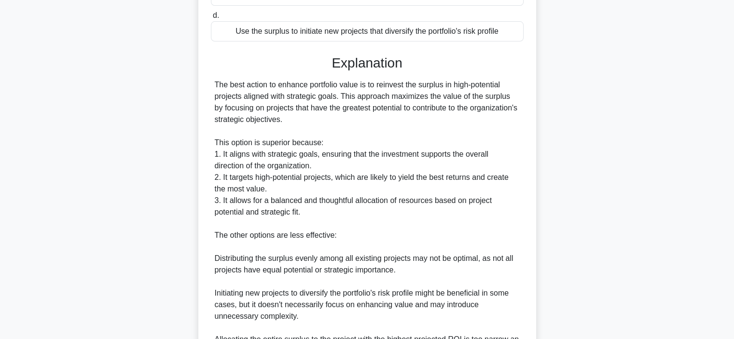
click at [359, 241] on div "The best action to enhance portfolio value is to reinvest the surplus in high-p…" at bounding box center [367, 223] width 305 height 289
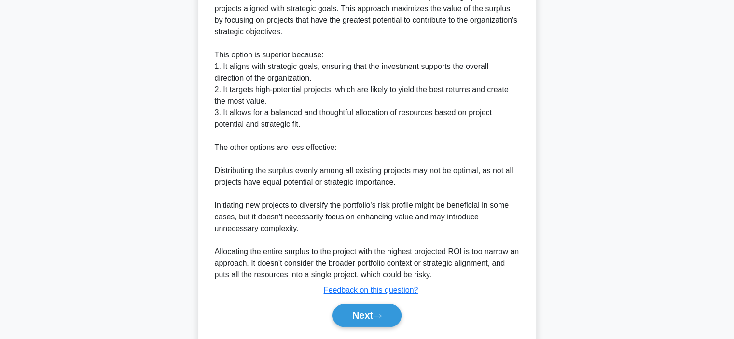
scroll to position [298, 0]
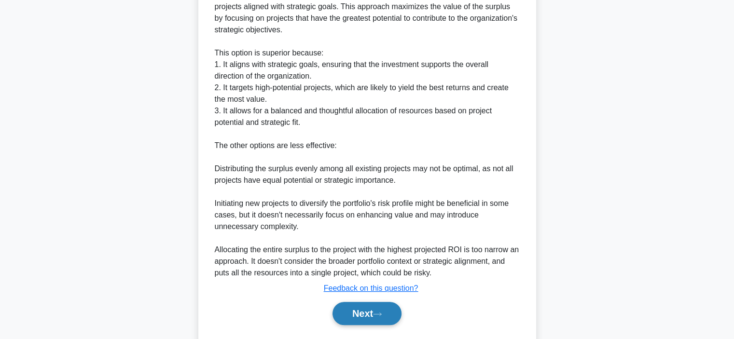
click at [358, 309] on button "Next" at bounding box center [366, 313] width 69 height 23
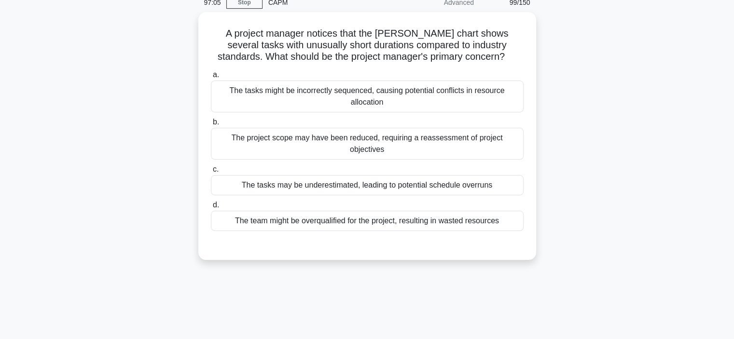
scroll to position [43, 0]
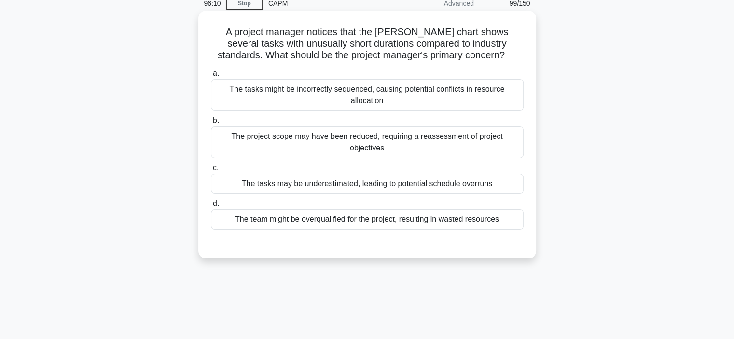
click at [384, 209] on div "The team might be overqualified for the project, resulting in wasted resources" at bounding box center [367, 219] width 313 height 20
click at [211, 207] on input "d. The team might be overqualified for the project, resulting in wasted resourc…" at bounding box center [211, 204] width 0 height 6
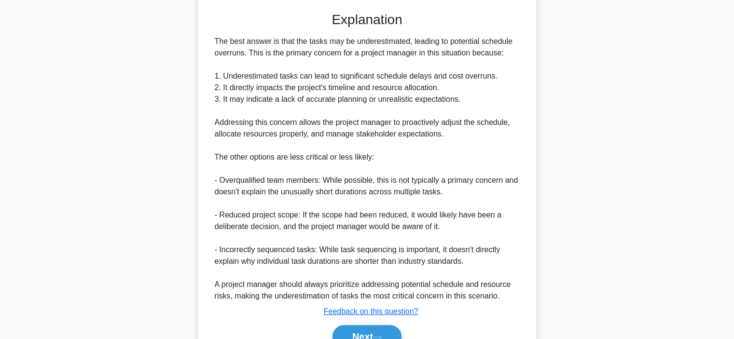
scroll to position [278, 0]
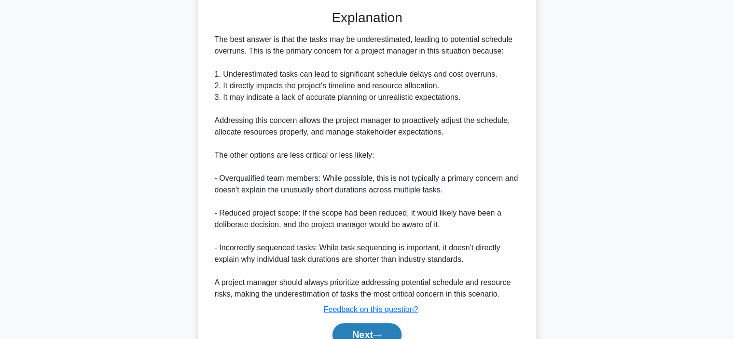
click at [352, 323] on button "Next" at bounding box center [366, 334] width 69 height 23
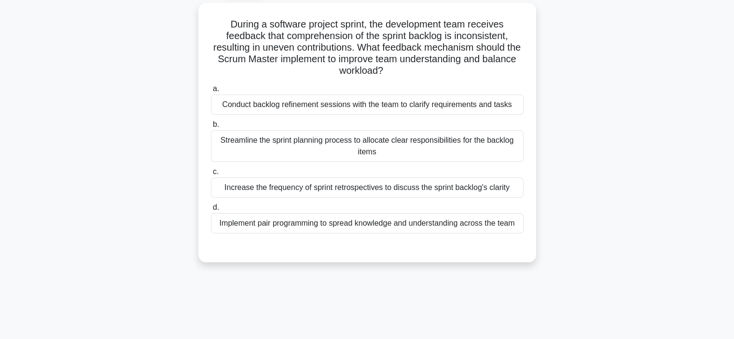
scroll to position [46, 0]
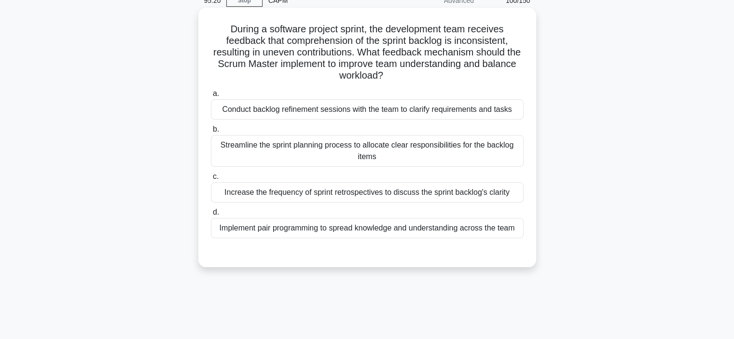
click at [360, 113] on div "Conduct backlog refinement sessions with the team to clarify requirements and t…" at bounding box center [367, 109] width 313 height 20
click at [211, 97] on input "a. Conduct backlog refinement sessions with the team to clarify requirements an…" at bounding box center [211, 94] width 0 height 6
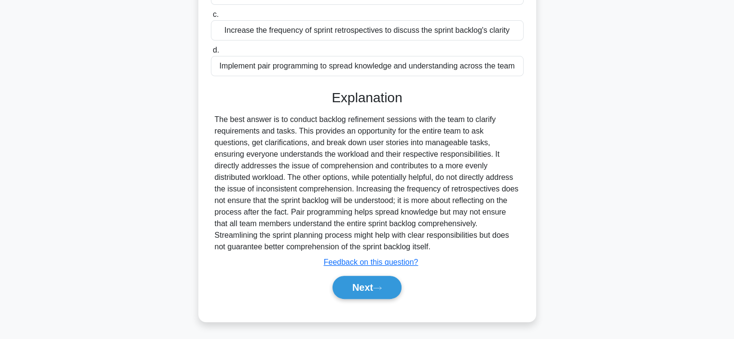
scroll to position [208, 0]
click at [355, 280] on button "Next" at bounding box center [366, 287] width 69 height 23
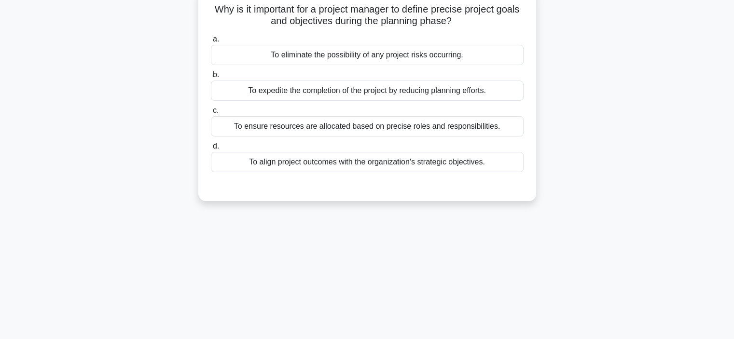
scroll to position [65, 0]
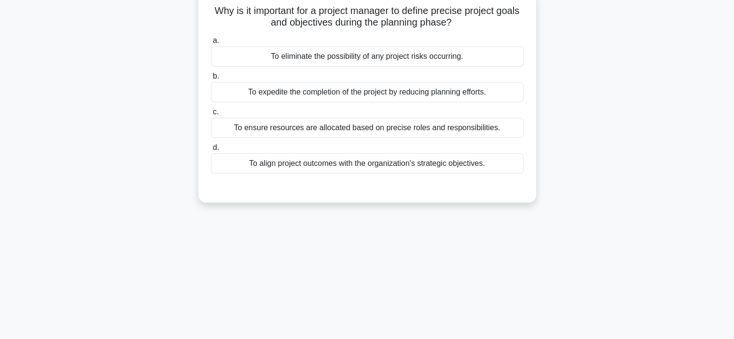
click at [391, 160] on div "To align project outcomes with the organization's strategic objectives." at bounding box center [367, 163] width 313 height 20
click at [211, 151] on input "d. To align project outcomes with the organization's strategic objectives." at bounding box center [211, 148] width 0 height 6
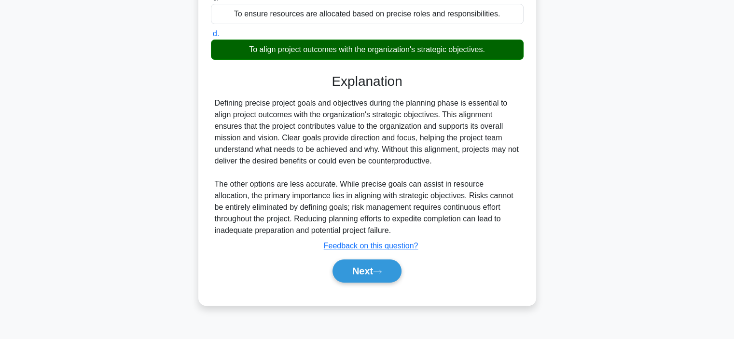
scroll to position [182, 0]
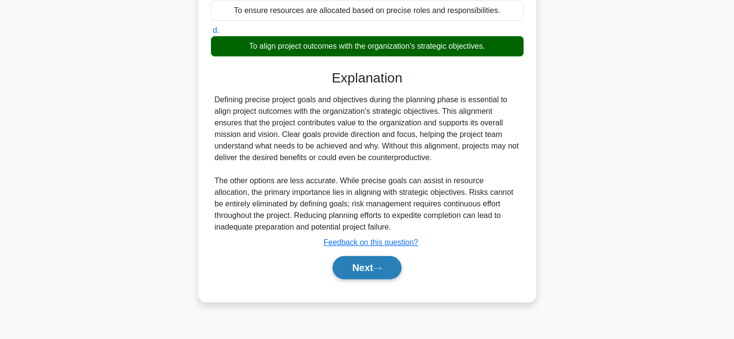
click at [371, 269] on button "Next" at bounding box center [366, 267] width 69 height 23
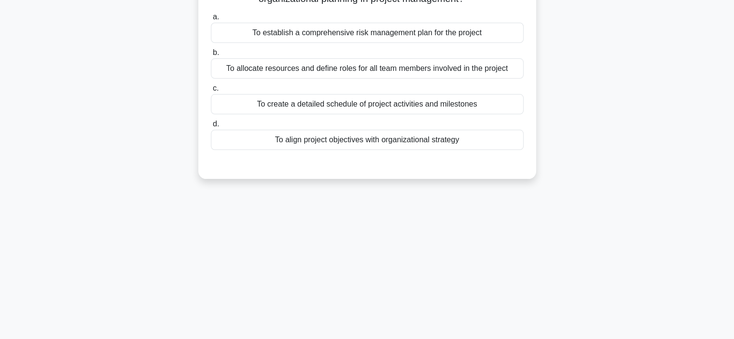
scroll to position [55, 0]
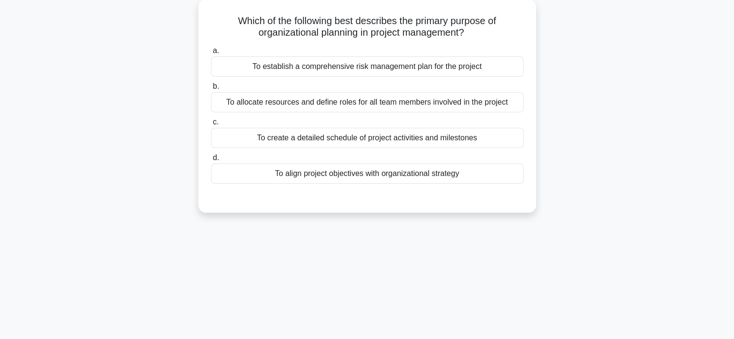
click at [380, 174] on div "To align project objectives with organizational strategy" at bounding box center [367, 174] width 313 height 20
click at [211, 161] on input "d. To align project objectives with organizational strategy" at bounding box center [211, 158] width 0 height 6
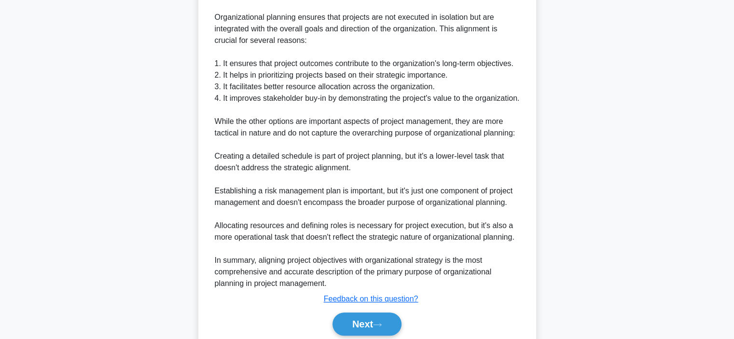
scroll to position [311, 0]
click at [351, 329] on button "Next" at bounding box center [366, 323] width 69 height 23
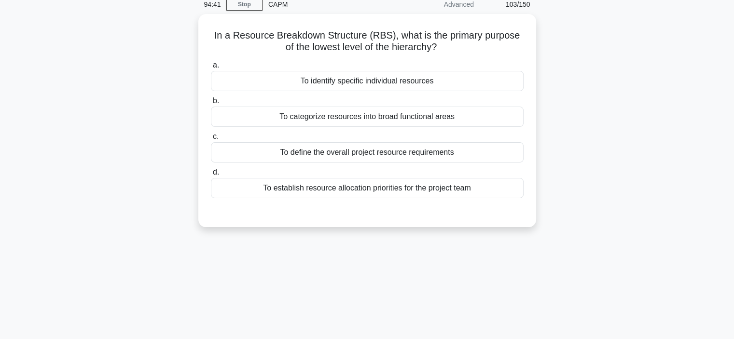
scroll to position [42, 0]
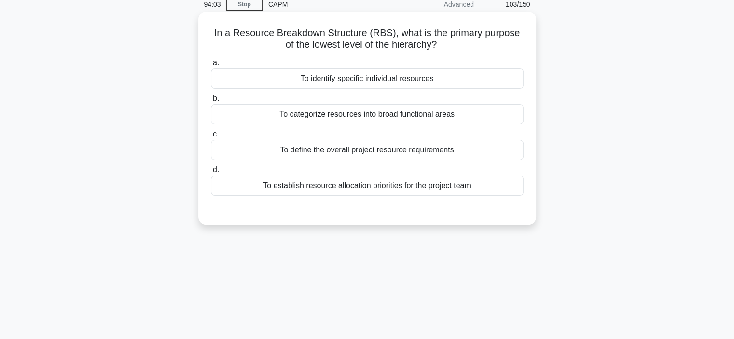
click at [423, 78] on div "To identify specific individual resources" at bounding box center [367, 78] width 313 height 20
click at [211, 66] on input "a. To identify specific individual resources" at bounding box center [211, 63] width 0 height 6
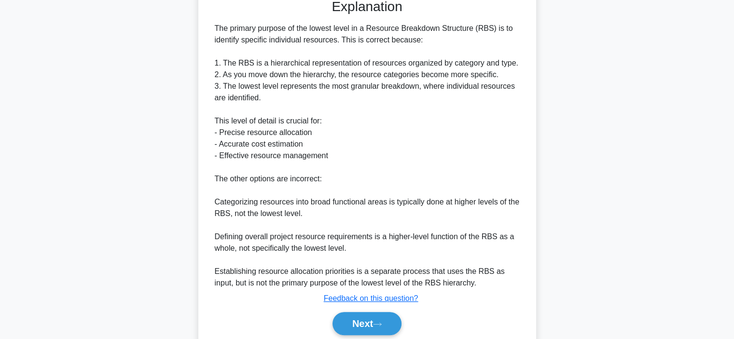
scroll to position [264, 0]
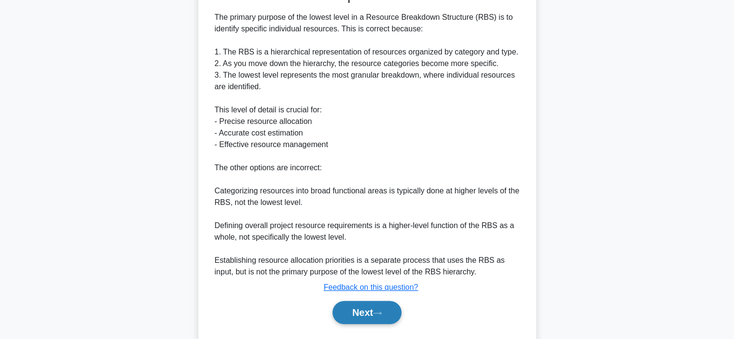
click at [350, 312] on button "Next" at bounding box center [366, 312] width 69 height 23
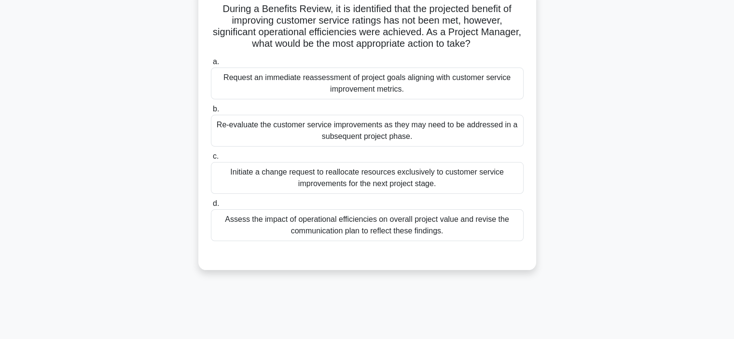
scroll to position [68, 0]
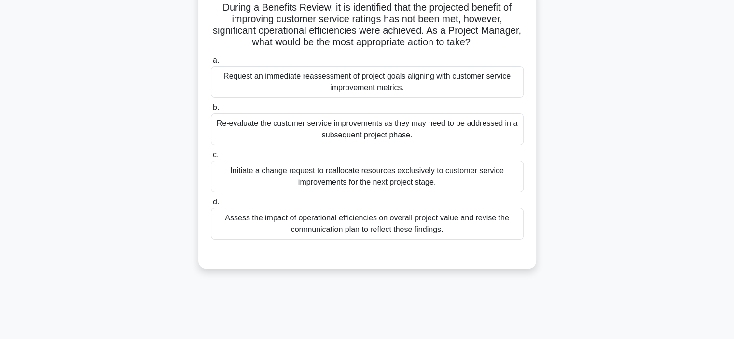
click at [424, 134] on div "Re-evaluate the customer service improvements as they may need to be addressed …" at bounding box center [367, 129] width 313 height 32
click at [211, 111] on input "b. Re-evaluate the customer service improvements as they may need to be address…" at bounding box center [211, 108] width 0 height 6
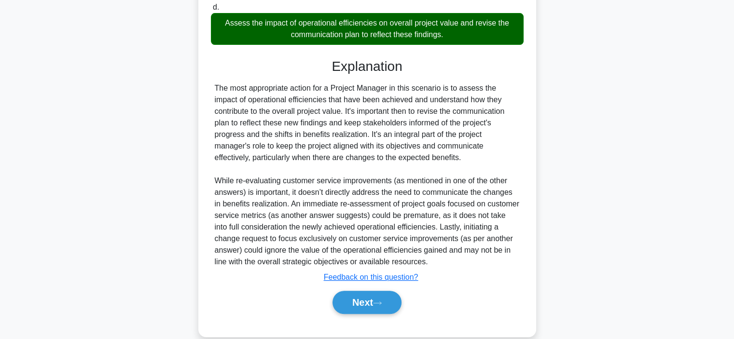
scroll to position [267, 0]
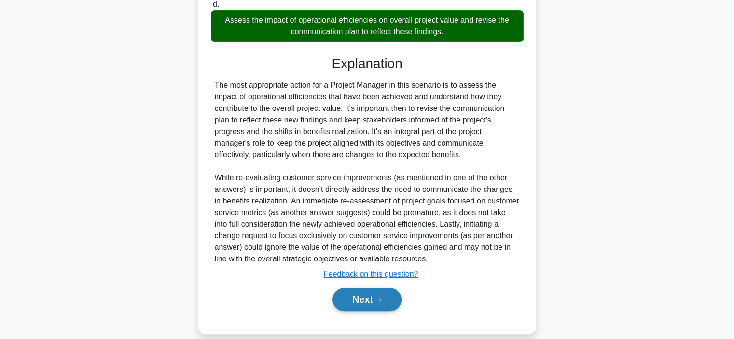
click at [357, 298] on button "Next" at bounding box center [366, 299] width 69 height 23
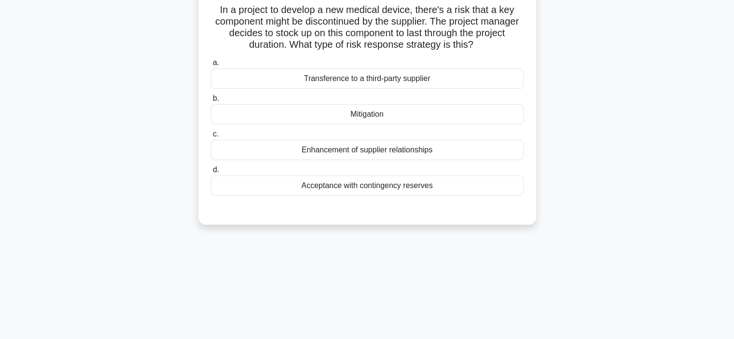
scroll to position [68, 0]
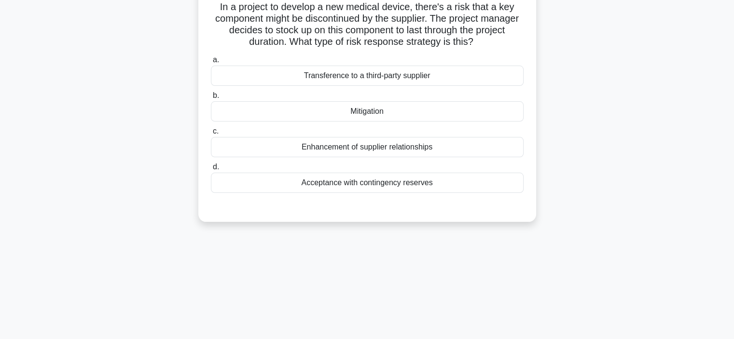
click at [381, 113] on div "Mitigation" at bounding box center [367, 111] width 313 height 20
click at [211, 99] on input "b. Mitigation" at bounding box center [211, 96] width 0 height 6
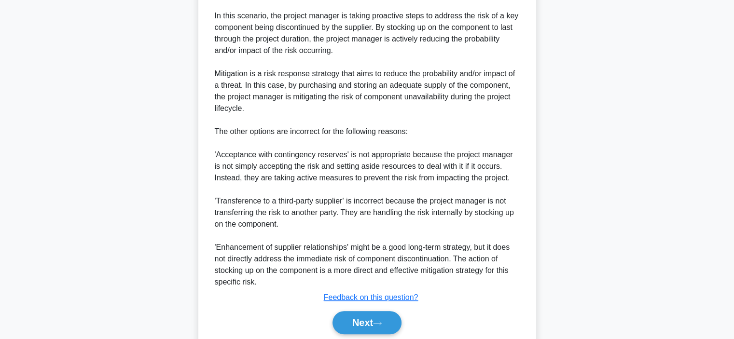
scroll to position [316, 0]
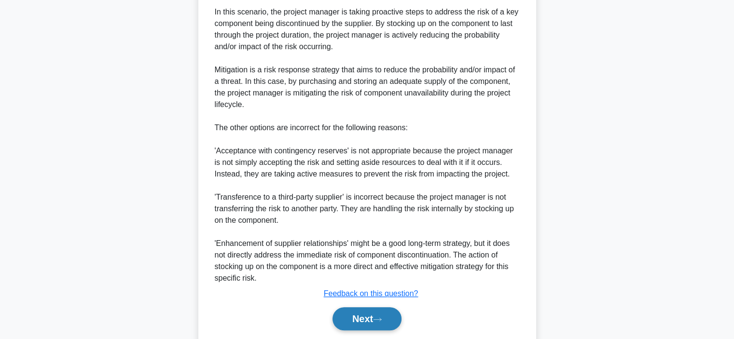
click at [351, 315] on button "Next" at bounding box center [366, 318] width 69 height 23
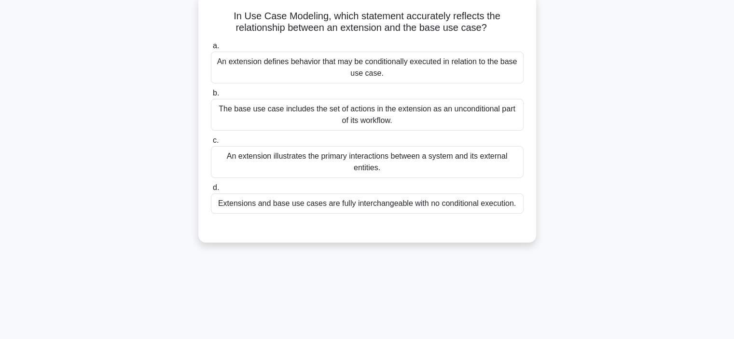
scroll to position [60, 0]
click at [388, 67] on div "An extension defines behavior that may be conditionally executed in relation to…" at bounding box center [367, 67] width 313 height 32
click at [211, 48] on input "a. An extension defines behavior that may be conditionally executed in relation…" at bounding box center [211, 45] width 0 height 6
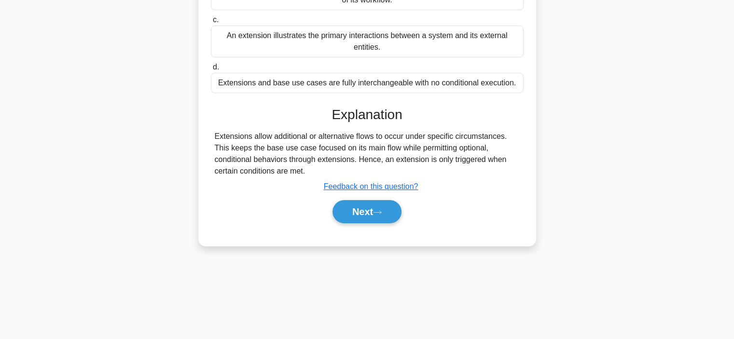
scroll to position [182, 0]
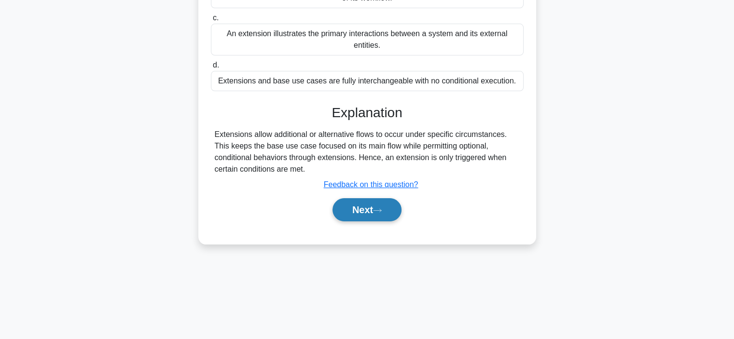
click at [356, 208] on button "Next" at bounding box center [366, 209] width 69 height 23
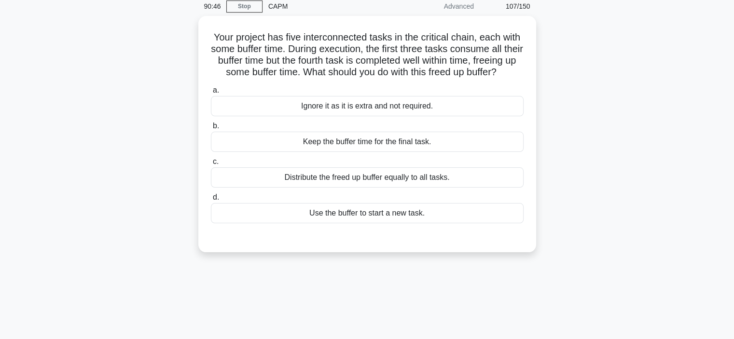
scroll to position [40, 0]
click at [416, 153] on div "Keep the buffer time for the final task." at bounding box center [367, 143] width 313 height 20
click at [211, 130] on input "b. Keep the buffer time for the final task." at bounding box center [211, 127] width 0 height 6
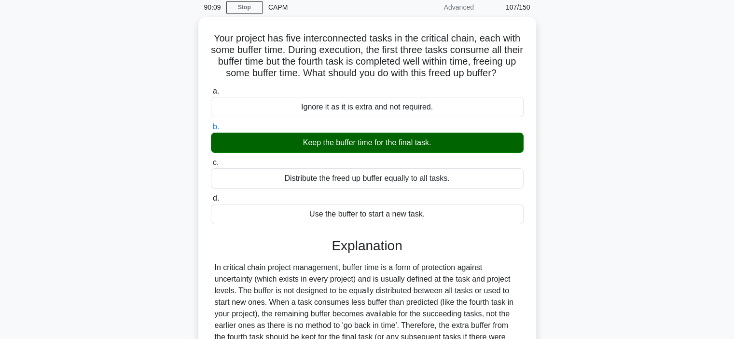
scroll to position [182, 0]
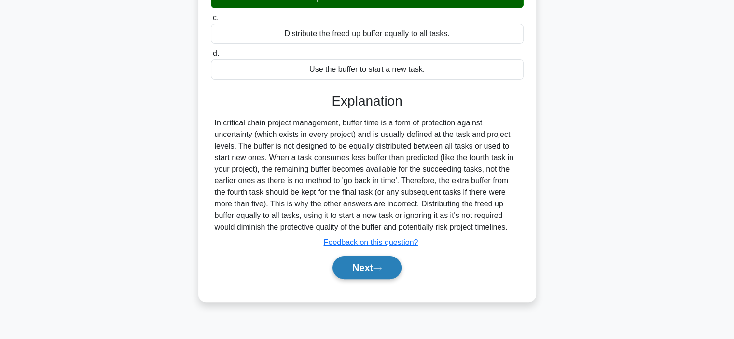
click at [378, 271] on button "Next" at bounding box center [366, 267] width 69 height 23
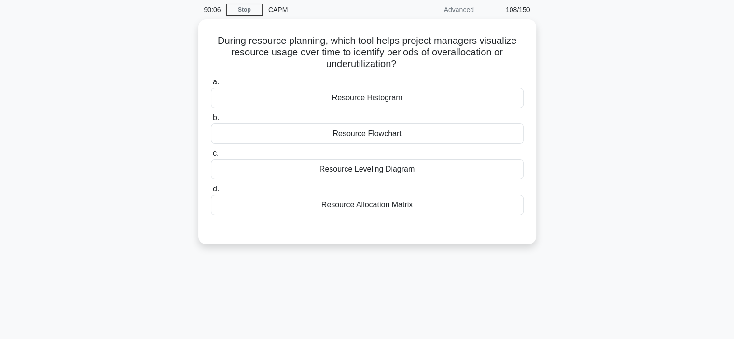
scroll to position [37, 0]
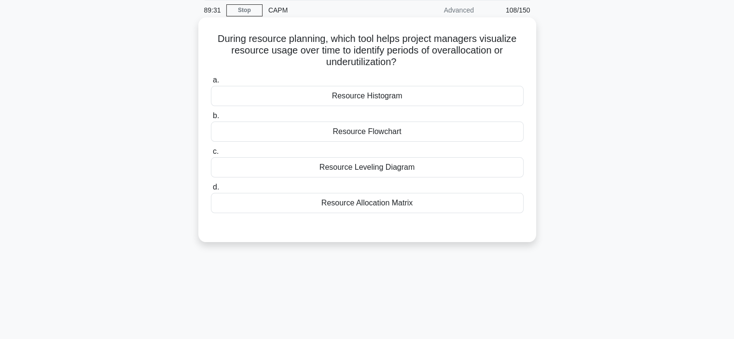
click at [381, 171] on div "Resource Leveling Diagram" at bounding box center [367, 167] width 313 height 20
click at [211, 155] on input "c. Resource Leveling Diagram" at bounding box center [211, 152] width 0 height 6
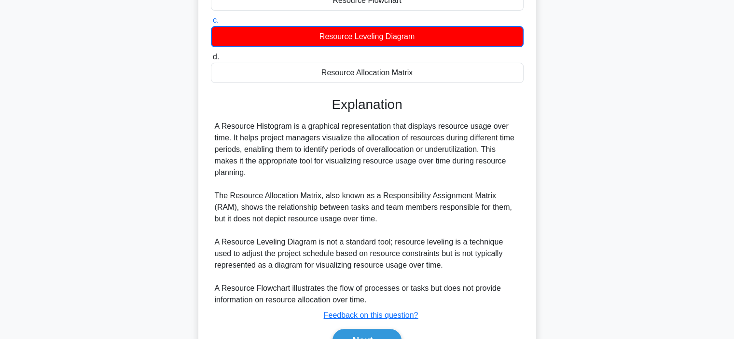
scroll to position [170, 0]
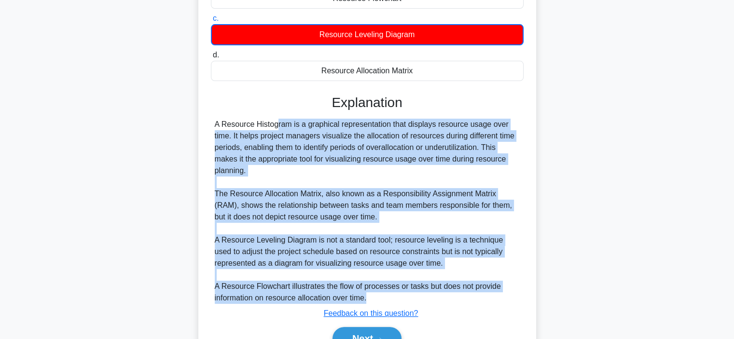
drag, startPoint x: 214, startPoint y: 123, endPoint x: 369, endPoint y: 293, distance: 229.1
click at [369, 293] on div "A Resource Histogram is a graphical representation that displays resource usage…" at bounding box center [367, 211] width 305 height 185
copy div "A Resource Histogram is a graphical representation that displays resource usage…"
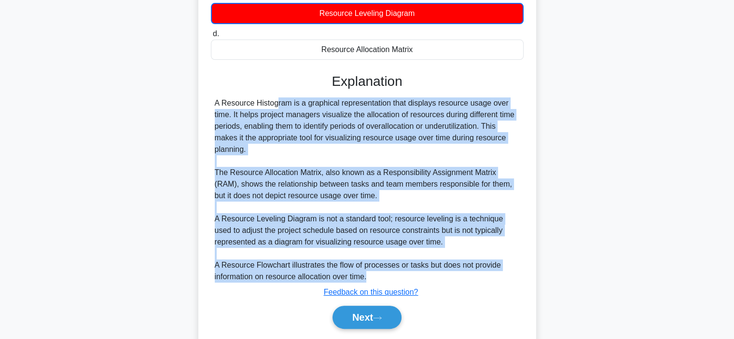
scroll to position [193, 0]
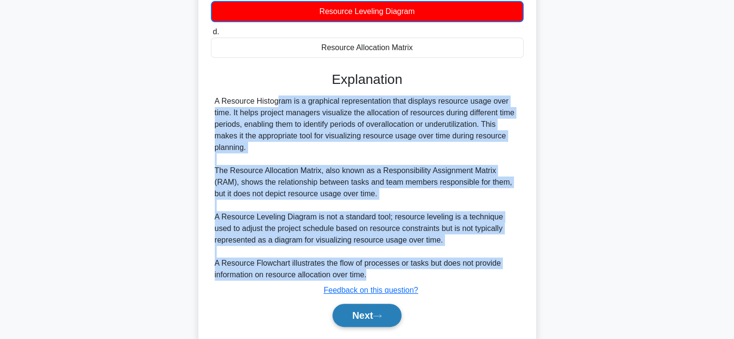
click at [347, 309] on button "Next" at bounding box center [366, 315] width 69 height 23
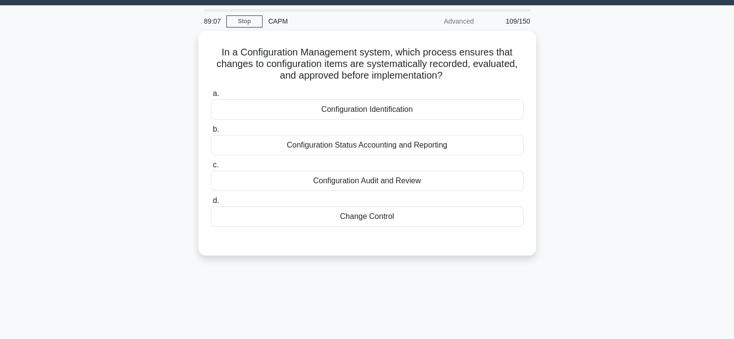
scroll to position [26, 0]
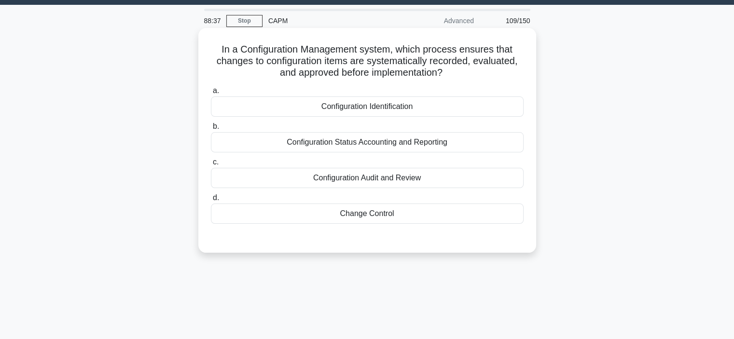
click at [367, 216] on div "Change Control" at bounding box center [367, 214] width 313 height 20
click at [211, 201] on input "d. Change Control" at bounding box center [211, 198] width 0 height 6
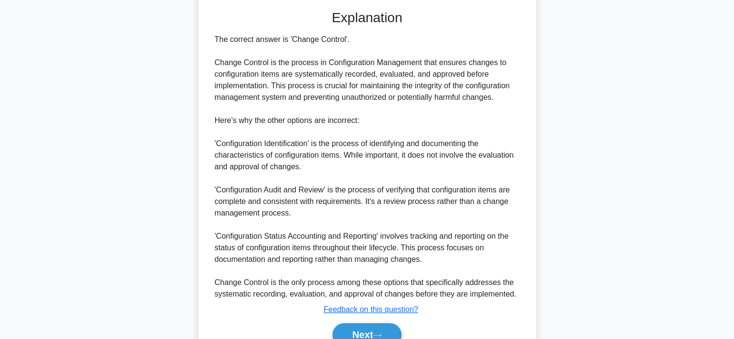
scroll to position [254, 0]
drag, startPoint x: 212, startPoint y: 68, endPoint x: 262, endPoint y: 70, distance: 49.7
click at [262, 70] on div "The correct answer is 'Change Control'. Change Control is the process in Config…" at bounding box center [367, 166] width 313 height 266
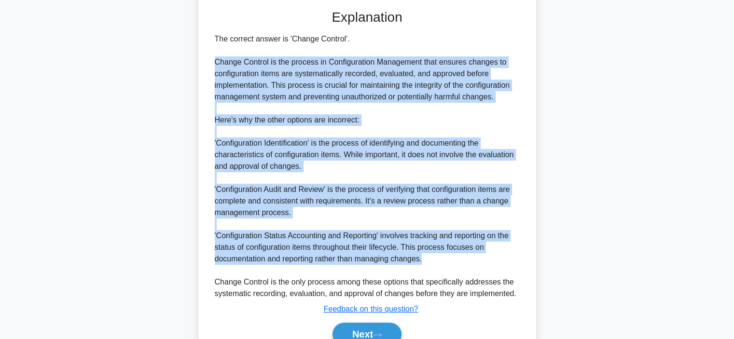
drag, startPoint x: 215, startPoint y: 61, endPoint x: 452, endPoint y: 259, distance: 309.6
click at [452, 259] on div "The correct answer is 'Change Control'. Change Control is the process in Config…" at bounding box center [367, 166] width 305 height 266
click at [355, 328] on button "Next" at bounding box center [366, 334] width 69 height 23
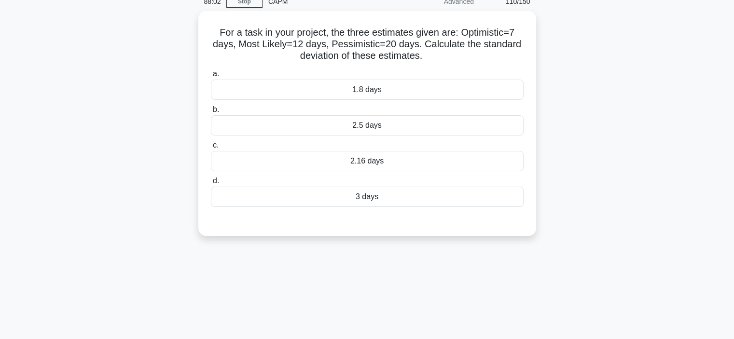
scroll to position [43, 0]
click at [382, 93] on div "1.8 days" at bounding box center [367, 90] width 313 height 20
click at [211, 77] on input "a. 1.8 days" at bounding box center [211, 74] width 0 height 6
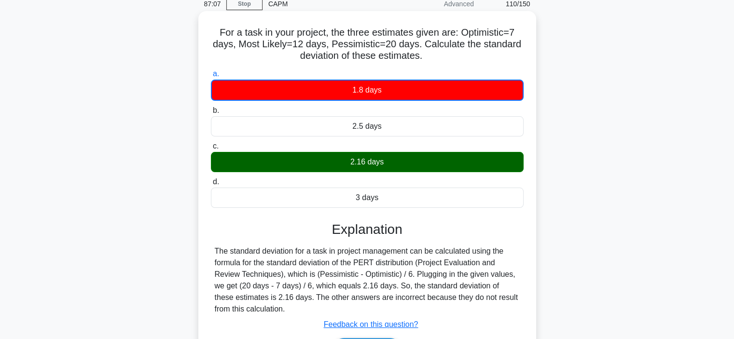
scroll to position [126, 0]
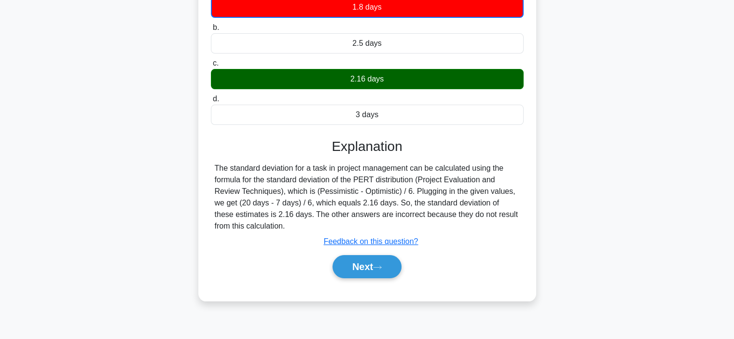
drag, startPoint x: 214, startPoint y: 170, endPoint x: 300, endPoint y: 229, distance: 104.1
click at [300, 229] on div "The standard deviation for a task in project management can be calculated using…" at bounding box center [367, 197] width 305 height 69
click at [356, 269] on button "Next" at bounding box center [366, 266] width 69 height 23
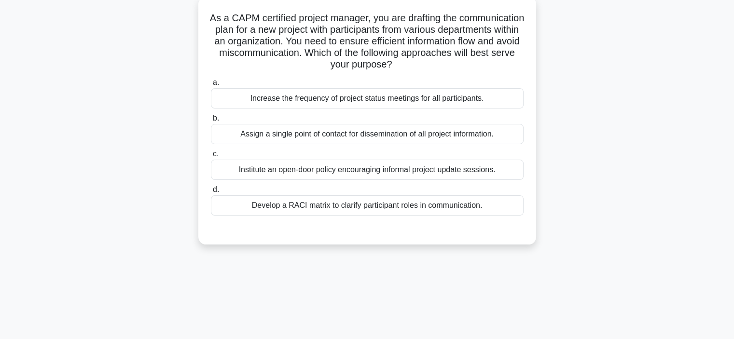
scroll to position [64, 0]
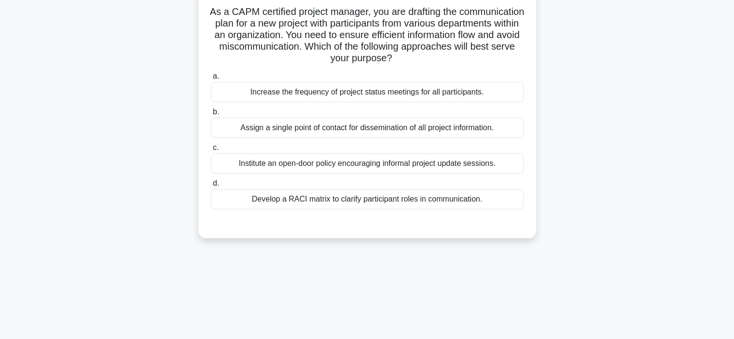
click at [361, 130] on div "Assign a single point of contact for dissemination of all project information." at bounding box center [367, 128] width 313 height 20
click at [211, 115] on input "b. Assign a single point of contact for dissemination of all project informatio…" at bounding box center [211, 112] width 0 height 6
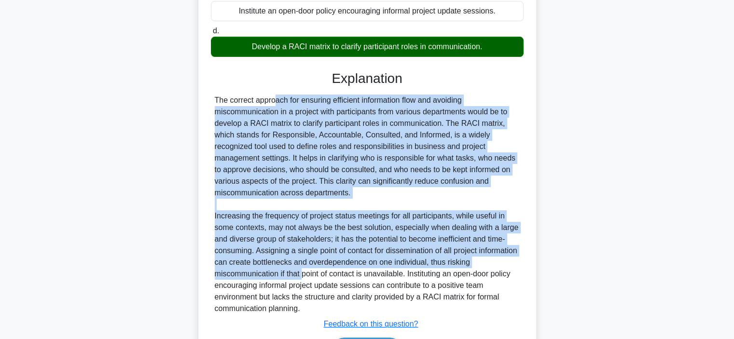
scroll to position [224, 0]
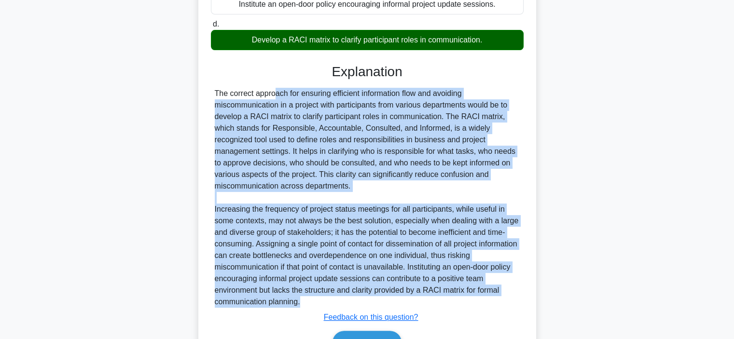
drag, startPoint x: 213, startPoint y: 191, endPoint x: 305, endPoint y: 304, distance: 146.4
click at [305, 304] on div "The correct approach for ensuring efficient information flow and avoiding misco…" at bounding box center [367, 198] width 313 height 220
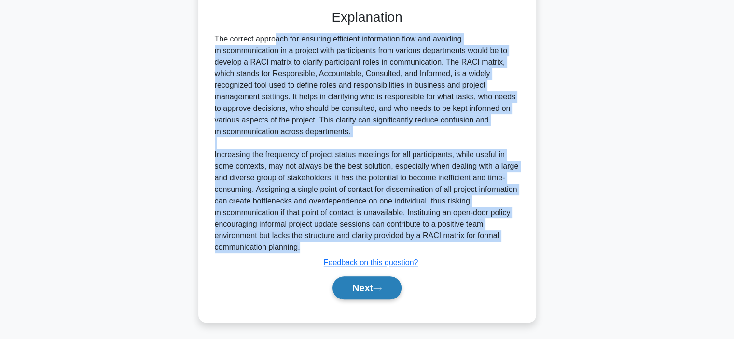
click at [350, 289] on button "Next" at bounding box center [366, 287] width 69 height 23
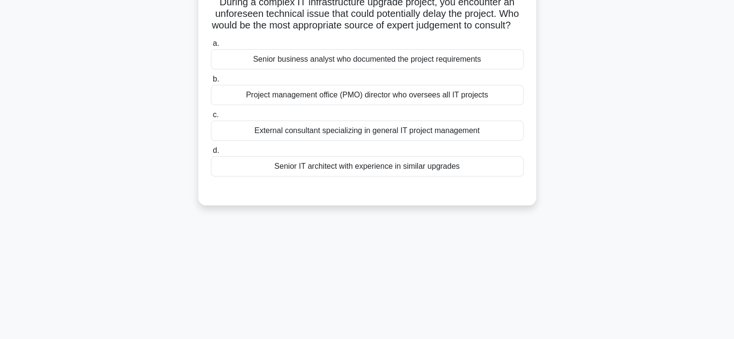
scroll to position [58, 0]
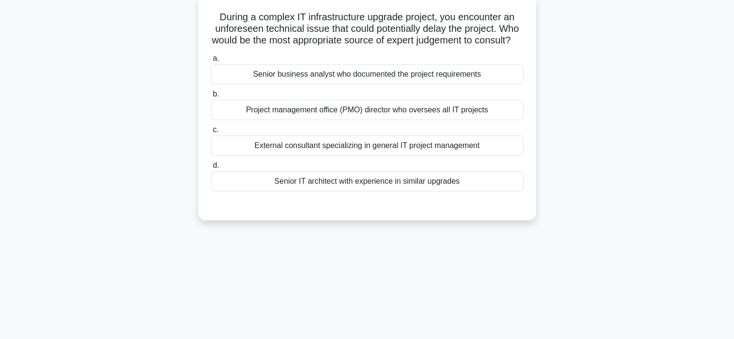
click at [340, 191] on div "Senior IT architect with experience in similar upgrades" at bounding box center [367, 181] width 313 height 20
click at [211, 169] on input "d. Senior IT architect with experience in similar upgrades" at bounding box center [211, 166] width 0 height 6
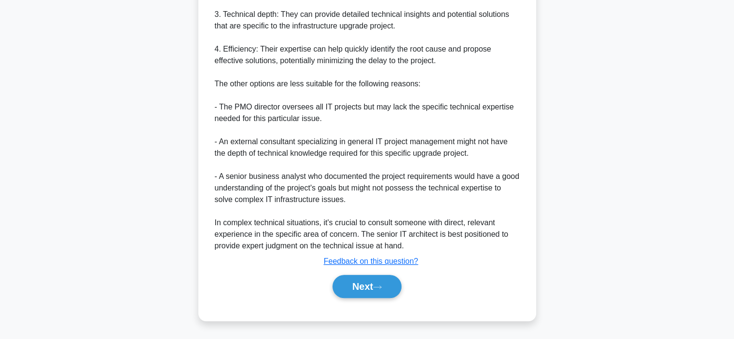
scroll to position [416, 0]
click at [363, 290] on button "Next" at bounding box center [366, 286] width 69 height 23
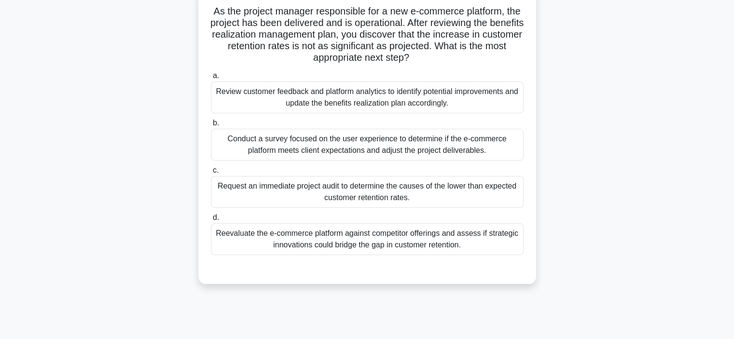
scroll to position [66, 0]
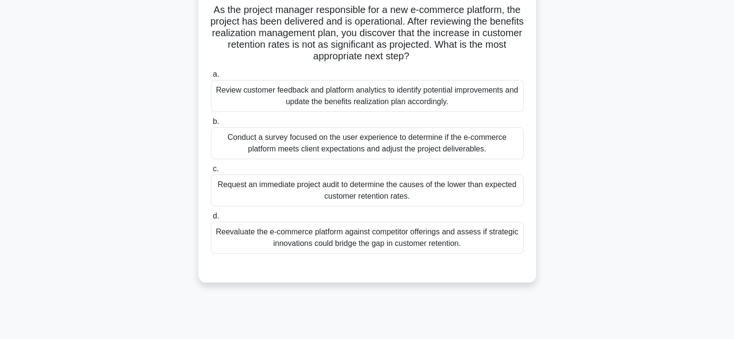
click at [359, 243] on div "Reevaluate the e-commerce platform against competitor offerings and assess if s…" at bounding box center [367, 238] width 313 height 32
click at [211, 219] on input "d. Reevaluate the e-commerce platform against competitor offerings and assess i…" at bounding box center [211, 216] width 0 height 6
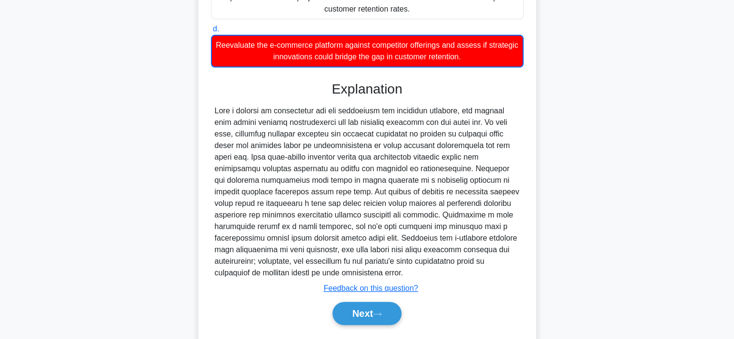
scroll to position [279, 0]
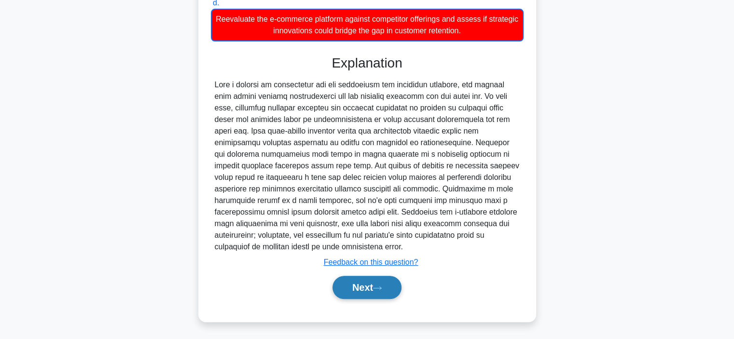
click at [355, 292] on button "Next" at bounding box center [366, 287] width 69 height 23
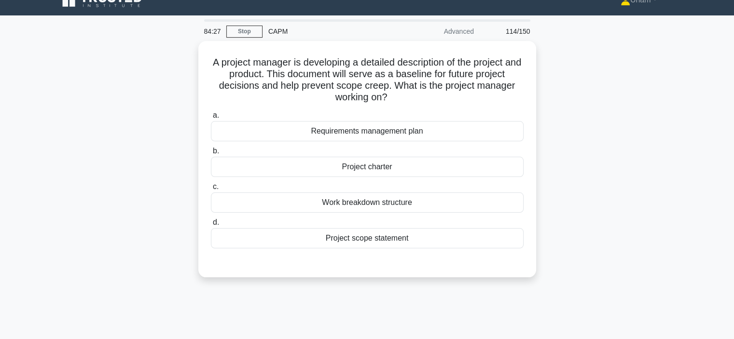
scroll to position [10, 0]
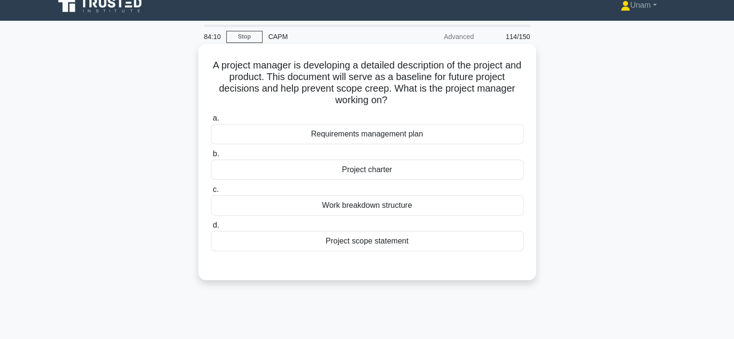
click at [396, 142] on div "Requirements management plan" at bounding box center [367, 134] width 313 height 20
click at [211, 122] on input "a. Requirements management plan" at bounding box center [211, 118] width 0 height 6
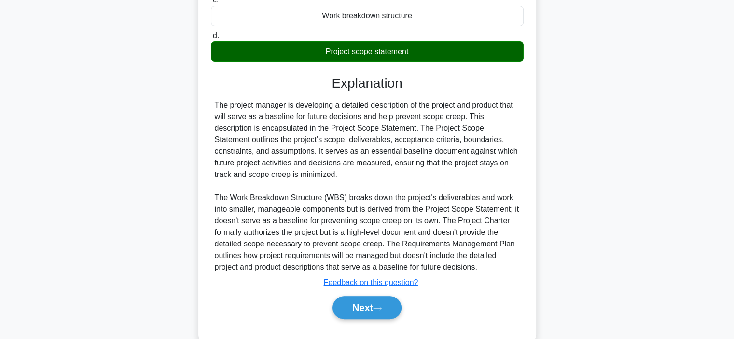
scroll to position [221, 0]
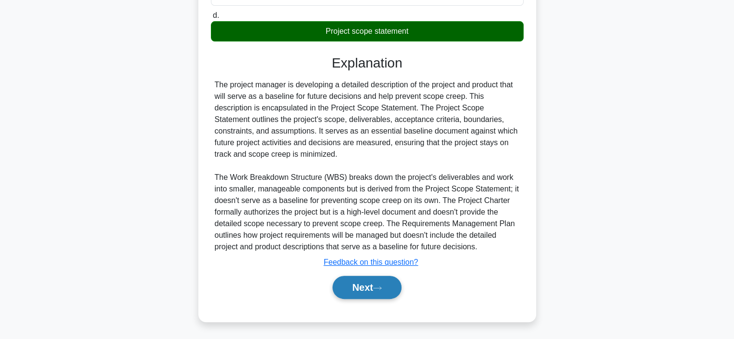
click at [366, 286] on button "Next" at bounding box center [366, 287] width 69 height 23
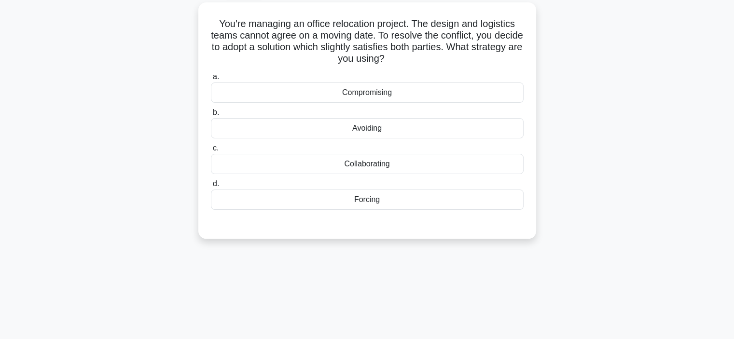
scroll to position [54, 0]
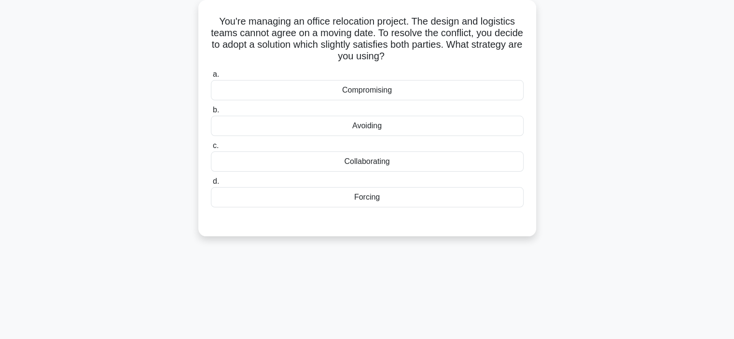
click at [388, 164] on div "Collaborating" at bounding box center [367, 161] width 313 height 20
click at [211, 149] on input "c. Collaborating" at bounding box center [211, 146] width 0 height 6
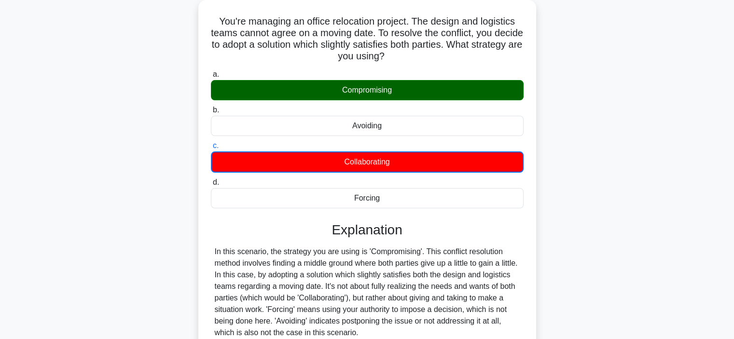
scroll to position [182, 0]
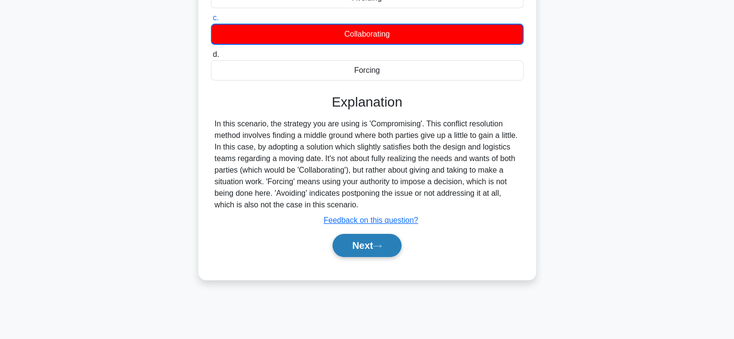
click at [369, 253] on button "Next" at bounding box center [366, 245] width 69 height 23
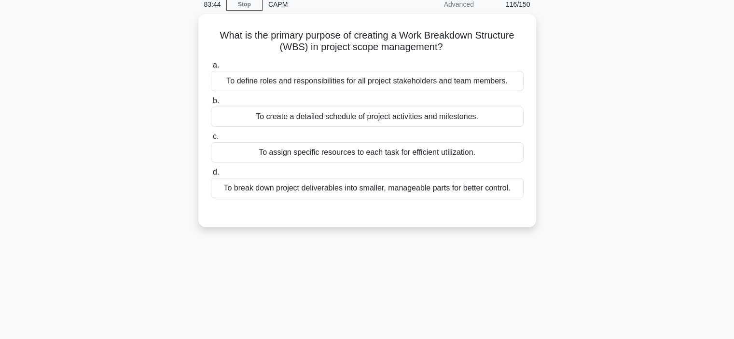
scroll to position [42, 0]
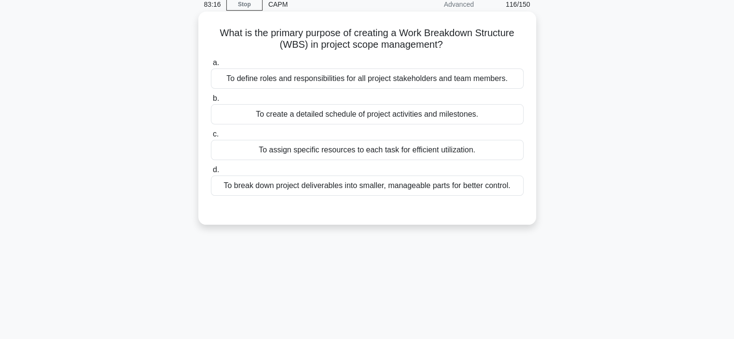
click at [390, 87] on div "To define roles and responsibilities for all project stakeholders and team memb…" at bounding box center [367, 78] width 313 height 20
click at [211, 66] on input "a. To define roles and responsibilities for all project stakeholders and team m…" at bounding box center [211, 63] width 0 height 6
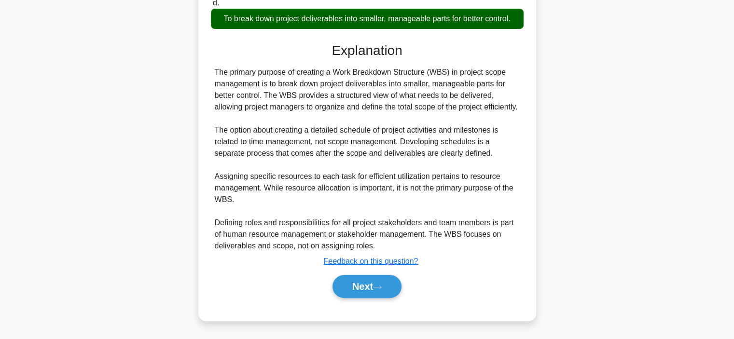
scroll to position [218, 0]
click at [363, 294] on button "Next" at bounding box center [366, 286] width 69 height 23
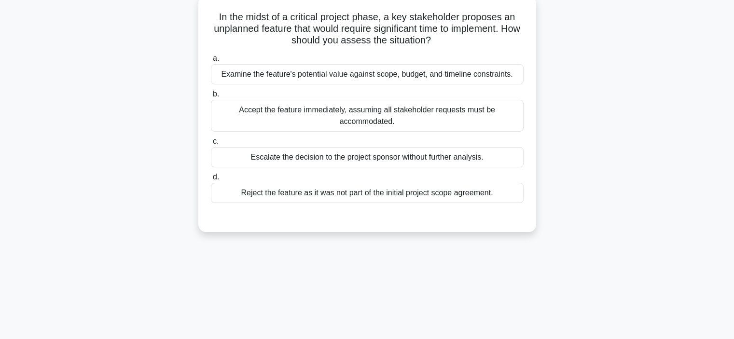
scroll to position [60, 0]
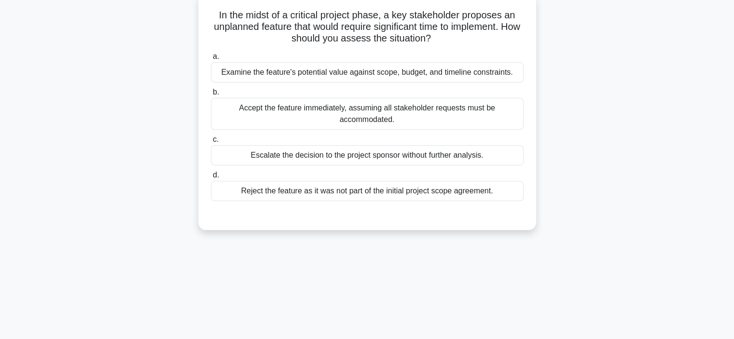
click at [379, 78] on div "Examine the feature's potential value against scope, budget, and timeline const…" at bounding box center [367, 72] width 313 height 20
click at [211, 60] on input "a. Examine the feature's potential value against scope, budget, and timeline co…" at bounding box center [211, 57] width 0 height 6
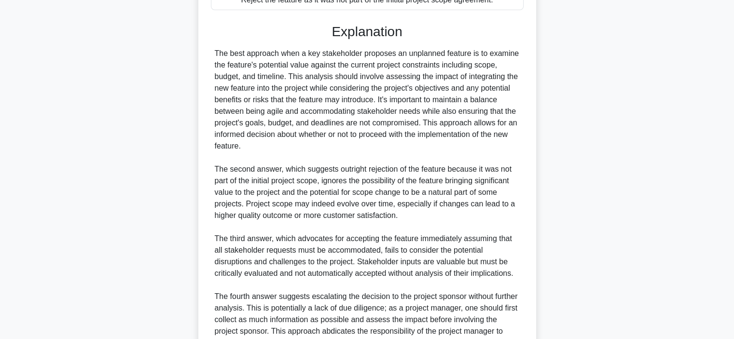
scroll to position [347, 0]
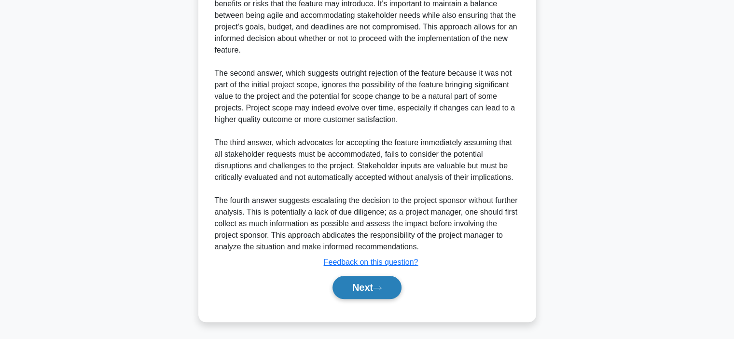
click at [367, 286] on button "Next" at bounding box center [366, 287] width 69 height 23
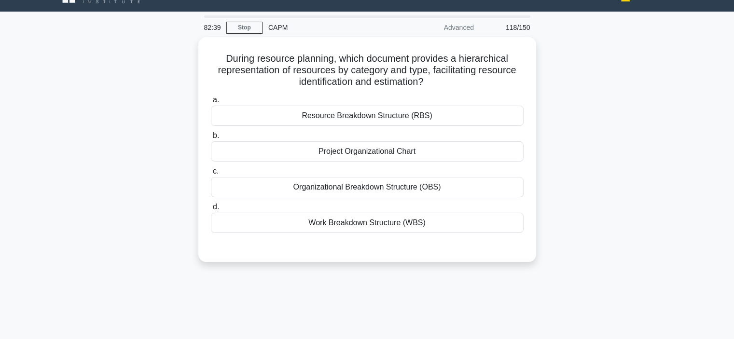
scroll to position [19, 0]
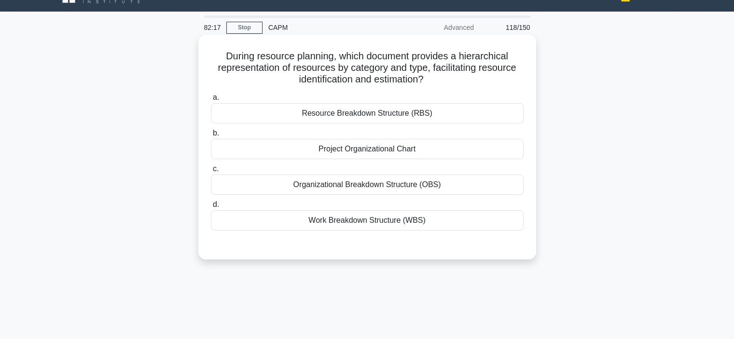
click at [393, 115] on div "Resource Breakdown Structure (RBS)" at bounding box center [367, 113] width 313 height 20
click at [211, 101] on input "a. Resource Breakdown Structure (RBS)" at bounding box center [211, 98] width 0 height 6
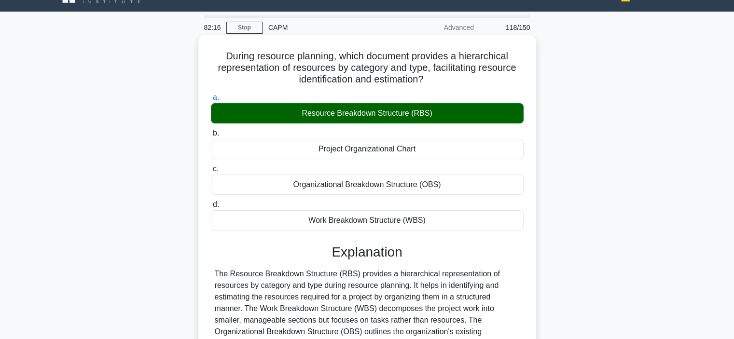
scroll to position [182, 0]
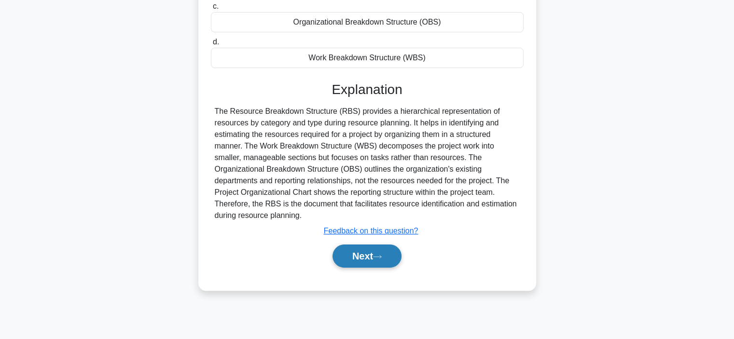
click at [371, 256] on button "Next" at bounding box center [366, 256] width 69 height 23
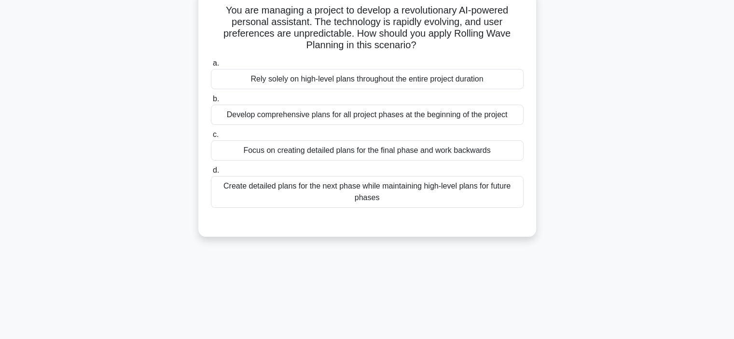
scroll to position [66, 0]
click at [407, 192] on div "Create detailed plans for the next phase while maintaining high-level plans for…" at bounding box center [367, 192] width 313 height 32
click at [211, 173] on input "d. Create detailed plans for the next phase while maintaining high-level plans …" at bounding box center [211, 170] width 0 height 6
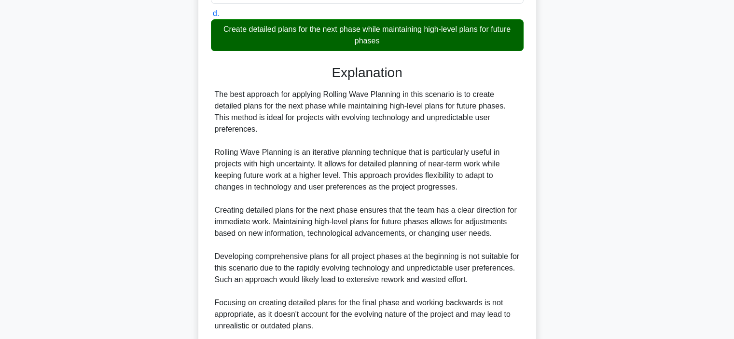
scroll to position [230, 0]
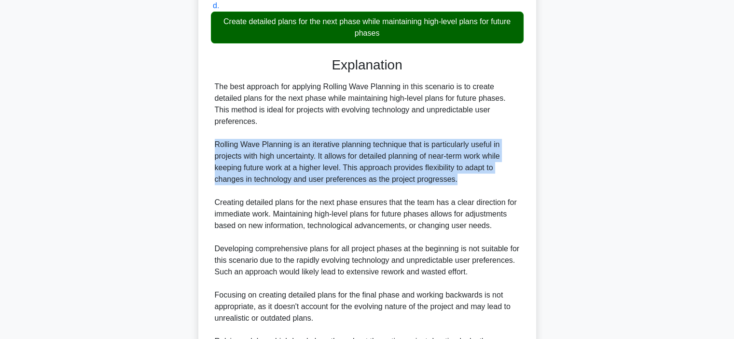
drag, startPoint x: 213, startPoint y: 147, endPoint x: 459, endPoint y: 178, distance: 247.9
click at [459, 178] on div "The best approach for applying Rolling Wave Planning in this scenario is to cre…" at bounding box center [367, 249] width 313 height 336
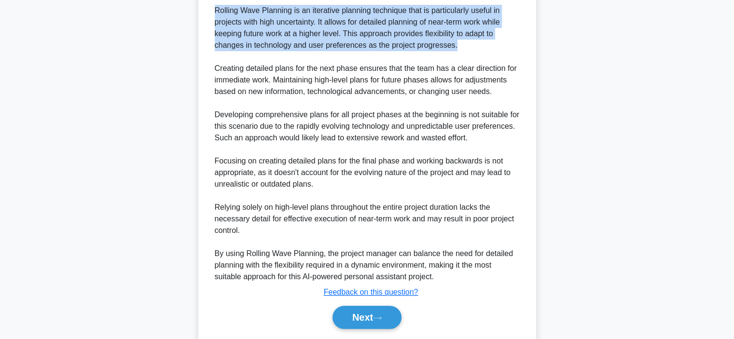
scroll to position [375, 0]
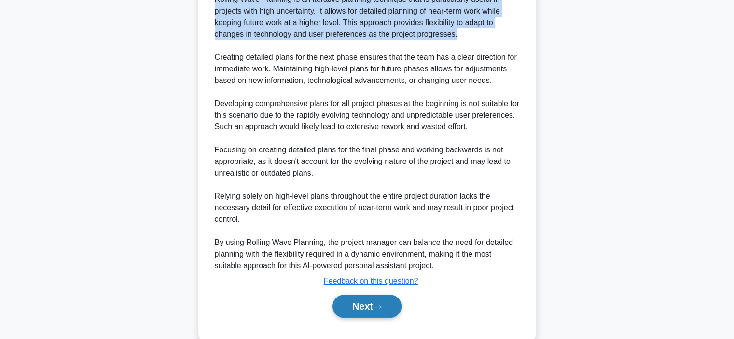
click at [361, 303] on button "Next" at bounding box center [366, 306] width 69 height 23
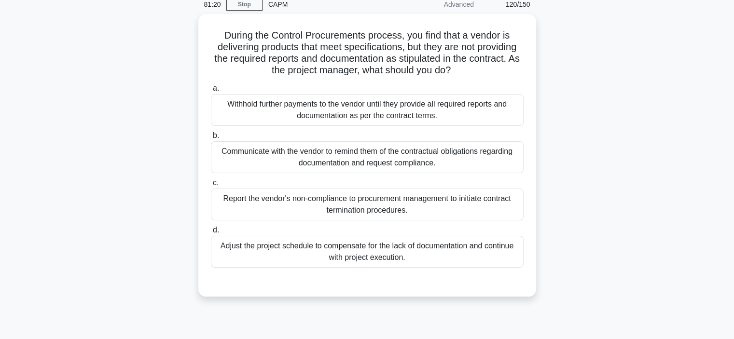
scroll to position [42, 0]
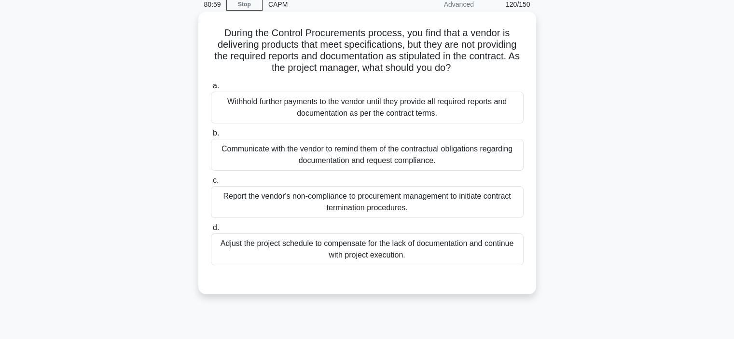
click at [308, 149] on div "Communicate with the vendor to remind them of the contractual obligations regar…" at bounding box center [367, 155] width 313 height 32
click at [211, 137] on input "b. Communicate with the vendor to remind them of the contractual obligations re…" at bounding box center [211, 133] width 0 height 6
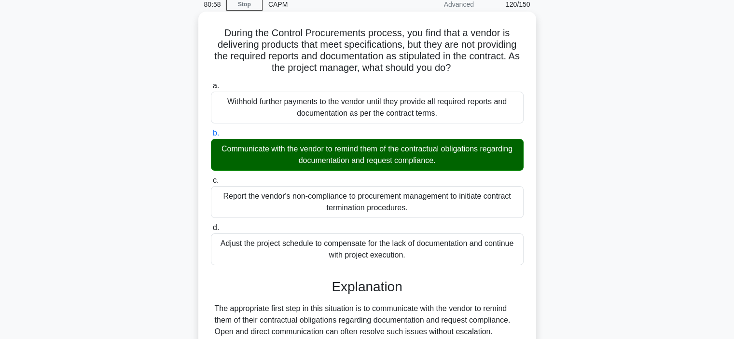
scroll to position [182, 0]
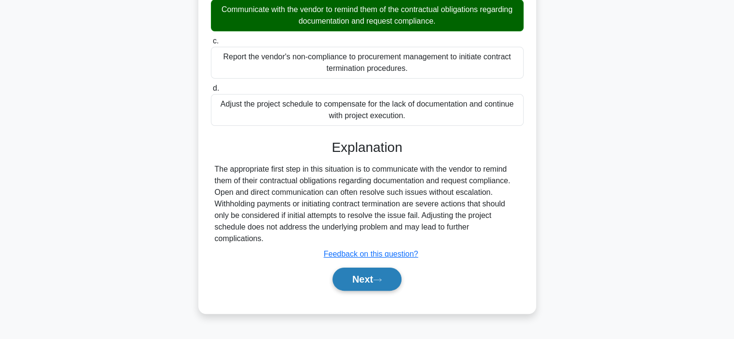
click at [351, 270] on button "Next" at bounding box center [366, 279] width 69 height 23
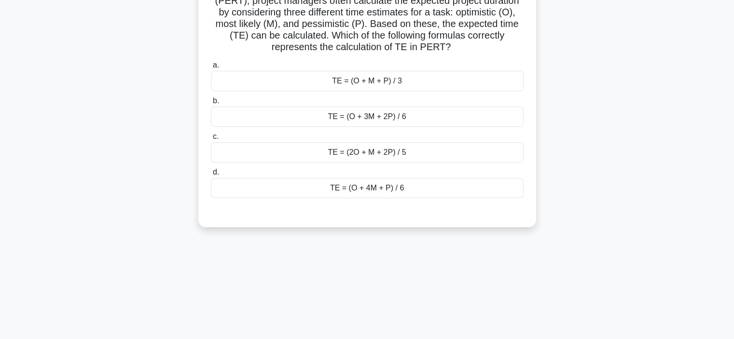
scroll to position [87, 0]
click at [404, 188] on div "TE = (O + 4M + P) / 6" at bounding box center [367, 187] width 313 height 20
click at [211, 175] on input "d. TE = (O + 4M + P) / 6" at bounding box center [211, 171] width 0 height 6
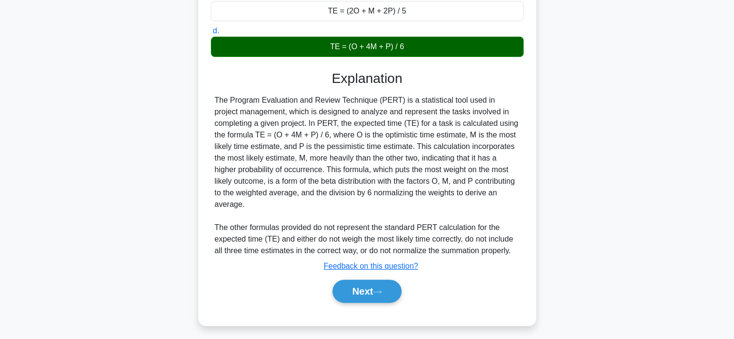
scroll to position [232, 0]
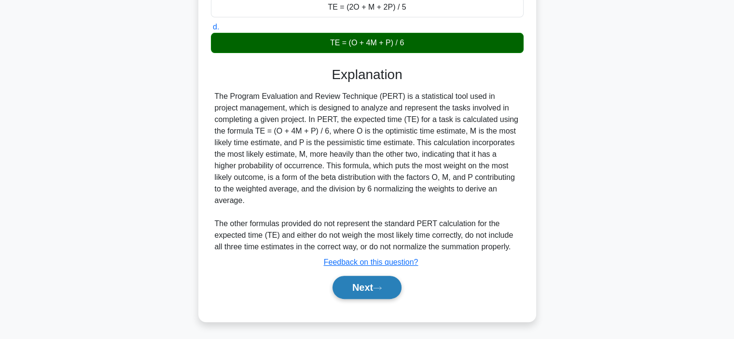
click at [362, 289] on button "Next" at bounding box center [366, 287] width 69 height 23
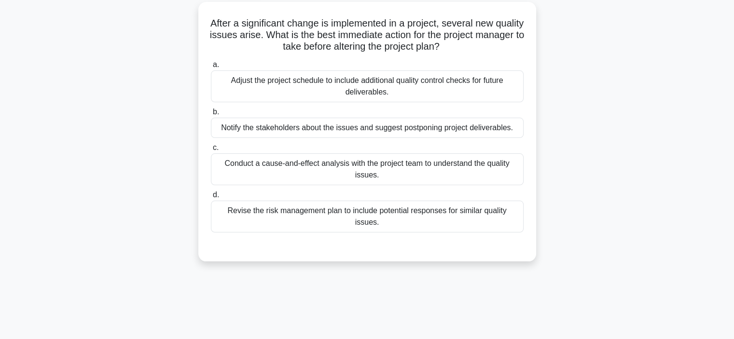
scroll to position [53, 0]
click at [288, 173] on div "Conduct a cause-and-effect analysis with the project team to understand the qua…" at bounding box center [367, 169] width 313 height 32
click at [211, 150] on input "c. Conduct a cause-and-effect analysis with the project team to understand the …" at bounding box center [211, 147] width 0 height 6
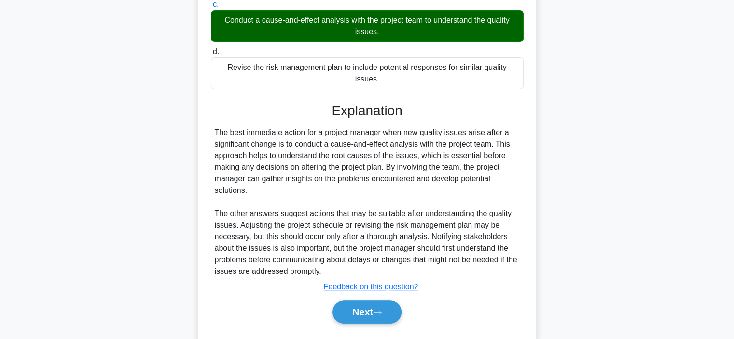
scroll to position [208, 0]
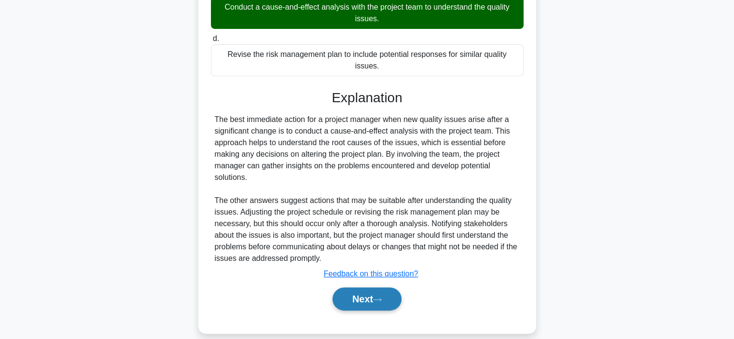
click at [351, 291] on button "Next" at bounding box center [366, 298] width 69 height 23
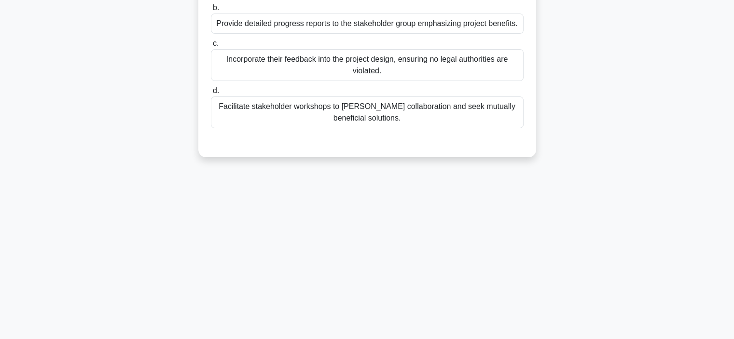
scroll to position [66, 0]
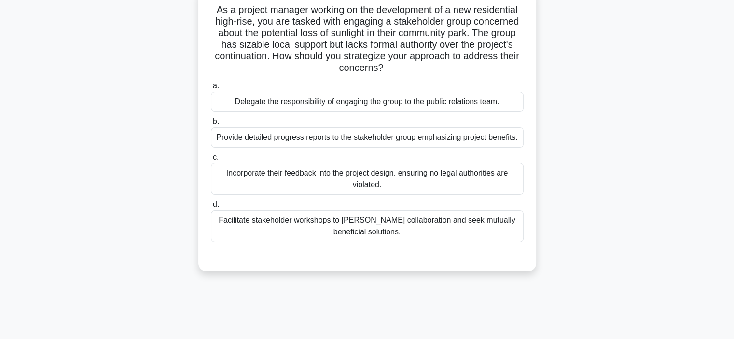
click at [336, 234] on div "Facilitate stakeholder workshops to foster collaboration and seek mutually bene…" at bounding box center [367, 226] width 313 height 32
click at [211, 208] on input "d. Facilitate stakeholder workshops to foster collaboration and seek mutually b…" at bounding box center [211, 205] width 0 height 6
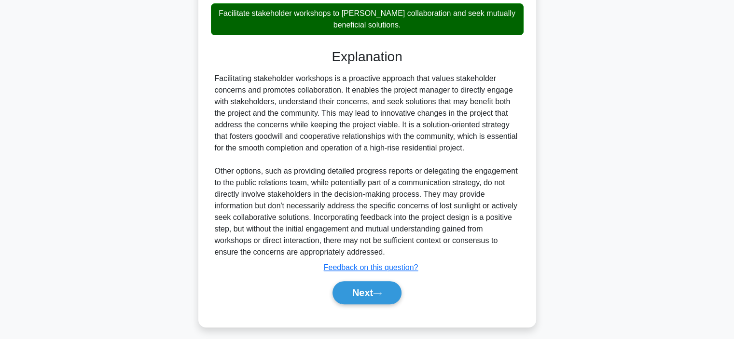
scroll to position [278, 0]
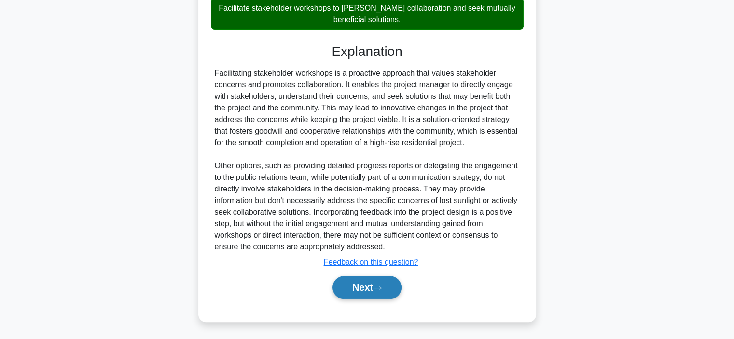
click at [349, 283] on button "Next" at bounding box center [366, 287] width 69 height 23
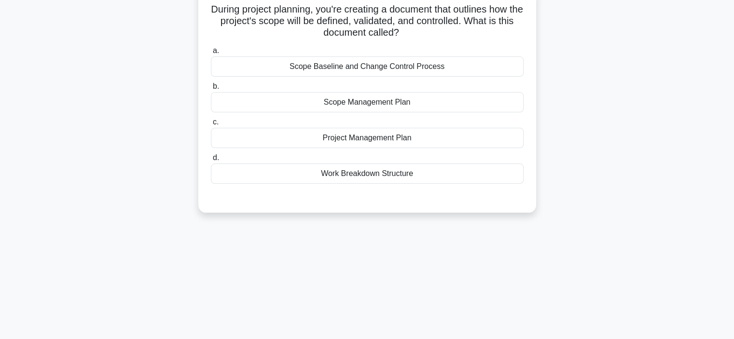
scroll to position [68, 0]
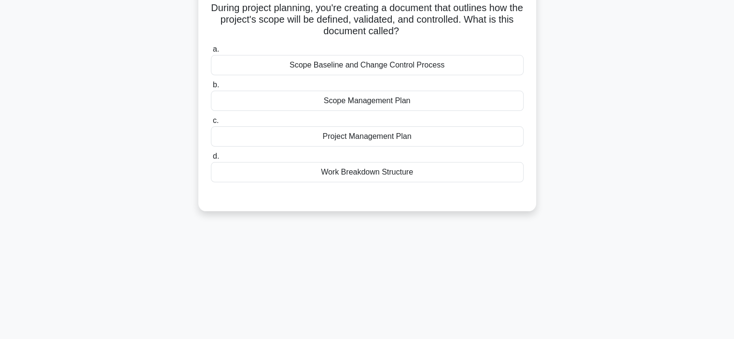
click at [333, 141] on div "Project Management Plan" at bounding box center [367, 136] width 313 height 20
click at [211, 124] on input "c. Project Management Plan" at bounding box center [211, 121] width 0 height 6
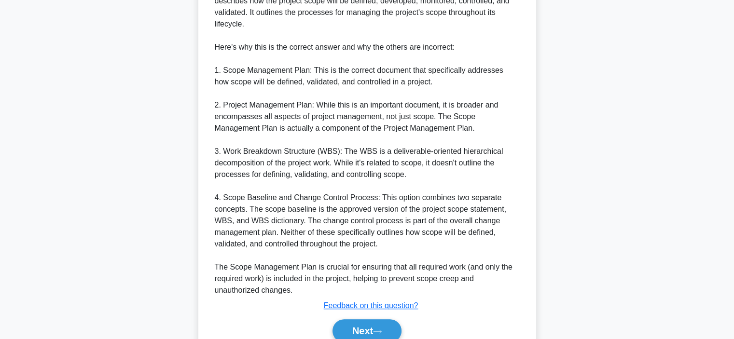
scroll to position [330, 0]
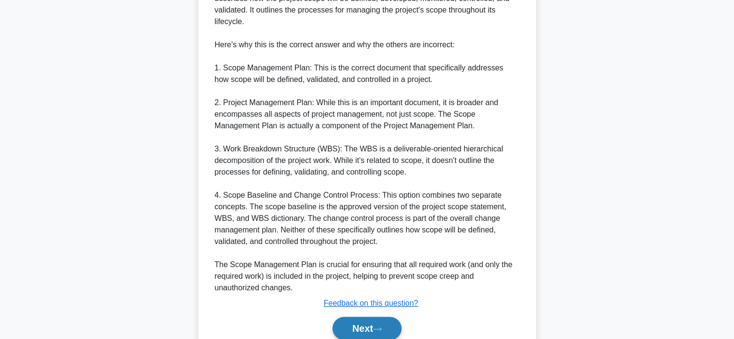
click at [366, 331] on button "Next" at bounding box center [366, 328] width 69 height 23
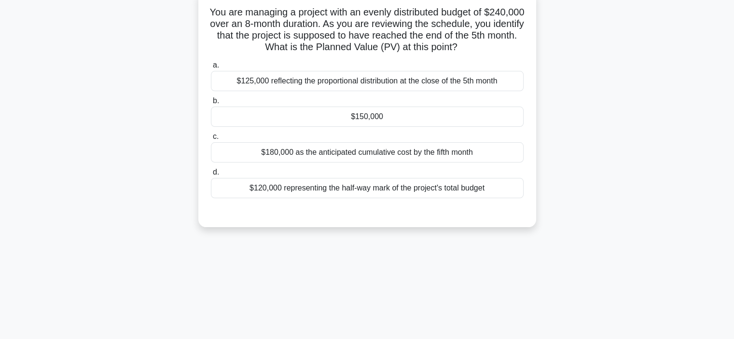
scroll to position [62, 0]
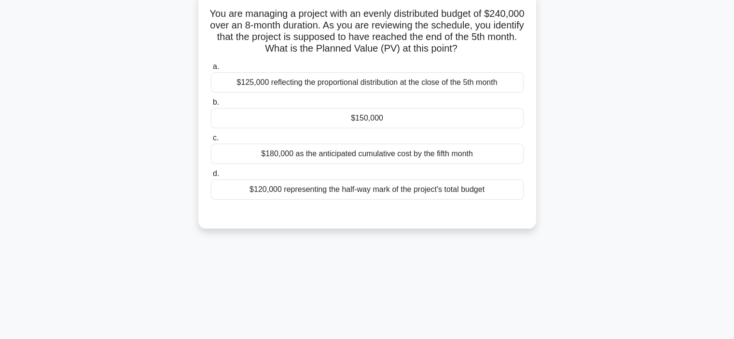
click at [400, 119] on div "$150,000" at bounding box center [367, 118] width 313 height 20
click at [211, 106] on input "b. $150,000" at bounding box center [211, 102] width 0 height 6
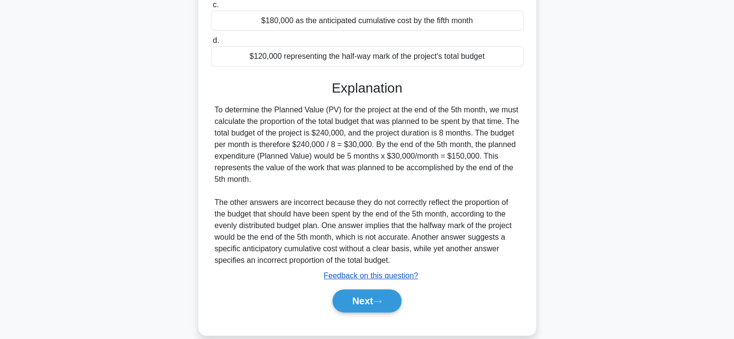
scroll to position [195, 0]
click at [355, 295] on button "Next" at bounding box center [366, 300] width 69 height 23
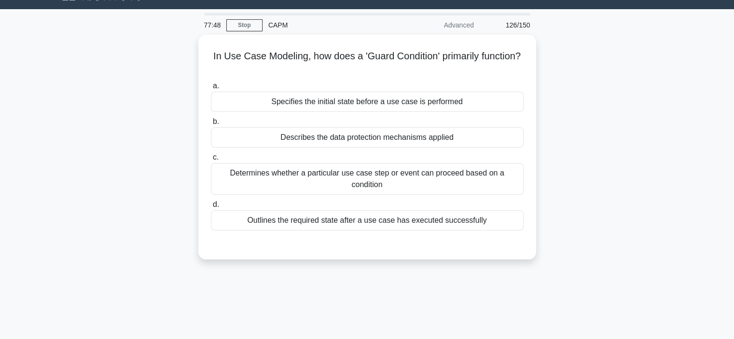
scroll to position [21, 0]
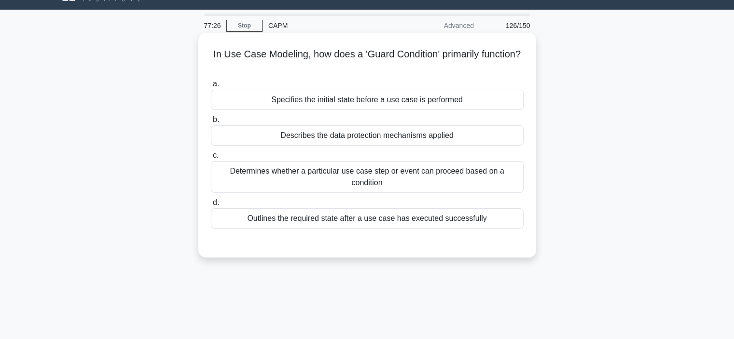
click at [336, 184] on div "Determines whether a particular use case step or event can proceed based on a c…" at bounding box center [367, 177] width 313 height 32
click at [211, 159] on input "c. Determines whether a particular use case step or event can proceed based on …" at bounding box center [211, 155] width 0 height 6
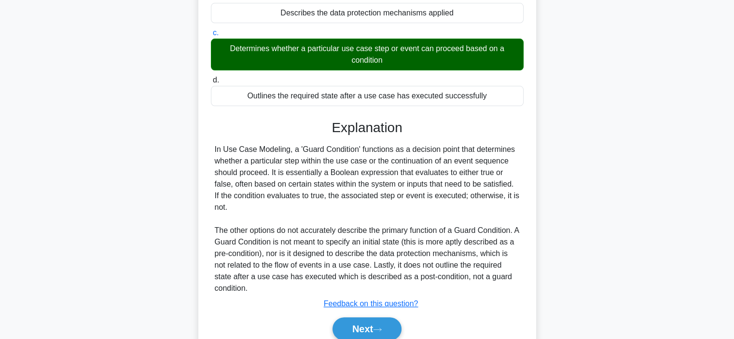
scroll to position [150, 0]
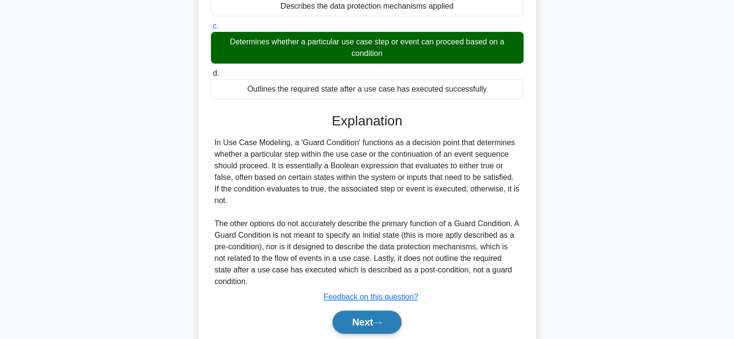
click at [359, 316] on button "Next" at bounding box center [366, 322] width 69 height 23
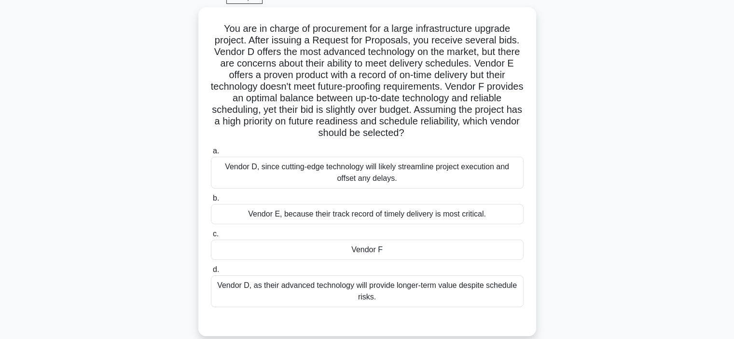
scroll to position [49, 0]
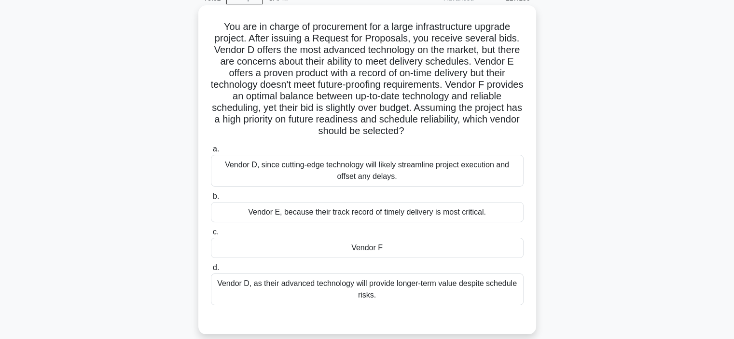
click at [293, 256] on div "Vendor F" at bounding box center [367, 248] width 313 height 20
click at [211, 235] on input "c. Vendor F" at bounding box center [211, 232] width 0 height 6
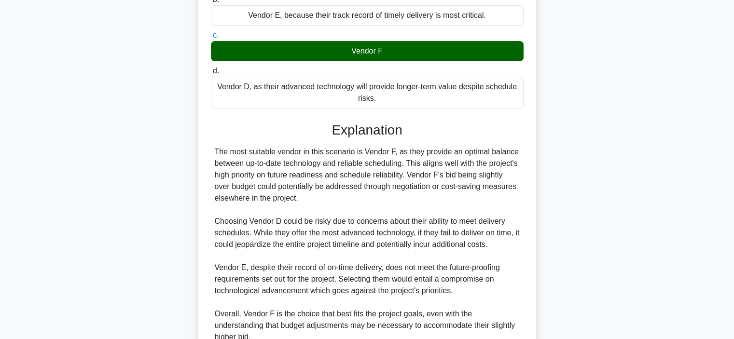
scroll to position [336, 0]
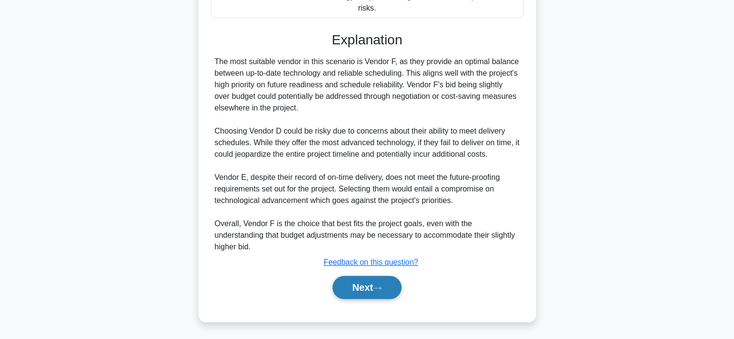
click at [355, 282] on button "Next" at bounding box center [366, 287] width 69 height 23
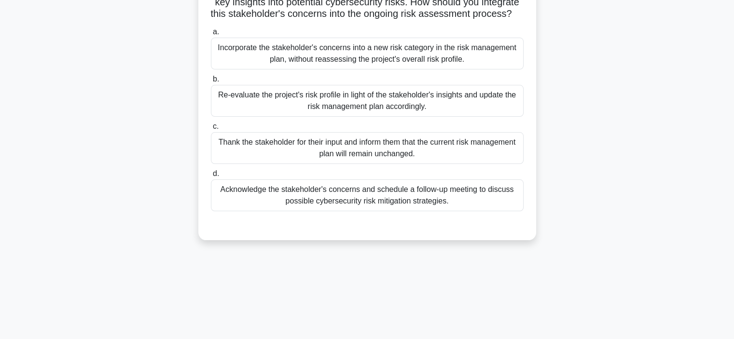
scroll to position [46, 0]
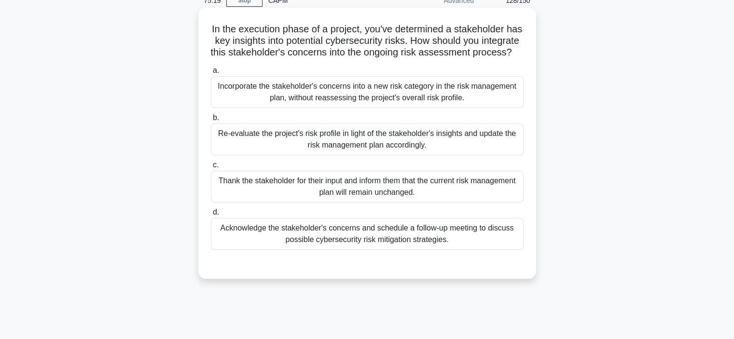
click at [336, 152] on div "Re-evaluate the project's risk profile in light of the stakeholder's insights a…" at bounding box center [367, 139] width 313 height 32
click at [211, 121] on input "b. Re-evaluate the project's risk profile in light of the stakeholder's insight…" at bounding box center [211, 118] width 0 height 6
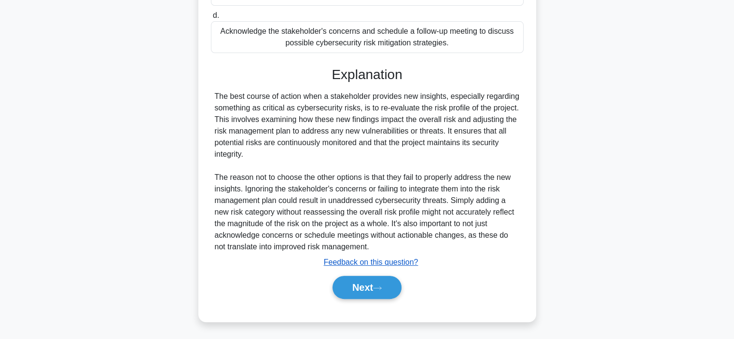
scroll to position [247, 0]
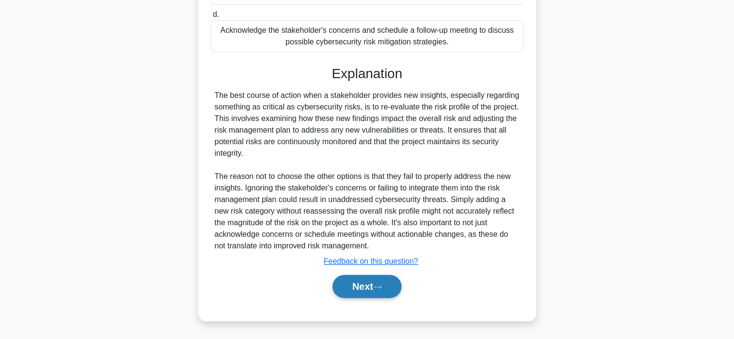
click at [351, 291] on button "Next" at bounding box center [366, 286] width 69 height 23
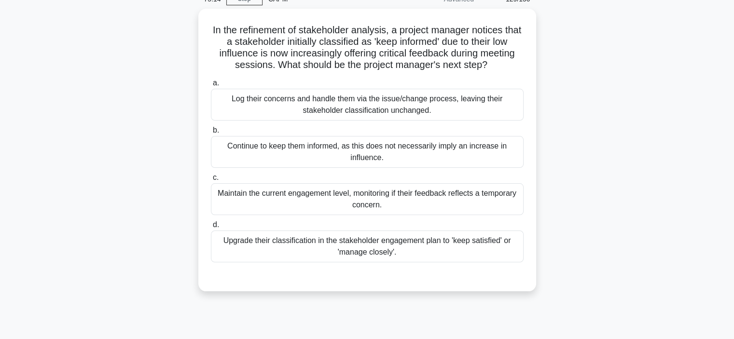
scroll to position [47, 0]
click at [321, 245] on div "Upgrade their classification in the stakeholder engagement plan to 'keep satisf…" at bounding box center [367, 245] width 313 height 32
click at [211, 227] on input "d. Upgrade their classification in the stakeholder engagement plan to 'keep sat…" at bounding box center [211, 223] width 0 height 6
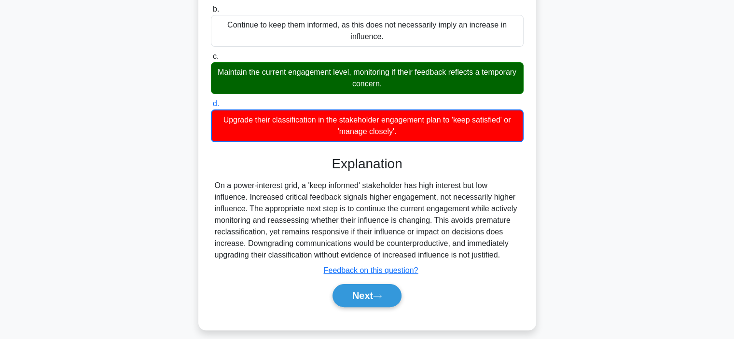
scroll to position [182, 0]
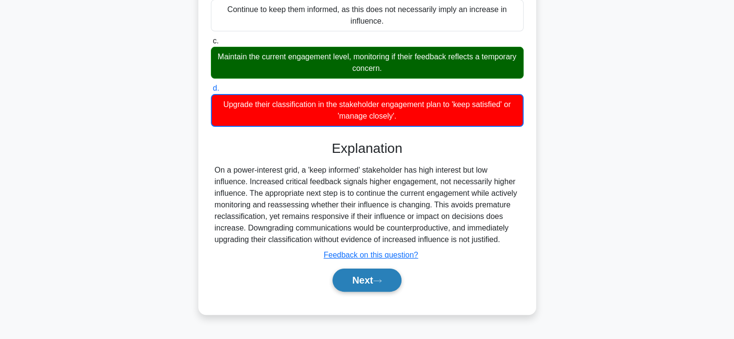
click at [349, 280] on button "Next" at bounding box center [366, 280] width 69 height 23
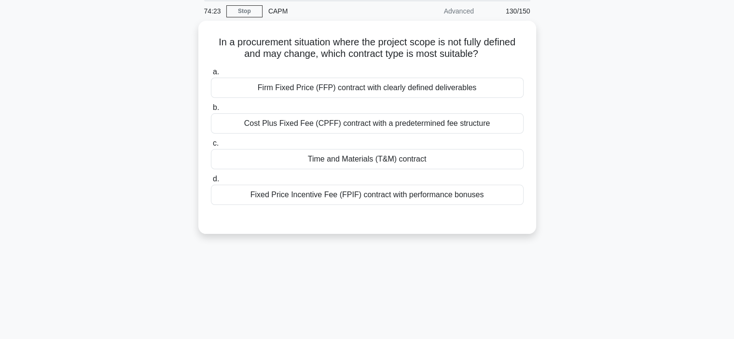
scroll to position [35, 0]
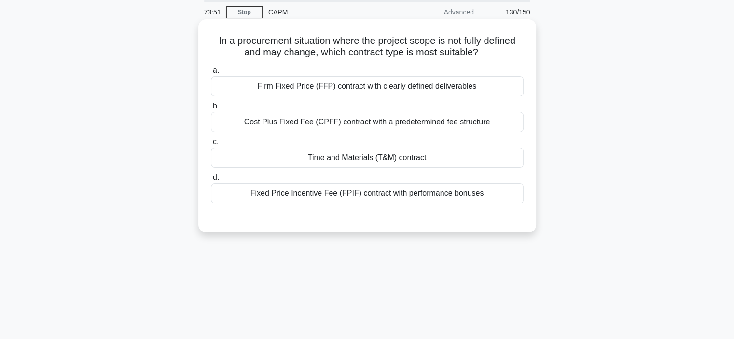
click at [332, 159] on div "Time and Materials (T&M) contract" at bounding box center [367, 158] width 313 height 20
click at [211, 145] on input "c. Time and Materials (T&M) contract" at bounding box center [211, 142] width 0 height 6
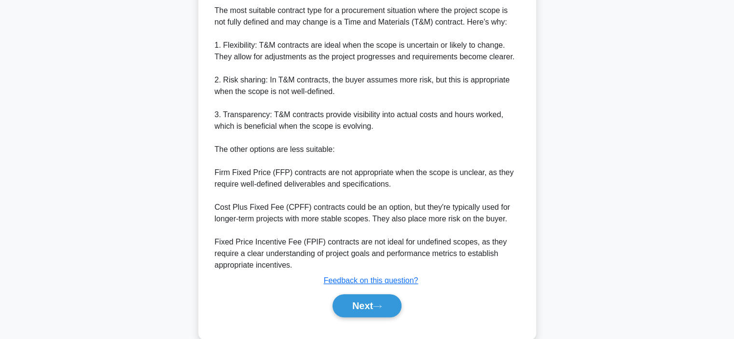
scroll to position [273, 0]
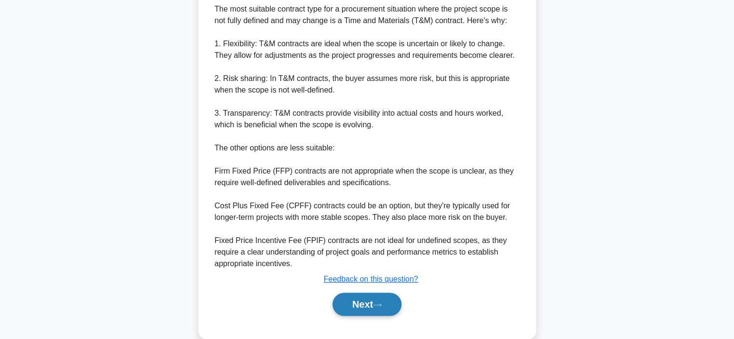
click at [355, 306] on button "Next" at bounding box center [366, 304] width 69 height 23
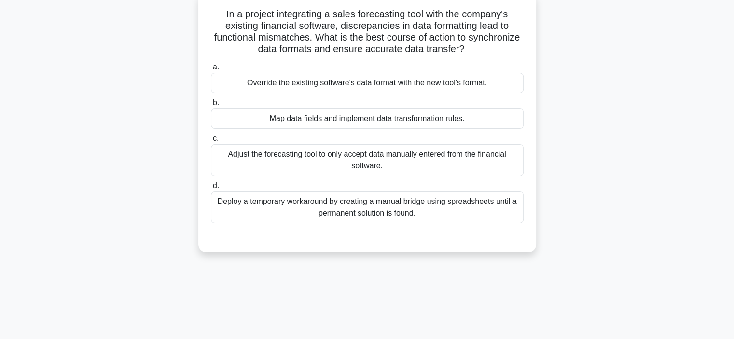
scroll to position [63, 0]
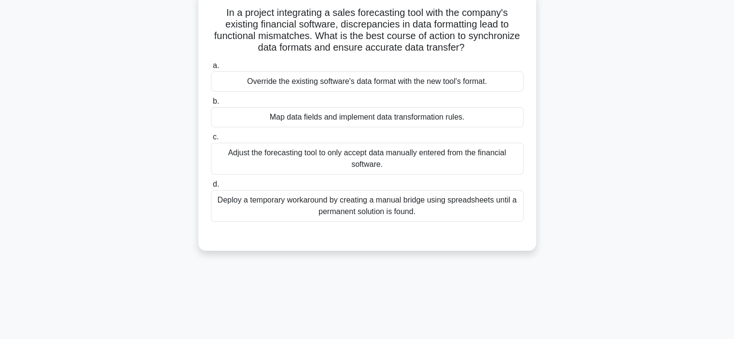
click at [294, 118] on div "Map data fields and implement data transformation rules." at bounding box center [367, 117] width 313 height 20
click at [211, 105] on input "b. Map data fields and implement data transformation rules." at bounding box center [211, 101] width 0 height 6
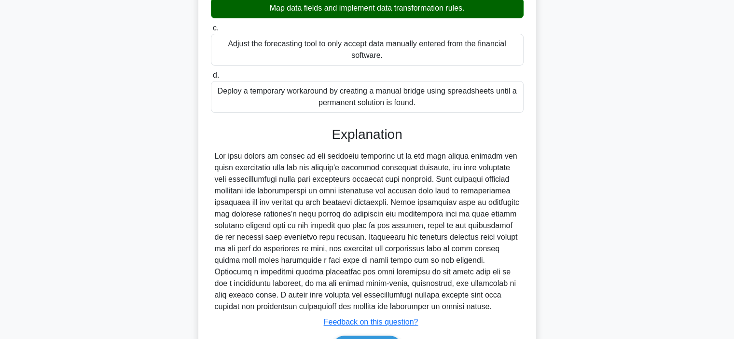
scroll to position [232, 0]
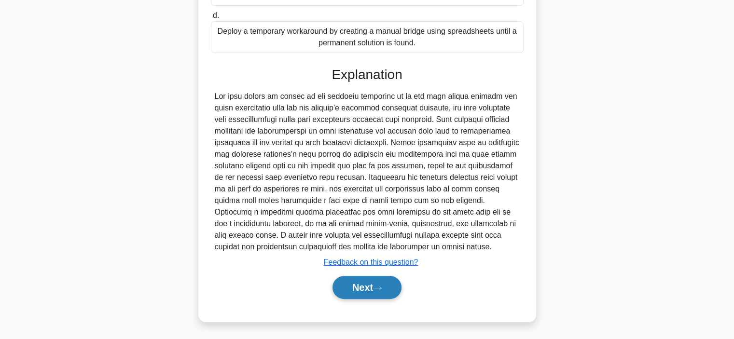
click at [347, 279] on button "Next" at bounding box center [366, 287] width 69 height 23
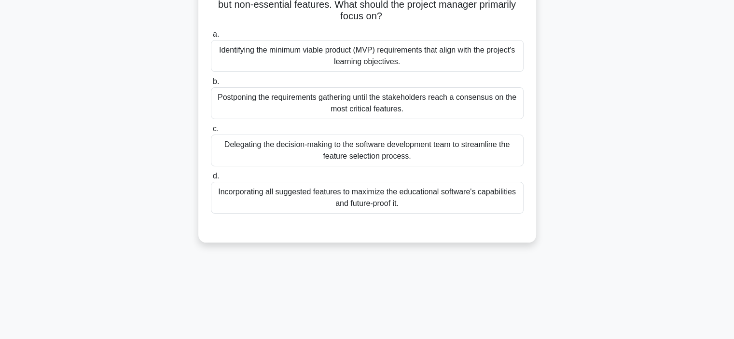
scroll to position [66, 0]
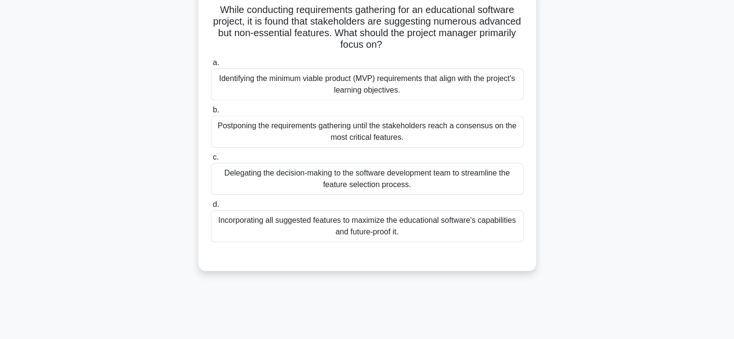
click at [365, 88] on div "Identifying the minimum viable product (MVP) requirements that align with the p…" at bounding box center [367, 84] width 313 height 32
click at [211, 66] on input "a. Identifying the minimum viable product (MVP) requirements that align with th…" at bounding box center [211, 63] width 0 height 6
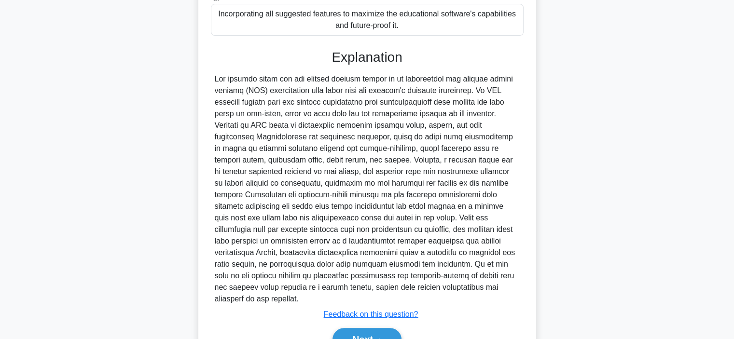
scroll to position [313, 0]
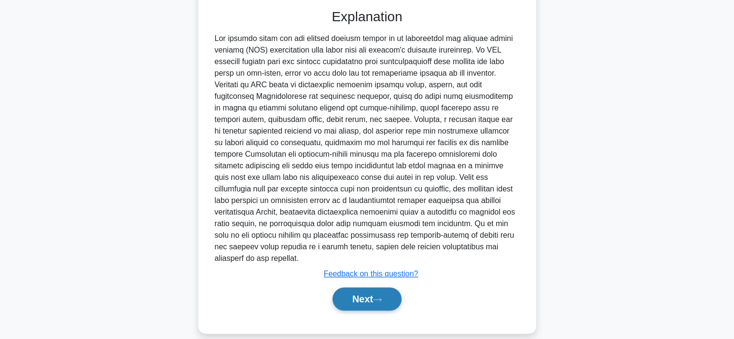
click at [345, 287] on button "Next" at bounding box center [366, 298] width 69 height 23
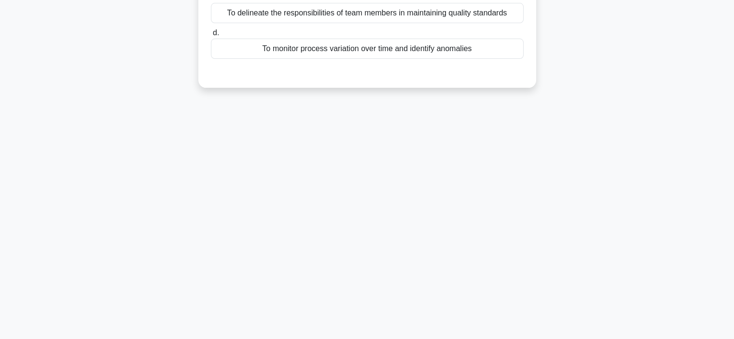
click at [345, 280] on div "72:18 Stop CAPM Advanced 133/150 a. b. c. d." at bounding box center [367, 94] width 637 height 482
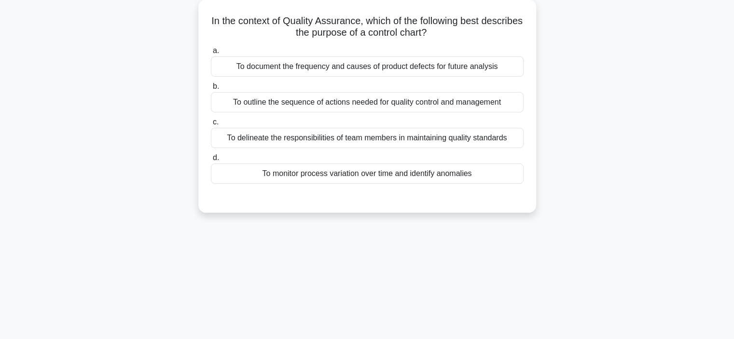
scroll to position [58, 0]
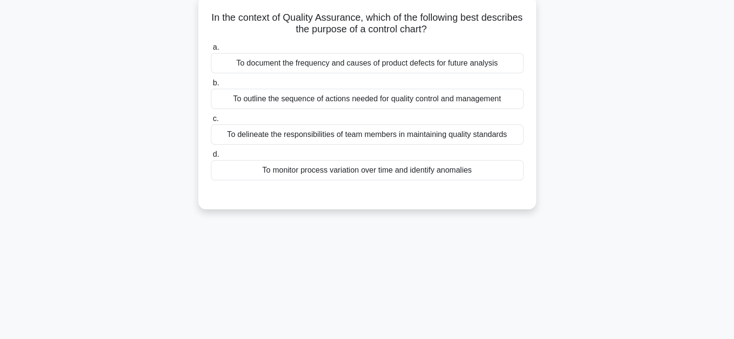
click at [286, 177] on div "To monitor process variation over time and identify anomalies" at bounding box center [367, 170] width 313 height 20
click at [211, 158] on input "d. To monitor process variation over time and identify anomalies" at bounding box center [211, 154] width 0 height 6
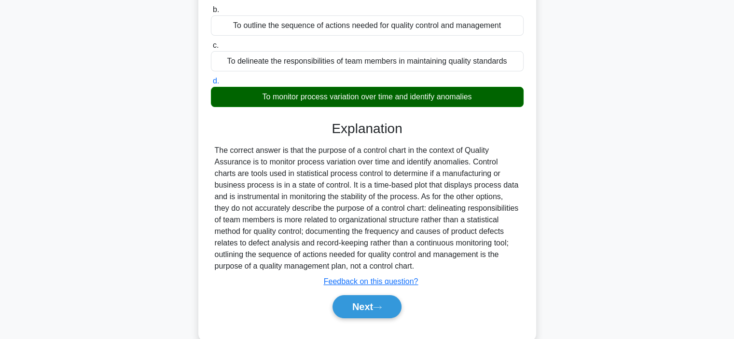
scroll to position [182, 0]
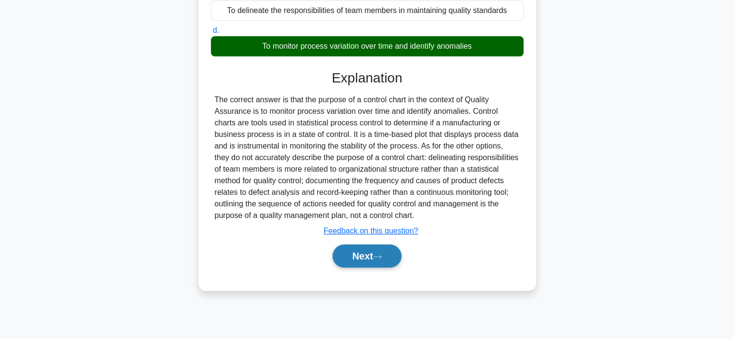
click at [367, 256] on button "Next" at bounding box center [366, 256] width 69 height 23
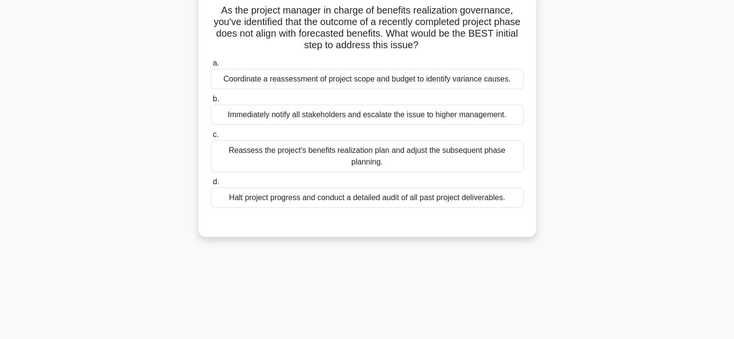
scroll to position [66, 0]
click at [282, 81] on div "Coordinate a reassessment of project scope and budget to identify variance caus…" at bounding box center [367, 78] width 313 height 20
click at [211, 66] on input "a. Coordinate a reassessment of project scope and budget to identify variance c…" at bounding box center [211, 63] width 0 height 6
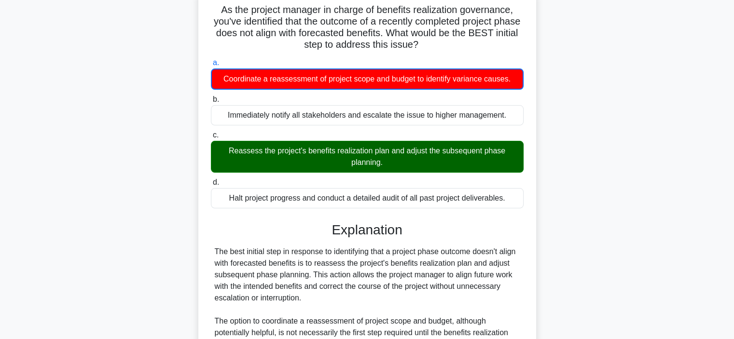
scroll to position [221, 0]
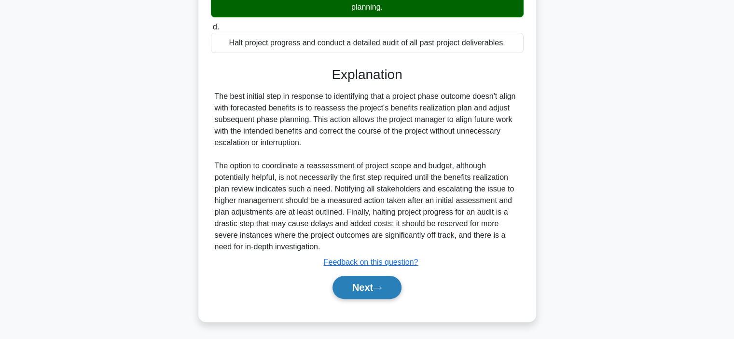
click at [361, 290] on button "Next" at bounding box center [366, 287] width 69 height 23
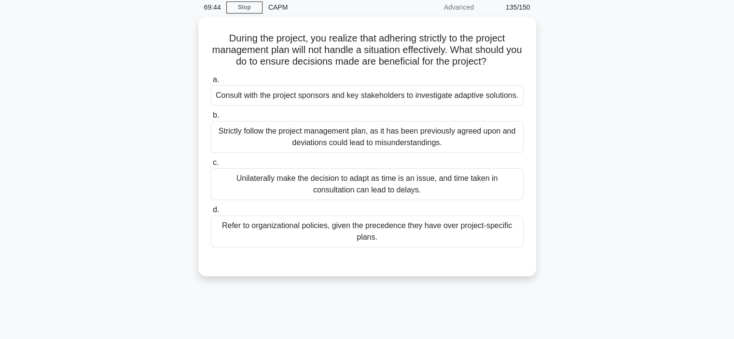
scroll to position [26, 0]
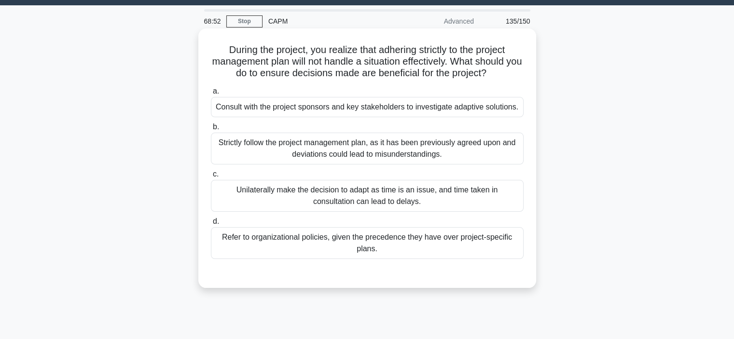
click at [264, 250] on div "Refer to organizational policies, given the precedence they have over project-s…" at bounding box center [367, 243] width 313 height 32
click at [211, 225] on input "d. Refer to organizational policies, given the precedence they have over projec…" at bounding box center [211, 222] width 0 height 6
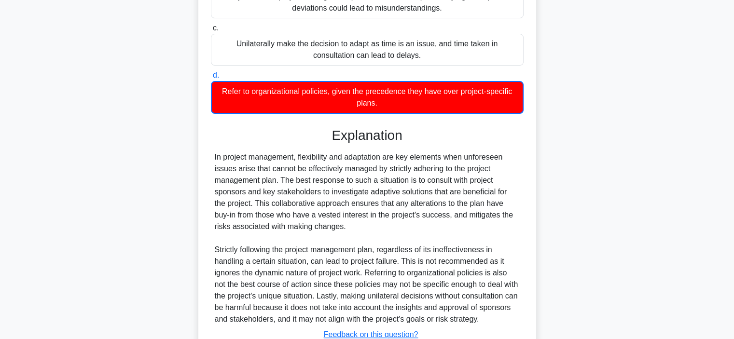
scroll to position [256, 0]
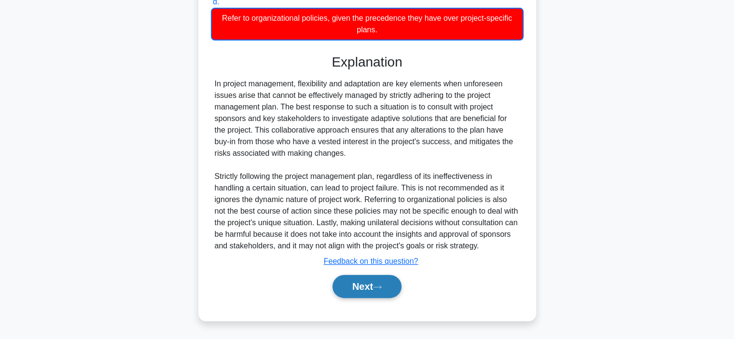
click at [349, 284] on button "Next" at bounding box center [366, 286] width 69 height 23
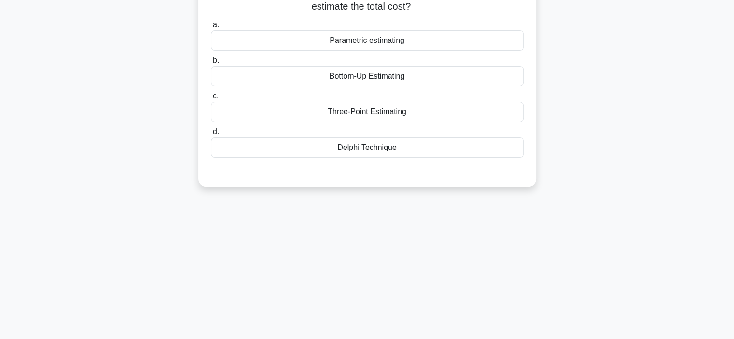
scroll to position [65, 0]
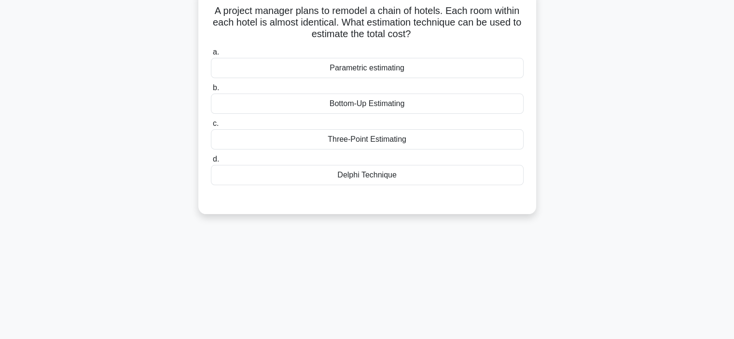
click at [332, 103] on div "Bottom-Up Estimating" at bounding box center [367, 104] width 313 height 20
click at [211, 91] on input "b. Bottom-Up Estimating" at bounding box center [211, 88] width 0 height 6
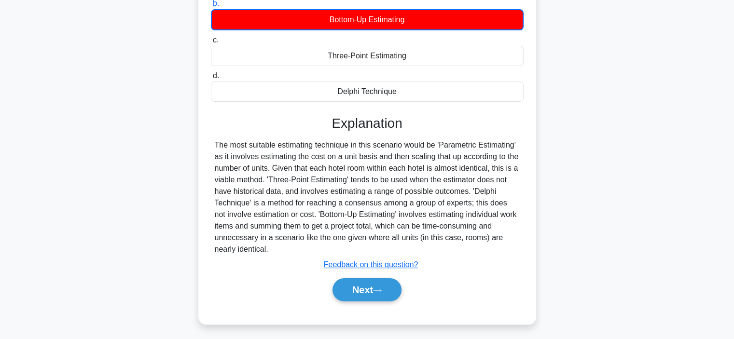
scroll to position [150, 0]
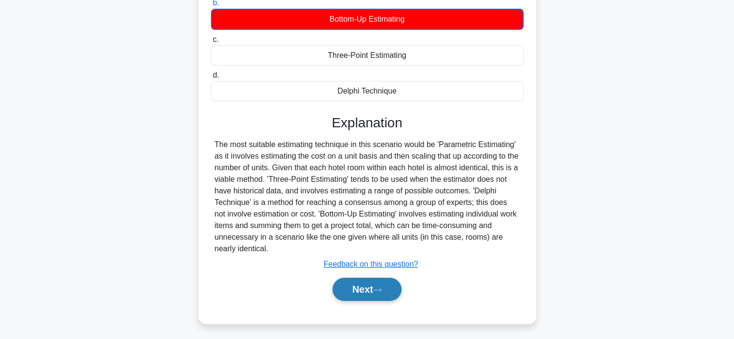
click at [343, 287] on button "Next" at bounding box center [366, 289] width 69 height 23
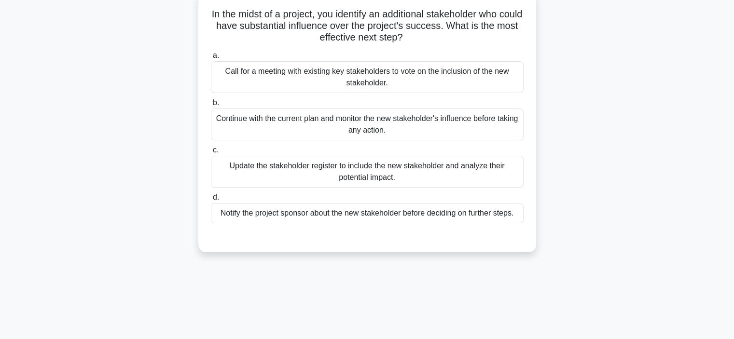
scroll to position [63, 0]
click at [364, 182] on div "Update the stakeholder register to include the new stakeholder and analyze thei…" at bounding box center [367, 170] width 313 height 32
click at [211, 152] on input "c. Update the stakeholder register to include the new stakeholder and analyze t…" at bounding box center [211, 149] width 0 height 6
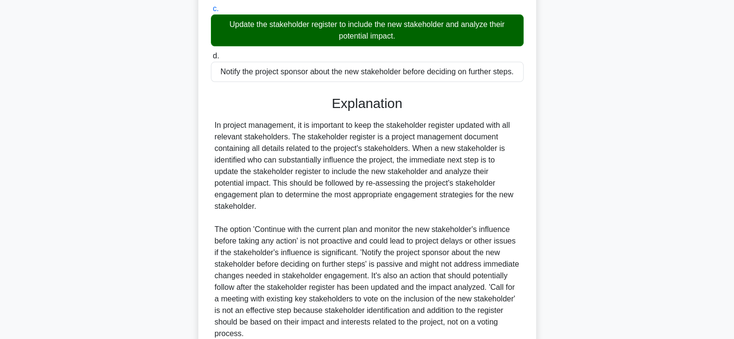
scroll to position [289, 0]
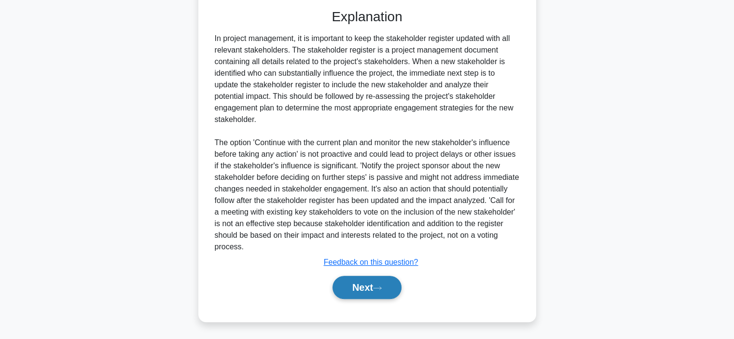
click at [346, 282] on button "Next" at bounding box center [366, 287] width 69 height 23
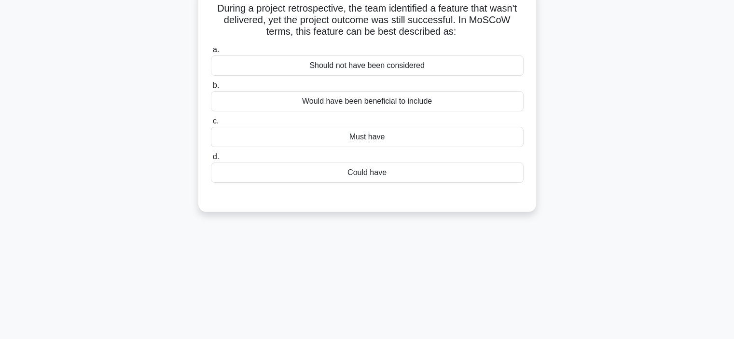
scroll to position [68, 0]
click at [314, 64] on div "Should not have been considered" at bounding box center [367, 65] width 313 height 20
click at [211, 52] on input "a. Should not have been considered" at bounding box center [211, 49] width 0 height 6
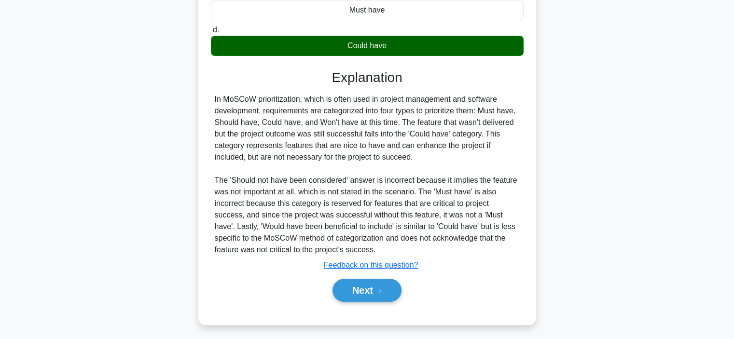
scroll to position [198, 0]
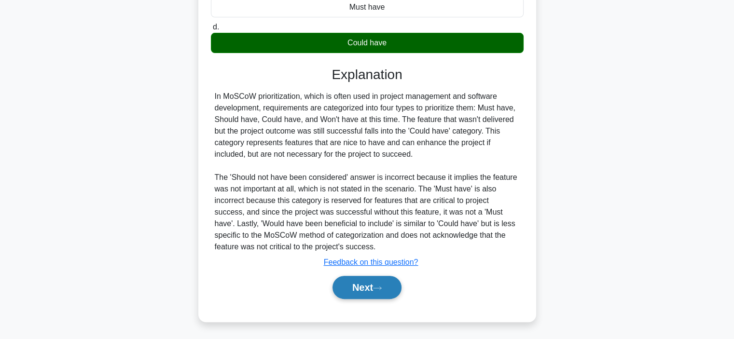
click at [345, 286] on button "Next" at bounding box center [366, 287] width 69 height 23
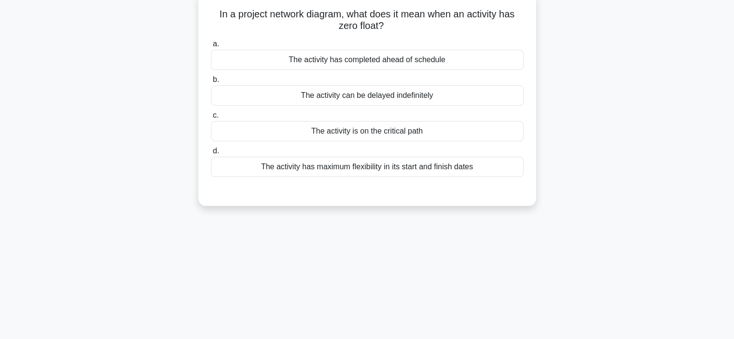
scroll to position [62, 0]
click at [342, 131] on div "The activity is on the critical path" at bounding box center [367, 130] width 313 height 20
click at [211, 118] on input "c. The activity is on the critical path" at bounding box center [211, 114] width 0 height 6
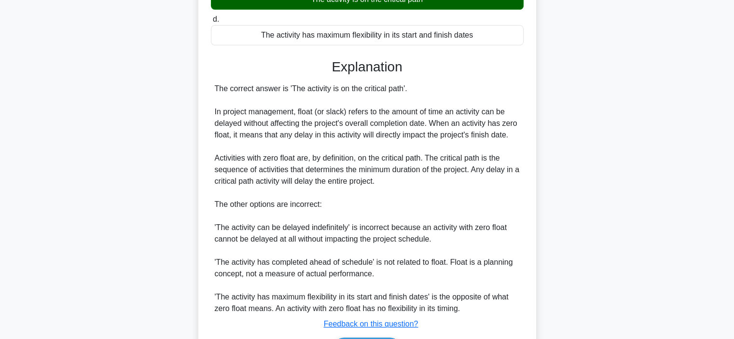
scroll to position [255, 0]
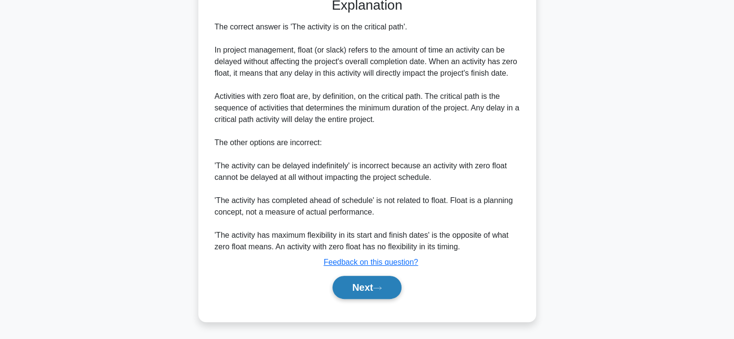
click at [341, 287] on button "Next" at bounding box center [366, 287] width 69 height 23
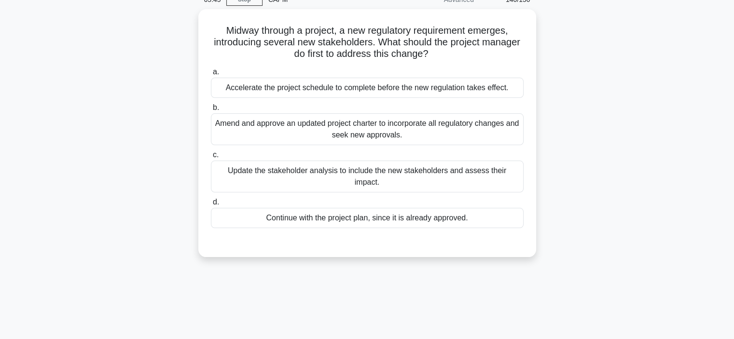
scroll to position [47, 0]
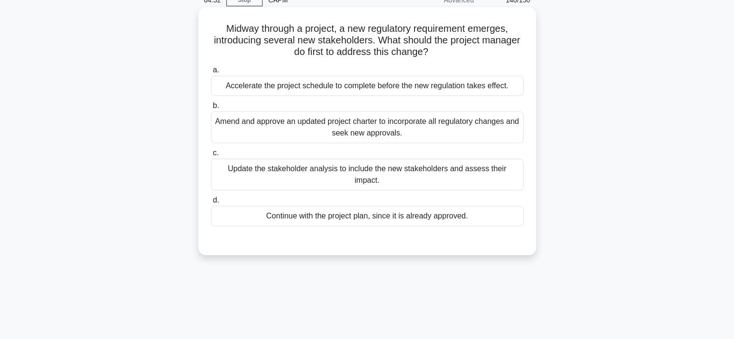
click at [306, 171] on div "Update the stakeholder analysis to include the new stakeholders and assess thei…" at bounding box center [367, 175] width 313 height 32
click at [211, 156] on input "c. Update the stakeholder analysis to include the new stakeholders and assess t…" at bounding box center [211, 153] width 0 height 6
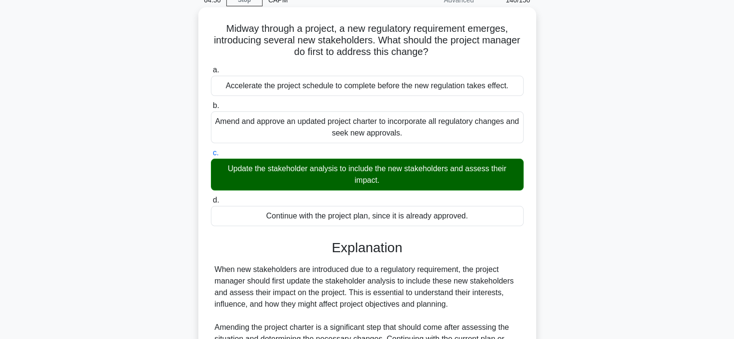
scroll to position [182, 0]
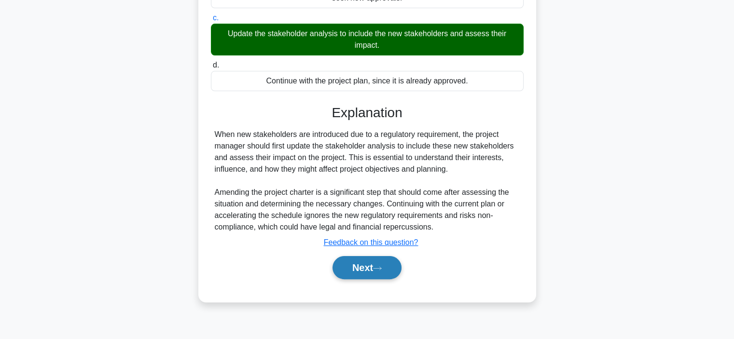
click at [334, 267] on button "Next" at bounding box center [366, 267] width 69 height 23
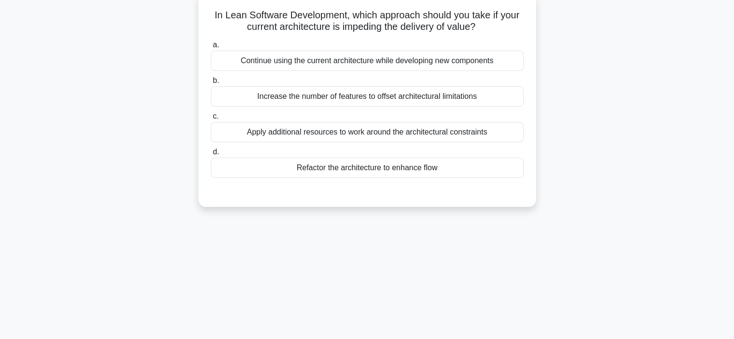
scroll to position [64, 0]
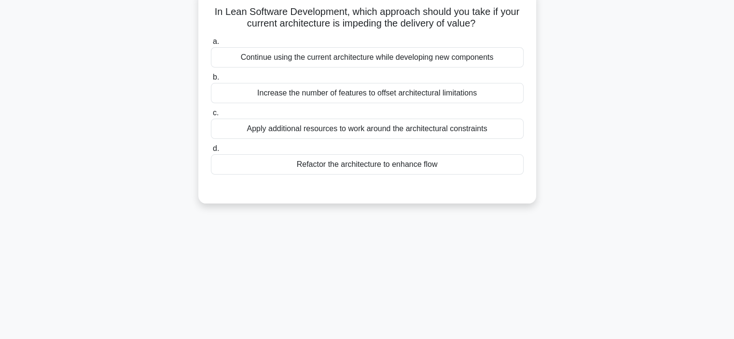
click at [367, 171] on div "Refactor the architecture to enhance flow" at bounding box center [367, 164] width 313 height 20
click at [211, 152] on input "d. Refactor the architecture to enhance flow" at bounding box center [211, 149] width 0 height 6
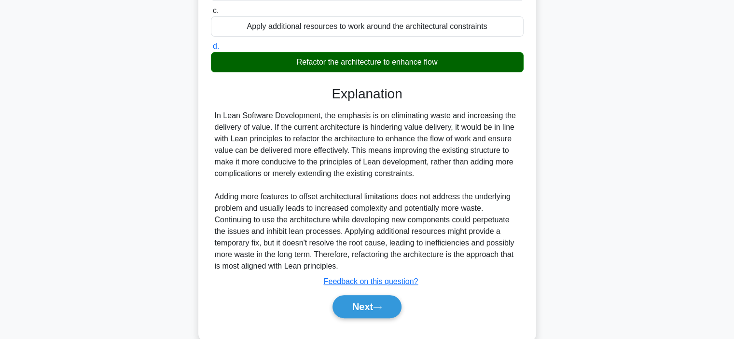
scroll to position [185, 0]
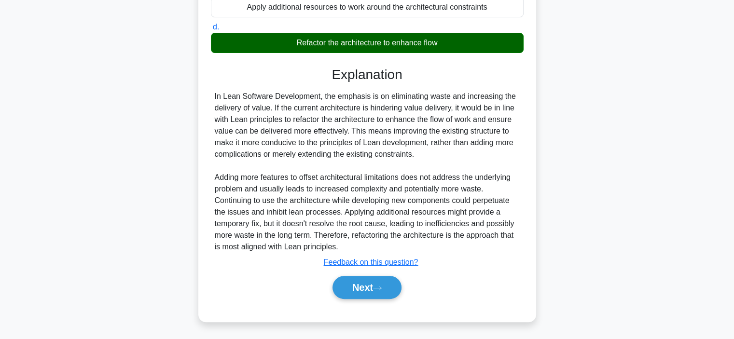
drag, startPoint x: 210, startPoint y: 94, endPoint x: 423, endPoint y: 152, distance: 220.6
click at [423, 152] on div "In Lean Software Development, the emphasis is on eliminating waste and increasi…" at bounding box center [367, 172] width 313 height 162
click at [363, 289] on button "Next" at bounding box center [366, 287] width 69 height 23
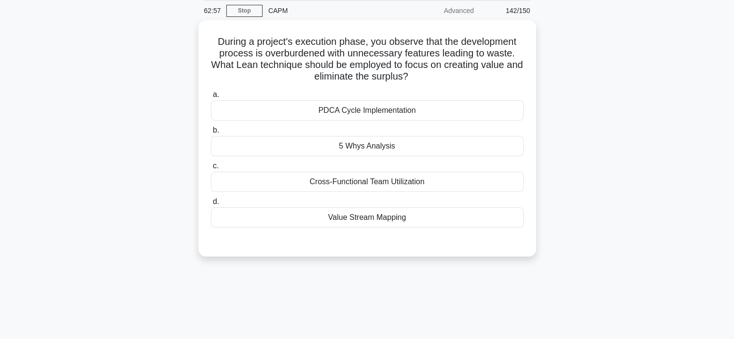
scroll to position [37, 0]
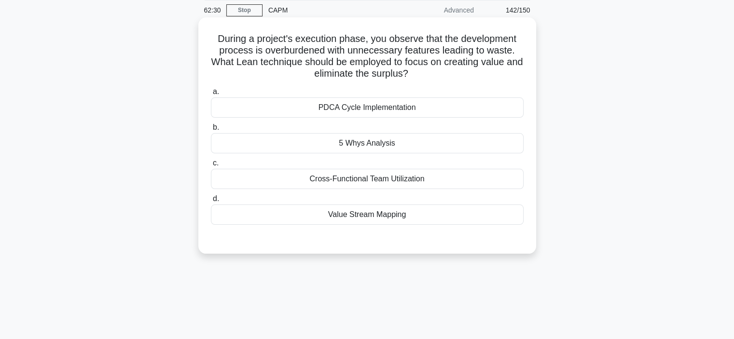
click at [376, 219] on div "Value Stream Mapping" at bounding box center [367, 215] width 313 height 20
click at [211, 202] on input "d. Value Stream Mapping" at bounding box center [211, 199] width 0 height 6
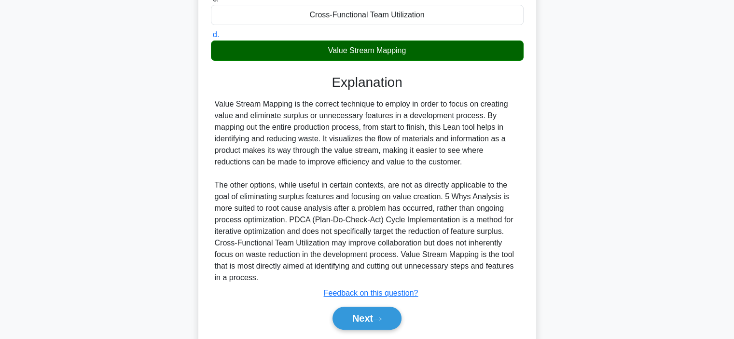
scroll to position [212, 0]
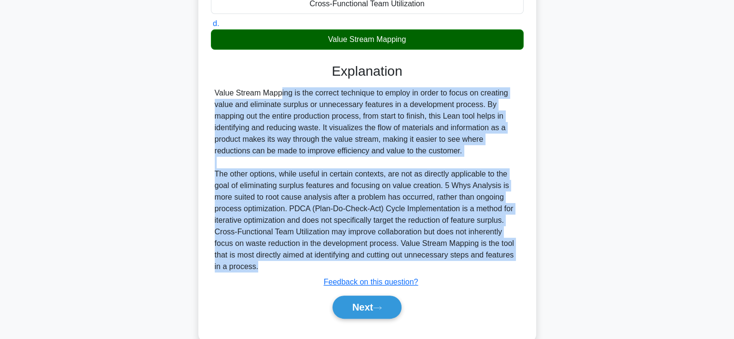
drag, startPoint x: 260, startPoint y: 272, endPoint x: 207, endPoint y: 95, distance: 184.5
click at [207, 95] on div "During a project's execution phase, you observe that the development process is…" at bounding box center [367, 92] width 330 height 492
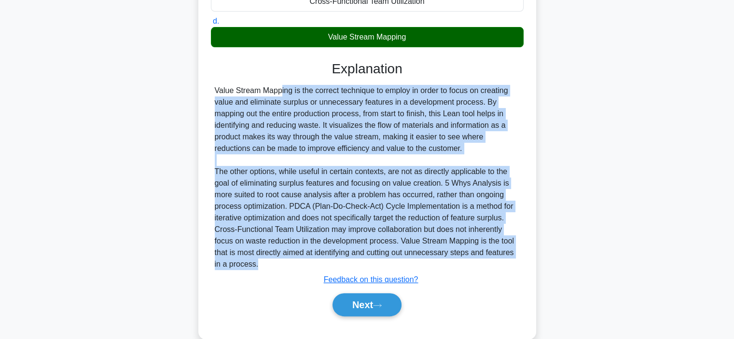
scroll to position [214, 0]
click at [341, 297] on button "Next" at bounding box center [366, 304] width 69 height 23
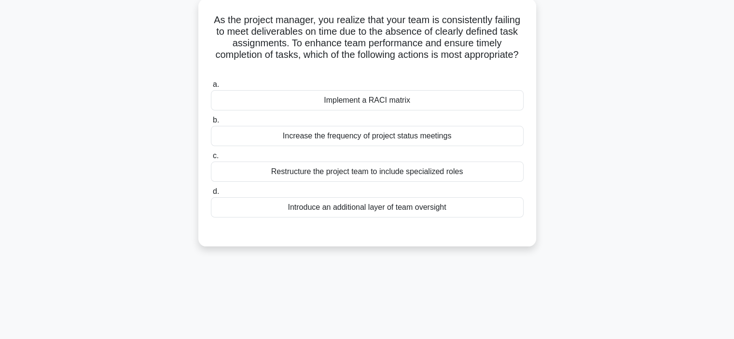
scroll to position [56, 0]
click at [326, 212] on div "Introduce an additional layer of team oversight" at bounding box center [367, 206] width 313 height 20
click at [211, 194] on input "d. Introduce an additional layer of team oversight" at bounding box center [211, 191] width 0 height 6
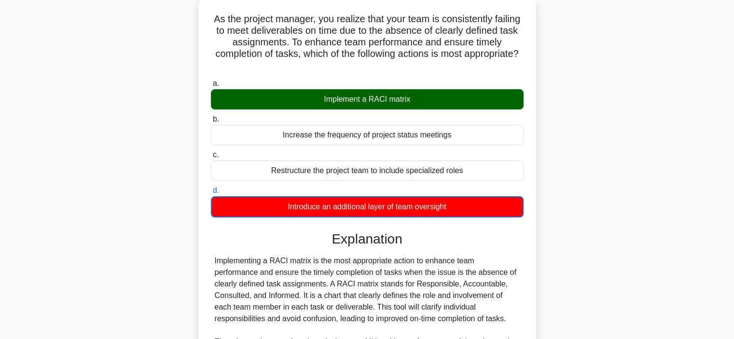
scroll to position [221, 0]
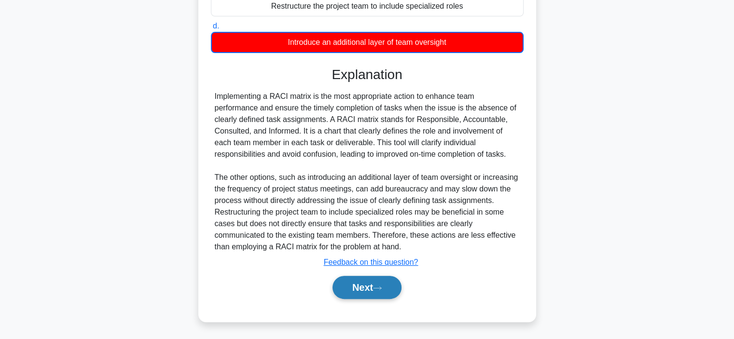
click at [351, 293] on button "Next" at bounding box center [366, 287] width 69 height 23
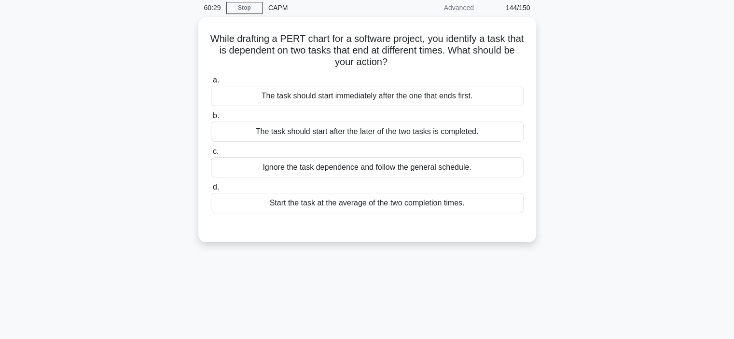
scroll to position [39, 0]
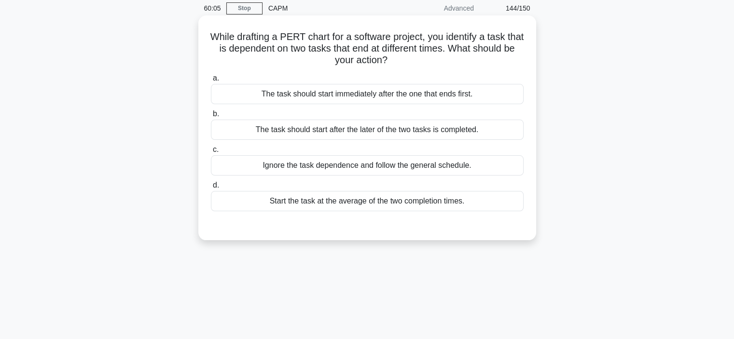
click at [297, 199] on div "Start the task at the average of the two completion times." at bounding box center [367, 201] width 313 height 20
click at [211, 189] on input "d. Start the task at the average of the two completion times." at bounding box center [211, 185] width 0 height 6
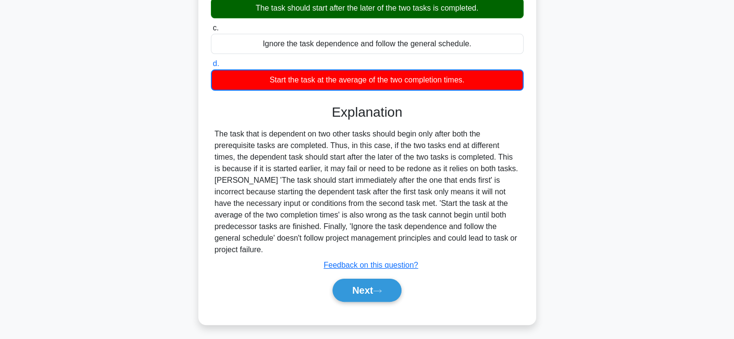
scroll to position [182, 0]
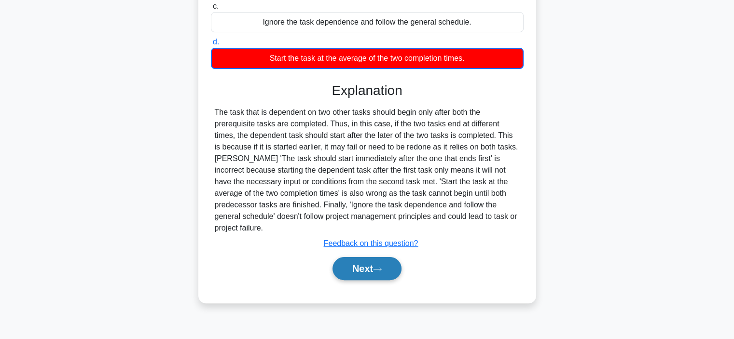
click at [353, 259] on button "Next" at bounding box center [366, 268] width 69 height 23
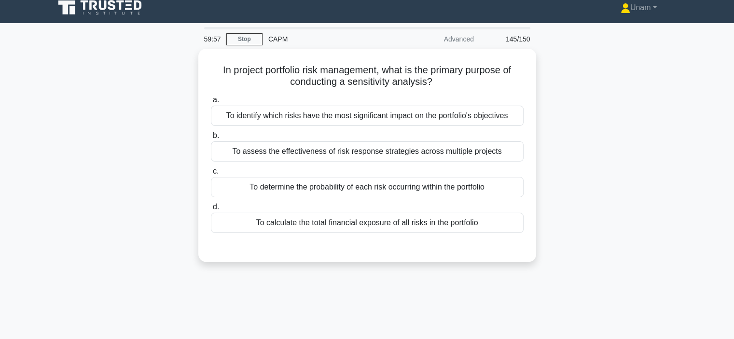
scroll to position [7, 0]
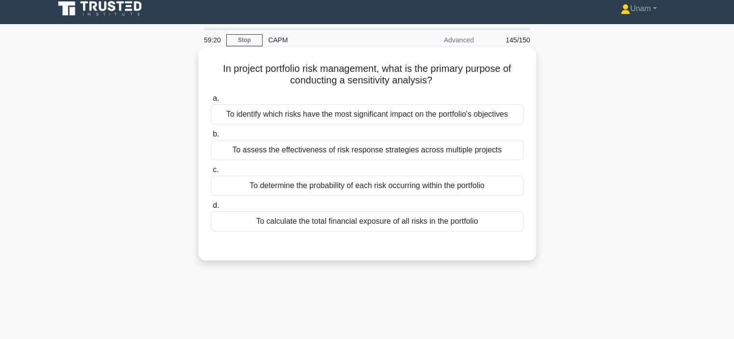
click at [340, 110] on div "To identify which risks have the most significant impact on the portfolio's obj…" at bounding box center [367, 114] width 313 height 20
click at [211, 102] on input "a. To identify which risks have the most significant impact on the portfolio's …" at bounding box center [211, 99] width 0 height 6
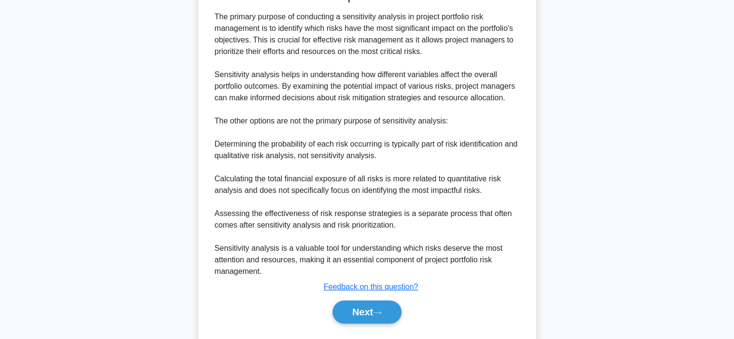
scroll to position [271, 0]
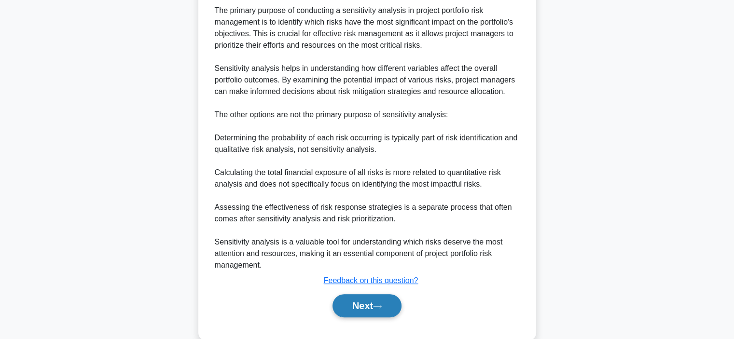
click at [349, 306] on button "Next" at bounding box center [366, 305] width 69 height 23
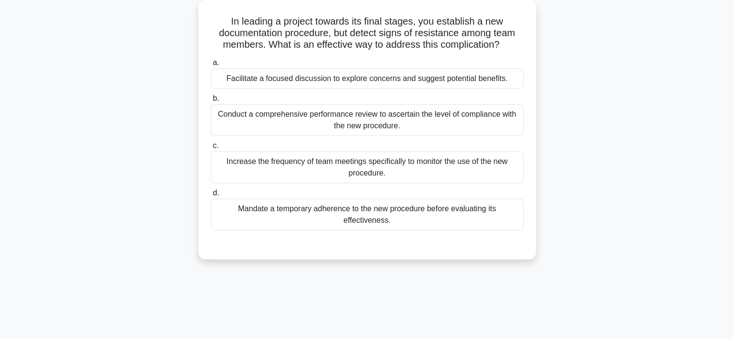
scroll to position [55, 0]
click at [342, 118] on div "Conduct a comprehensive performance review to ascertain the level of compliance…" at bounding box center [367, 120] width 313 height 32
click at [211, 101] on input "b. Conduct a comprehensive performance review to ascertain the level of complia…" at bounding box center [211, 98] width 0 height 6
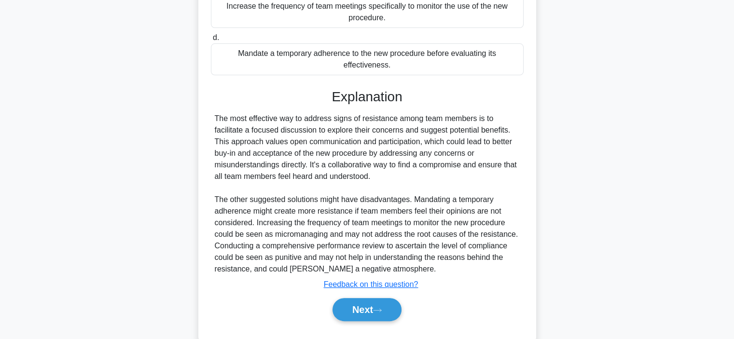
scroll to position [216, 0]
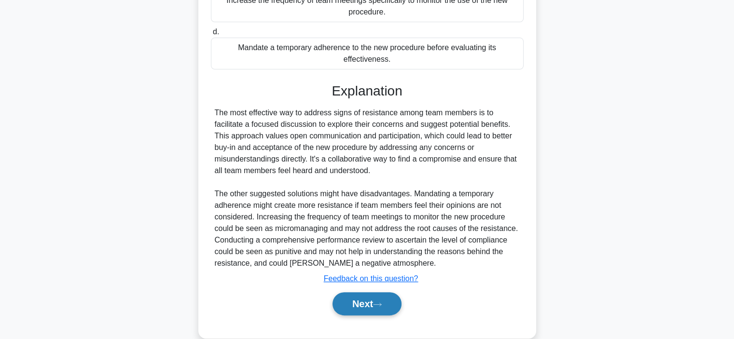
click at [349, 304] on button "Next" at bounding box center [366, 303] width 69 height 23
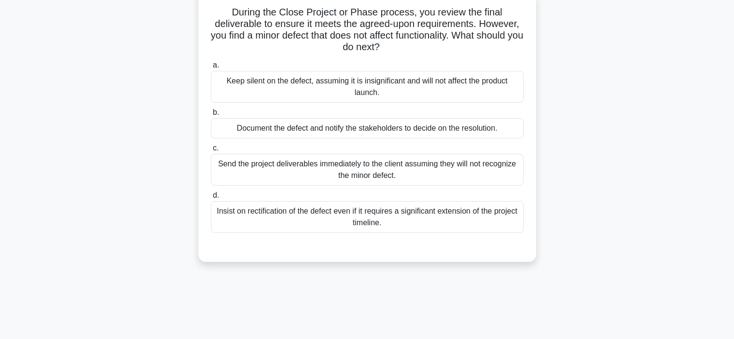
scroll to position [65, 0]
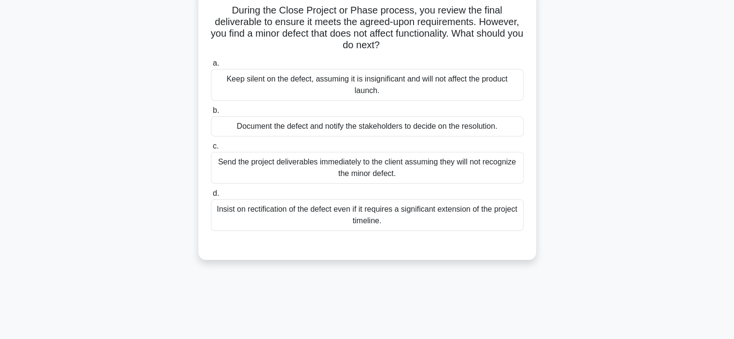
click at [378, 128] on div "Document the defect and notify the stakeholders to decide on the resolution." at bounding box center [367, 126] width 313 height 20
click at [211, 114] on input "b. Document the defect and notify the stakeholders to decide on the resolution." at bounding box center [211, 111] width 0 height 6
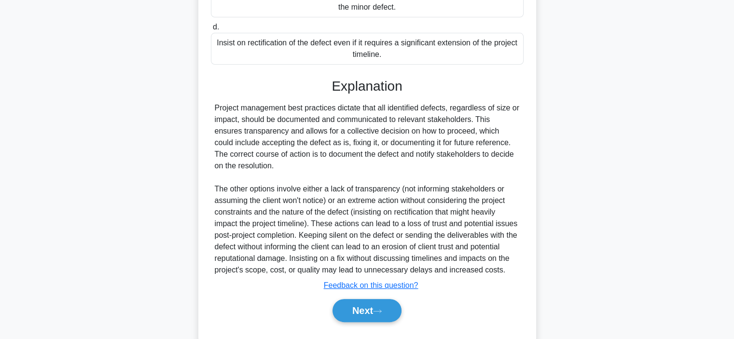
scroll to position [235, 0]
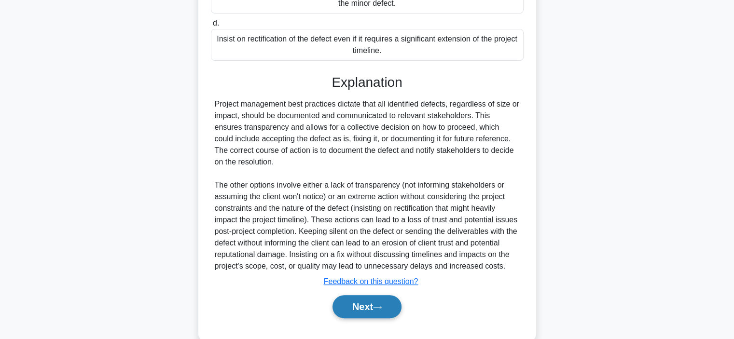
click at [366, 303] on button "Next" at bounding box center [366, 306] width 69 height 23
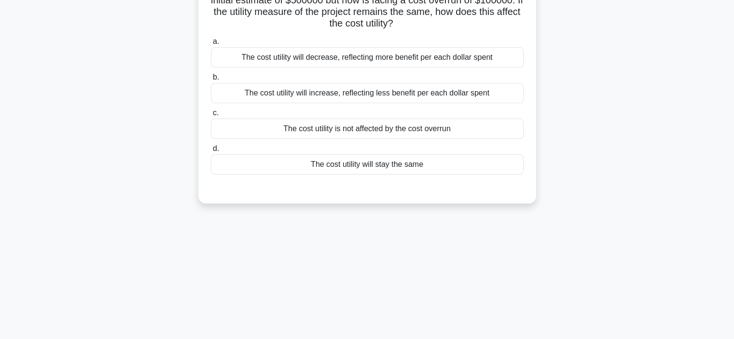
scroll to position [62, 0]
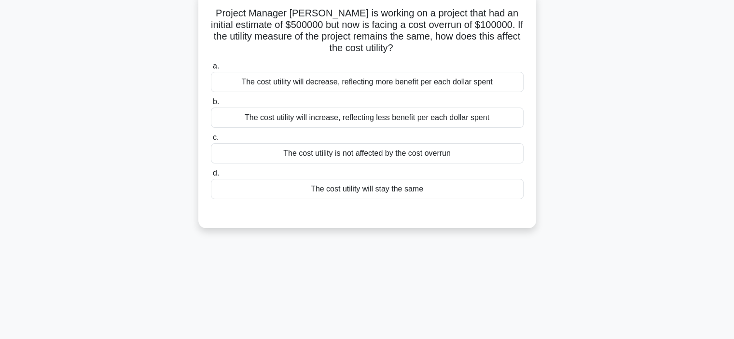
click at [320, 117] on div "The cost utility will increase, reflecting less benefit per each dollar spent" at bounding box center [367, 118] width 313 height 20
click at [211, 105] on input "b. The cost utility will increase, reflecting less benefit per each dollar spent" at bounding box center [211, 102] width 0 height 6
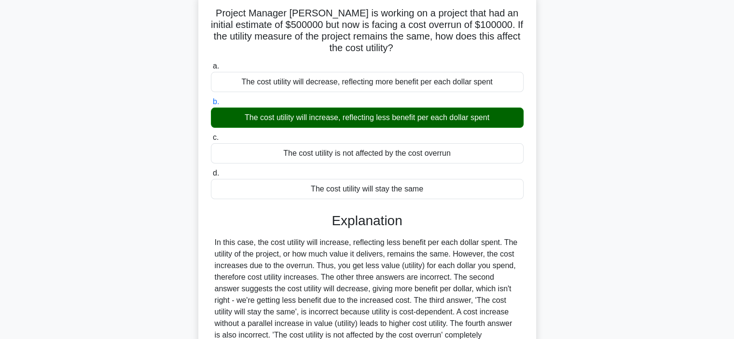
scroll to position [182, 0]
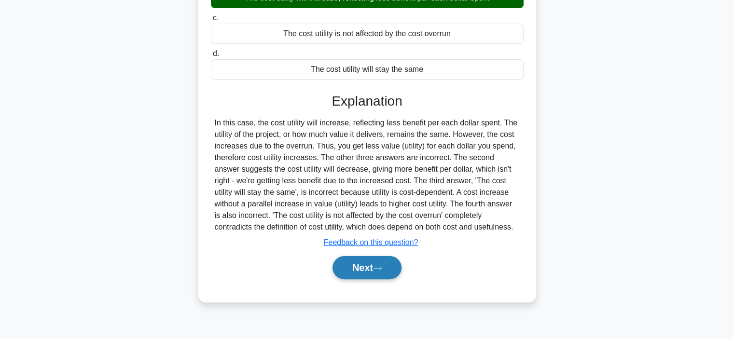
click at [344, 268] on button "Next" at bounding box center [366, 267] width 69 height 23
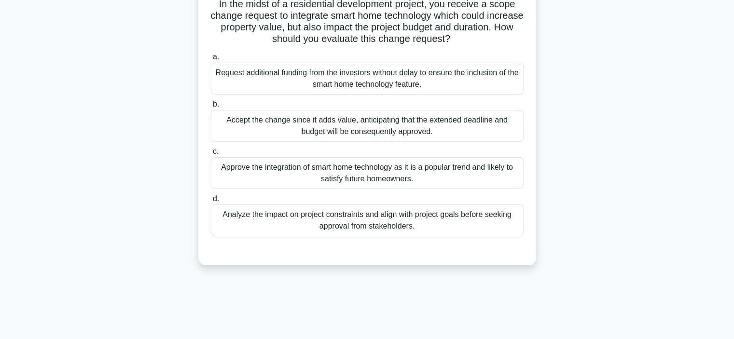
scroll to position [73, 0]
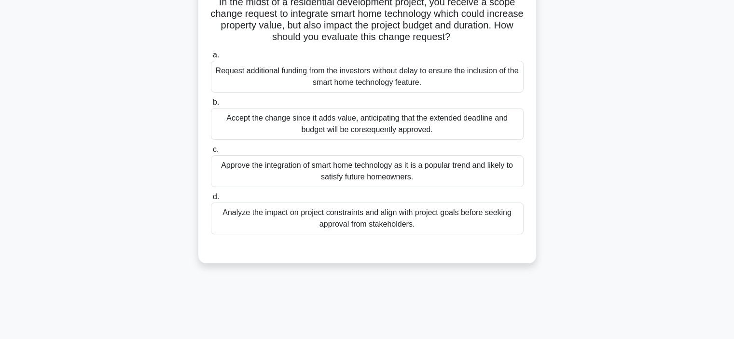
click at [307, 81] on div "Request additional funding from the investors without delay to ensure the inclu…" at bounding box center [367, 77] width 313 height 32
click at [211, 58] on input "a. Request additional funding from the investors without delay to ensure the in…" at bounding box center [211, 55] width 0 height 6
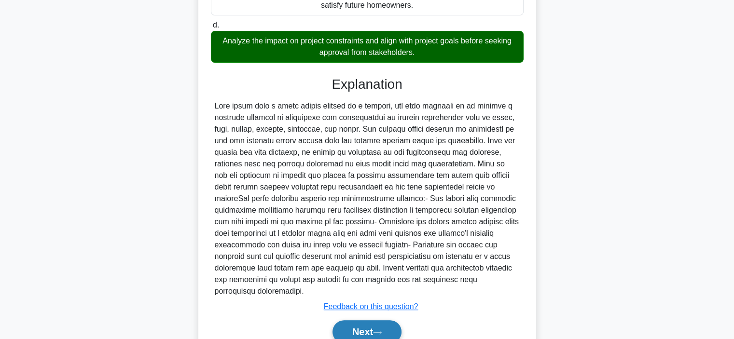
scroll to position [247, 0]
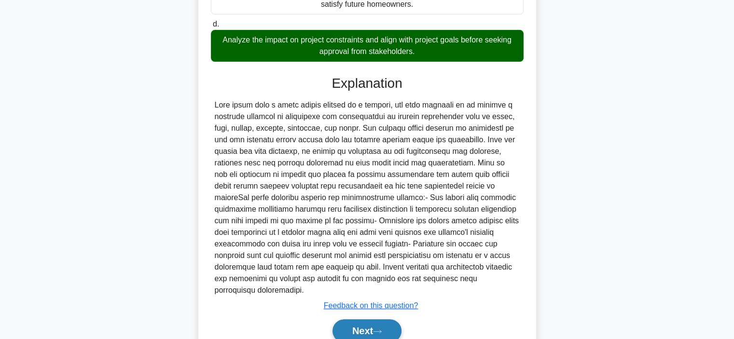
click at [359, 319] on button "Next" at bounding box center [366, 330] width 69 height 23
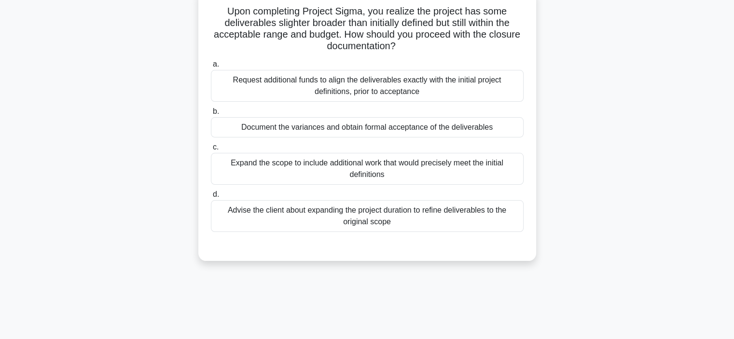
scroll to position [66, 0]
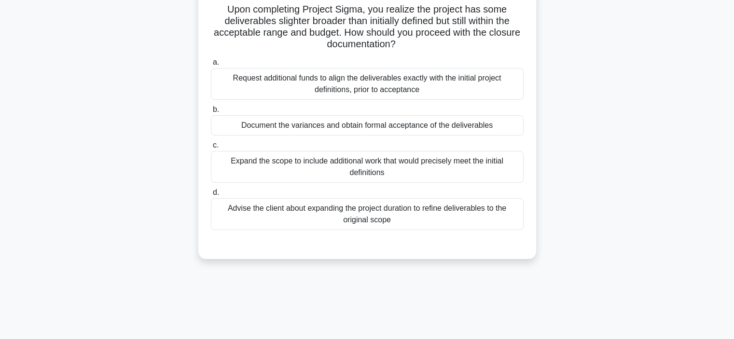
click at [310, 131] on div "Document the variances and obtain formal acceptance of the deliverables" at bounding box center [367, 125] width 313 height 20
click at [211, 113] on input "b. Document the variances and obtain formal acceptance of the deliverables" at bounding box center [211, 110] width 0 height 6
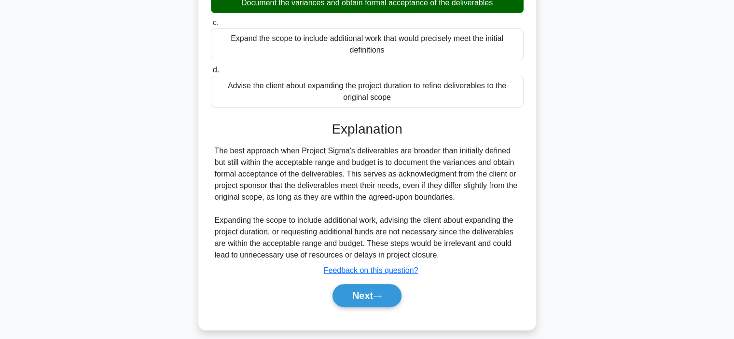
scroll to position [196, 0]
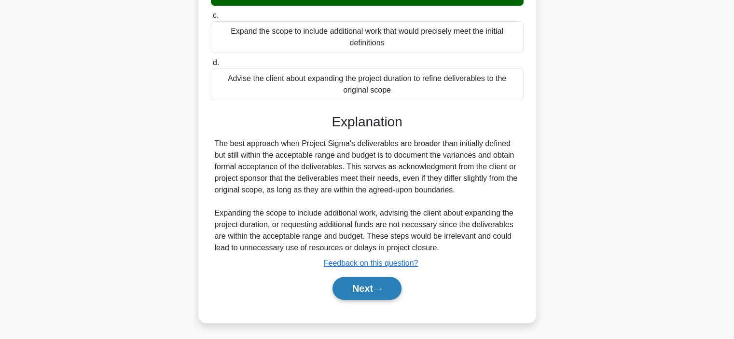
click at [348, 291] on button "Next" at bounding box center [366, 288] width 69 height 23
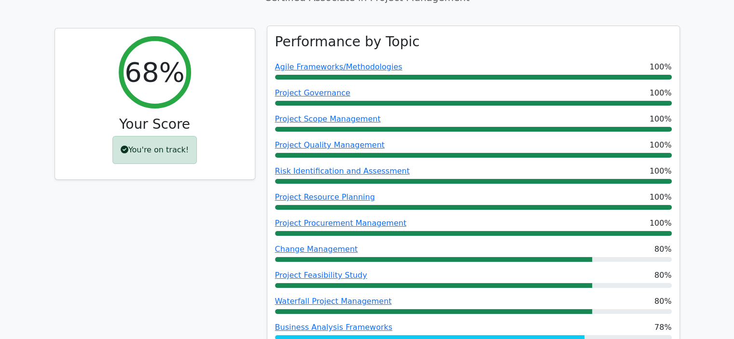
scroll to position [112, 0]
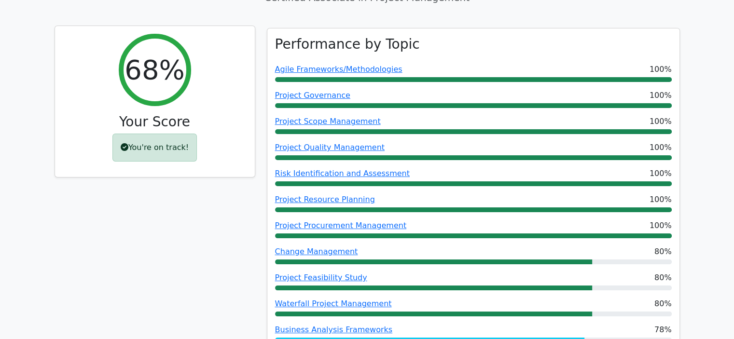
click at [126, 146] on icon at bounding box center [125, 147] width 8 height 8
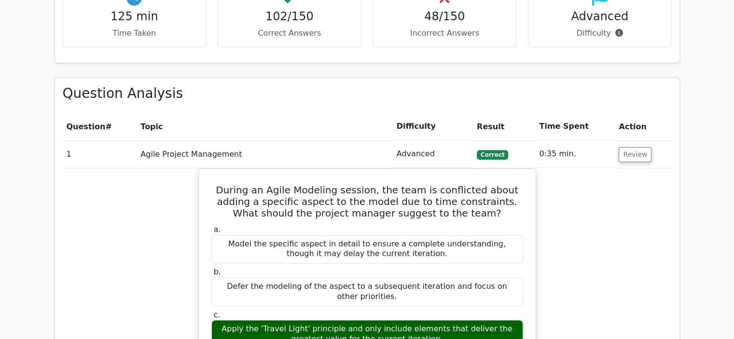
scroll to position [1144, 0]
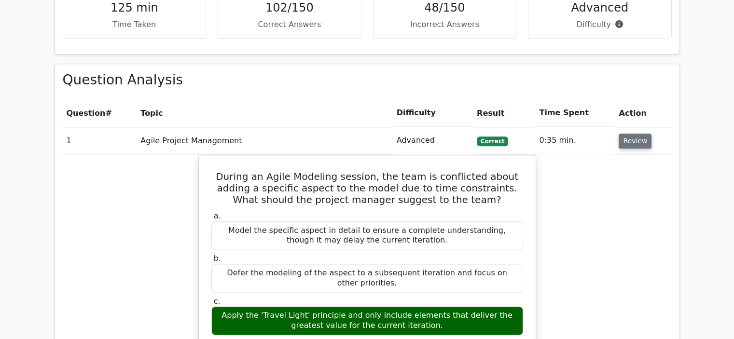
click at [633, 142] on button "Review" at bounding box center [634, 141] width 33 height 15
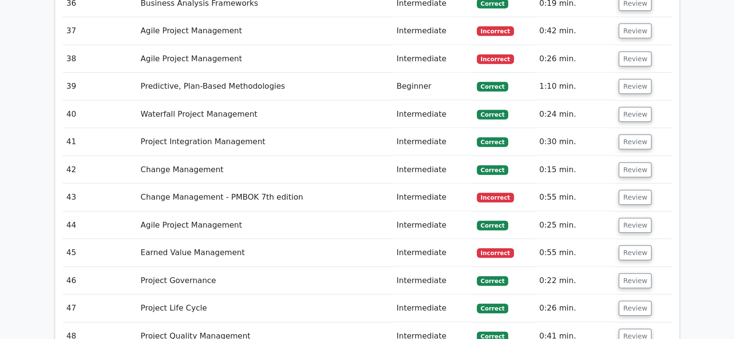
scroll to position [2254, 0]
